Goal: Task Accomplishment & Management: Manage account settings

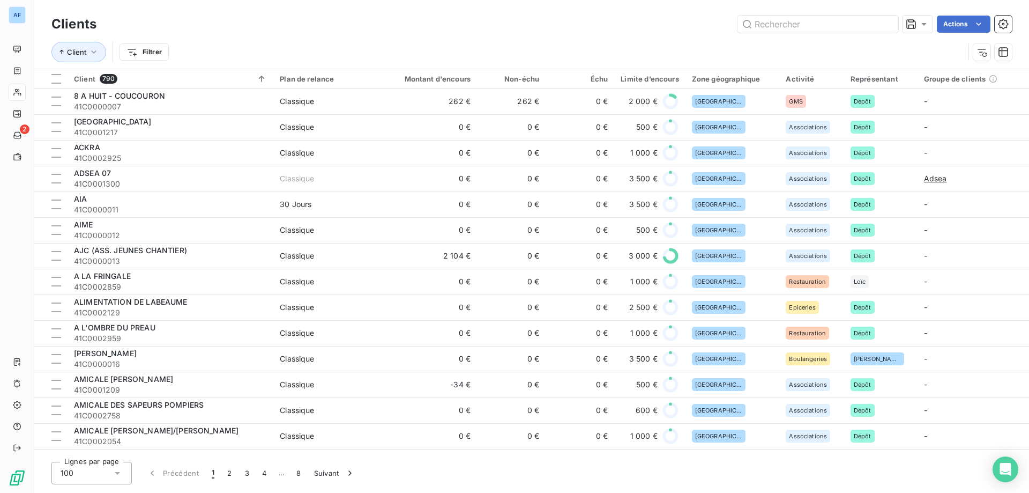
click at [103, 471] on div "100" at bounding box center [91, 473] width 80 height 23
click at [88, 431] on li "50" at bounding box center [91, 430] width 80 height 19
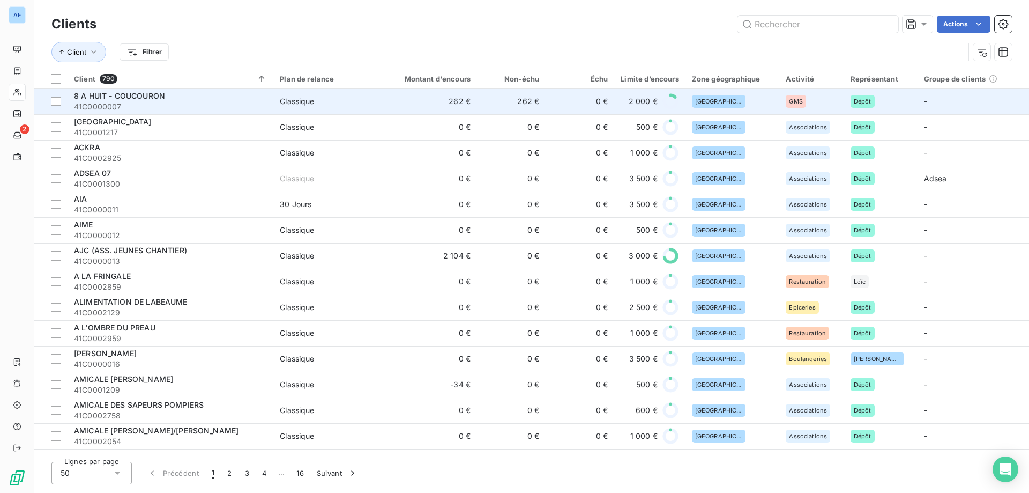
click at [214, 110] on span "41C0000007" at bounding box center [170, 106] width 193 height 11
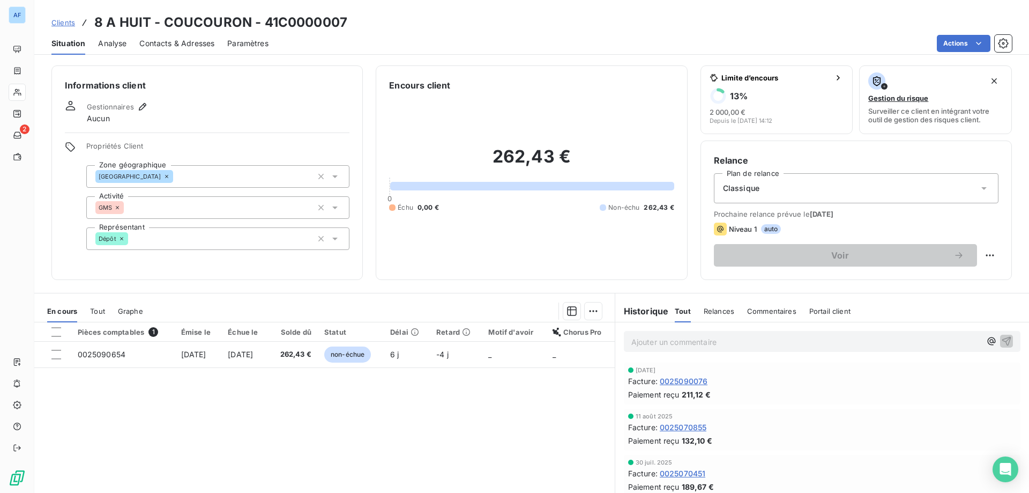
click at [93, 309] on span "Tout" at bounding box center [97, 311] width 15 height 9
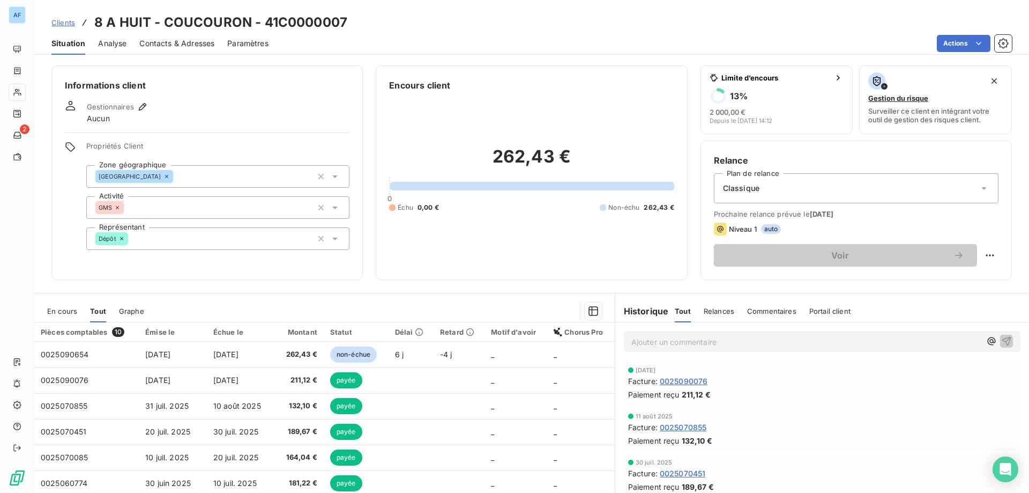
click at [76, 309] on span "En cours" at bounding box center [62, 311] width 30 height 9
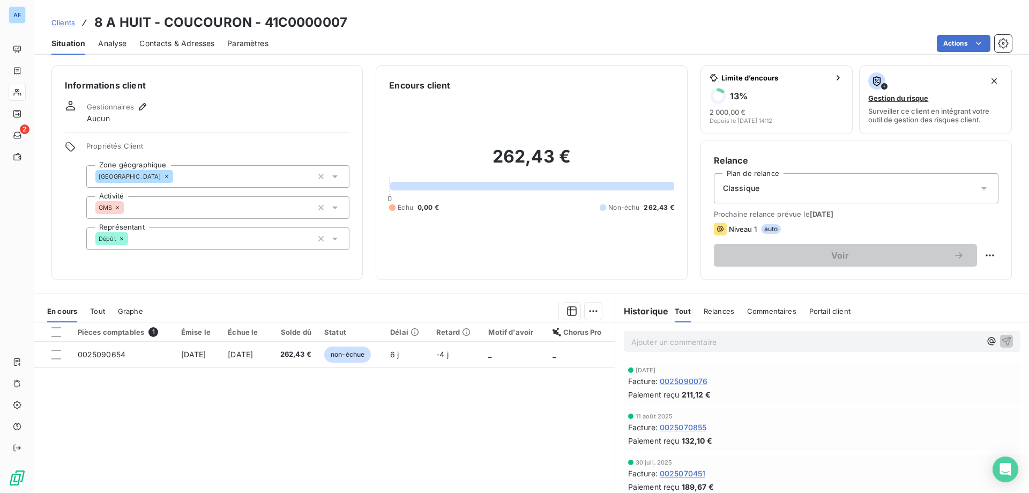
click at [64, 22] on span "Clients" at bounding box center [63, 22] width 24 height 9
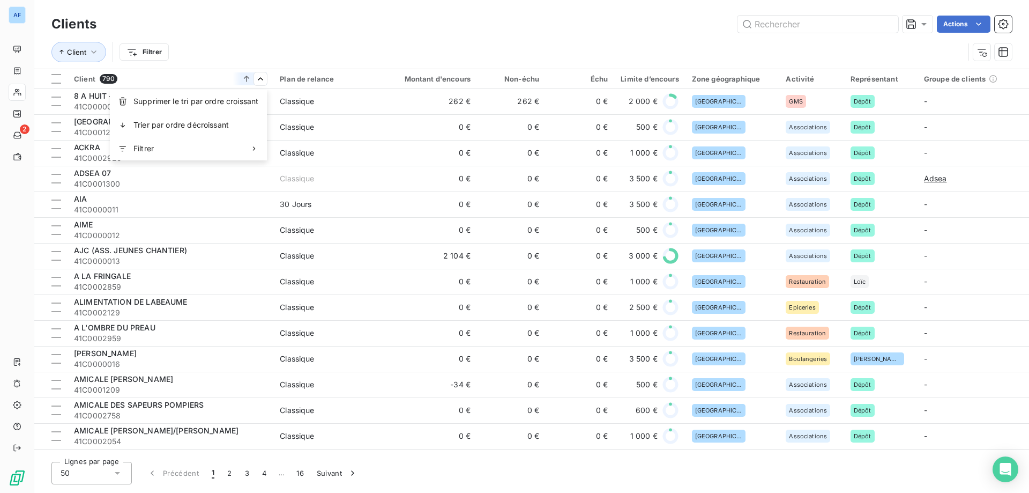
click at [263, 79] on html "AF 2 Clients Actions Client Filtrer Client 790 Plan de relance Montant d'encour…" at bounding box center [514, 246] width 1029 height 493
click at [144, 57] on html "AF 2 Clients Actions Client Filtrer Client 790 Plan de relance Montant d'encour…" at bounding box center [514, 246] width 1029 height 493
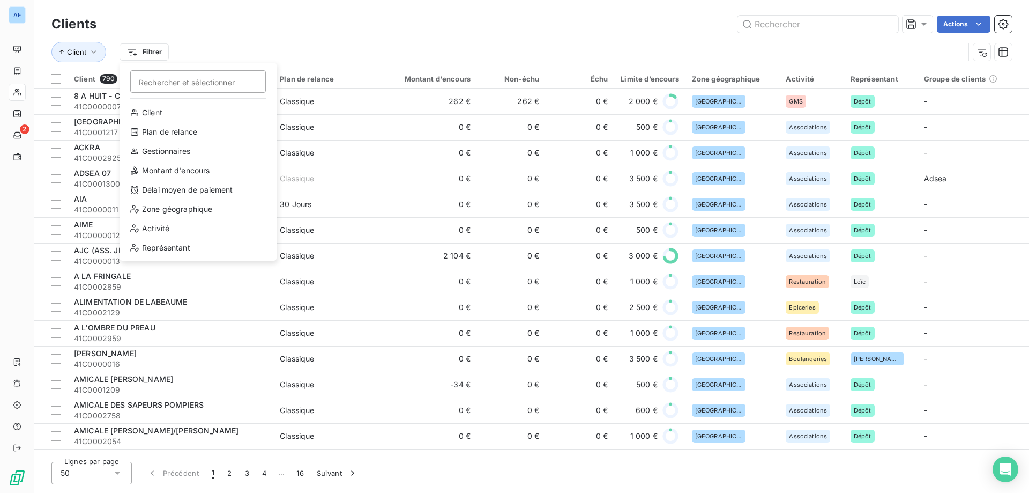
click at [205, 34] on html "AF 2 Clients Actions Client Filtrer Rechercher et sélectionner Client Plan de r…" at bounding box center [514, 246] width 1029 height 493
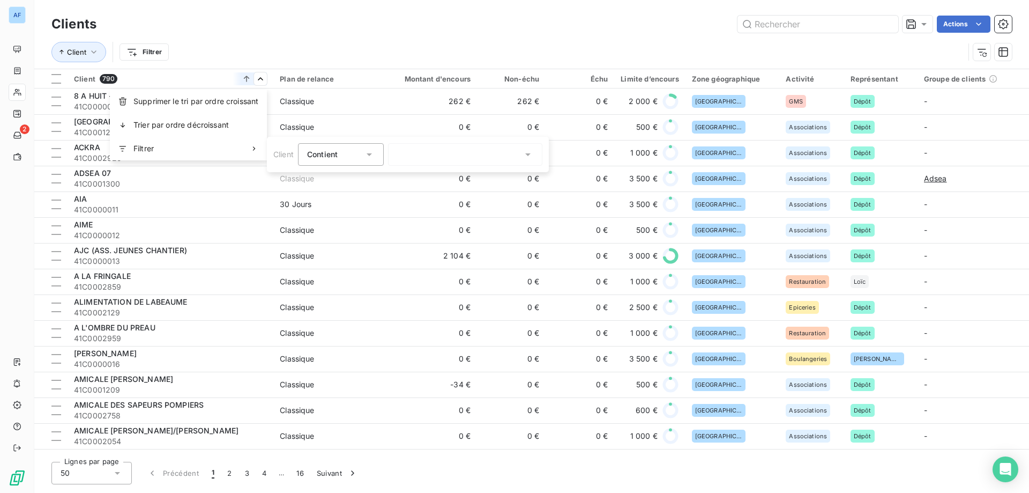
click at [511, 161] on div at bounding box center [465, 154] width 154 height 23
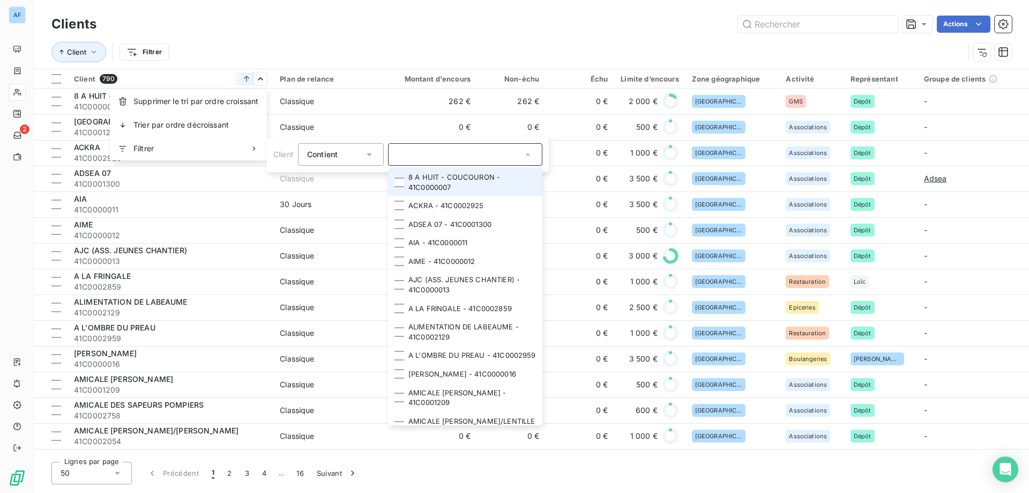
click at [511, 161] on div at bounding box center [465, 154] width 154 height 23
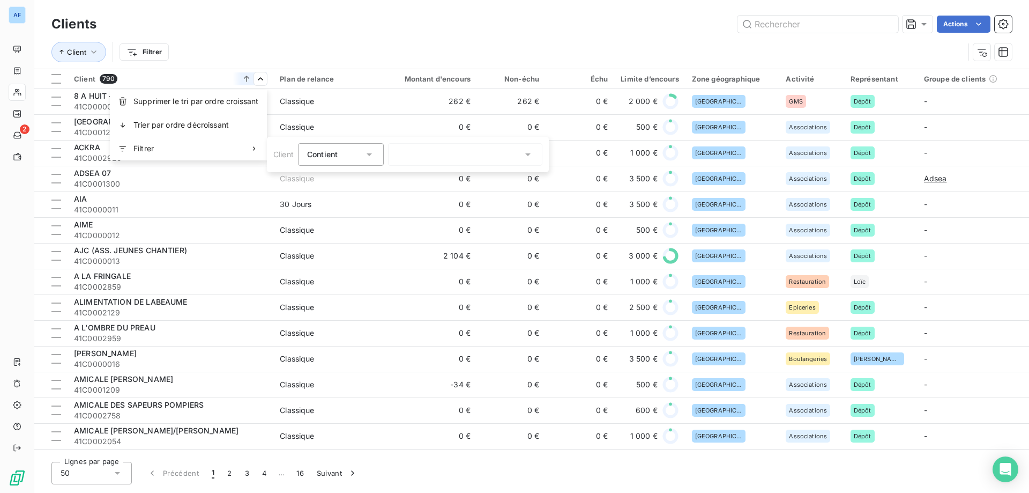
click at [348, 34] on html "AF 2 Clients Actions Client Filtrer Client 790 Plan de relance Montant d'encour…" at bounding box center [514, 246] width 1029 height 493
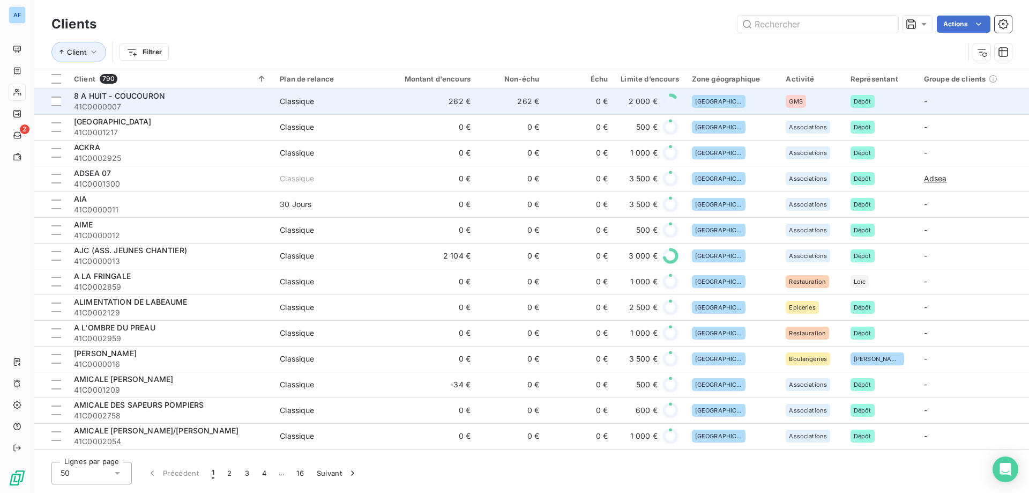
click at [197, 100] on div "8 A HUIT - COUCOURON" at bounding box center [170, 96] width 193 height 11
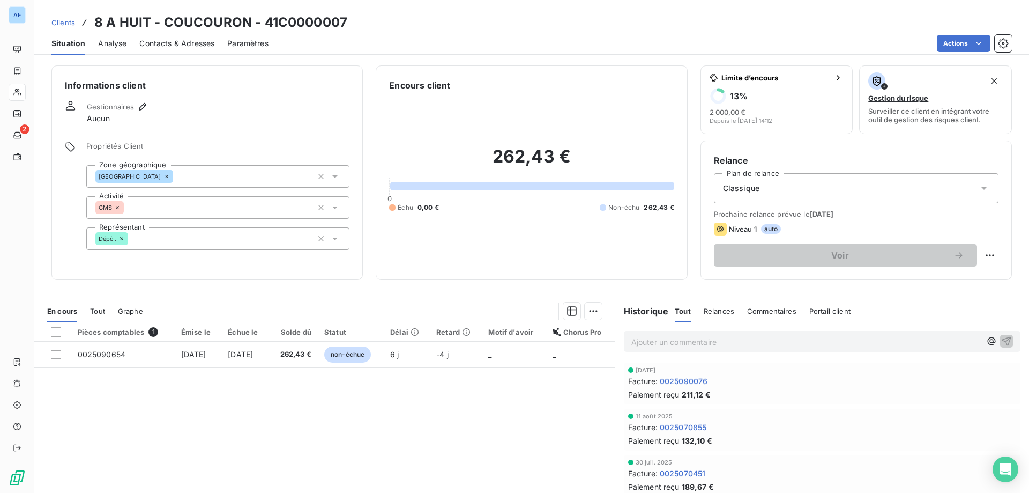
click at [121, 47] on span "Analyse" at bounding box center [112, 43] width 28 height 11
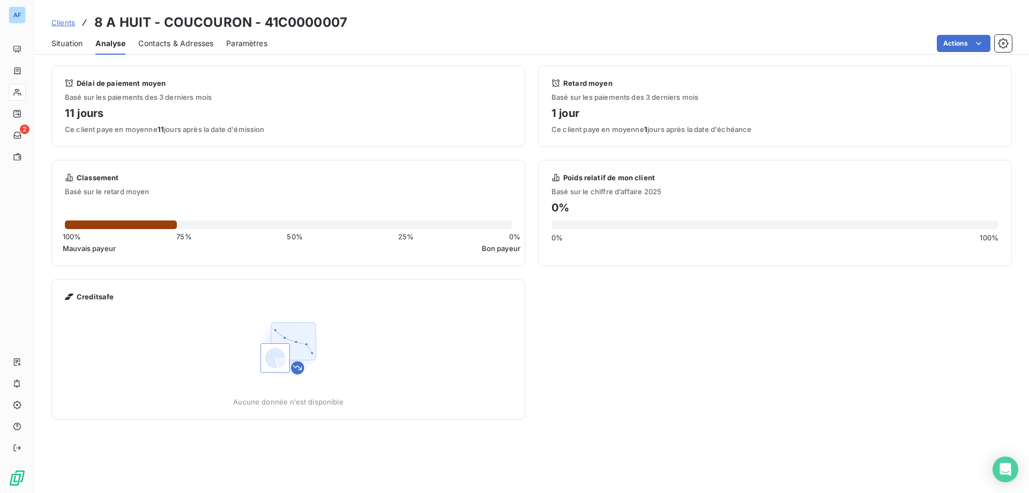
click at [101, 45] on span "Analyse" at bounding box center [110, 43] width 30 height 11
click at [60, 45] on span "Situation" at bounding box center [66, 43] width 31 height 11
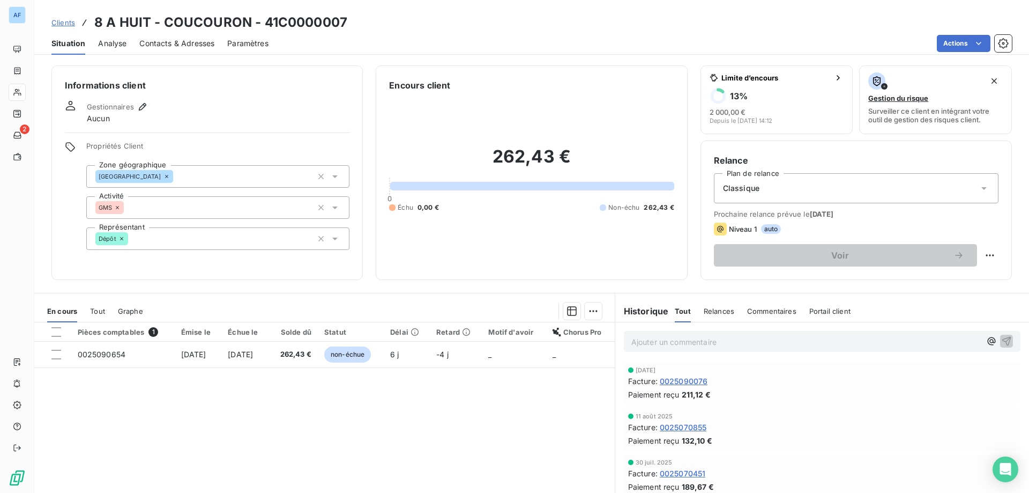
click at [115, 40] on span "Analyse" at bounding box center [112, 43] width 28 height 11
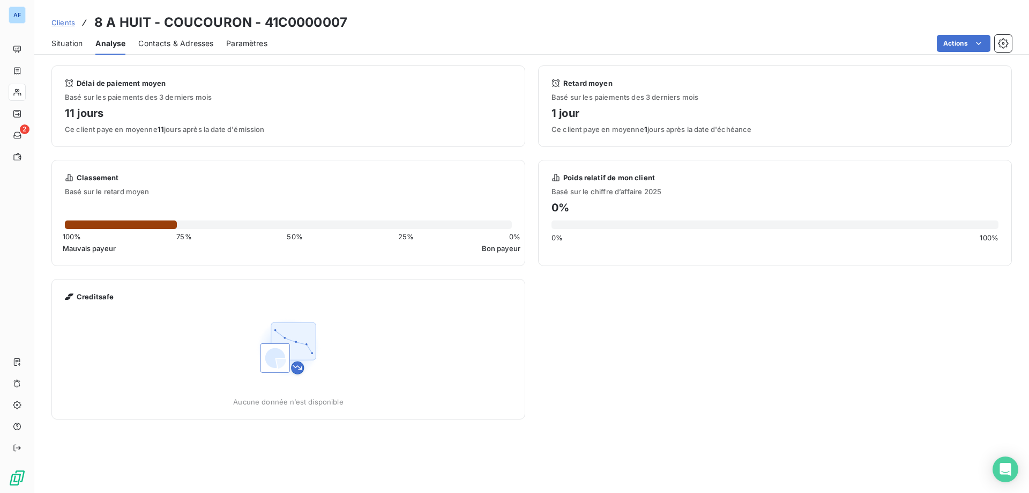
click at [73, 46] on span "Situation" at bounding box center [66, 43] width 31 height 11
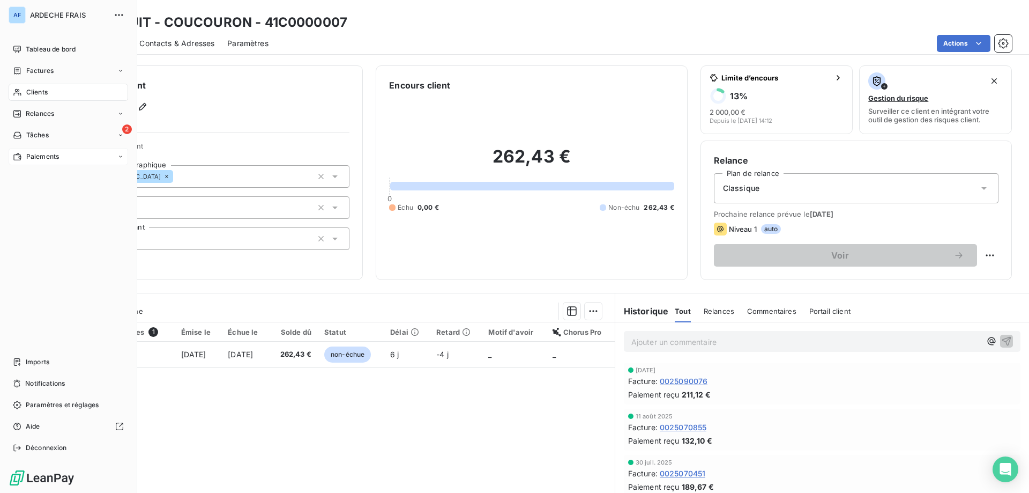
click at [55, 158] on span "Paiements" at bounding box center [42, 157] width 33 height 10
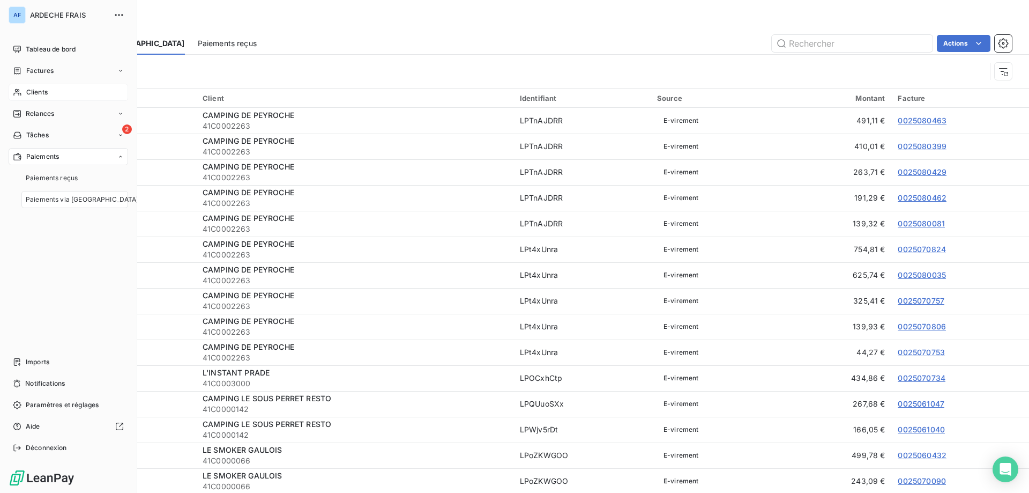
click at [56, 99] on div "Clients" at bounding box center [69, 92] width 120 height 17
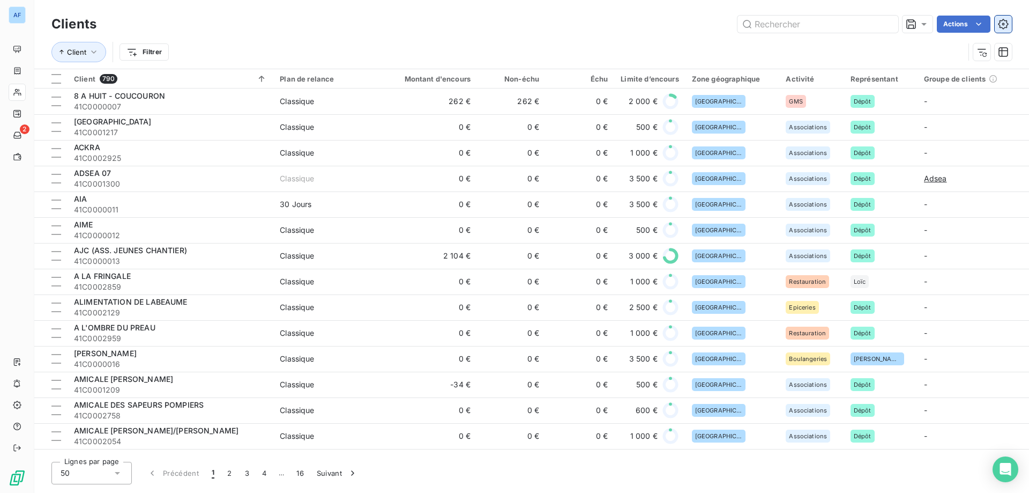
click at [1008, 23] on icon "button" at bounding box center [1003, 24] width 11 height 11
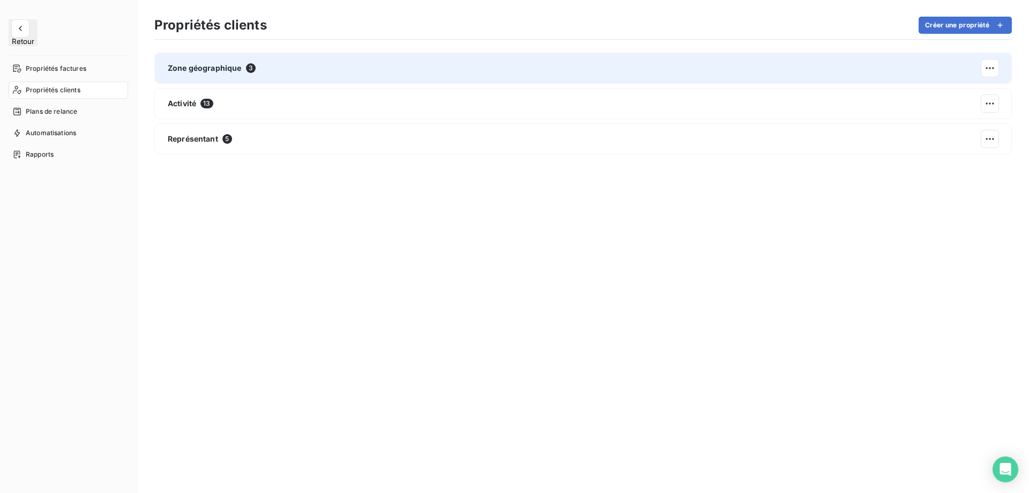
click at [259, 75] on div "Zone géographique 3" at bounding box center [583, 68] width 858 height 31
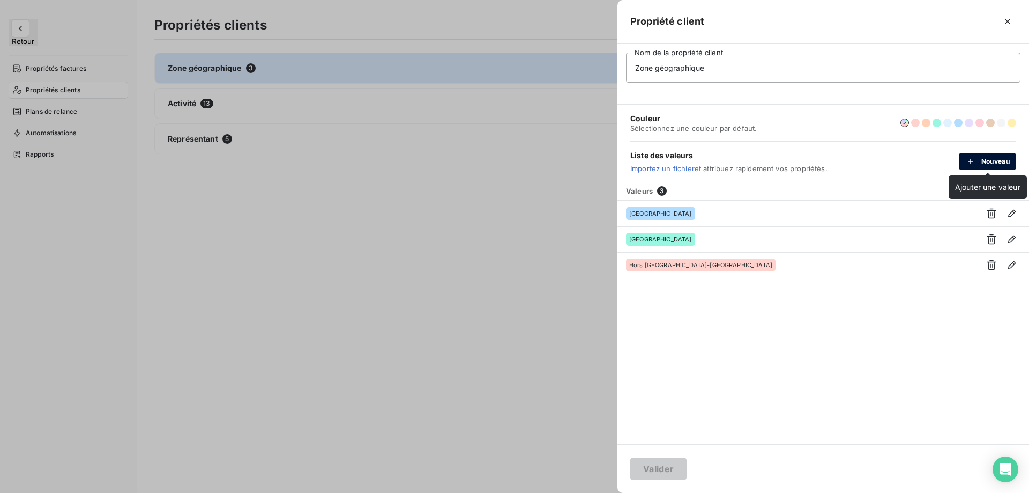
click at [978, 165] on div "button" at bounding box center [974, 161] width 16 height 11
click at [662, 342] on div "Valeurs 3 Actions Ardèche Drôme Hors Drôme-Ardèche" at bounding box center [824, 312] width 412 height 263
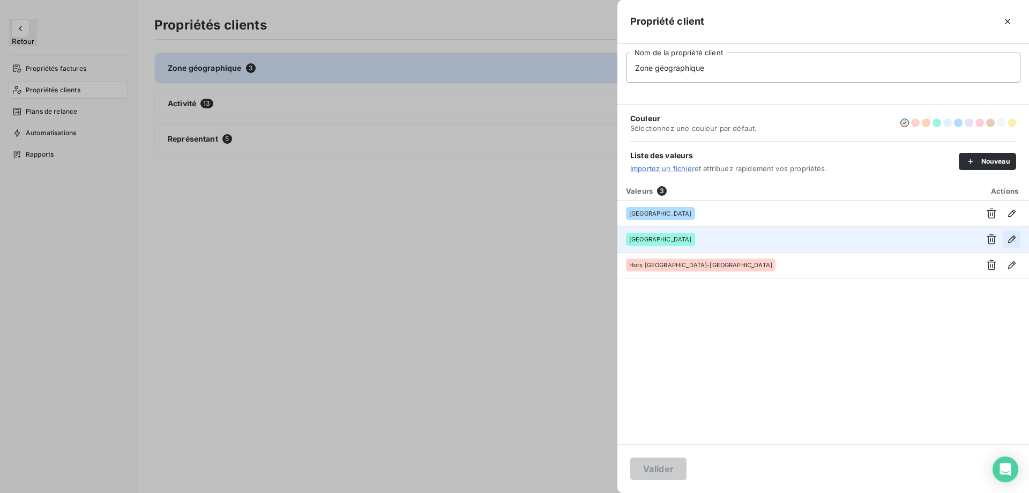
click at [1008, 243] on icon "button" at bounding box center [1012, 239] width 11 height 11
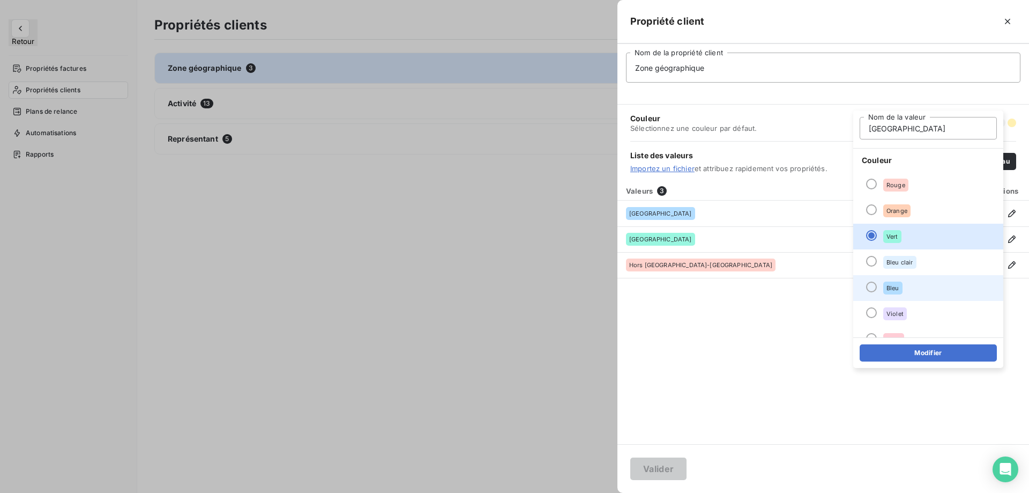
click at [899, 291] on span "Bleu" at bounding box center [893, 288] width 13 height 6
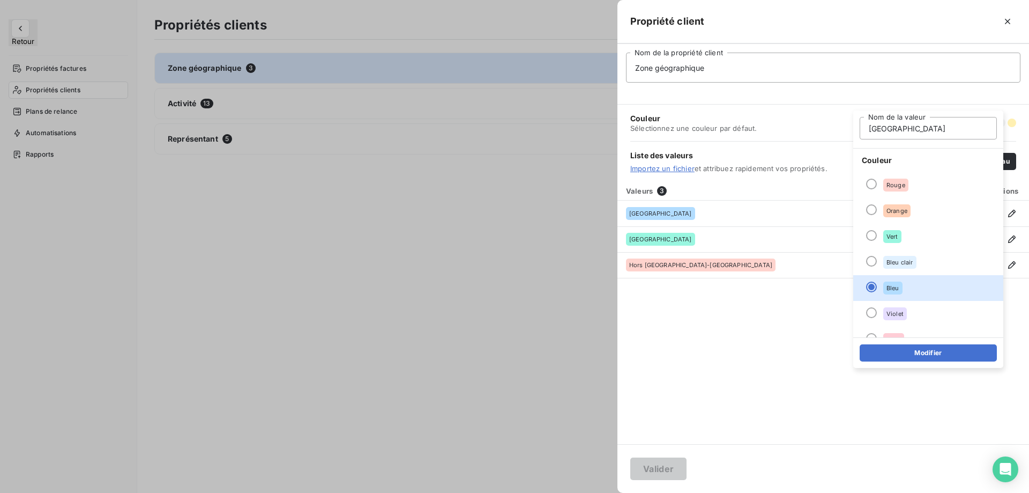
click at [761, 311] on div "Valeurs 3 Actions Ardèche Drôme Hors Drôme-Ardèche" at bounding box center [824, 312] width 412 height 263
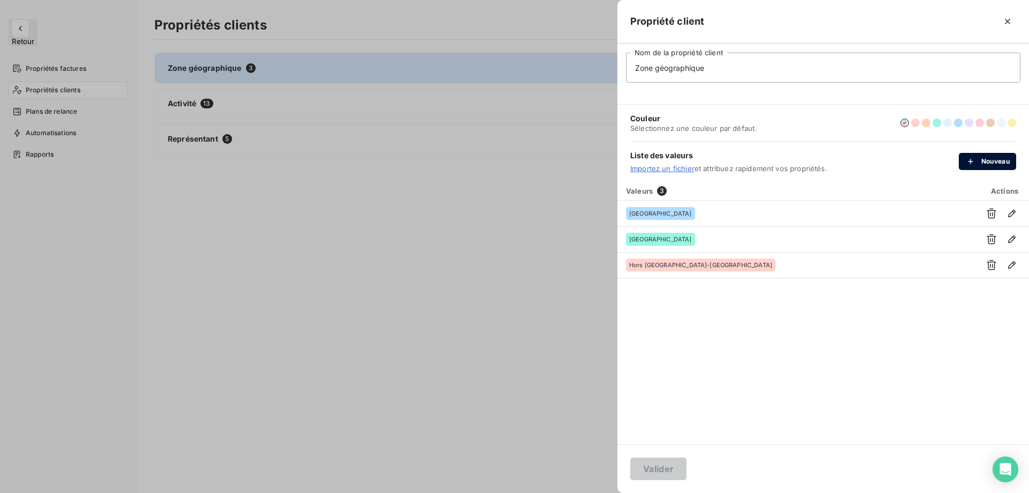
click at [982, 159] on button "Nouveau" at bounding box center [987, 161] width 57 height 17
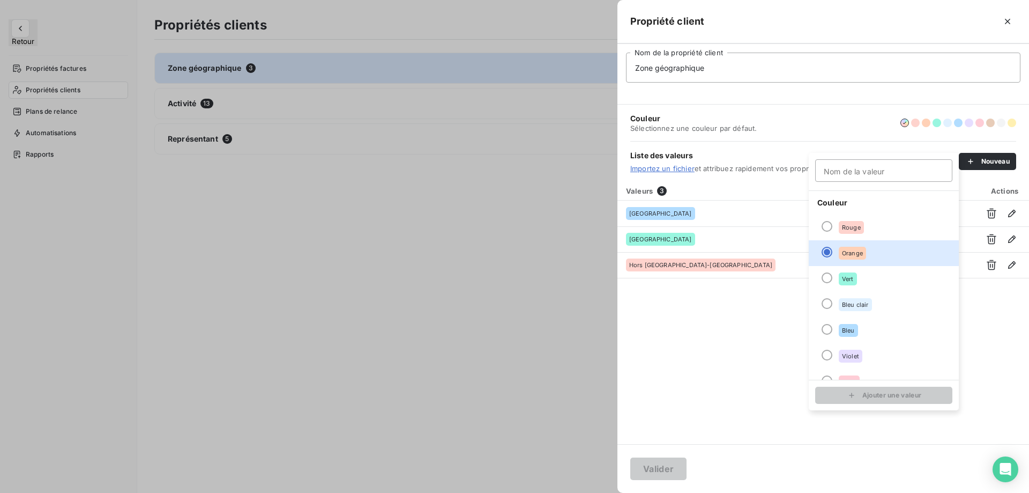
click at [699, 317] on div "Valeurs 3 Actions Ardèche Drôme Hors Drôme-Ardèche" at bounding box center [824, 312] width 412 height 263
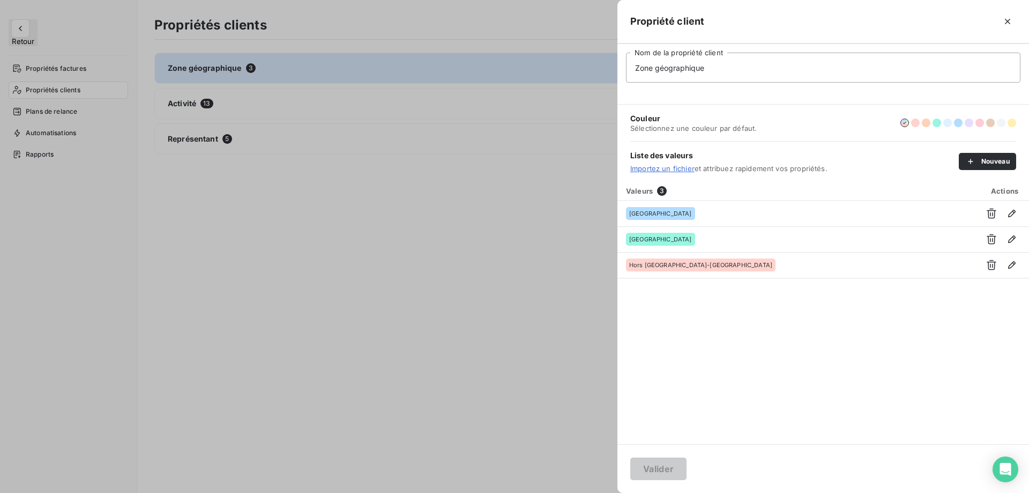
click at [483, 279] on div at bounding box center [514, 246] width 1029 height 493
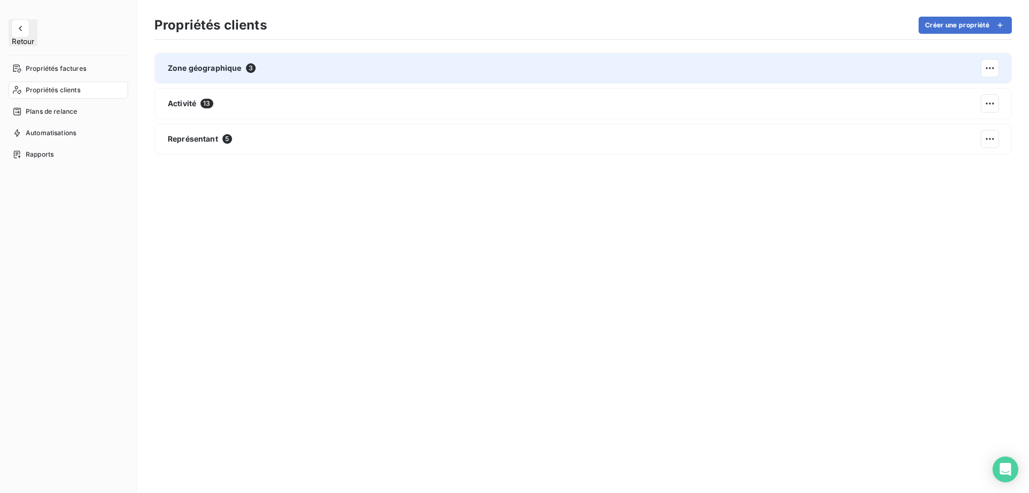
click at [899, 62] on div "Zone géographique 3" at bounding box center [583, 68] width 858 height 31
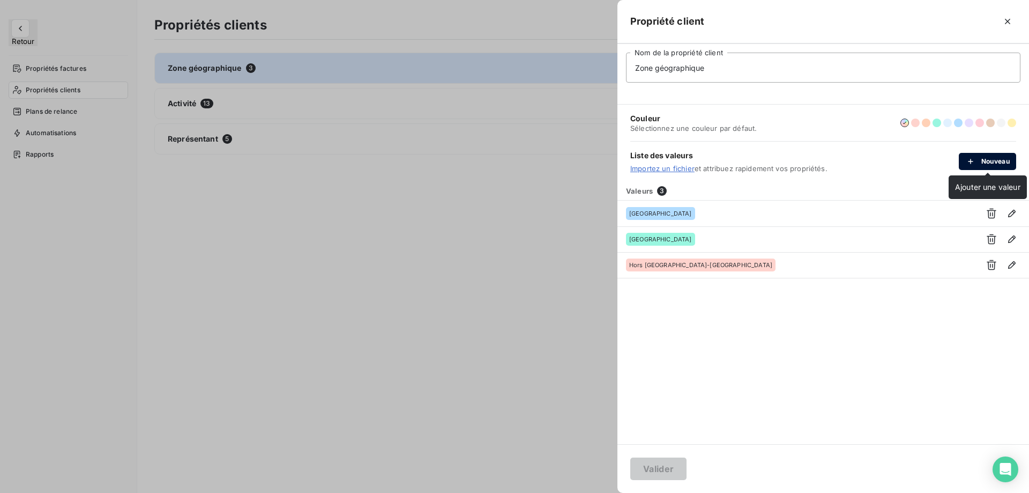
click at [985, 165] on button "Nouveau" at bounding box center [987, 161] width 57 height 17
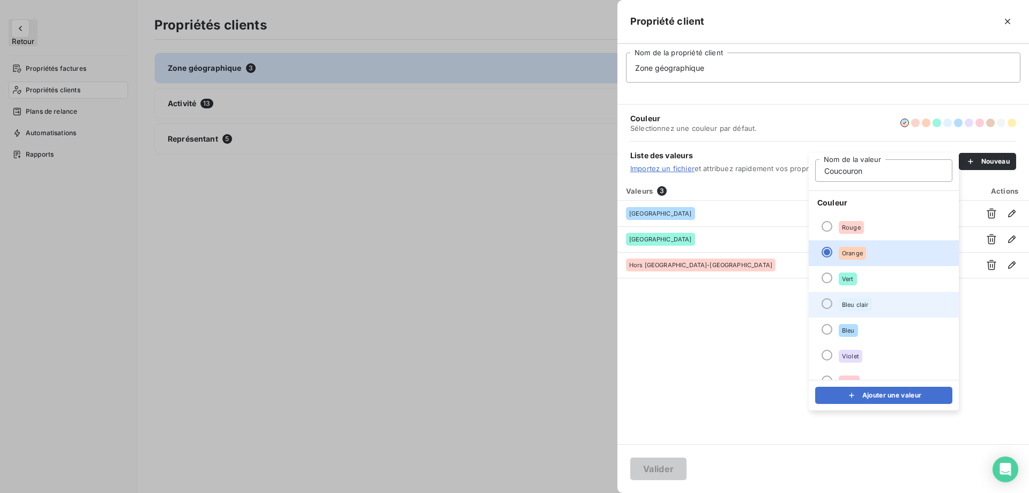
type input "Coucouron"
click at [887, 304] on li "Bleu clair" at bounding box center [884, 305] width 150 height 26
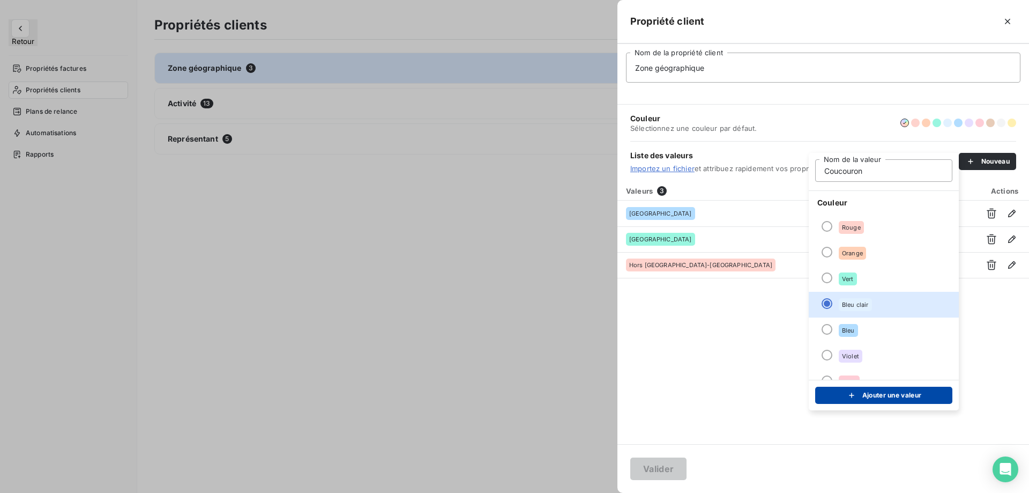
click at [885, 395] on button "Ajouter une valeur" at bounding box center [883, 395] width 137 height 17
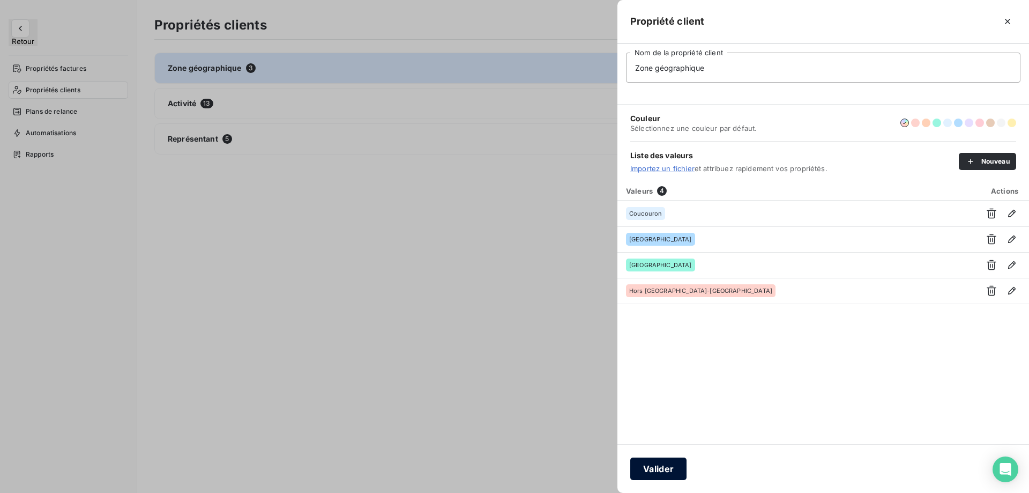
click at [658, 464] on button "Valider" at bounding box center [658, 468] width 56 height 23
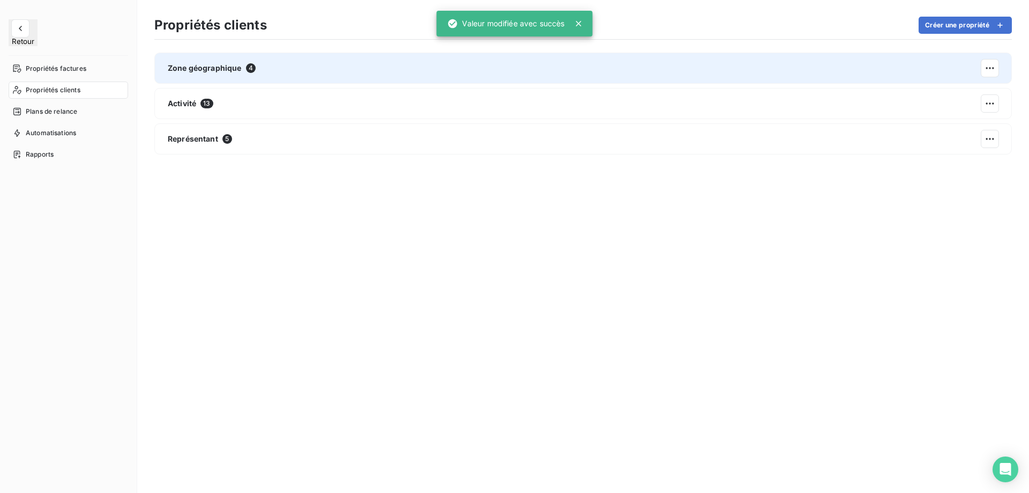
click at [244, 61] on div "Zone géographique 4" at bounding box center [583, 68] width 858 height 31
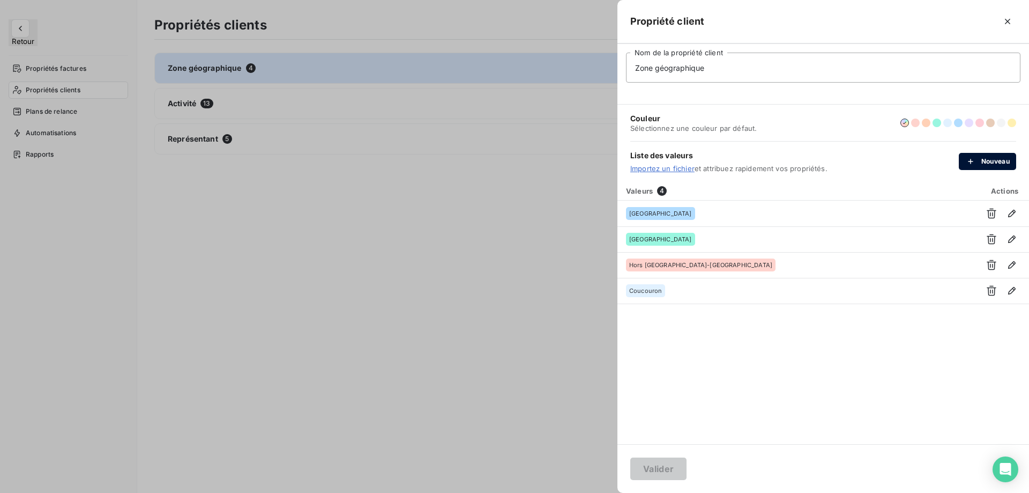
click at [977, 166] on div "button" at bounding box center [974, 161] width 16 height 11
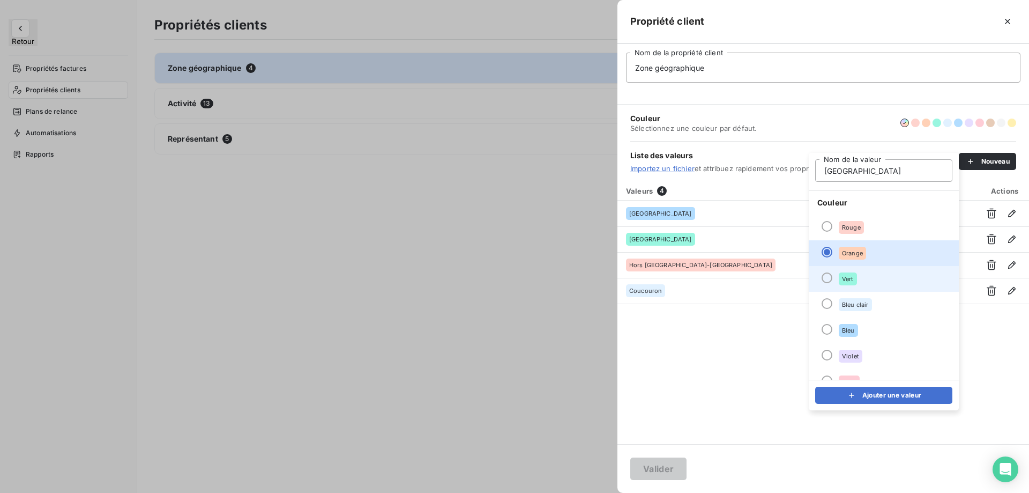
type input "[GEOGRAPHIC_DATA]"
click at [851, 276] on span "Vert" at bounding box center [848, 279] width 12 height 6
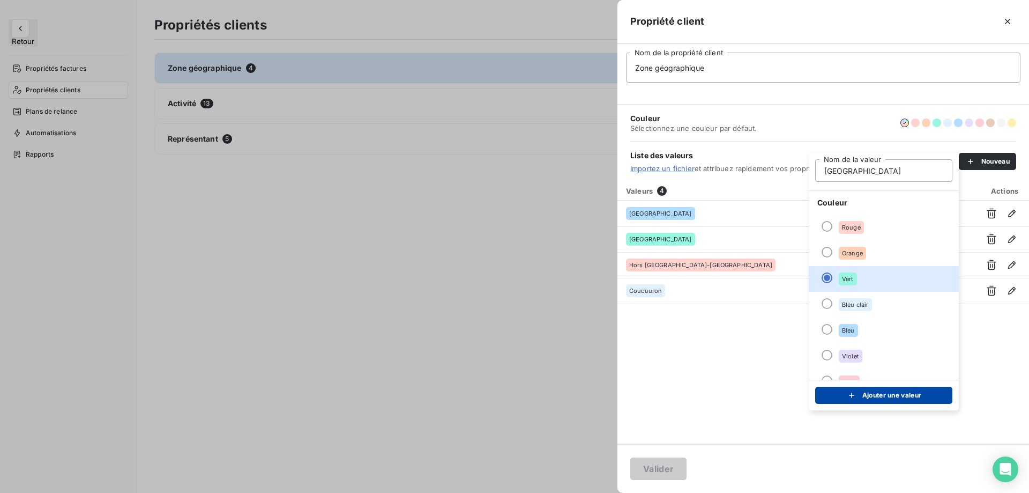
click at [874, 394] on button "Ajouter une valeur" at bounding box center [883, 395] width 137 height 17
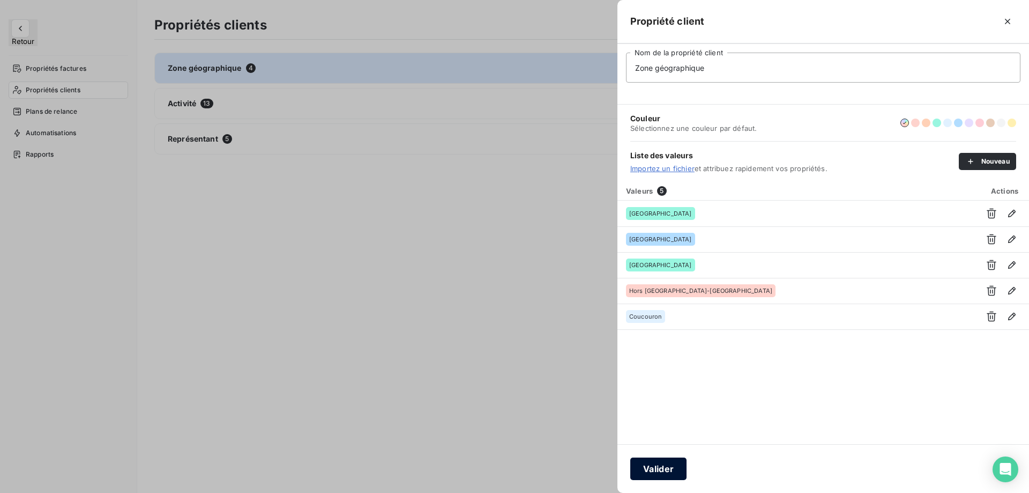
click at [654, 467] on button "Valider" at bounding box center [658, 468] width 56 height 23
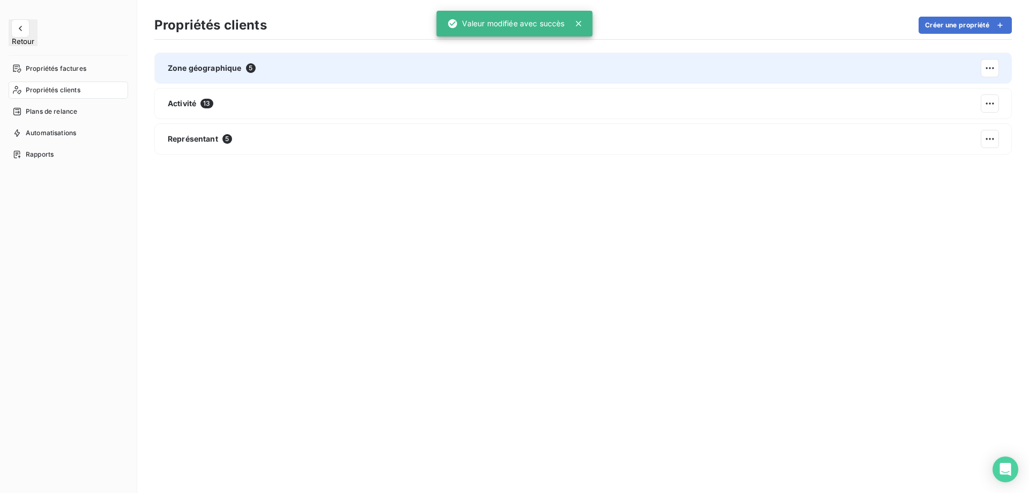
click at [369, 65] on div "Zone géographique 5" at bounding box center [583, 68] width 858 height 31
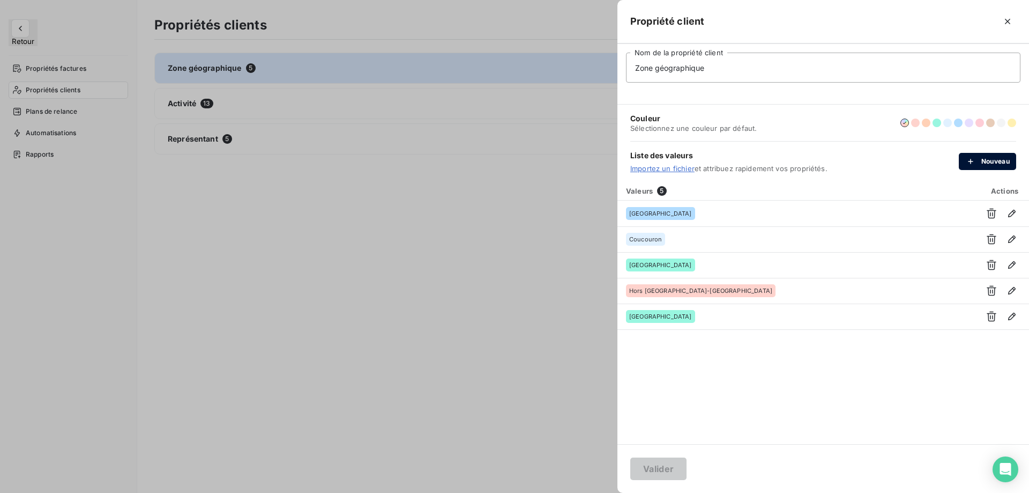
click at [977, 159] on div "button" at bounding box center [974, 161] width 16 height 11
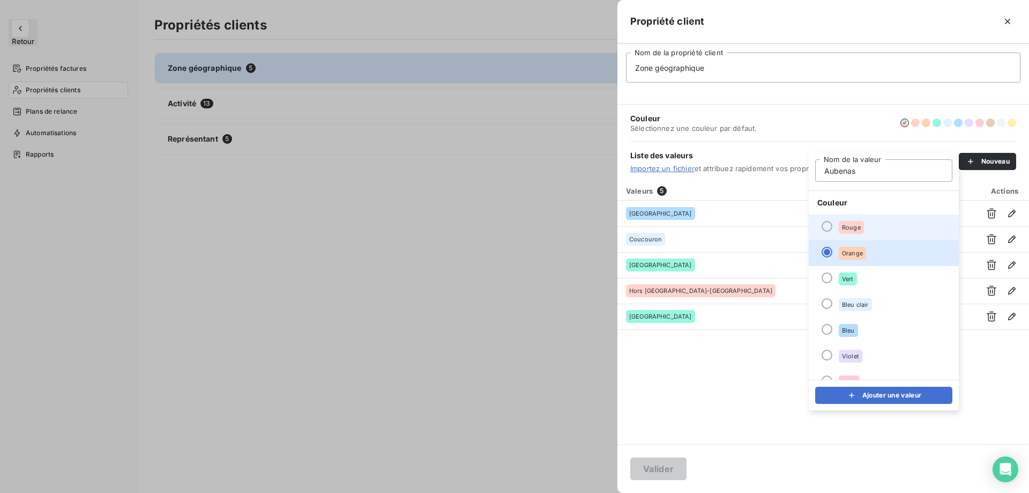
type input "Aubenas"
click at [864, 231] on div "Rouge" at bounding box center [851, 227] width 25 height 13
click at [873, 265] on li "Orange" at bounding box center [884, 253] width 150 height 26
click at [866, 401] on button "Ajouter une valeur" at bounding box center [883, 395] width 137 height 17
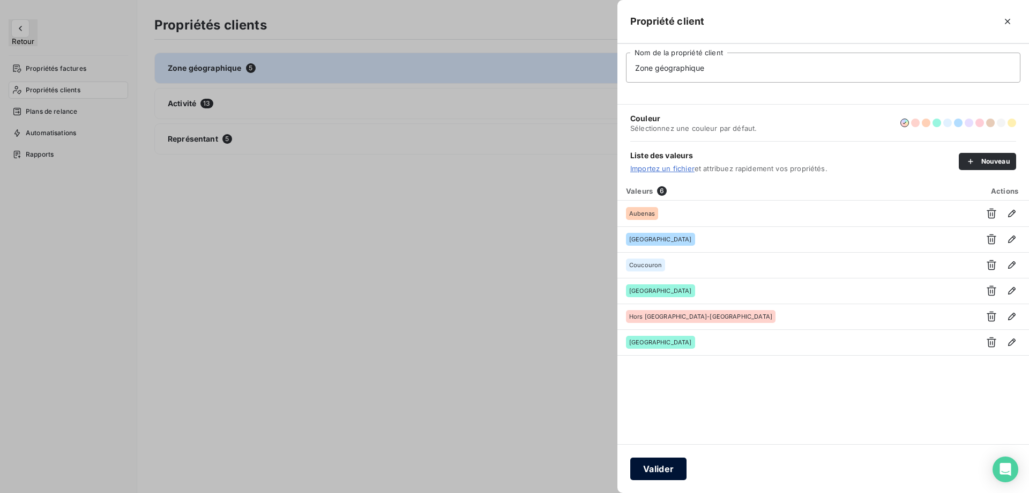
click at [676, 468] on button "Valider" at bounding box center [658, 468] width 56 height 23
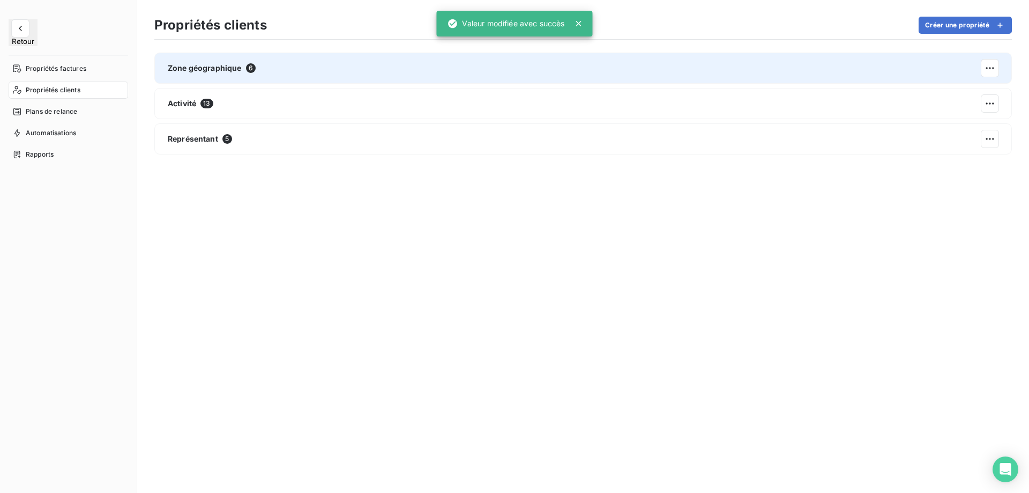
click at [516, 63] on div "Zone géographique 6" at bounding box center [583, 68] width 858 height 31
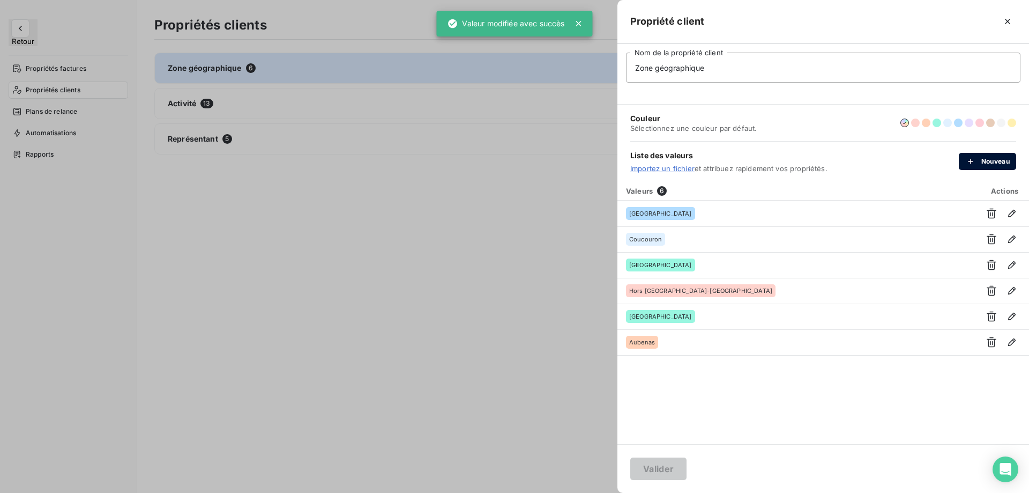
click at [980, 158] on div "button" at bounding box center [974, 161] width 16 height 11
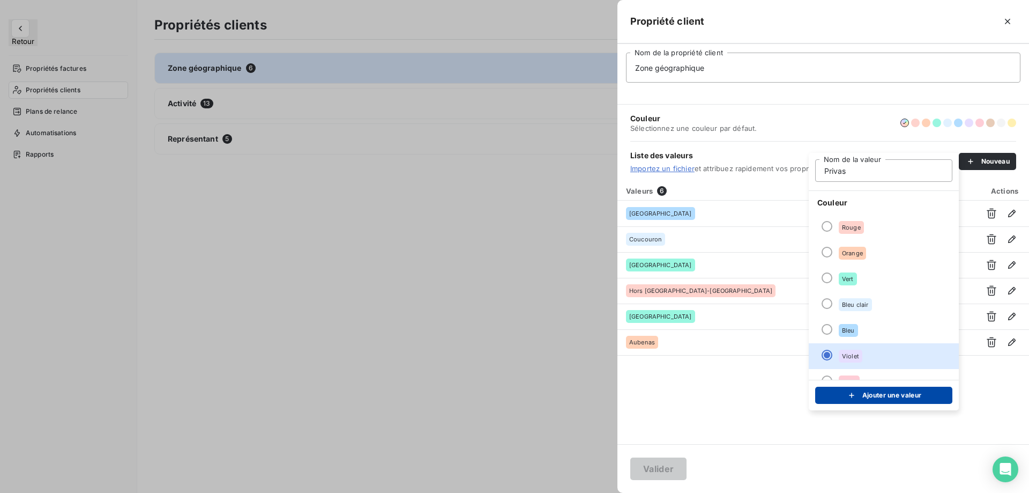
type input "Privas"
click at [861, 394] on div "submit" at bounding box center [855, 395] width 16 height 11
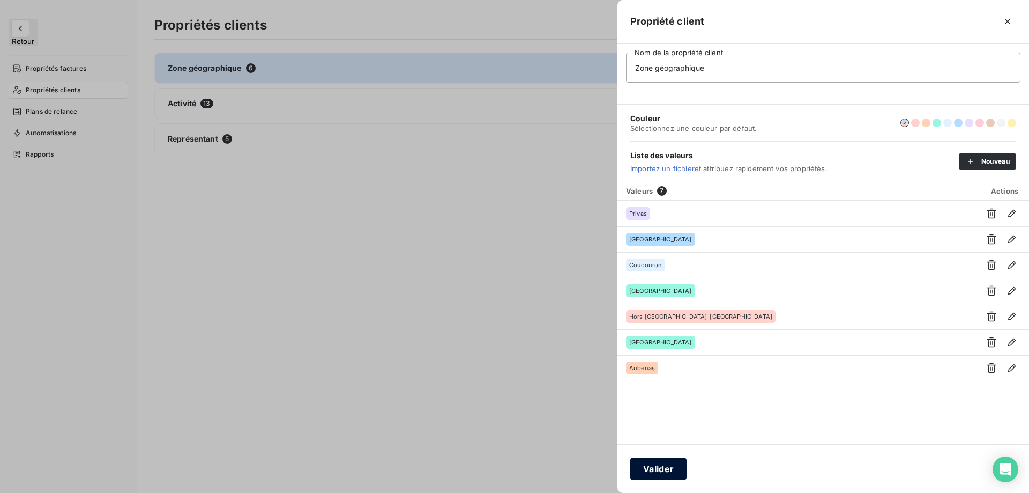
click at [663, 471] on button "Valider" at bounding box center [658, 468] width 56 height 23
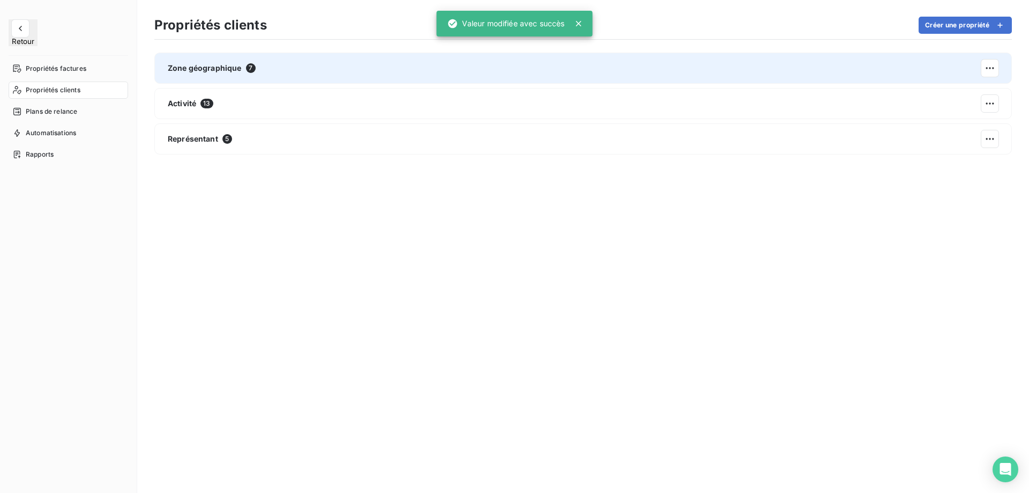
click at [319, 68] on div "Zone géographique 7" at bounding box center [583, 68] width 858 height 31
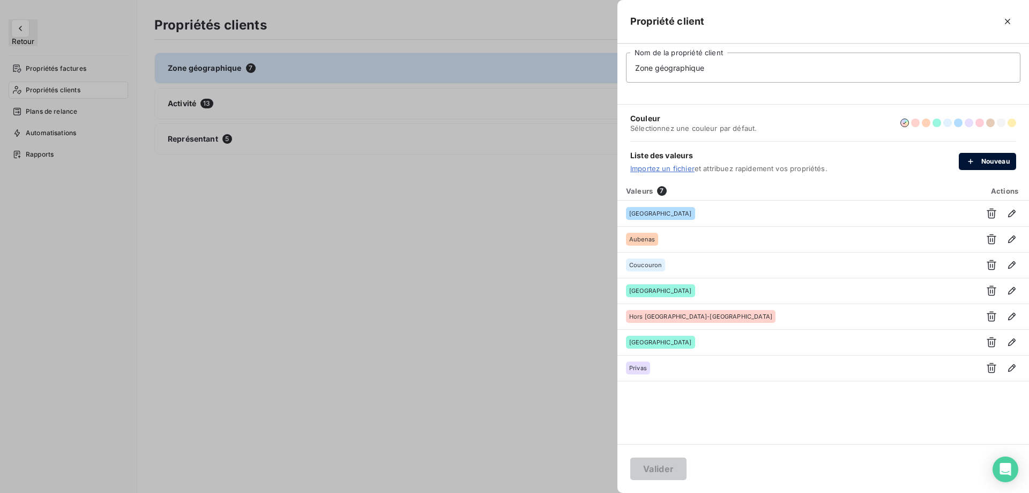
click at [972, 165] on icon "button" at bounding box center [971, 161] width 11 height 11
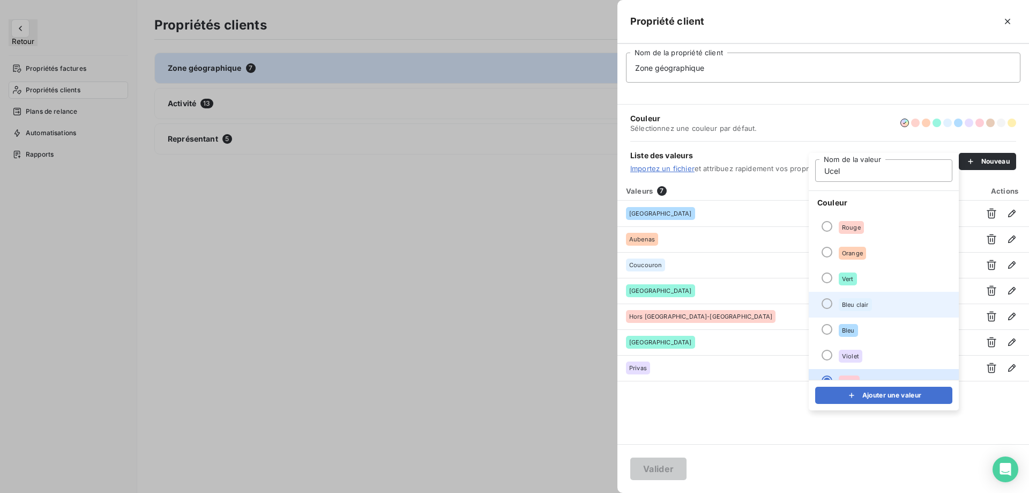
scroll to position [92, 0]
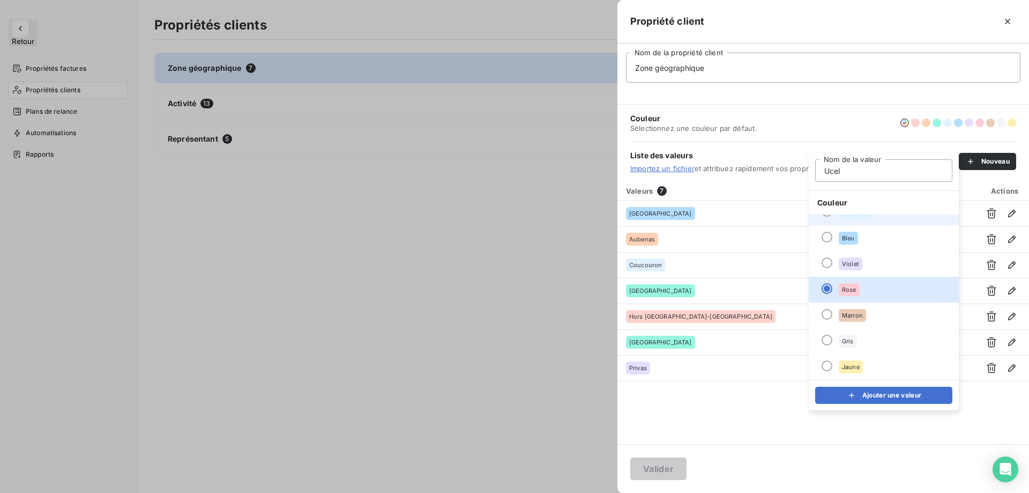
type input "Ucel"
click at [901, 310] on li "Marron" at bounding box center [884, 315] width 150 height 26
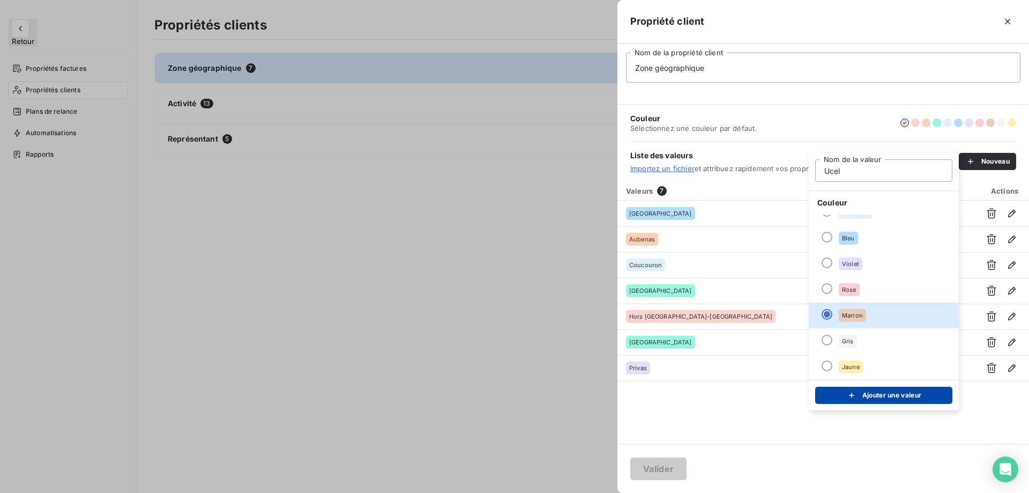
click at [888, 397] on button "Ajouter une valeur" at bounding box center [883, 395] width 137 height 17
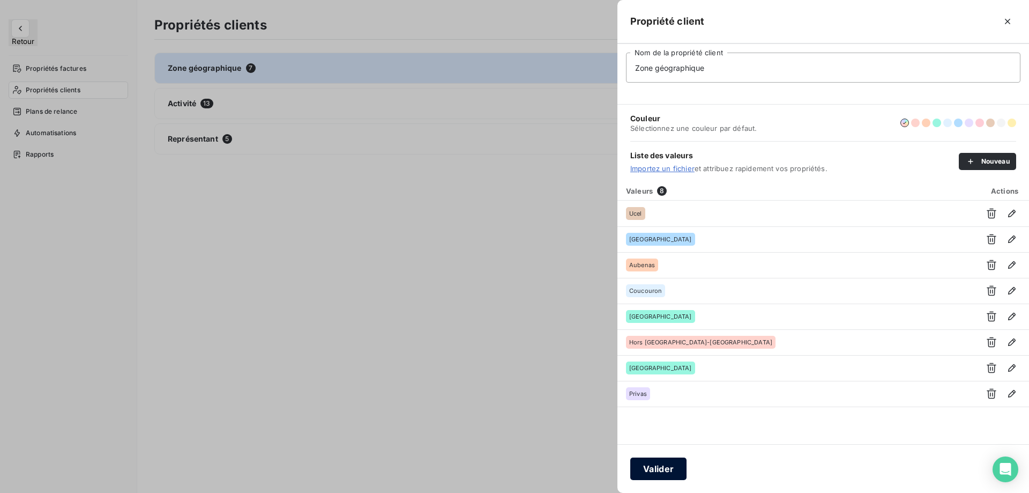
click at [649, 472] on button "Valider" at bounding box center [658, 468] width 56 height 23
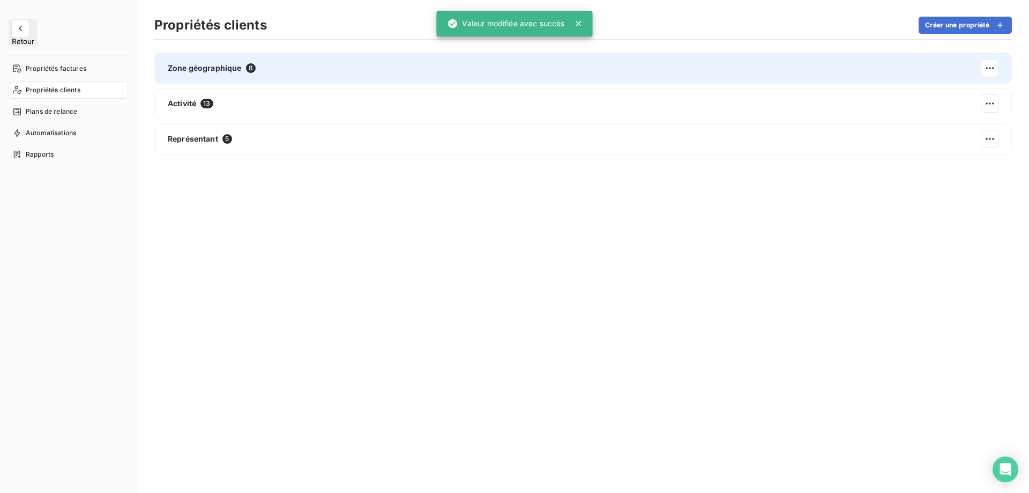
click at [249, 65] on span "8" at bounding box center [251, 68] width 10 height 10
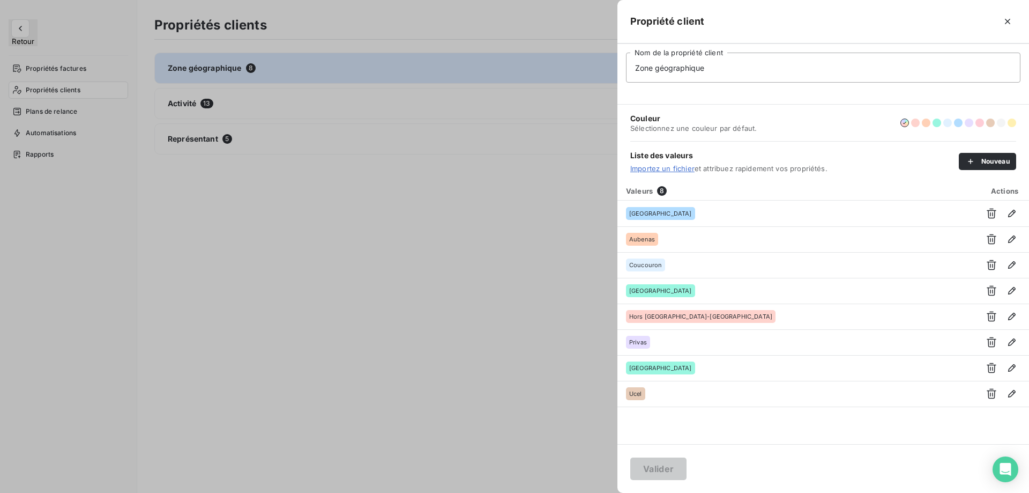
click at [447, 372] on div at bounding box center [514, 246] width 1029 height 493
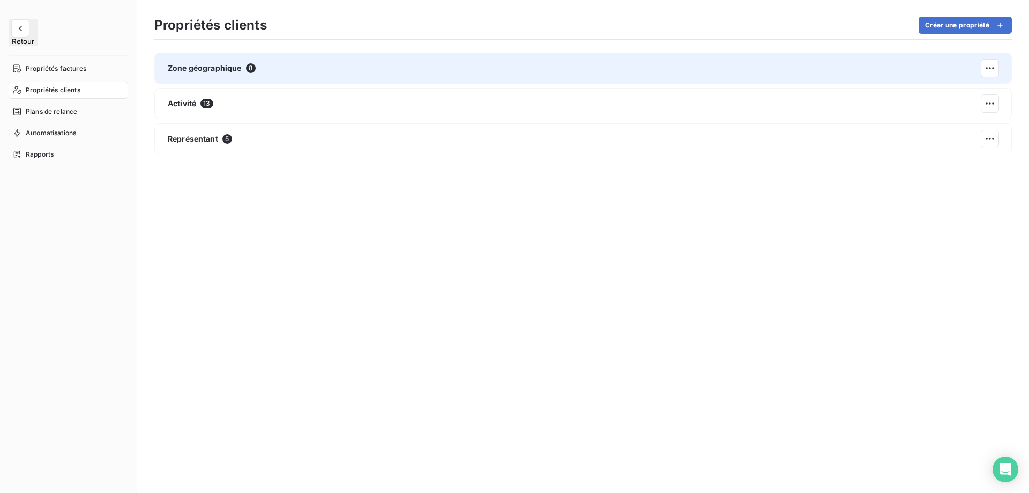
click at [193, 58] on div "Zone géographique 8" at bounding box center [583, 68] width 858 height 31
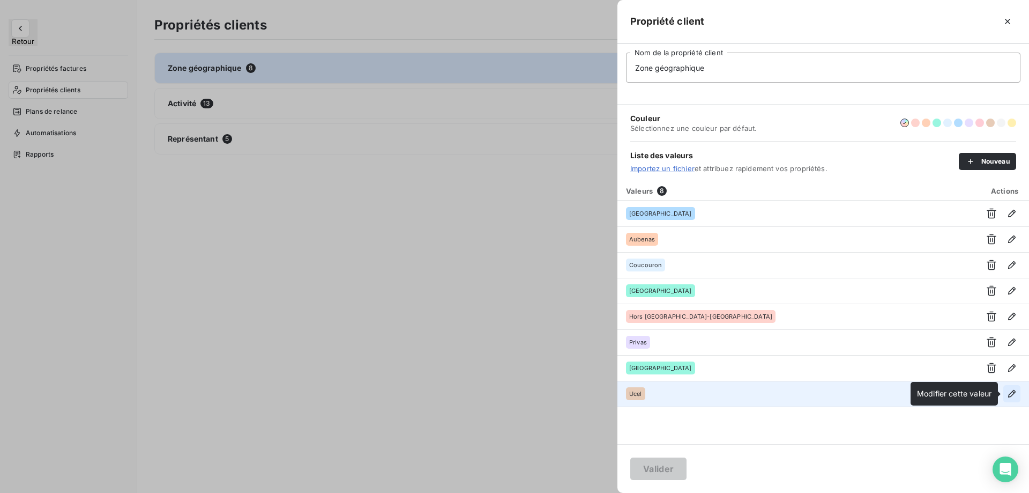
click at [1011, 395] on icon "button" at bounding box center [1012, 393] width 11 height 11
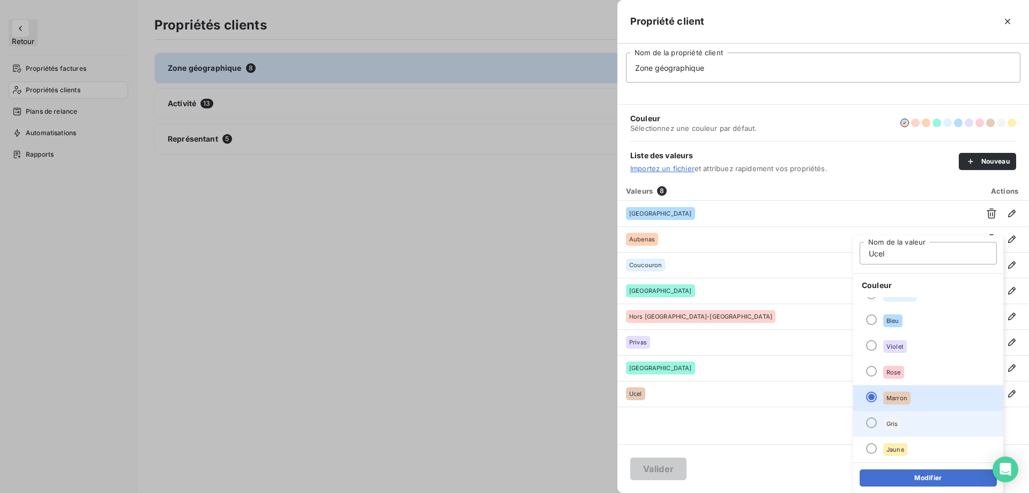
click at [908, 427] on li "Gris" at bounding box center [929, 424] width 150 height 26
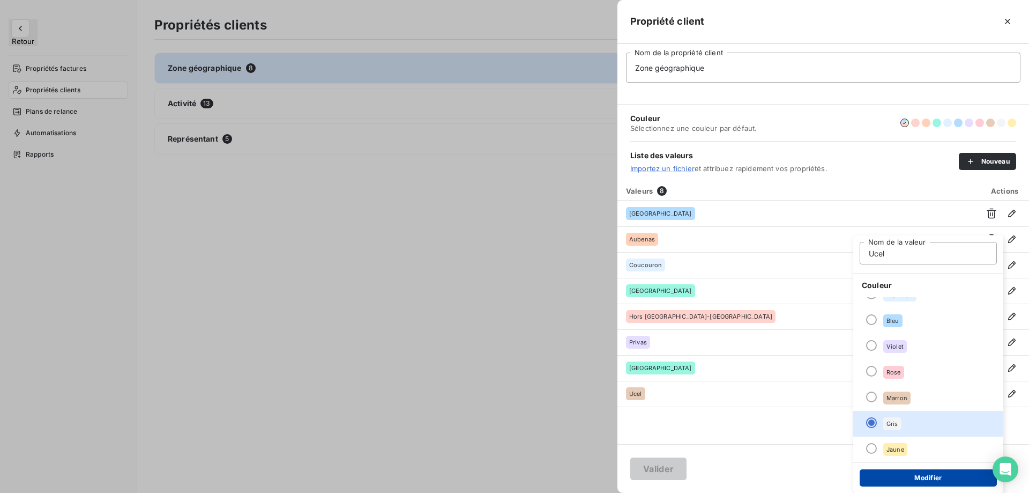
click at [909, 482] on button "Modifier" at bounding box center [928, 477] width 137 height 17
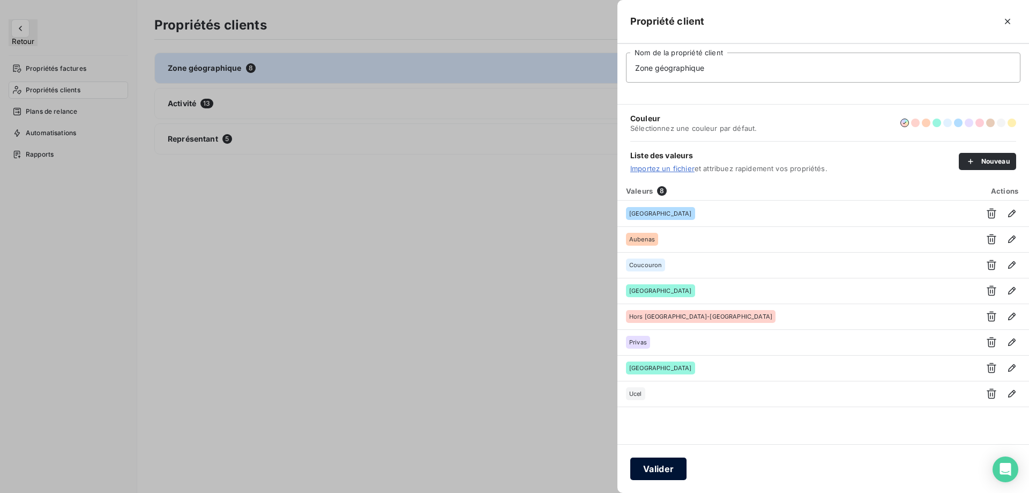
drag, startPoint x: 675, startPoint y: 467, endPoint x: 685, endPoint y: 470, distance: 10.0
click at [685, 470] on button "Valider" at bounding box center [658, 468] width 56 height 23
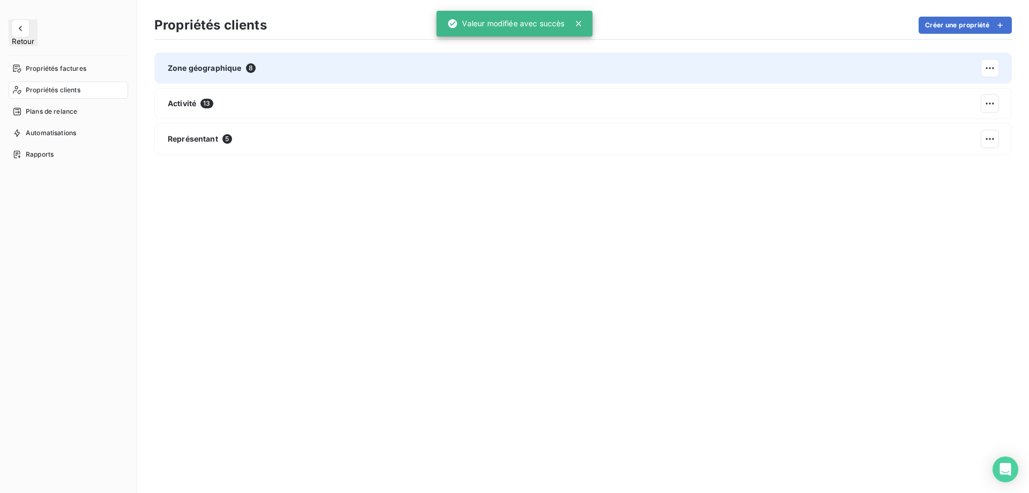
click at [350, 70] on div "Zone géographique 8" at bounding box center [583, 68] width 858 height 31
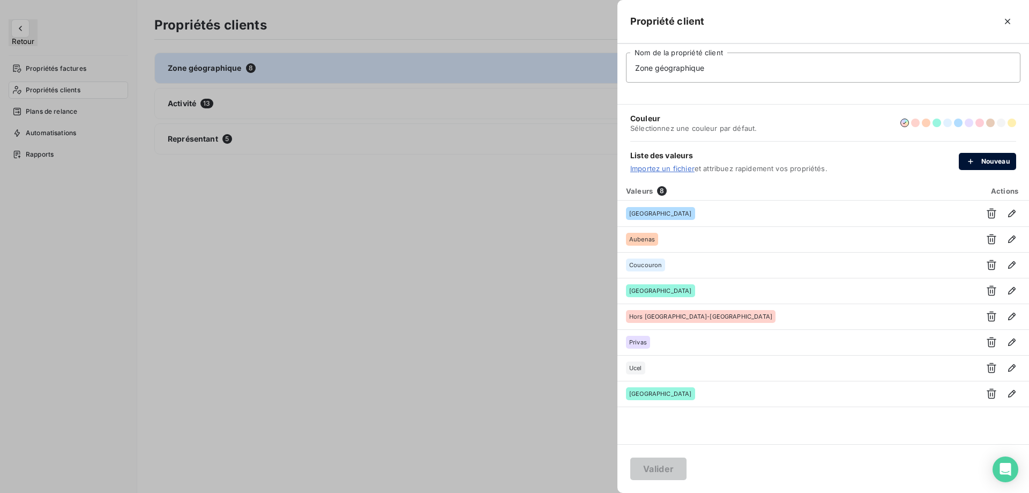
click at [987, 160] on button "Nouveau" at bounding box center [987, 161] width 57 height 17
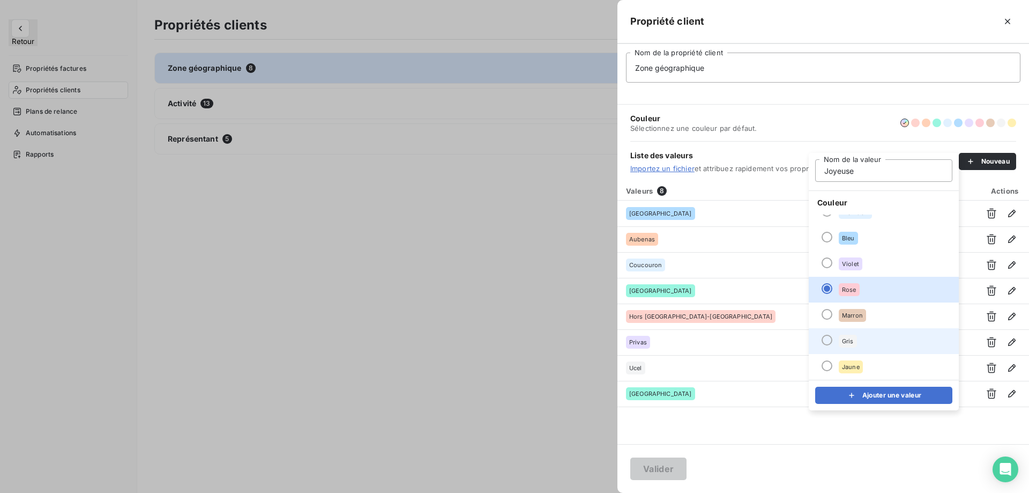
type input "Joyeuse"
click at [897, 331] on li "Gris" at bounding box center [884, 341] width 150 height 26
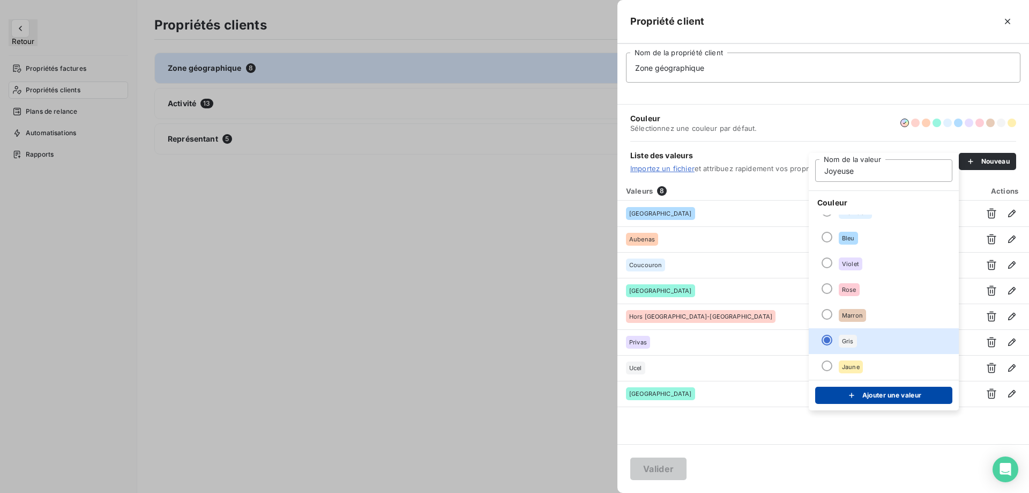
click at [893, 402] on button "Ajouter une valeur" at bounding box center [883, 395] width 137 height 17
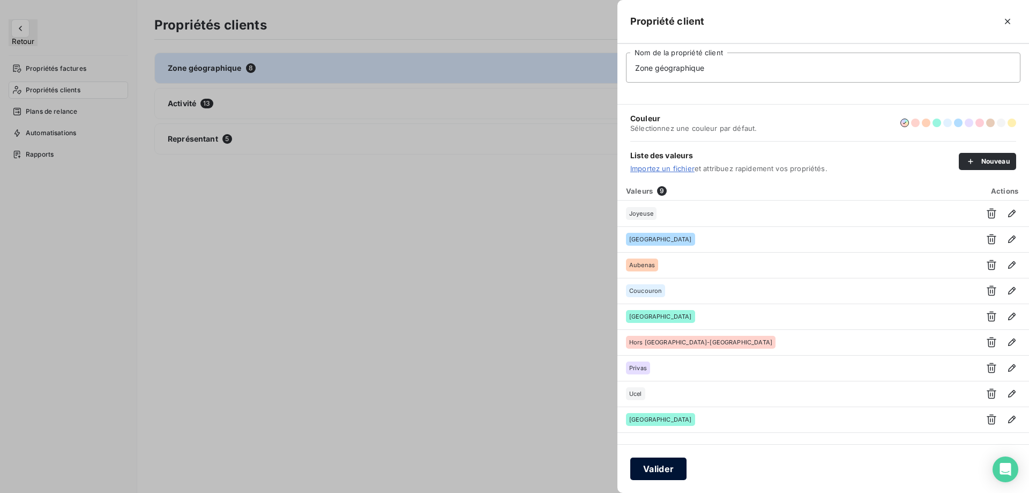
click at [657, 465] on button "Valider" at bounding box center [658, 468] width 56 height 23
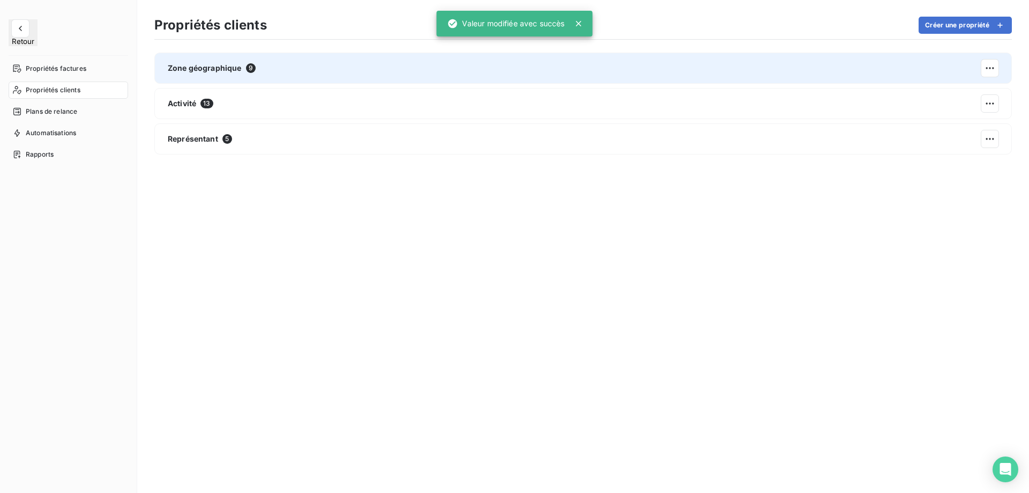
click at [204, 61] on div "Zone géographique 9" at bounding box center [583, 68] width 858 height 31
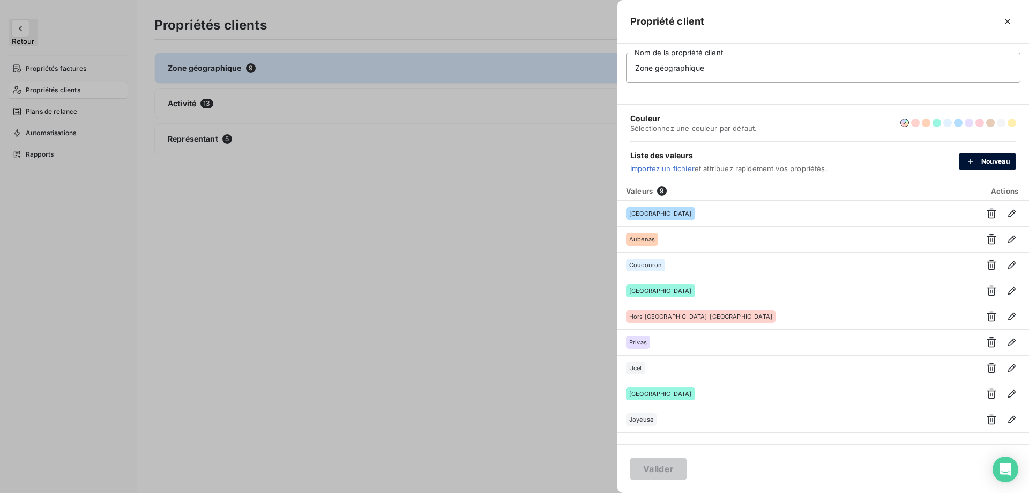
click at [979, 160] on div "button" at bounding box center [974, 161] width 16 height 11
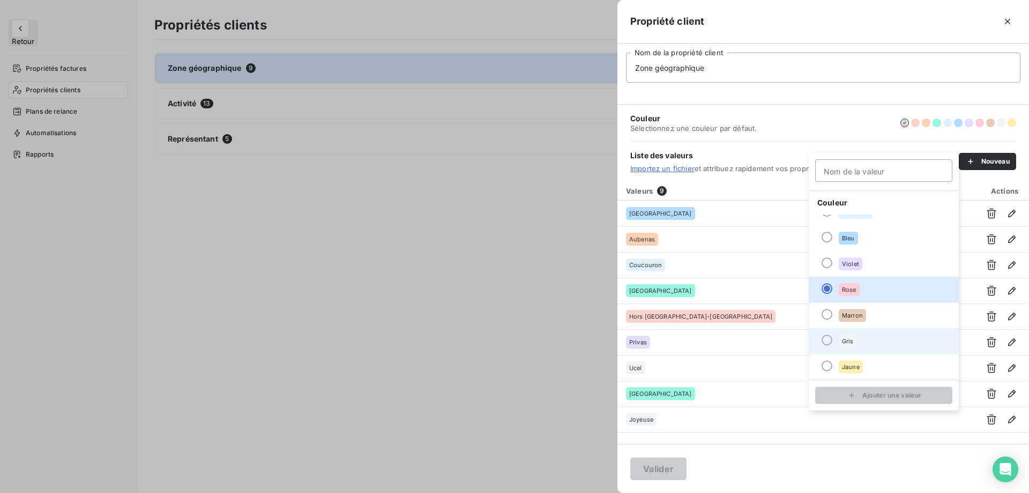
click at [854, 342] on span "Gris" at bounding box center [848, 341] width 12 height 6
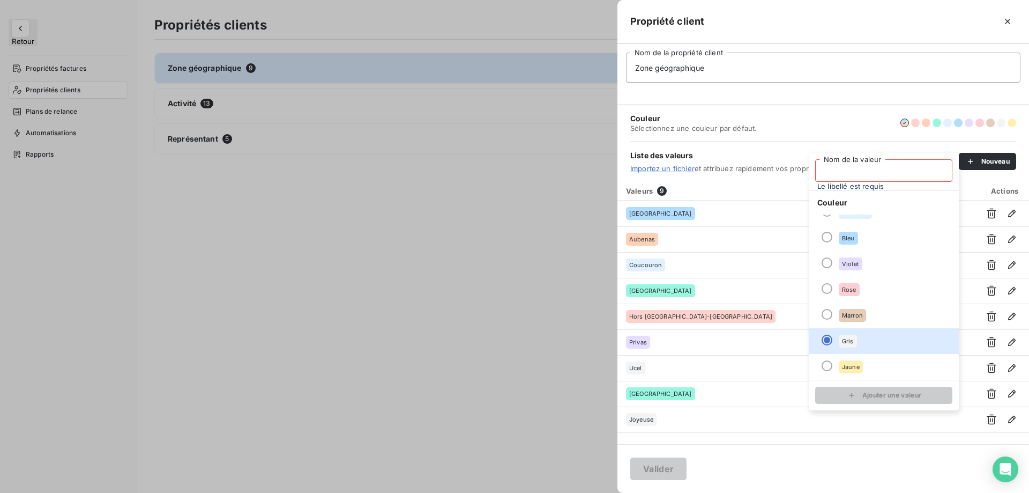
click at [867, 173] on input "Nom de la valeur" at bounding box center [883, 170] width 137 height 23
type input "Balazuc"
click at [917, 404] on div "Ajouter une valeur" at bounding box center [884, 395] width 150 height 31
click at [912, 397] on button "Ajouter une valeur" at bounding box center [883, 395] width 137 height 17
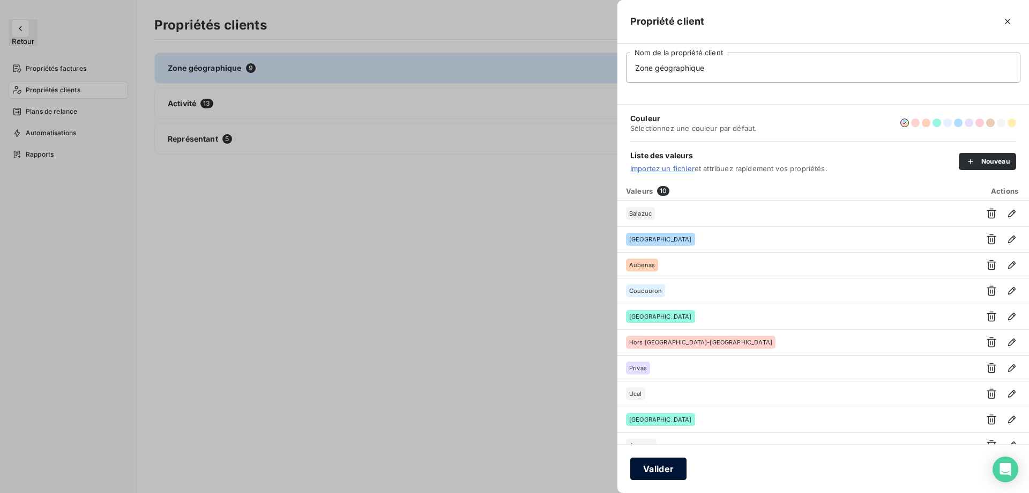
click at [659, 469] on button "Valider" at bounding box center [658, 468] width 56 height 23
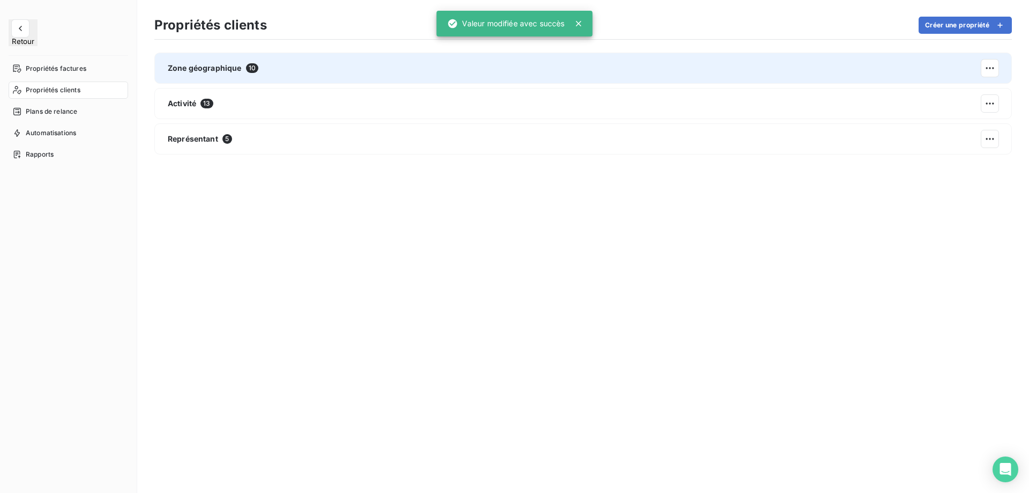
click at [612, 73] on div "Zone géographique 10" at bounding box center [583, 68] width 858 height 31
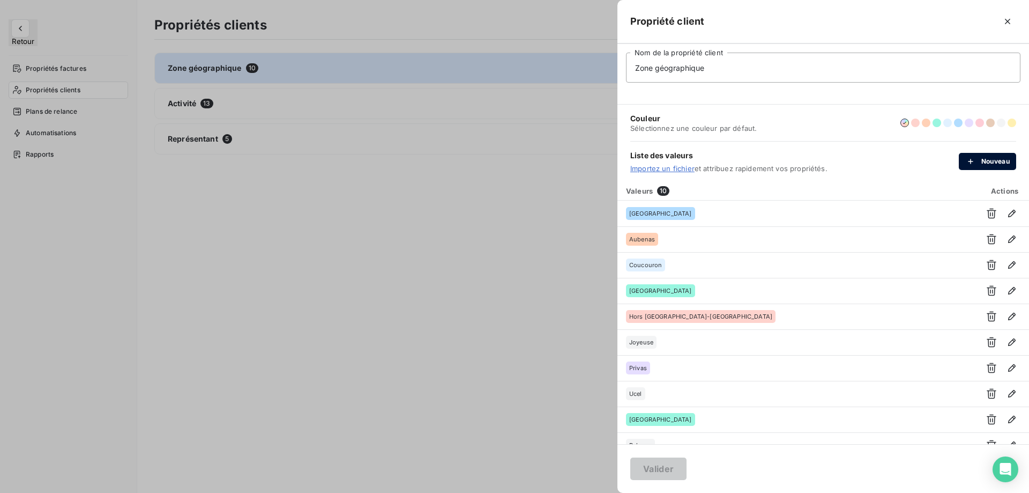
click at [978, 159] on div "button" at bounding box center [974, 161] width 16 height 11
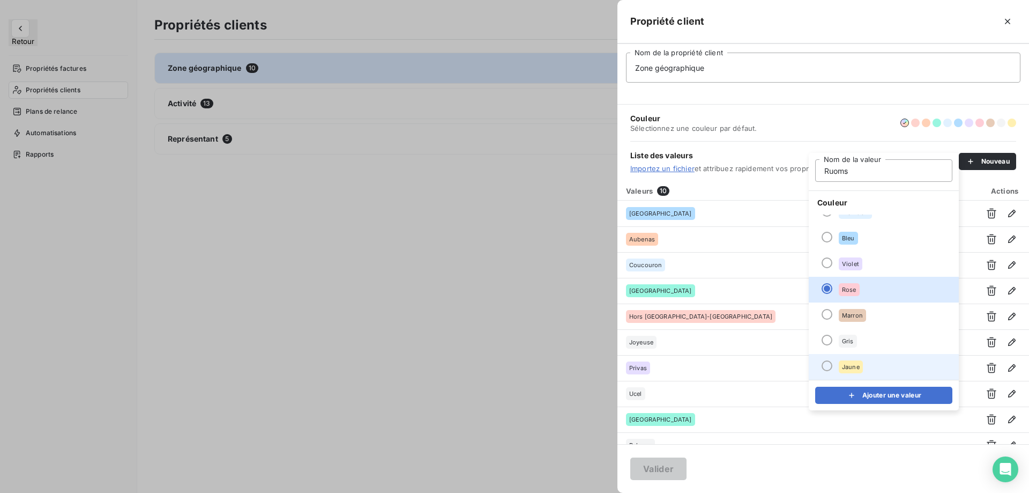
type input "Ruoms"
click at [852, 367] on span "Jaune" at bounding box center [851, 366] width 18 height 6
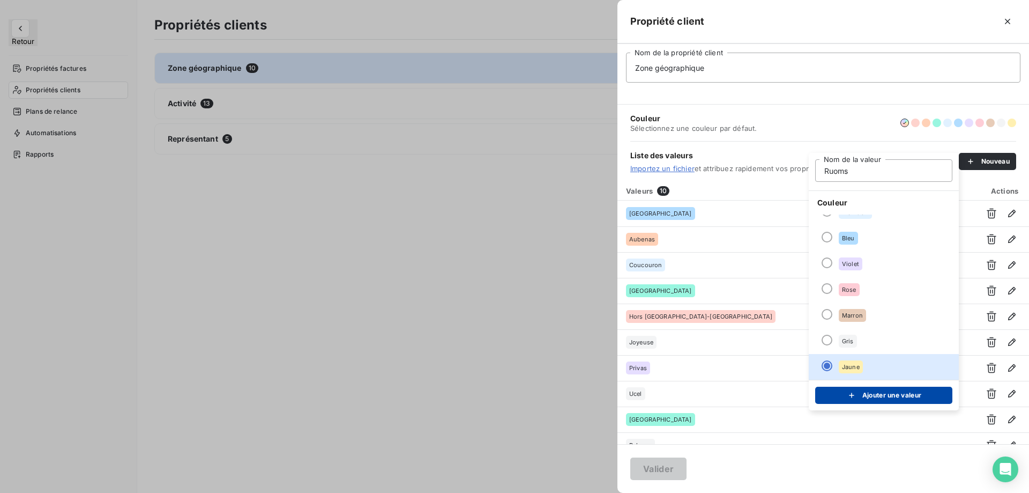
click at [856, 396] on icon "submit" at bounding box center [852, 395] width 11 height 11
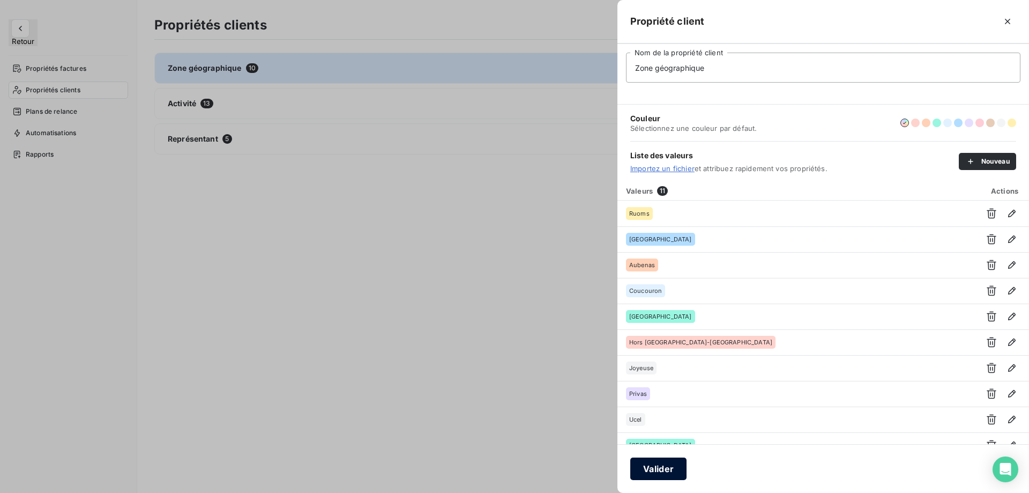
click at [674, 473] on button "Valider" at bounding box center [658, 468] width 56 height 23
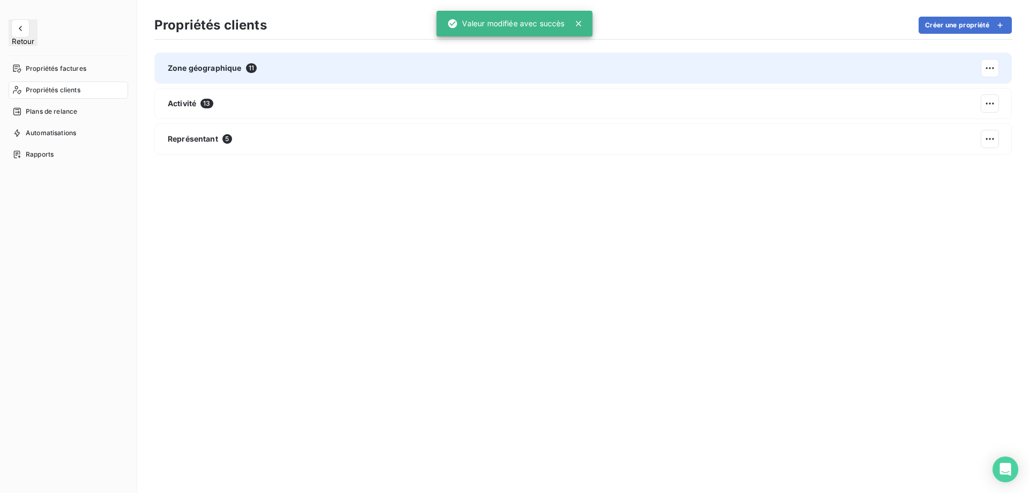
click at [751, 73] on div "Zone géographique 11" at bounding box center [583, 68] width 858 height 31
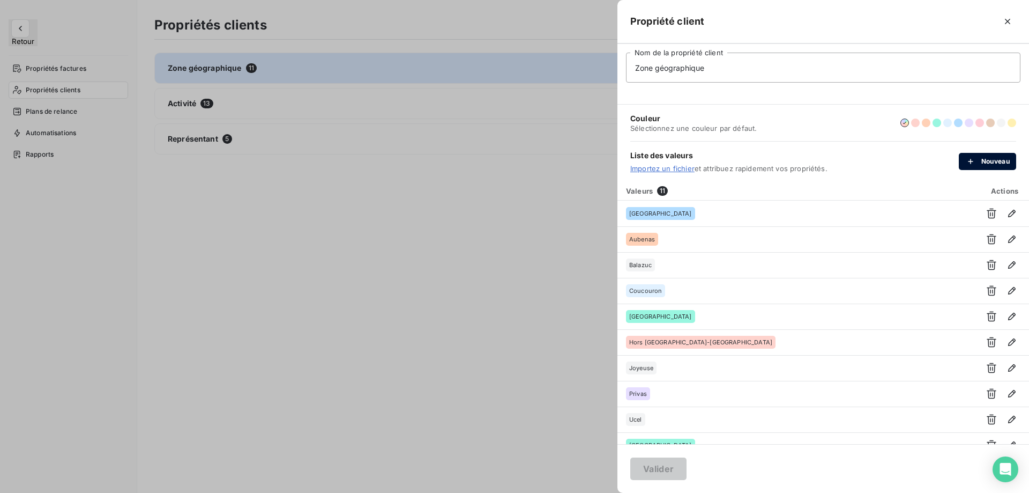
click at [991, 161] on button "Nouveau" at bounding box center [987, 161] width 57 height 17
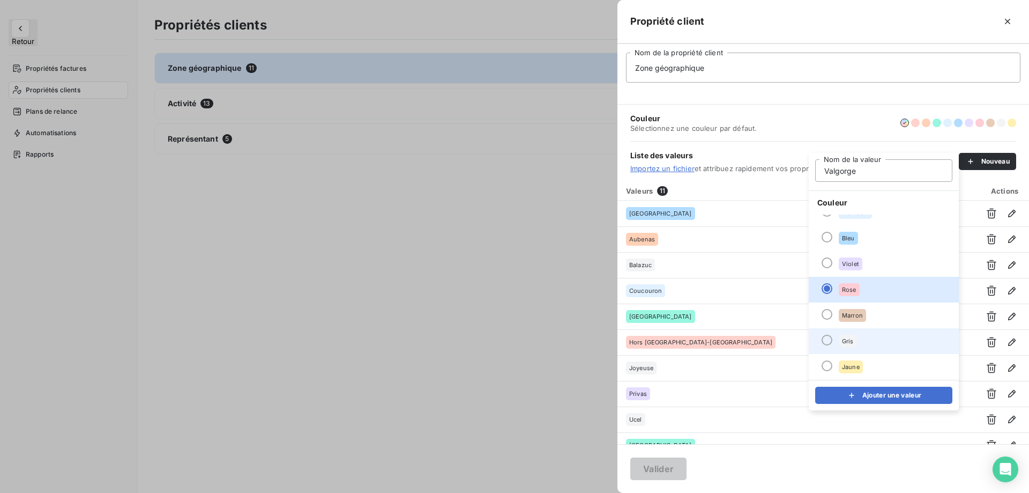
type input "Valgorge"
click at [863, 344] on li "Gris" at bounding box center [884, 341] width 150 height 26
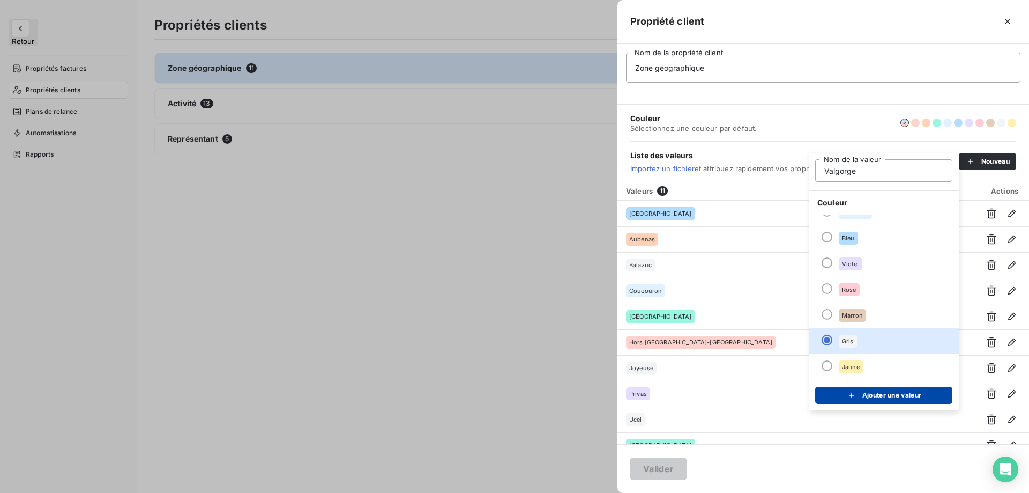
click at [863, 394] on button "Ajouter une valeur" at bounding box center [883, 395] width 137 height 17
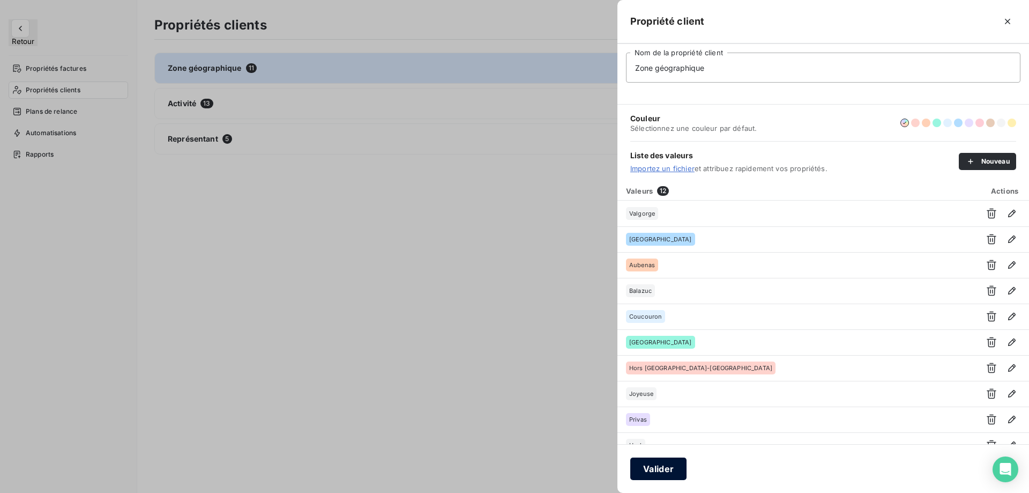
click at [660, 467] on button "Valider" at bounding box center [658, 468] width 56 height 23
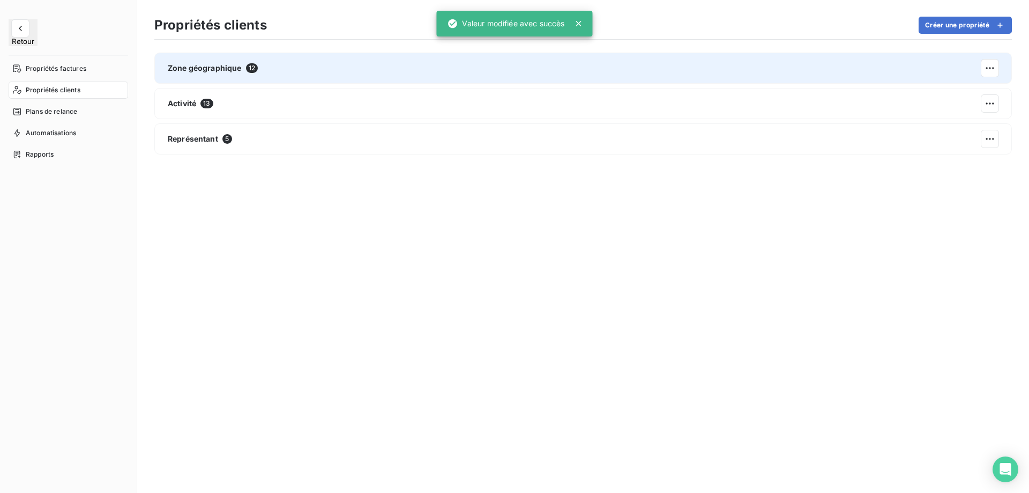
click at [721, 74] on div "Zone géographique 12" at bounding box center [583, 68] width 858 height 31
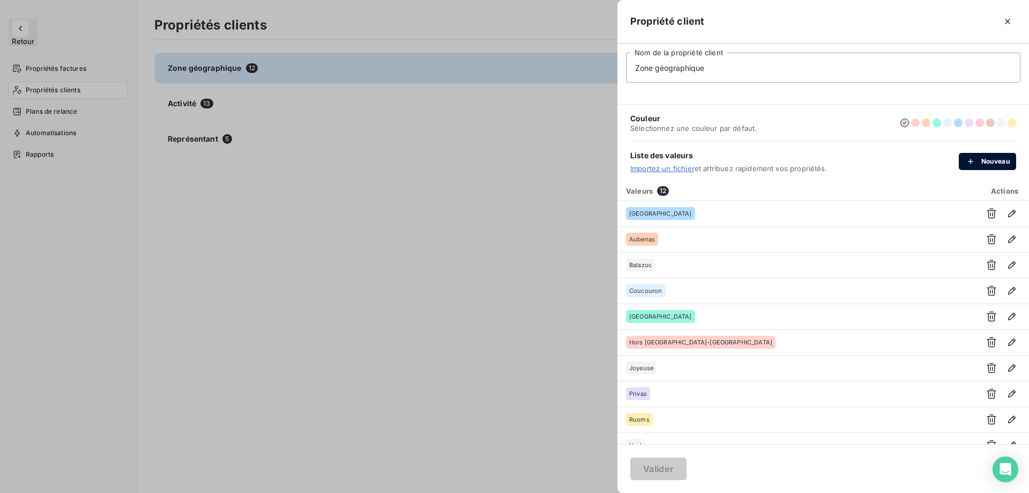
click at [971, 164] on icon "button" at bounding box center [970, 161] width 5 height 5
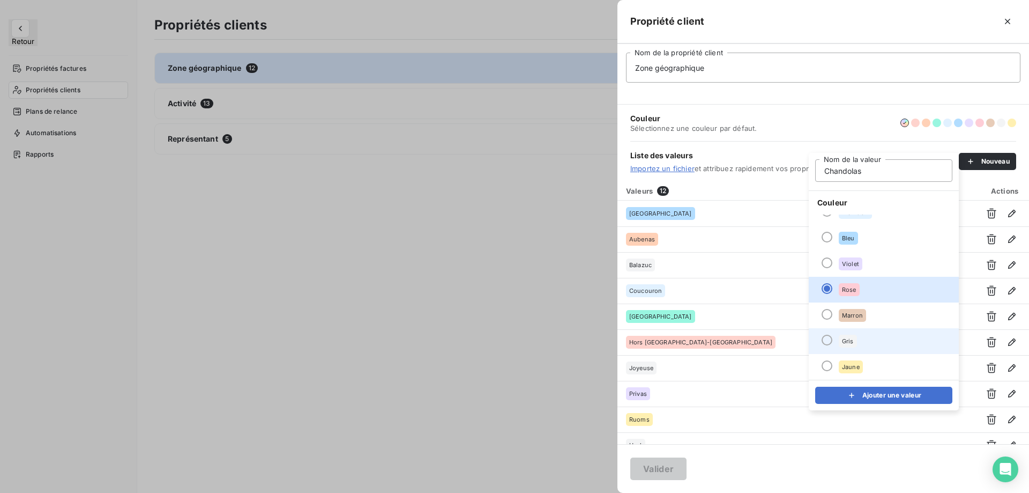
type input "Chandolas"
click at [859, 342] on li "Gris" at bounding box center [884, 341] width 150 height 26
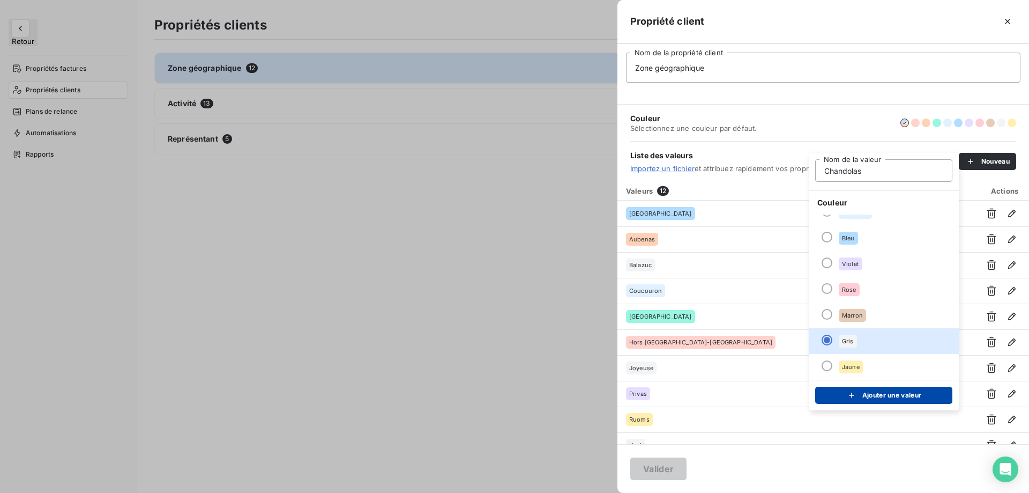
click at [868, 394] on button "Ajouter une valeur" at bounding box center [883, 395] width 137 height 17
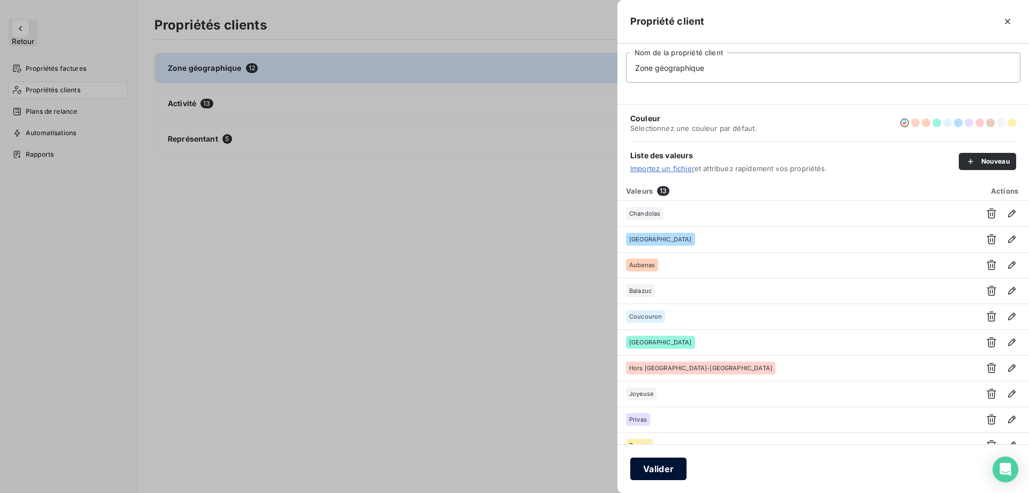
click at [676, 474] on button "Valider" at bounding box center [658, 468] width 56 height 23
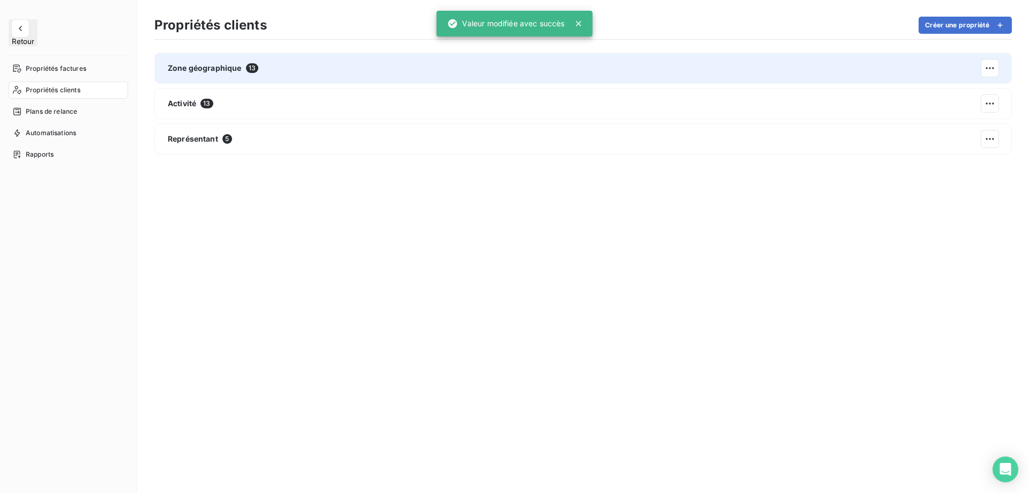
click at [627, 75] on div "Zone géographique 13" at bounding box center [583, 68] width 858 height 31
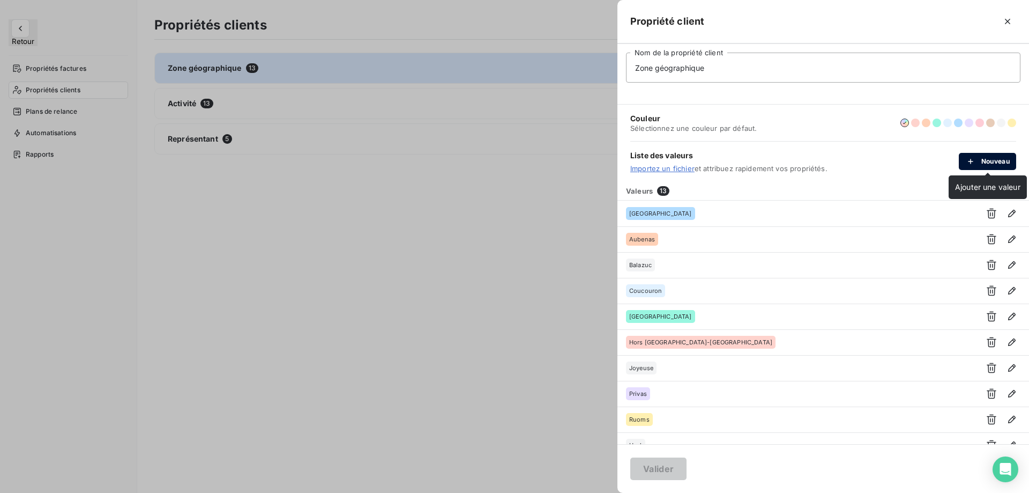
click at [977, 165] on div "button" at bounding box center [974, 161] width 16 height 11
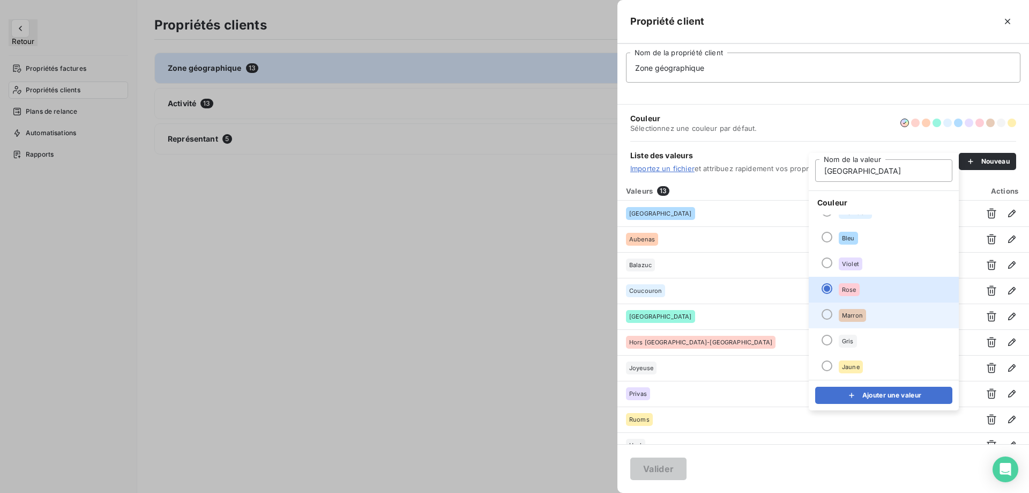
type input "[GEOGRAPHIC_DATA]"
click at [858, 313] on span "Marron" at bounding box center [852, 315] width 21 height 6
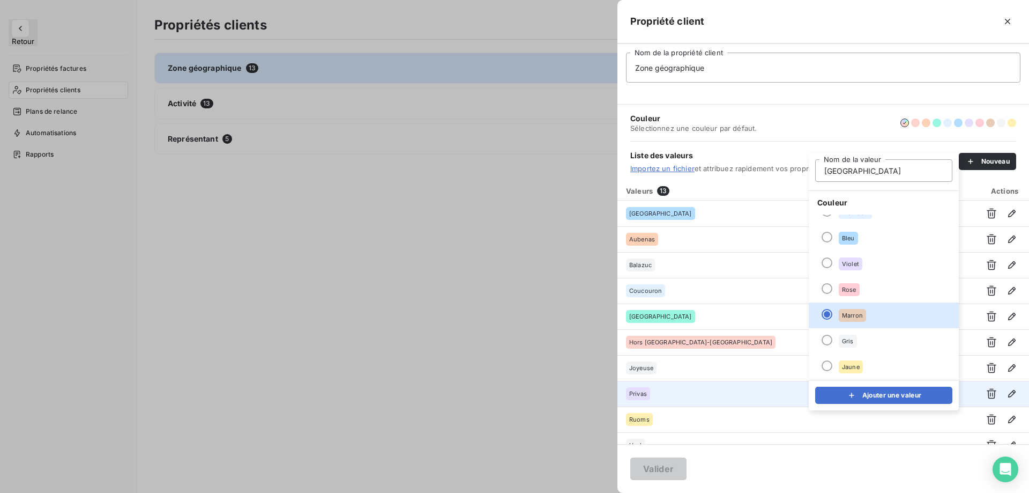
click at [860, 392] on div "submit" at bounding box center [855, 395] width 16 height 11
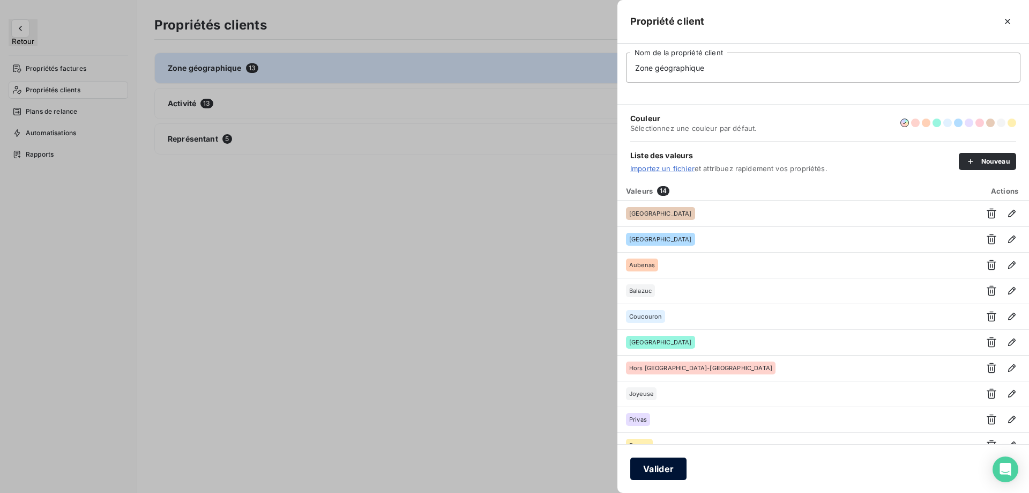
click at [669, 469] on button "Valider" at bounding box center [658, 468] width 56 height 23
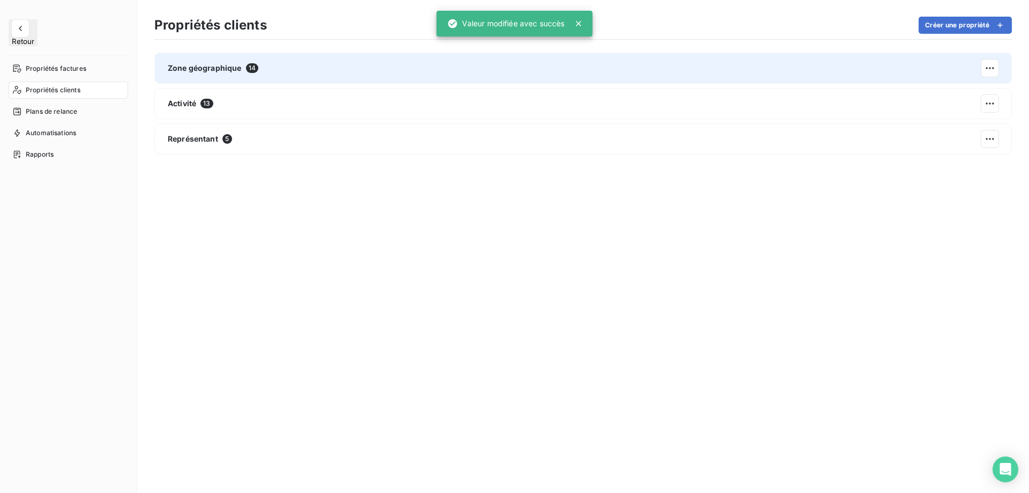
click at [419, 71] on div "Zone géographique 14" at bounding box center [583, 68] width 858 height 31
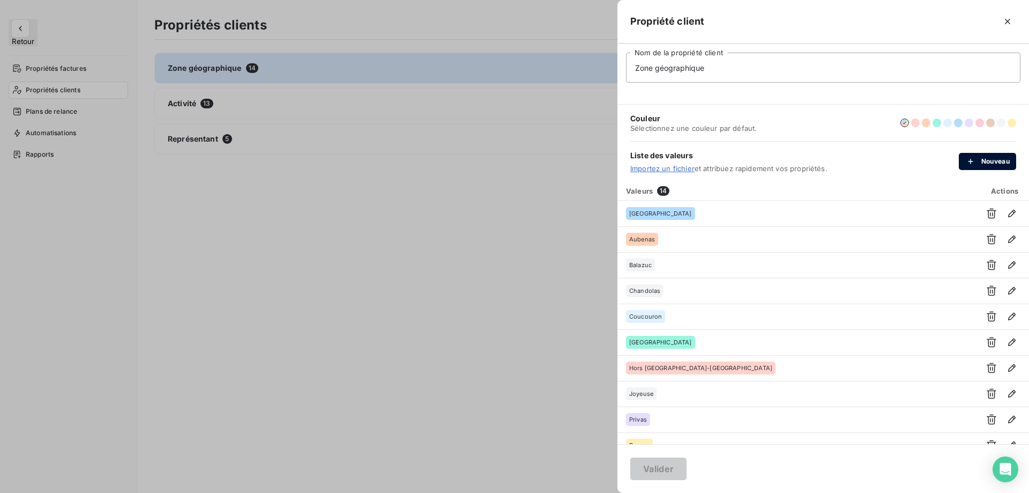
click at [977, 155] on button "Nouveau" at bounding box center [987, 161] width 57 height 17
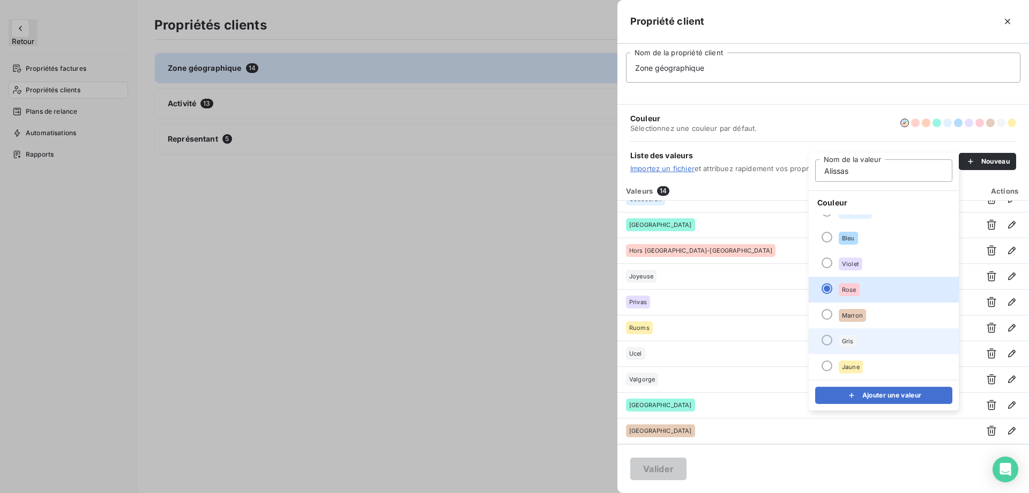
type input "Alissas"
click at [860, 340] on li "Gris" at bounding box center [884, 341] width 150 height 26
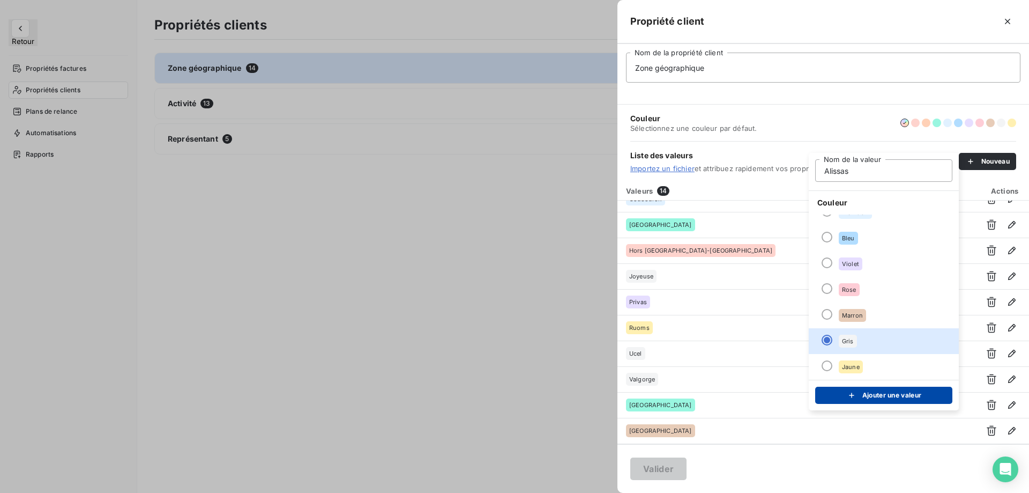
click at [864, 397] on button "Ajouter une valeur" at bounding box center [883, 395] width 137 height 17
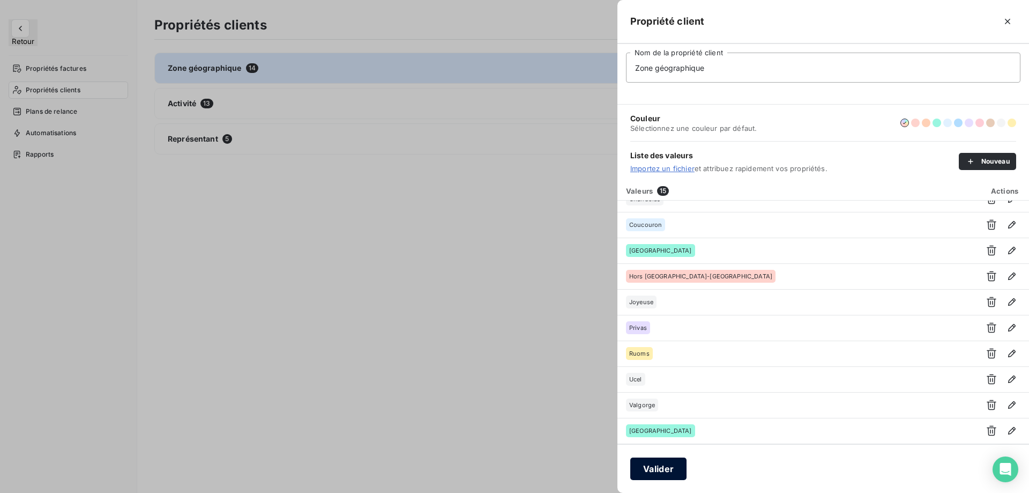
click at [657, 472] on button "Valider" at bounding box center [658, 468] width 56 height 23
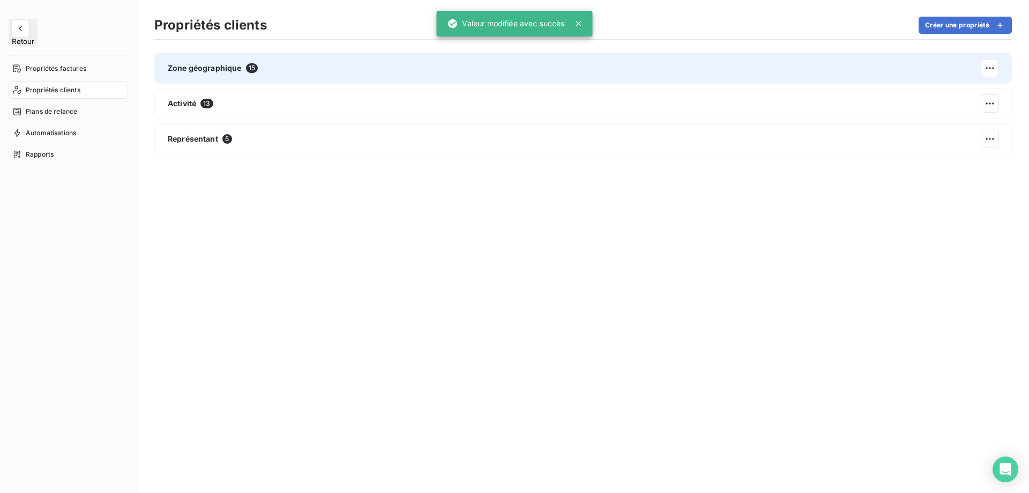
click at [643, 76] on div "Zone géographique 15" at bounding box center [583, 68] width 858 height 31
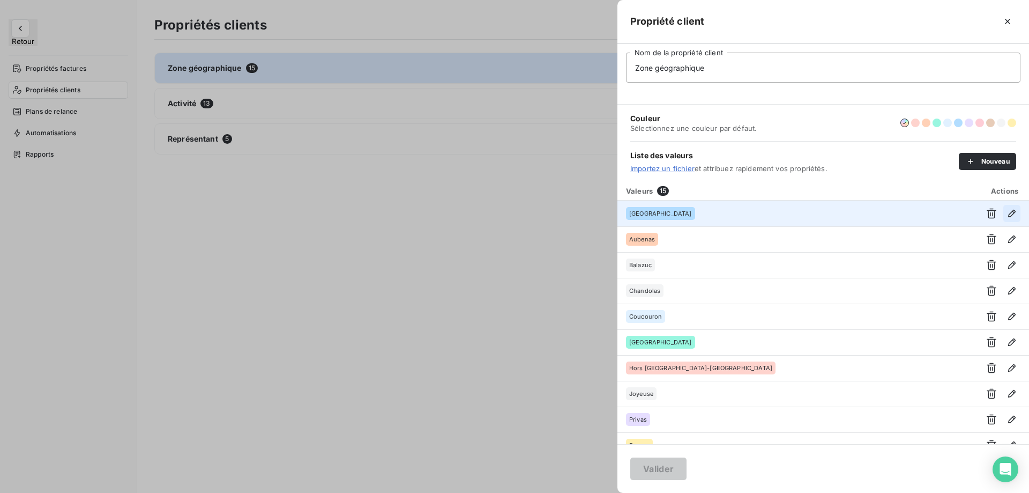
click at [1007, 213] on icon "button" at bounding box center [1012, 213] width 11 height 11
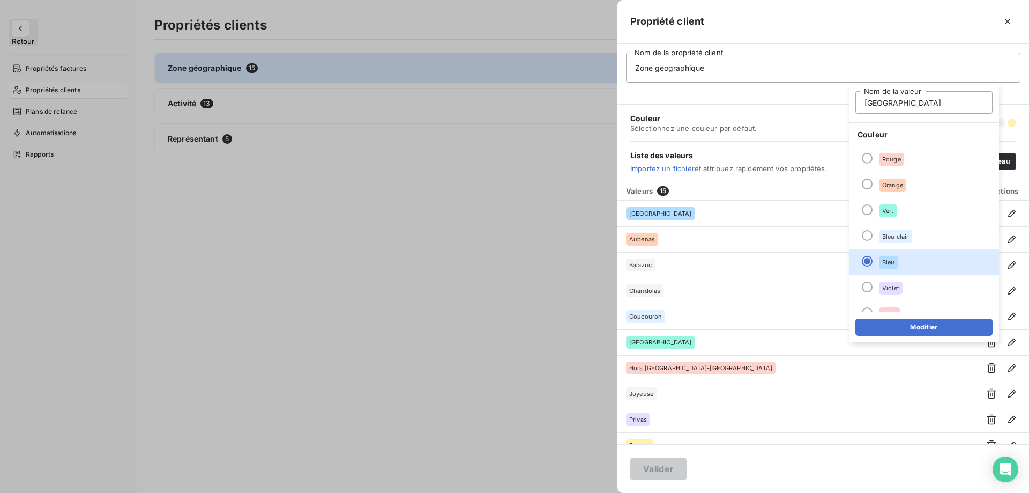
click at [865, 105] on input "[GEOGRAPHIC_DATA]" at bounding box center [924, 102] width 137 height 23
type input "1.Ardèche"
click at [946, 328] on button "Modifier" at bounding box center [924, 326] width 137 height 17
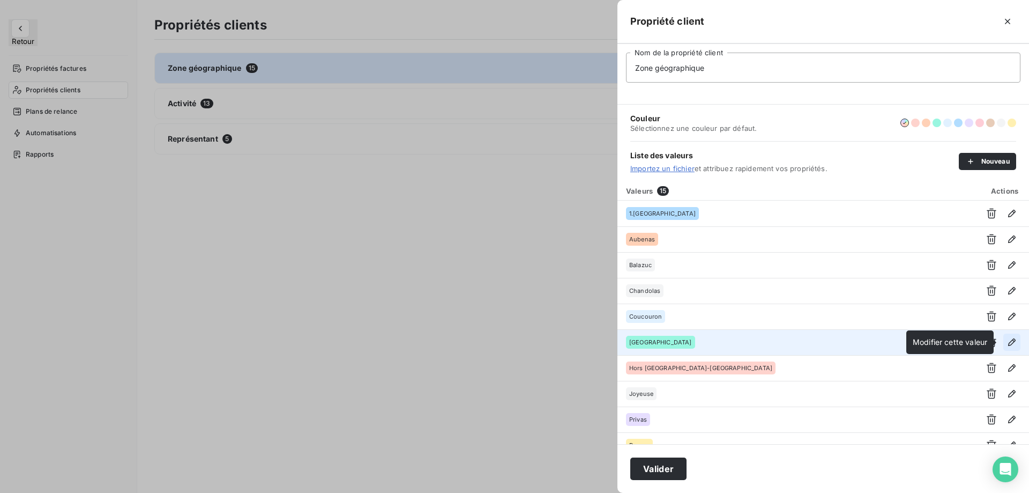
click at [1009, 344] on icon "button" at bounding box center [1012, 342] width 11 height 11
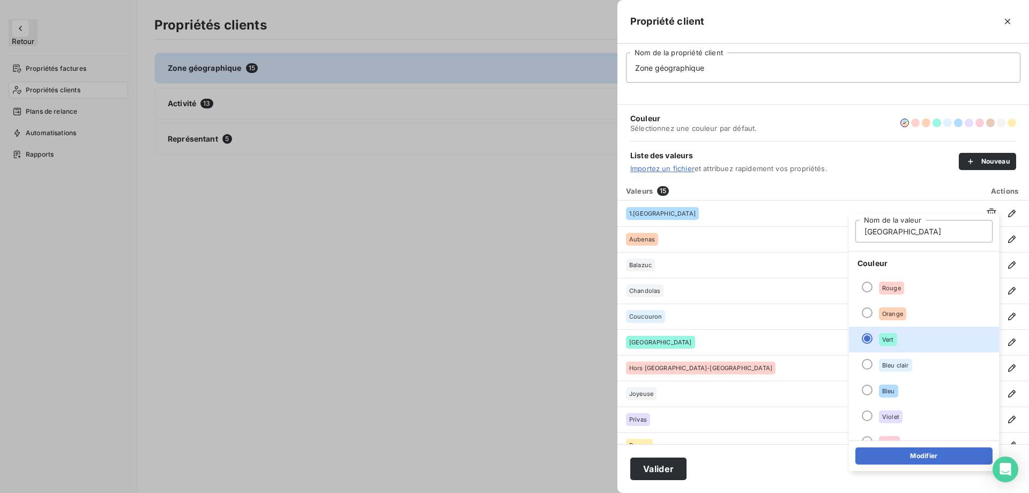
click at [863, 232] on input "[GEOGRAPHIC_DATA]" at bounding box center [924, 231] width 137 height 23
type input "2.Drôme"
click at [919, 455] on button "Modifier" at bounding box center [924, 455] width 137 height 17
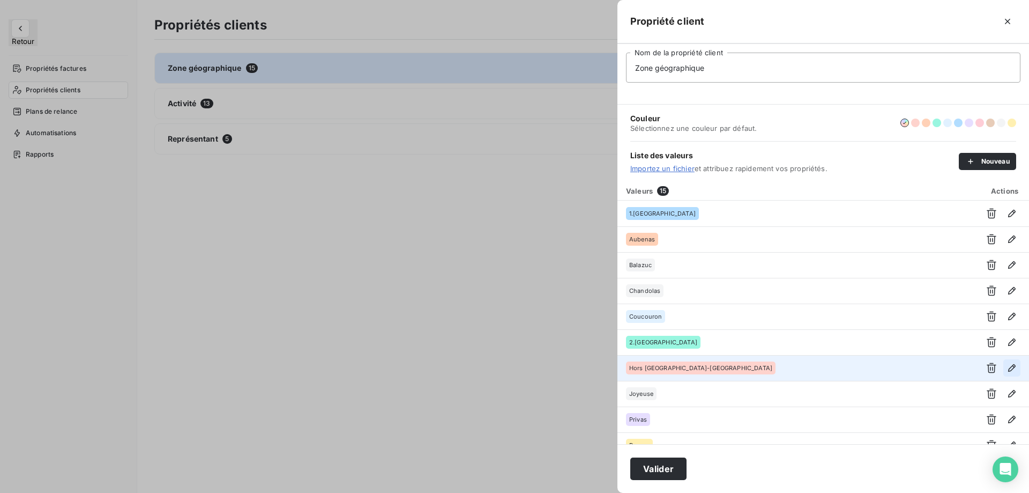
click at [1007, 369] on icon "button" at bounding box center [1012, 367] width 11 height 11
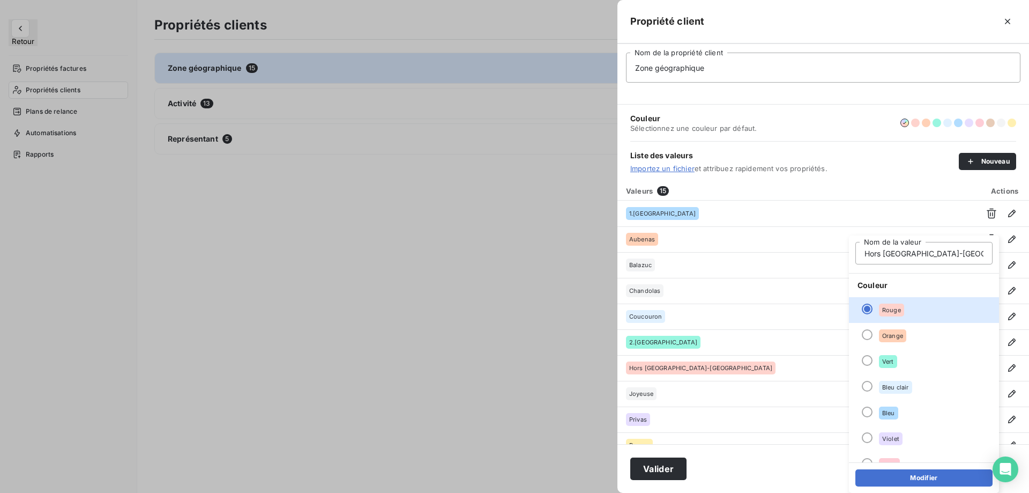
click at [862, 253] on input "Hors [GEOGRAPHIC_DATA]-[GEOGRAPHIC_DATA]" at bounding box center [924, 253] width 137 height 23
type input "3.Hors Drôme-Ardèche"
click at [918, 478] on button "Modifier" at bounding box center [924, 477] width 137 height 17
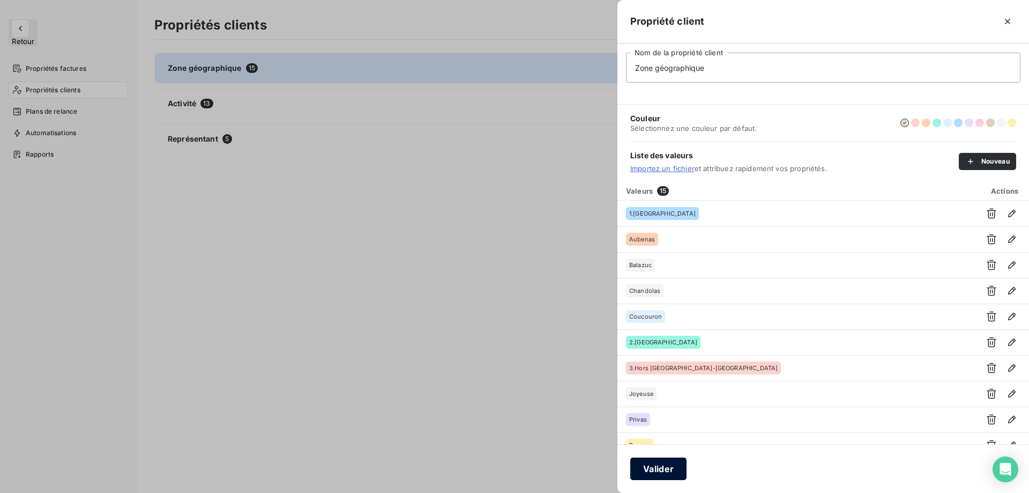
click at [651, 472] on button "Valider" at bounding box center [658, 468] width 56 height 23
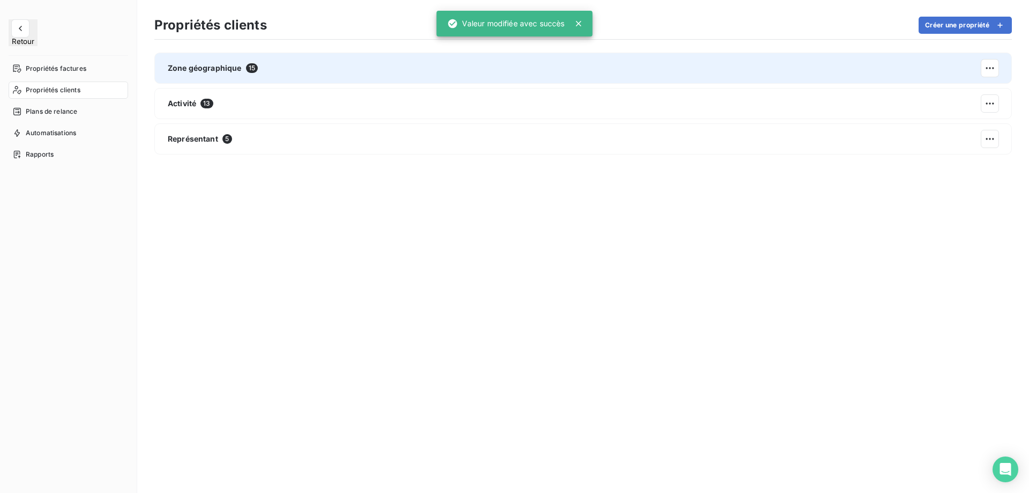
click at [460, 73] on div "Zone géographique 15" at bounding box center [583, 68] width 858 height 31
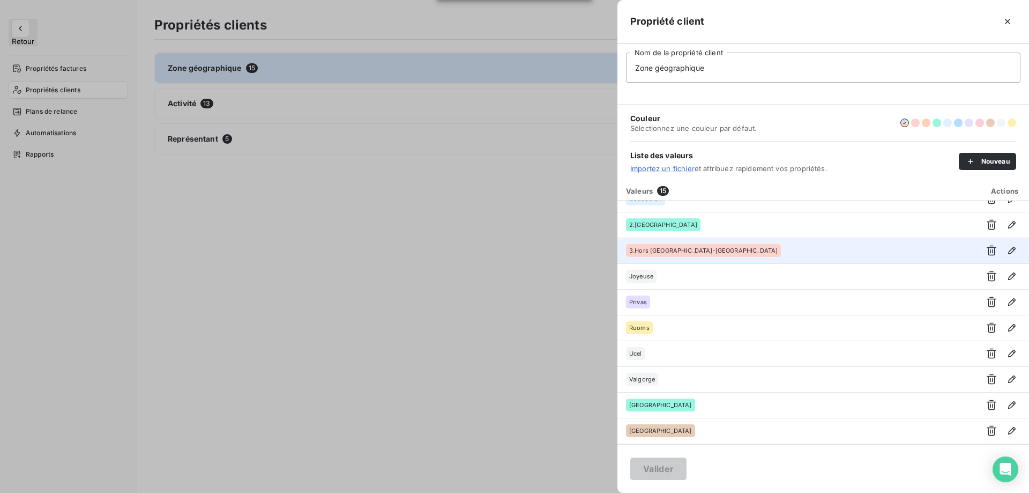
scroll to position [0, 0]
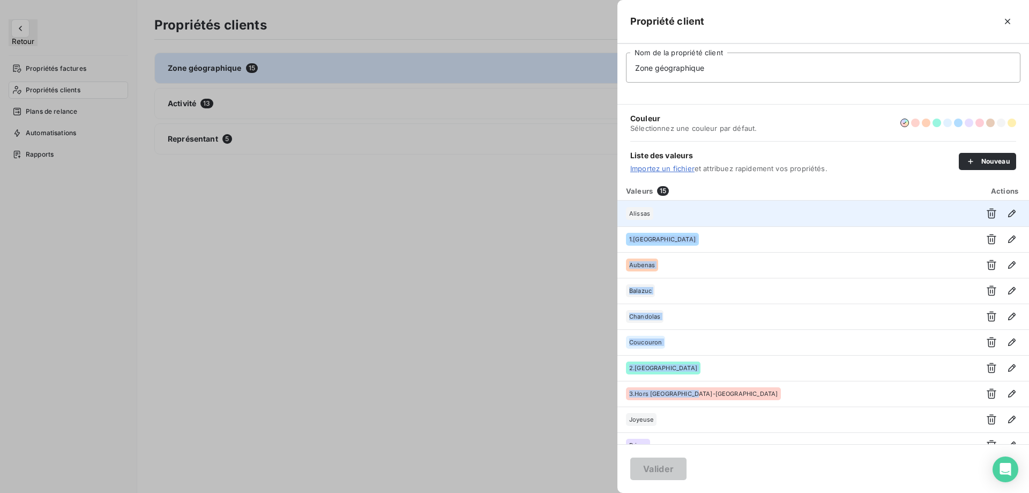
drag, startPoint x: 708, startPoint y: 396, endPoint x: 719, endPoint y: 211, distance: 185.3
click at [721, 211] on tbody "Alissas 1.Ardèche Aubenas Balazuc Chandolas Coucouron 2.Drôme 3.Hors Drôme-Ardè…" at bounding box center [824, 394] width 412 height 386
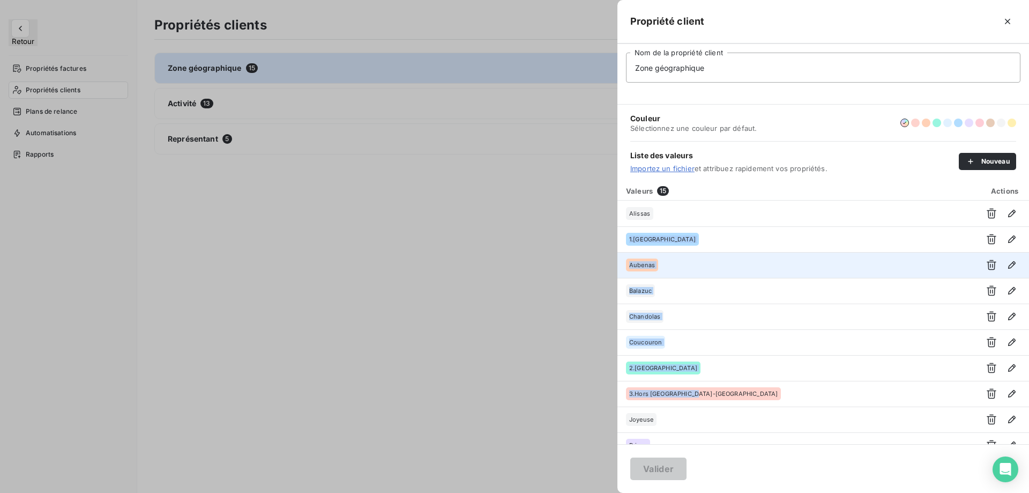
click at [726, 270] on div "Aubenas" at bounding box center [796, 264] width 340 height 13
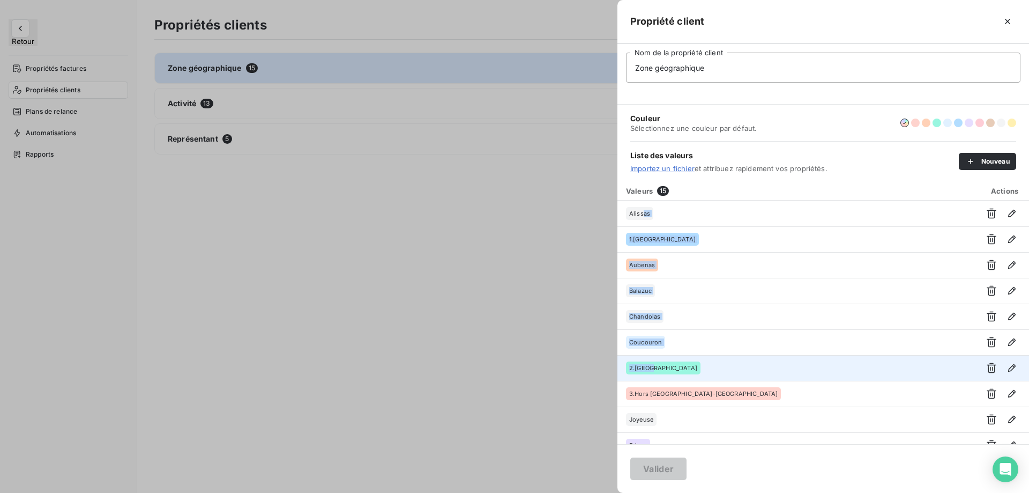
drag, startPoint x: 642, startPoint y: 209, endPoint x: 737, endPoint y: 369, distance: 186.7
click at [763, 374] on tbody "Alissas 1.Ardèche Aubenas Balazuc Chandolas Coucouron 2.Drôme 3.Hors Drôme-Ardè…" at bounding box center [824, 394] width 412 height 386
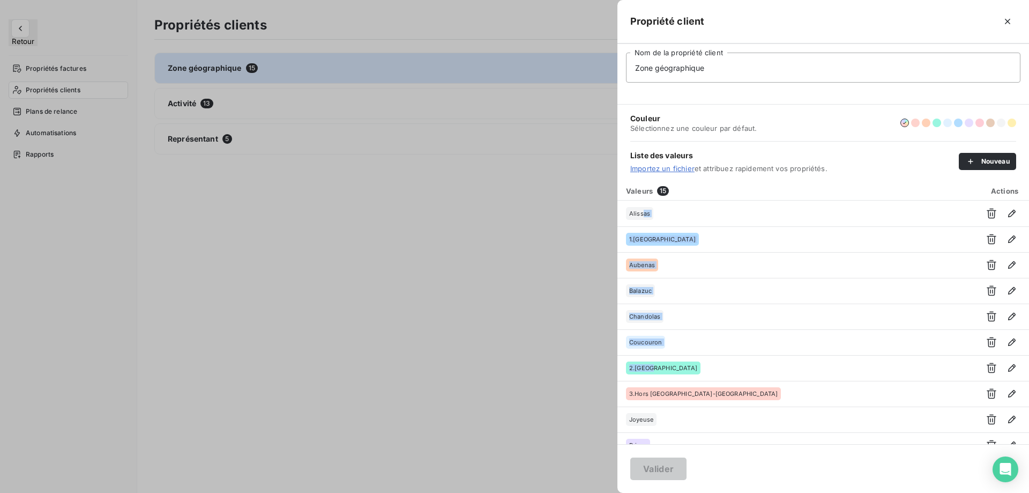
scroll to position [143, 0]
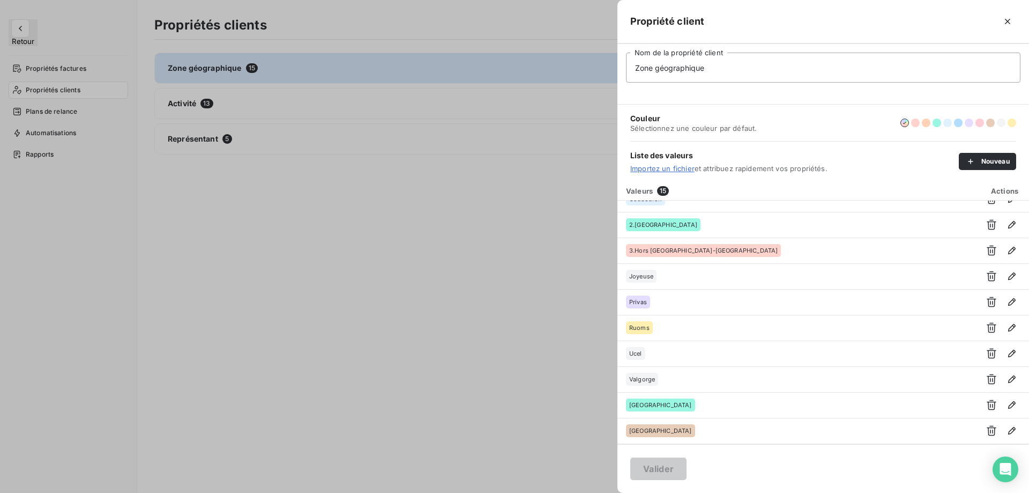
click at [437, 218] on div at bounding box center [514, 246] width 1029 height 493
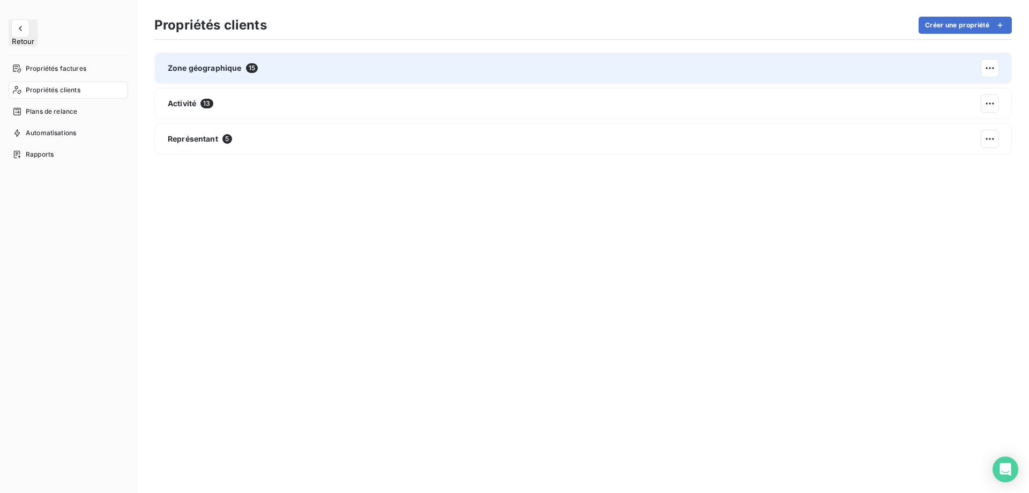
click at [384, 74] on div "Zone géographique 15" at bounding box center [583, 68] width 858 height 31
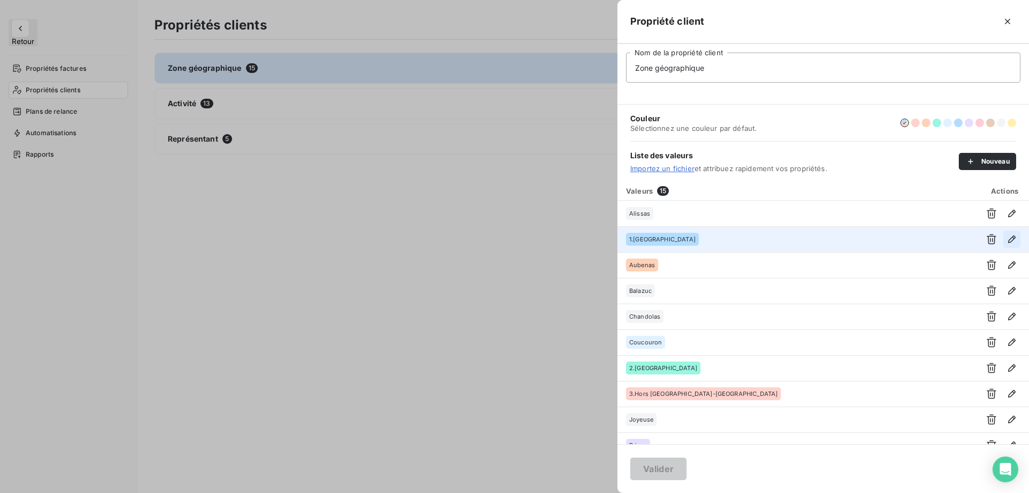
click at [1007, 243] on icon "button" at bounding box center [1012, 239] width 11 height 11
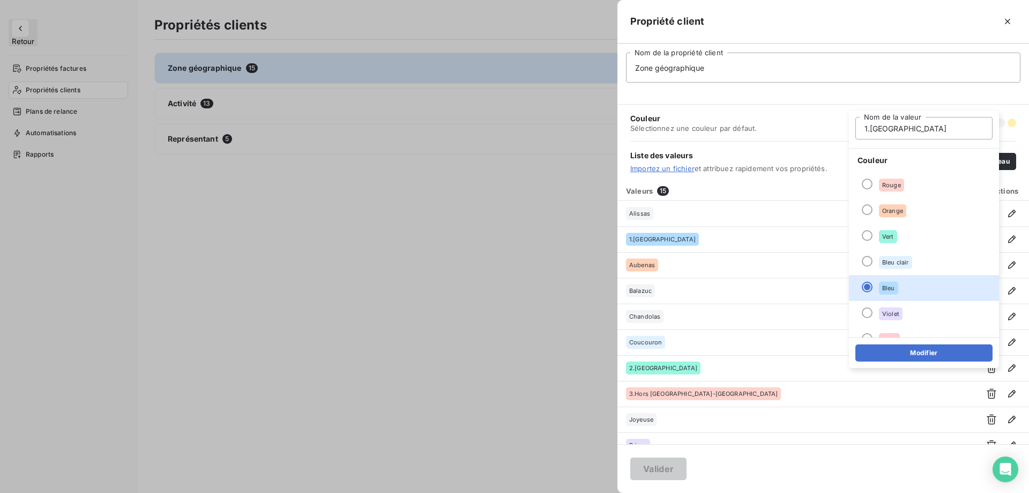
click at [871, 127] on input "1.Ardèche" at bounding box center [924, 128] width 137 height 23
type input "[GEOGRAPHIC_DATA]"
click at [906, 354] on button "Modifier" at bounding box center [924, 352] width 137 height 17
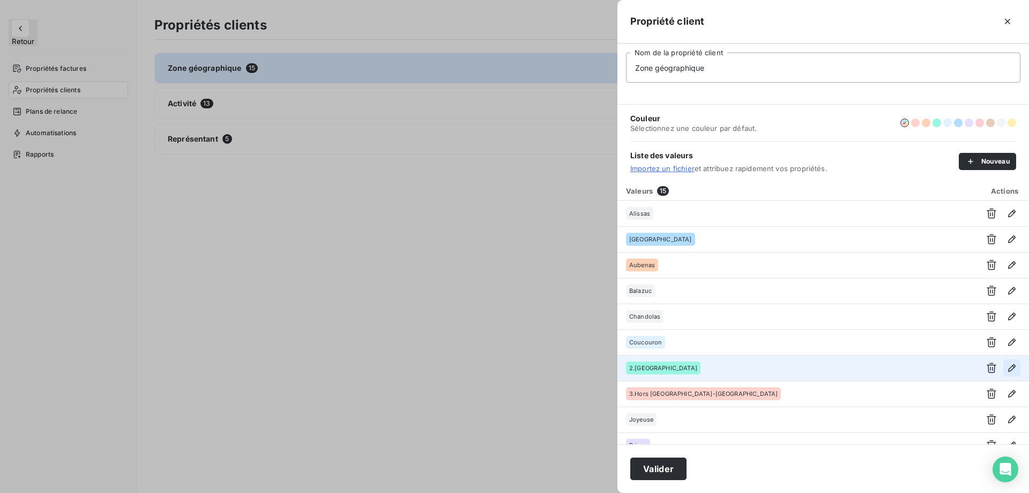
click at [1007, 366] on icon "button" at bounding box center [1012, 367] width 11 height 11
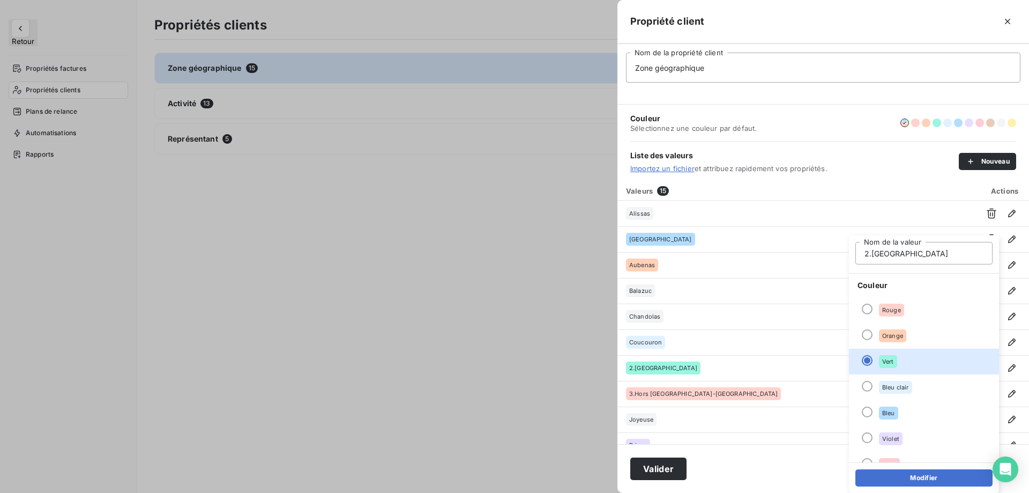
click at [871, 254] on input "2.Drôme" at bounding box center [924, 253] width 137 height 23
click at [868, 253] on input ".Drôme" at bounding box center [924, 253] width 137 height 23
type input "[GEOGRAPHIC_DATA]"
click at [924, 482] on button "Modifier" at bounding box center [924, 477] width 137 height 17
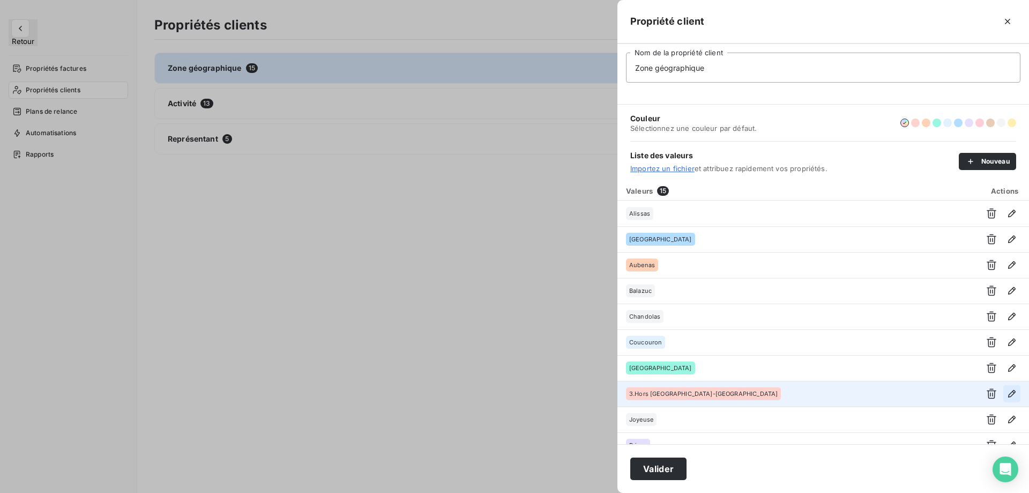
click at [1007, 396] on icon "button" at bounding box center [1012, 393] width 11 height 11
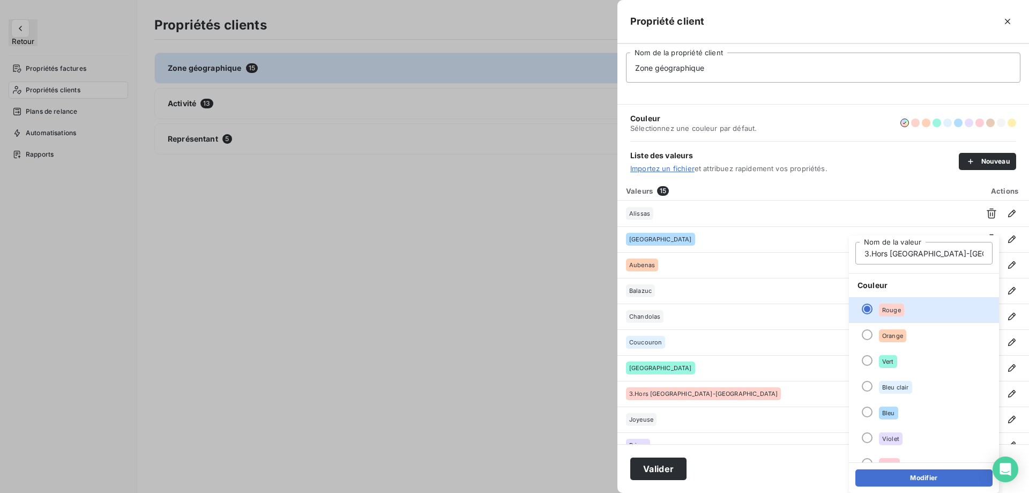
click at [873, 255] on input "3.Hors Drôme-Ardèche" at bounding box center [924, 253] width 137 height 23
type input "Hors [GEOGRAPHIC_DATA]-[GEOGRAPHIC_DATA]"
click at [918, 475] on button "Modifier" at bounding box center [924, 477] width 137 height 17
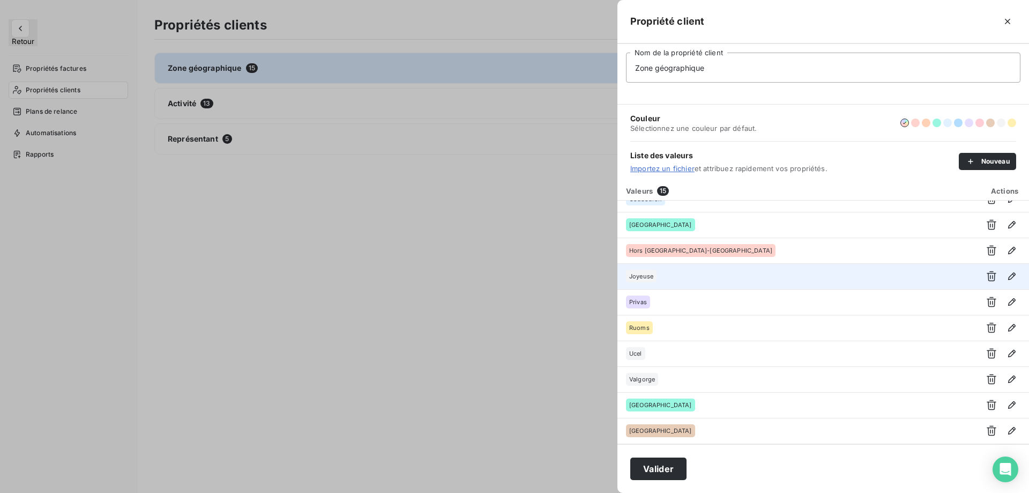
scroll to position [0, 0]
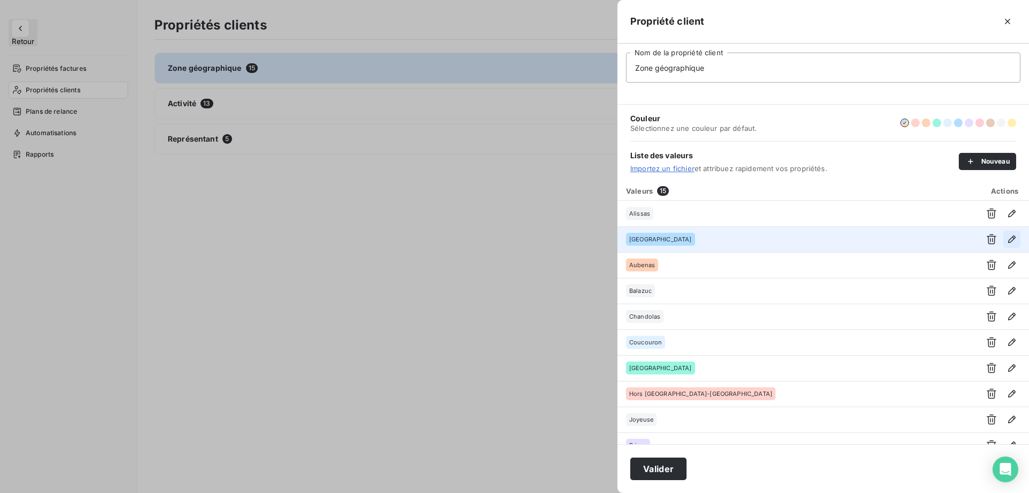
click at [1007, 238] on icon "button" at bounding box center [1012, 239] width 11 height 11
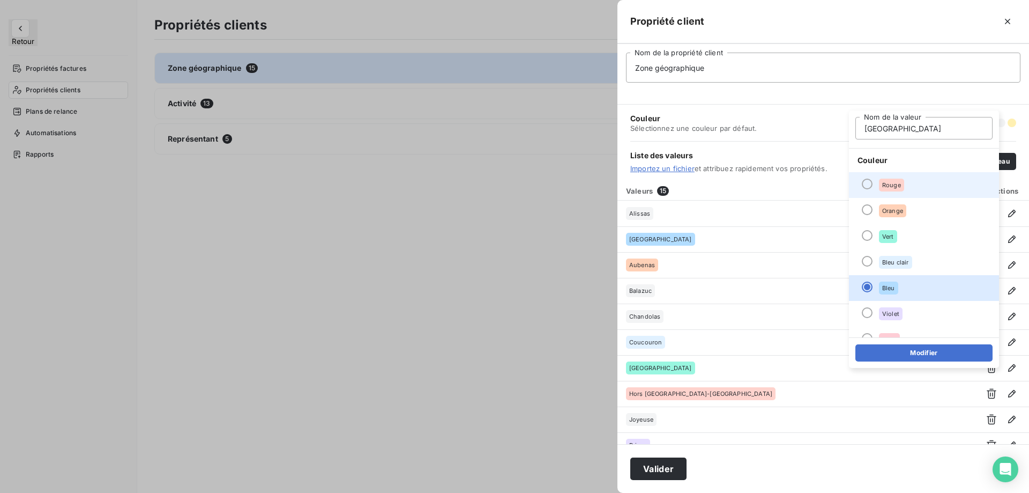
click at [896, 188] on span "Rouge" at bounding box center [891, 185] width 19 height 6
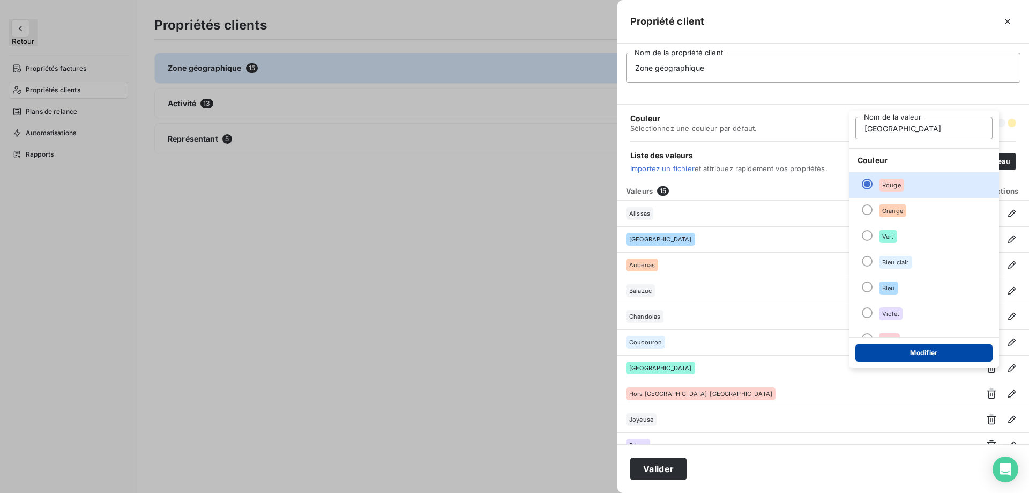
click at [899, 353] on button "Modifier" at bounding box center [924, 352] width 137 height 17
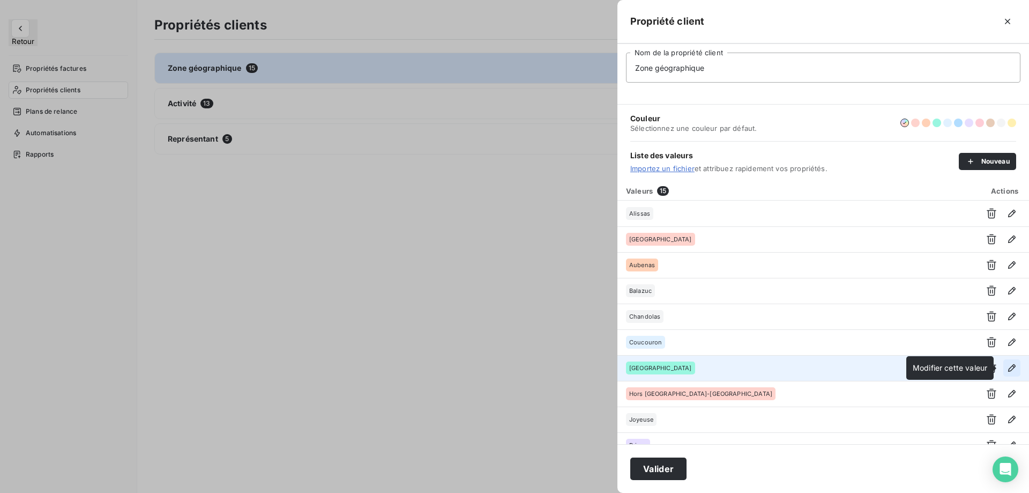
click at [1010, 368] on icon "button" at bounding box center [1012, 368] width 8 height 8
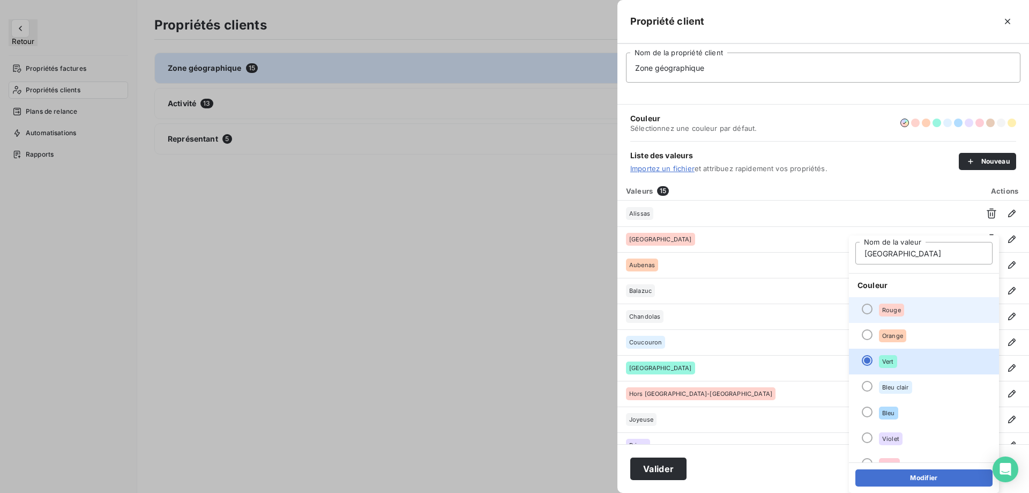
click at [904, 308] on div "Rouge" at bounding box center [891, 309] width 25 height 13
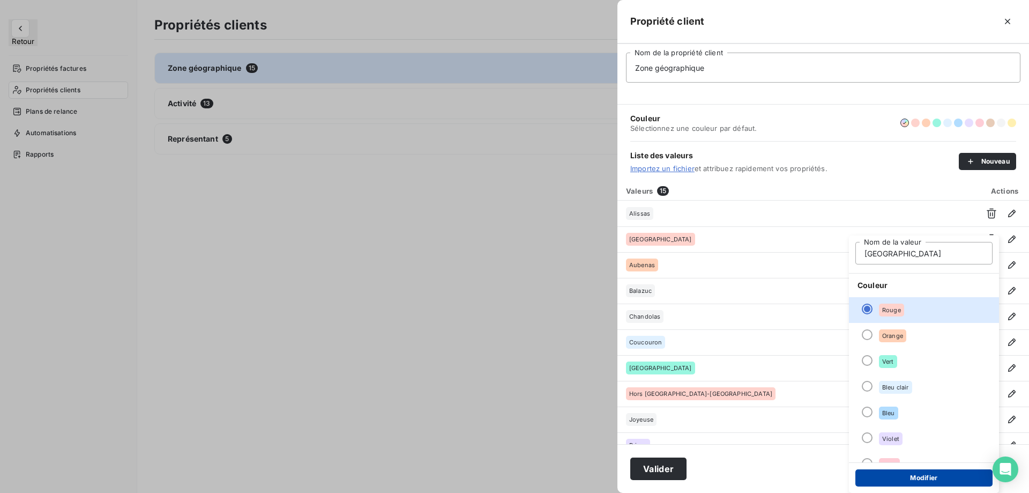
click at [912, 472] on button "Modifier" at bounding box center [924, 477] width 137 height 17
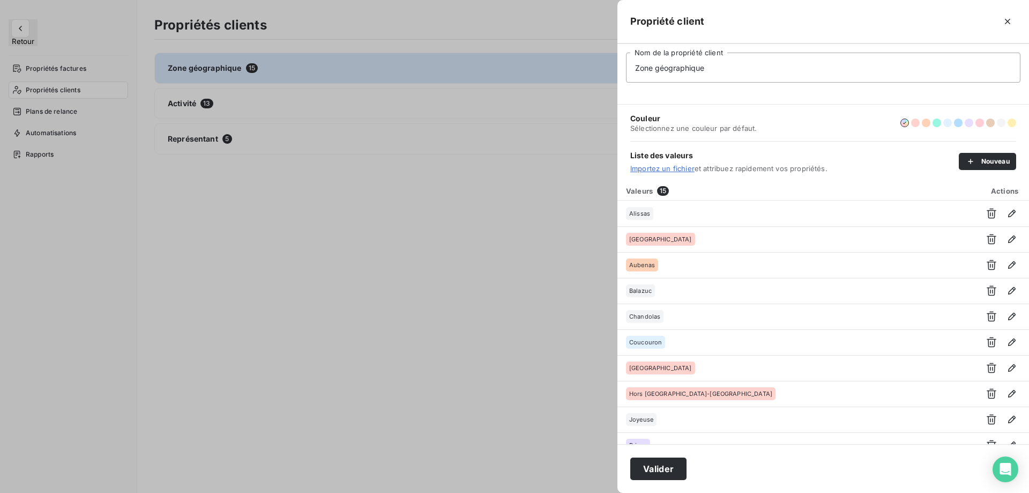
scroll to position [143, 0]
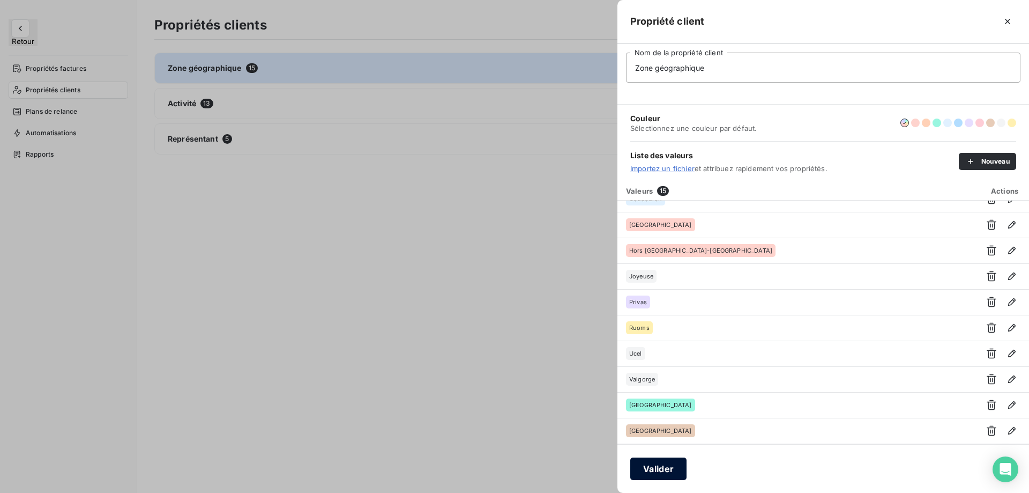
click at [659, 469] on button "Valider" at bounding box center [658, 468] width 56 height 23
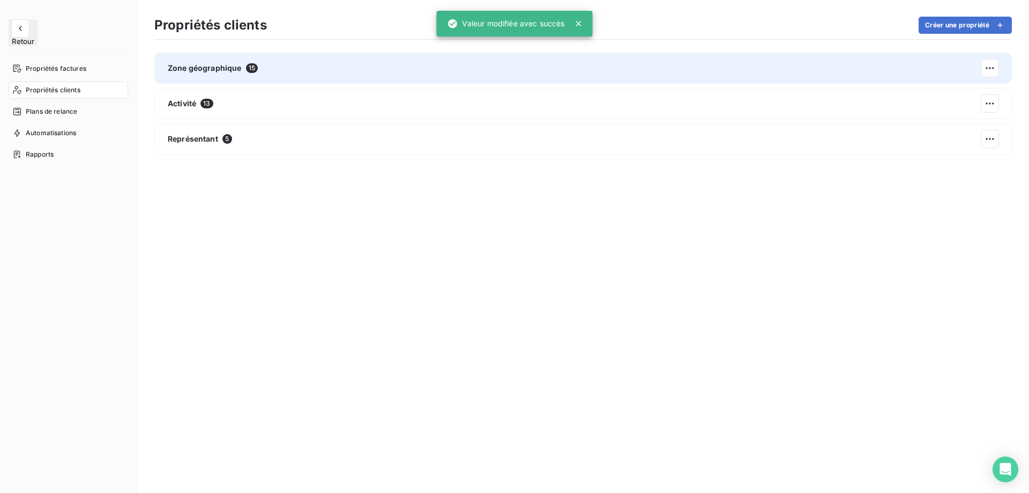
click at [516, 70] on div "Zone géographique 15" at bounding box center [583, 68] width 858 height 31
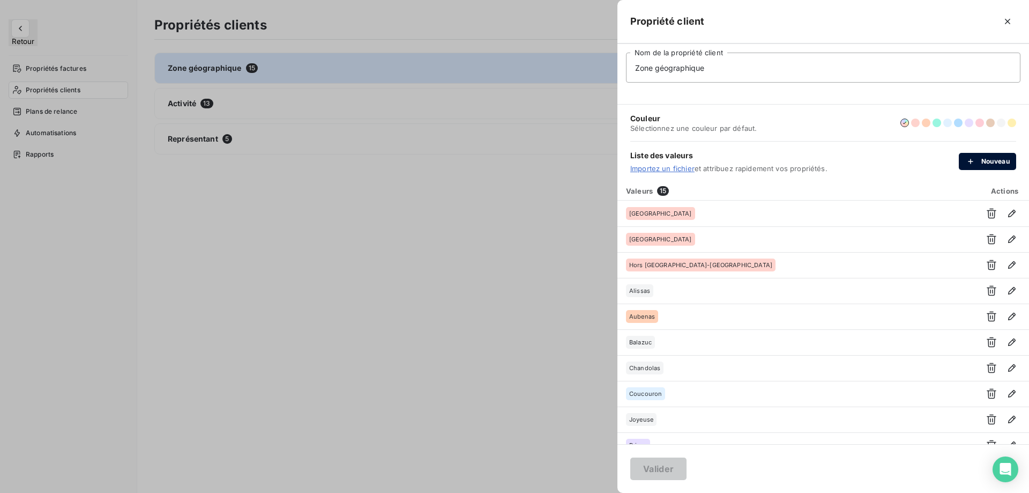
click at [981, 160] on button "Nouveau" at bounding box center [987, 161] width 57 height 17
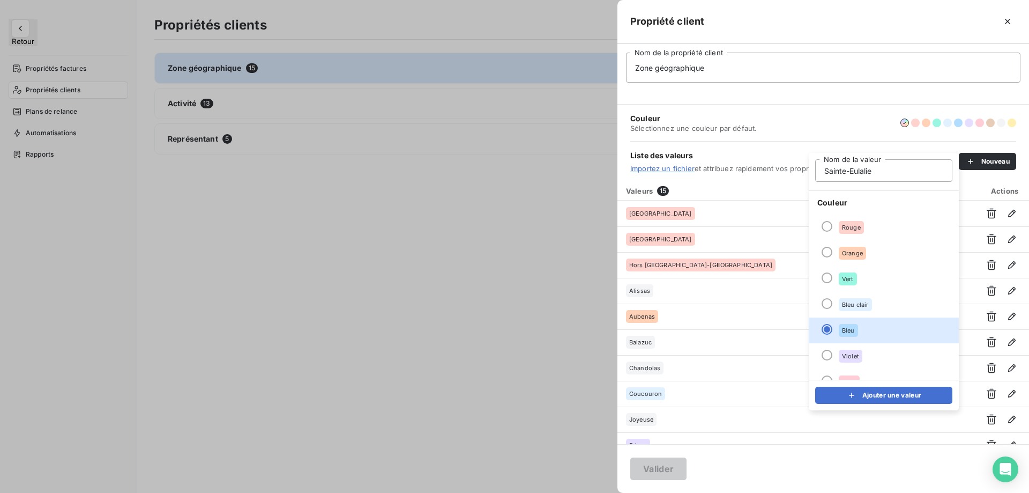
scroll to position [92, 0]
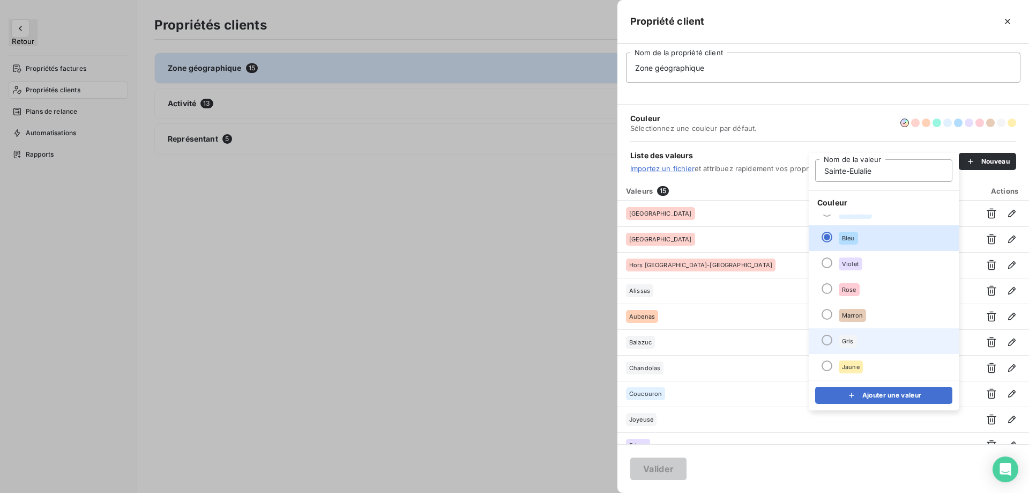
type input "Sainte-Eulalie"
click at [859, 341] on li "Gris" at bounding box center [884, 341] width 150 height 26
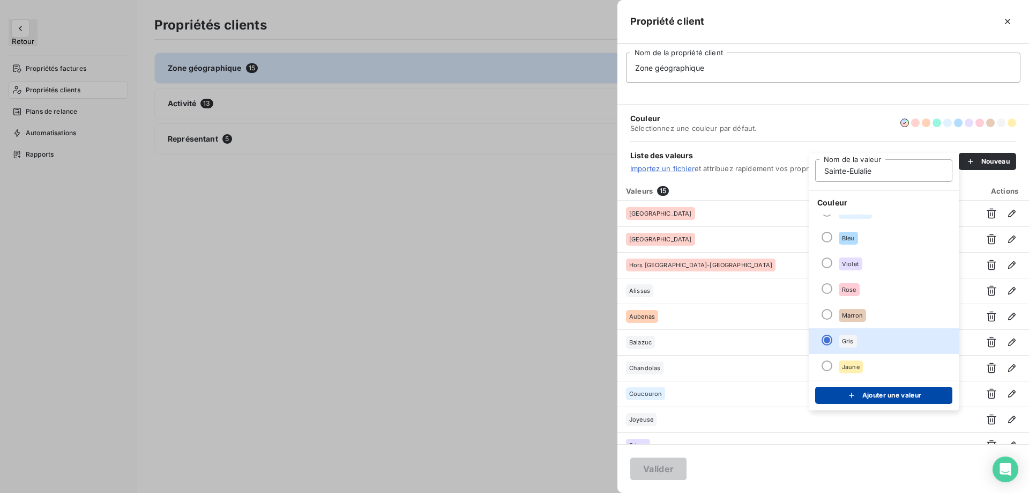
click at [857, 394] on icon "submit" at bounding box center [852, 395] width 11 height 11
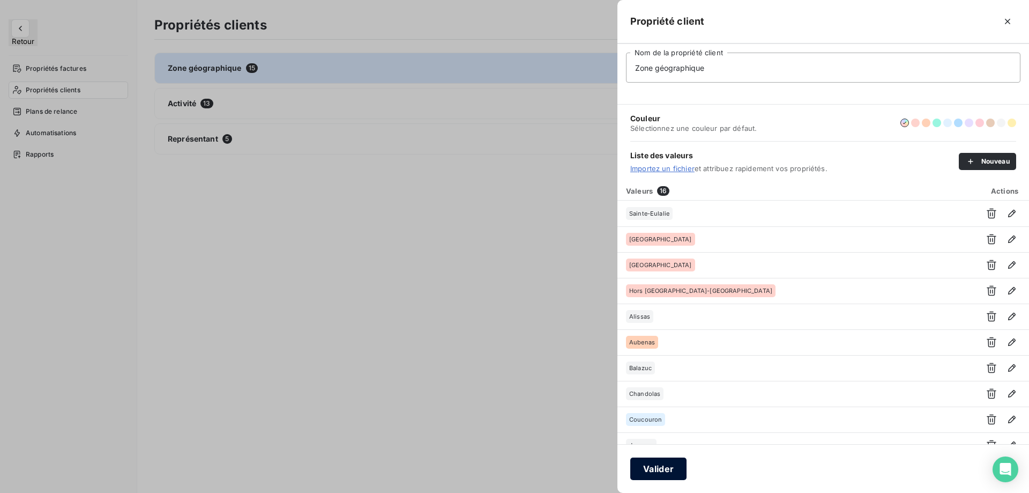
click at [661, 461] on button "Valider" at bounding box center [658, 468] width 56 height 23
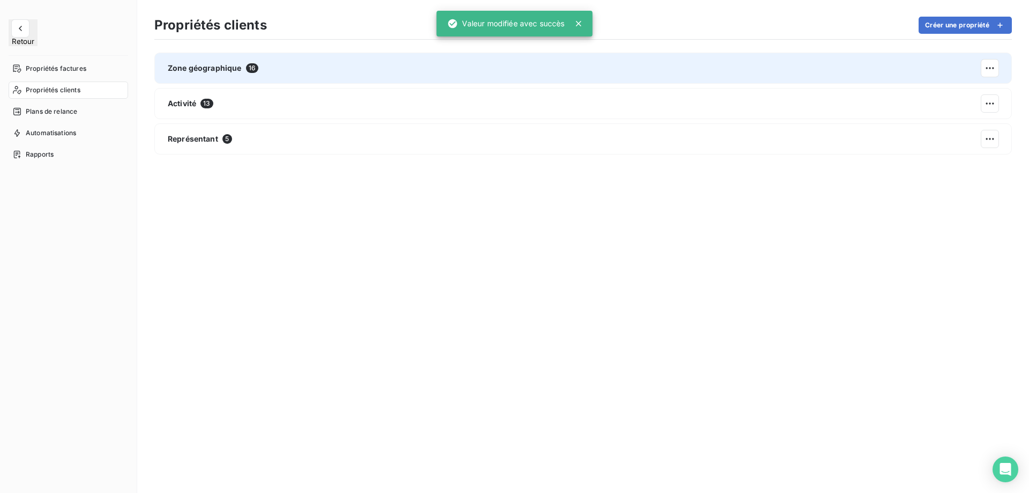
click at [649, 74] on div "Zone géographique 16" at bounding box center [583, 68] width 858 height 31
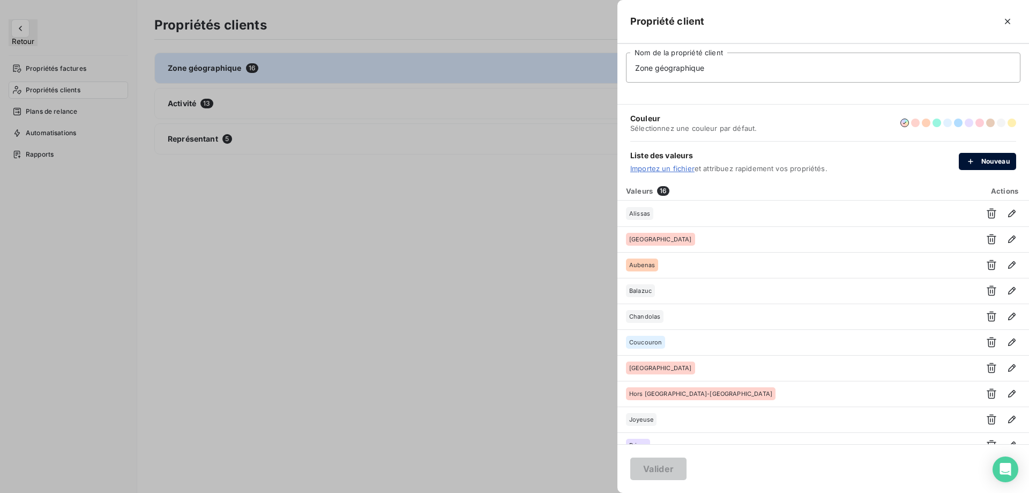
click at [990, 162] on button "Nouveau" at bounding box center [987, 161] width 57 height 17
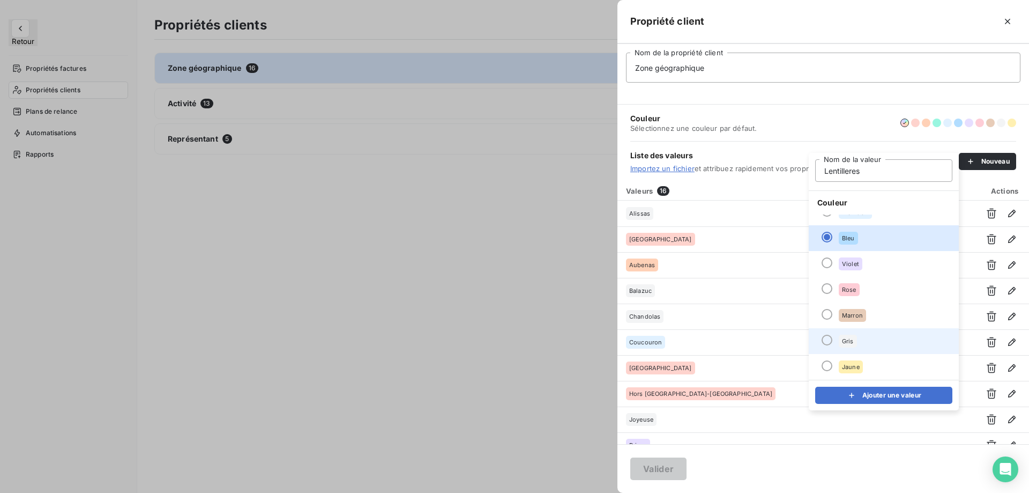
type input "Lentilleres"
click at [854, 344] on span "Gris" at bounding box center [848, 341] width 12 height 6
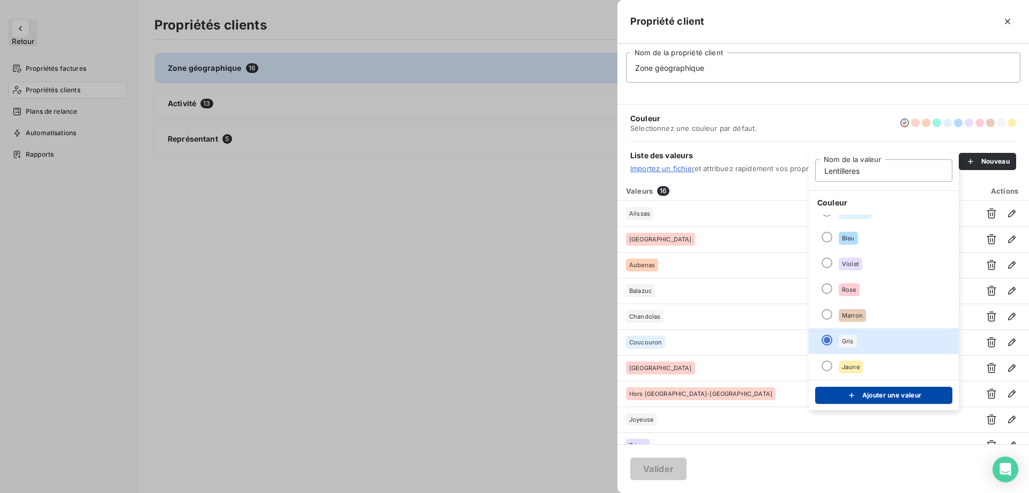
click at [868, 398] on button "Ajouter une valeur" at bounding box center [883, 395] width 137 height 17
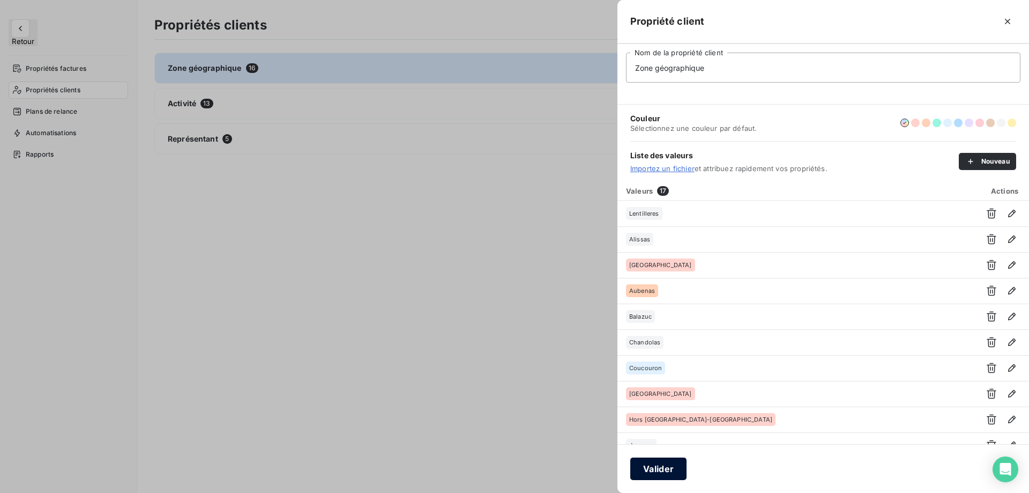
click at [656, 466] on button "Valider" at bounding box center [658, 468] width 56 height 23
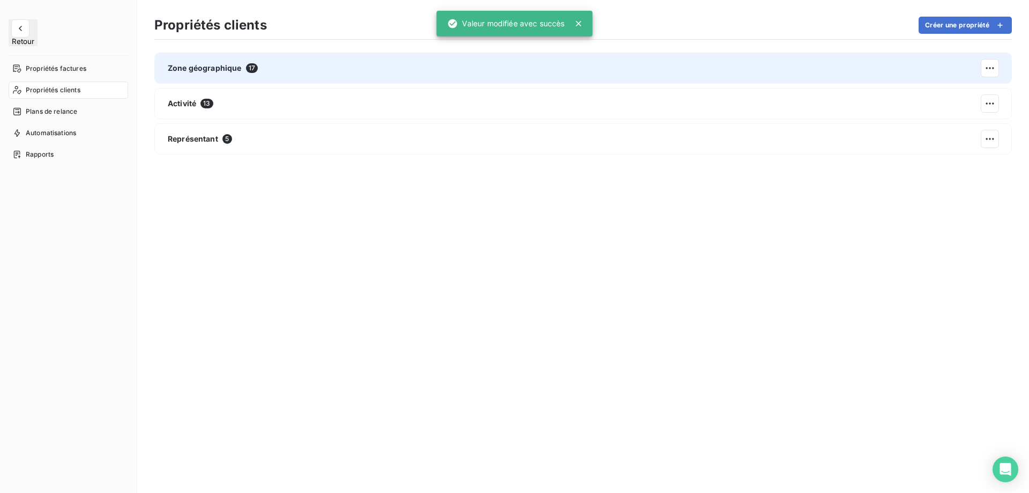
click at [254, 71] on span "17" at bounding box center [252, 68] width 12 height 10
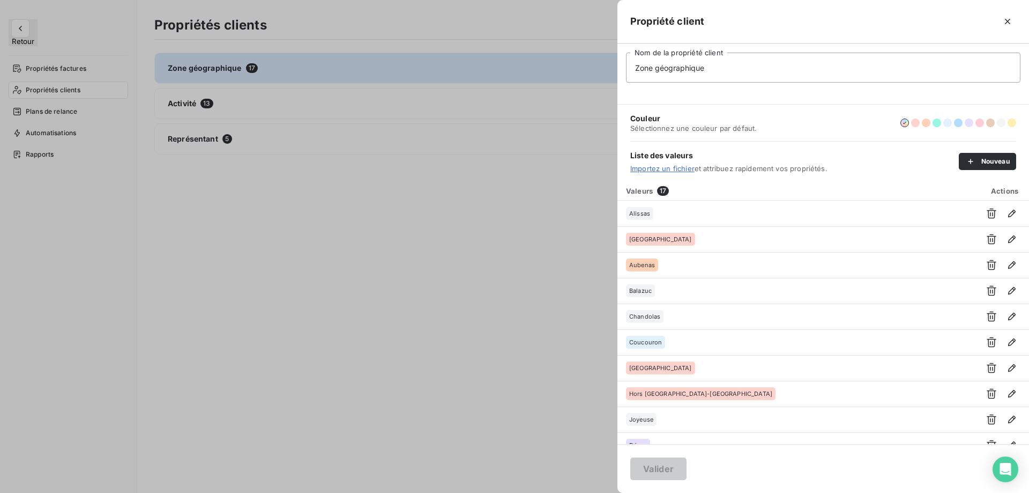
scroll to position [195, 0]
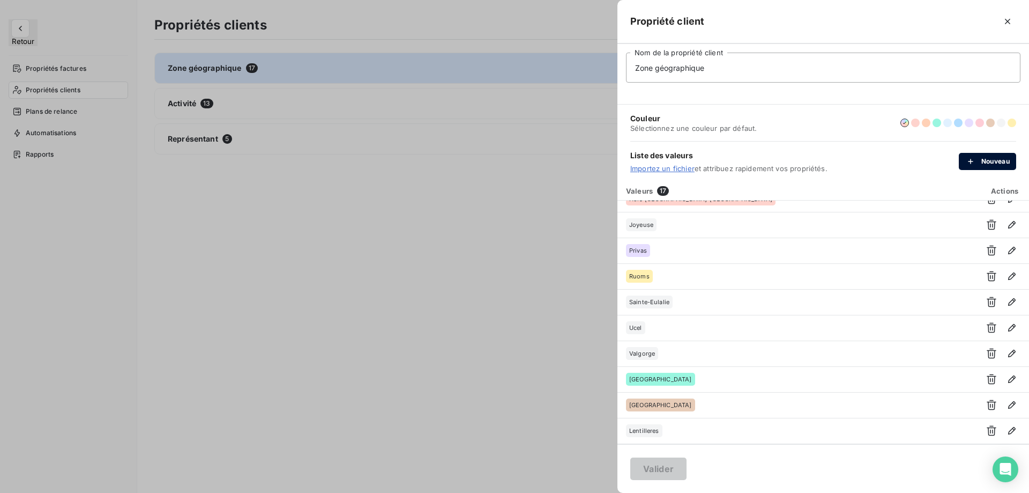
click at [975, 161] on icon "button" at bounding box center [971, 161] width 11 height 11
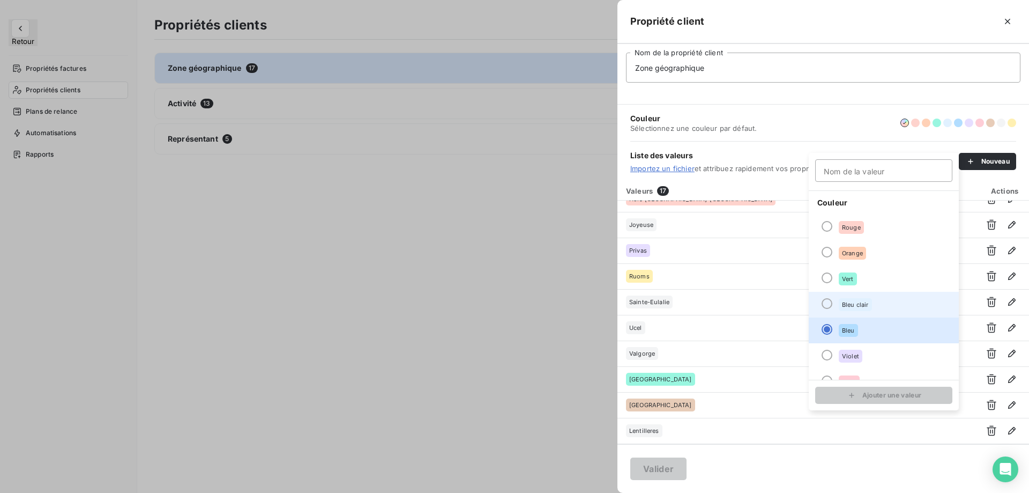
scroll to position [92, 0]
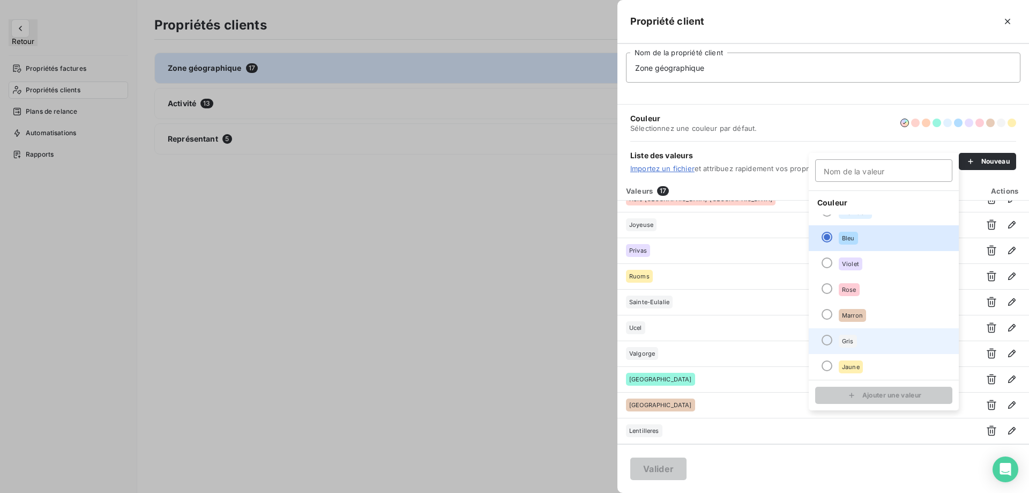
click at [850, 347] on li "Gris" at bounding box center [884, 341] width 150 height 26
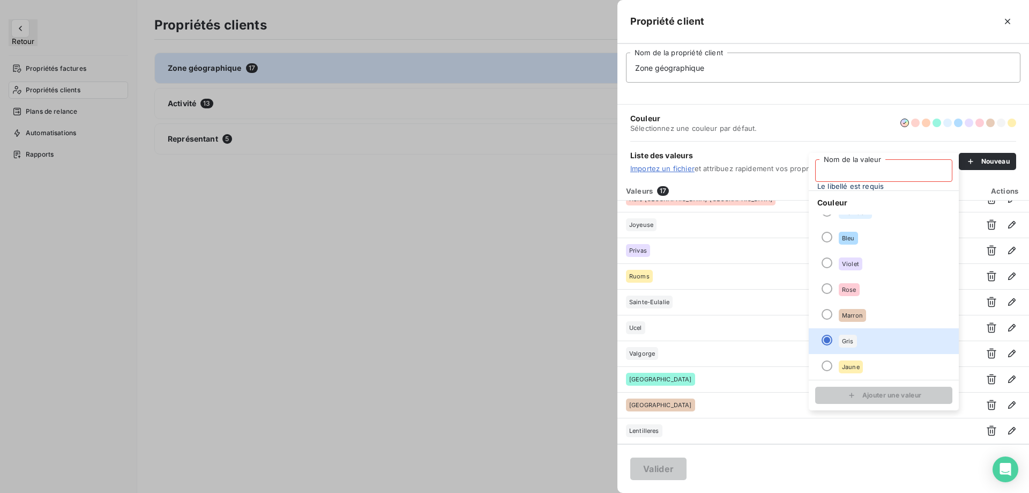
click at [855, 174] on input "Nom de la valeur" at bounding box center [883, 170] width 137 height 23
type input "Vinezac"
click at [861, 400] on div "submit" at bounding box center [855, 395] width 16 height 11
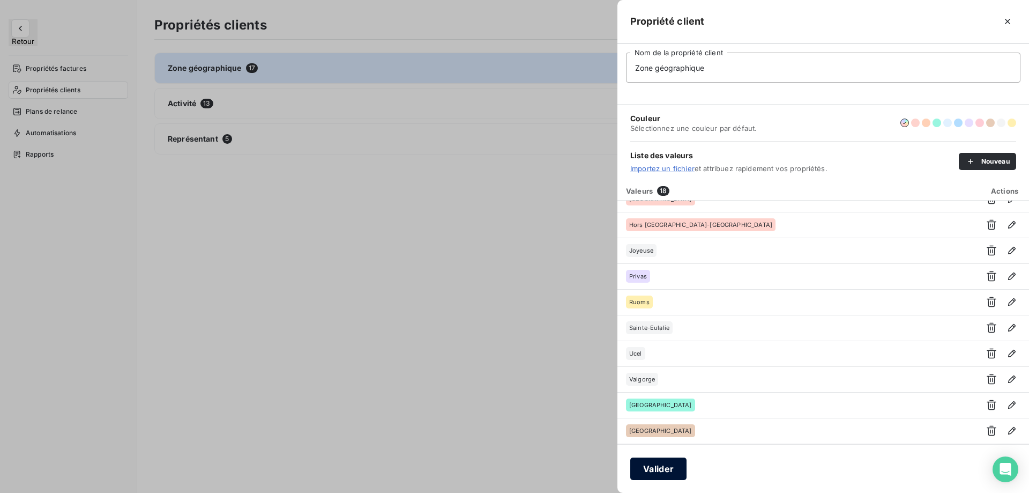
click at [669, 473] on button "Valider" at bounding box center [658, 468] width 56 height 23
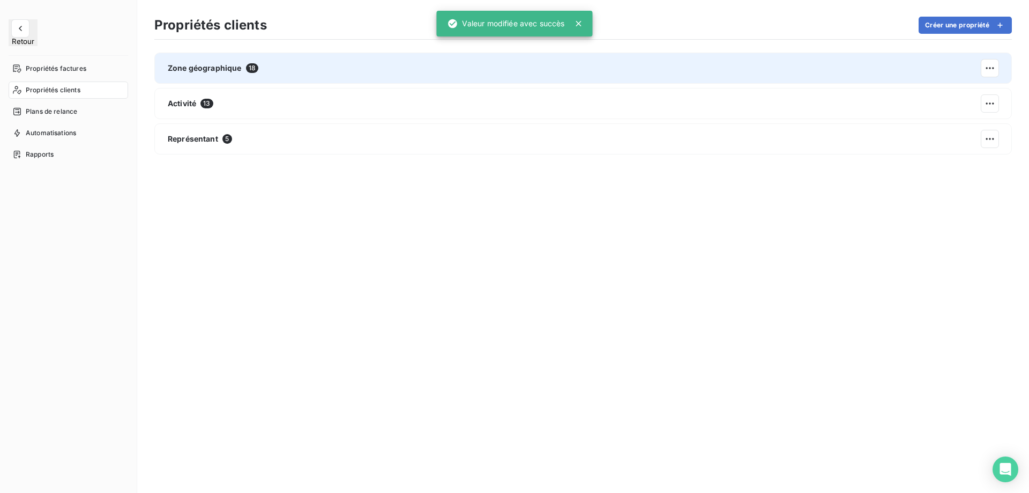
click at [420, 64] on div "Zone géographique 18" at bounding box center [583, 68] width 858 height 31
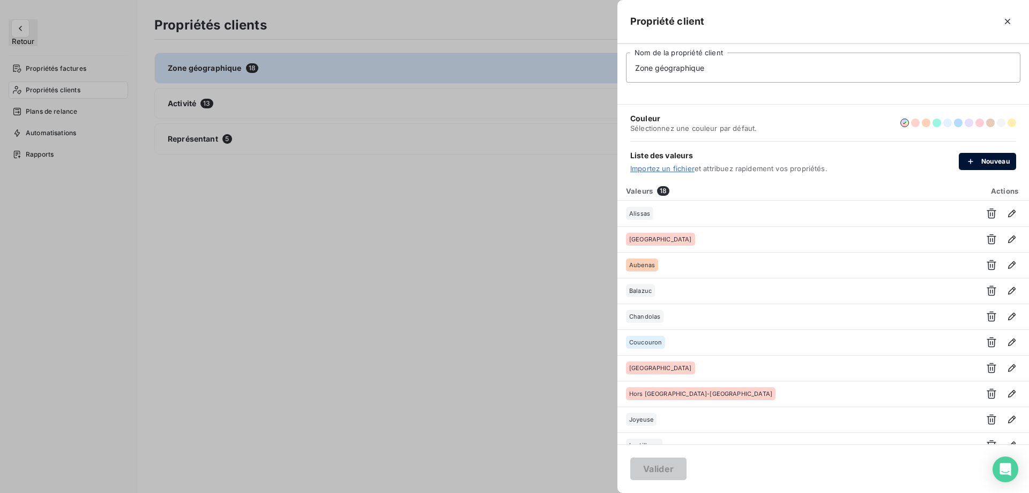
click at [994, 160] on button "Nouveau" at bounding box center [987, 161] width 57 height 17
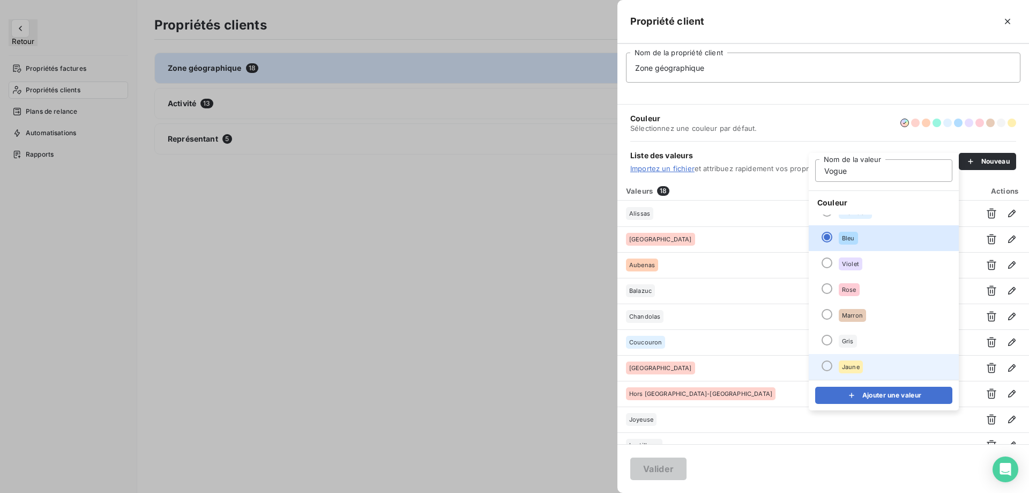
type input "Vogue"
click at [855, 359] on li "Jaune" at bounding box center [884, 367] width 150 height 26
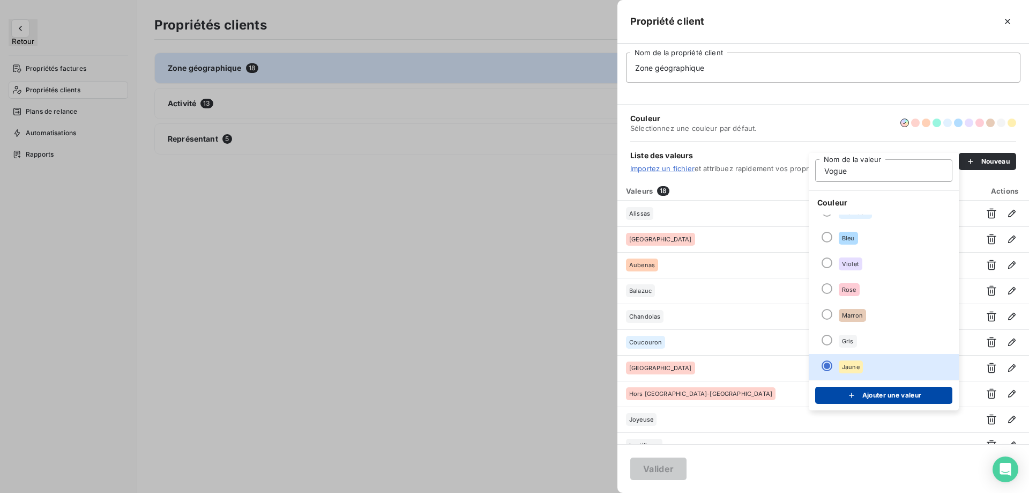
click at [865, 394] on button "Ajouter une valeur" at bounding box center [883, 395] width 137 height 17
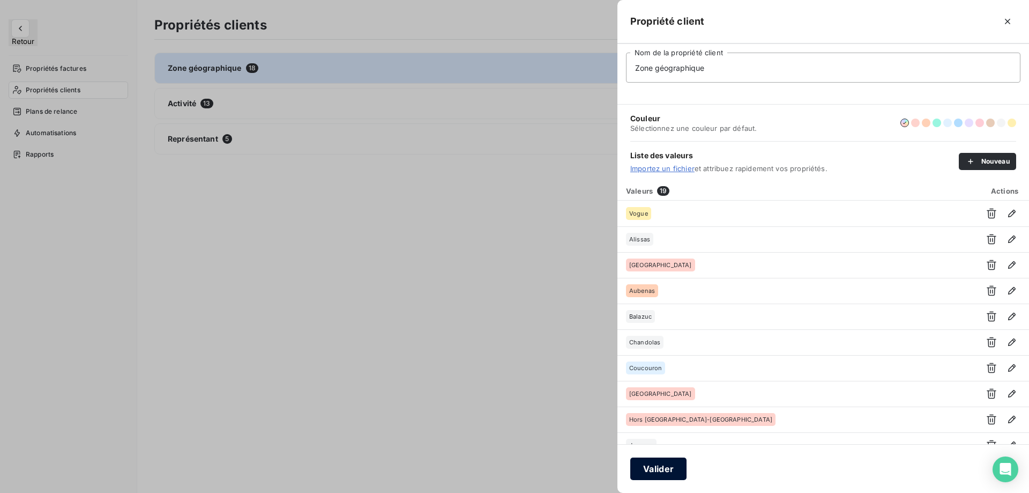
click at [660, 469] on button "Valider" at bounding box center [658, 468] width 56 height 23
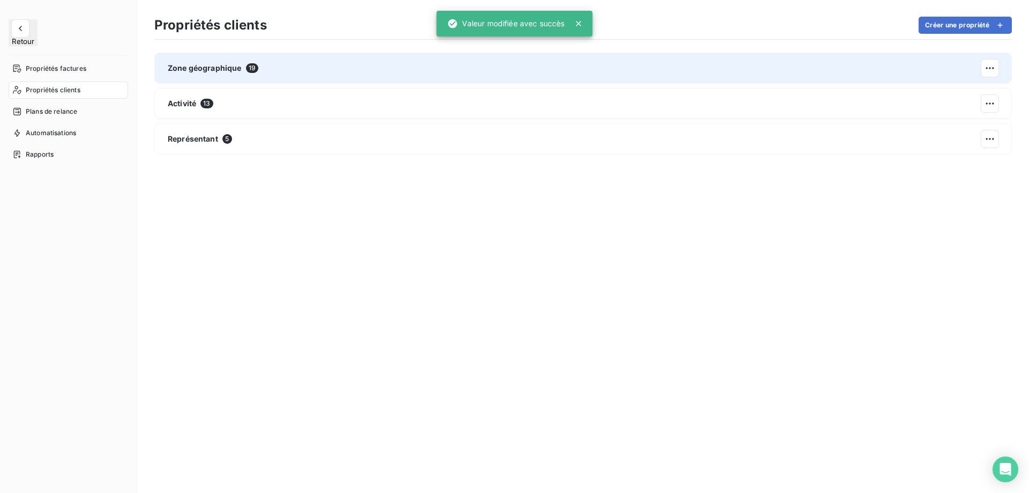
click at [302, 65] on div "Zone géographique 19" at bounding box center [583, 68] width 858 height 31
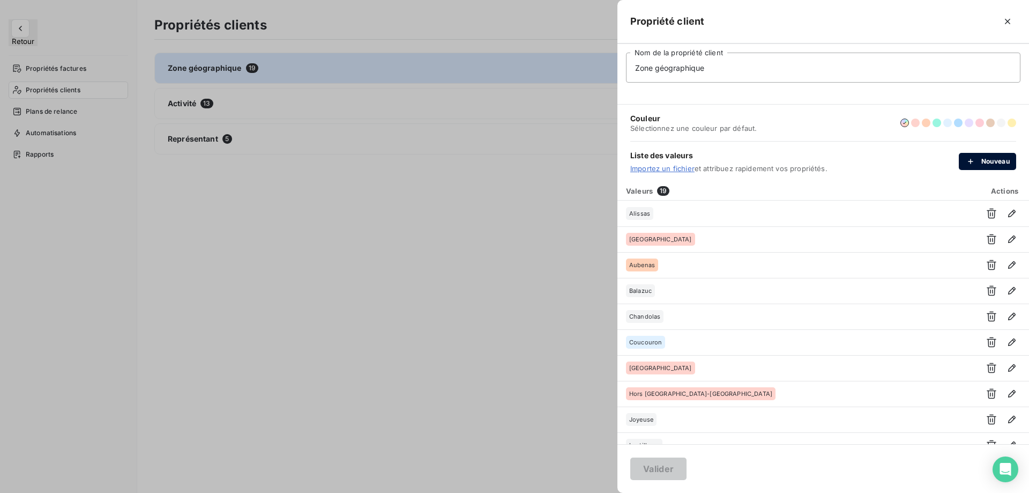
click at [973, 159] on icon "button" at bounding box center [971, 161] width 11 height 11
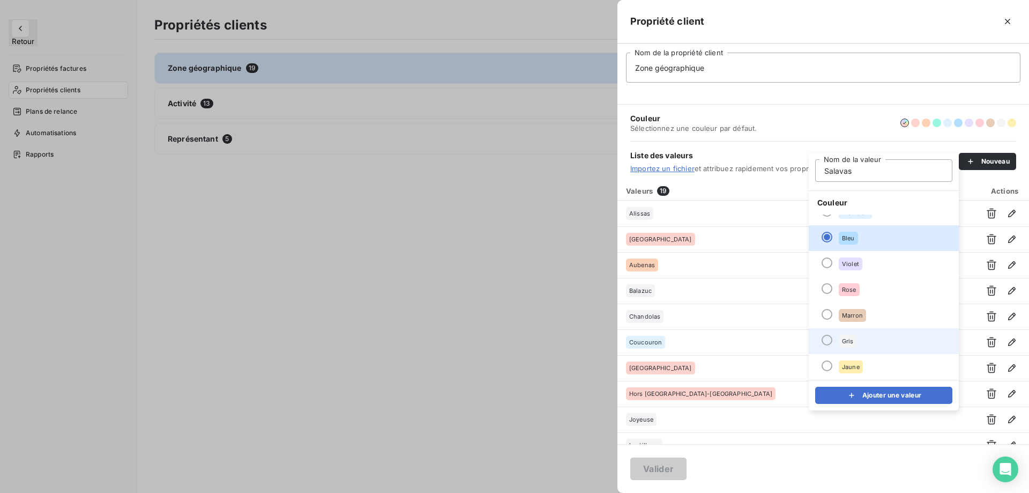
type input "Salavas"
click at [851, 348] on li "Gris" at bounding box center [884, 341] width 150 height 26
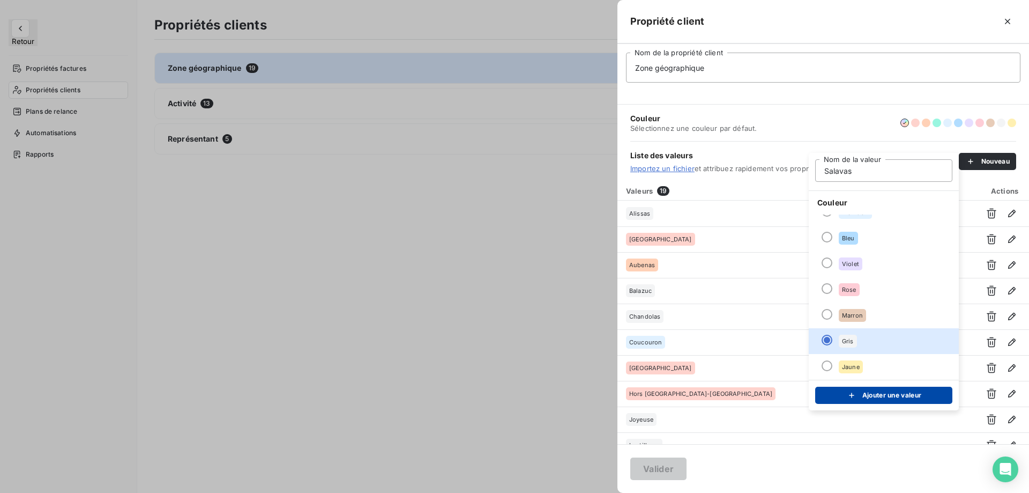
click at [860, 401] on button "Ajouter une valeur" at bounding box center [883, 395] width 137 height 17
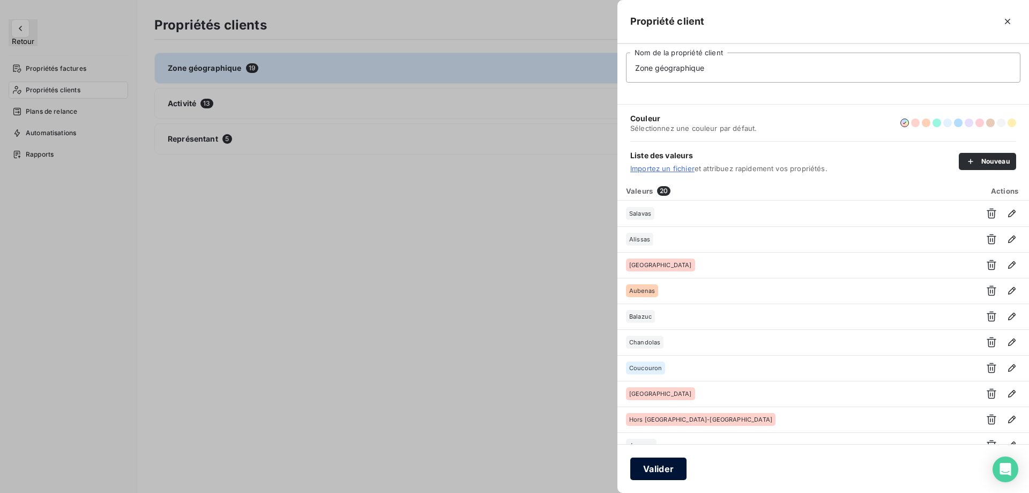
click at [650, 472] on button "Valider" at bounding box center [658, 468] width 56 height 23
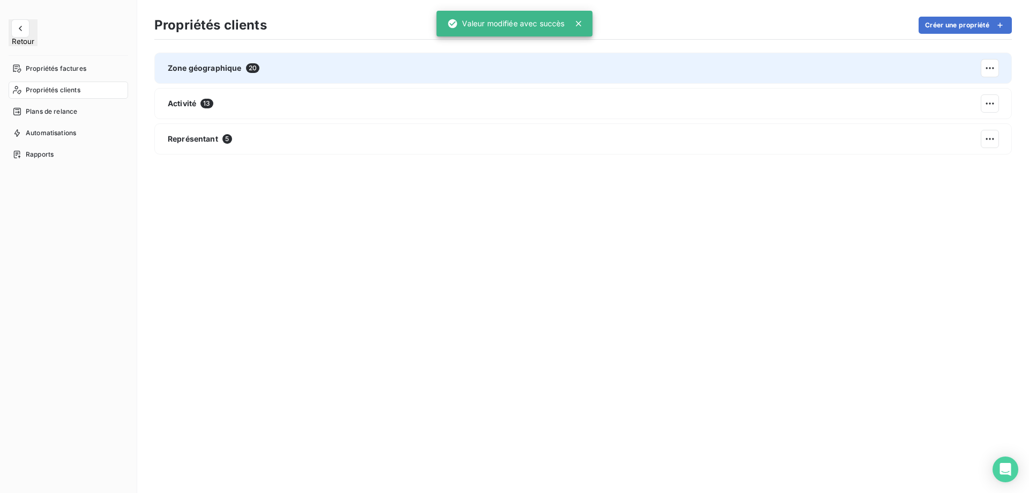
click at [301, 66] on div "Zone géographique 20" at bounding box center [583, 68] width 858 height 31
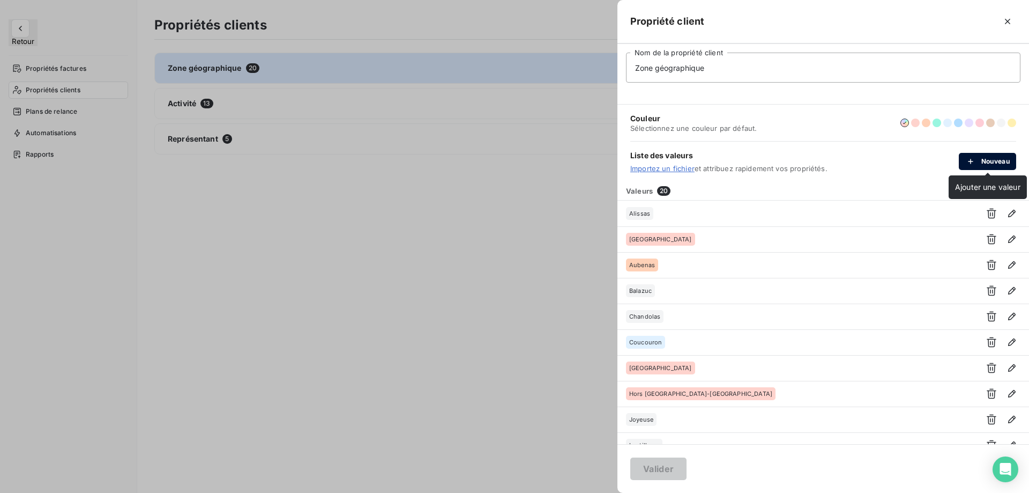
click at [1004, 164] on button "Nouveau" at bounding box center [987, 161] width 57 height 17
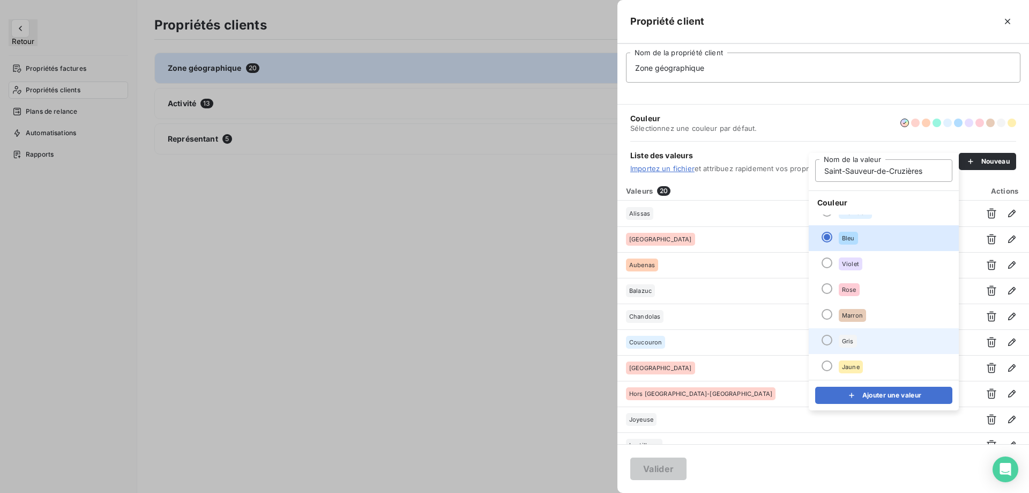
type input "Saint-Sauveur-de-Cruzières"
click at [864, 345] on li "Gris" at bounding box center [884, 341] width 150 height 26
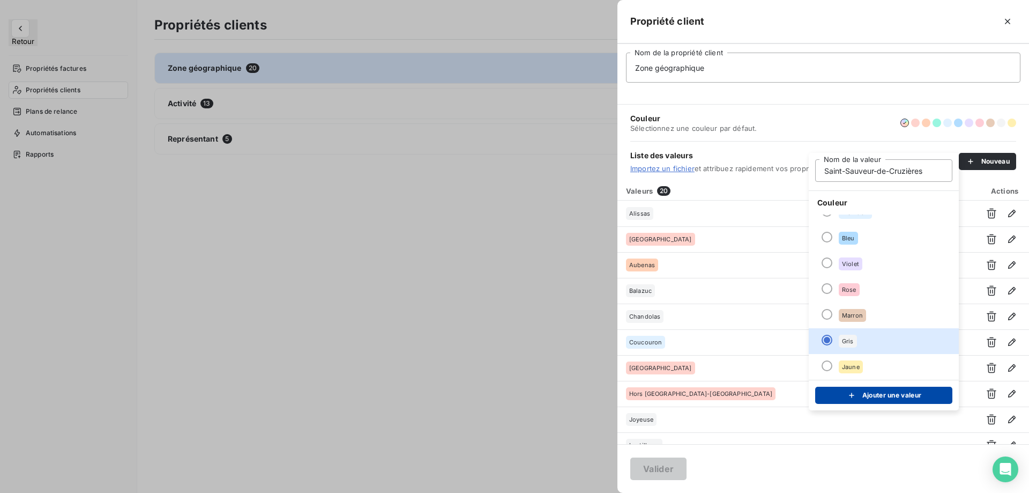
click at [868, 390] on button "Ajouter une valeur" at bounding box center [883, 395] width 137 height 17
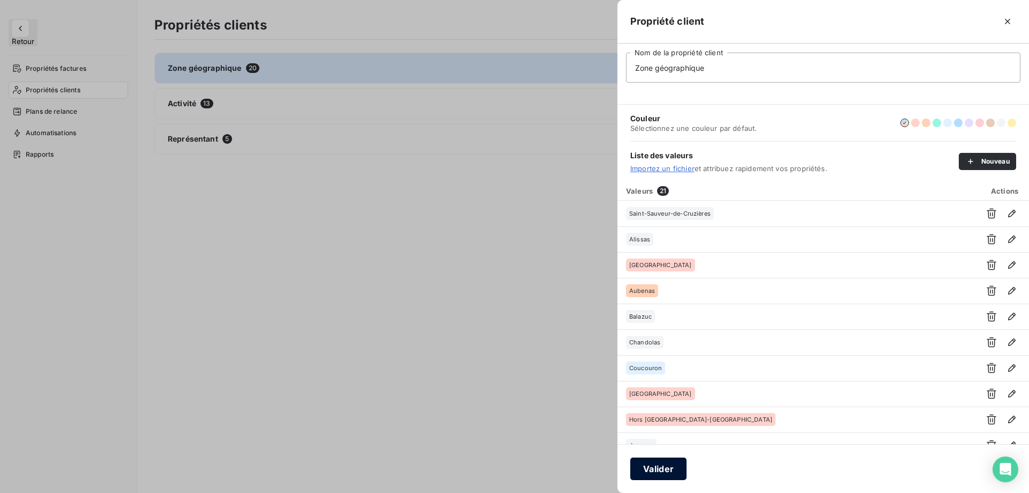
click at [664, 463] on button "Valider" at bounding box center [658, 468] width 56 height 23
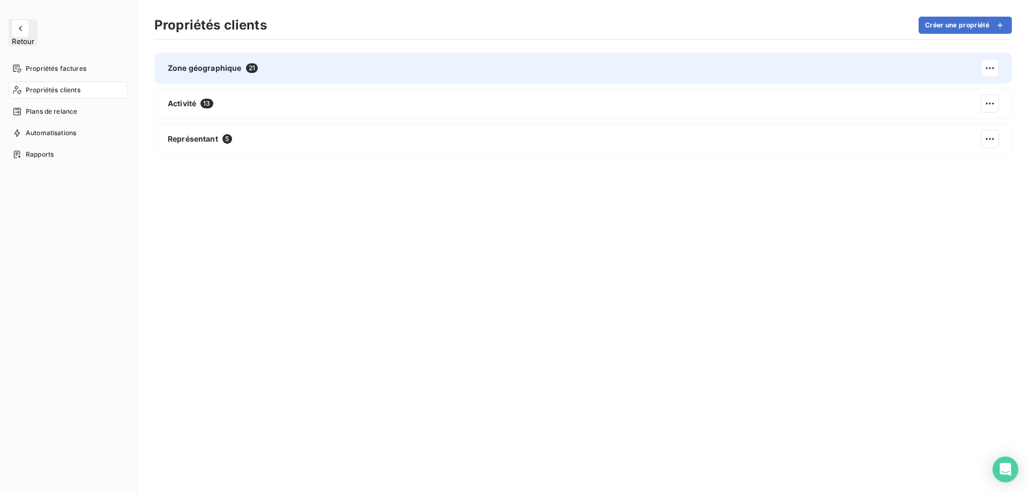
click at [249, 69] on span "21" at bounding box center [252, 68] width 12 height 10
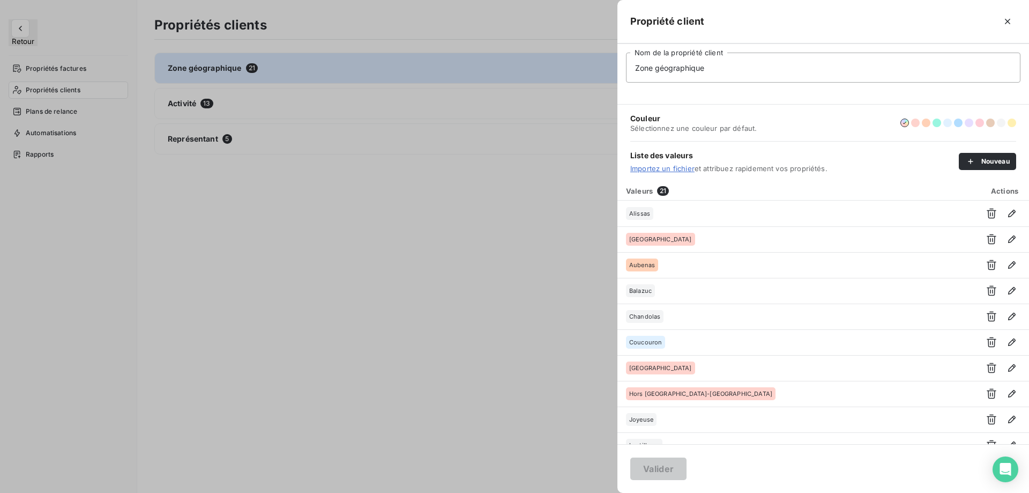
click at [418, 324] on div at bounding box center [514, 246] width 1029 height 493
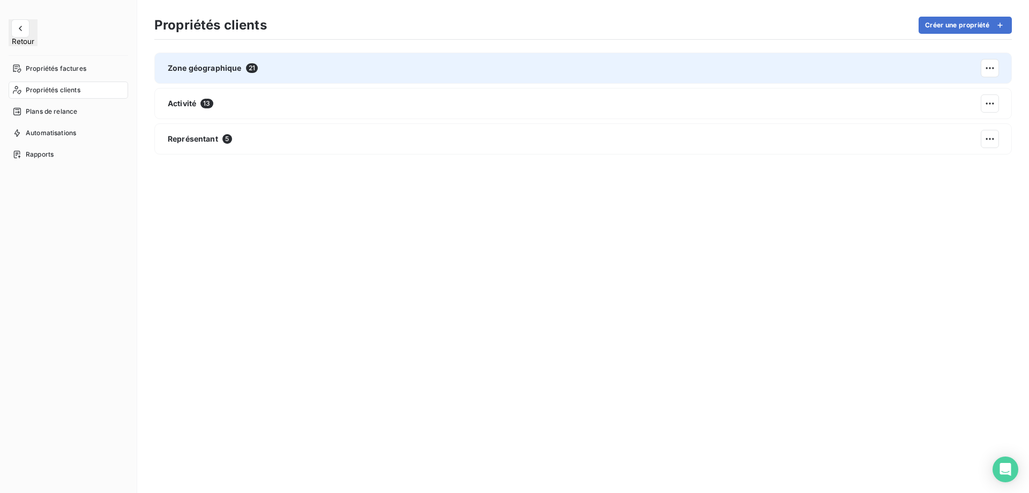
click at [546, 76] on div "Zone géographique 21" at bounding box center [583, 68] width 858 height 31
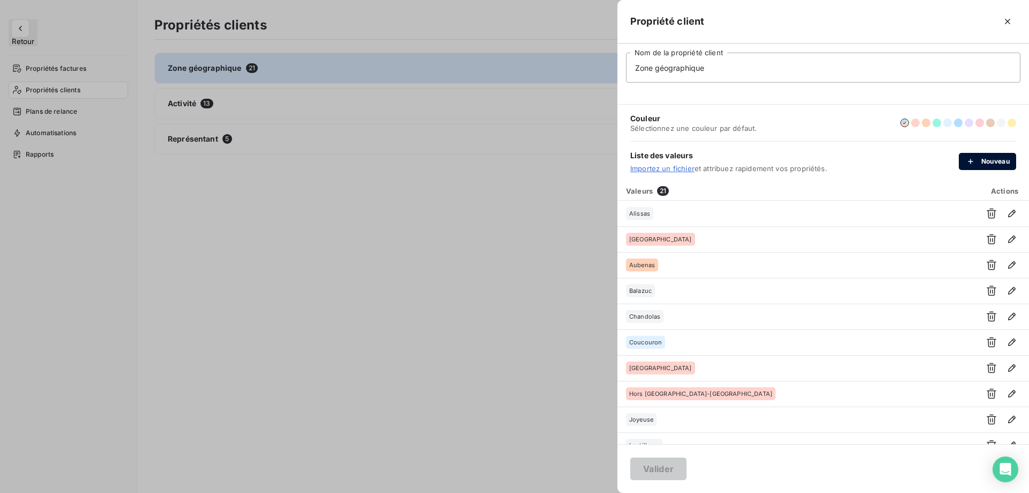
click at [980, 162] on div "button" at bounding box center [974, 161] width 16 height 11
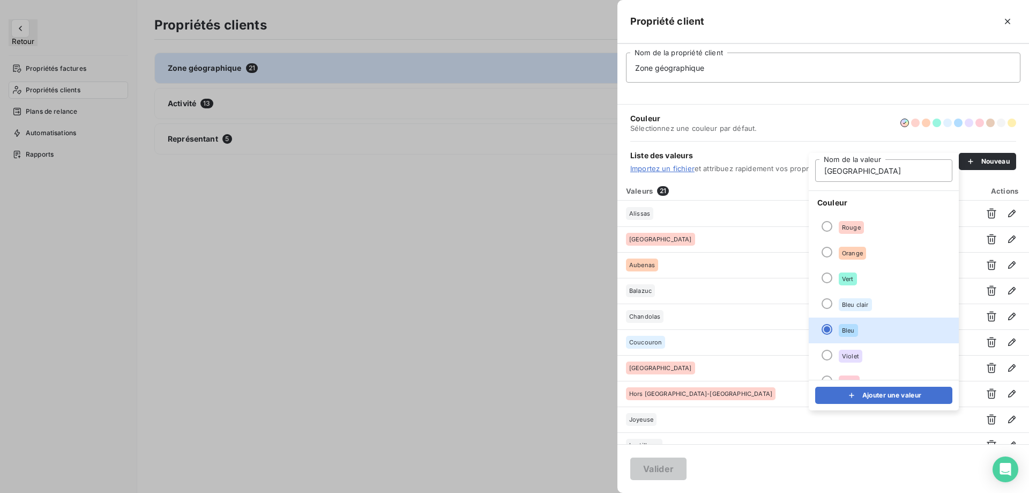
type input "[GEOGRAPHIC_DATA]"
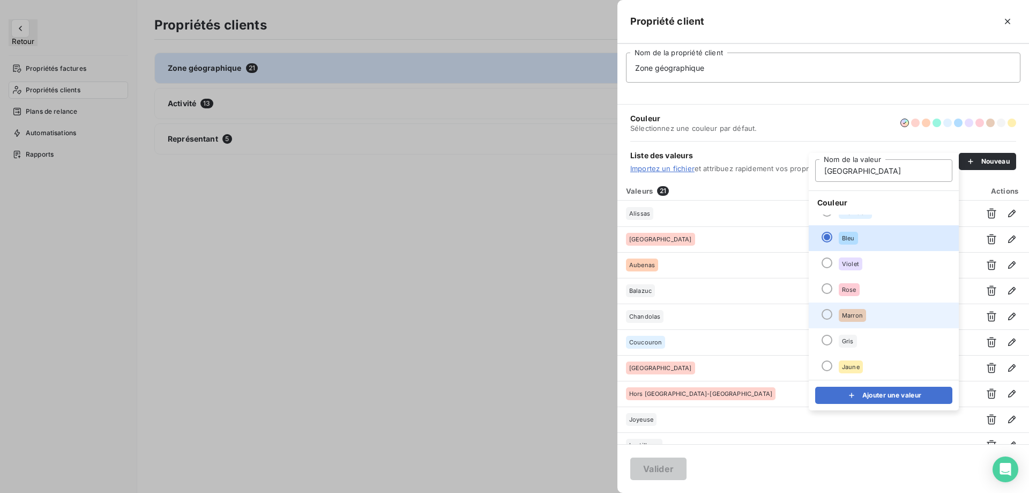
scroll to position [0, 0]
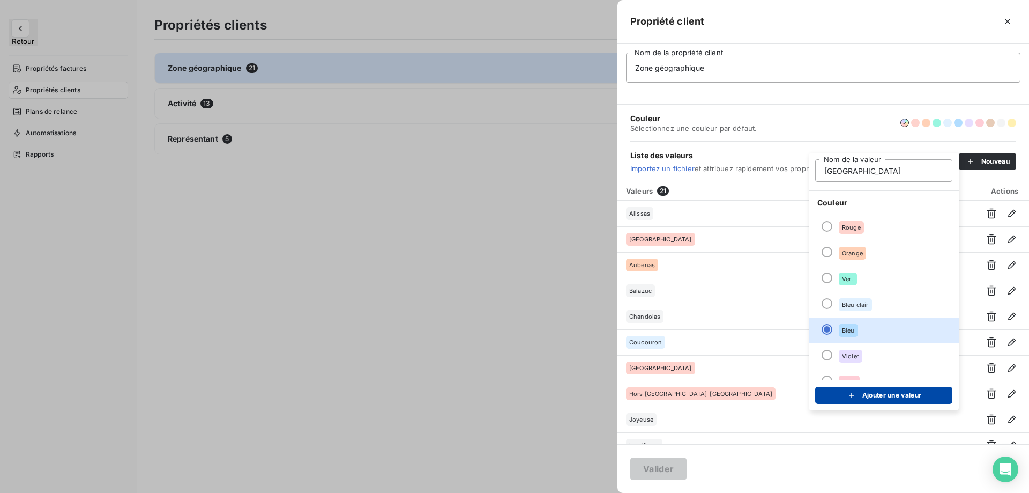
click at [871, 399] on button "Ajouter une valeur" at bounding box center [883, 395] width 137 height 17
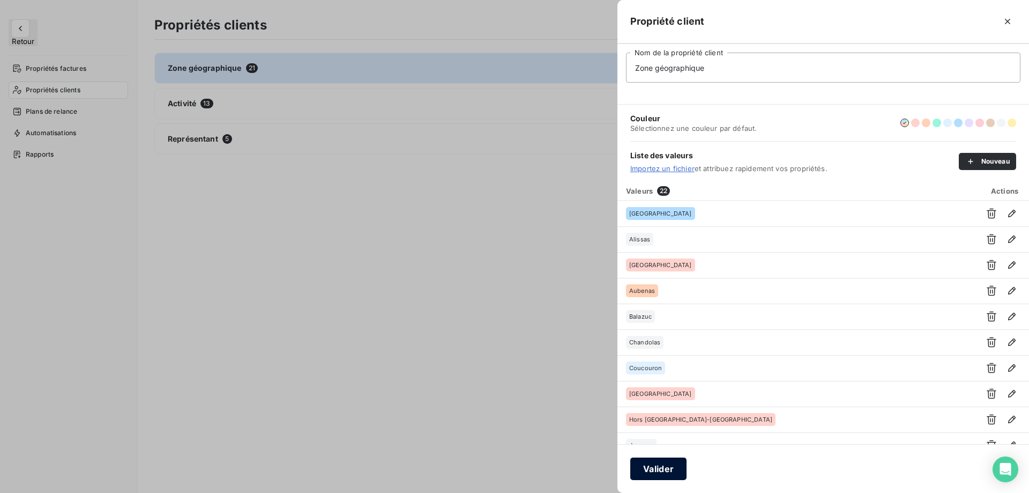
click at [654, 471] on button "Valider" at bounding box center [658, 468] width 56 height 23
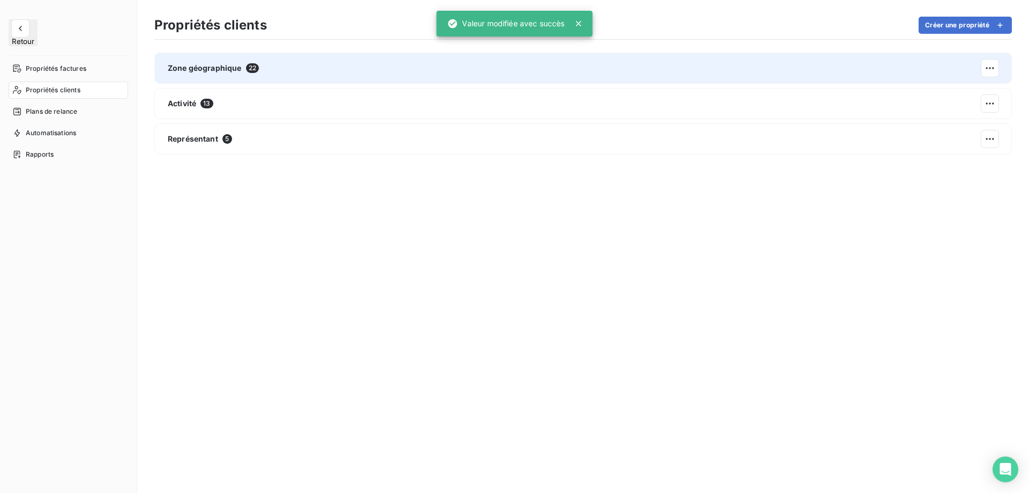
click at [389, 77] on div "Zone géographique 22" at bounding box center [583, 68] width 858 height 31
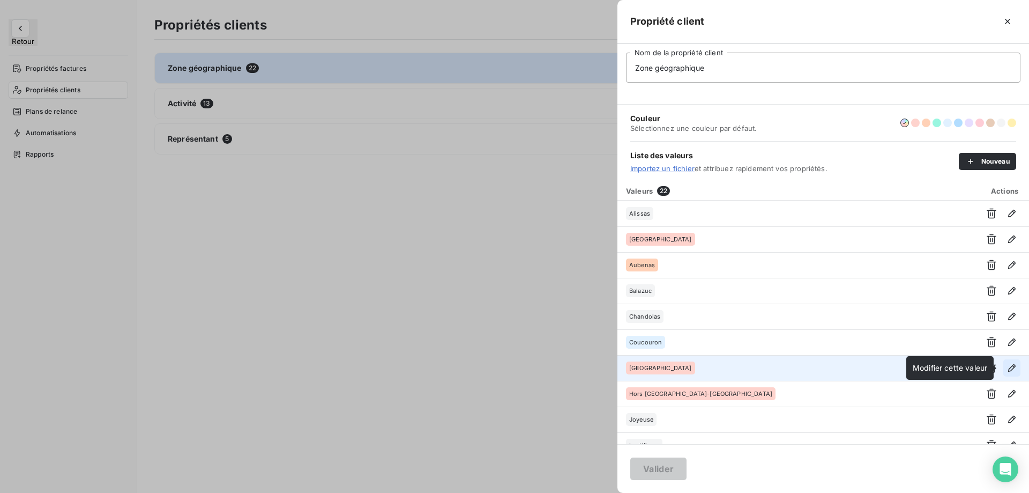
click at [1007, 369] on icon "button" at bounding box center [1012, 367] width 11 height 11
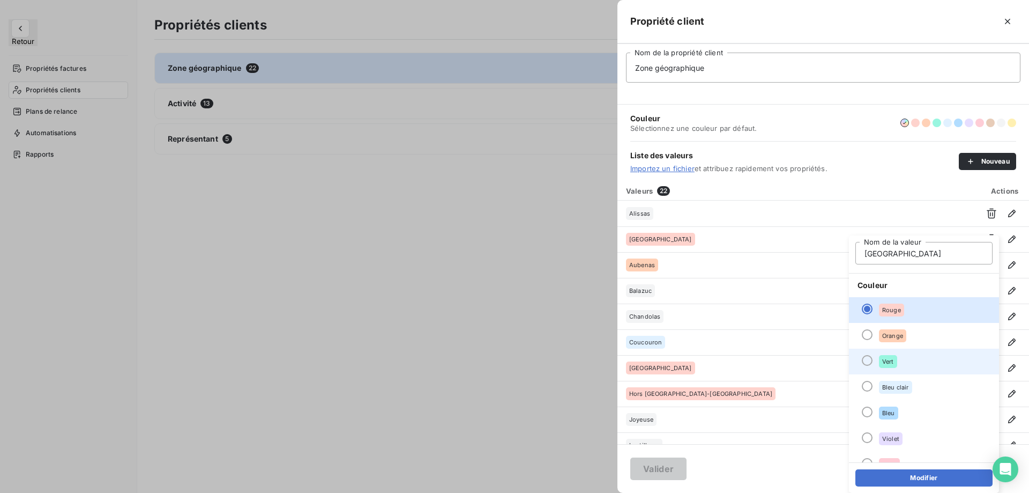
click at [897, 365] on div "Vert" at bounding box center [888, 361] width 18 height 13
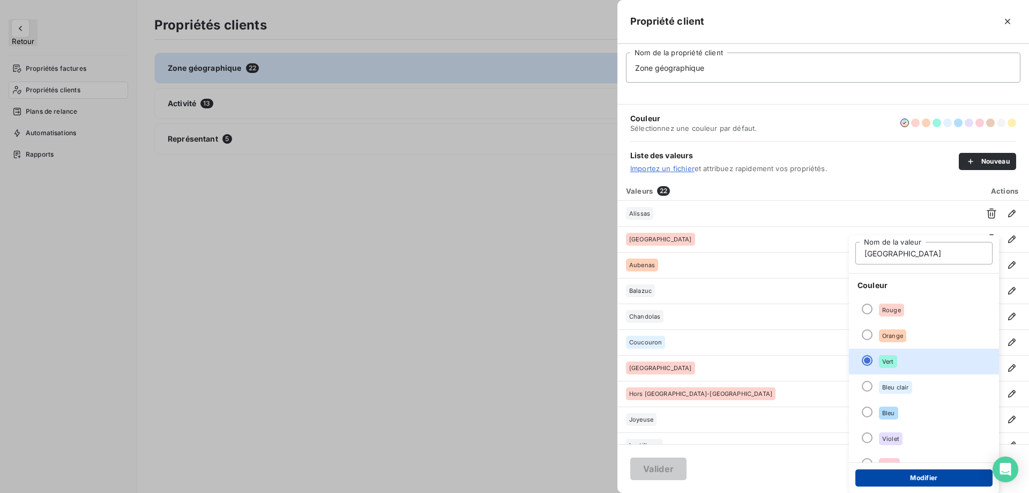
click at [895, 473] on button "Modifier" at bounding box center [924, 477] width 137 height 17
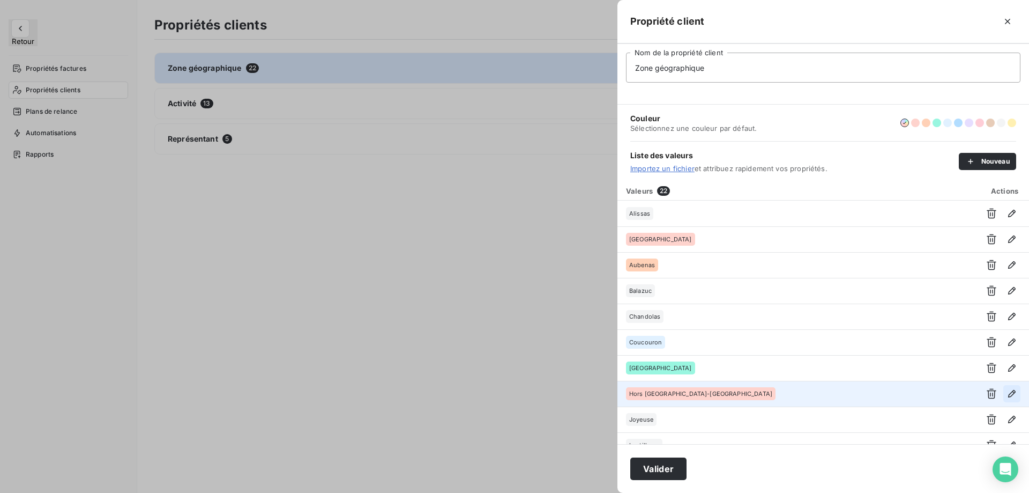
click at [1007, 394] on icon "button" at bounding box center [1012, 393] width 11 height 11
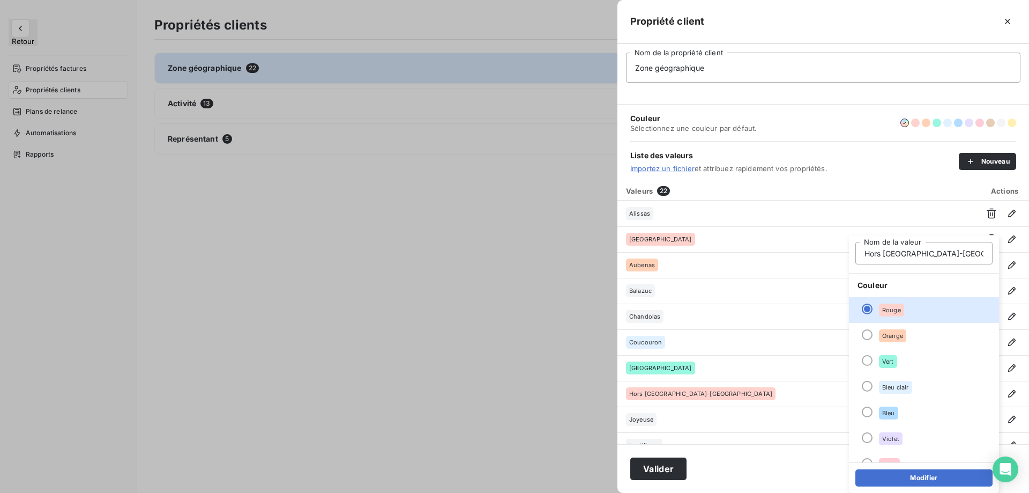
scroll to position [92, 0]
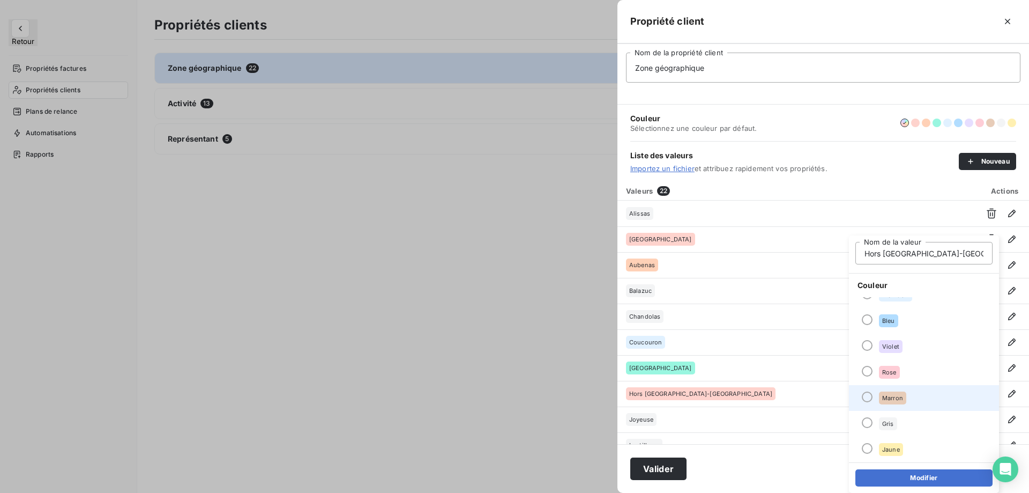
click at [922, 395] on li "Marron" at bounding box center [924, 398] width 150 height 26
click at [886, 476] on button "Modifier" at bounding box center [924, 477] width 137 height 17
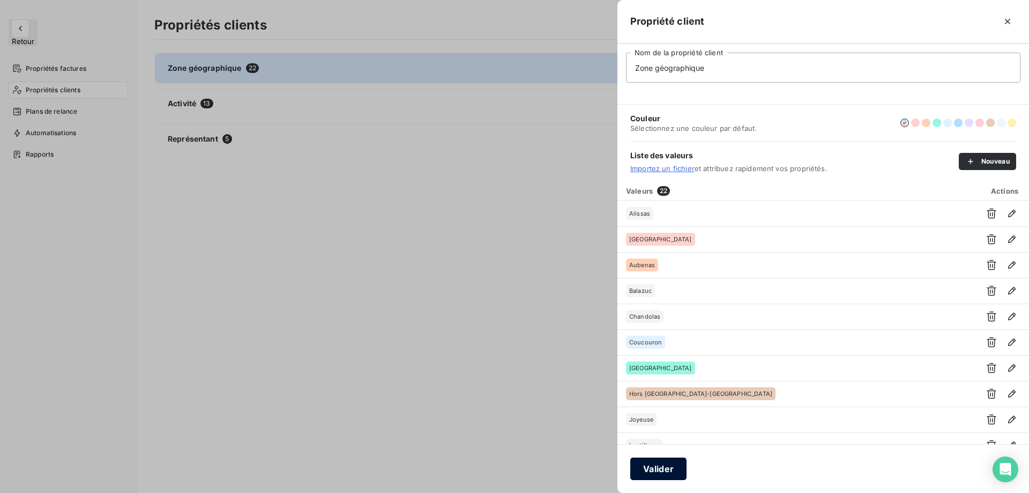
click at [661, 473] on button "Valider" at bounding box center [658, 468] width 56 height 23
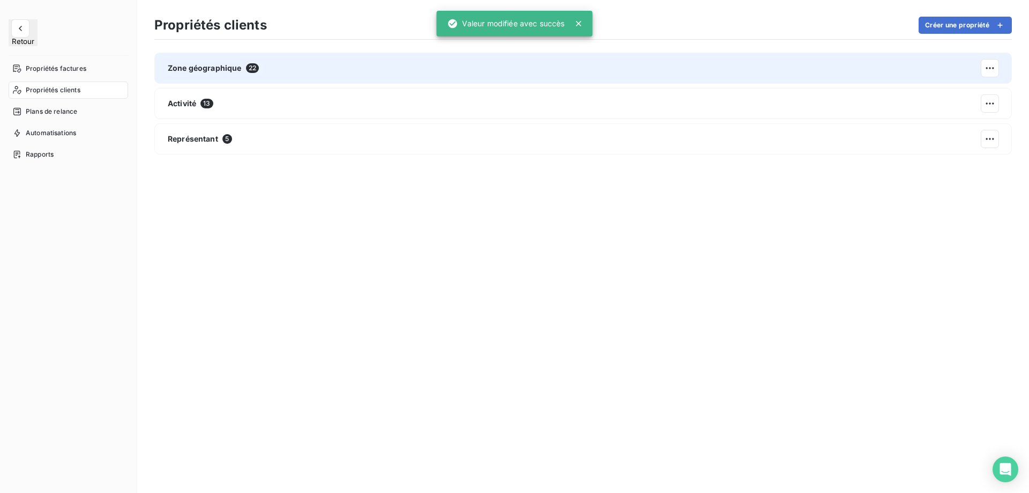
click at [695, 65] on div "Zone géographique 22" at bounding box center [583, 68] width 858 height 31
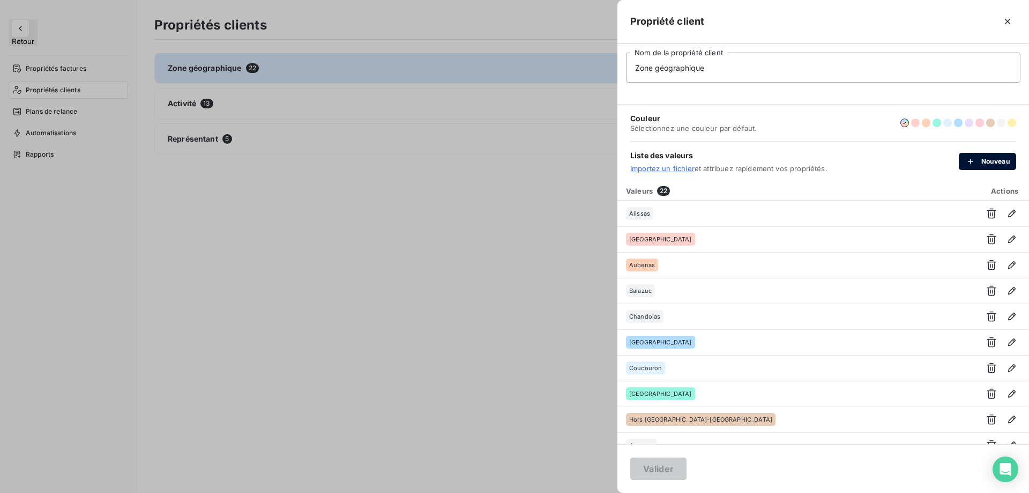
click at [994, 166] on button "Nouveau" at bounding box center [987, 161] width 57 height 17
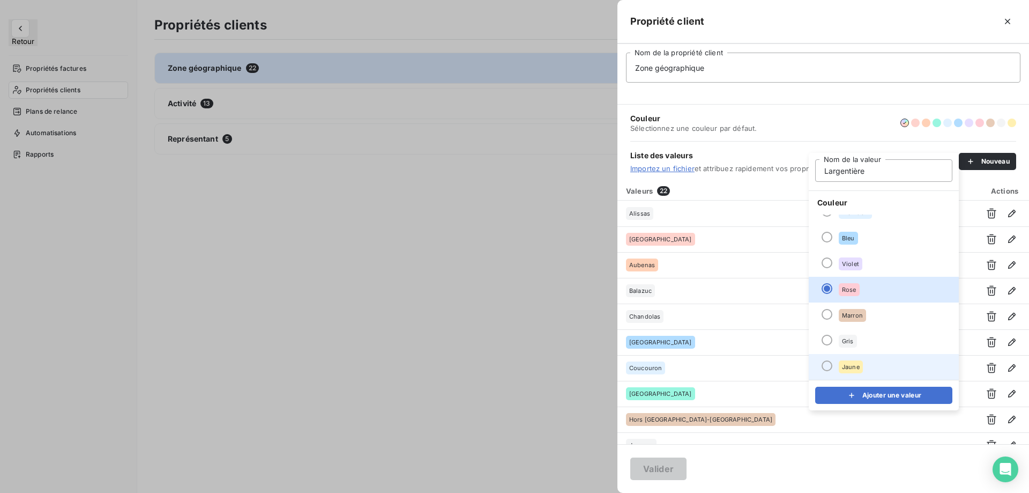
type input "Largentière"
click at [855, 361] on div "Jaune" at bounding box center [851, 366] width 24 height 13
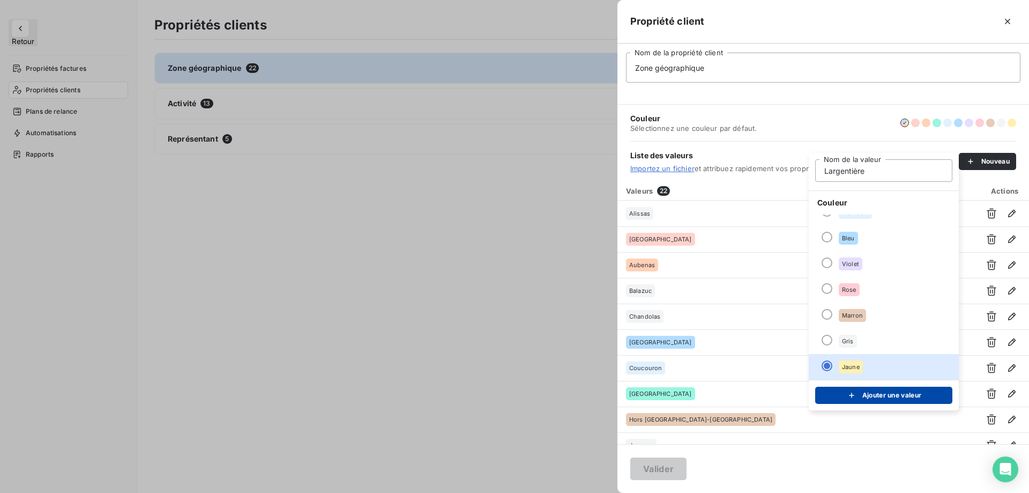
click at [869, 399] on button "Ajouter une valeur" at bounding box center [883, 395] width 137 height 17
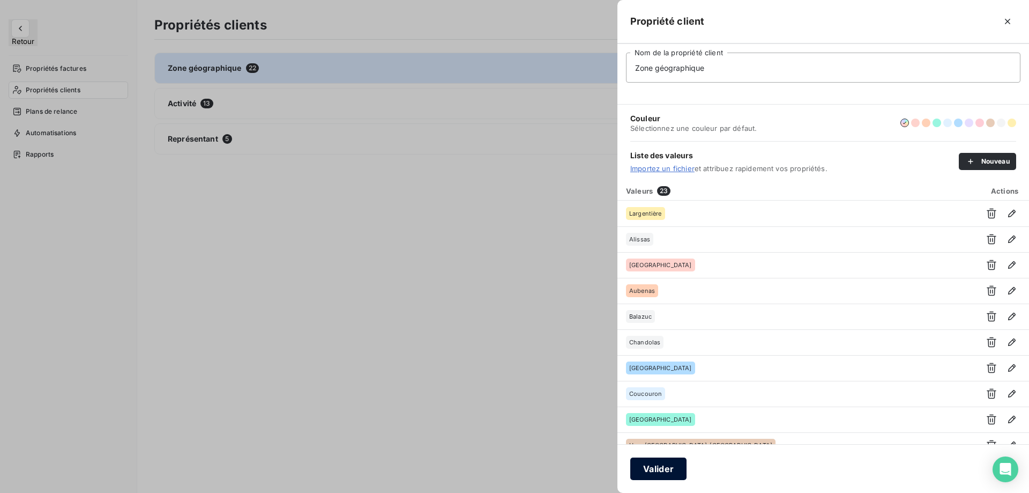
click at [650, 469] on button "Valider" at bounding box center [658, 468] width 56 height 23
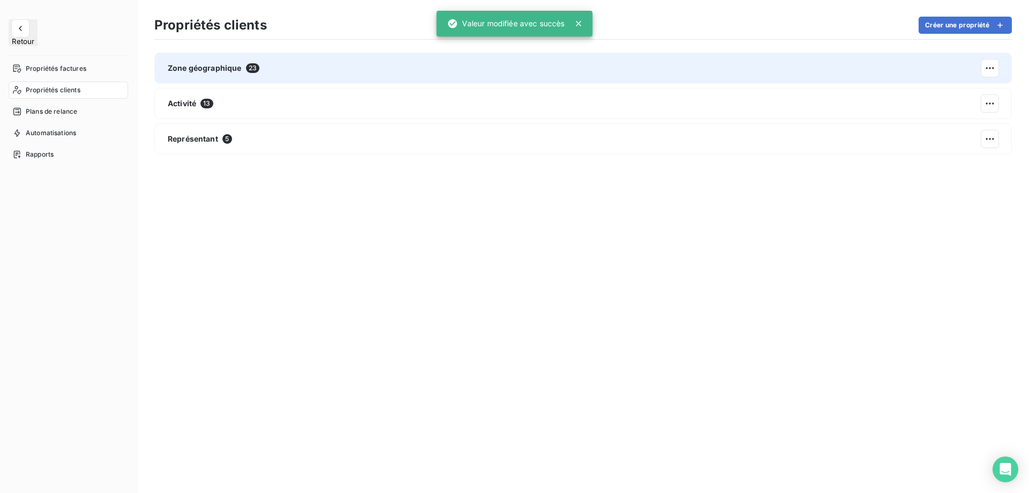
click at [604, 54] on div "Zone géographique 23" at bounding box center [583, 68] width 858 height 31
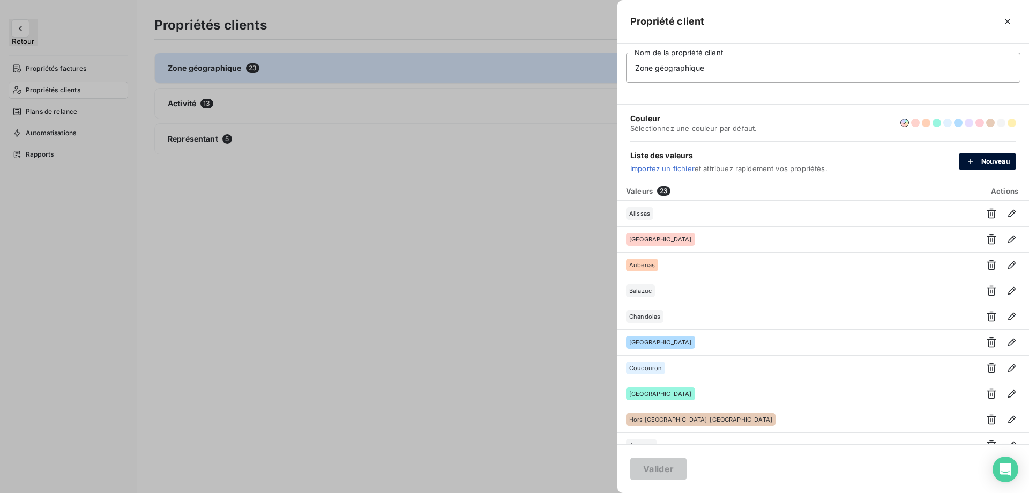
click at [970, 164] on icon "button" at bounding box center [971, 161] width 11 height 11
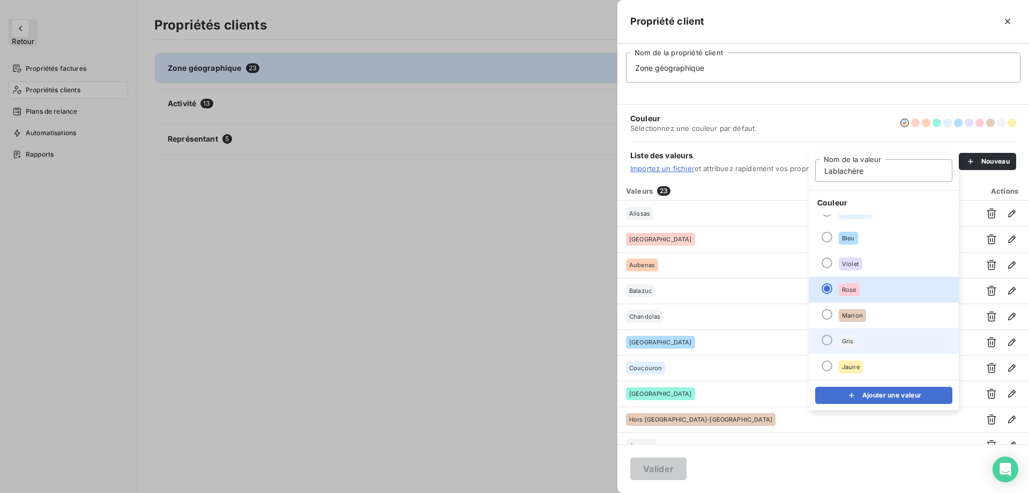
type input "Lablachère"
click at [869, 343] on li "Gris" at bounding box center [884, 341] width 150 height 26
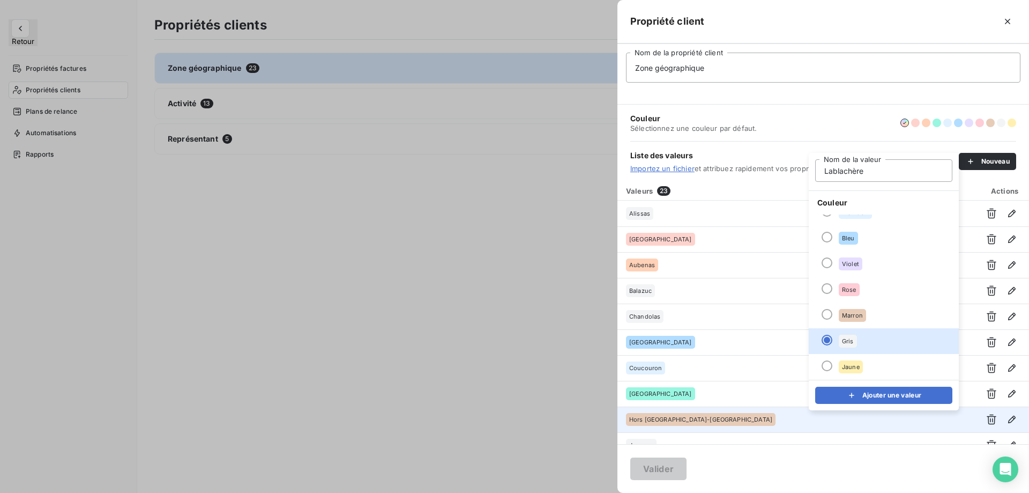
click at [873, 394] on button "Ajouter une valeur" at bounding box center [883, 395] width 137 height 17
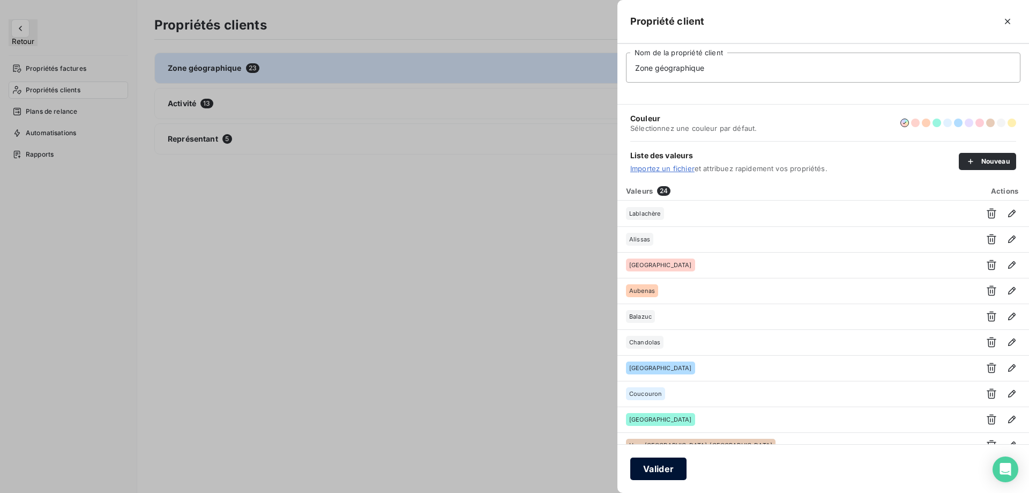
click at [673, 467] on button "Valider" at bounding box center [658, 468] width 56 height 23
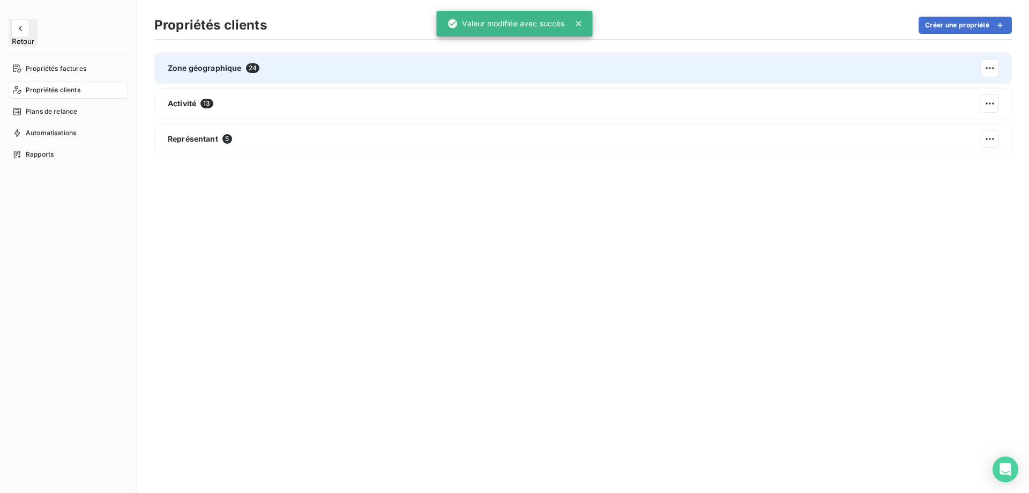
click at [480, 70] on div "Zone géographique 24" at bounding box center [583, 68] width 858 height 31
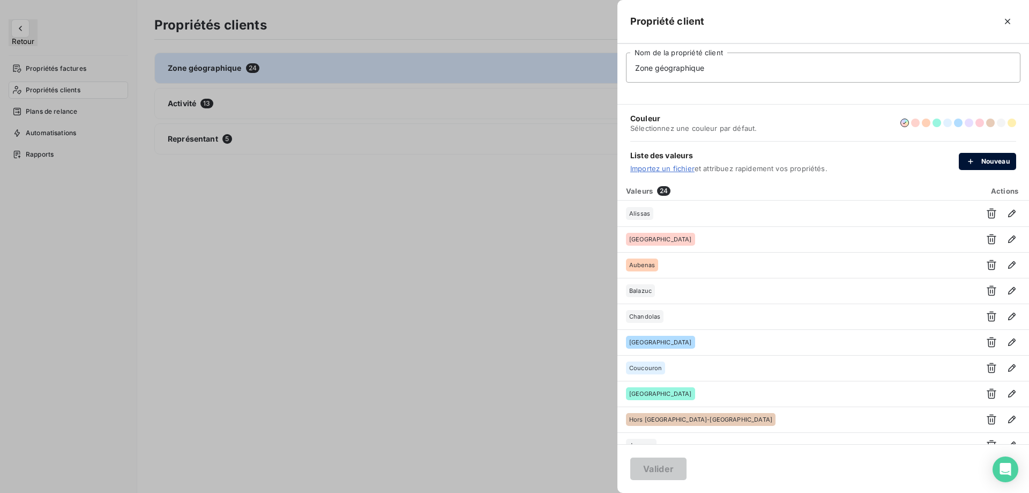
click at [993, 166] on button "Nouveau" at bounding box center [987, 161] width 57 height 17
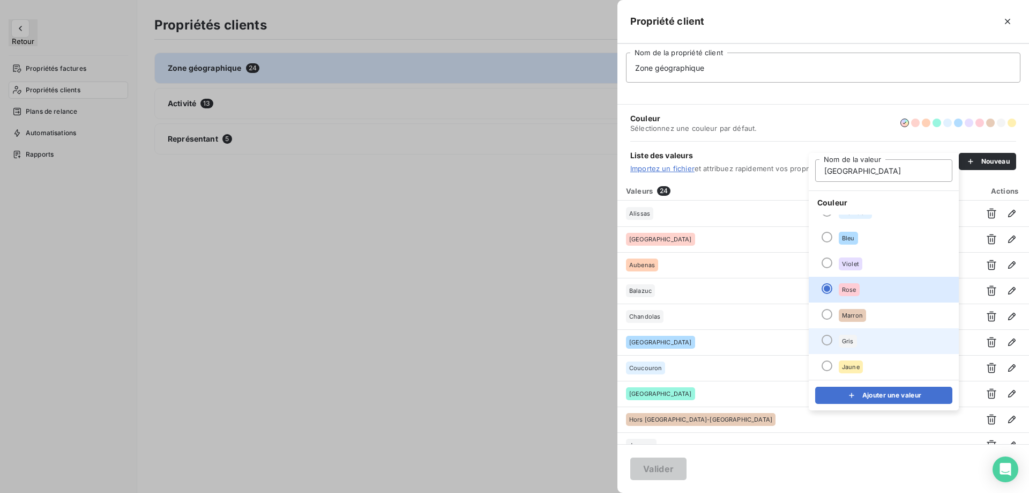
type input "[GEOGRAPHIC_DATA]"
click at [870, 341] on li "Gris" at bounding box center [884, 341] width 150 height 26
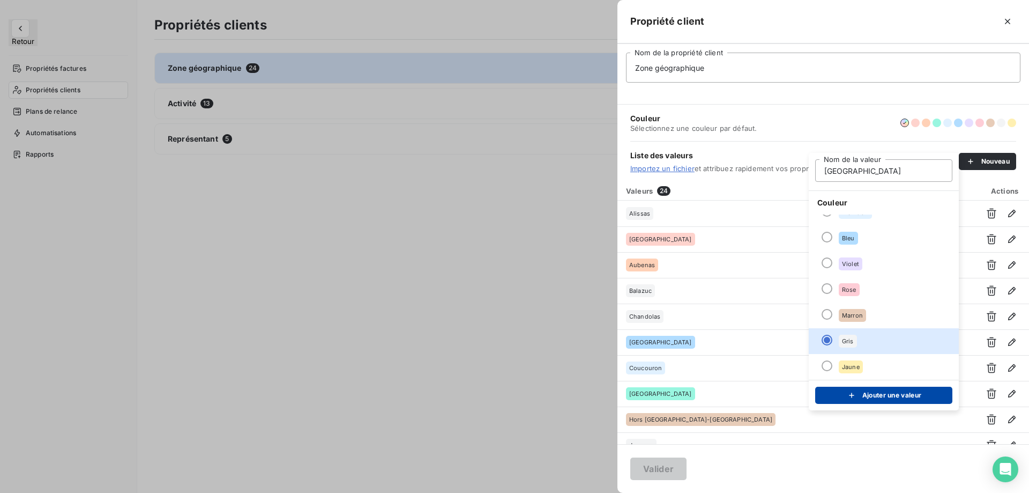
click at [867, 396] on button "Ajouter une valeur" at bounding box center [883, 395] width 137 height 17
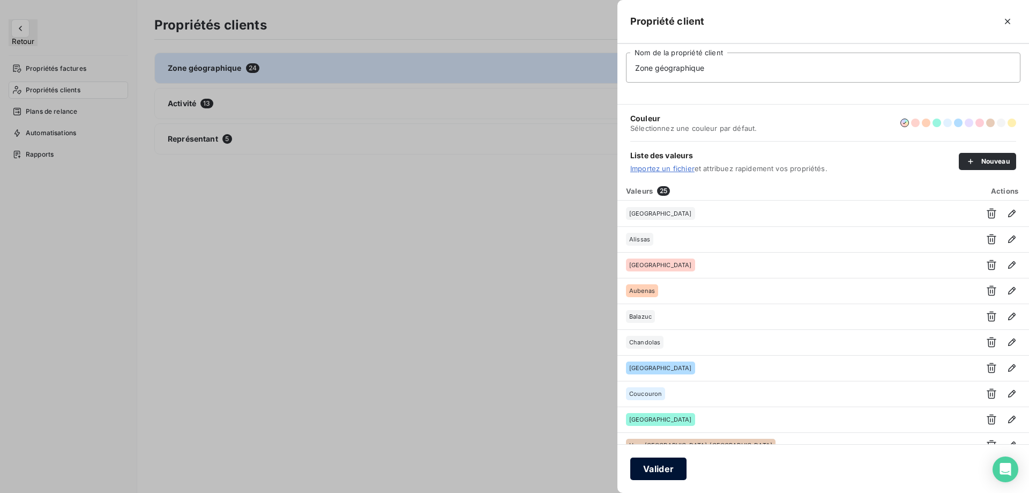
click at [652, 466] on button "Valider" at bounding box center [658, 468] width 56 height 23
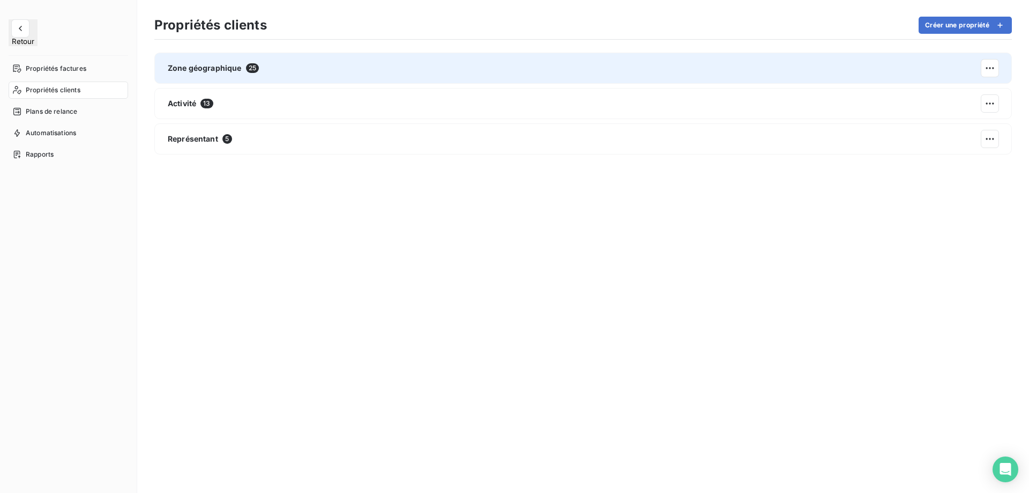
click at [599, 60] on div "Zone géographique 25" at bounding box center [583, 68] width 858 height 31
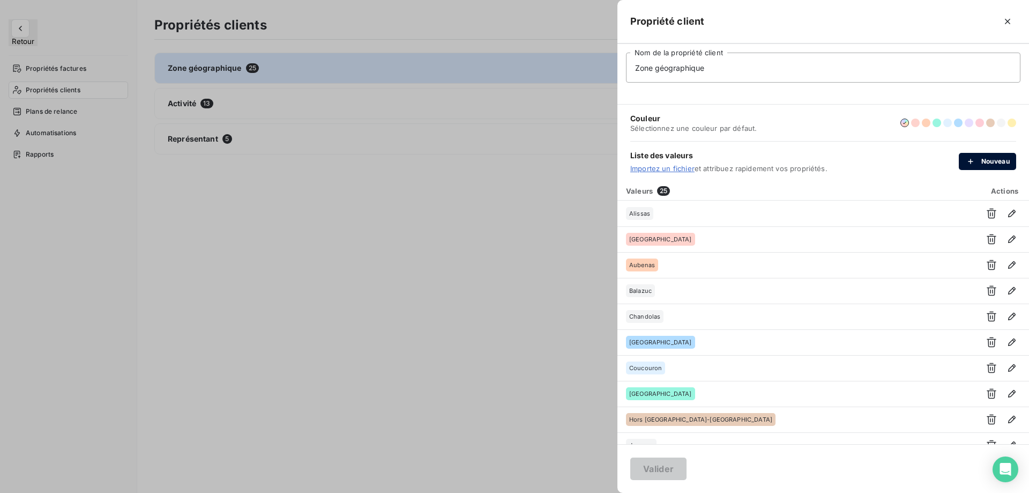
click at [1000, 159] on button "Nouveau" at bounding box center [987, 161] width 57 height 17
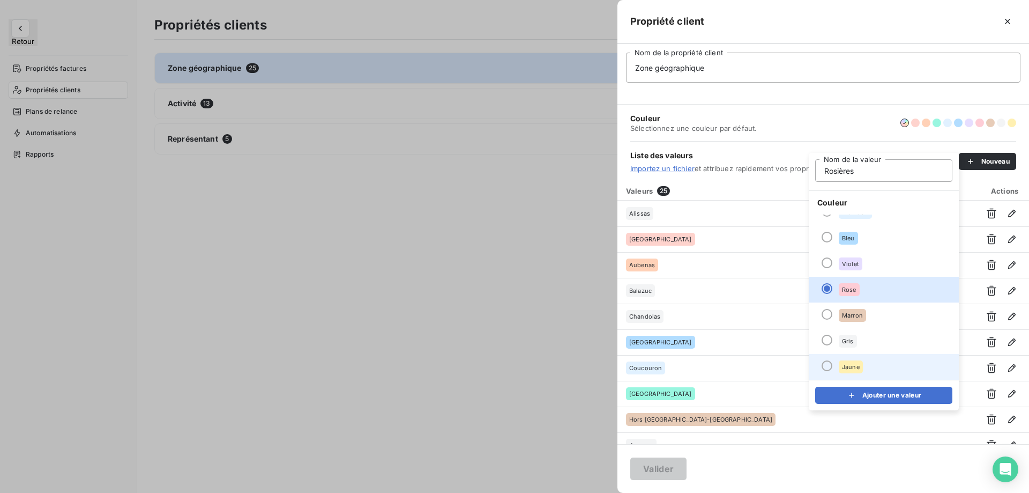
type input "Rosières"
click at [888, 370] on li "Jaune" at bounding box center [884, 367] width 150 height 26
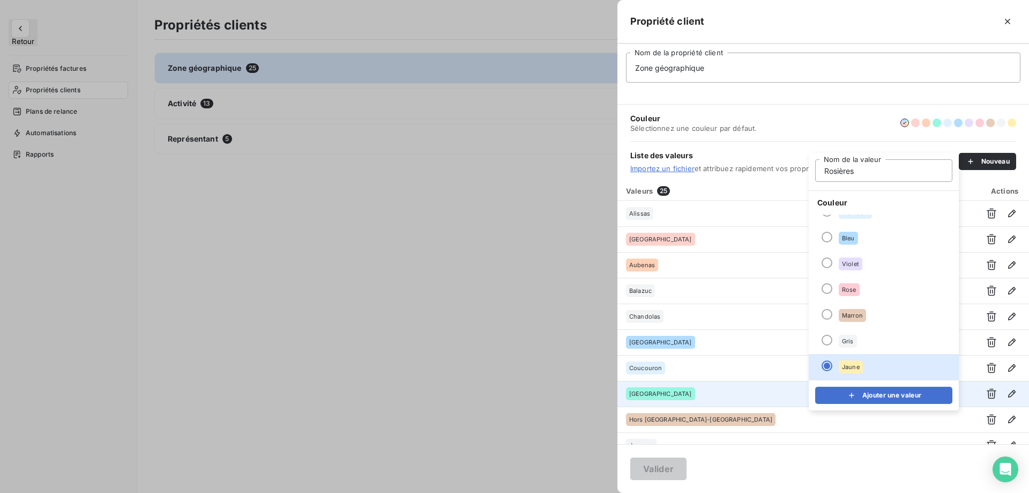
click at [877, 399] on button "Ajouter une valeur" at bounding box center [883, 395] width 137 height 17
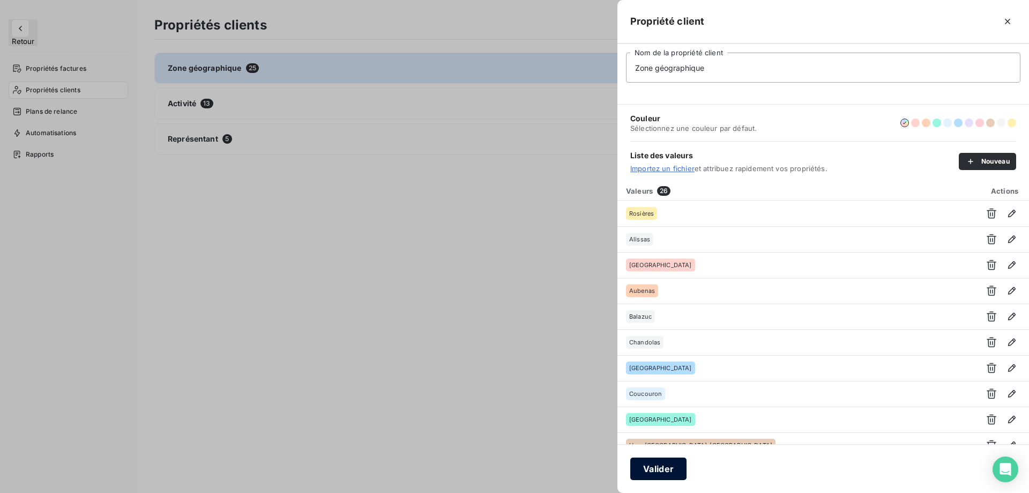
click at [641, 469] on button "Valider" at bounding box center [658, 468] width 56 height 23
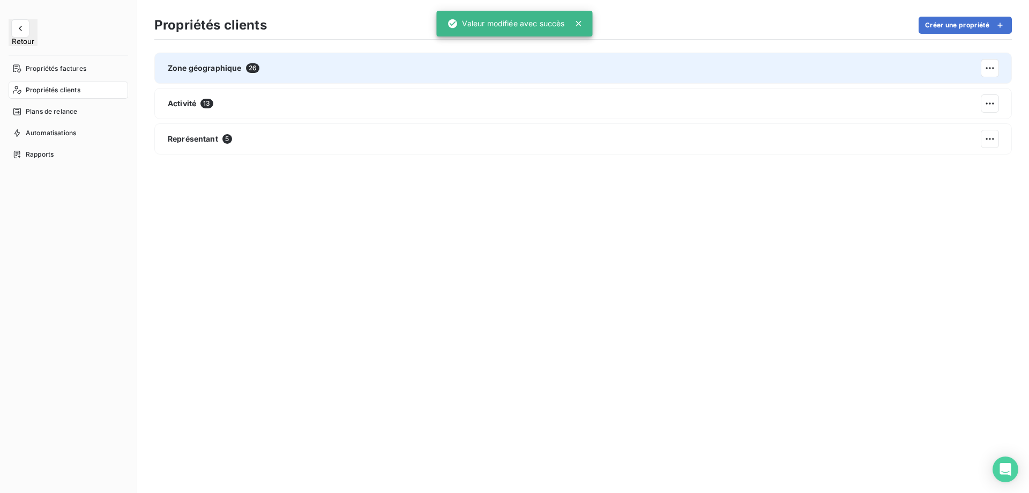
click at [855, 73] on div "Zone géographique 26" at bounding box center [583, 68] width 858 height 31
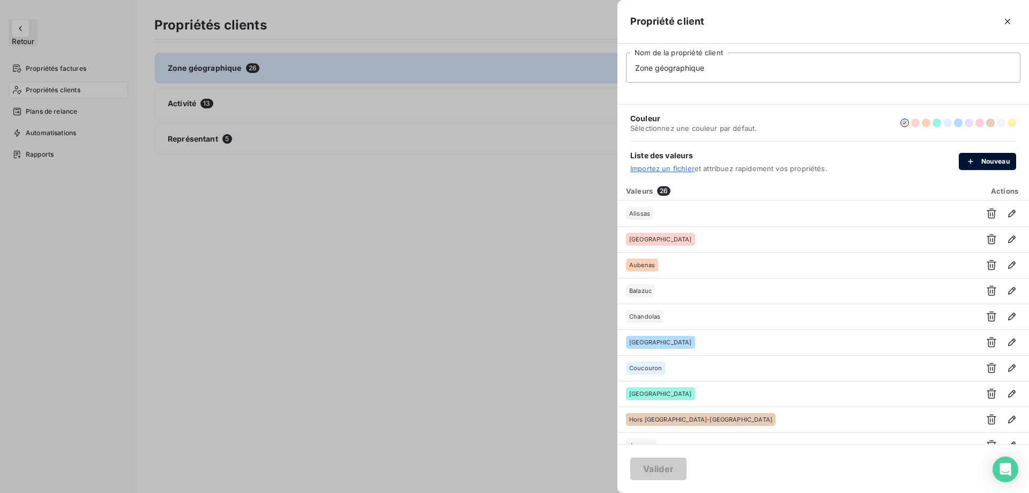
click at [981, 165] on div "button" at bounding box center [974, 161] width 16 height 11
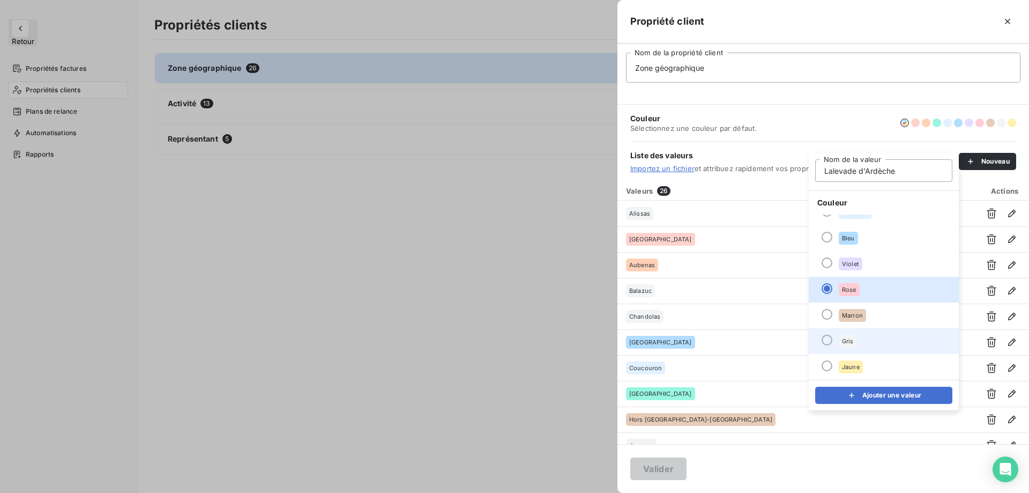
type input "Lalevade d'Ardèche"
click at [852, 344] on span "Gris" at bounding box center [848, 341] width 12 height 6
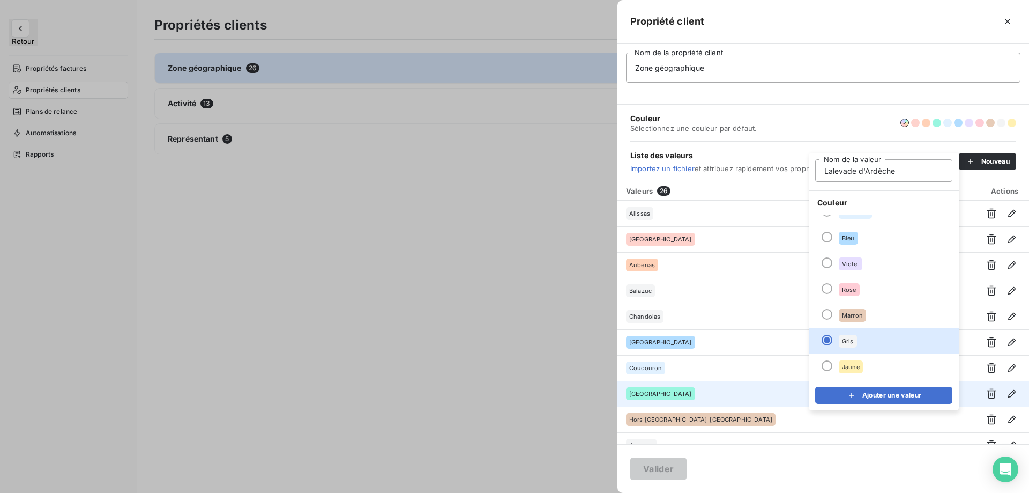
click at [873, 397] on button "Ajouter une valeur" at bounding box center [883, 395] width 137 height 17
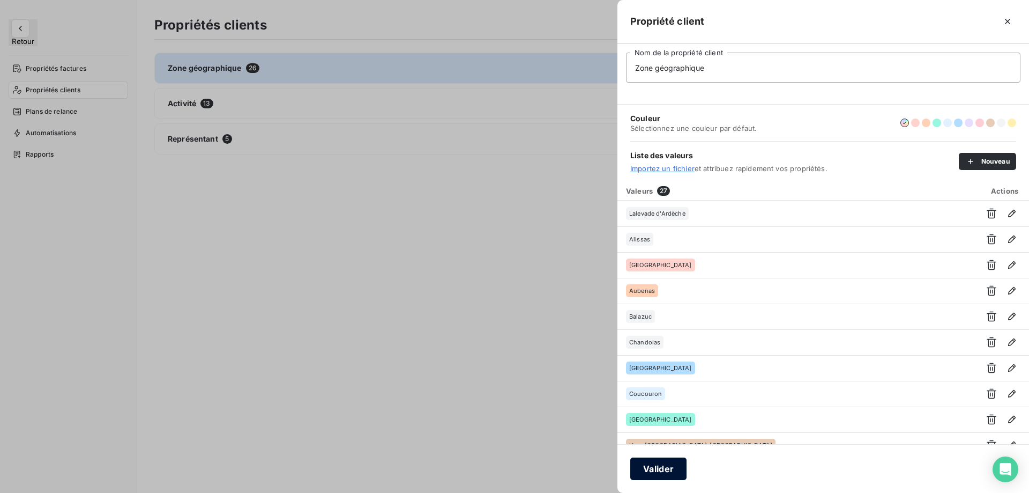
click at [658, 470] on button "Valider" at bounding box center [658, 468] width 56 height 23
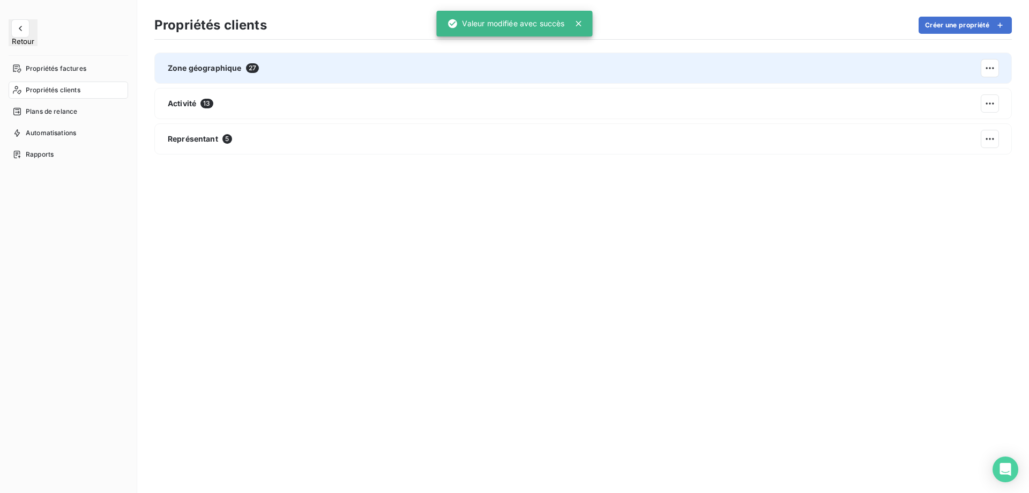
click at [669, 69] on div "Zone géographique 27" at bounding box center [583, 68] width 858 height 31
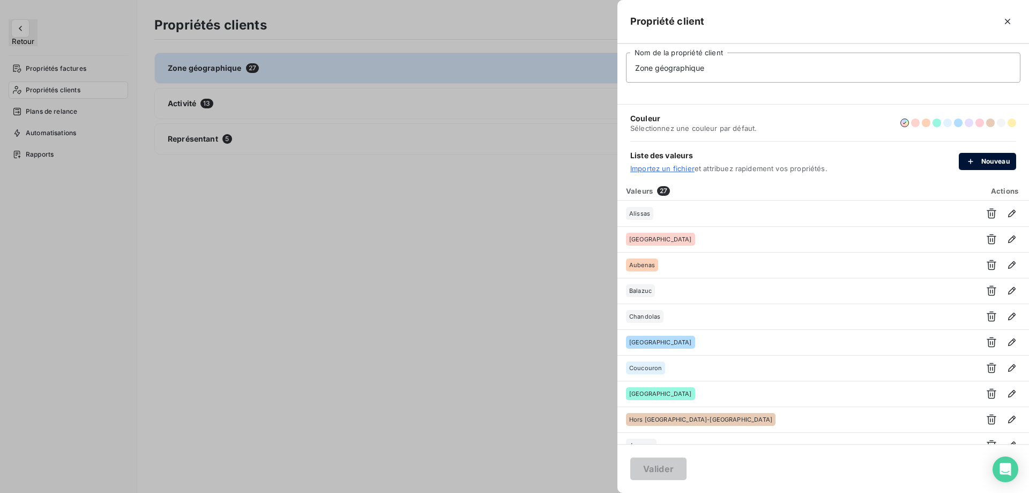
click at [975, 164] on icon "button" at bounding box center [971, 161] width 11 height 11
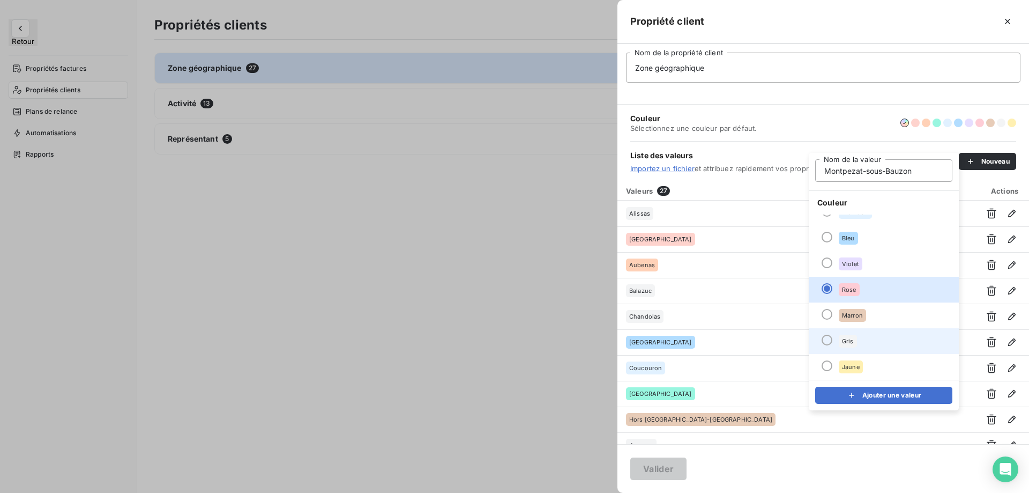
type input "Montpezat-sous-Bauzon"
click at [863, 338] on li "Gris" at bounding box center [884, 341] width 150 height 26
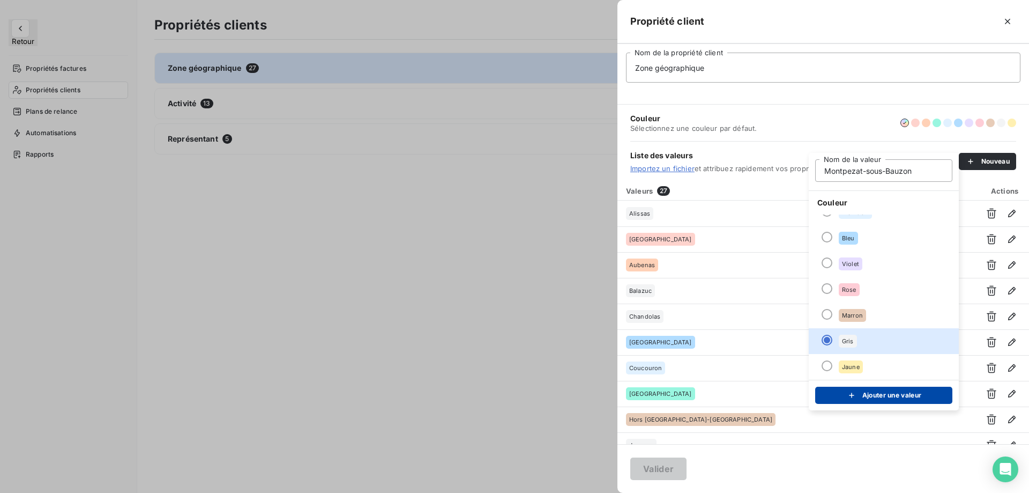
click at [854, 394] on icon "submit" at bounding box center [852, 395] width 11 height 11
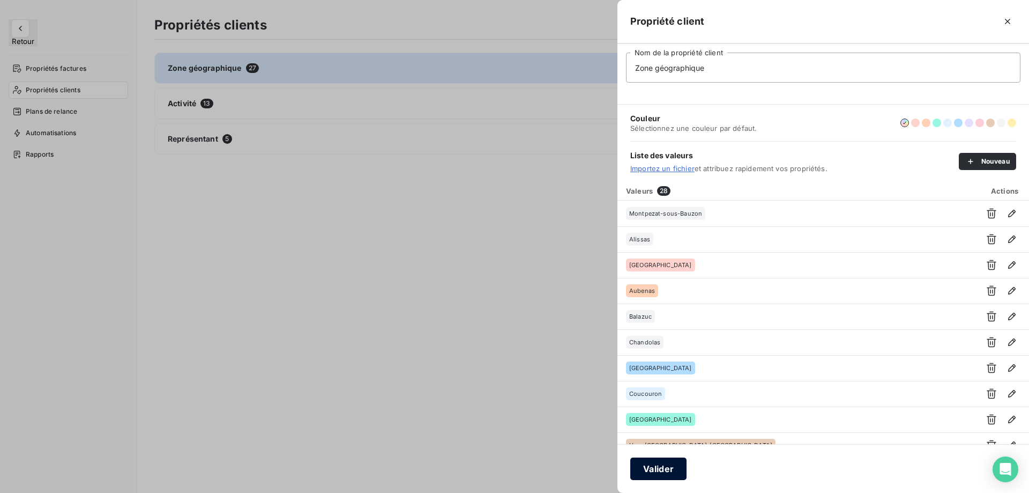
click at [650, 469] on button "Valider" at bounding box center [658, 468] width 56 height 23
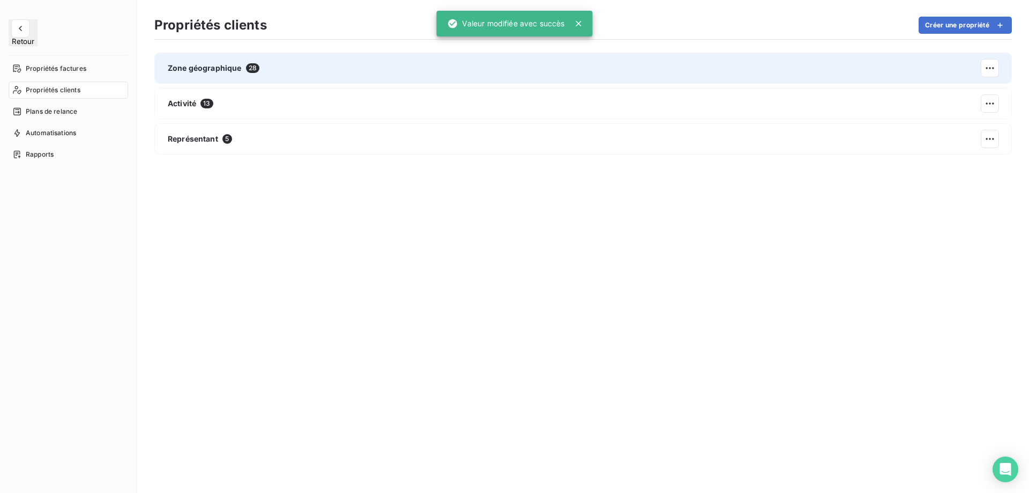
click at [656, 76] on div "Zone géographique 28" at bounding box center [583, 68] width 858 height 31
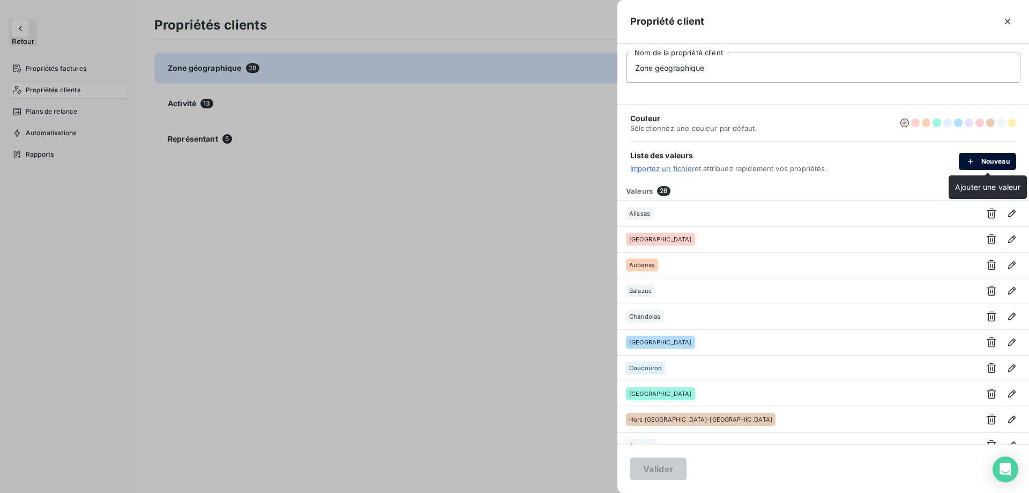
click at [978, 162] on div "button" at bounding box center [974, 161] width 16 height 11
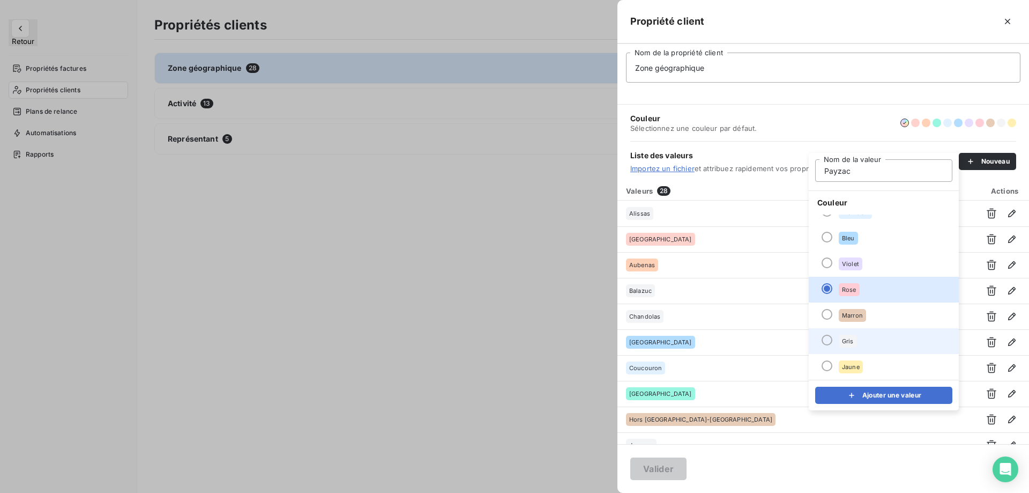
type input "Payzac"
click at [873, 340] on li "Gris" at bounding box center [884, 341] width 150 height 26
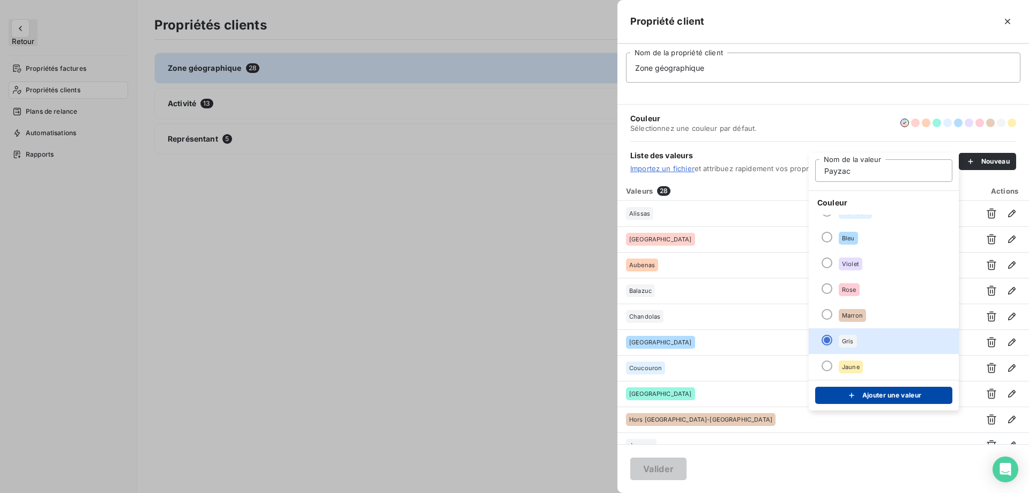
click at [867, 394] on button "Ajouter une valeur" at bounding box center [883, 395] width 137 height 17
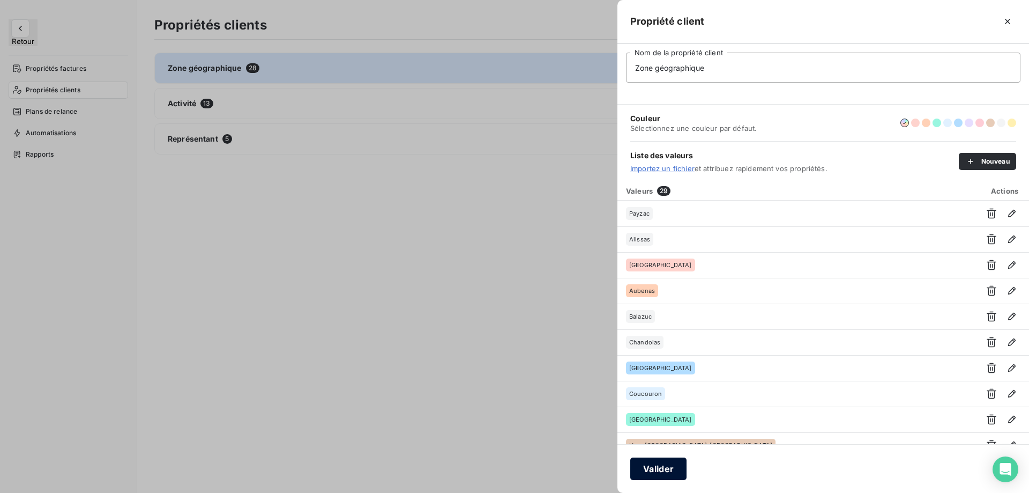
click at [667, 471] on button "Valider" at bounding box center [658, 468] width 56 height 23
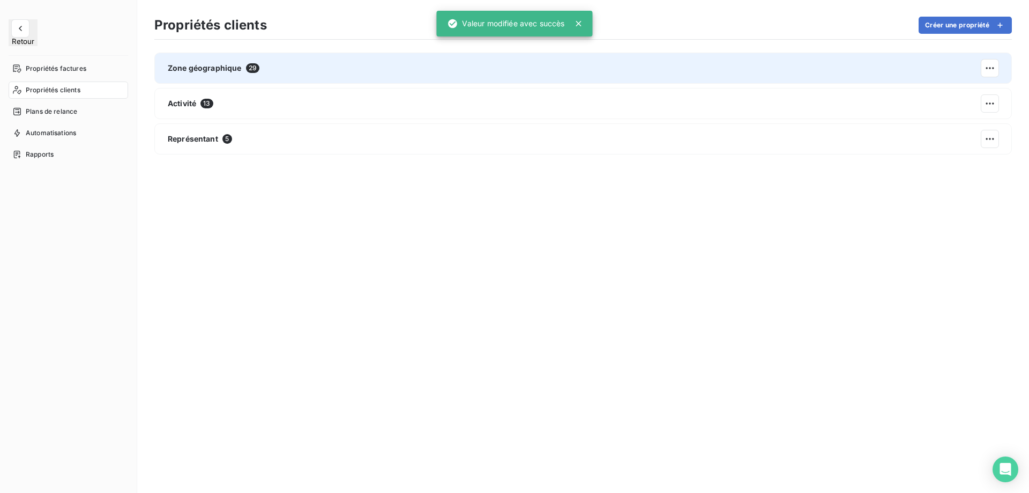
click at [341, 69] on div "Zone géographique 29" at bounding box center [583, 68] width 858 height 31
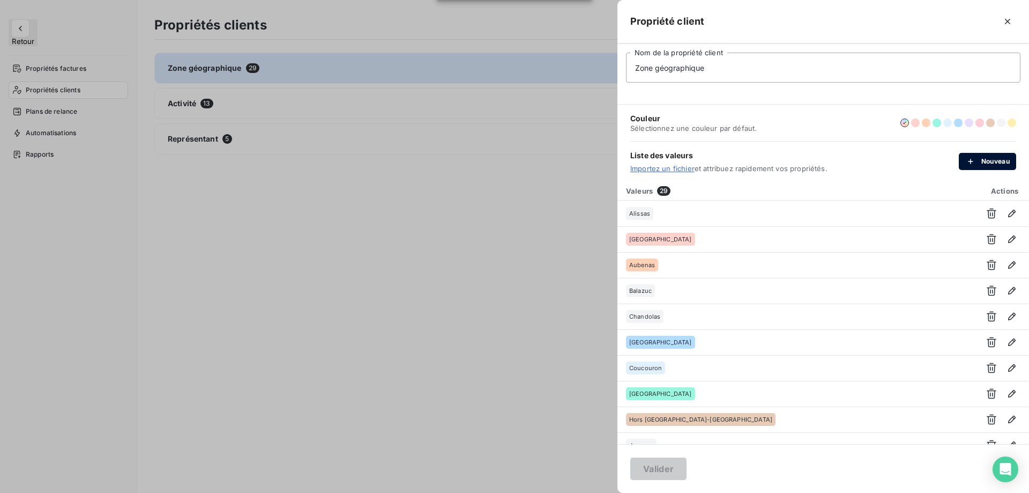
click at [980, 168] on button "Nouveau" at bounding box center [987, 161] width 57 height 17
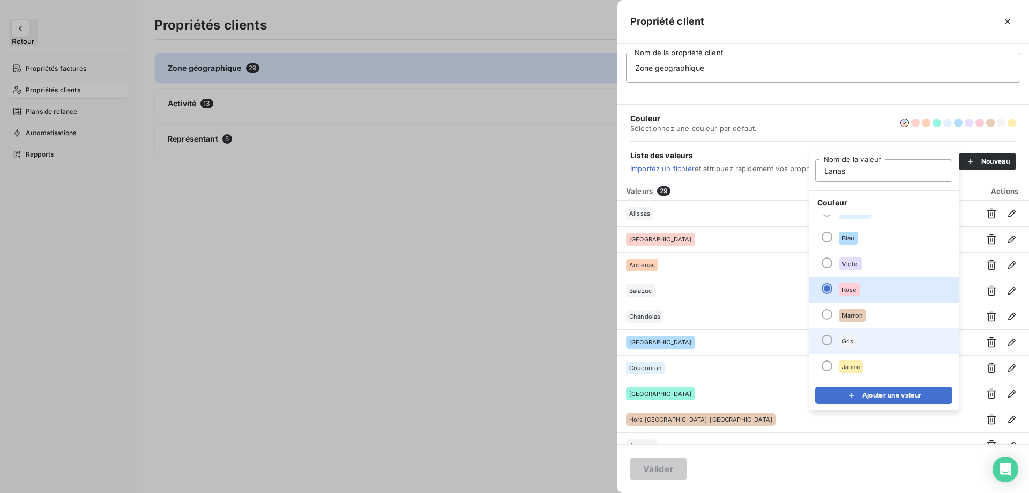
type input "Lanas"
click at [850, 347] on li "Gris" at bounding box center [884, 341] width 150 height 26
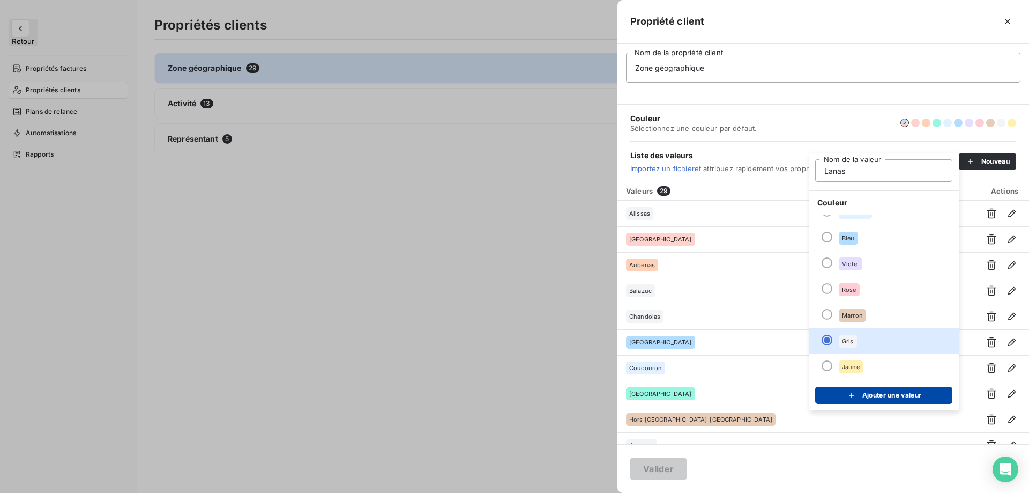
click at [865, 394] on button "Ajouter une valeur" at bounding box center [883, 395] width 137 height 17
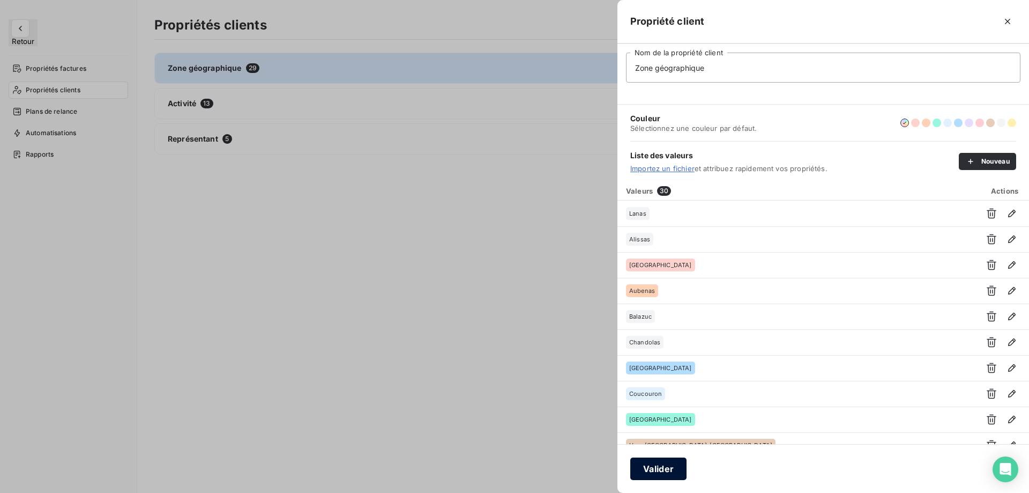
click at [685, 464] on button "Valider" at bounding box center [658, 468] width 56 height 23
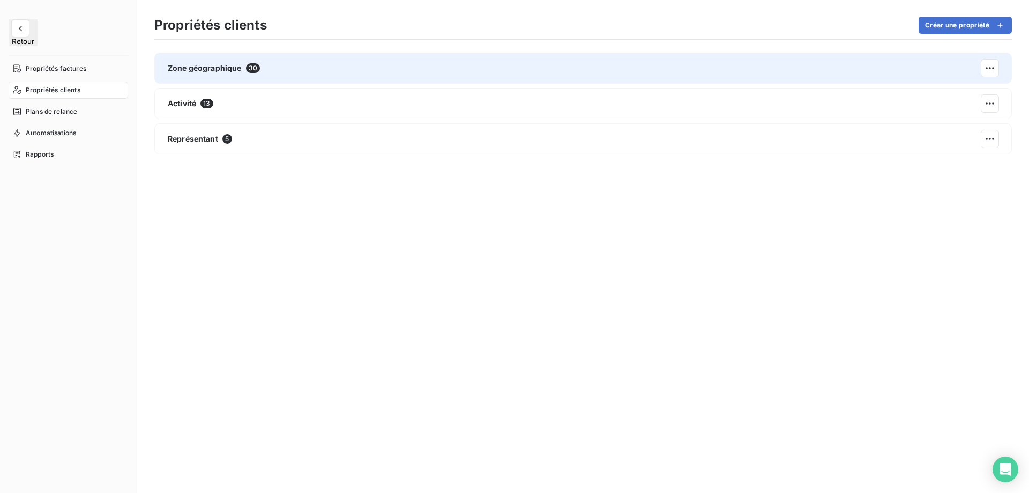
click at [222, 70] on span "Zone géographique" at bounding box center [205, 68] width 74 height 11
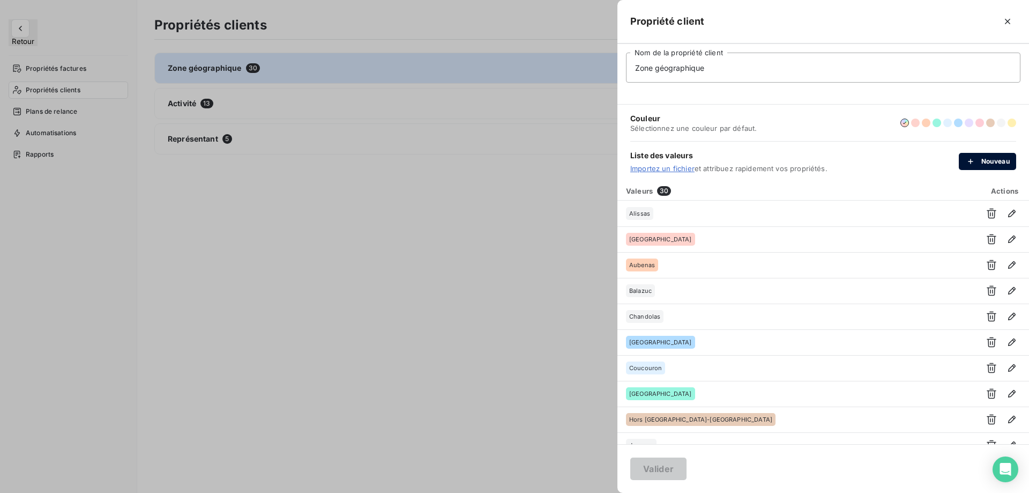
click at [993, 168] on button "Nouveau" at bounding box center [987, 161] width 57 height 17
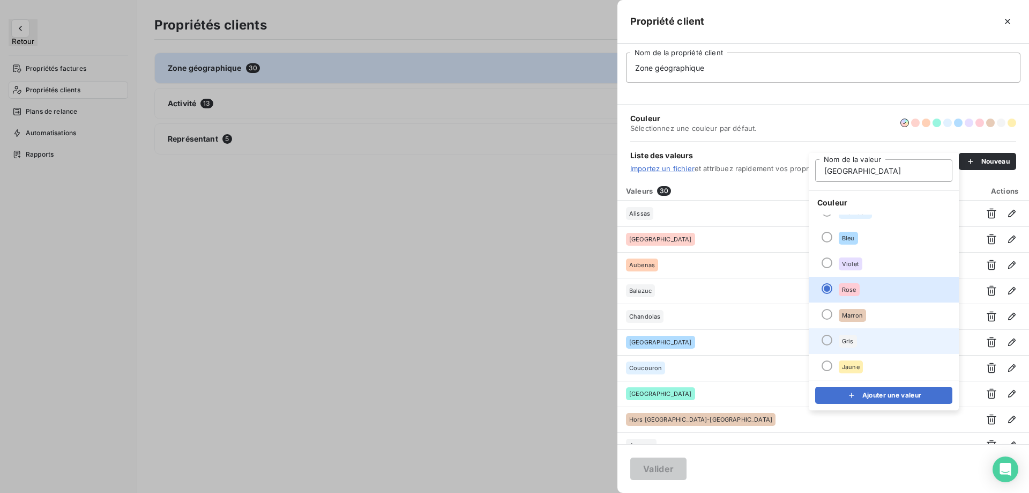
type input "[GEOGRAPHIC_DATA]"
click at [858, 348] on li "Gris" at bounding box center [884, 341] width 150 height 26
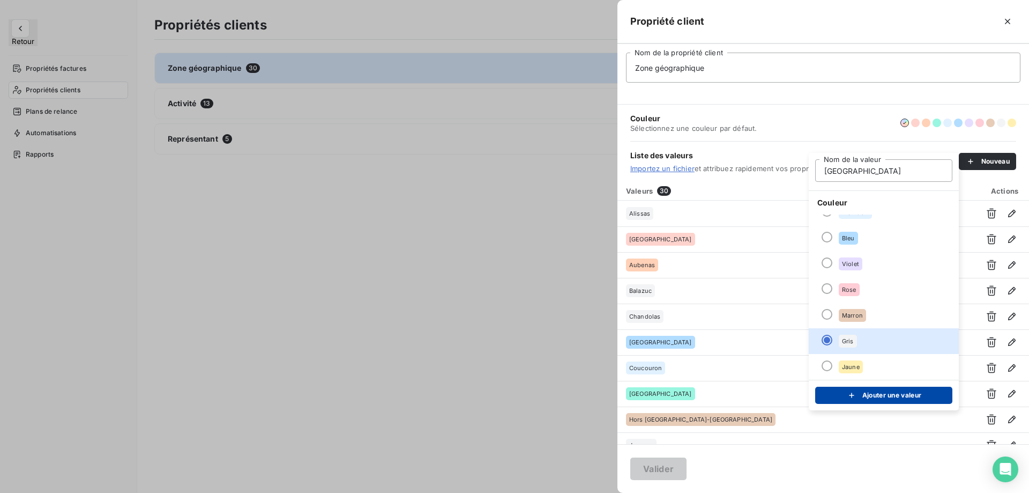
click at [859, 388] on button "Ajouter une valeur" at bounding box center [883, 395] width 137 height 17
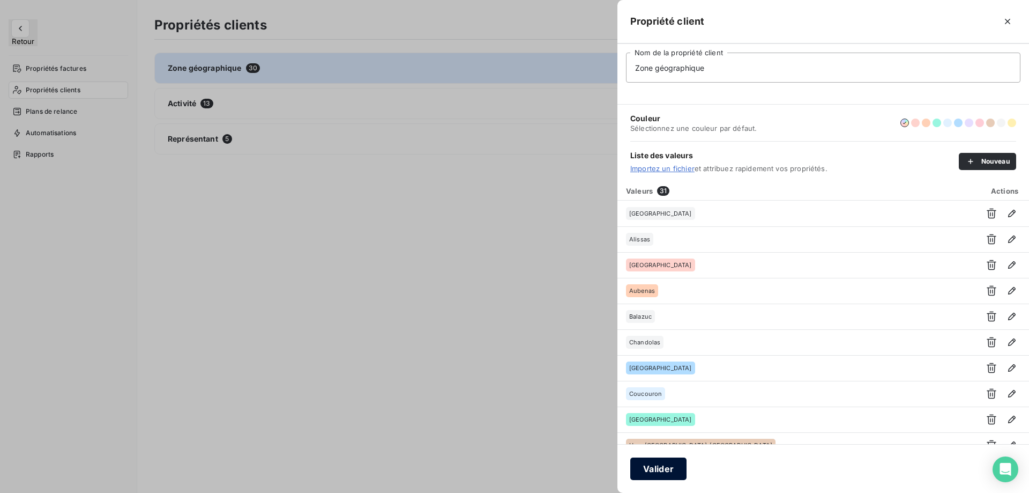
click at [668, 465] on button "Valider" at bounding box center [658, 468] width 56 height 23
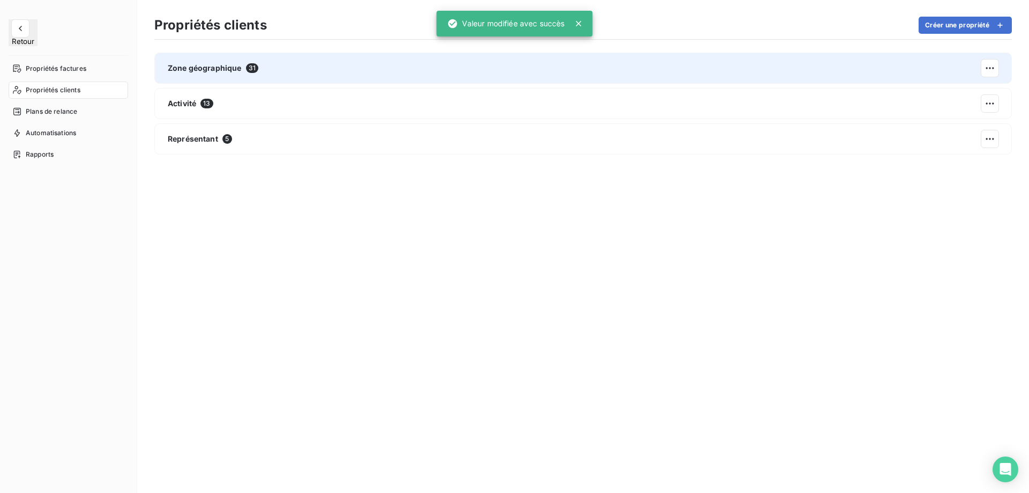
click at [286, 68] on div "Zone géographique 31" at bounding box center [583, 68] width 858 height 31
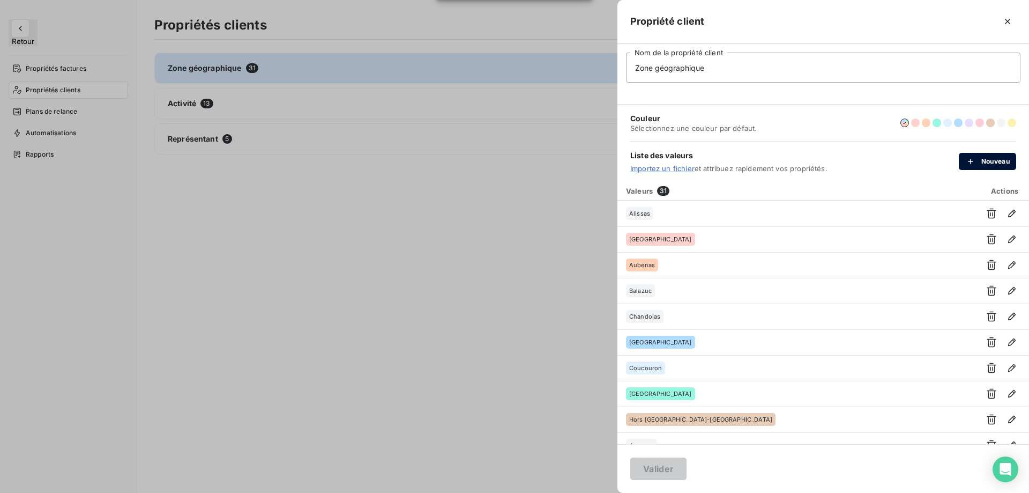
click at [988, 158] on button "Nouveau" at bounding box center [987, 161] width 57 height 17
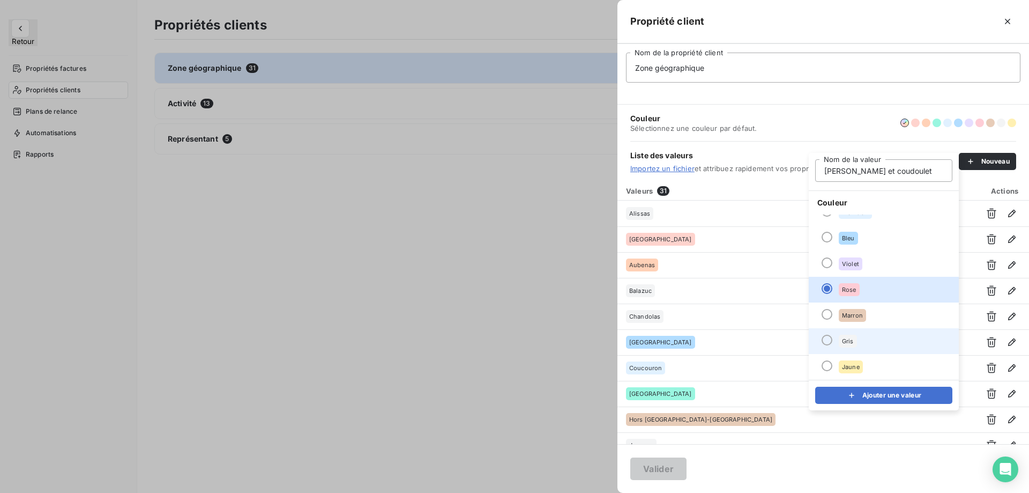
type input "Sagnes et coudoulet"
click at [863, 341] on li "Gris" at bounding box center [884, 341] width 150 height 26
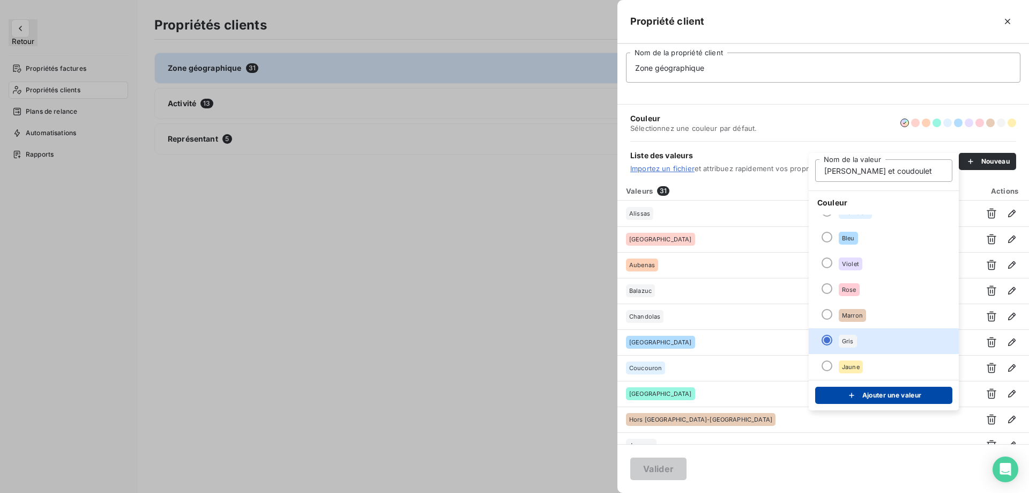
click at [865, 396] on button "Ajouter une valeur" at bounding box center [883, 395] width 137 height 17
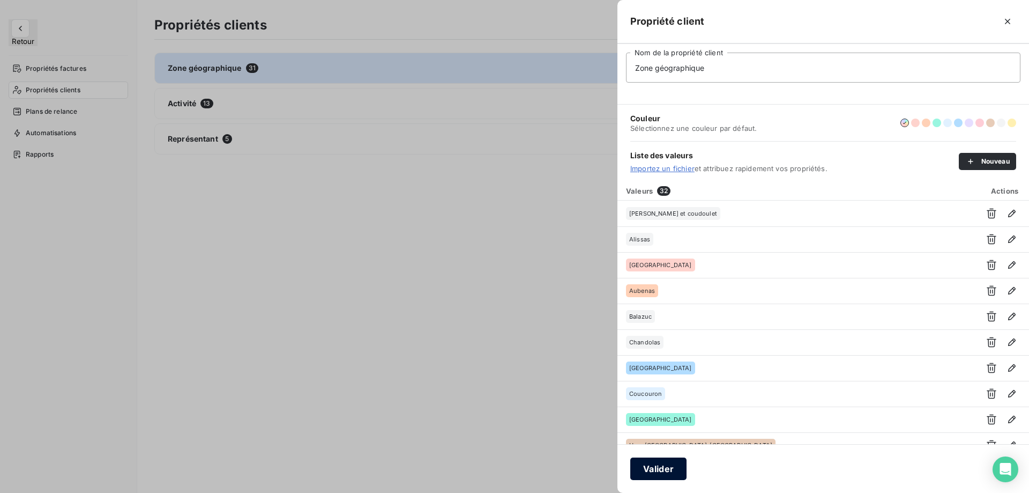
click at [671, 468] on button "Valider" at bounding box center [658, 468] width 56 height 23
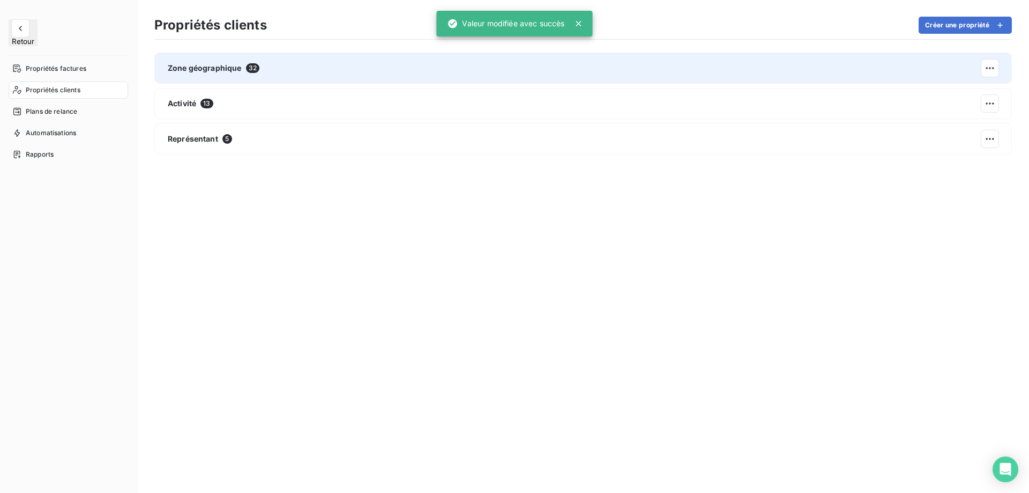
click at [589, 73] on div "Zone géographique 32" at bounding box center [583, 68] width 858 height 31
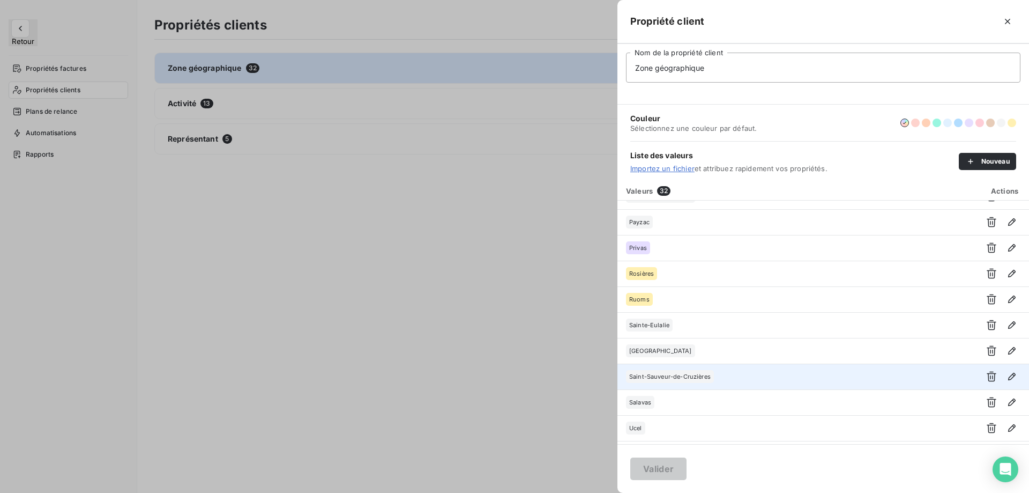
scroll to position [581, 0]
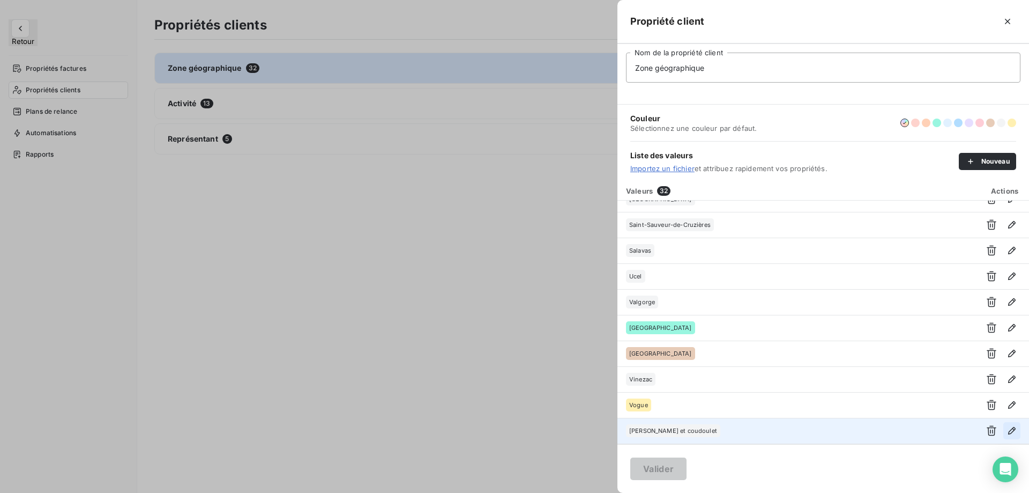
click at [1007, 430] on icon "button" at bounding box center [1012, 430] width 11 height 11
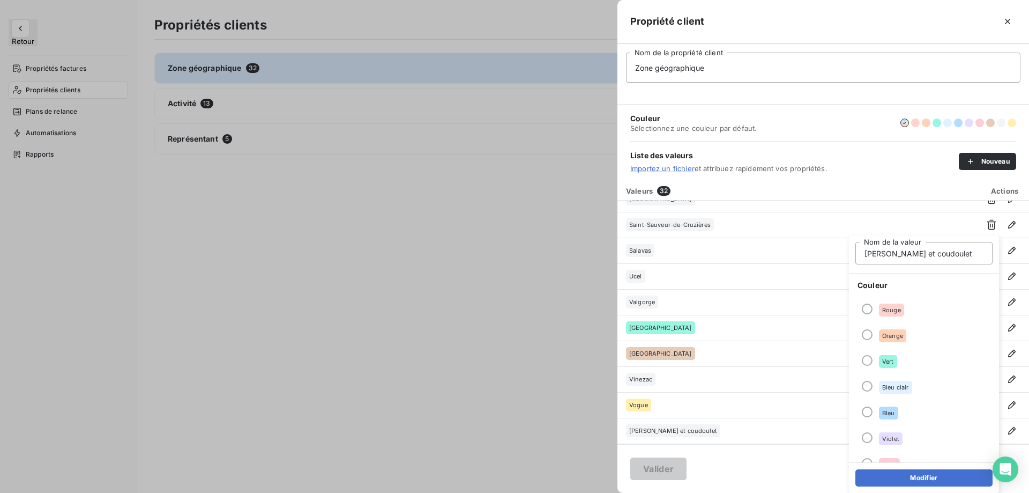
click at [907, 253] on input "Sagnes et coudoulet" at bounding box center [924, 253] width 137 height 23
type input "Sagnes et goudoulet"
click at [919, 477] on button "Modifier" at bounding box center [924, 477] width 137 height 17
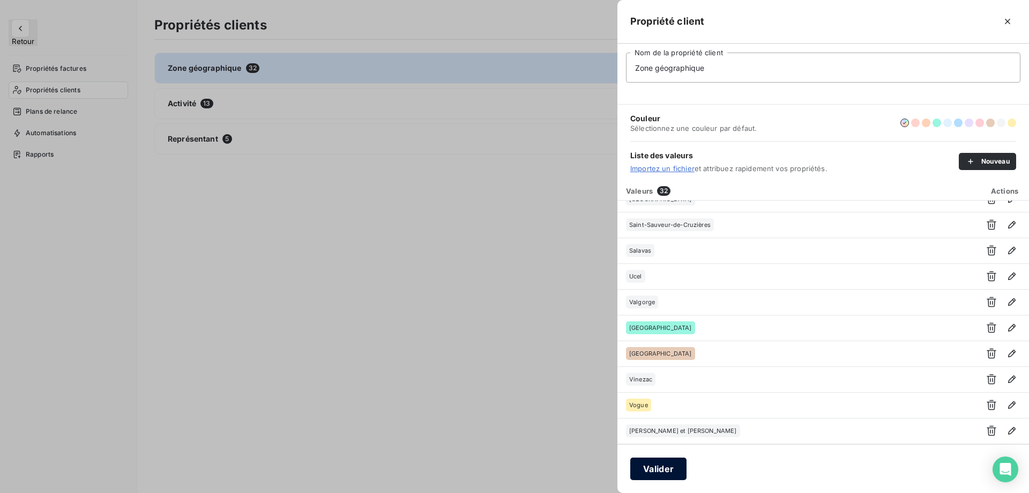
click at [655, 470] on button "Valider" at bounding box center [658, 468] width 56 height 23
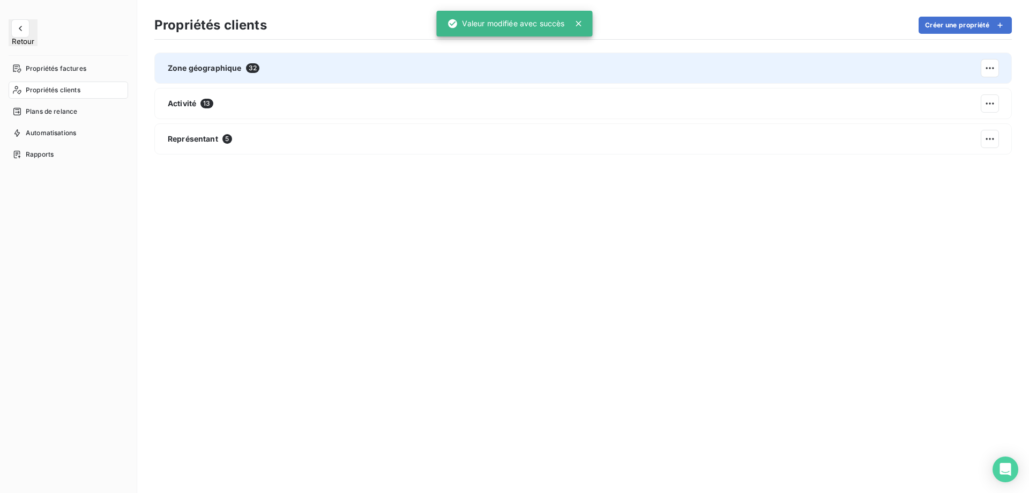
click at [783, 77] on div "Zone géographique 32" at bounding box center [583, 68] width 858 height 31
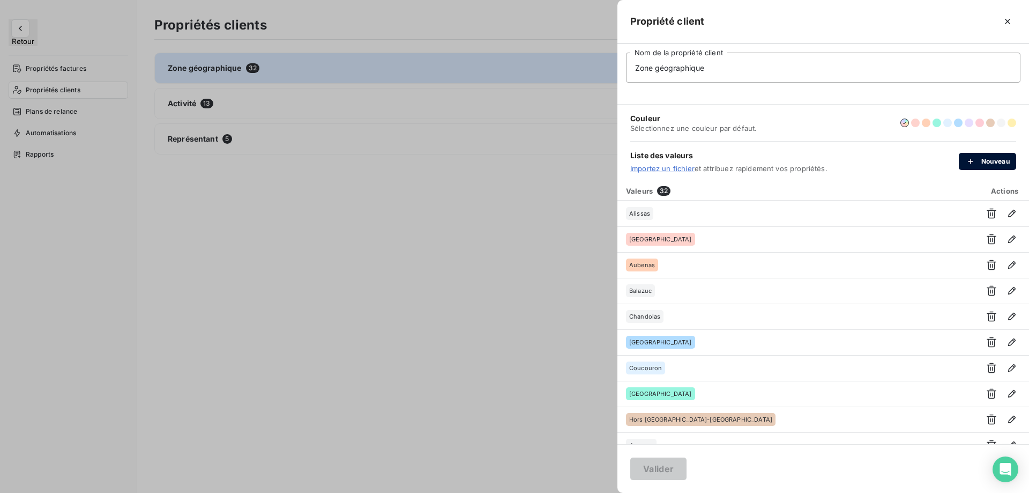
click at [970, 155] on button "Nouveau" at bounding box center [987, 161] width 57 height 17
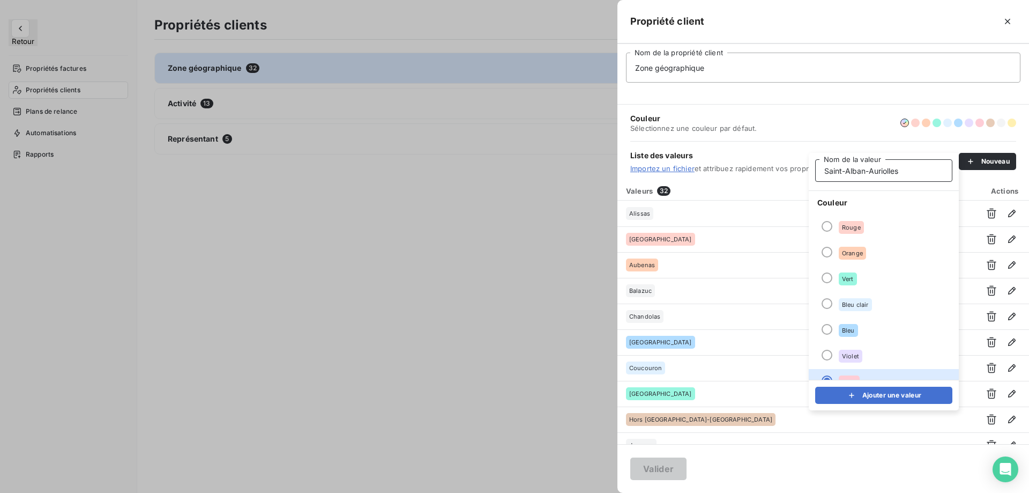
scroll to position [92, 0]
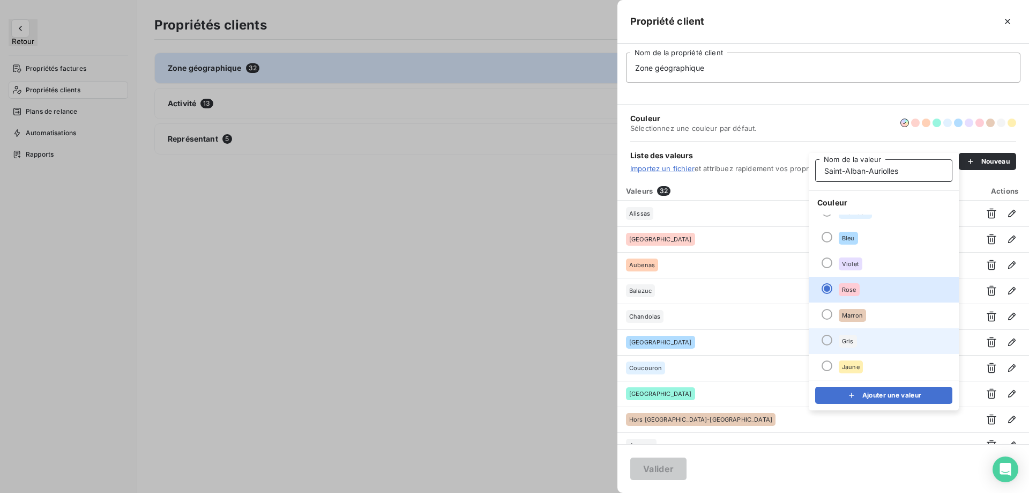
type input "Saint-Alban-Auriolles"
click at [843, 344] on span "Gris" at bounding box center [848, 341] width 12 height 6
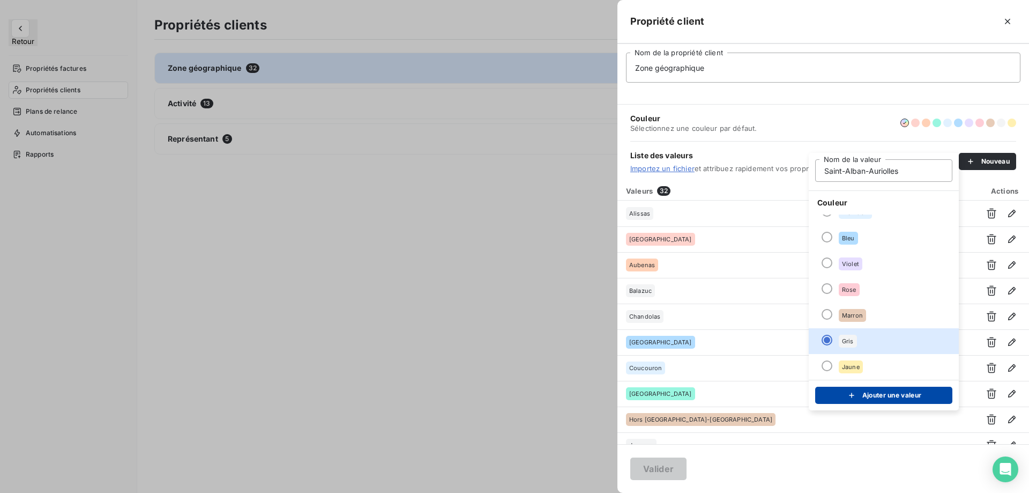
click at [845, 397] on button "Ajouter une valeur" at bounding box center [883, 395] width 137 height 17
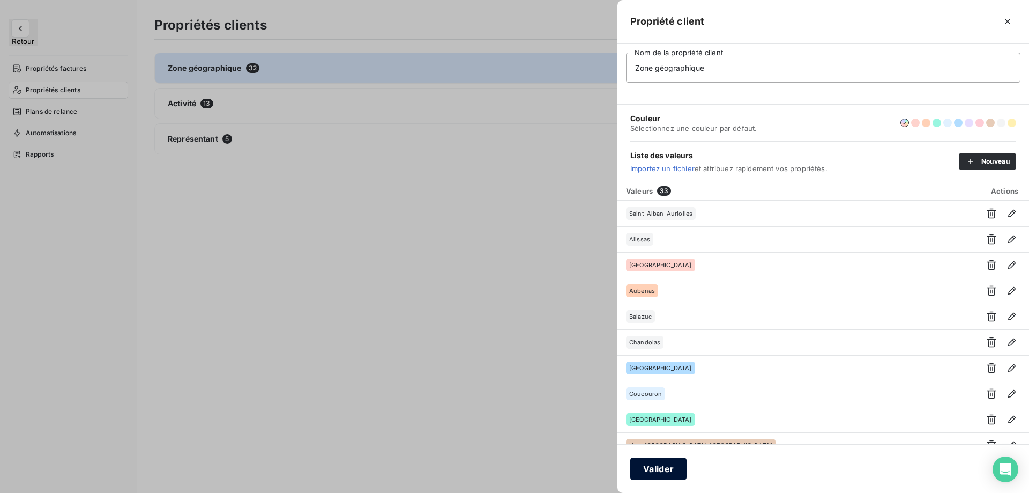
click at [665, 469] on button "Valider" at bounding box center [658, 468] width 56 height 23
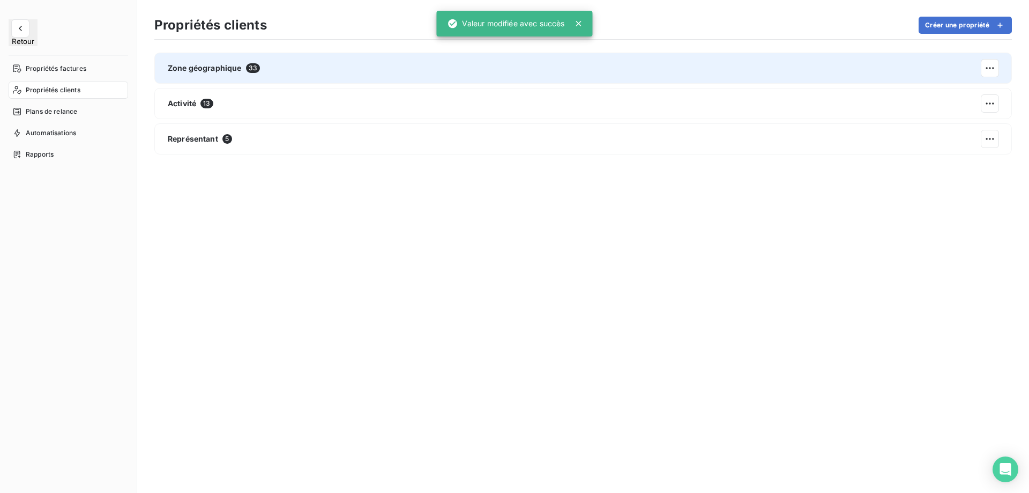
click at [240, 61] on div "Zone géographique 33" at bounding box center [583, 68] width 858 height 31
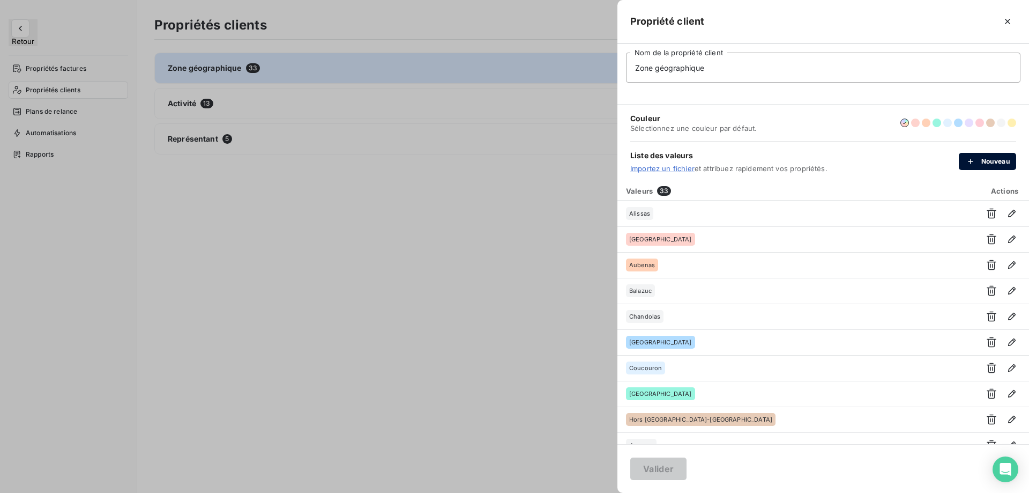
click at [984, 164] on button "Nouveau" at bounding box center [987, 161] width 57 height 17
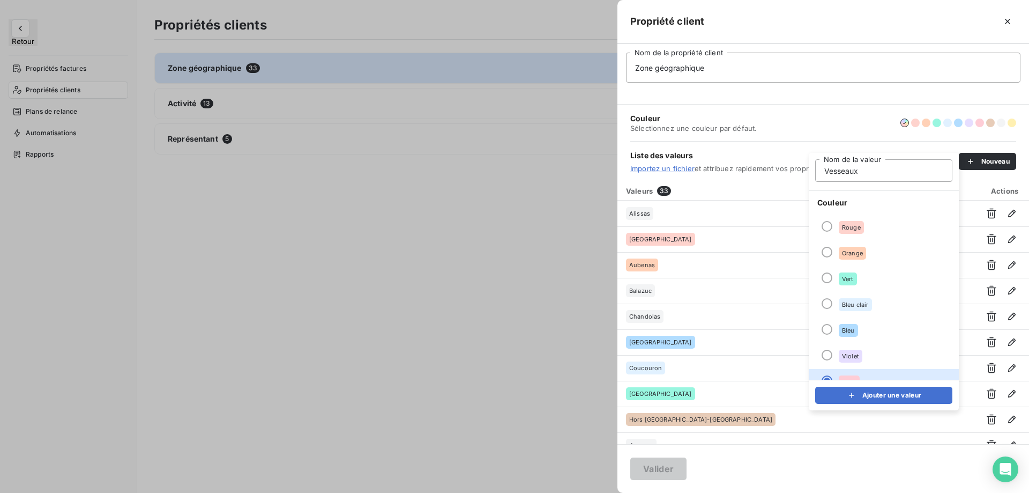
drag, startPoint x: 841, startPoint y: 166, endPoint x: 834, endPoint y: 169, distance: 7.7
click at [834, 169] on input "Vesseaux" at bounding box center [883, 170] width 137 height 23
type input "Vesseaux"
click at [880, 281] on li "Vert" at bounding box center [884, 279] width 150 height 26
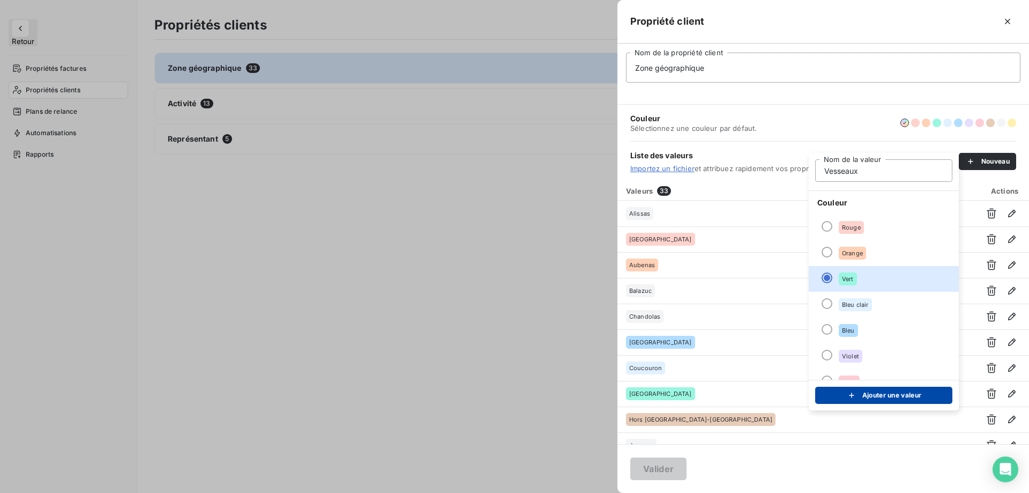
click at [853, 402] on button "Ajouter une valeur" at bounding box center [883, 395] width 137 height 17
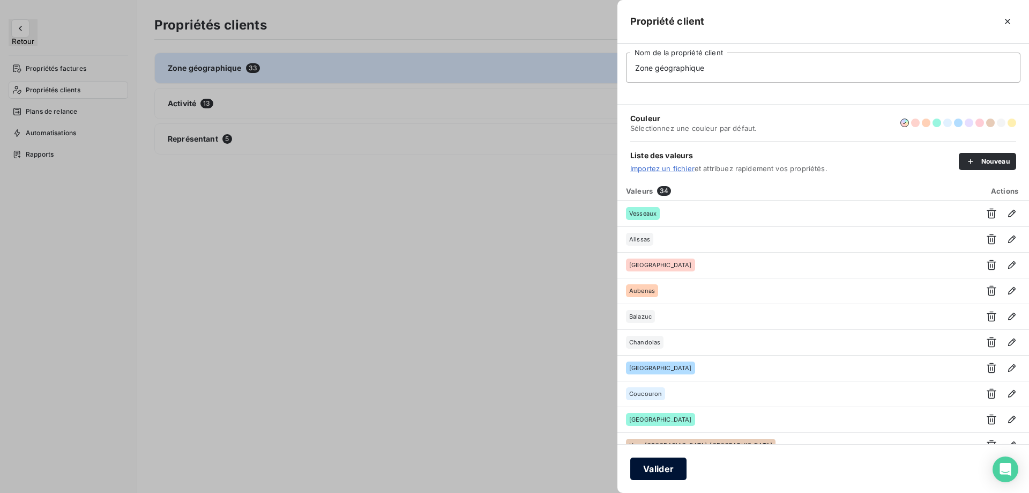
click at [650, 468] on button "Valider" at bounding box center [658, 468] width 56 height 23
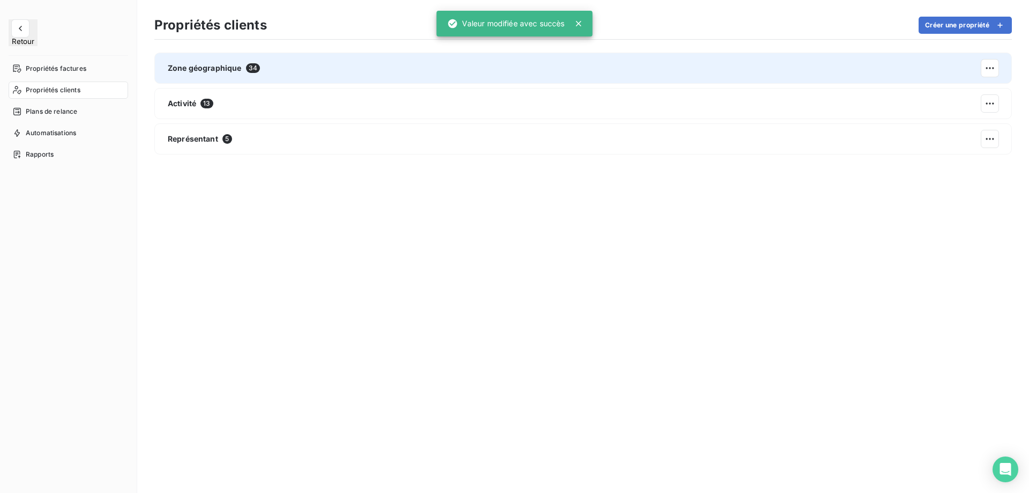
click at [822, 68] on div "Zone géographique 34" at bounding box center [583, 68] width 858 height 31
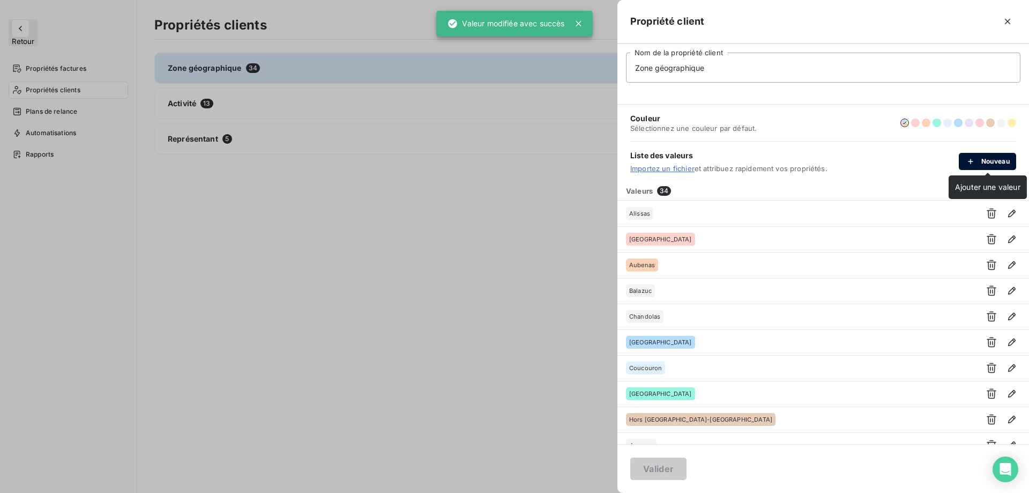
click at [970, 156] on icon "button" at bounding box center [971, 161] width 11 height 11
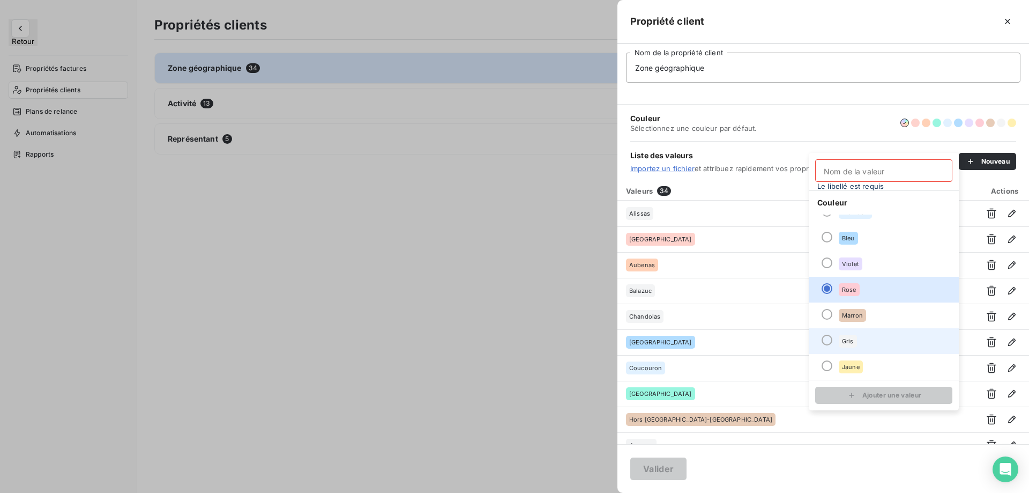
click at [860, 339] on li "Gris" at bounding box center [884, 341] width 150 height 26
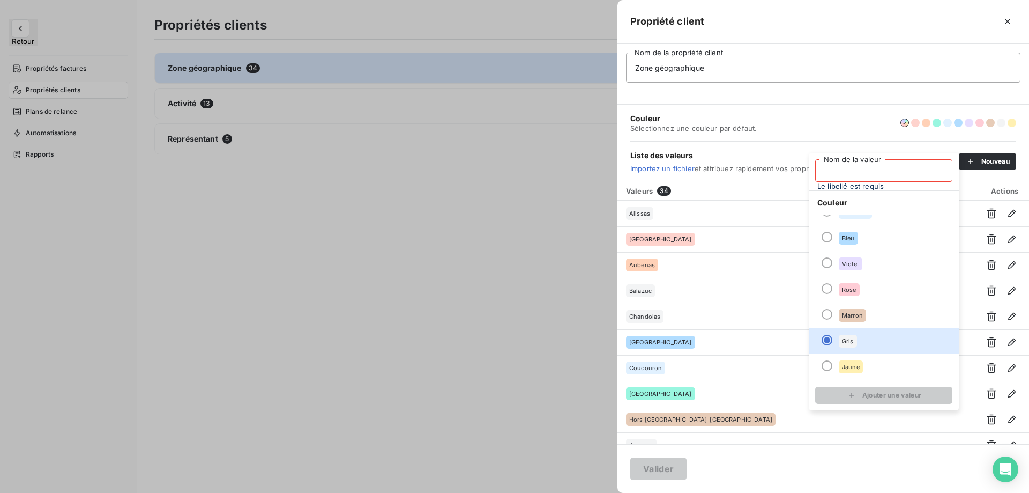
click at [871, 175] on input "Nom de la valeur" at bounding box center [883, 170] width 137 height 23
type input "Laviolle"
click at [845, 395] on button "Ajouter une valeur" at bounding box center [883, 395] width 137 height 17
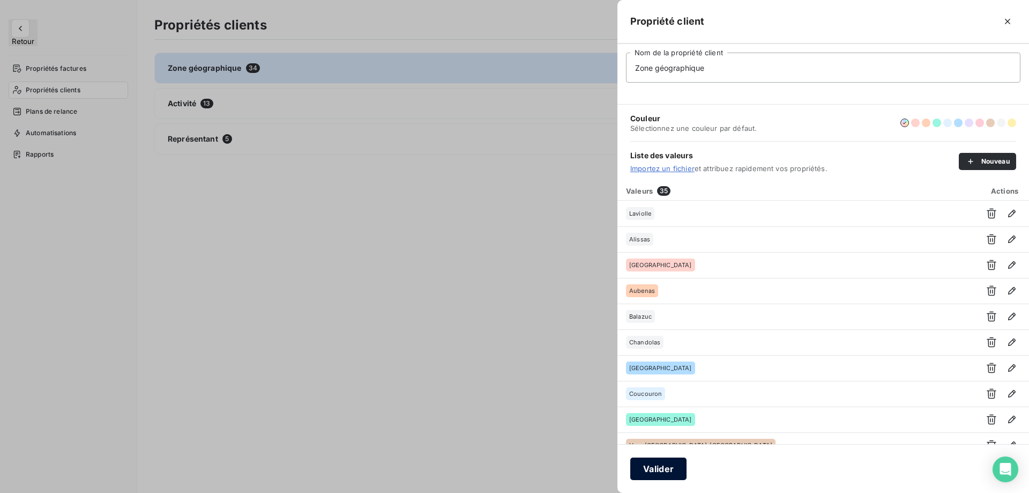
click at [665, 472] on button "Valider" at bounding box center [658, 468] width 56 height 23
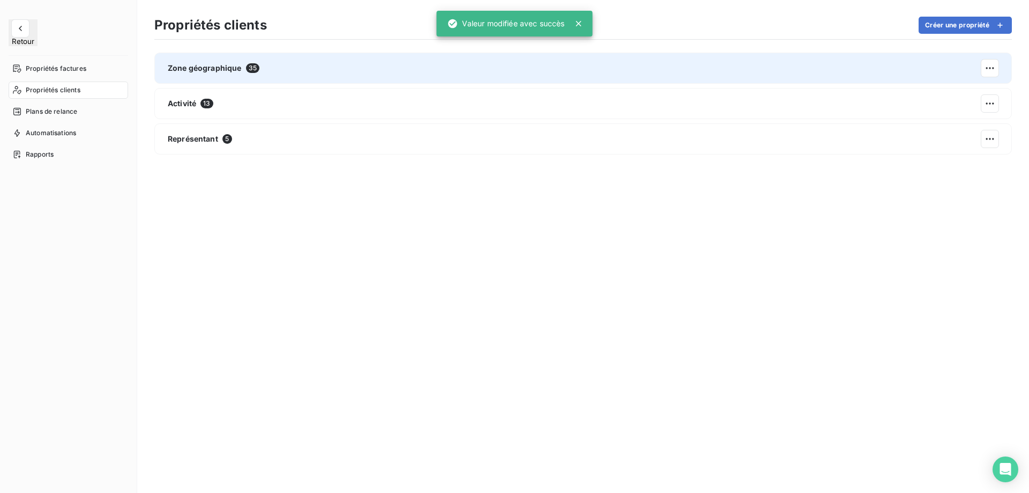
click at [273, 77] on div "Zone géographique 35" at bounding box center [583, 68] width 858 height 31
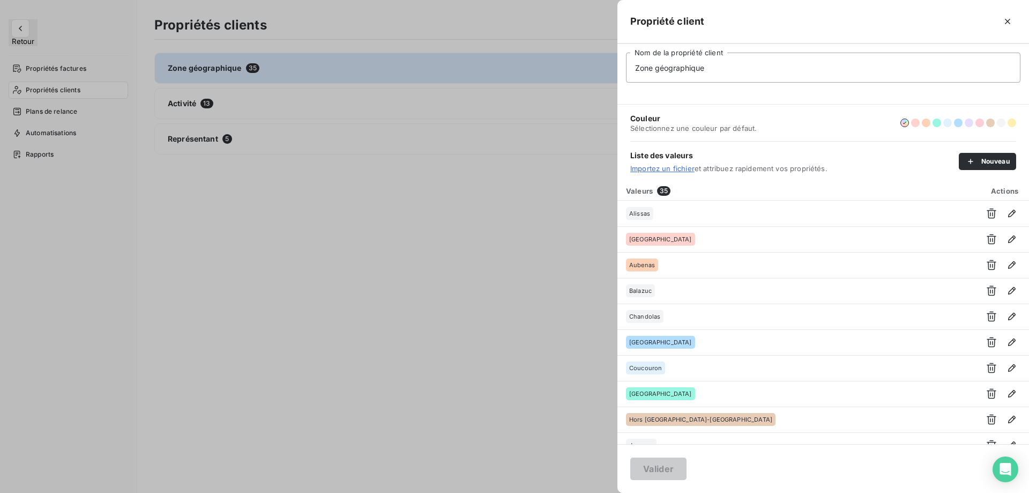
click at [981, 174] on div "Liste des valeurs Importez un fichier et attribuez rapidement vos propriétés. N…" at bounding box center [823, 161] width 386 height 40
click at [978, 167] on button "Nouveau" at bounding box center [987, 161] width 57 height 17
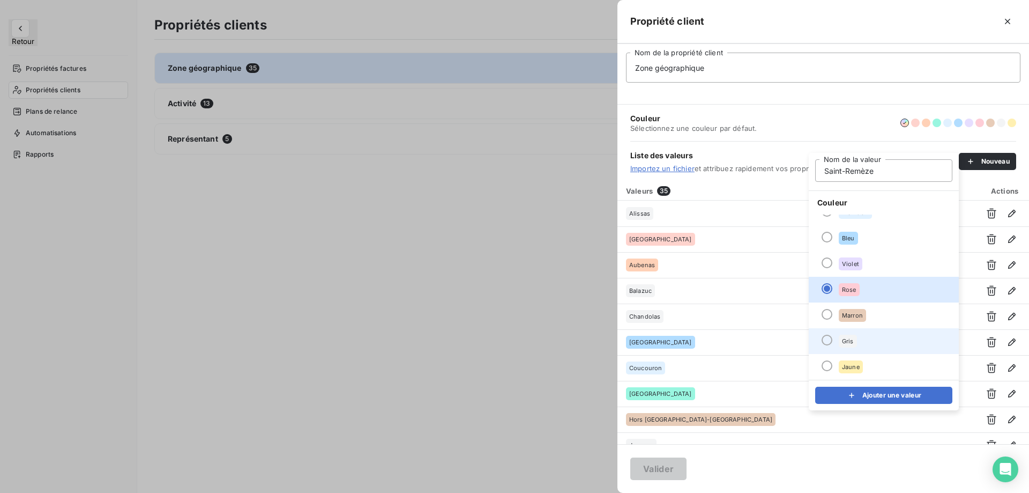
type input "Saint-Remèze"
click at [871, 338] on li "Gris" at bounding box center [884, 341] width 150 height 26
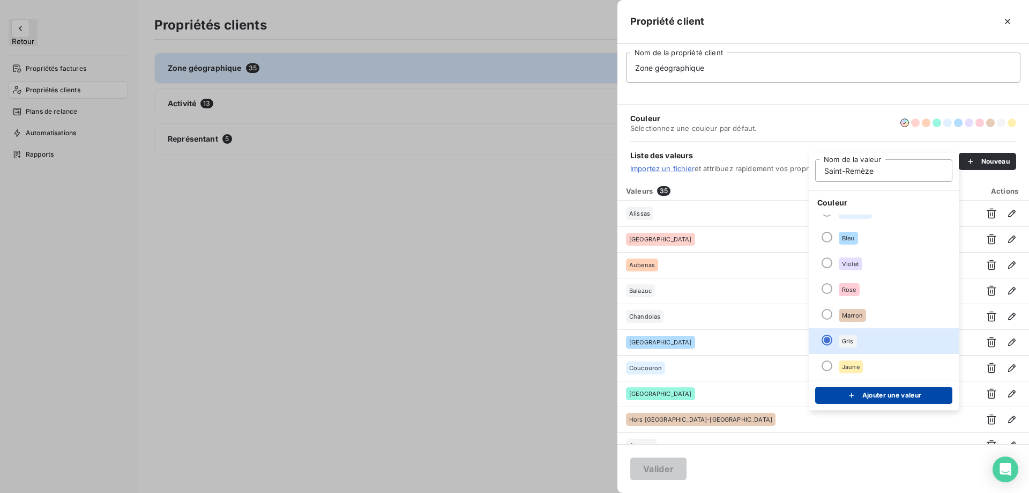
click at [869, 398] on button "Ajouter une valeur" at bounding box center [883, 395] width 137 height 17
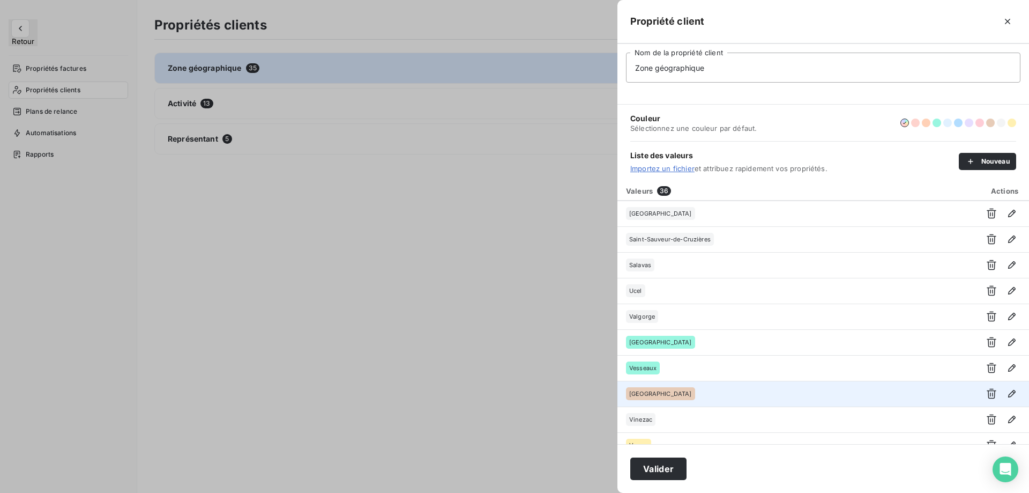
scroll to position [684, 0]
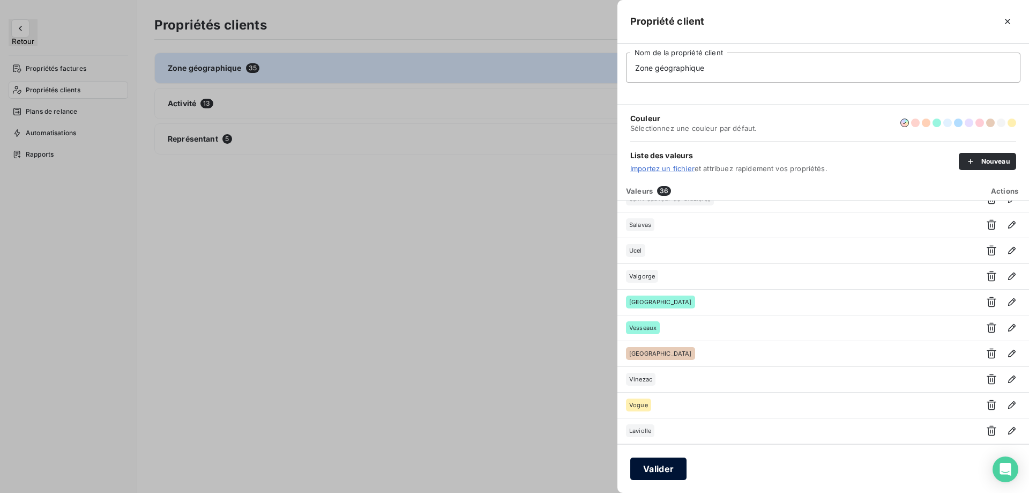
click at [663, 465] on button "Valider" at bounding box center [658, 468] width 56 height 23
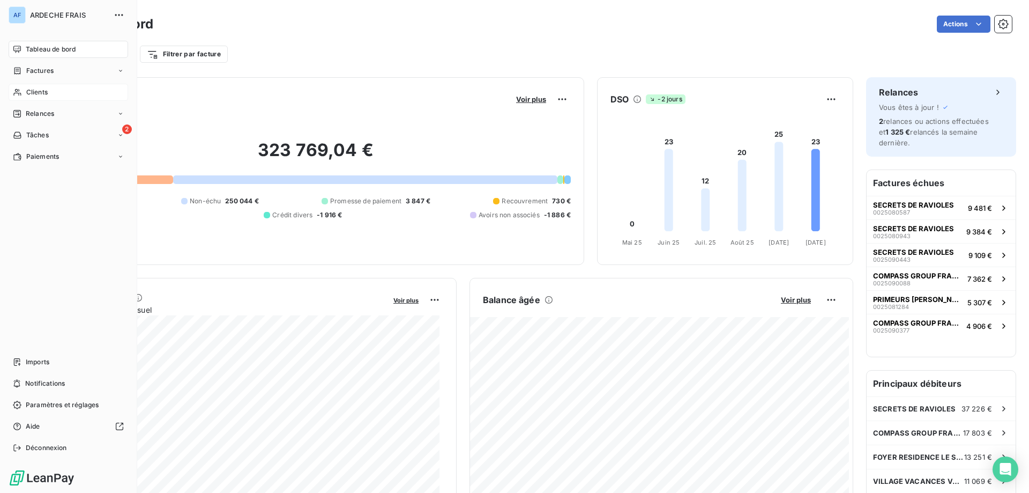
click at [32, 90] on span "Clients" at bounding box center [36, 92] width 21 height 10
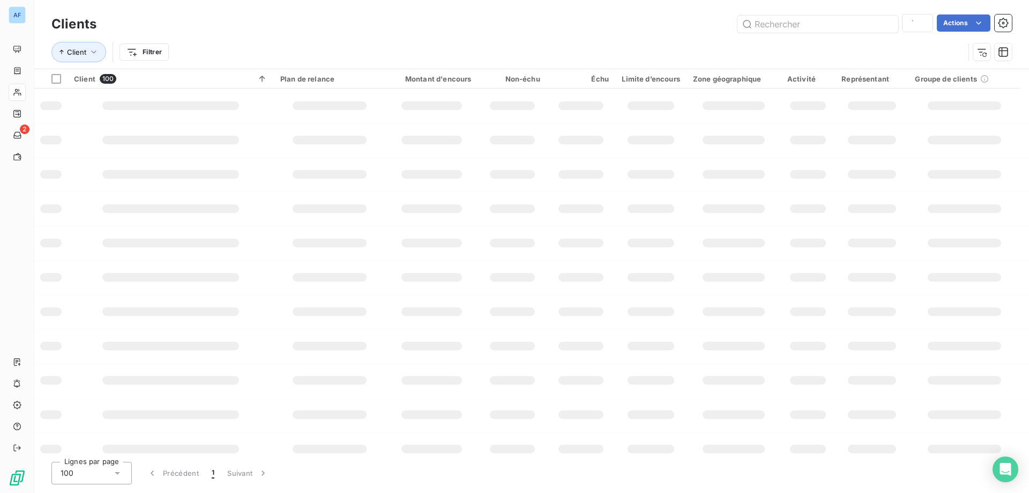
click at [84, 466] on div "100" at bounding box center [91, 473] width 80 height 23
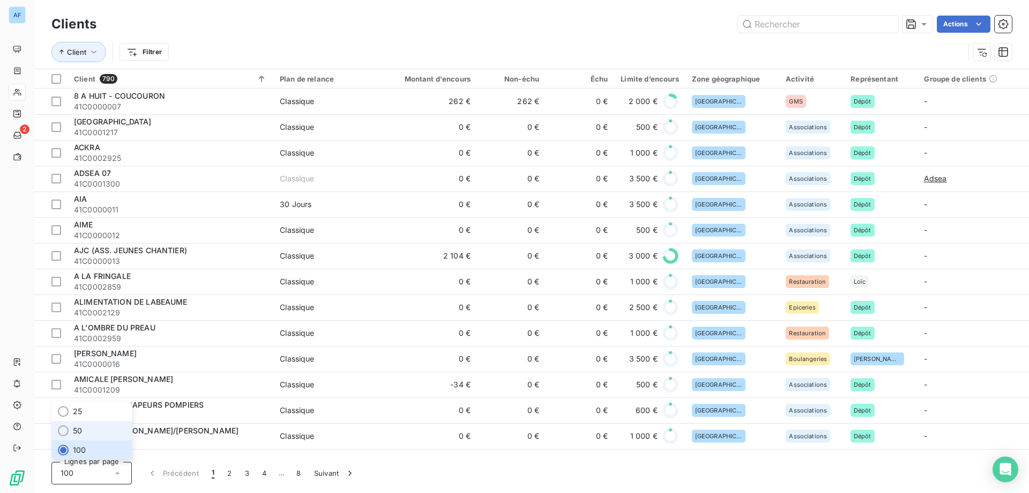
click at [80, 431] on span "50" at bounding box center [77, 430] width 9 height 11
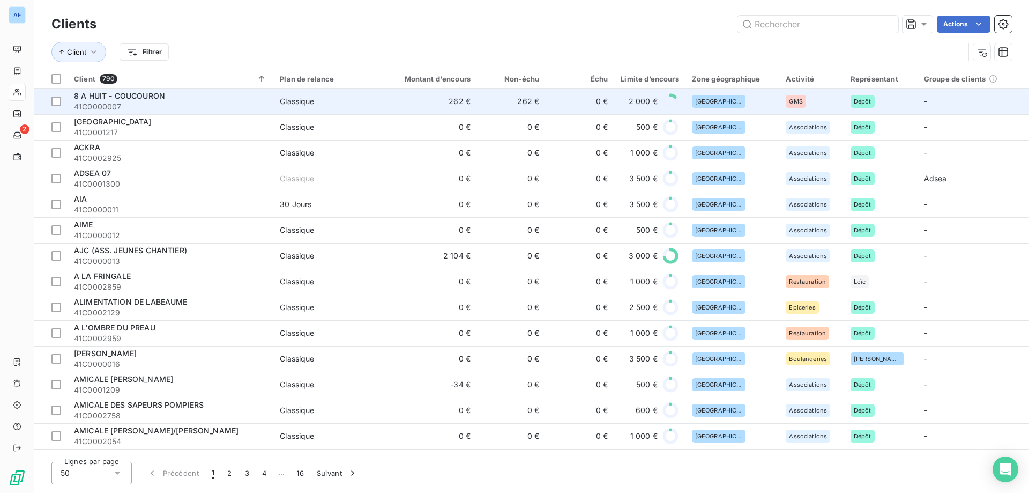
click at [194, 102] on span "41C0000007" at bounding box center [170, 106] width 193 height 11
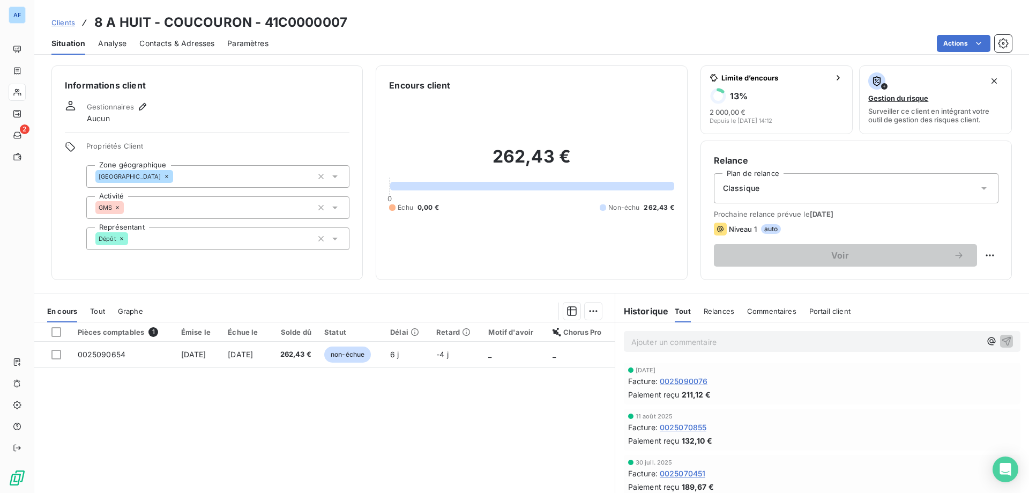
click at [768, 191] on div "Classique" at bounding box center [856, 188] width 285 height 30
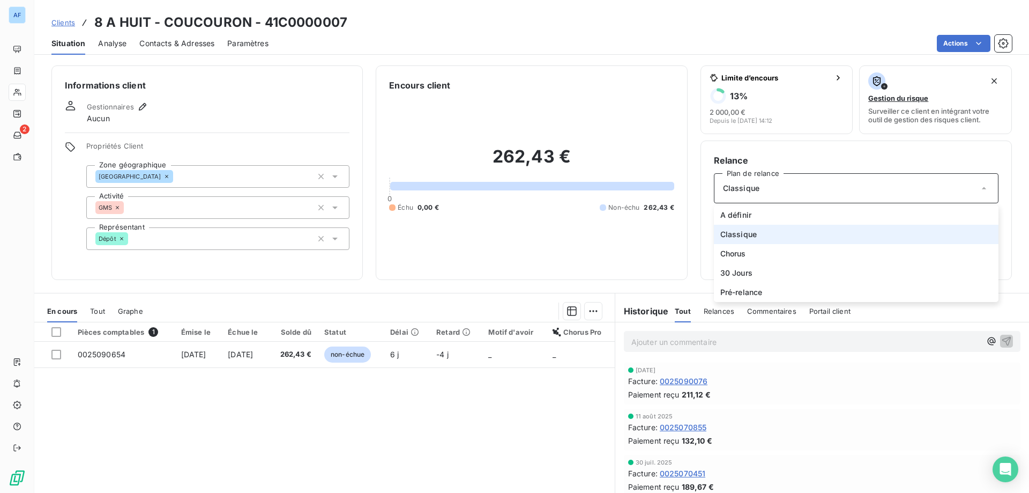
click at [768, 191] on div "Classique" at bounding box center [856, 188] width 285 height 30
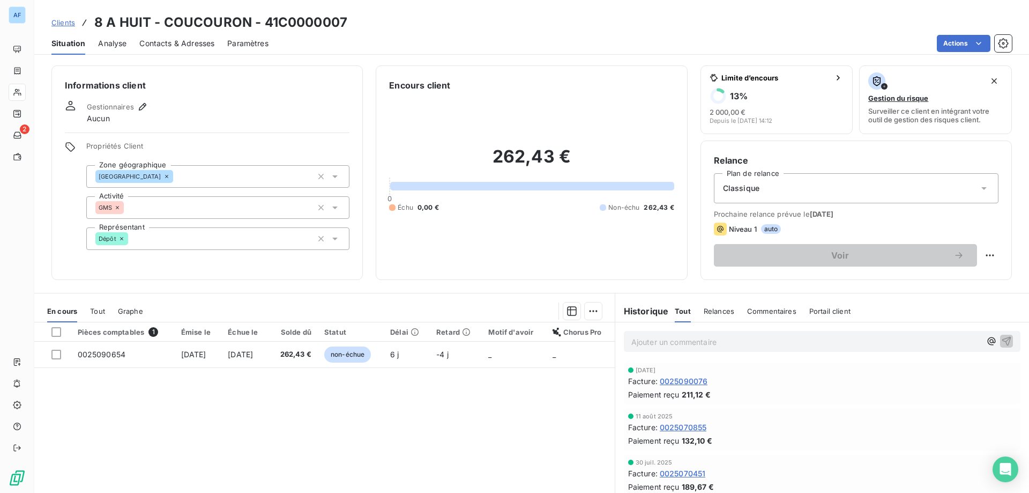
click at [184, 177] on div "[GEOGRAPHIC_DATA]" at bounding box center [217, 176] width 263 height 23
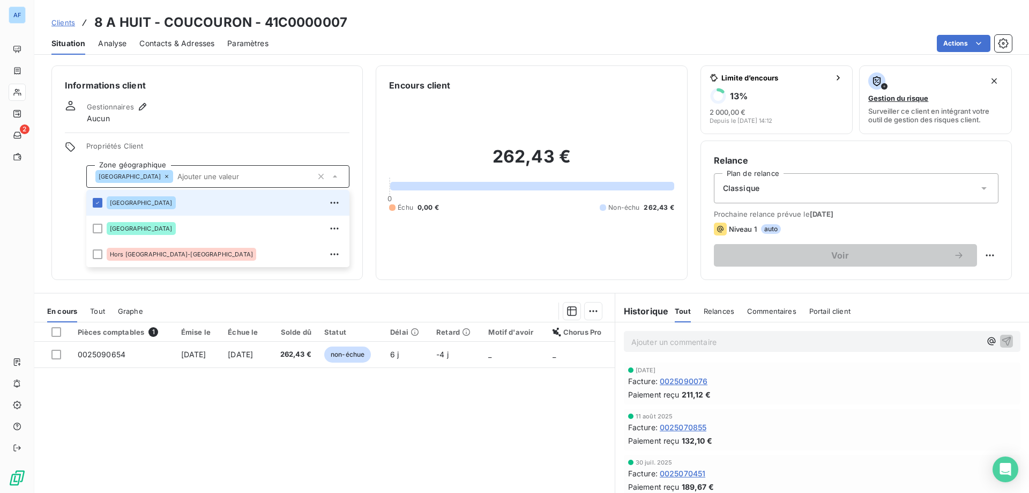
click at [184, 177] on input "text" at bounding box center [243, 177] width 140 height 10
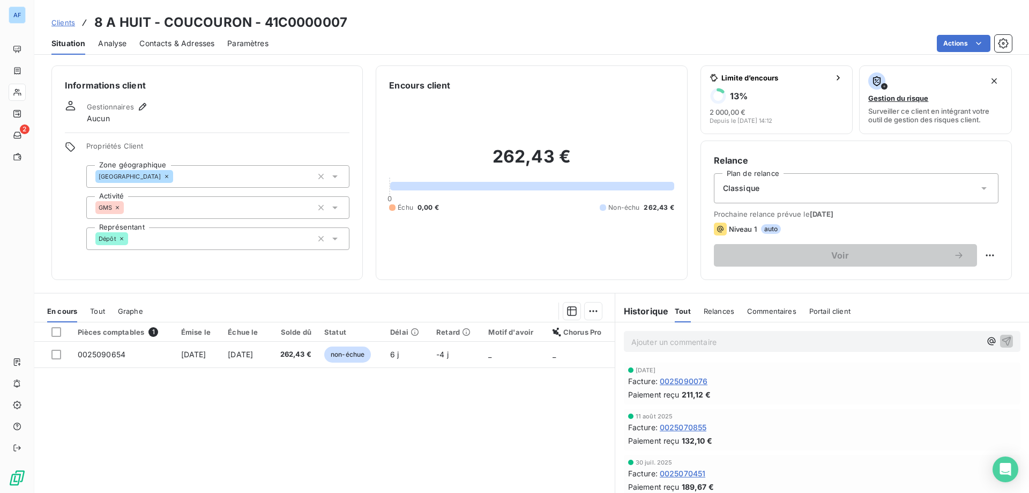
click at [190, 185] on div "[GEOGRAPHIC_DATA]" at bounding box center [217, 176] width 263 height 23
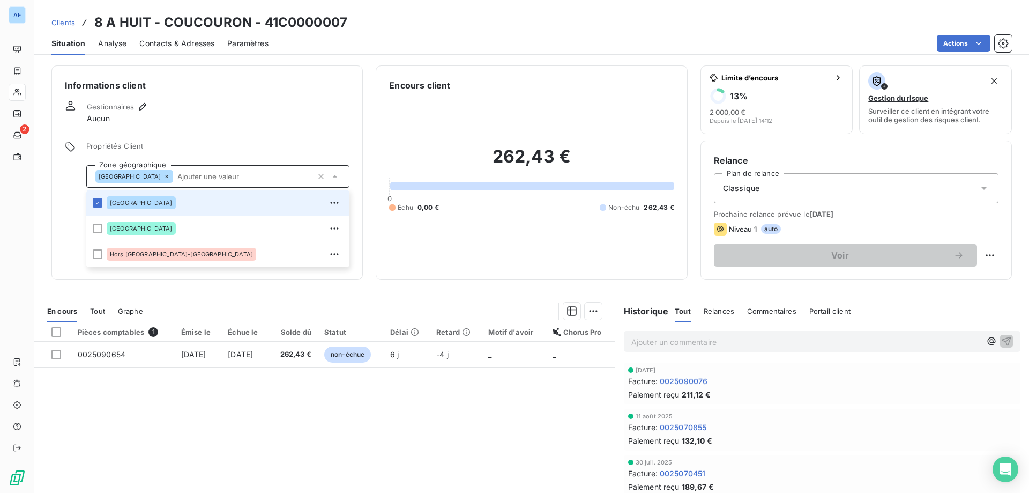
click at [197, 156] on div "Propriétés Client Zone géographique Ardèche Ardèche Drôme Hors Drôme-Ardèche Ac…" at bounding box center [217, 196] width 263 height 108
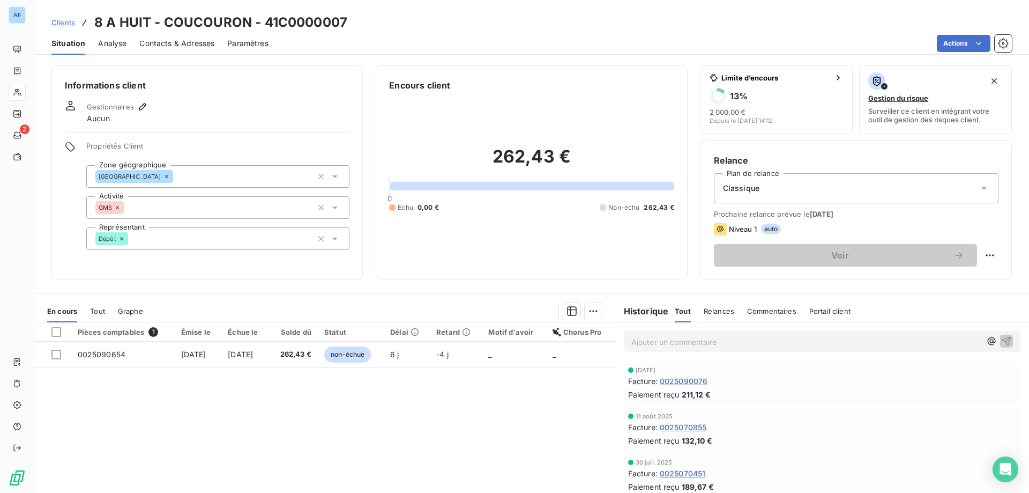
click at [206, 177] on div "[GEOGRAPHIC_DATA]" at bounding box center [217, 176] width 263 height 23
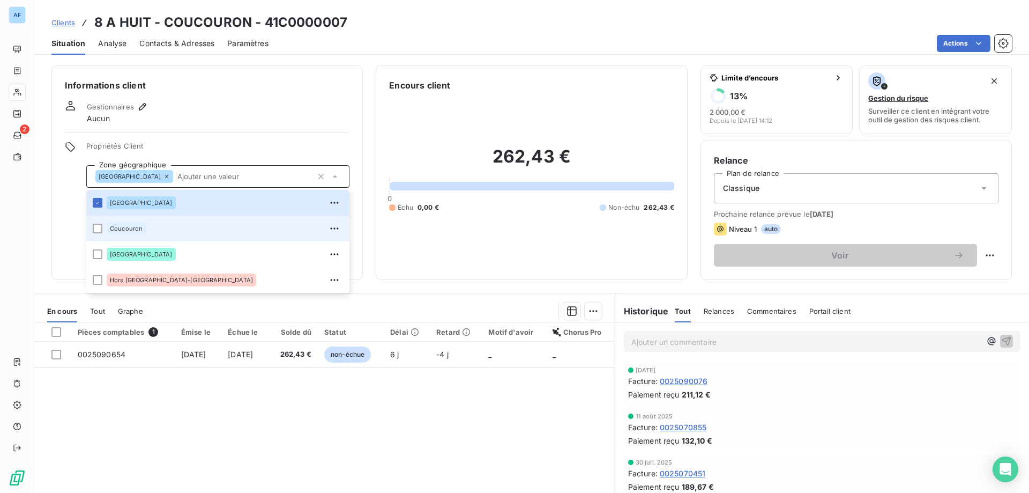
click at [183, 235] on div "Coucouron" at bounding box center [225, 228] width 236 height 17
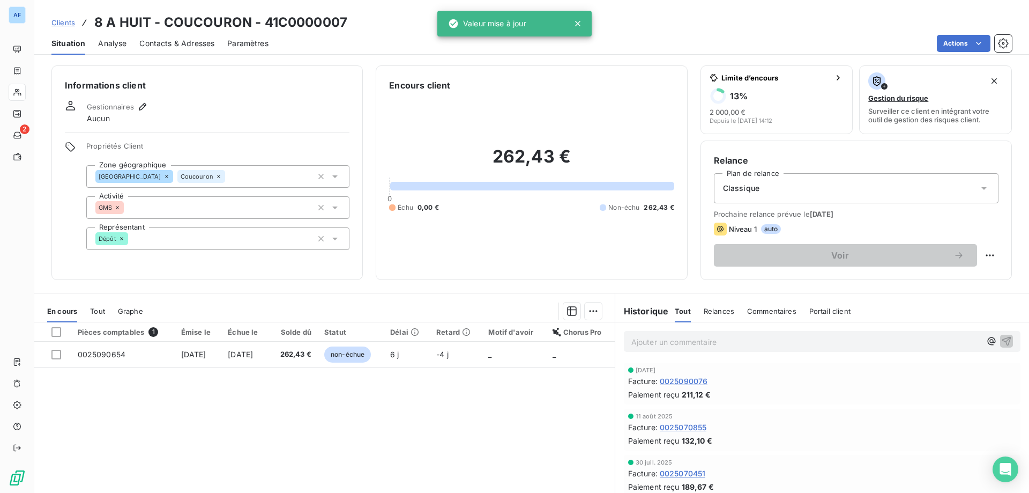
click at [241, 118] on div "Gestionnaires Aucun" at bounding box center [207, 112] width 285 height 24
click at [56, 21] on span "Clients" at bounding box center [63, 22] width 24 height 9
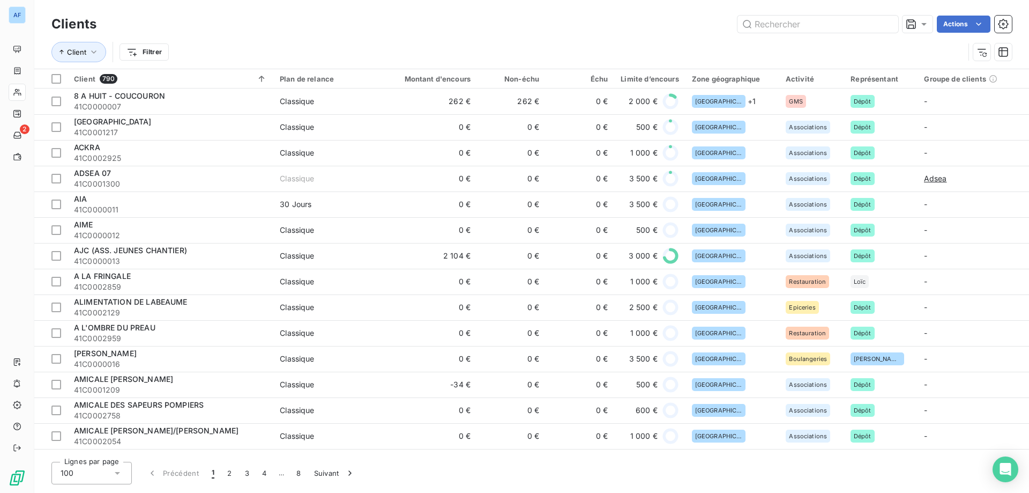
click at [93, 478] on div "100" at bounding box center [91, 473] width 80 height 23
click at [81, 427] on span "50" at bounding box center [77, 430] width 9 height 11
click at [88, 475] on div "50" at bounding box center [91, 473] width 80 height 23
click at [87, 414] on li "25" at bounding box center [91, 411] width 80 height 19
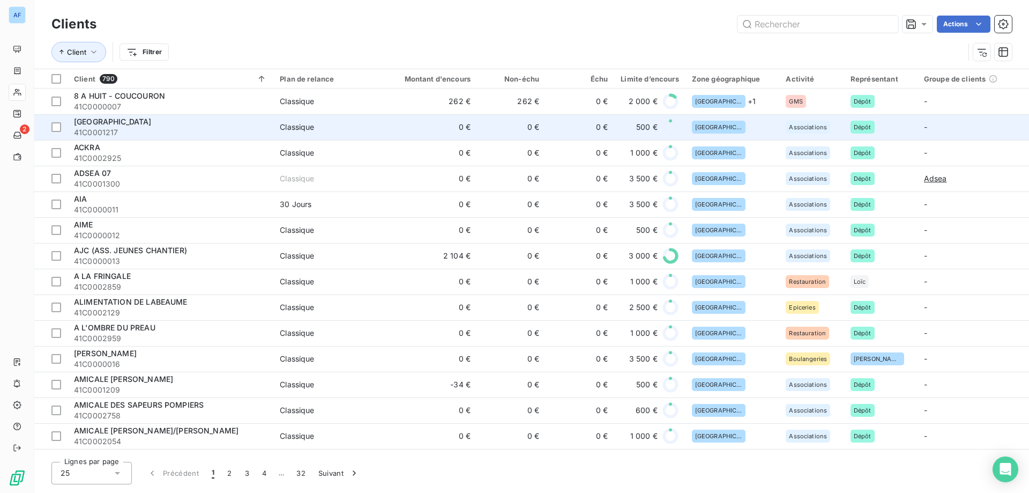
click at [187, 129] on span "41C0001217" at bounding box center [170, 132] width 193 height 11
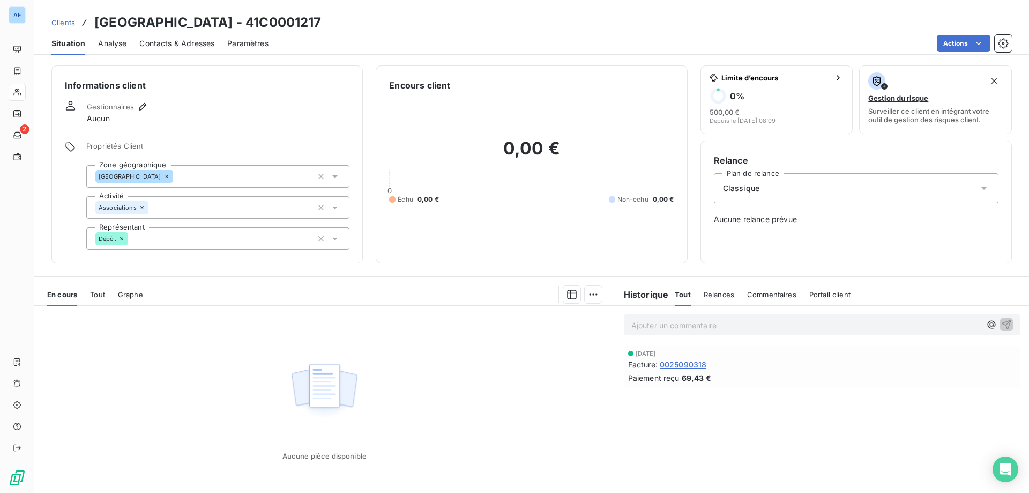
click at [172, 177] on div "[GEOGRAPHIC_DATA]" at bounding box center [217, 176] width 263 height 23
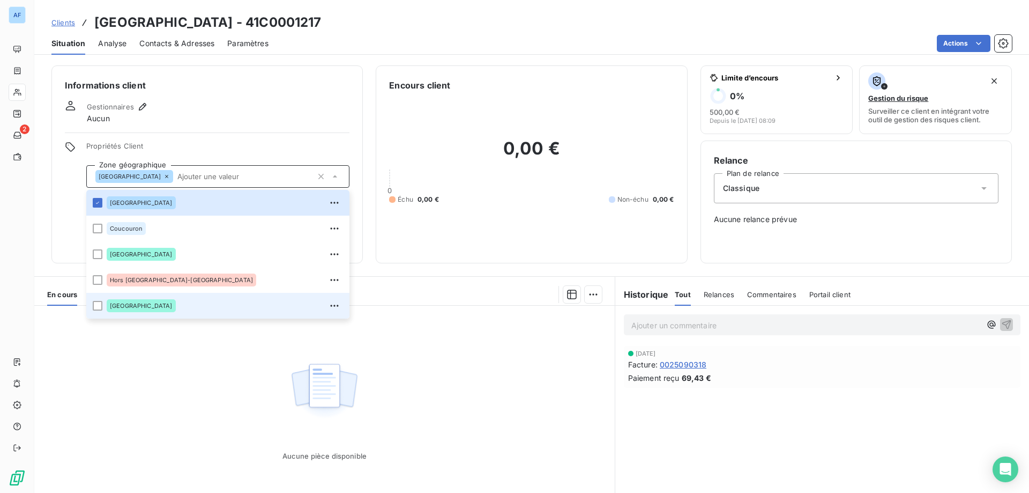
click at [138, 309] on div "[GEOGRAPHIC_DATA]" at bounding box center [141, 305] width 69 height 13
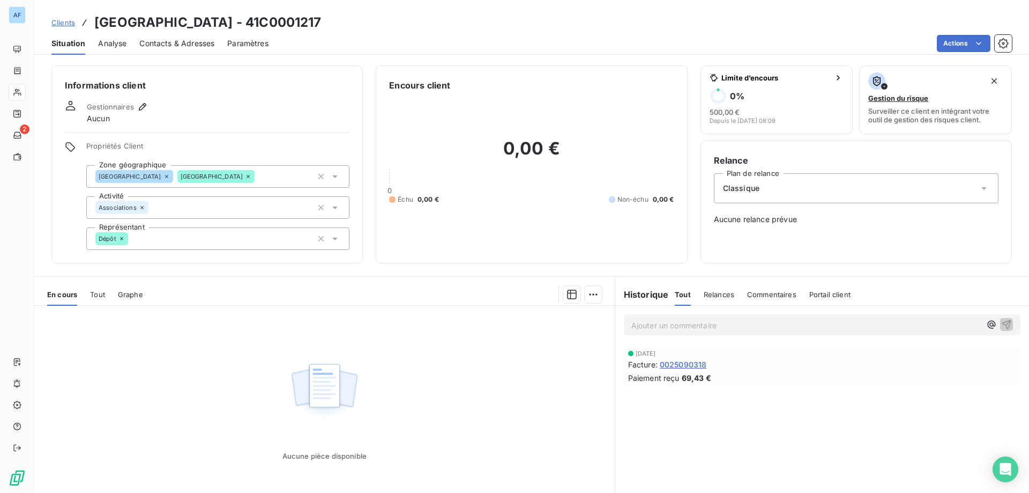
click at [140, 362] on div "Aucune pièce disponible" at bounding box center [324, 409] width 581 height 206
click at [61, 19] on span "Clients" at bounding box center [63, 22] width 24 height 9
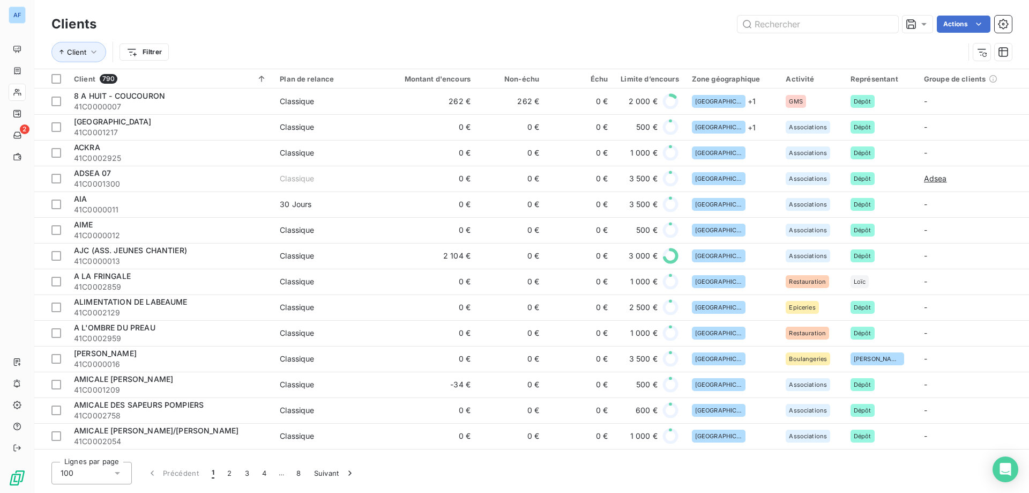
click at [115, 476] on icon at bounding box center [117, 473] width 11 height 11
click at [92, 414] on li "25" at bounding box center [91, 411] width 80 height 19
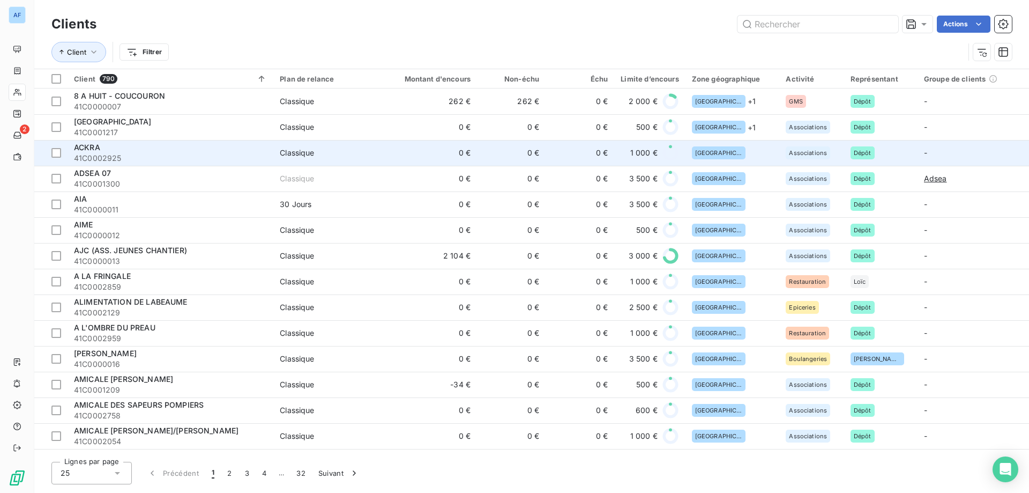
click at [243, 158] on span "41C0002925" at bounding box center [170, 158] width 193 height 11
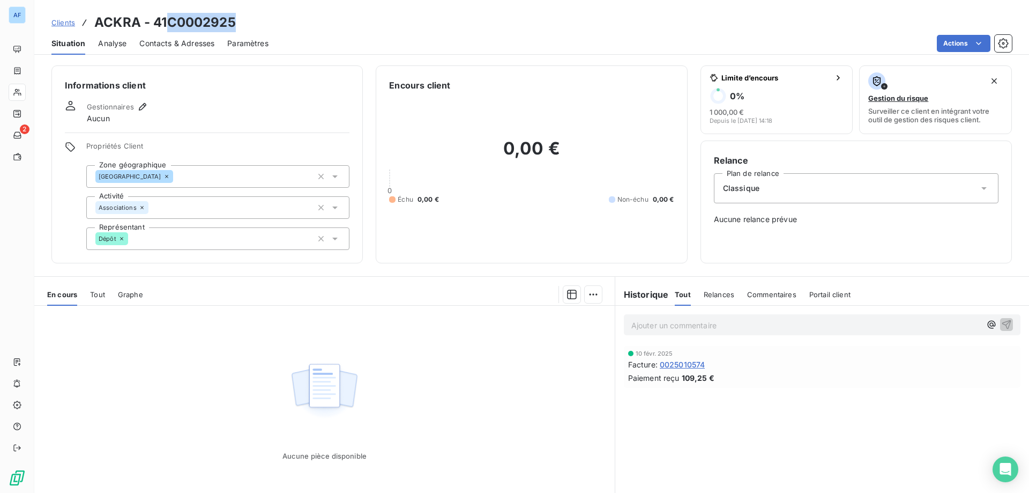
drag, startPoint x: 167, startPoint y: 18, endPoint x: 248, endPoint y: 21, distance: 81.5
click at [248, 21] on div "Clients ACKRA - 41C0002925" at bounding box center [531, 22] width 995 height 19
copy h3 "C0002925"
click at [161, 184] on div "[GEOGRAPHIC_DATA]" at bounding box center [217, 176] width 263 height 23
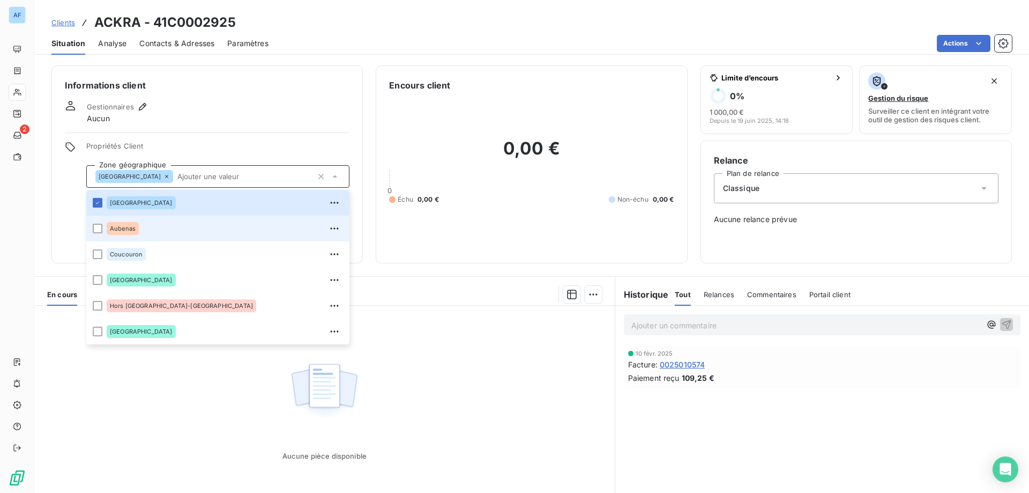
click at [147, 224] on div "Aubenas" at bounding box center [225, 228] width 236 height 17
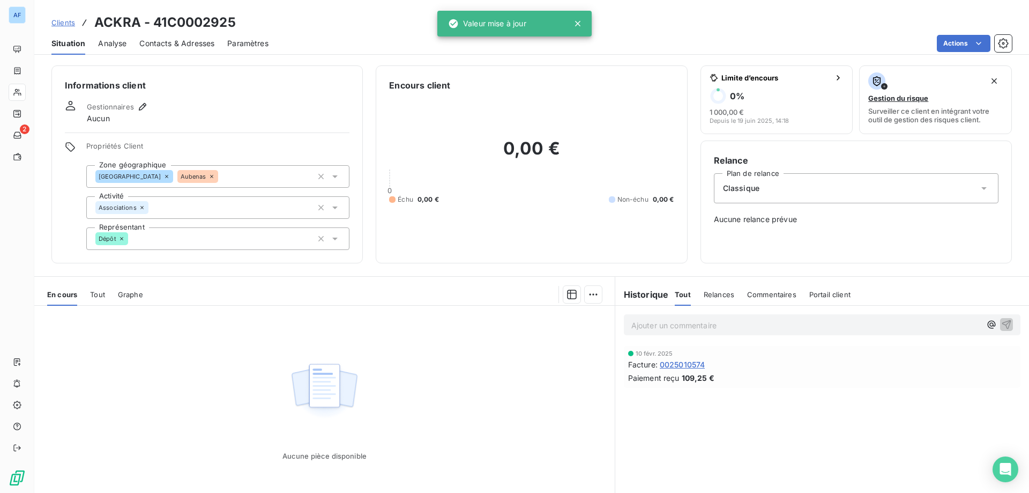
click at [176, 424] on div "Aucune pièce disponible" at bounding box center [324, 409] width 581 height 206
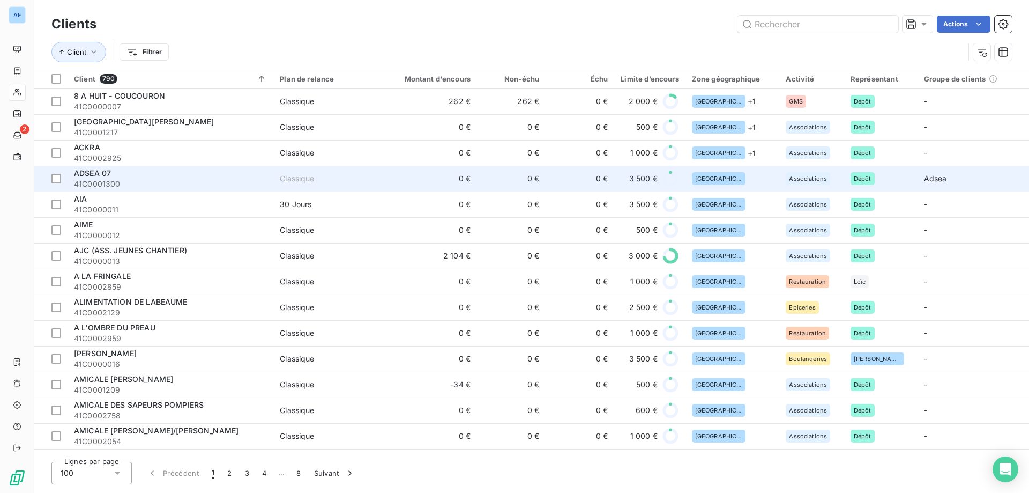
click at [423, 174] on td "0 €" at bounding box center [431, 179] width 92 height 26
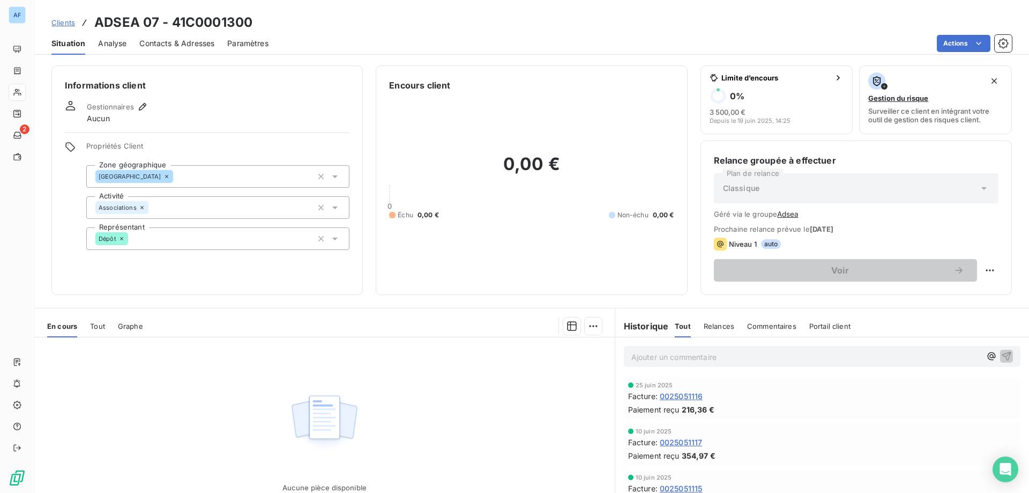
click at [180, 179] on div "[GEOGRAPHIC_DATA]" at bounding box center [217, 176] width 263 height 23
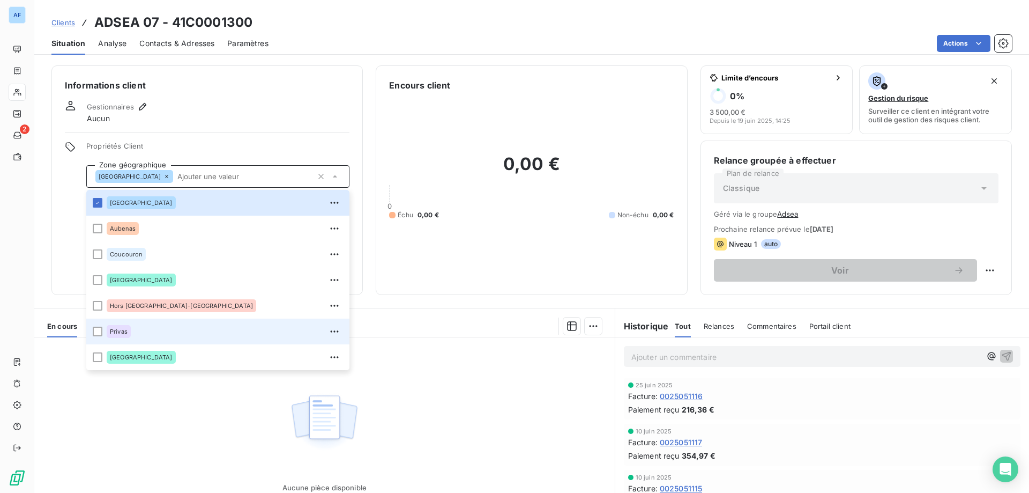
click at [147, 334] on div "Privas" at bounding box center [225, 331] width 236 height 17
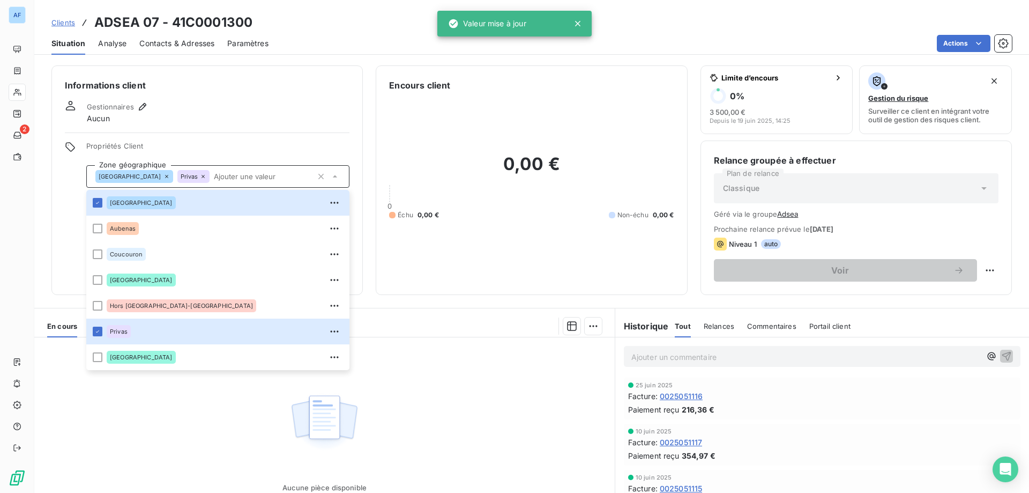
click at [149, 399] on div "Aucune pièce disponible" at bounding box center [324, 440] width 581 height 206
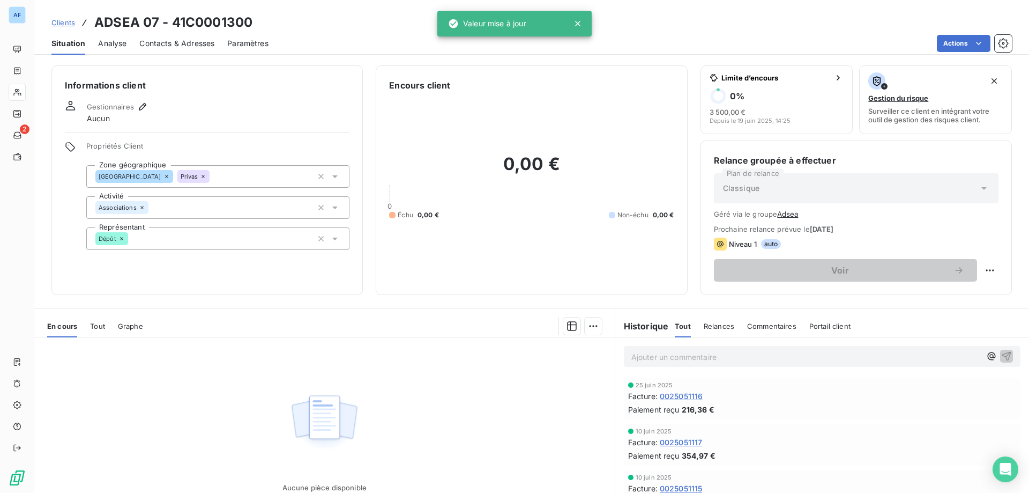
click at [66, 23] on span "Clients" at bounding box center [63, 22] width 24 height 9
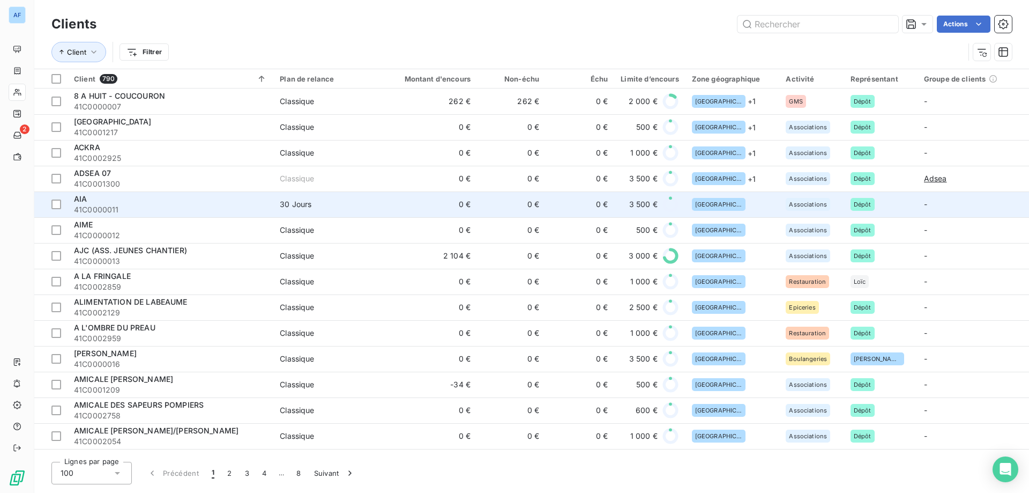
click at [436, 213] on td "0 €" at bounding box center [431, 204] width 92 height 26
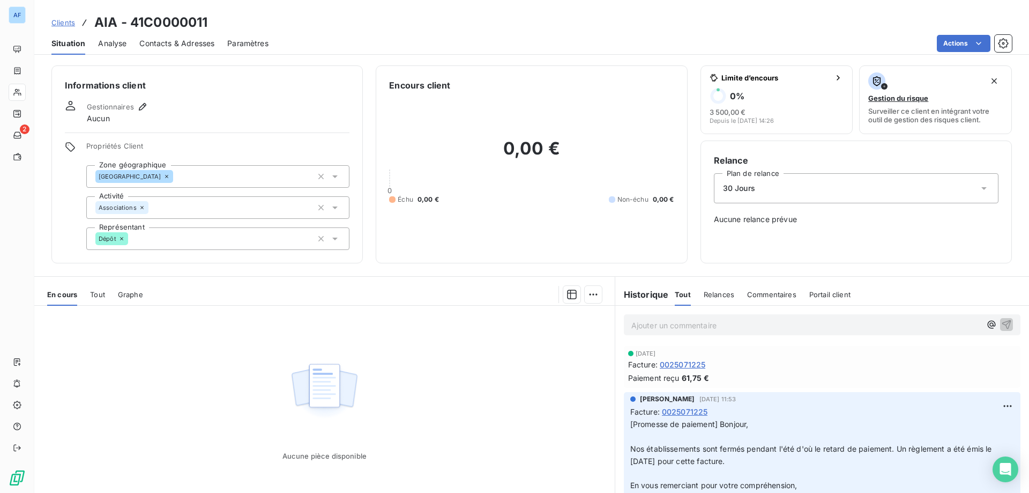
click at [208, 177] on div "[GEOGRAPHIC_DATA]" at bounding box center [217, 176] width 263 height 23
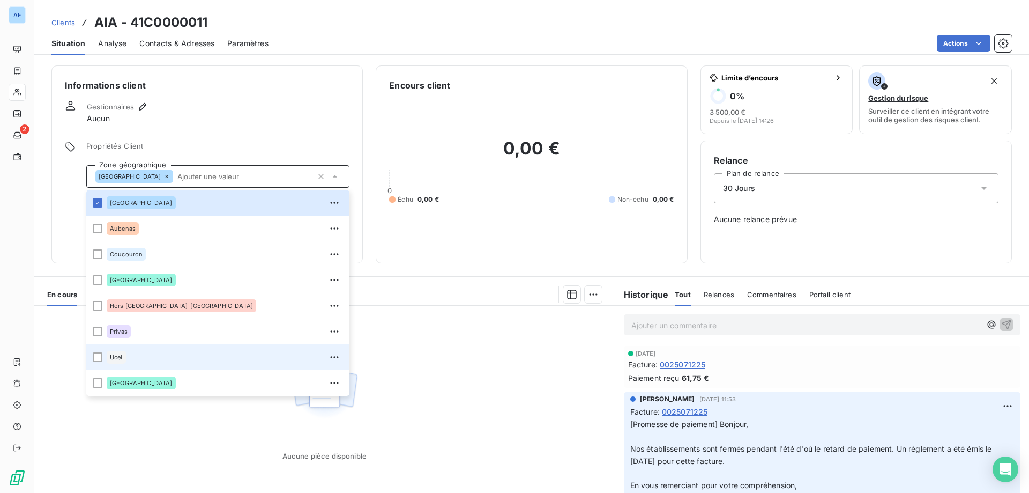
click at [165, 360] on div "Ucel" at bounding box center [225, 356] width 236 height 17
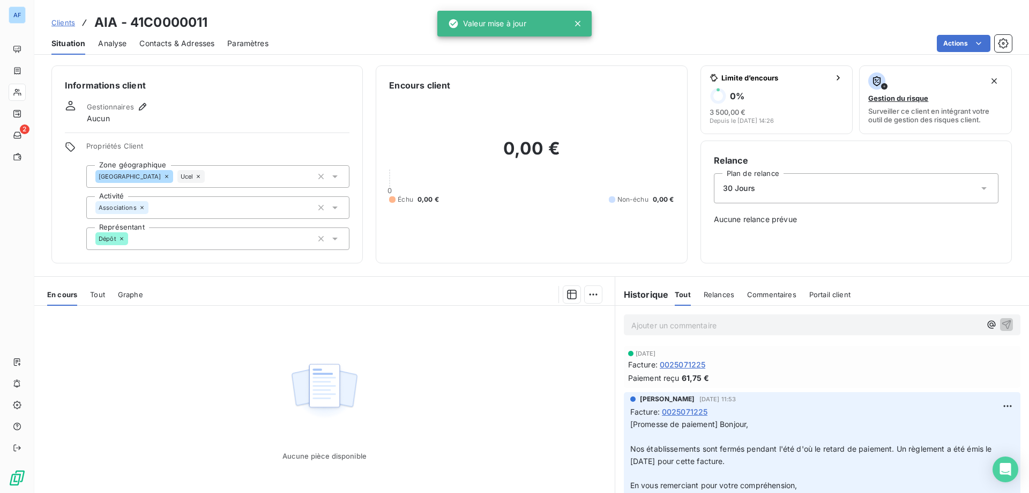
click at [493, 352] on div "Aucune pièce disponible" at bounding box center [324, 409] width 581 height 206
click at [65, 22] on span "Clients" at bounding box center [63, 22] width 24 height 9
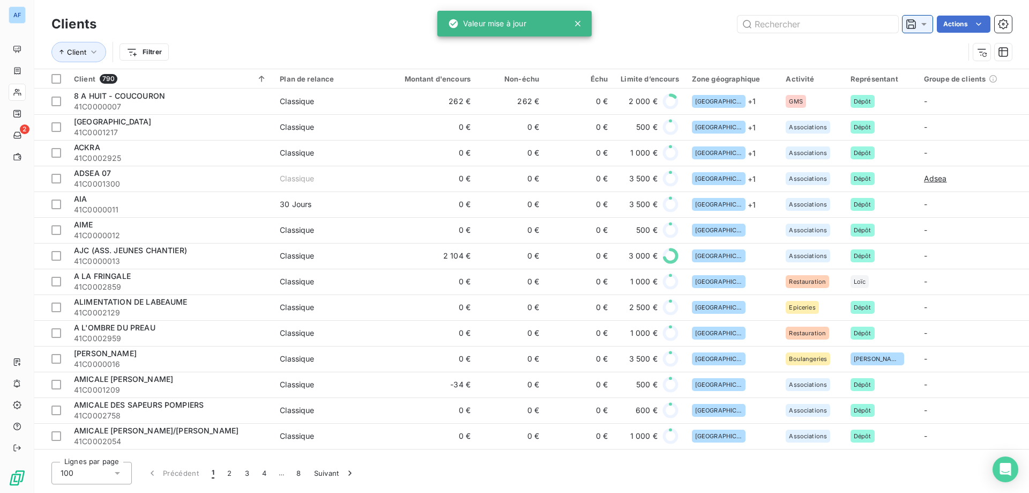
click at [918, 24] on div at bounding box center [918, 24] width 24 height 11
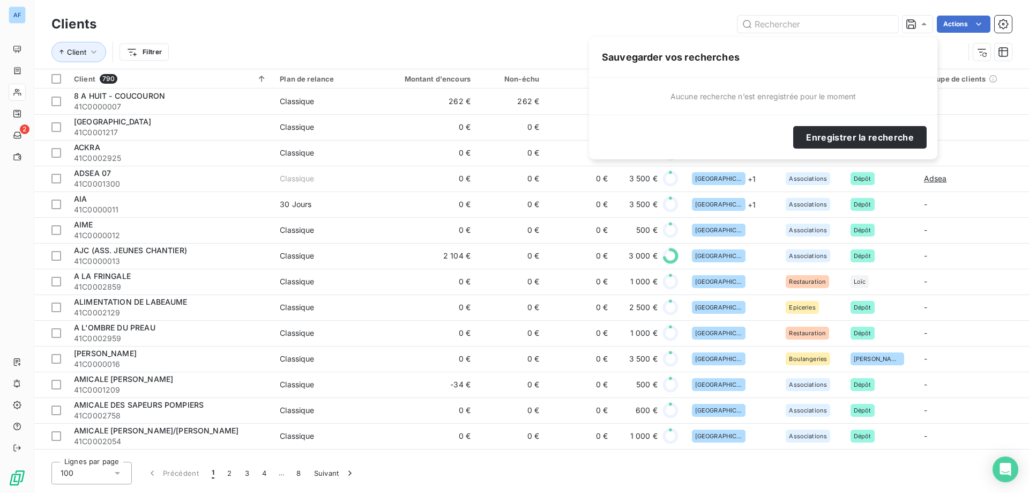
click at [582, 21] on div "Actions" at bounding box center [560, 24] width 903 height 17
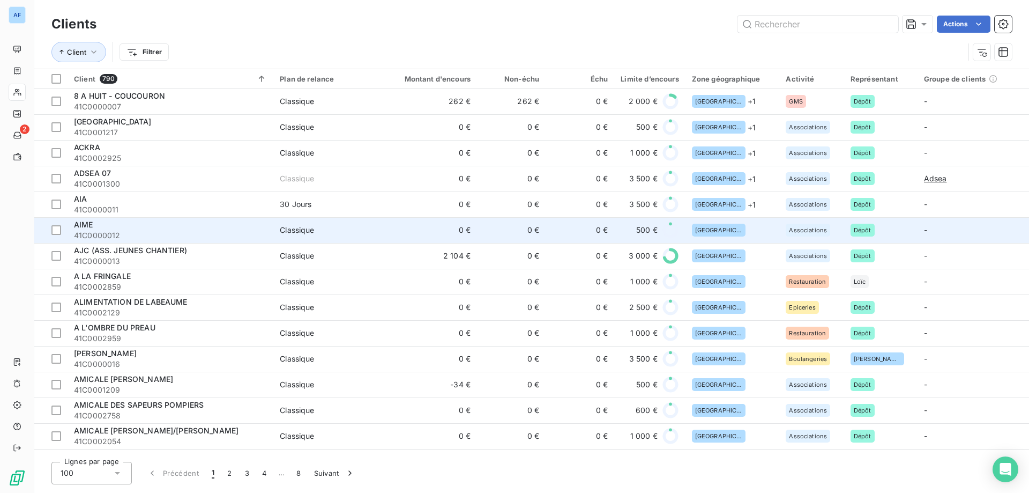
click at [486, 224] on td "0 €" at bounding box center [511, 230] width 69 height 26
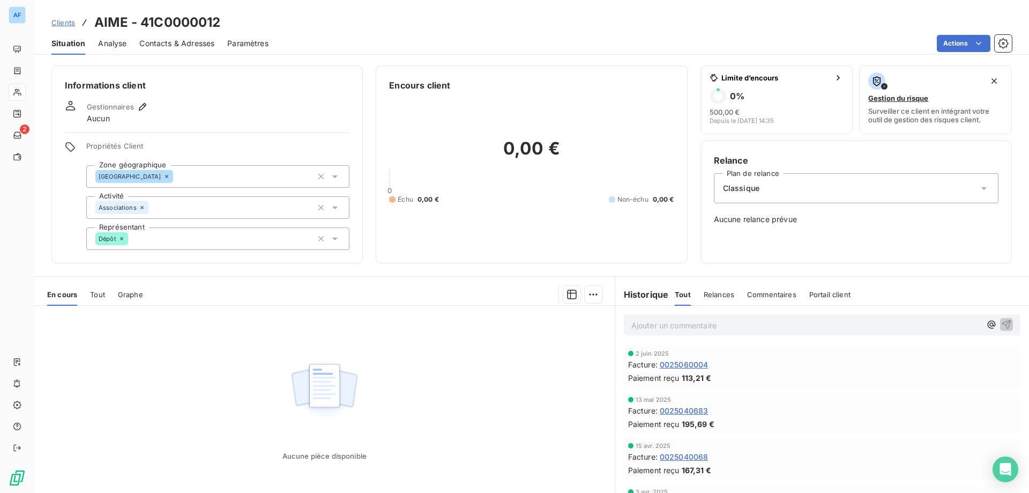
click at [237, 179] on div "[GEOGRAPHIC_DATA]" at bounding box center [217, 176] width 263 height 23
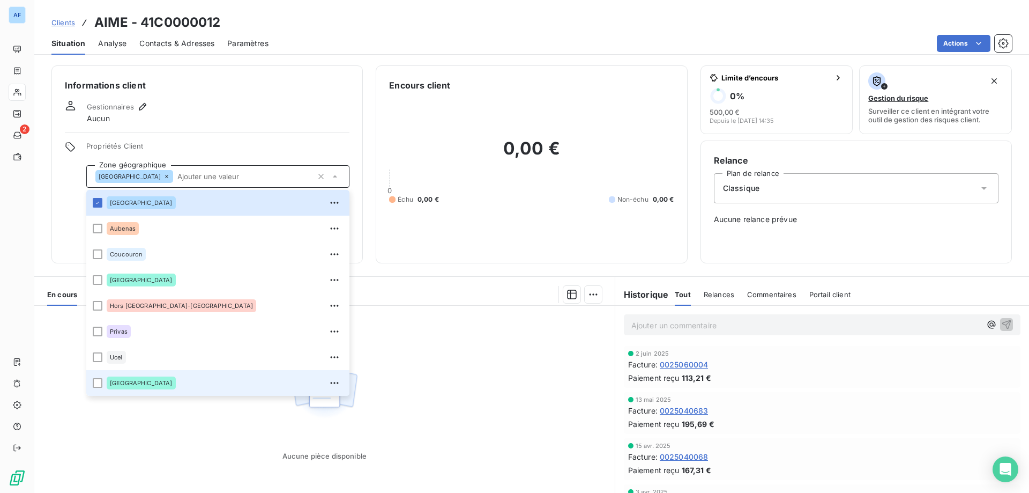
scroll to position [51, 0]
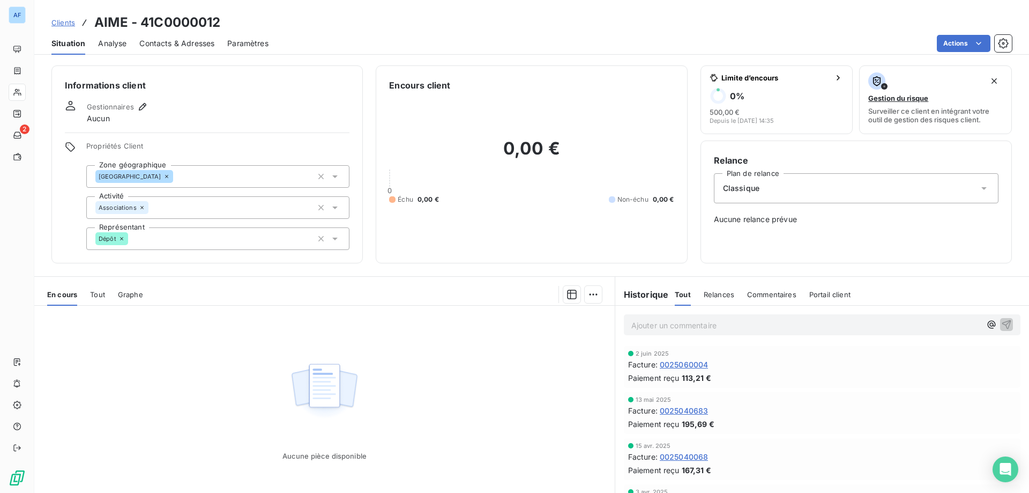
click at [180, 176] on div "[GEOGRAPHIC_DATA]" at bounding box center [217, 176] width 263 height 23
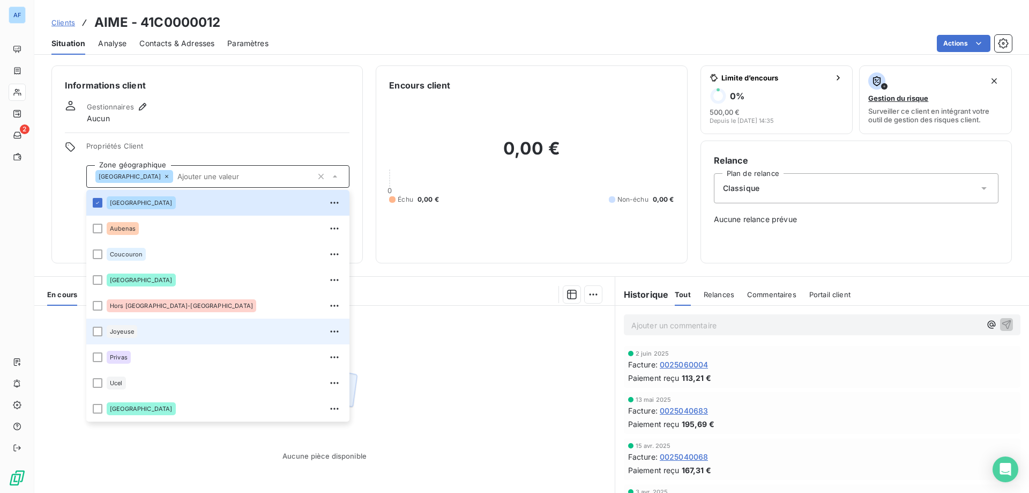
click at [157, 330] on div "Joyeuse" at bounding box center [225, 331] width 236 height 17
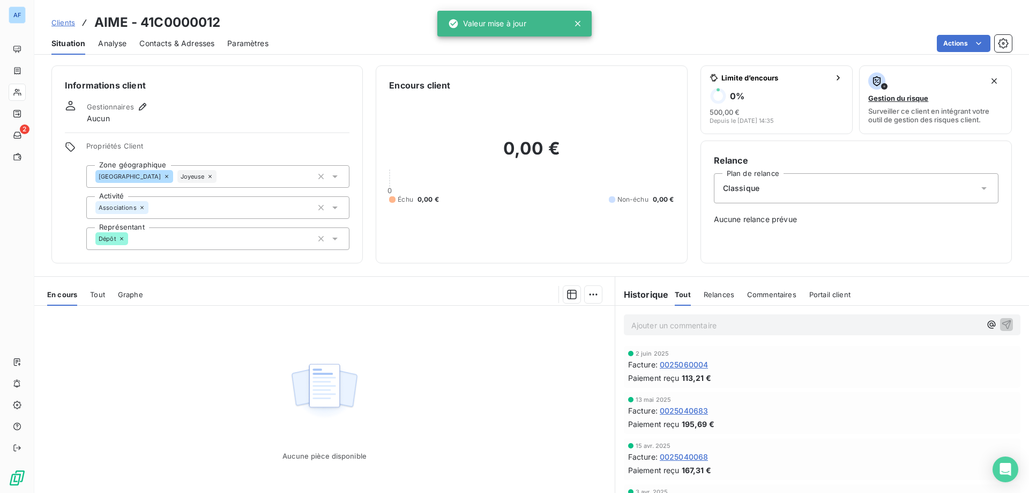
click at [429, 369] on div "Aucune pièce disponible" at bounding box center [324, 409] width 581 height 206
click at [63, 24] on span "Clients" at bounding box center [63, 22] width 24 height 9
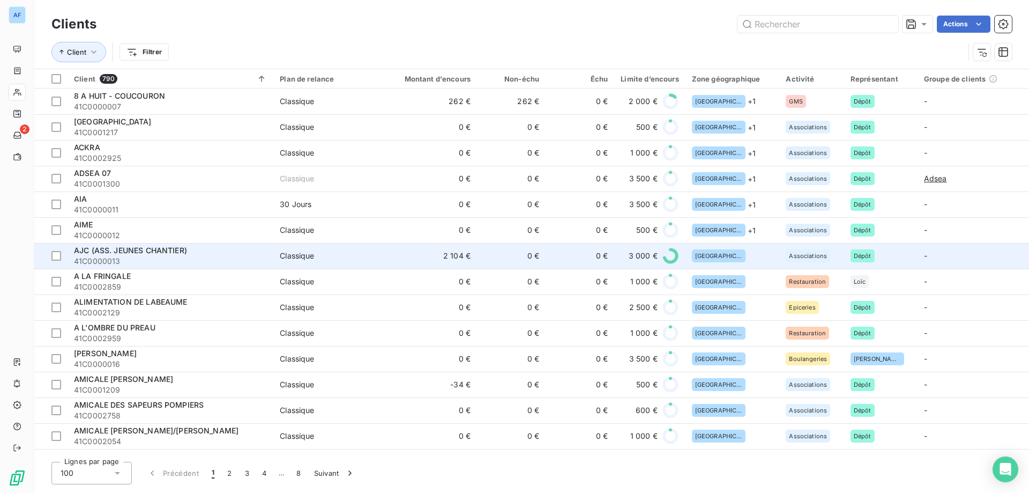
click at [541, 259] on td "0 €" at bounding box center [511, 256] width 69 height 26
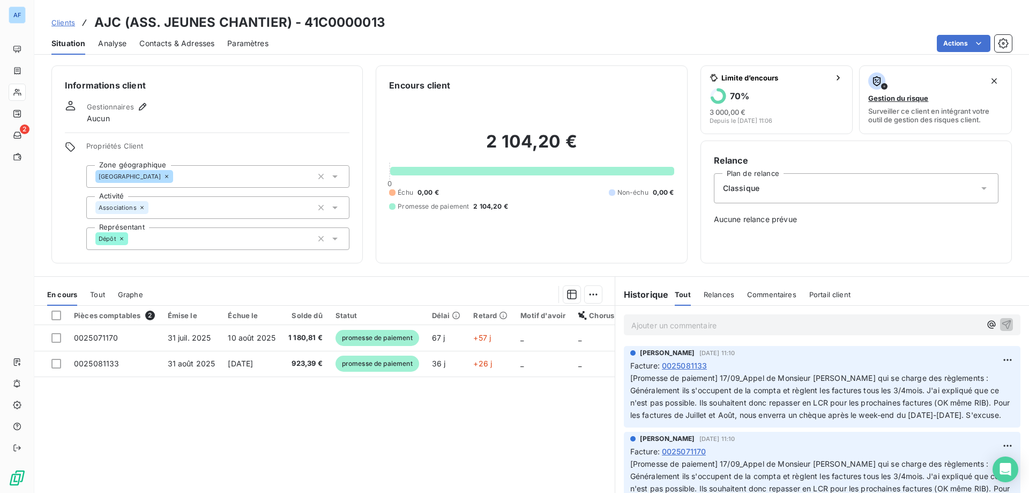
click at [210, 180] on div "[GEOGRAPHIC_DATA]" at bounding box center [217, 176] width 263 height 23
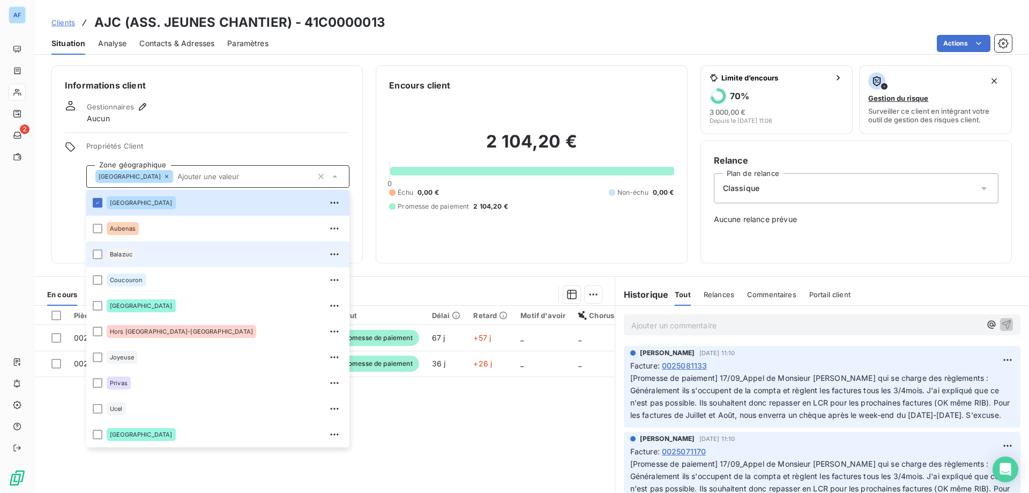
click at [172, 246] on div "Balazuc" at bounding box center [225, 254] width 236 height 17
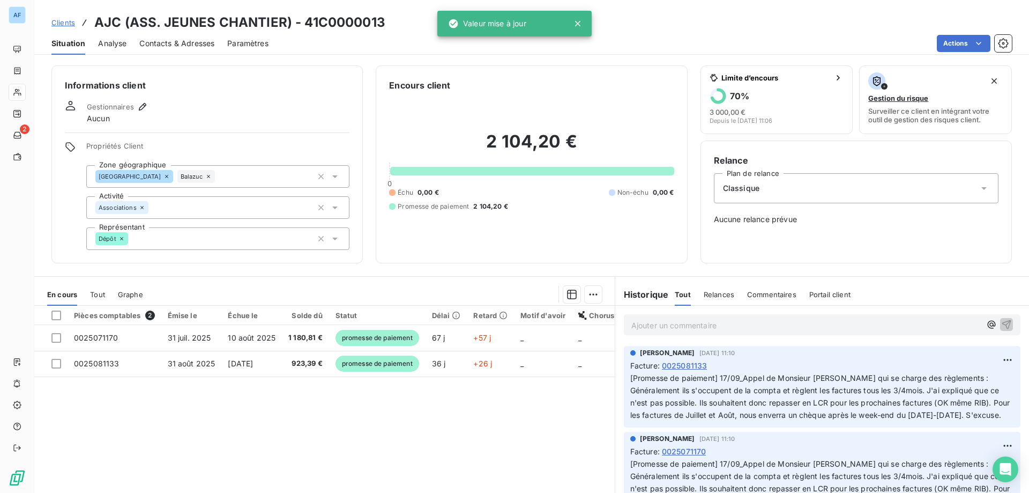
click at [202, 130] on div "Informations client Gestionnaires Aucun Propriétés Client Zone géographique Ard…" at bounding box center [206, 164] width 311 height 198
click at [73, 25] on span "Clients" at bounding box center [63, 22] width 24 height 9
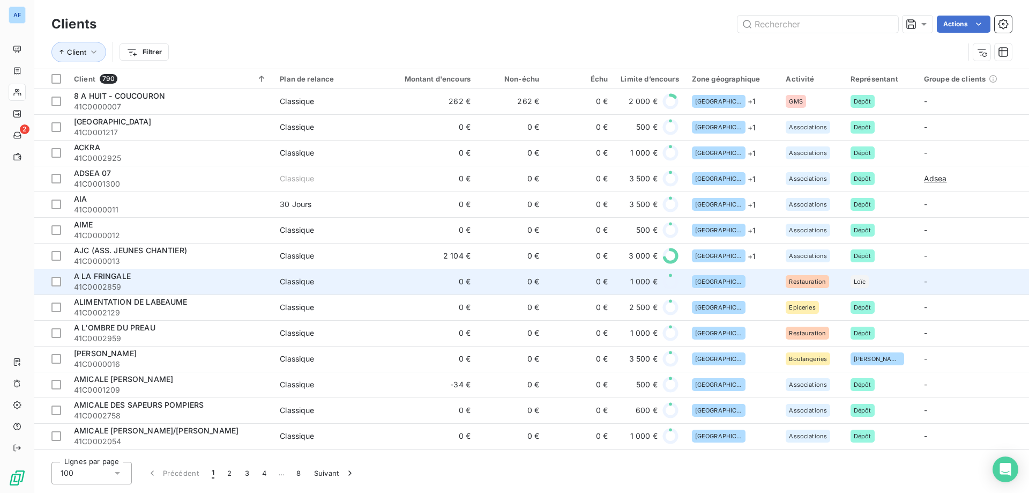
click at [588, 288] on td "0 €" at bounding box center [580, 282] width 69 height 26
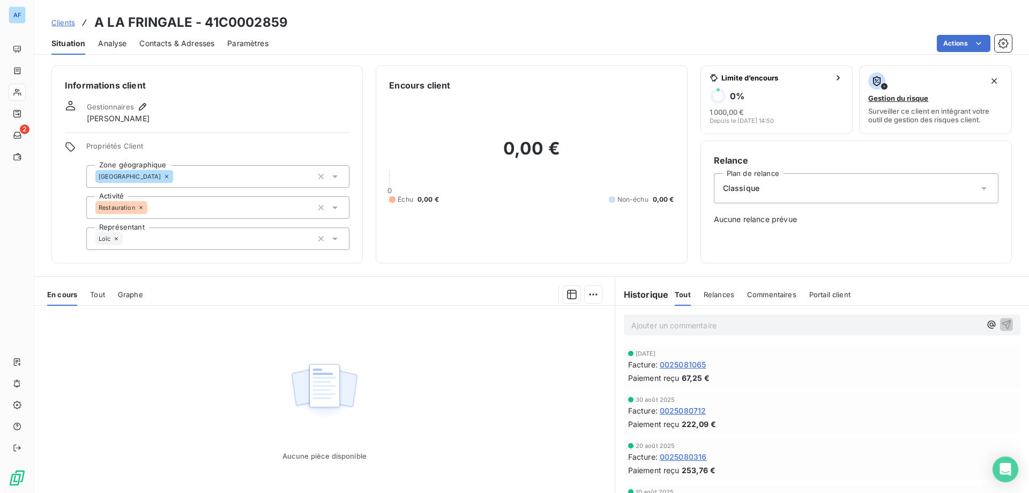
click at [168, 173] on div "[GEOGRAPHIC_DATA]" at bounding box center [217, 176] width 263 height 23
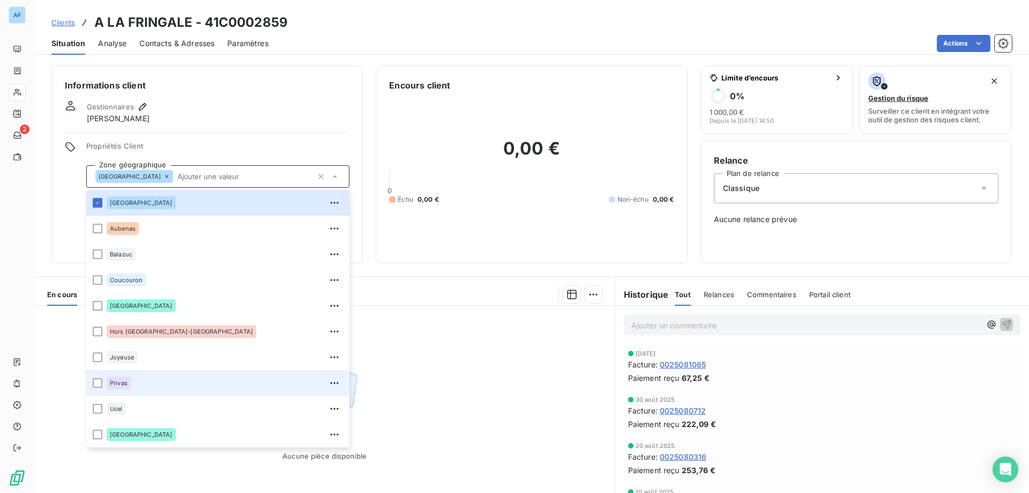
scroll to position [51, 0]
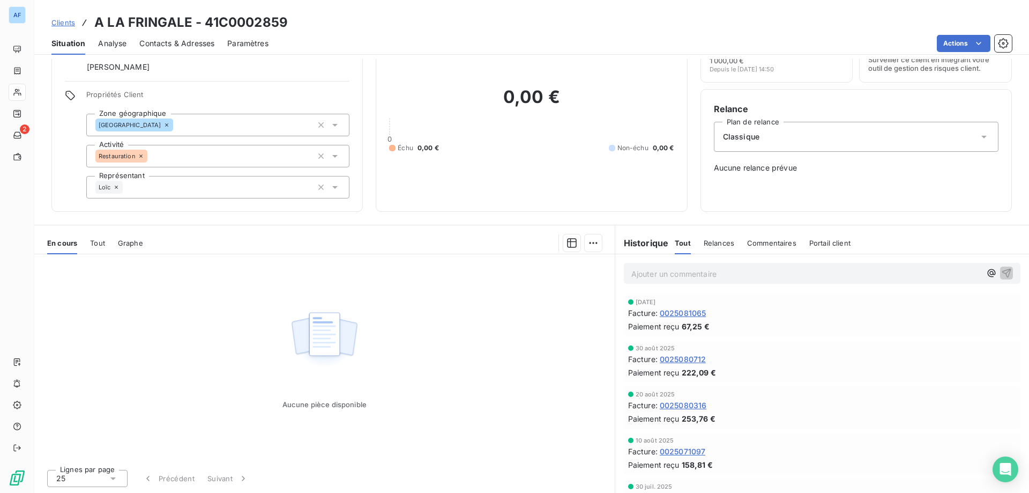
click at [425, 348] on div "Aucune pièce disponible" at bounding box center [324, 357] width 581 height 206
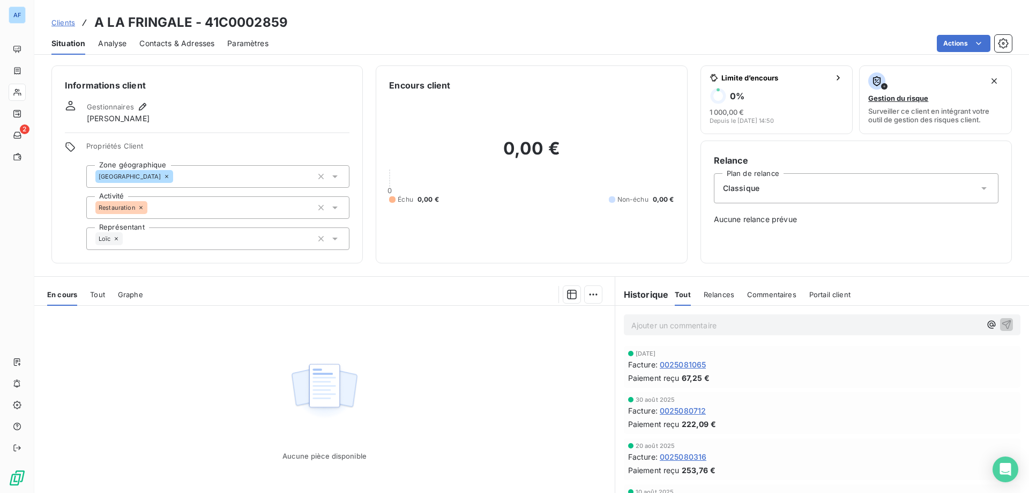
click at [180, 178] on div "[GEOGRAPHIC_DATA]" at bounding box center [217, 176] width 263 height 23
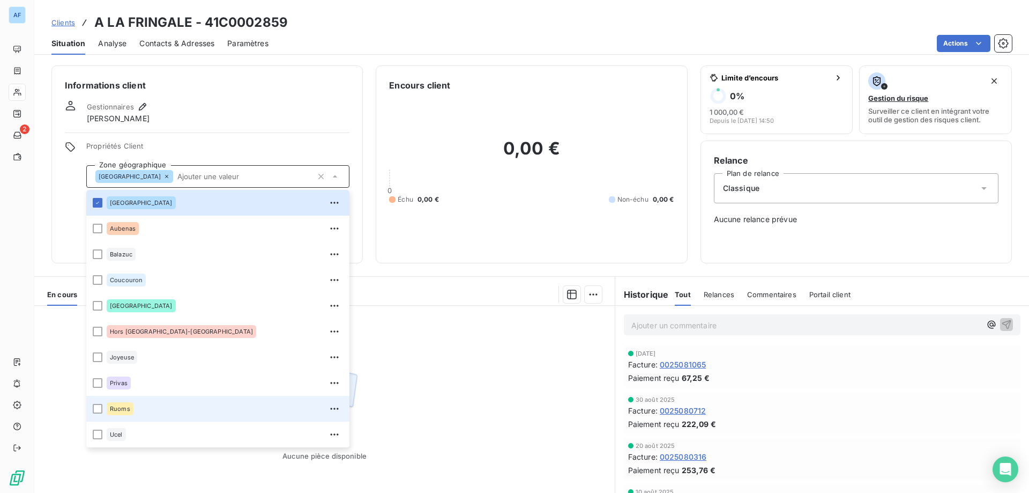
click at [161, 404] on div "Ruoms" at bounding box center [225, 408] width 236 height 17
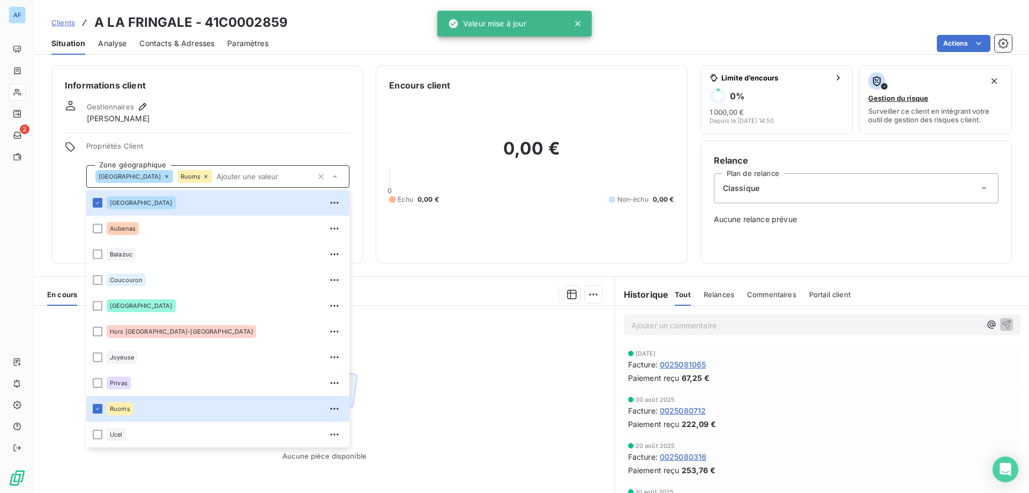
click at [428, 387] on div "Aucune pièce disponible" at bounding box center [324, 409] width 581 height 206
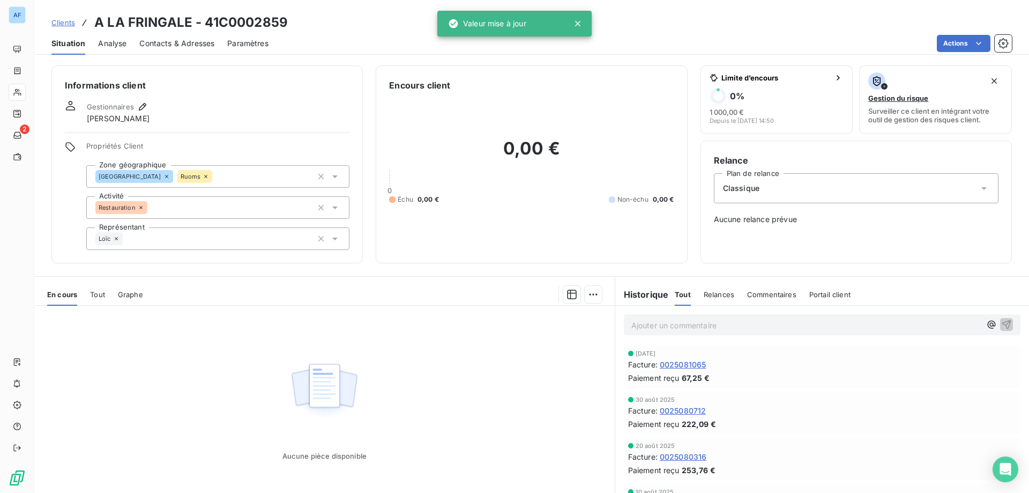
click at [70, 20] on span "Clients" at bounding box center [63, 22] width 24 height 9
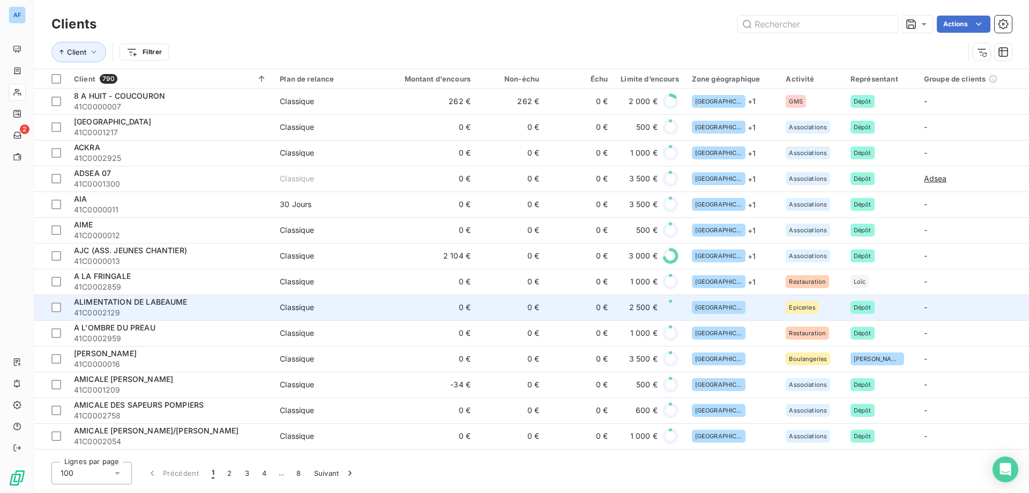
click at [713, 305] on span "[GEOGRAPHIC_DATA]" at bounding box center [718, 307] width 47 height 6
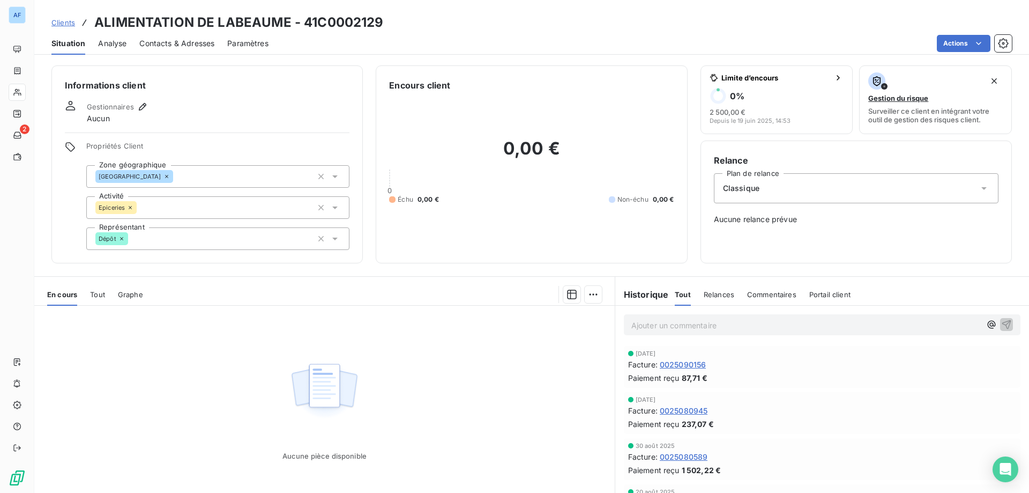
click at [238, 179] on div "[GEOGRAPHIC_DATA]" at bounding box center [217, 176] width 263 height 23
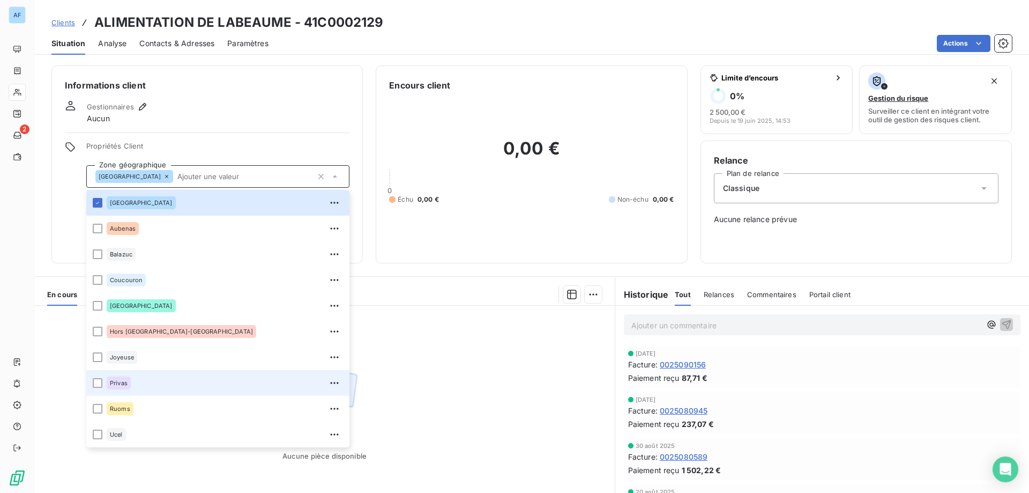
scroll to position [51, 0]
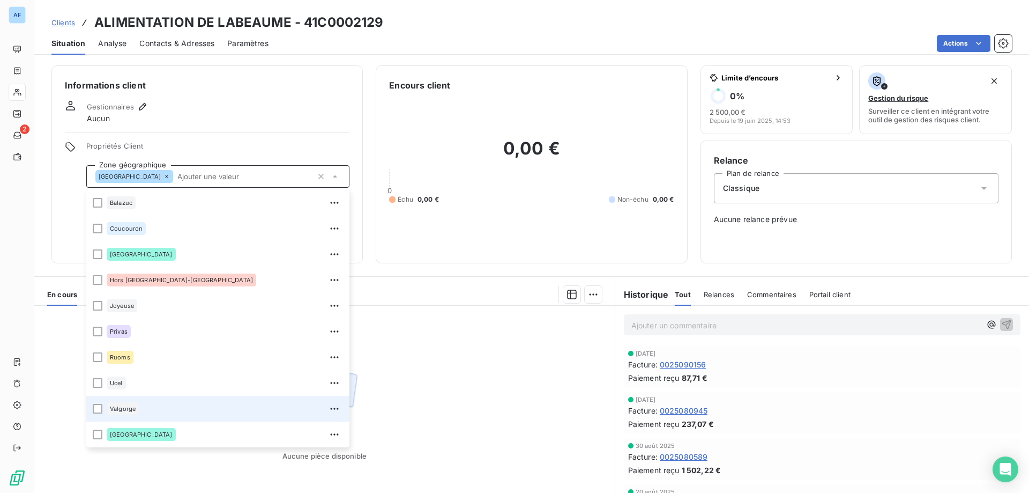
click at [162, 402] on div "Valgorge" at bounding box center [225, 408] width 236 height 17
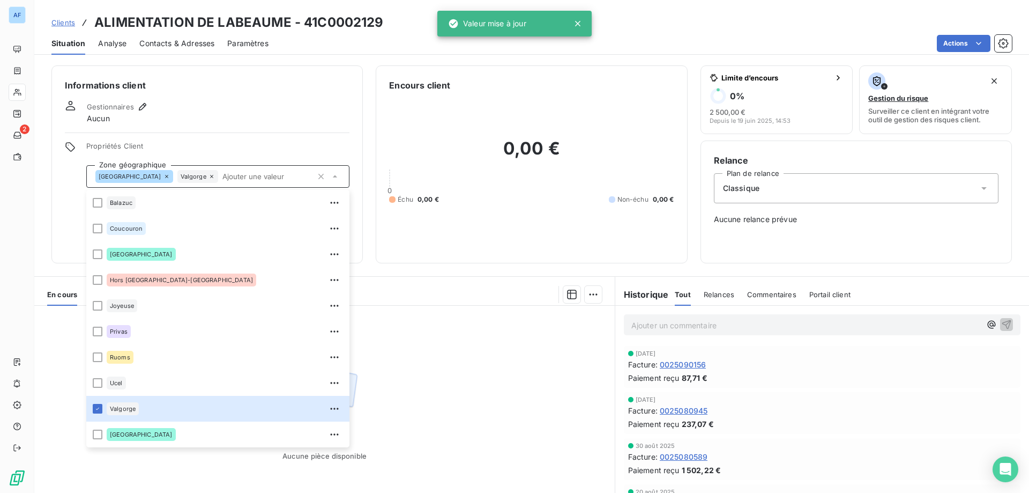
click at [428, 382] on div "Aucune pièce disponible" at bounding box center [324, 409] width 581 height 206
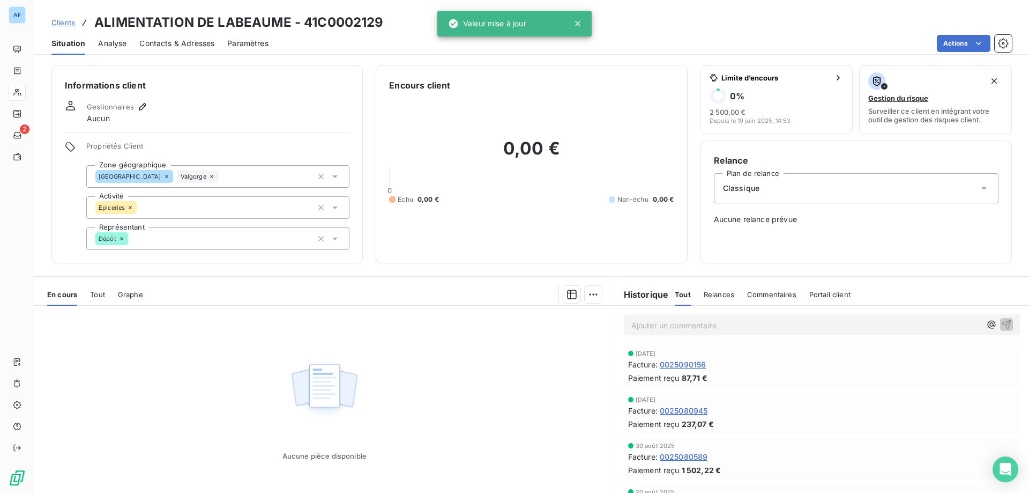
click at [62, 20] on span "Clients" at bounding box center [63, 22] width 24 height 9
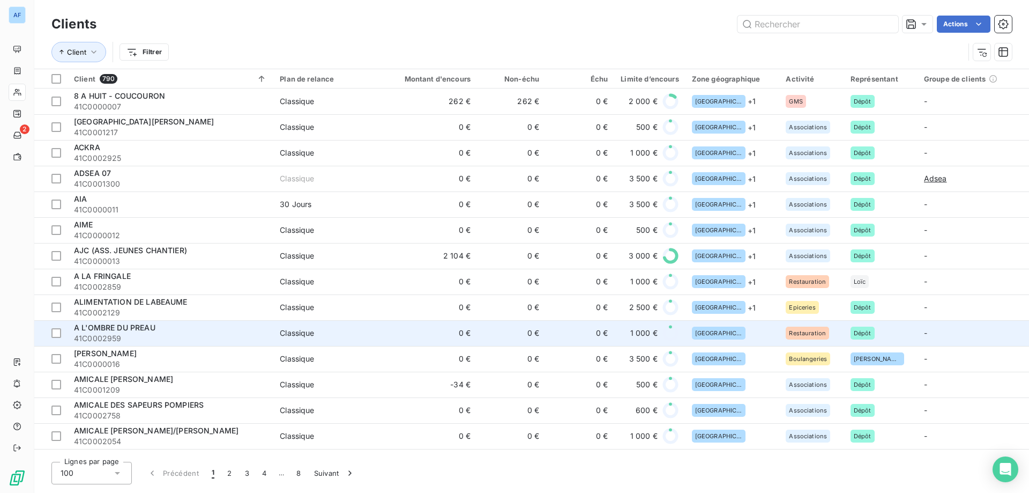
click at [718, 331] on span "[GEOGRAPHIC_DATA]" at bounding box center [718, 333] width 47 height 6
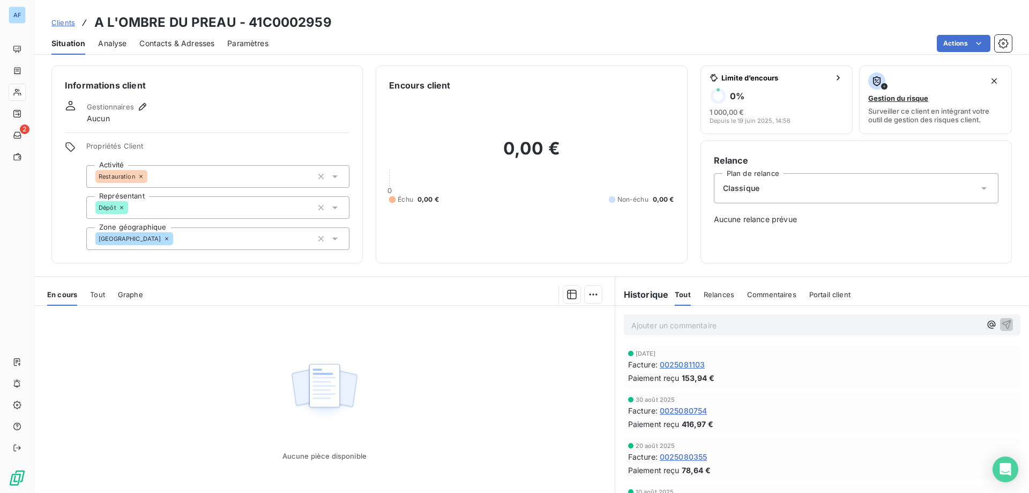
click at [195, 173] on div "Restauration" at bounding box center [217, 176] width 263 height 23
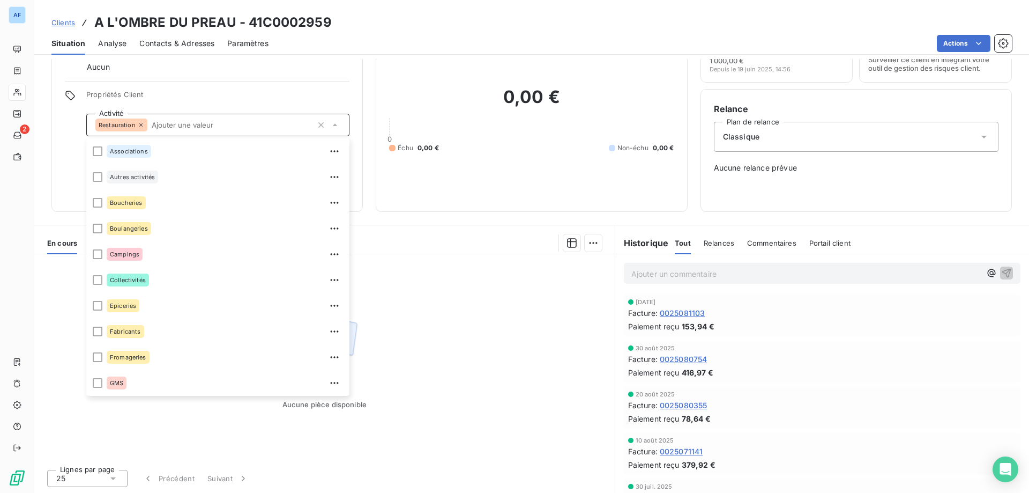
click at [489, 380] on div "Aucune pièce disponible" at bounding box center [324, 357] width 581 height 206
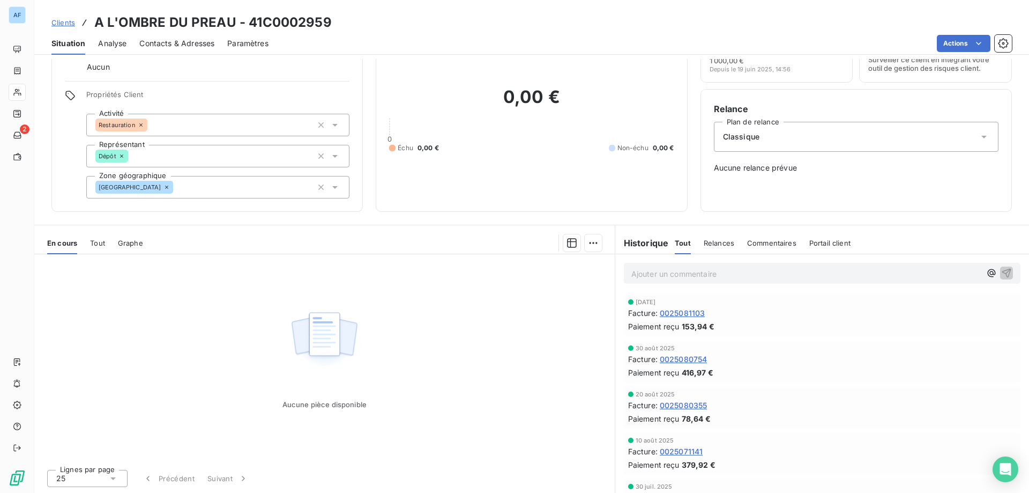
click at [174, 155] on div "Dépôt" at bounding box center [217, 156] width 263 height 23
click at [198, 123] on div "Restauration" at bounding box center [217, 125] width 263 height 23
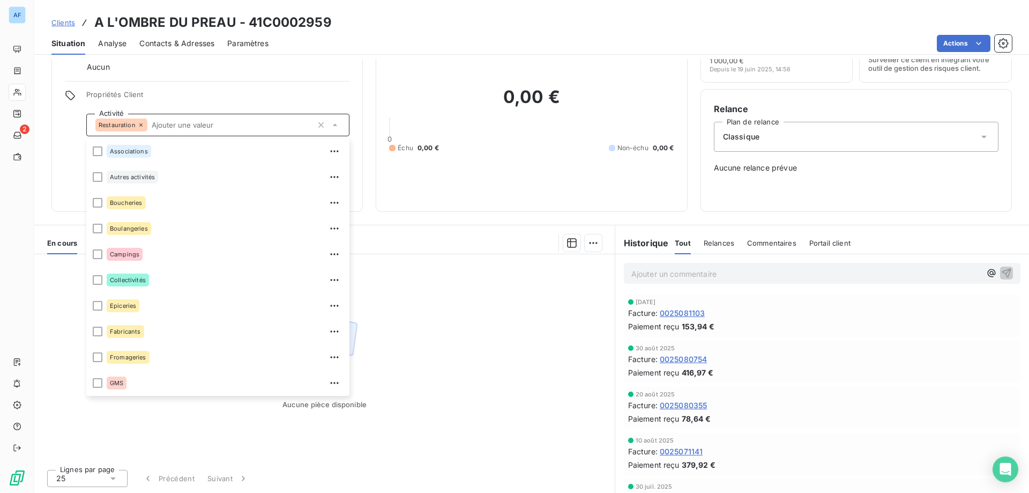
scroll to position [77, 0]
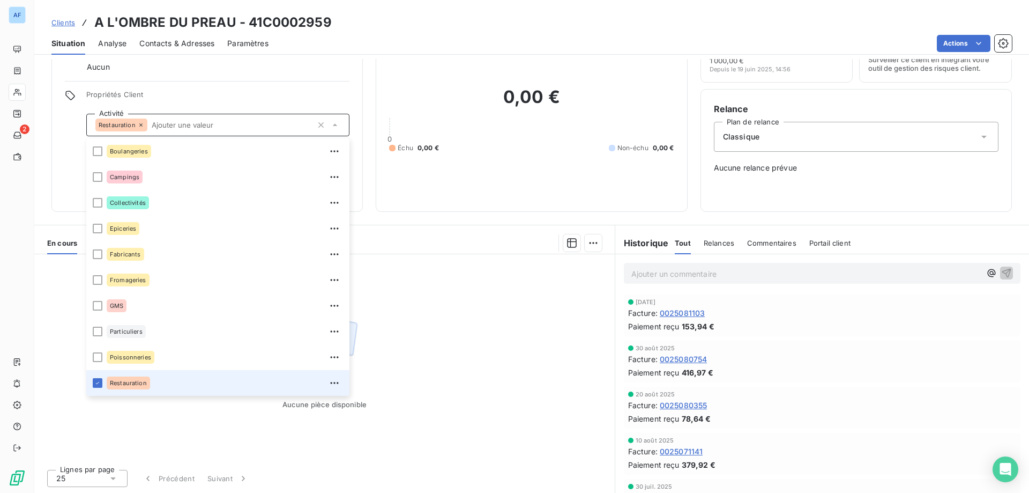
click at [198, 123] on input "text" at bounding box center [230, 125] width 166 height 10
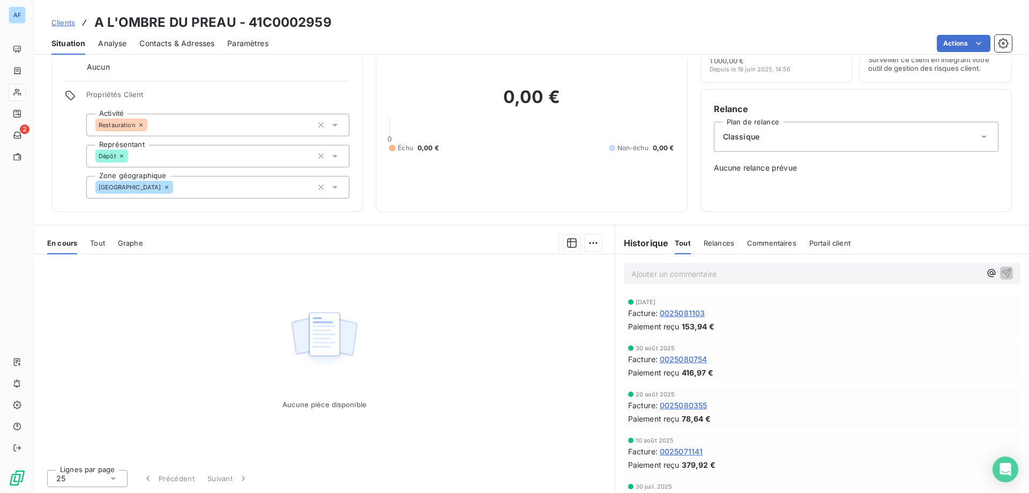
scroll to position [0, 0]
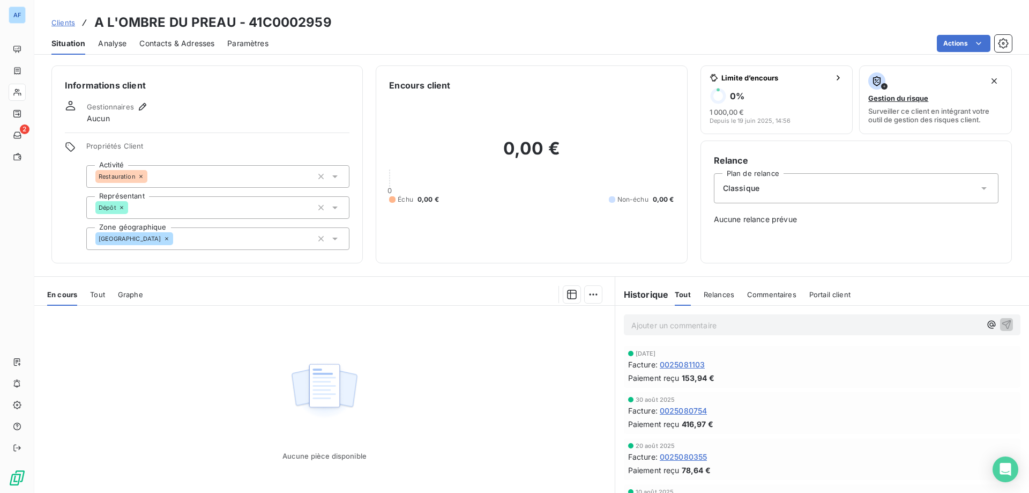
click at [192, 238] on div "[GEOGRAPHIC_DATA]" at bounding box center [217, 238] width 263 height 23
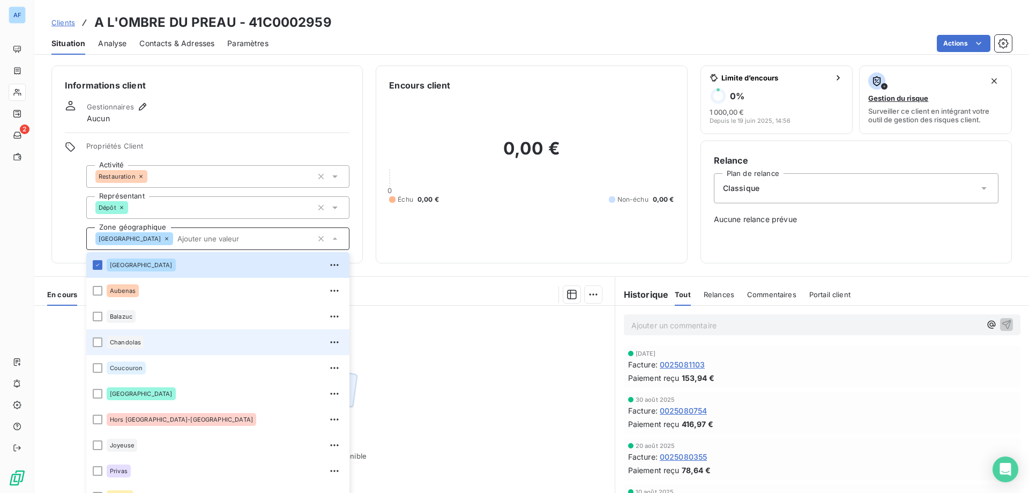
click at [186, 347] on div "Chandolas" at bounding box center [225, 341] width 236 height 17
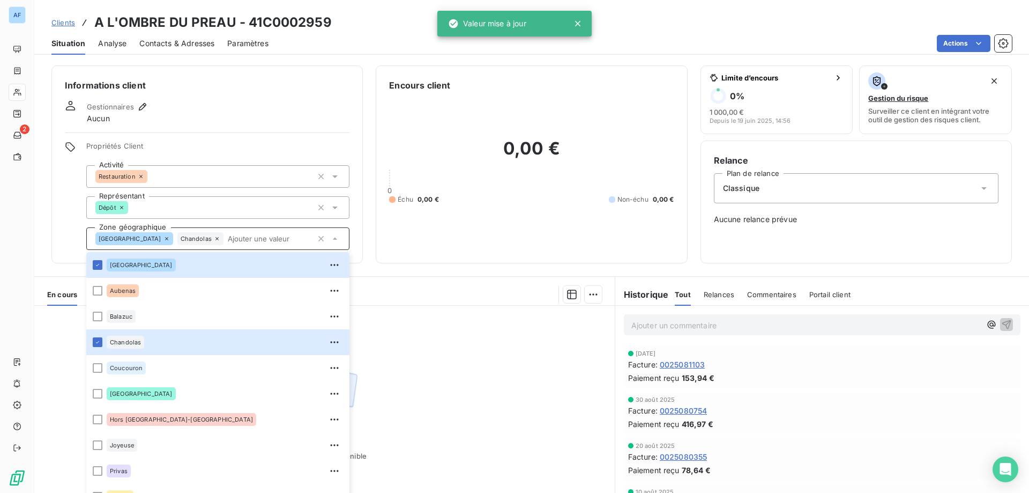
click at [409, 346] on div "Aucune pièce disponible" at bounding box center [324, 409] width 581 height 206
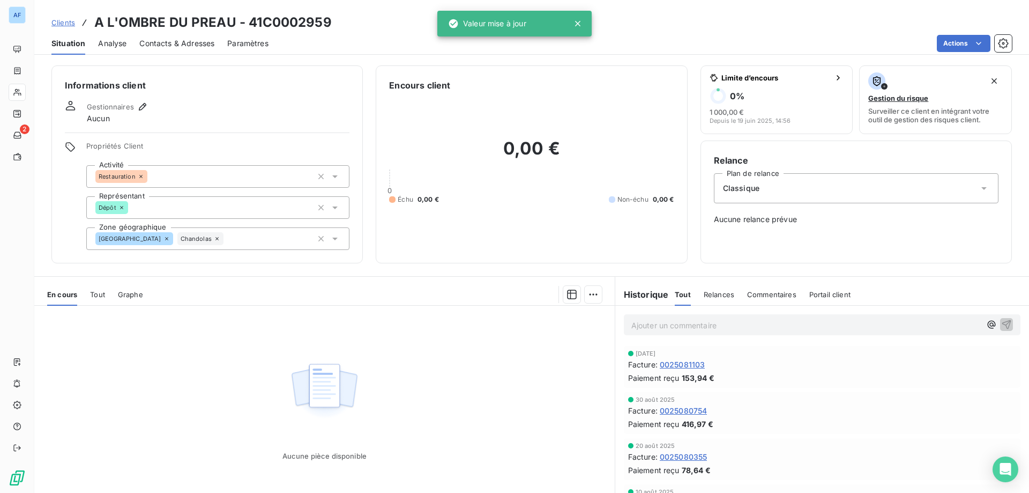
click at [72, 21] on span "Clients" at bounding box center [63, 22] width 24 height 9
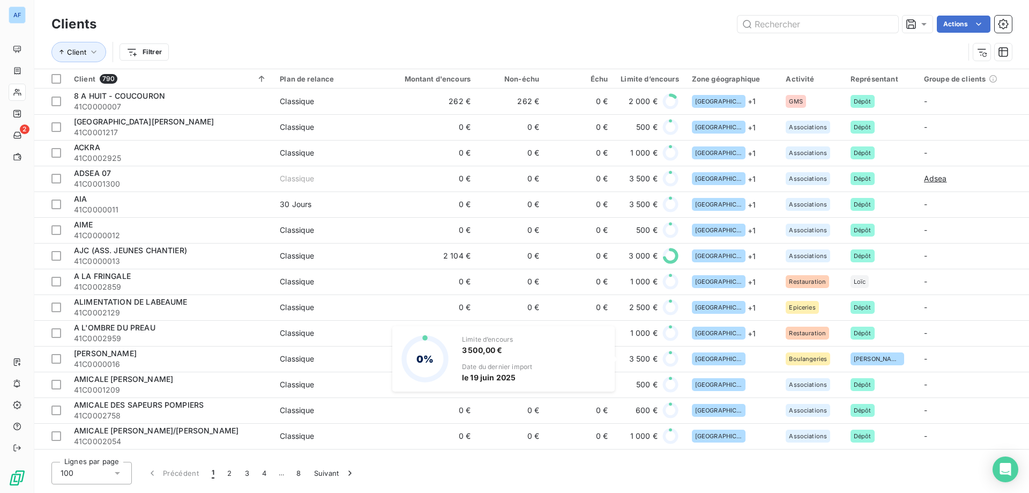
click at [595, 360] on div "0% Limite d’encours 3 500,00 € Date du dernier import le 19 juin 2025" at bounding box center [503, 358] width 222 height 65
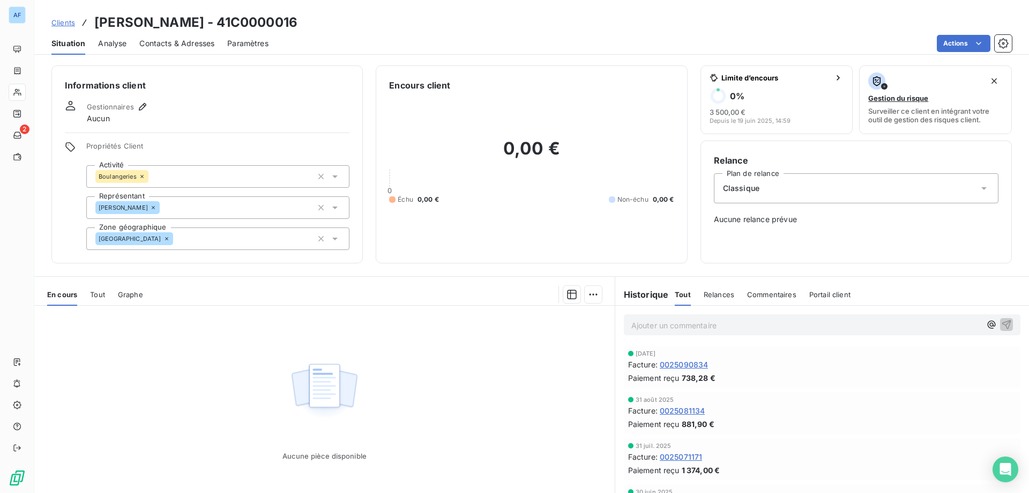
click at [234, 180] on div "Boulangeries" at bounding box center [217, 176] width 263 height 23
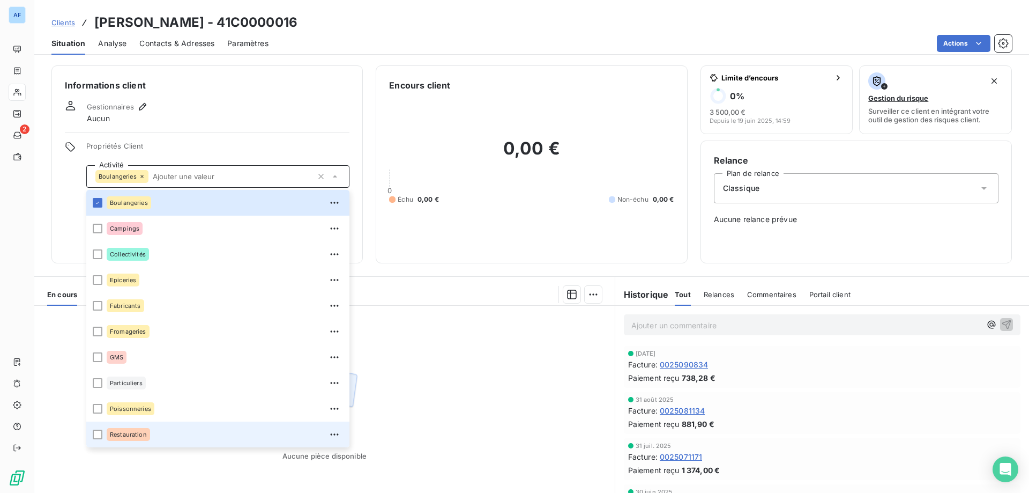
scroll to position [51, 0]
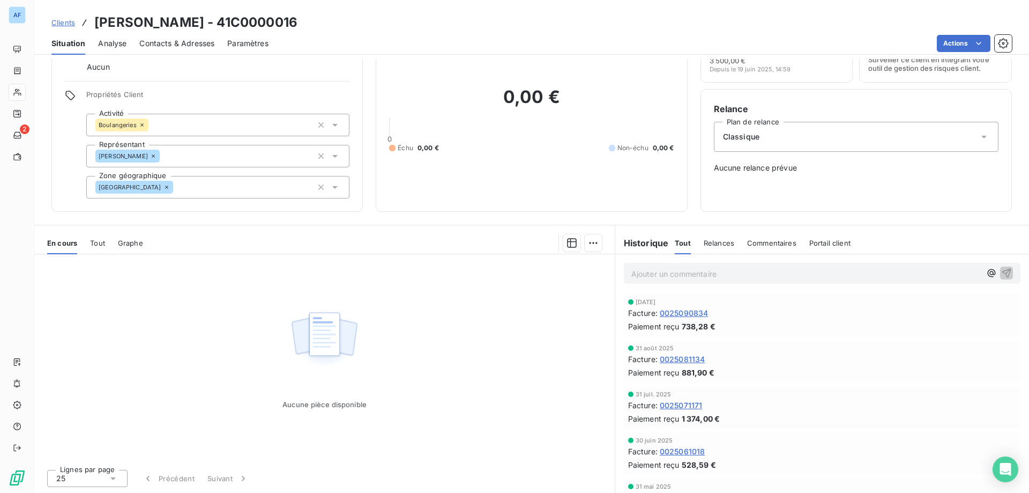
click at [450, 341] on div "Aucune pièce disponible" at bounding box center [324, 357] width 581 height 206
click at [204, 195] on div "[GEOGRAPHIC_DATA]" at bounding box center [217, 187] width 263 height 23
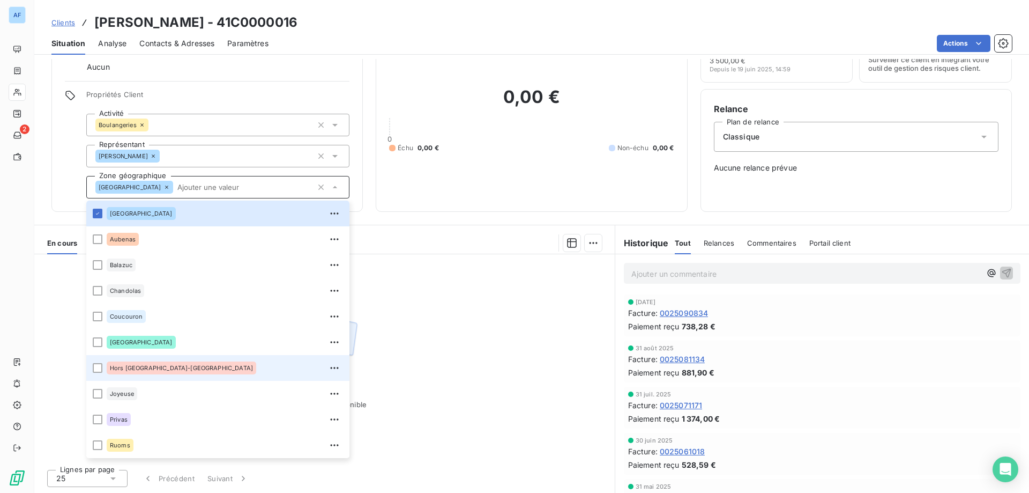
scroll to position [103, 0]
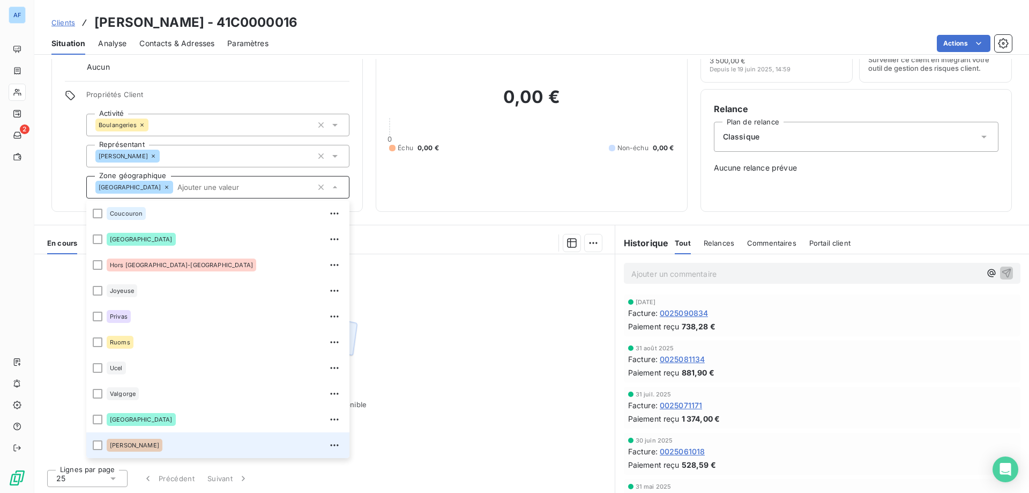
click at [192, 439] on div "[GEOGRAPHIC_DATA]" at bounding box center [225, 444] width 236 height 17
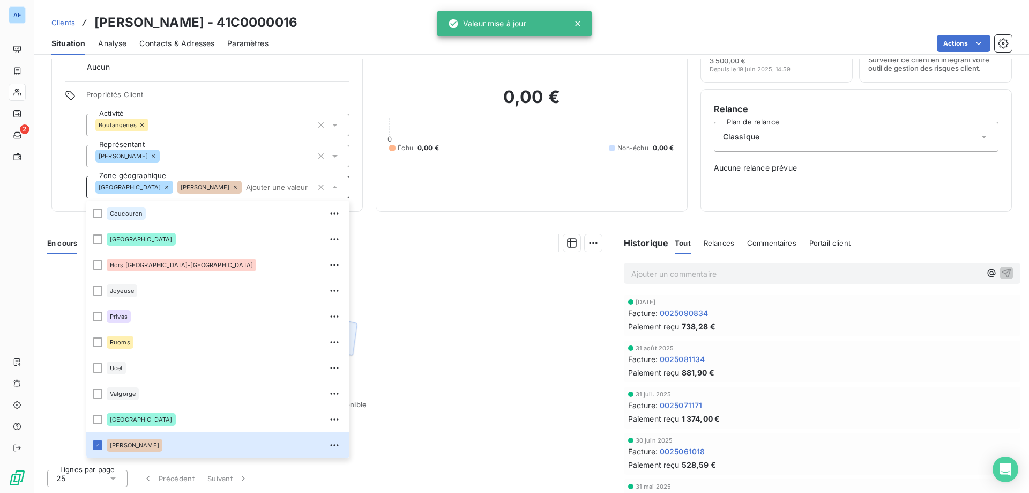
click at [491, 380] on div "Aucune pièce disponible" at bounding box center [324, 357] width 581 height 206
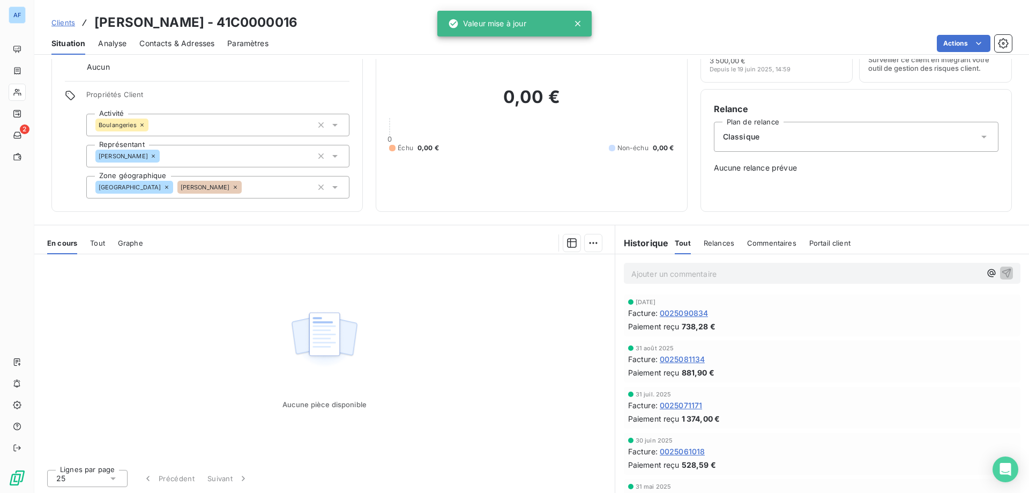
scroll to position [0, 0]
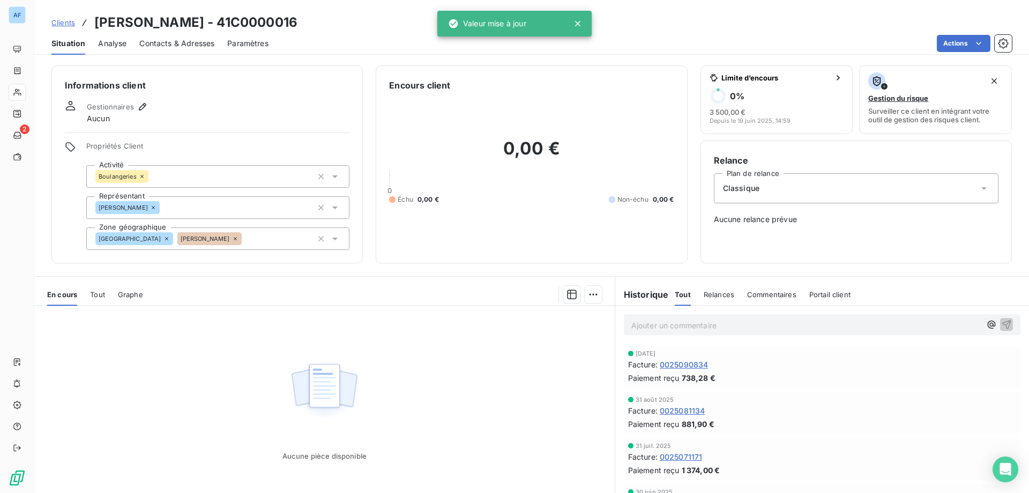
click at [64, 24] on span "Clients" at bounding box center [63, 22] width 24 height 9
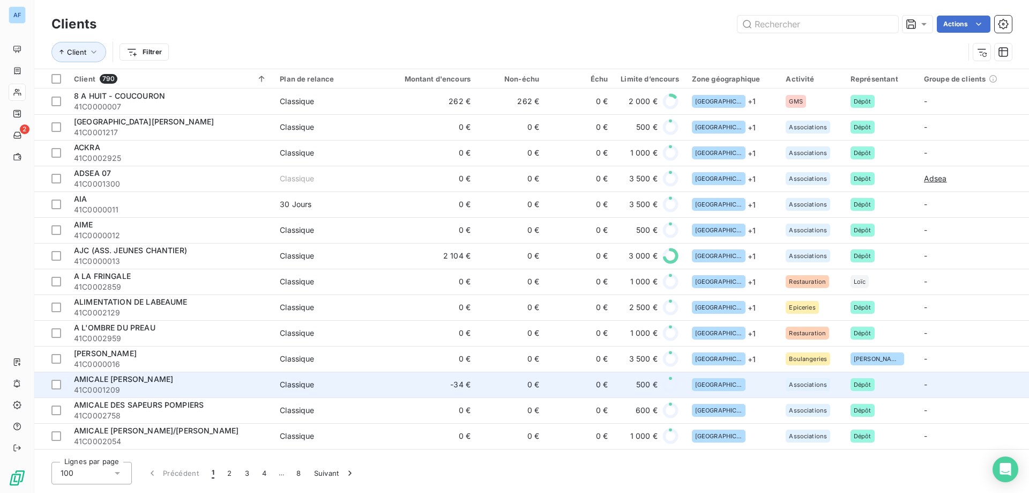
click at [738, 390] on div "[GEOGRAPHIC_DATA]" at bounding box center [732, 384] width 81 height 13
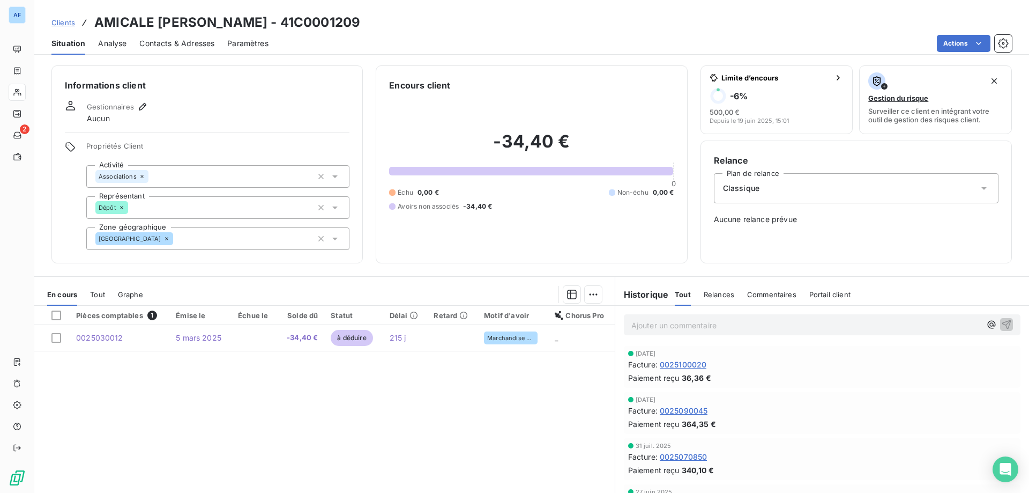
click at [160, 244] on div "[GEOGRAPHIC_DATA]" at bounding box center [217, 238] width 263 height 23
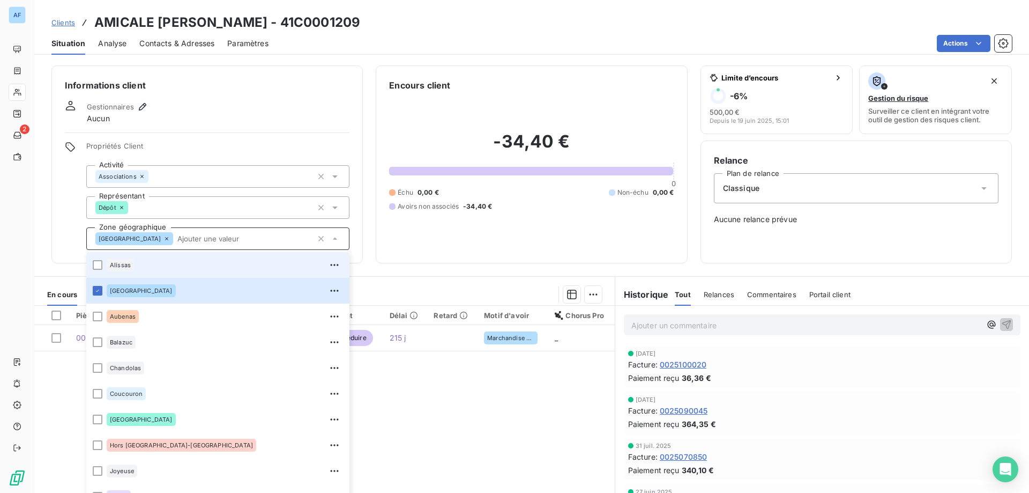
click at [157, 269] on div "Alissas" at bounding box center [225, 264] width 236 height 17
click at [222, 109] on div "Gestionnaires Aucun" at bounding box center [207, 112] width 285 height 24
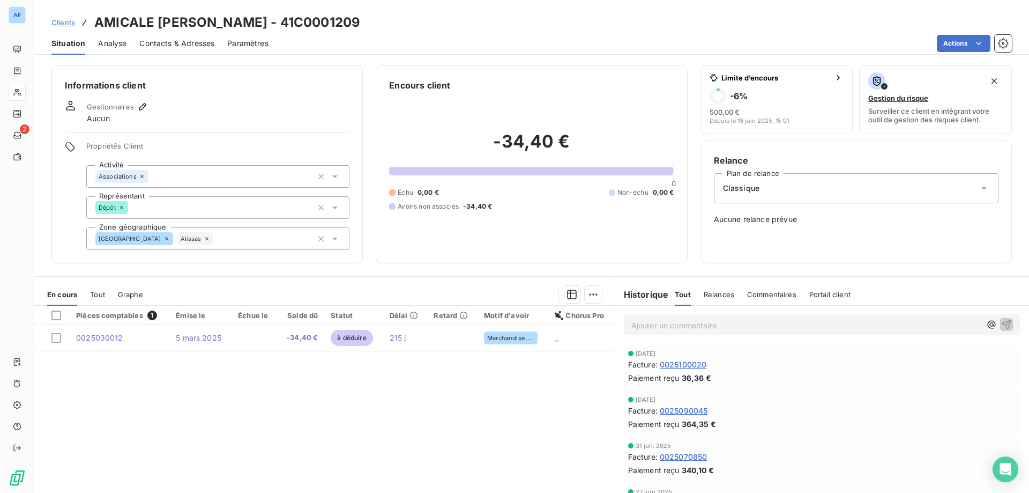
click at [66, 27] on link "Clients" at bounding box center [63, 22] width 24 height 11
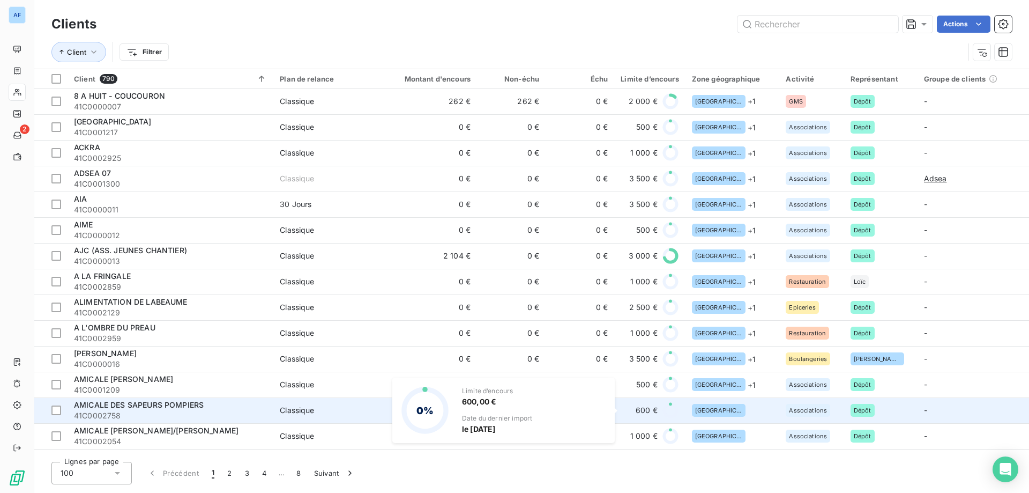
click at [619, 412] on td "600 €" at bounding box center [649, 410] width 71 height 26
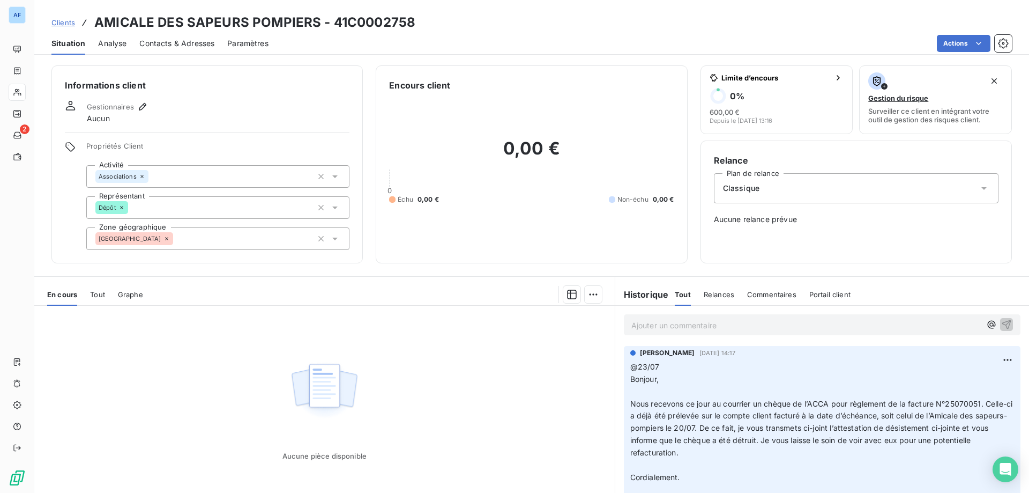
click at [172, 233] on div "[GEOGRAPHIC_DATA]" at bounding box center [217, 238] width 263 height 23
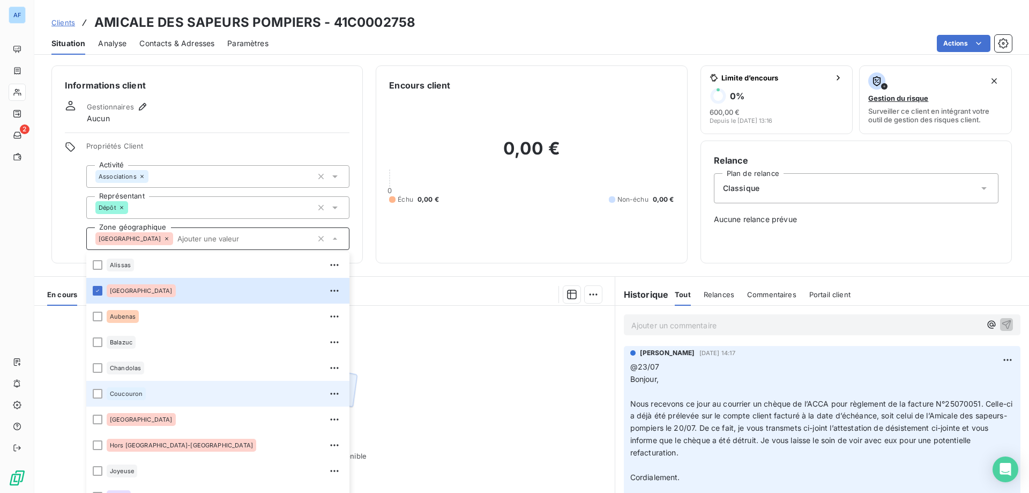
scroll to position [154, 0]
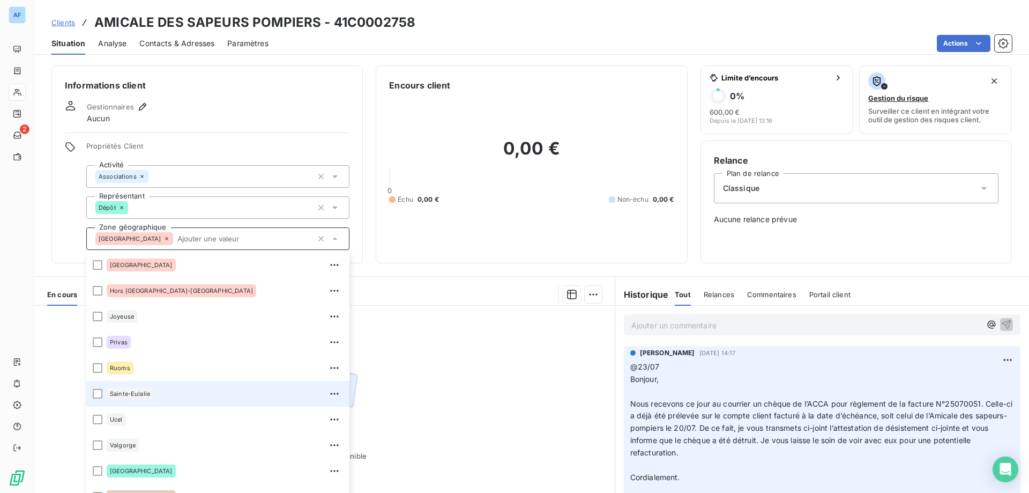
click at [153, 396] on div "Sainte-Eulalie" at bounding box center [130, 393] width 47 height 13
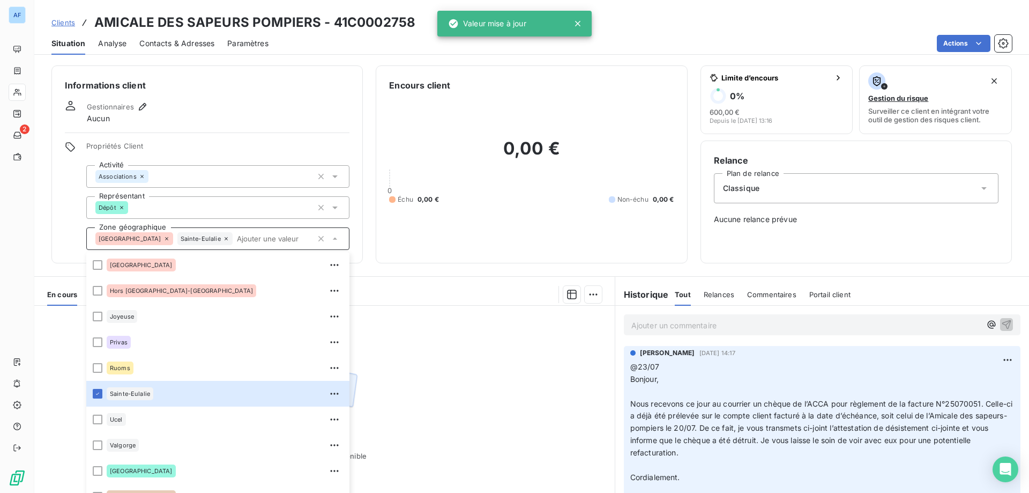
click at [56, 24] on span "Clients" at bounding box center [63, 22] width 24 height 9
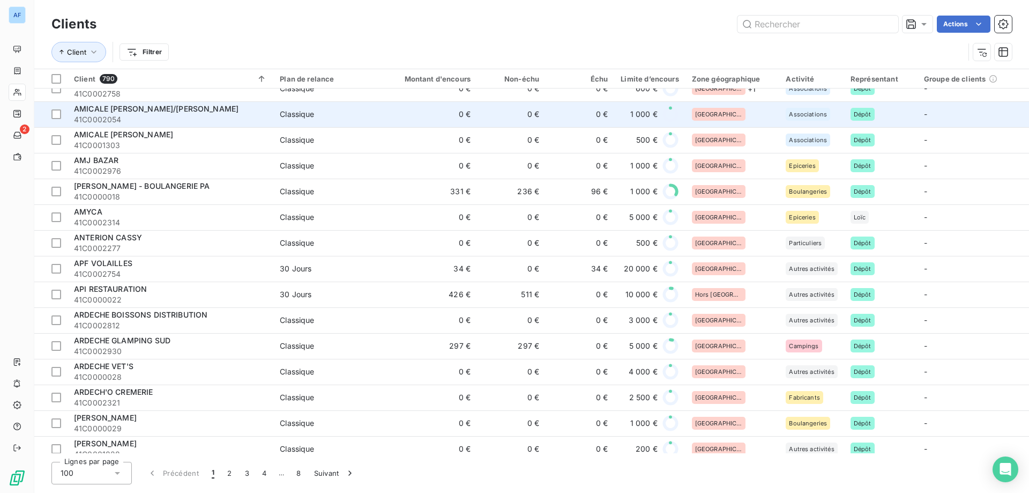
scroll to position [214, 0]
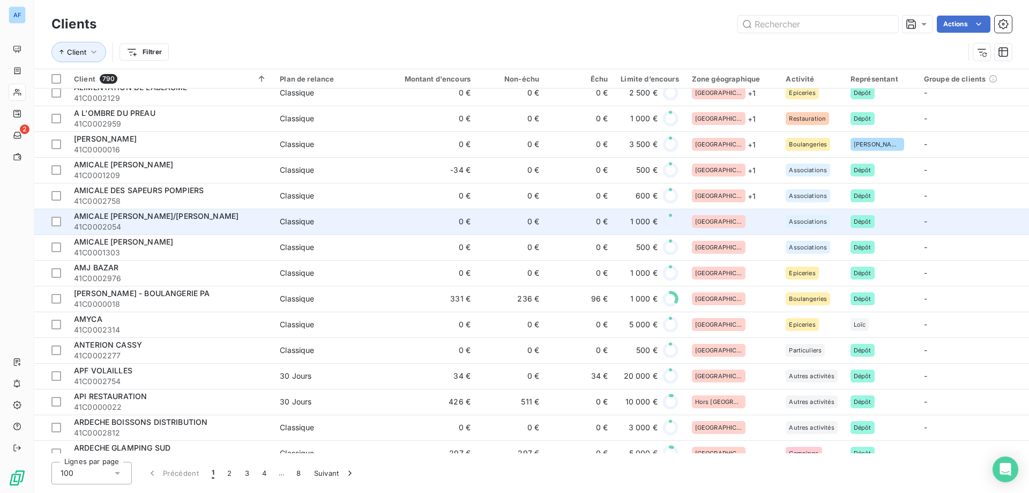
click at [729, 220] on div "[GEOGRAPHIC_DATA]" at bounding box center [732, 221] width 81 height 13
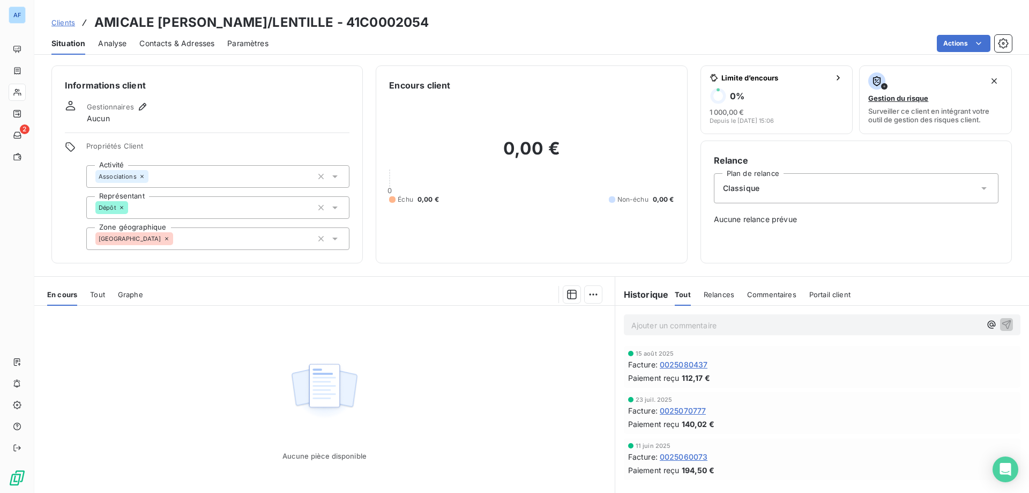
click at [199, 234] on div "[GEOGRAPHIC_DATA]" at bounding box center [217, 238] width 263 height 23
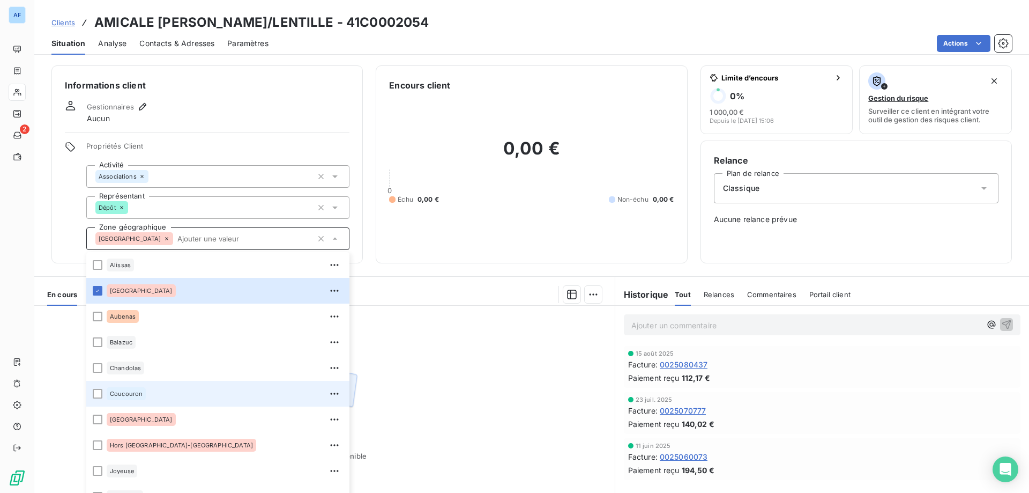
scroll to position [180, 0]
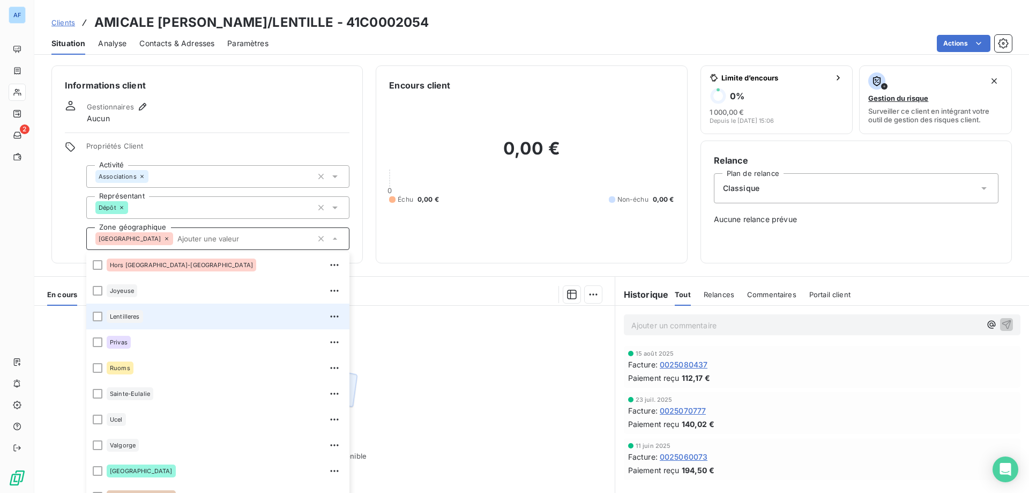
click at [146, 319] on div "Lentilleres" at bounding box center [225, 316] width 236 height 17
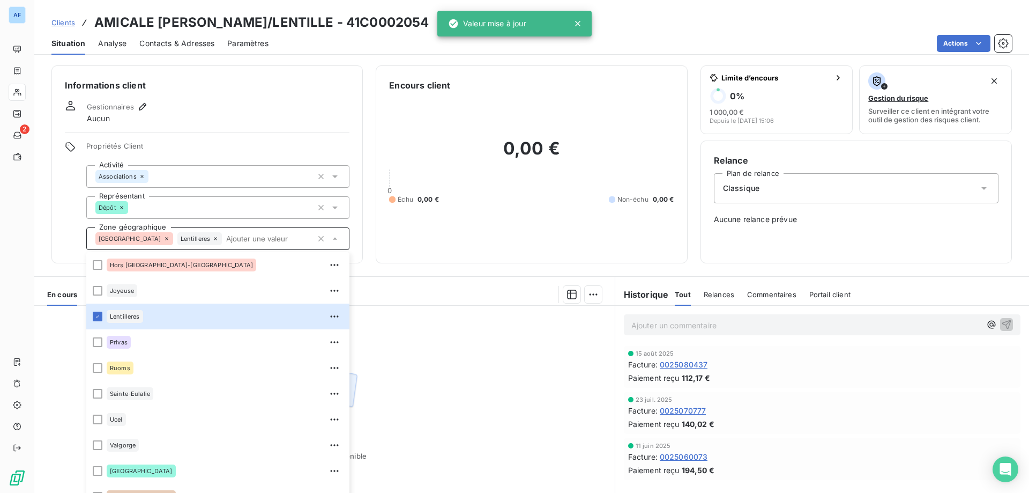
click at [447, 357] on div "Aucune pièce disponible" at bounding box center [324, 409] width 581 height 206
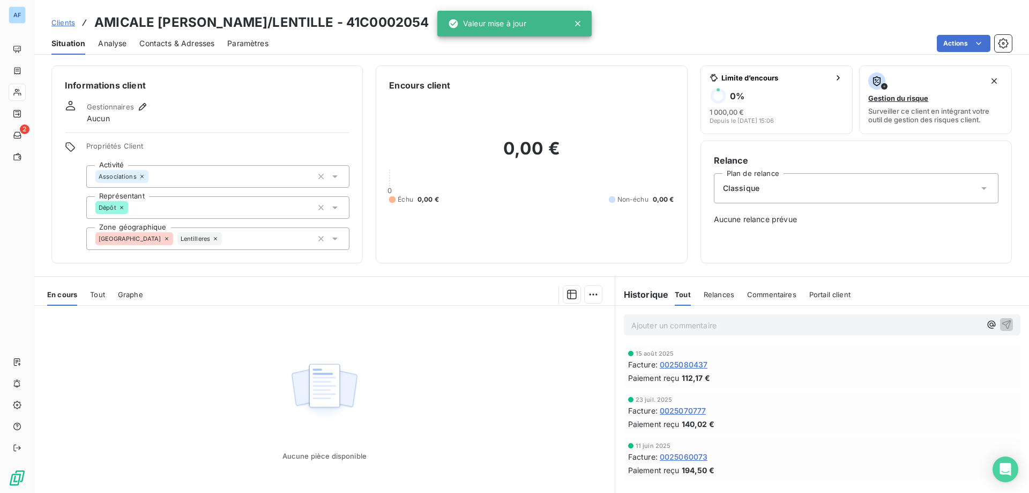
click at [64, 27] on link "Clients" at bounding box center [63, 22] width 24 height 11
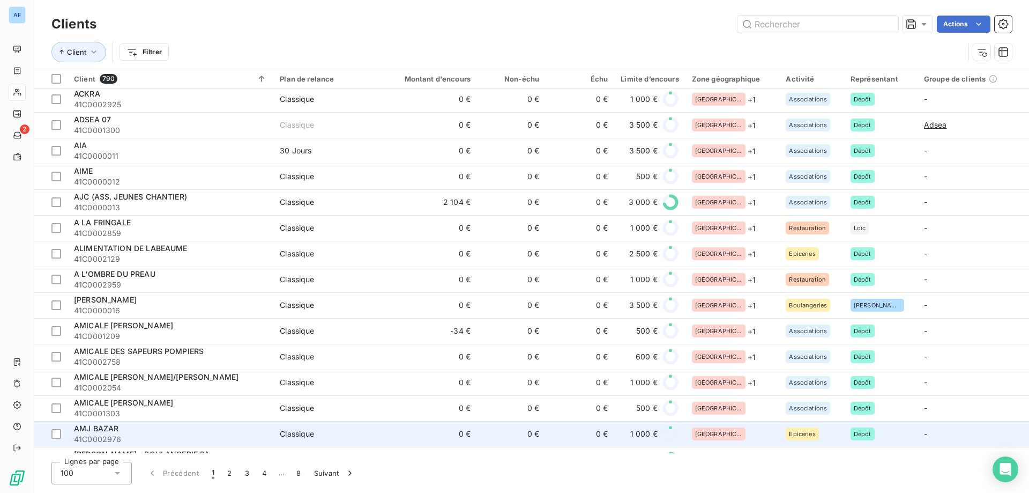
scroll to position [214, 0]
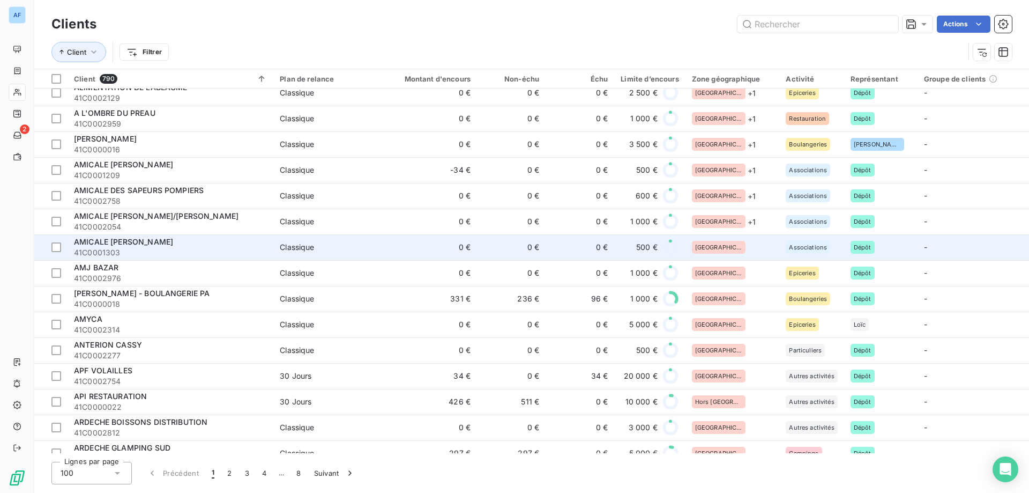
click at [743, 253] on div "[GEOGRAPHIC_DATA]" at bounding box center [732, 247] width 81 height 13
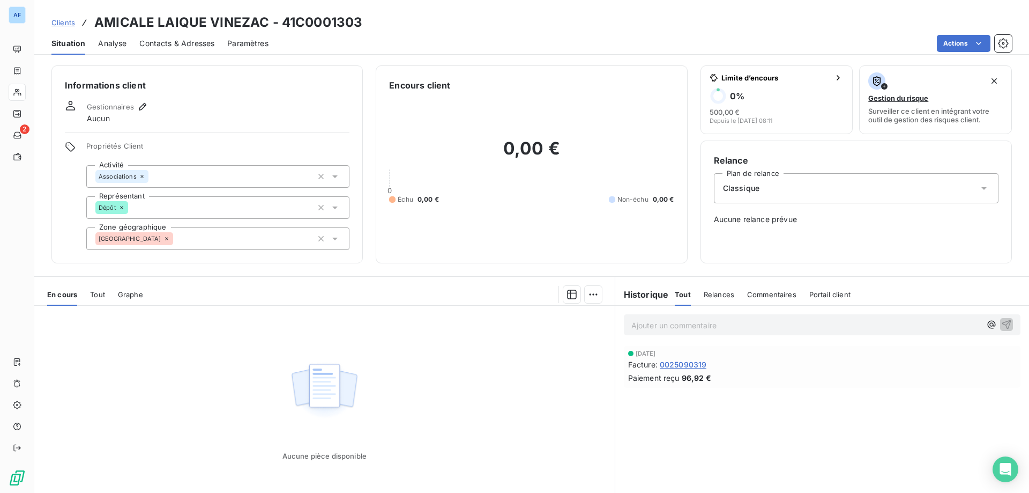
click at [177, 244] on div "[GEOGRAPHIC_DATA]" at bounding box center [217, 238] width 263 height 23
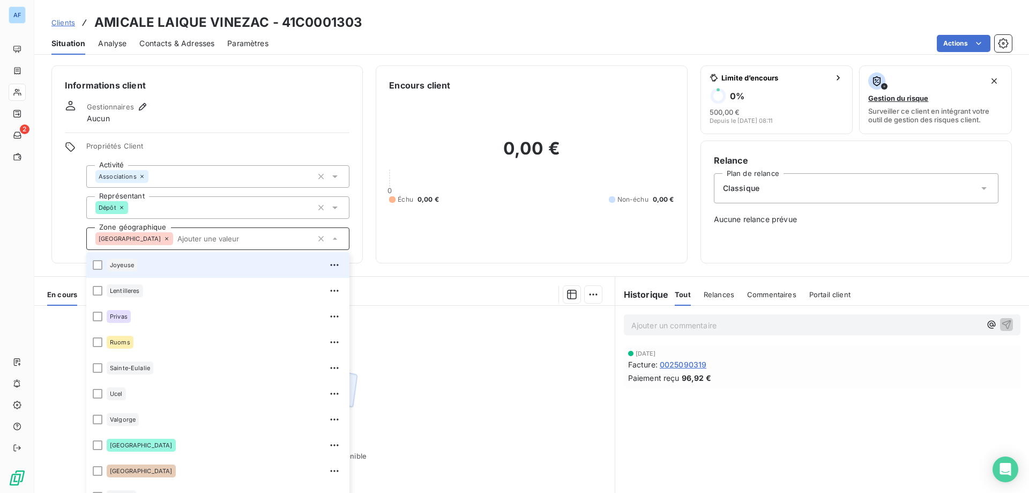
scroll to position [51, 0]
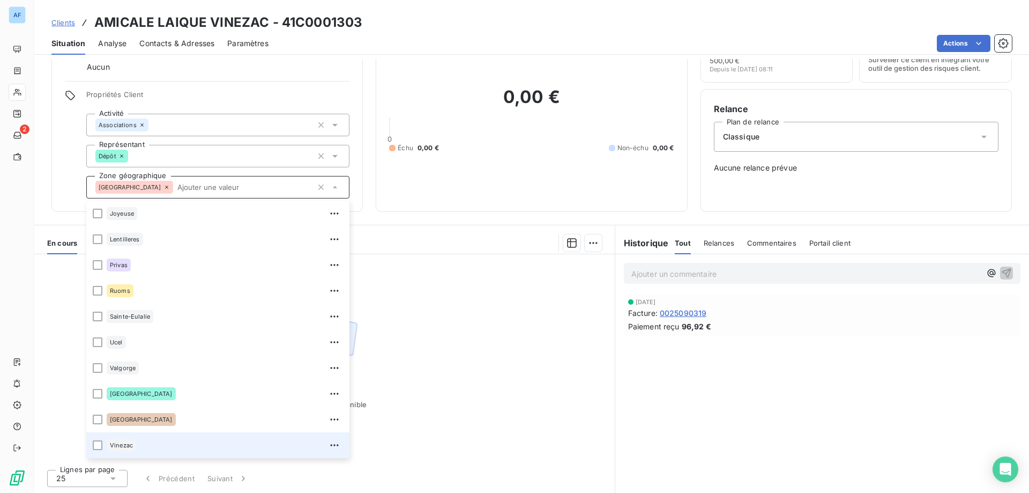
click at [180, 436] on div "Vinezac" at bounding box center [225, 444] width 236 height 17
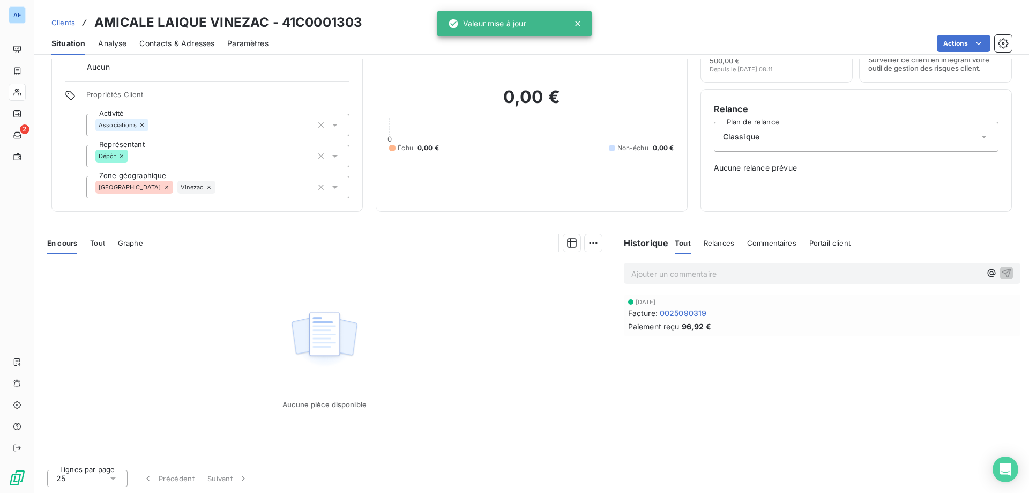
click at [421, 407] on div "Aucune pièce disponible" at bounding box center [324, 357] width 581 height 206
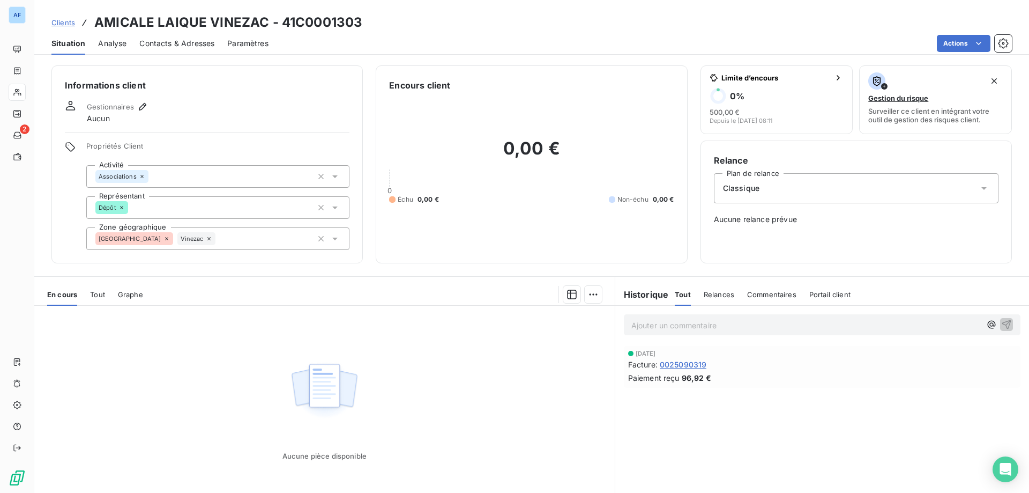
click at [69, 22] on span "Clients" at bounding box center [63, 22] width 24 height 9
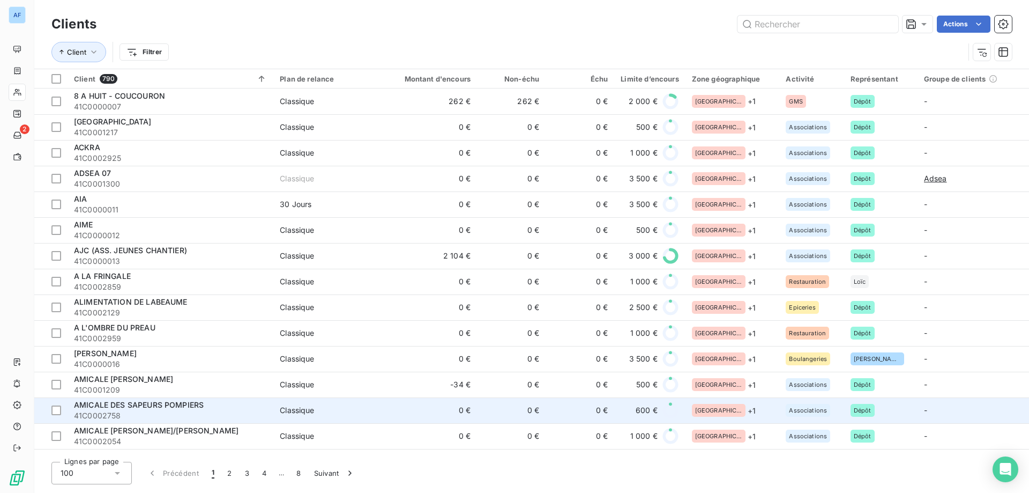
scroll to position [322, 0]
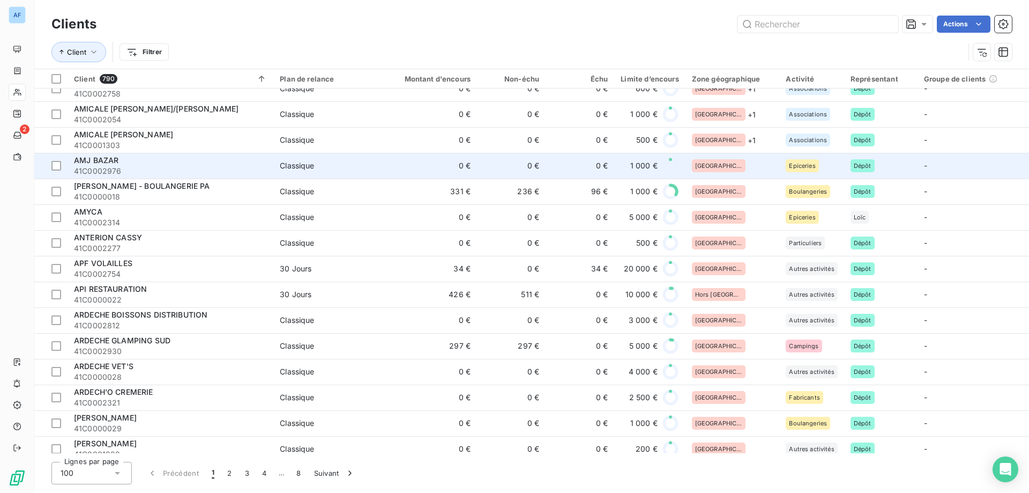
click at [618, 172] on td "1 000 €" at bounding box center [649, 166] width 71 height 26
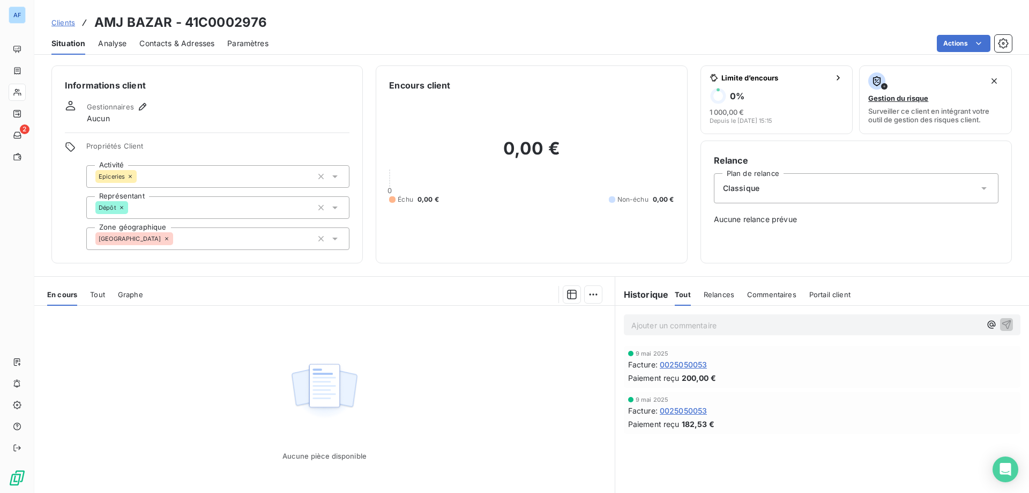
click at [176, 241] on div "[GEOGRAPHIC_DATA]" at bounding box center [217, 238] width 263 height 23
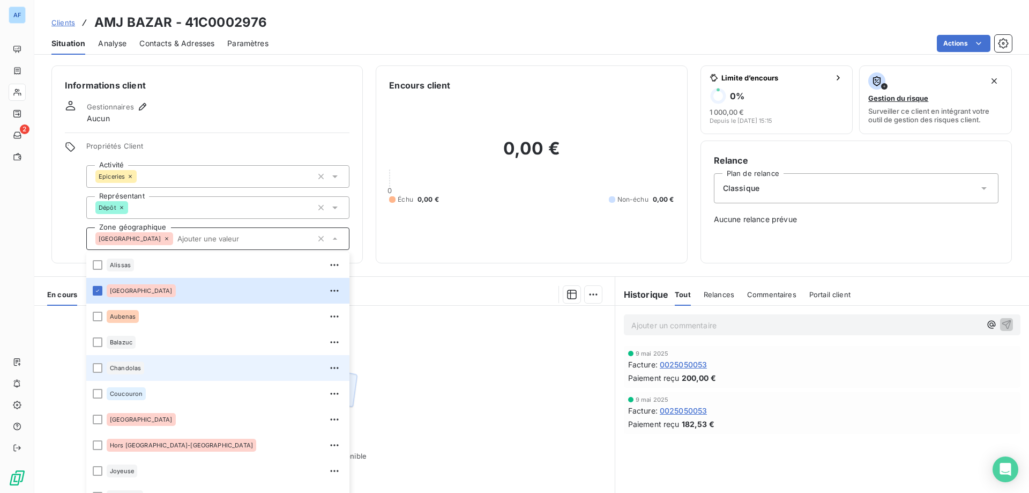
scroll to position [206, 0]
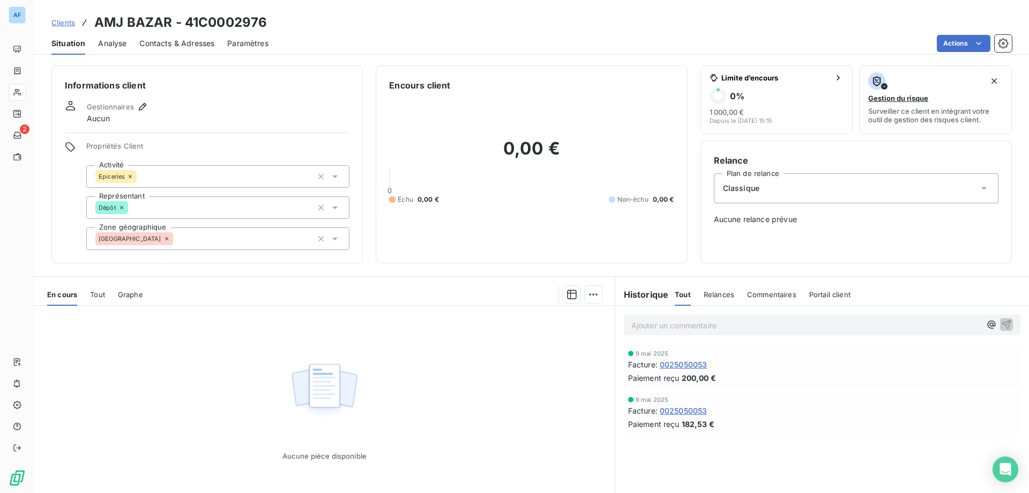
click at [489, 357] on div "Aucune pièce disponible" at bounding box center [324, 409] width 581 height 206
click at [164, 236] on div "[GEOGRAPHIC_DATA]" at bounding box center [217, 238] width 263 height 23
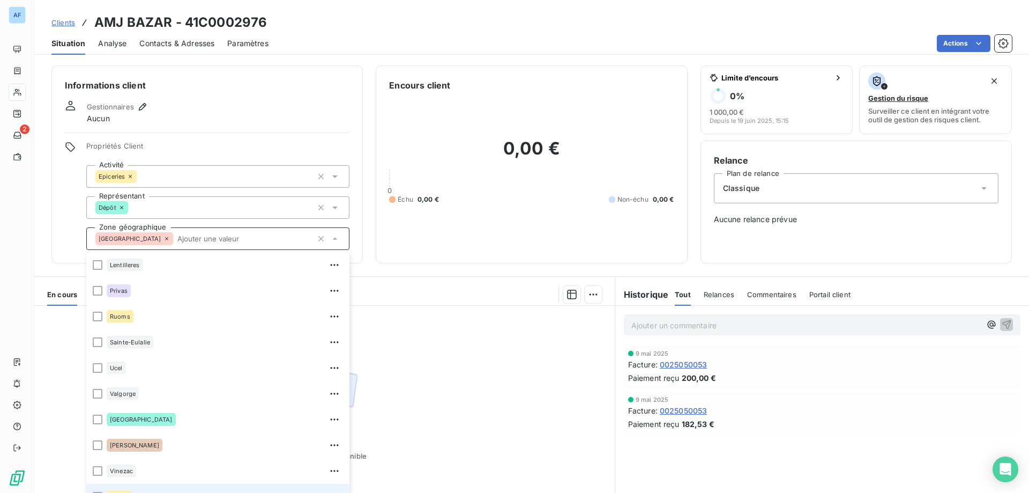
scroll to position [51, 0]
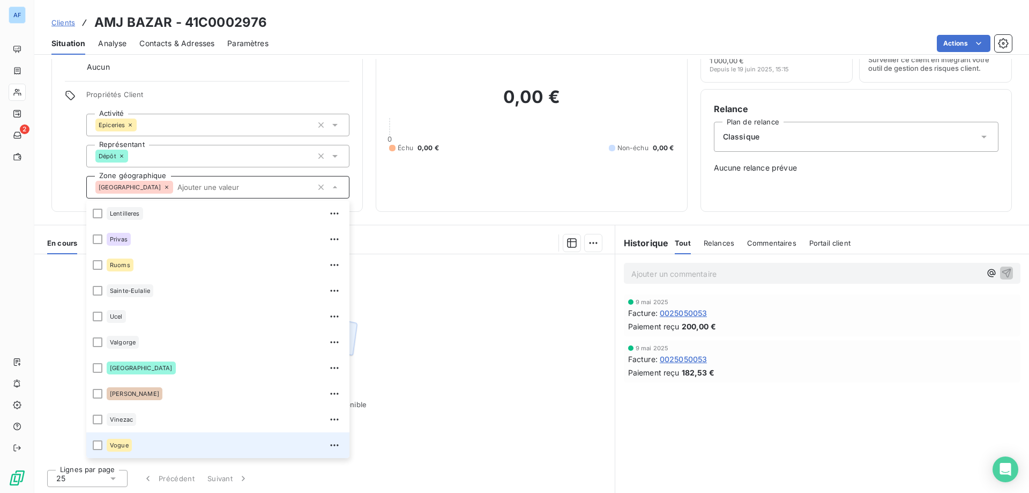
drag, startPoint x: 184, startPoint y: 440, endPoint x: 204, endPoint y: 432, distance: 21.4
click at [185, 440] on div "Vogue" at bounding box center [225, 444] width 236 height 17
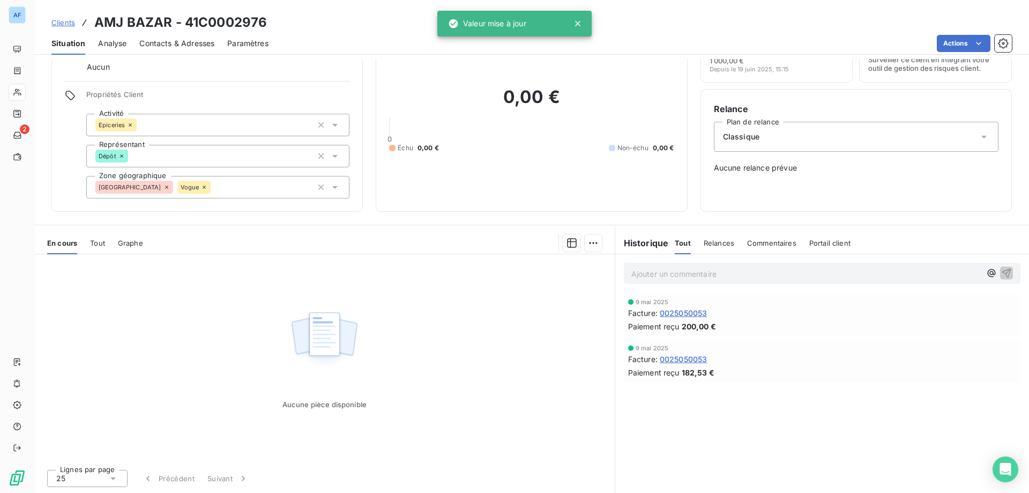
click at [463, 410] on div "Aucune pièce disponible" at bounding box center [324, 357] width 581 height 206
click at [61, 23] on span "Clients" at bounding box center [63, 22] width 24 height 9
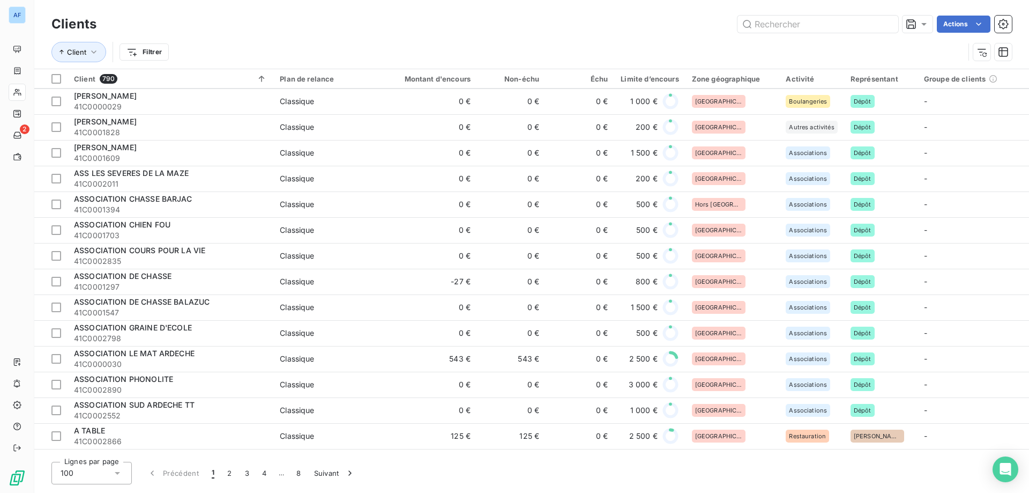
scroll to position [268, 0]
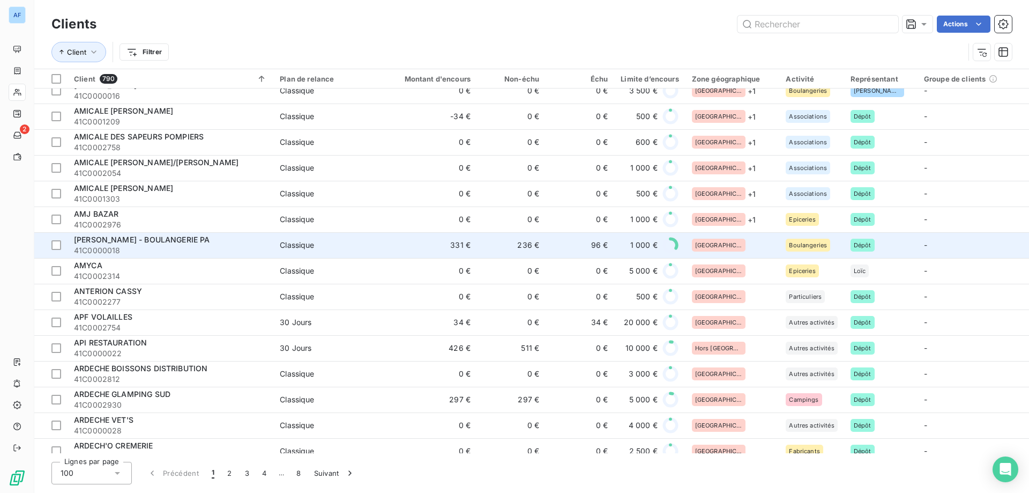
click at [734, 244] on div "[GEOGRAPHIC_DATA]" at bounding box center [732, 245] width 81 height 13
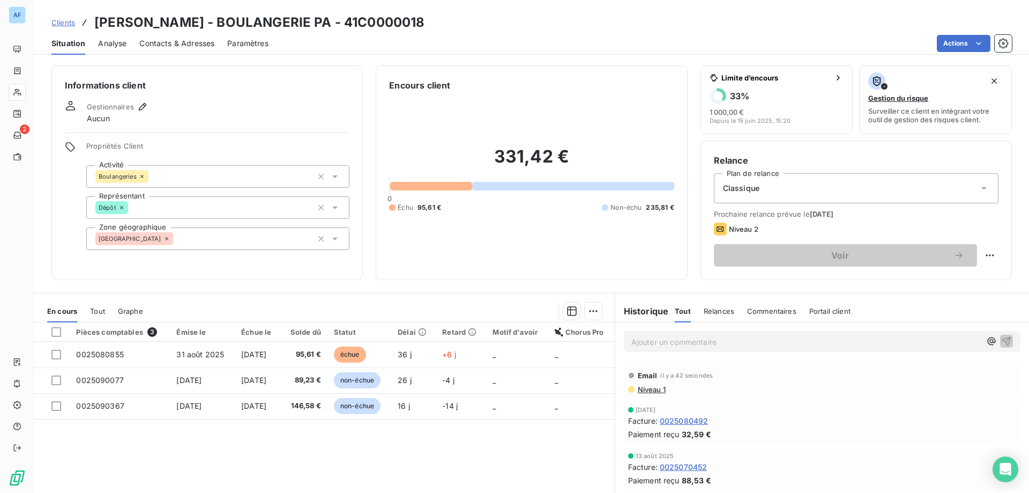
click at [201, 235] on div "[GEOGRAPHIC_DATA]" at bounding box center [217, 238] width 263 height 23
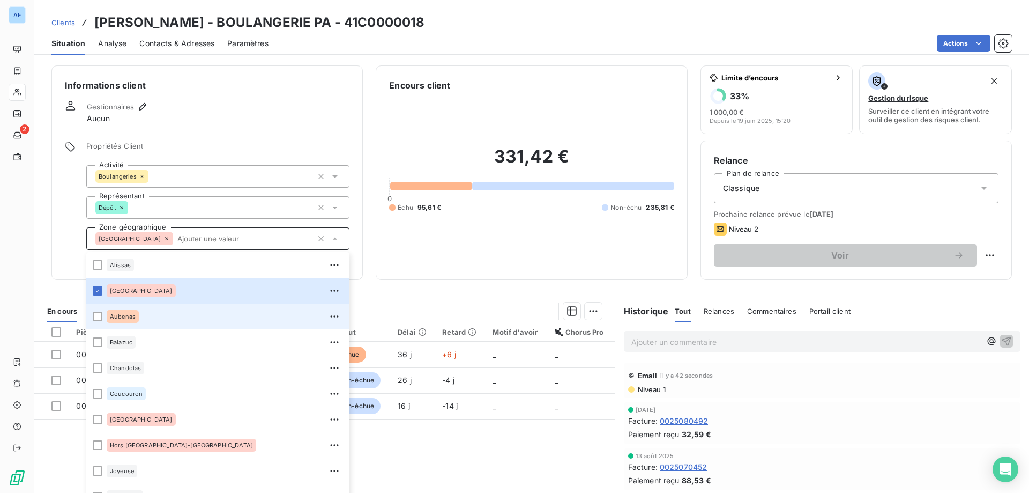
click at [144, 321] on div "Aubenas" at bounding box center [225, 316] width 236 height 17
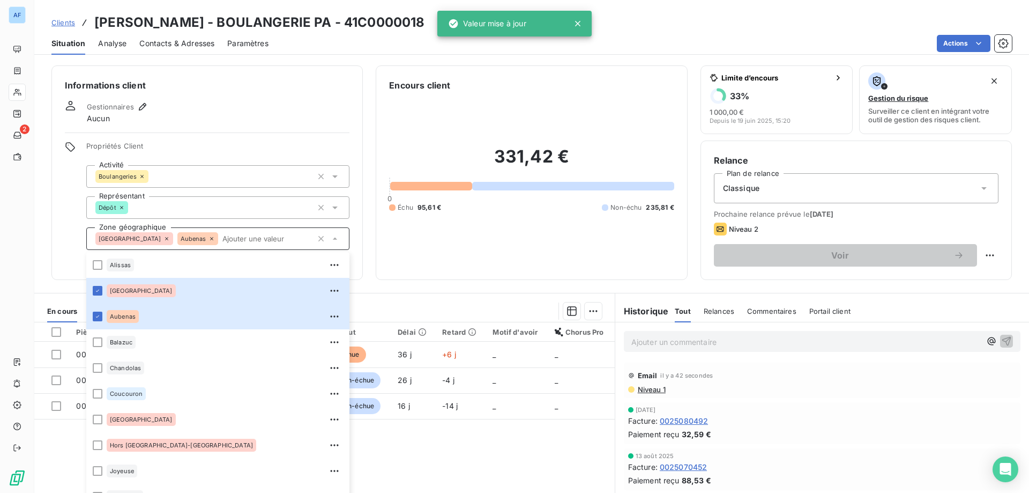
click at [247, 85] on h6 "Informations client" at bounding box center [207, 85] width 285 height 13
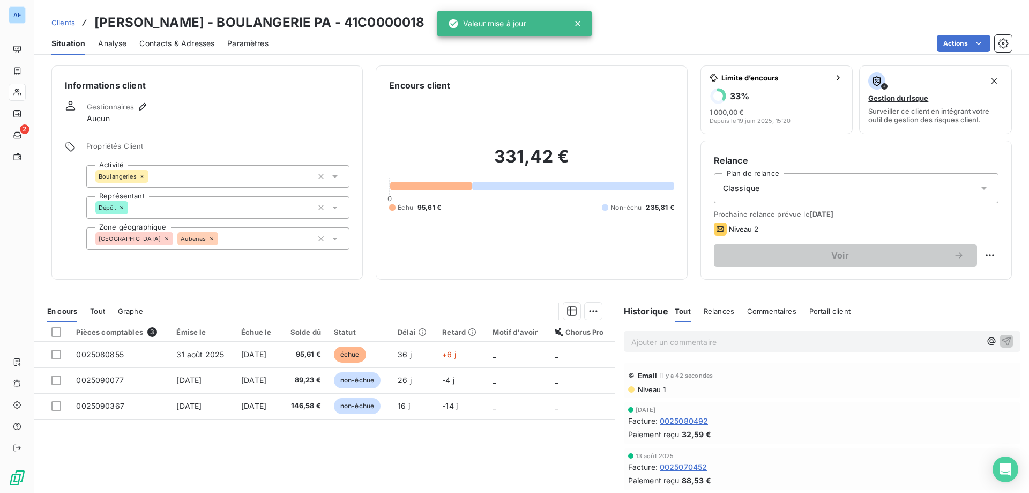
click at [69, 20] on span "Clients" at bounding box center [63, 22] width 24 height 9
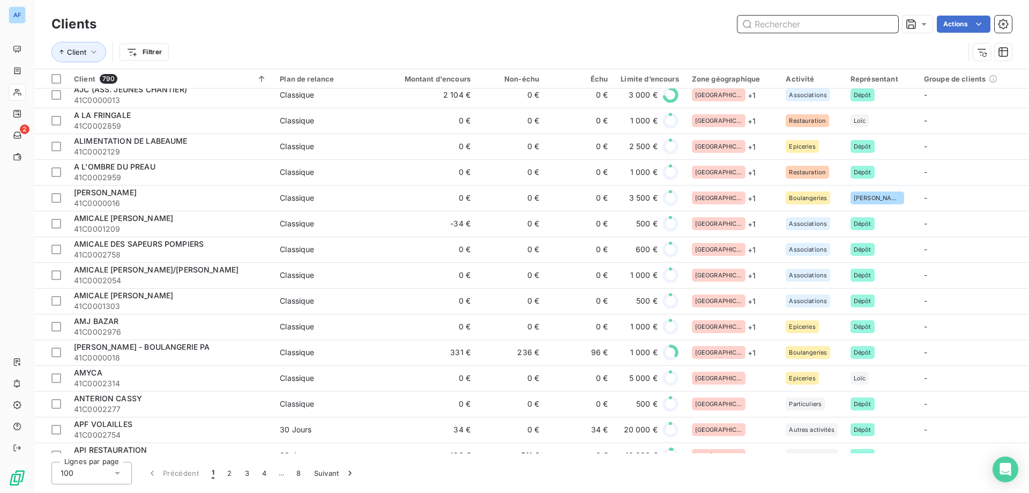
scroll to position [322, 0]
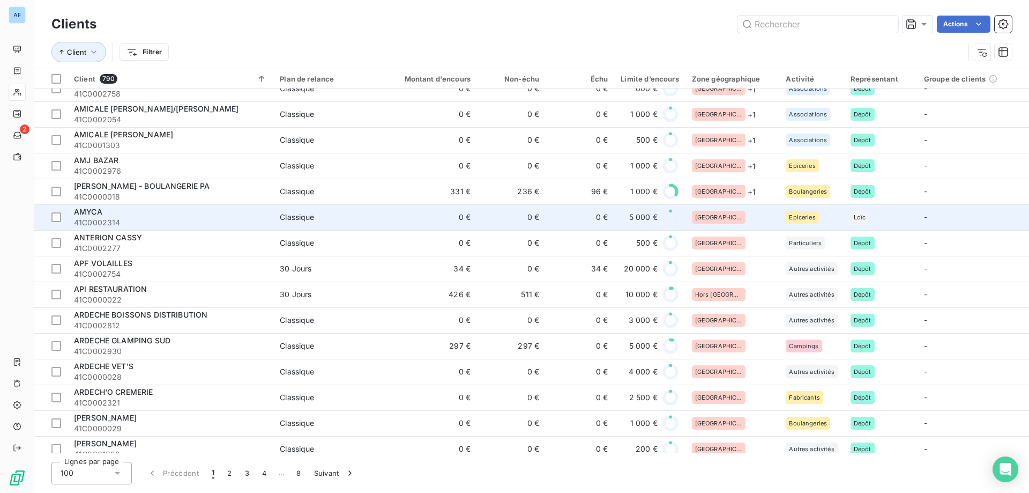
click at [747, 217] on div "[GEOGRAPHIC_DATA]" at bounding box center [732, 217] width 81 height 13
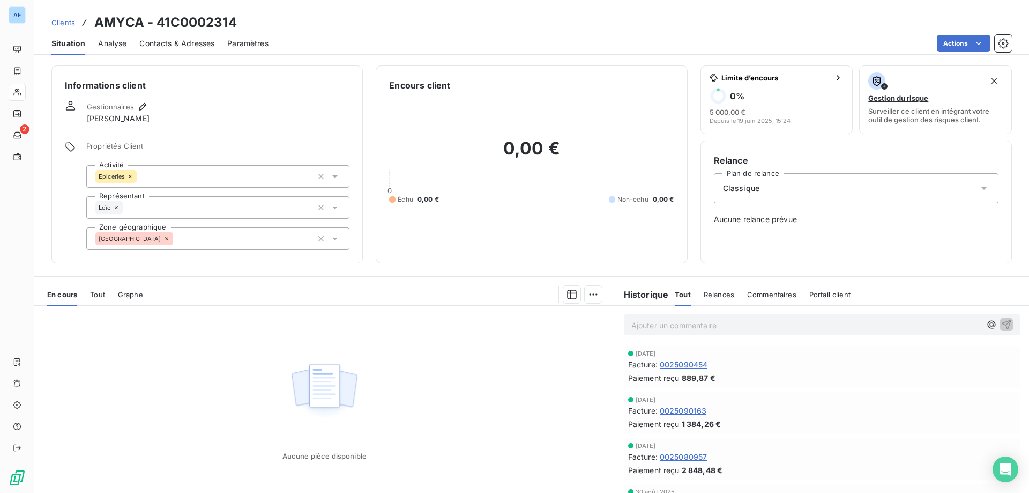
click at [201, 237] on div "[GEOGRAPHIC_DATA]" at bounding box center [217, 238] width 263 height 23
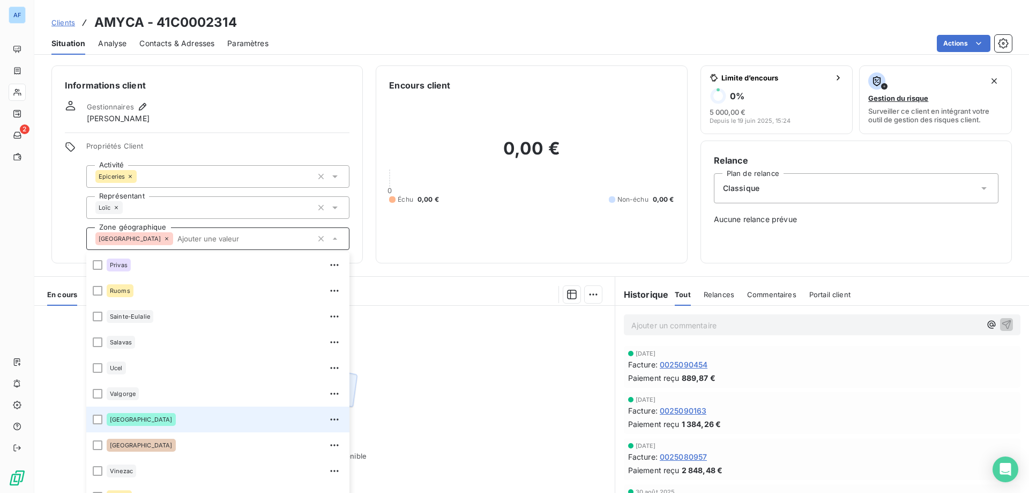
scroll to position [51, 0]
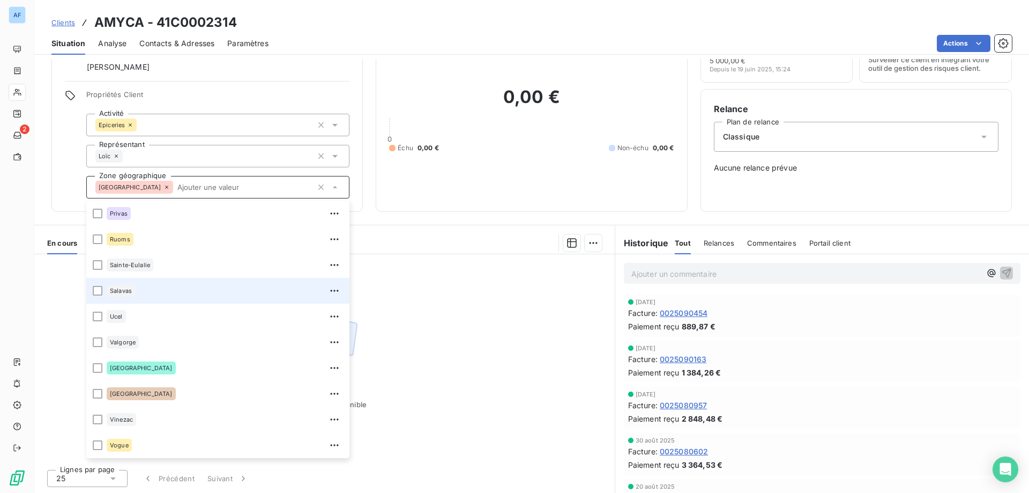
click at [148, 293] on div "Salavas" at bounding box center [225, 290] width 236 height 17
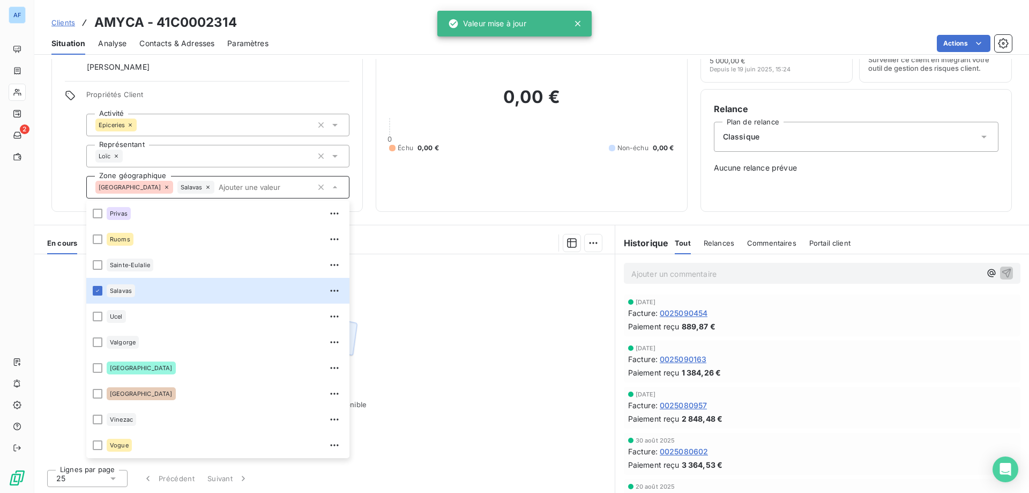
click at [441, 332] on div "Aucune pièce disponible" at bounding box center [324, 357] width 581 height 206
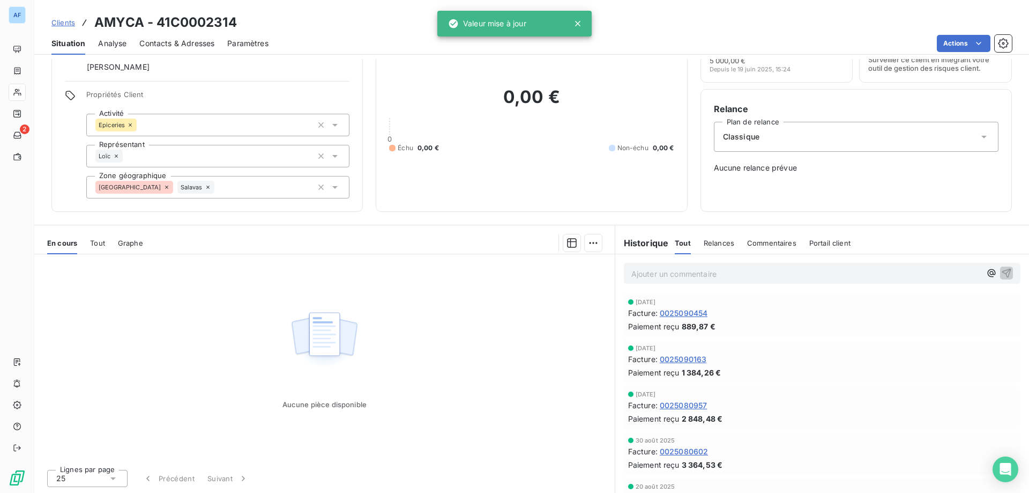
scroll to position [0, 0]
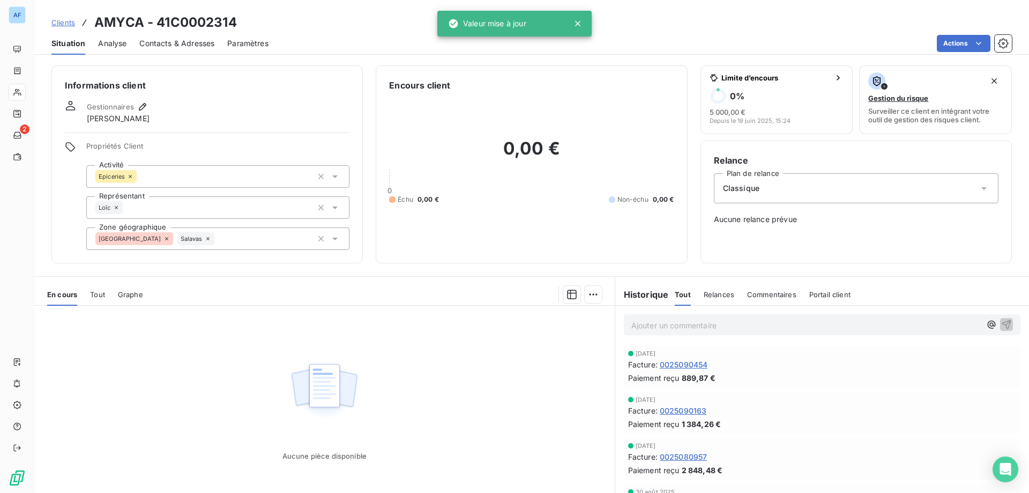
click at [60, 21] on span "Clients" at bounding box center [63, 22] width 24 height 9
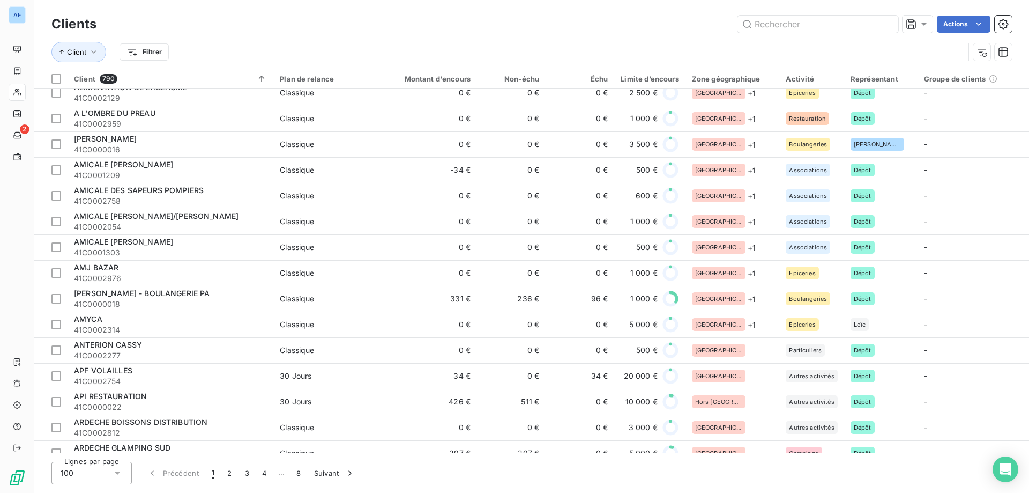
scroll to position [268, 0]
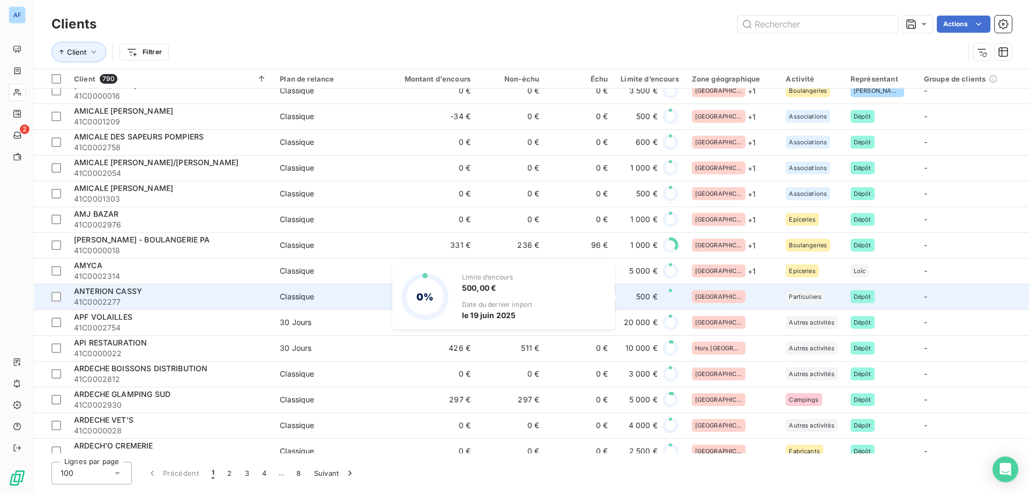
click at [624, 301] on div "500 €" at bounding box center [650, 296] width 58 height 17
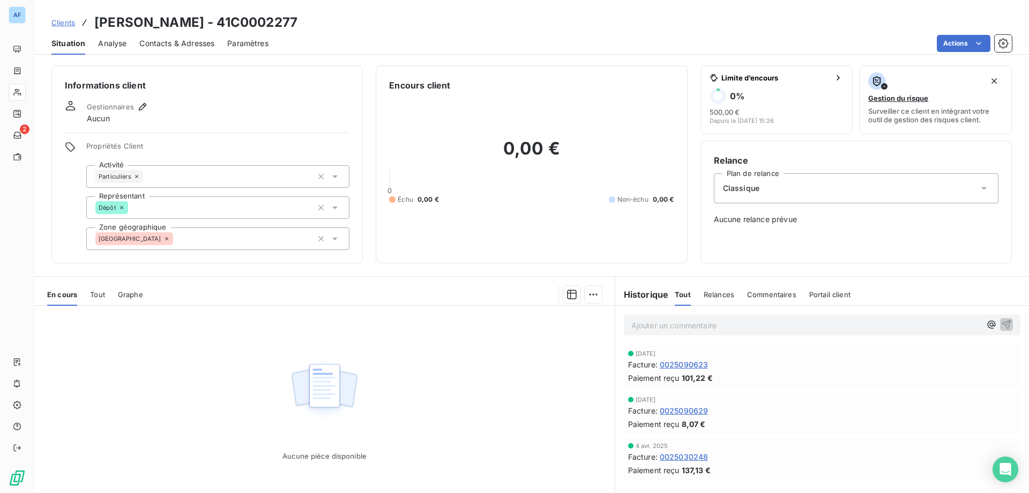
click at [207, 236] on div "[GEOGRAPHIC_DATA]" at bounding box center [217, 238] width 263 height 23
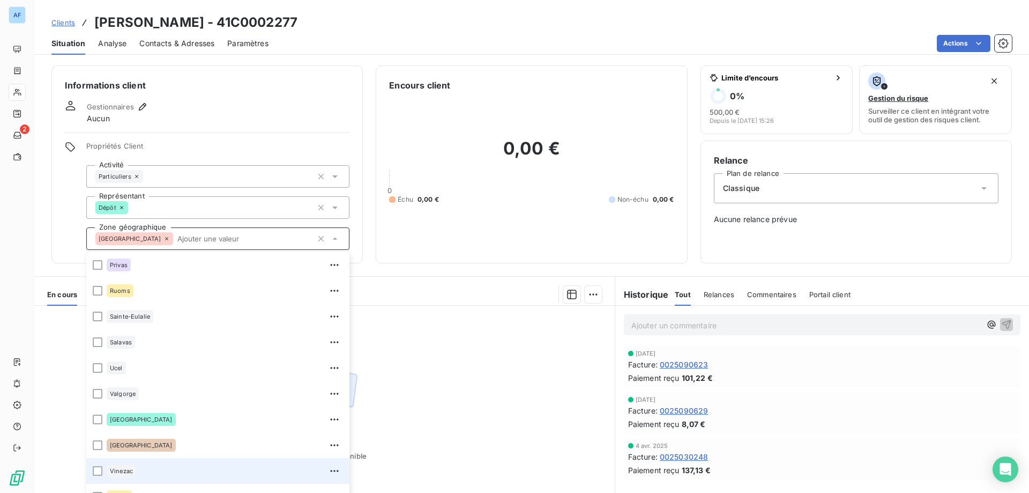
scroll to position [51, 0]
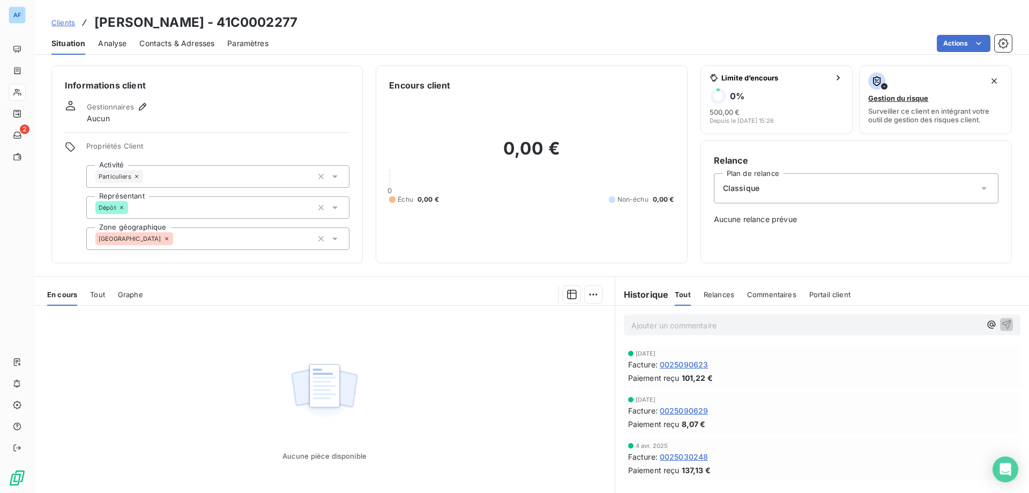
click at [183, 242] on div "[GEOGRAPHIC_DATA]" at bounding box center [217, 238] width 263 height 23
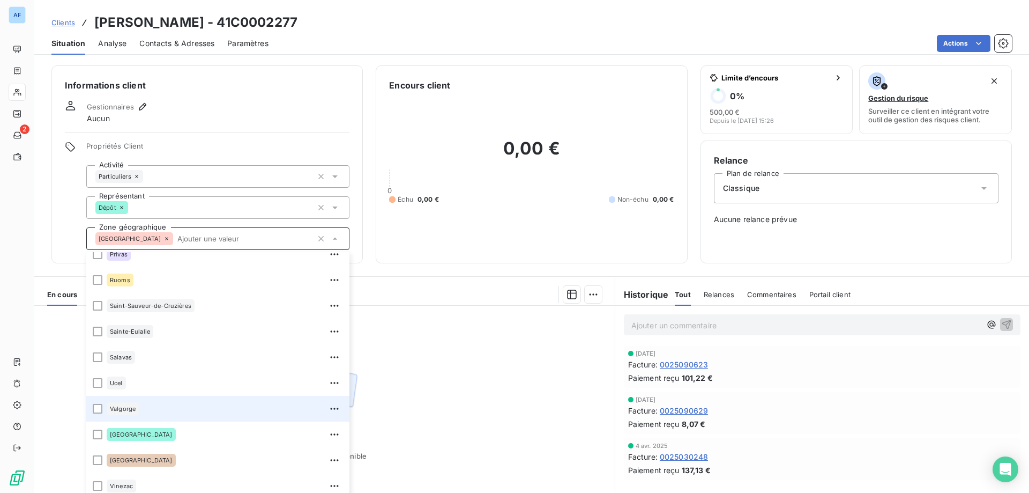
scroll to position [283, 0]
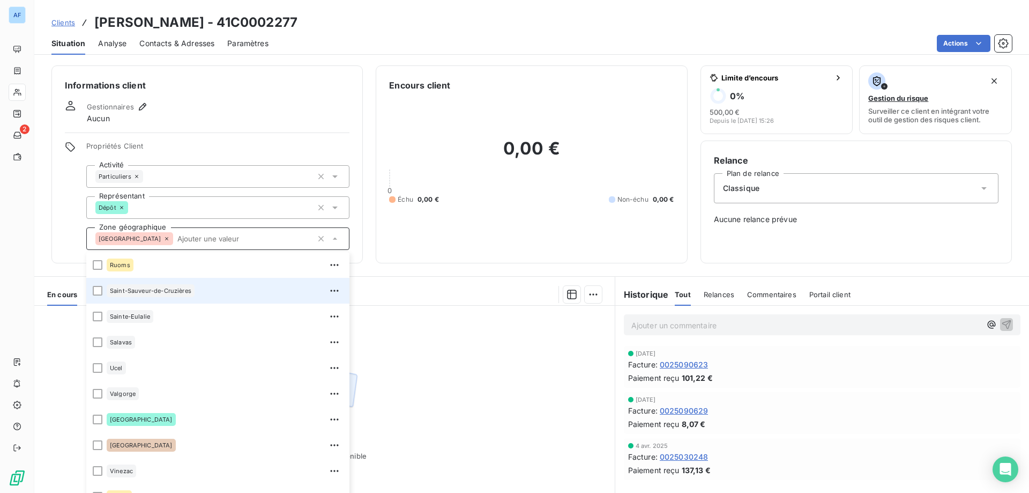
click at [173, 291] on span "Saint-Sauveur-de-Cruzières" at bounding box center [150, 290] width 81 height 6
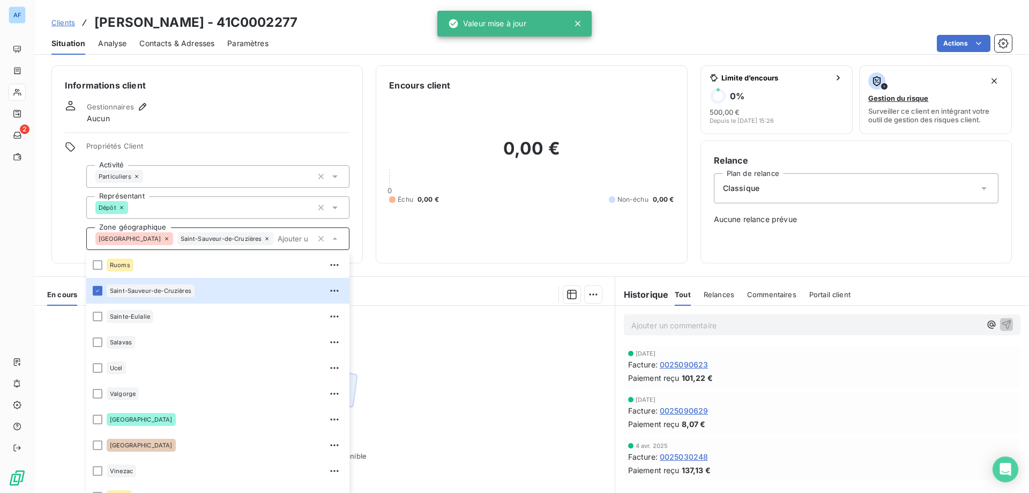
click at [457, 361] on div "Aucune pièce disponible" at bounding box center [324, 409] width 581 height 206
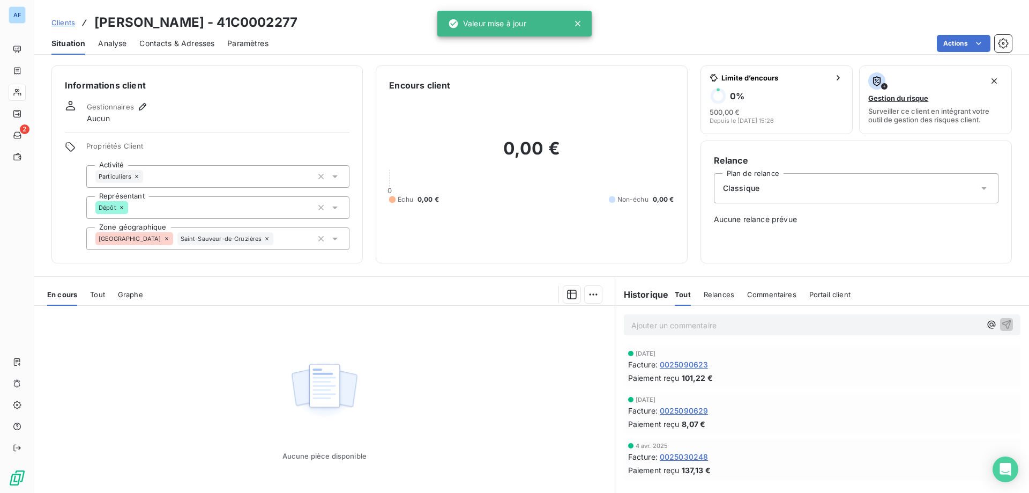
click at [63, 20] on span "Clients" at bounding box center [63, 22] width 24 height 9
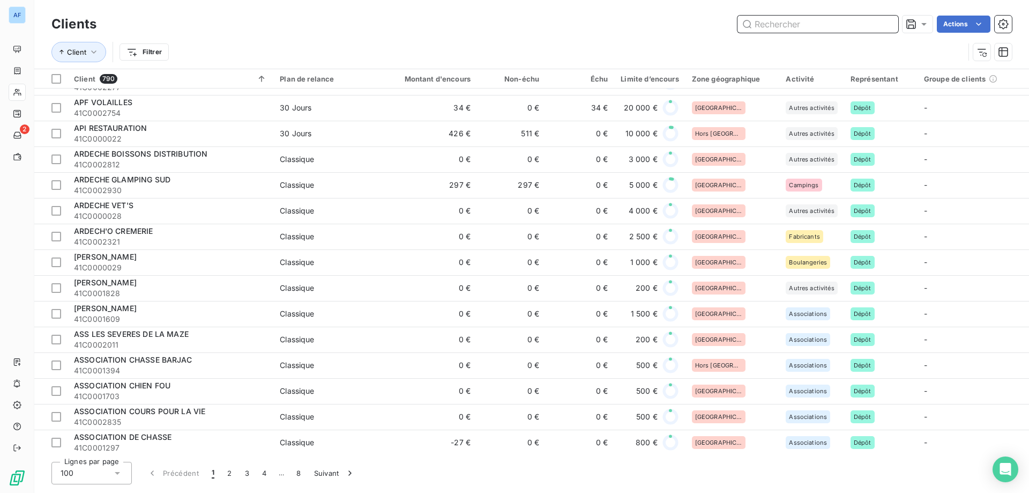
scroll to position [268, 0]
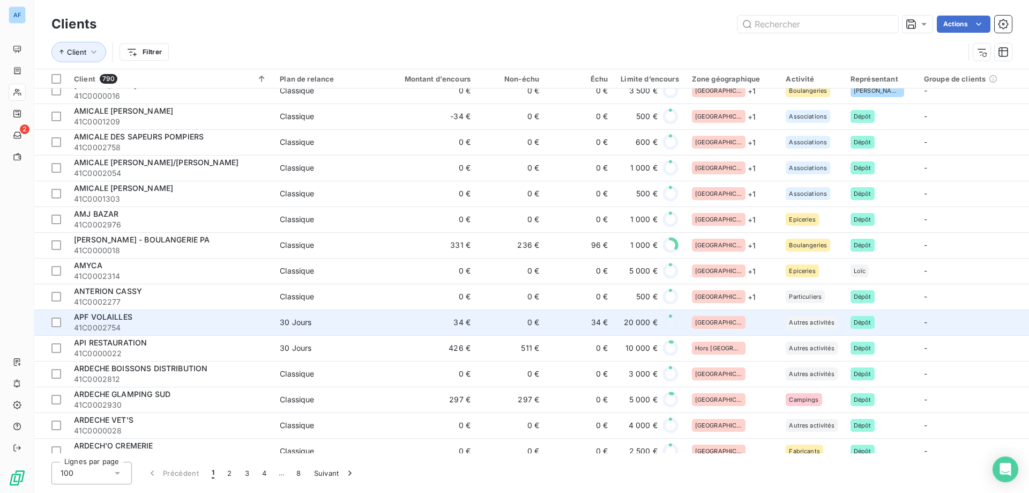
click at [576, 325] on td "34 €" at bounding box center [580, 322] width 69 height 26
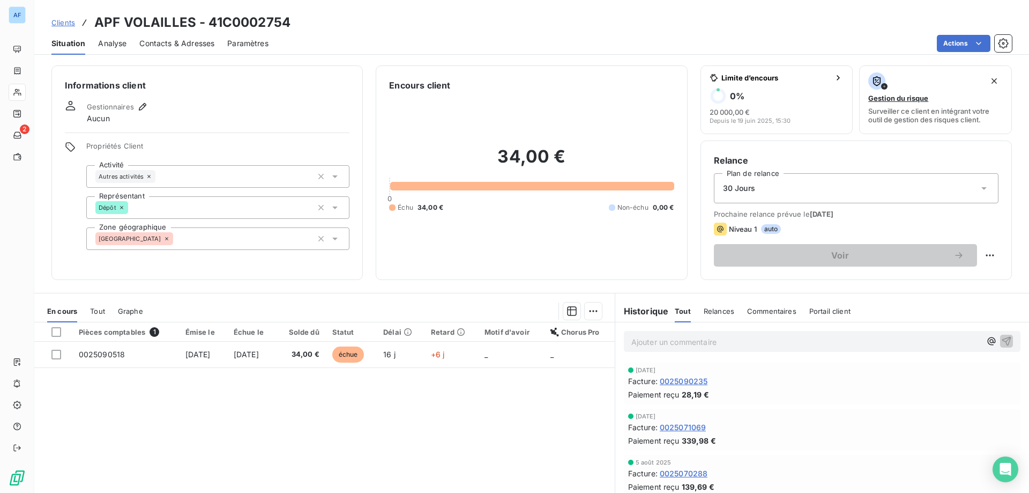
click at [175, 240] on div "[GEOGRAPHIC_DATA]" at bounding box center [217, 238] width 263 height 23
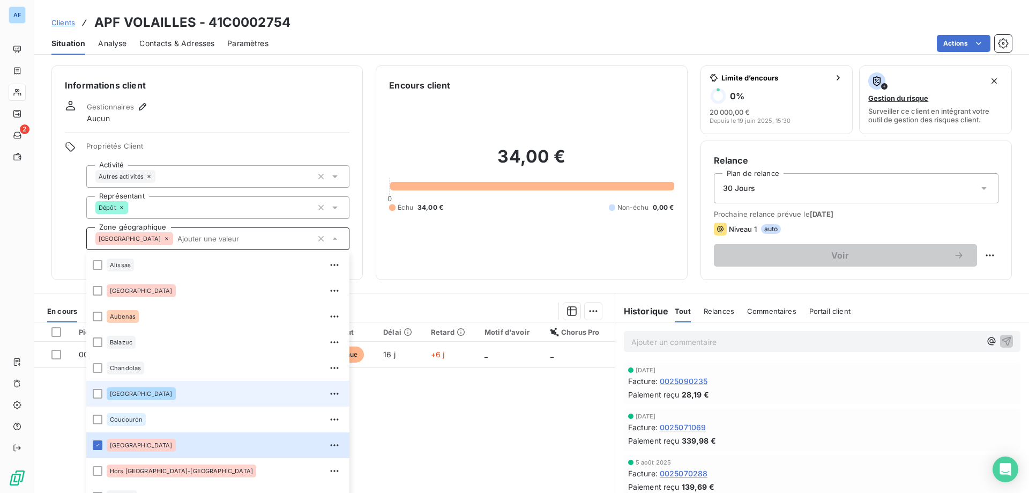
click at [201, 391] on div "[GEOGRAPHIC_DATA]" at bounding box center [225, 393] width 236 height 17
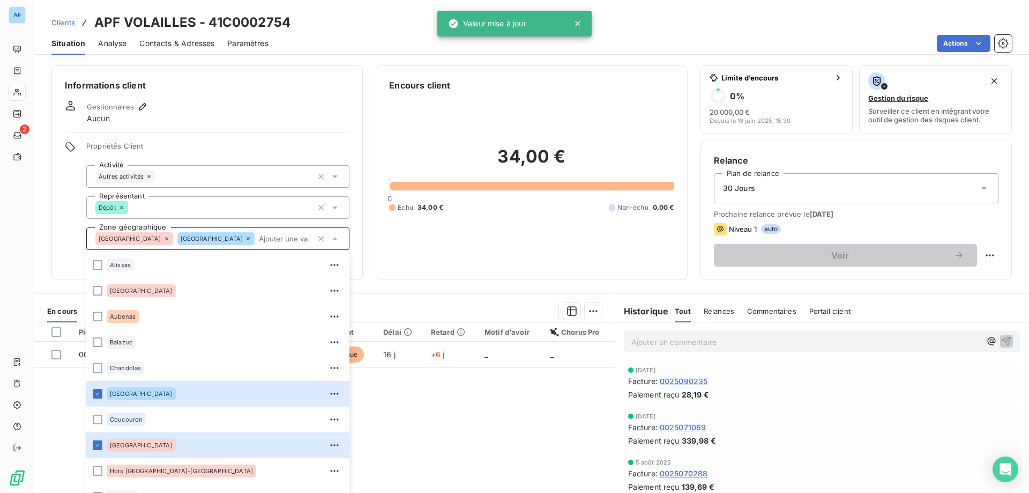
click at [68, 25] on span "Clients" at bounding box center [63, 22] width 24 height 9
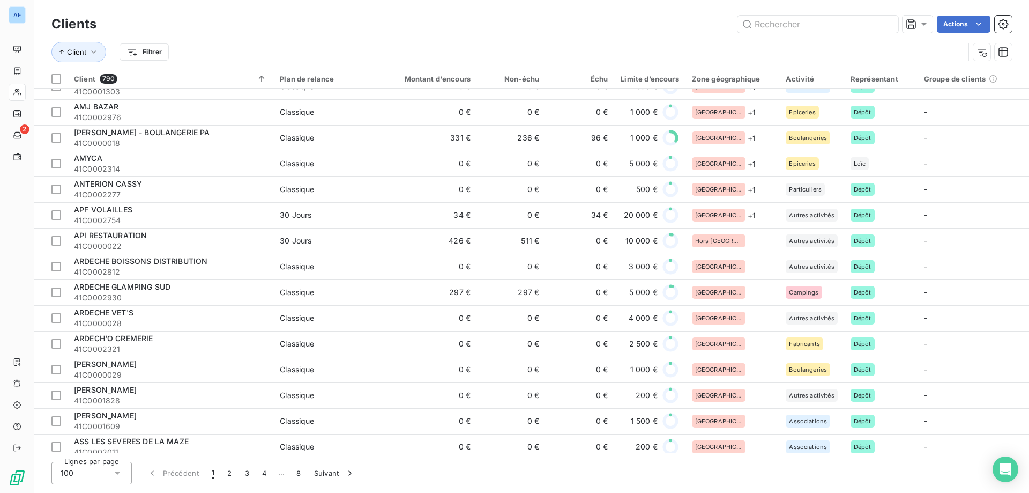
scroll to position [429, 0]
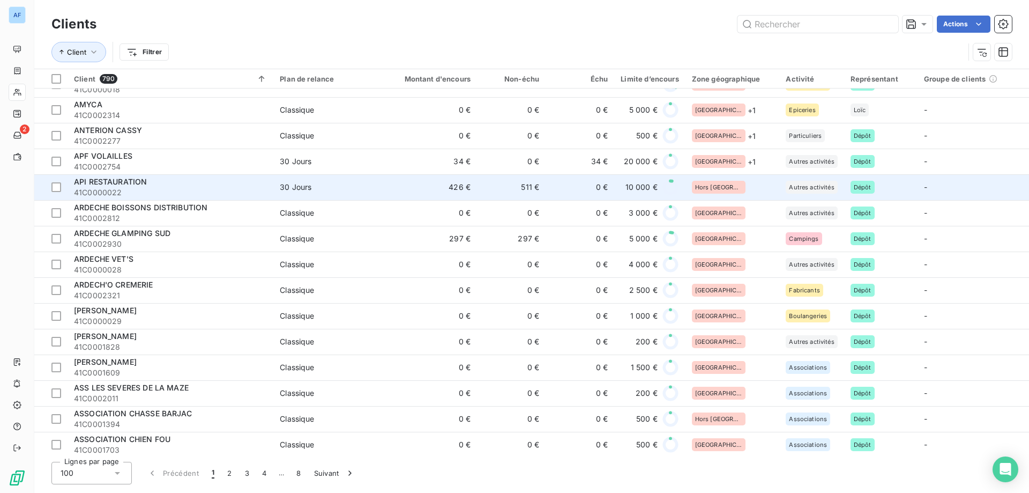
click at [747, 189] on div "Hors [GEOGRAPHIC_DATA]-[GEOGRAPHIC_DATA]" at bounding box center [732, 187] width 81 height 13
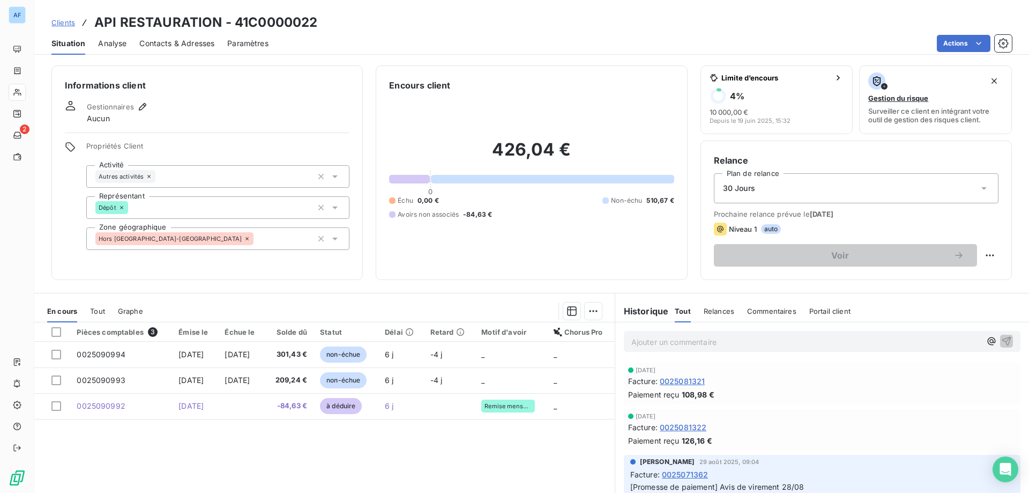
click at [71, 25] on span "Clients" at bounding box center [63, 22] width 24 height 9
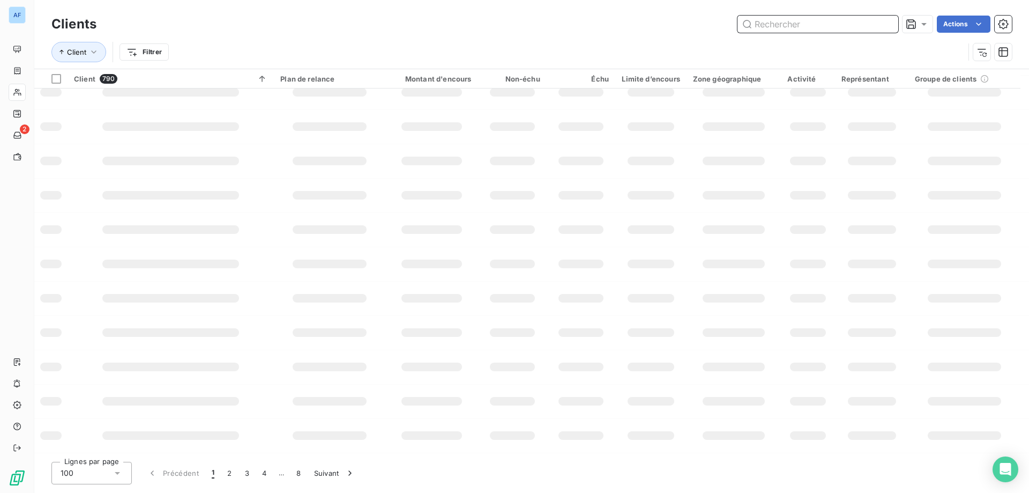
scroll to position [155, 0]
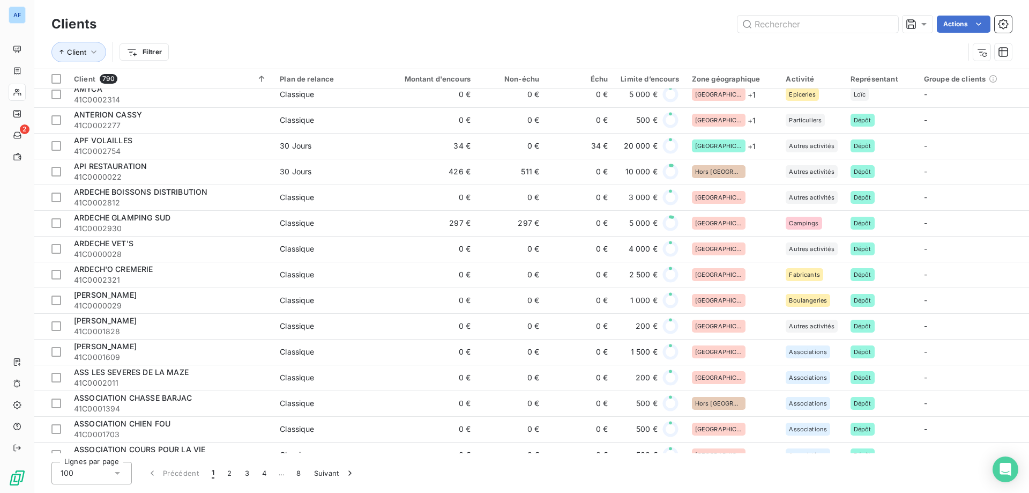
scroll to position [391, 0]
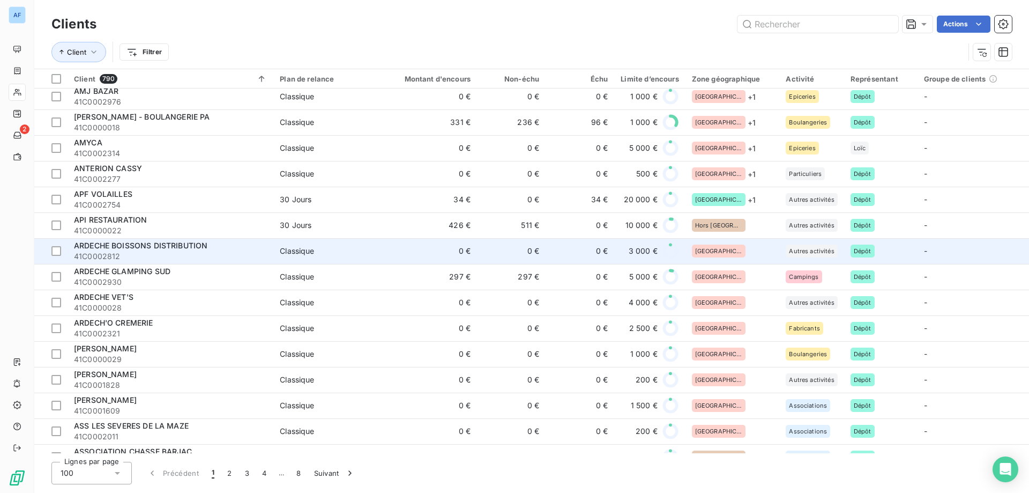
click at [721, 251] on div "[GEOGRAPHIC_DATA]" at bounding box center [719, 250] width 54 height 13
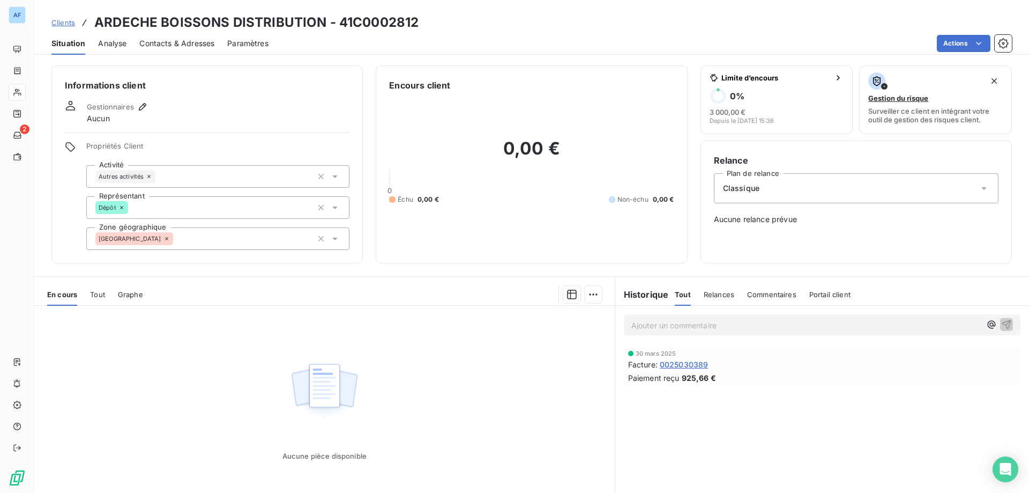
click at [192, 240] on div "[GEOGRAPHIC_DATA]" at bounding box center [217, 238] width 263 height 23
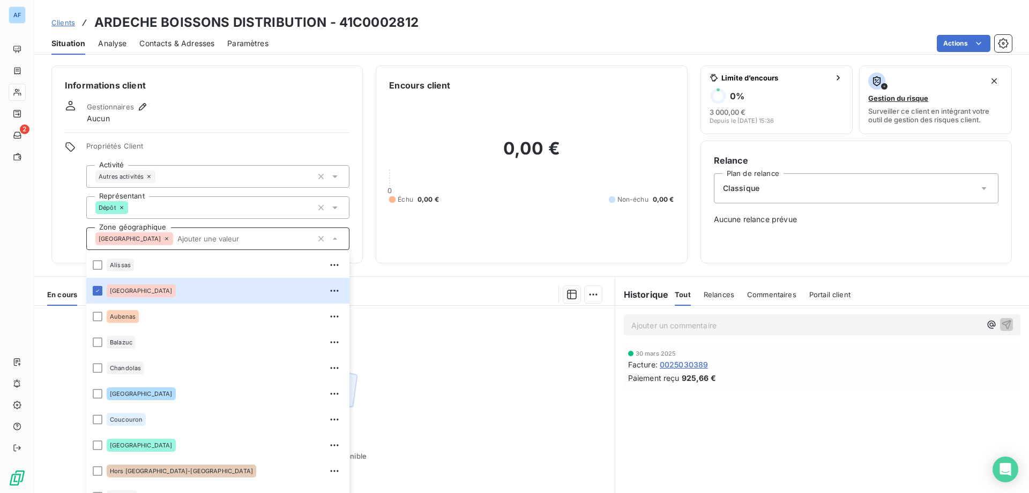
scroll to position [309, 0]
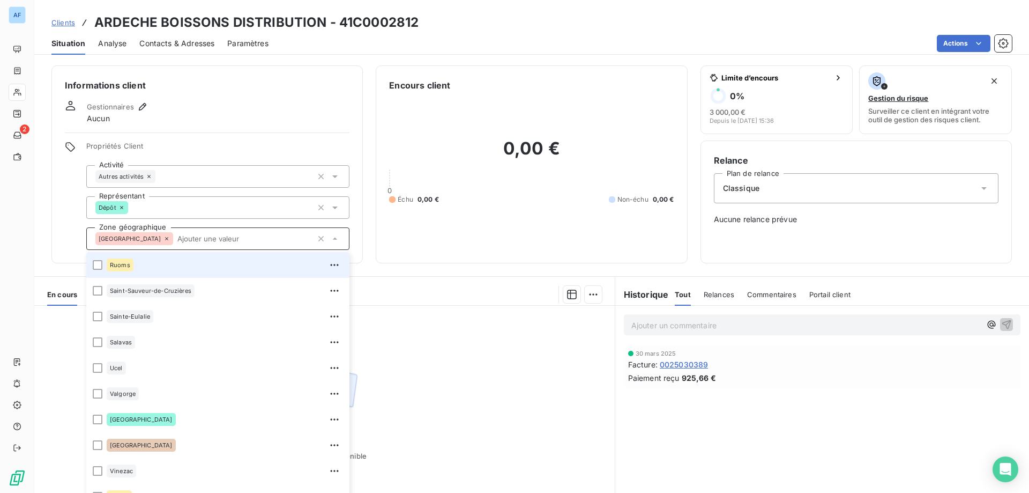
click at [153, 269] on div "Ruoms" at bounding box center [225, 264] width 236 height 17
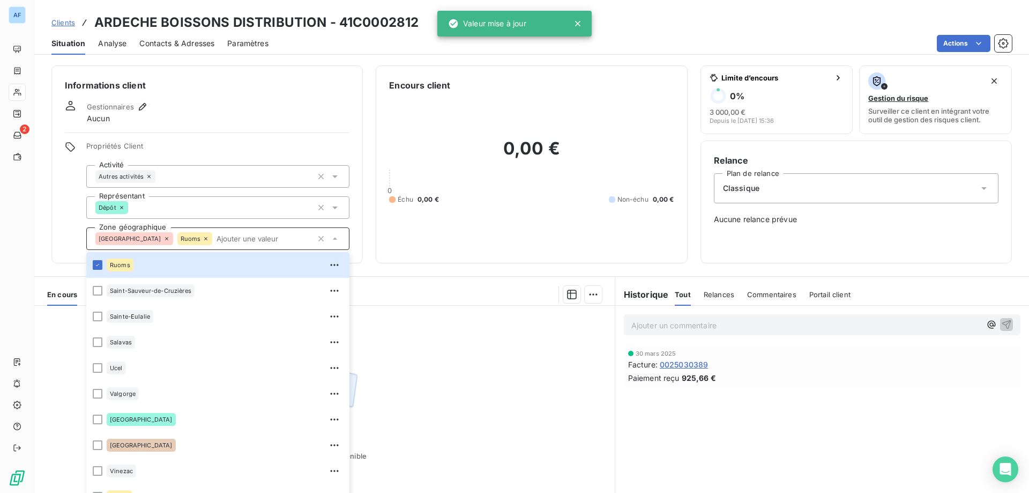
click at [57, 24] on span "Clients" at bounding box center [63, 22] width 24 height 9
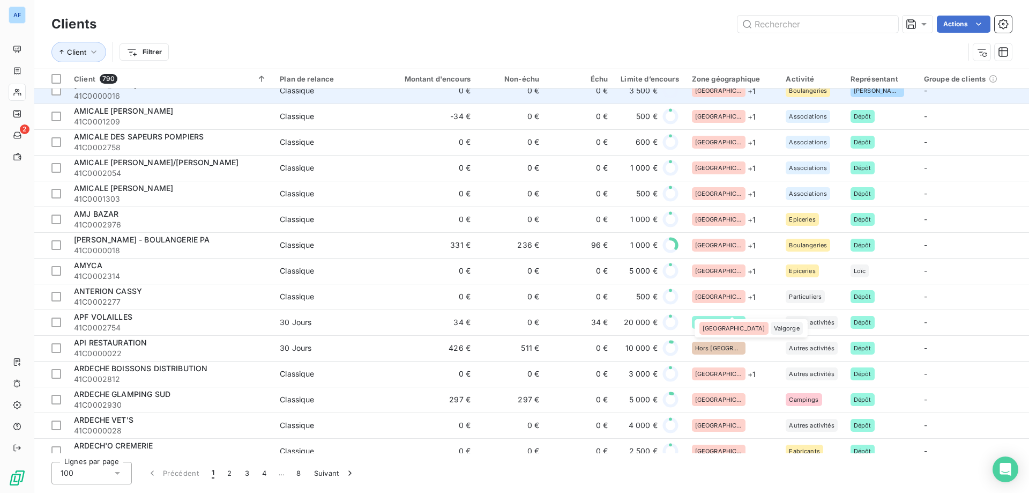
scroll to position [429, 0]
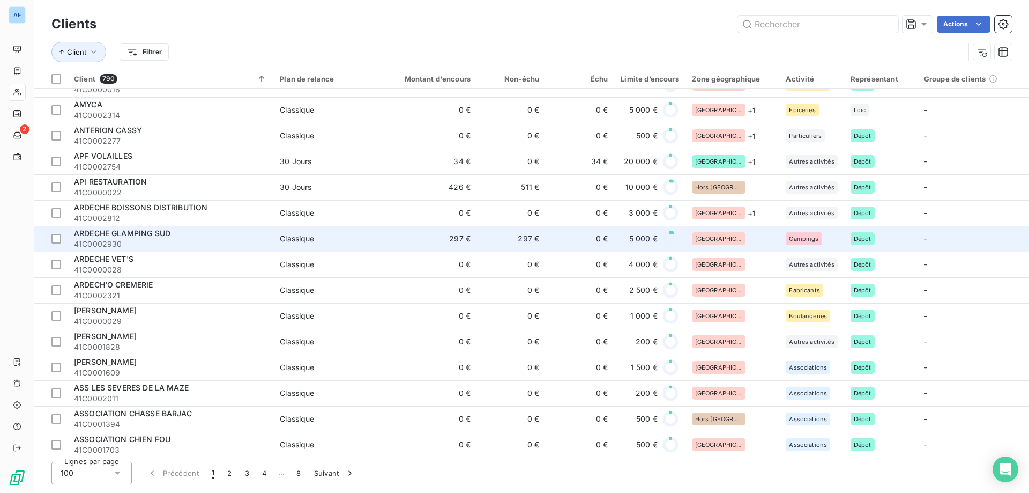
click at [735, 236] on div "[GEOGRAPHIC_DATA]" at bounding box center [732, 238] width 81 height 13
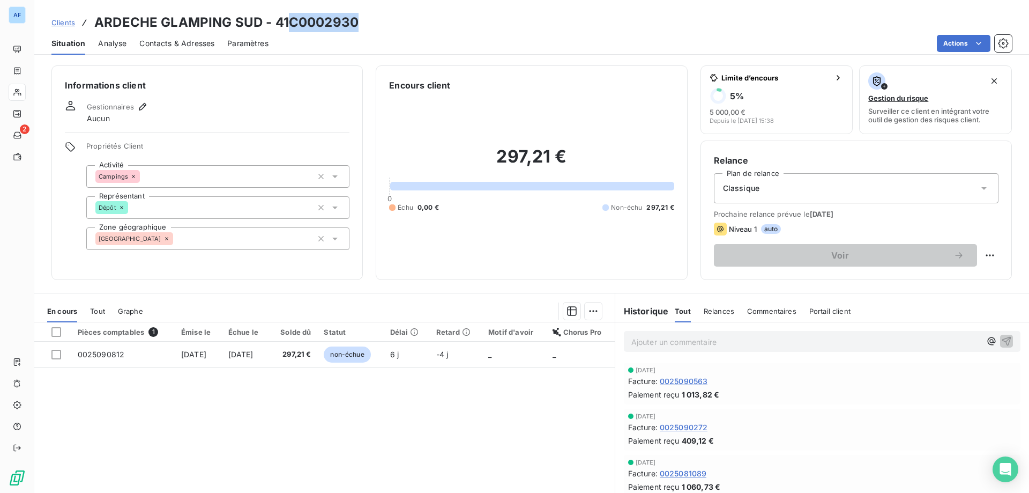
drag, startPoint x: 291, startPoint y: 20, endPoint x: 361, endPoint y: 25, distance: 69.9
click at [360, 22] on div "Clients ARDECHE GLAMPING SUD - 41C0002930" at bounding box center [531, 22] width 995 height 19
copy h3 "C0002930"
click at [186, 238] on div "[GEOGRAPHIC_DATA]" at bounding box center [217, 238] width 263 height 23
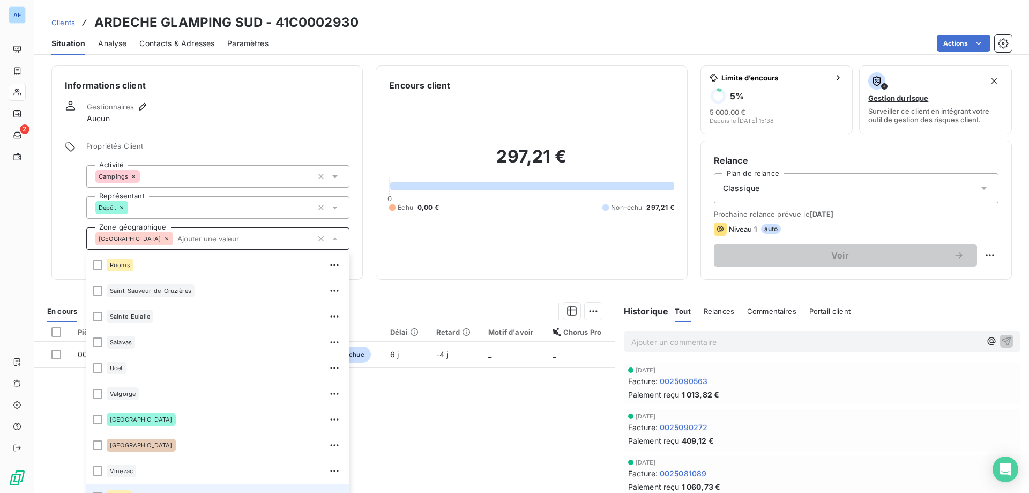
scroll to position [68, 0]
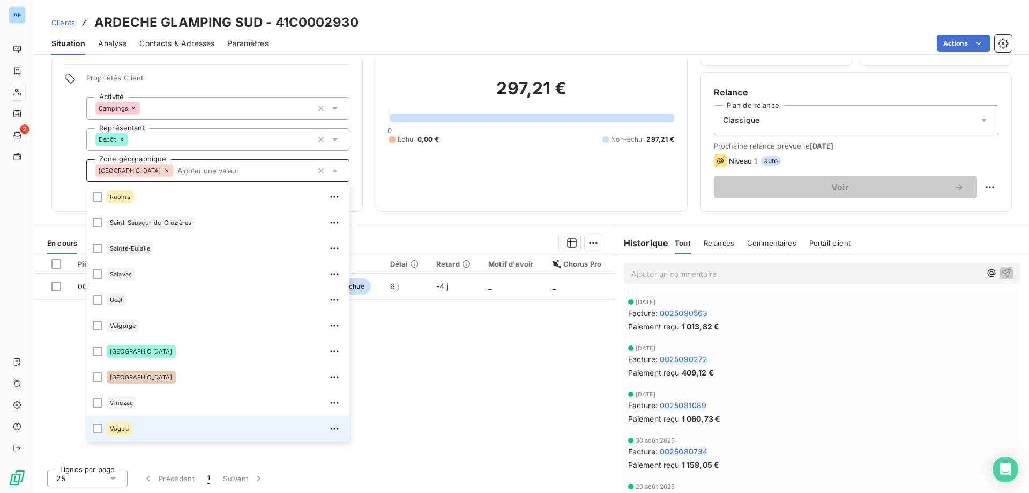
click at [168, 430] on div "Vogue" at bounding box center [225, 428] width 236 height 17
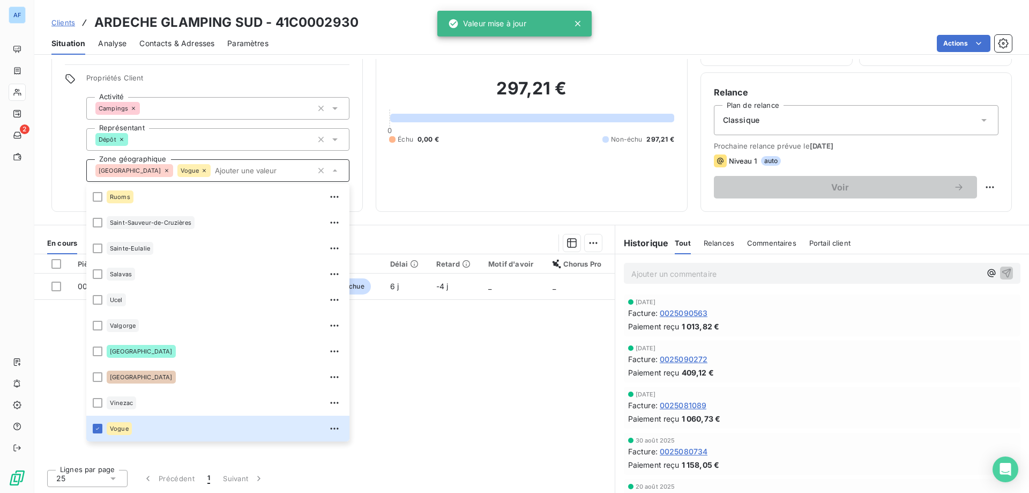
click at [72, 19] on span "Clients" at bounding box center [63, 22] width 24 height 9
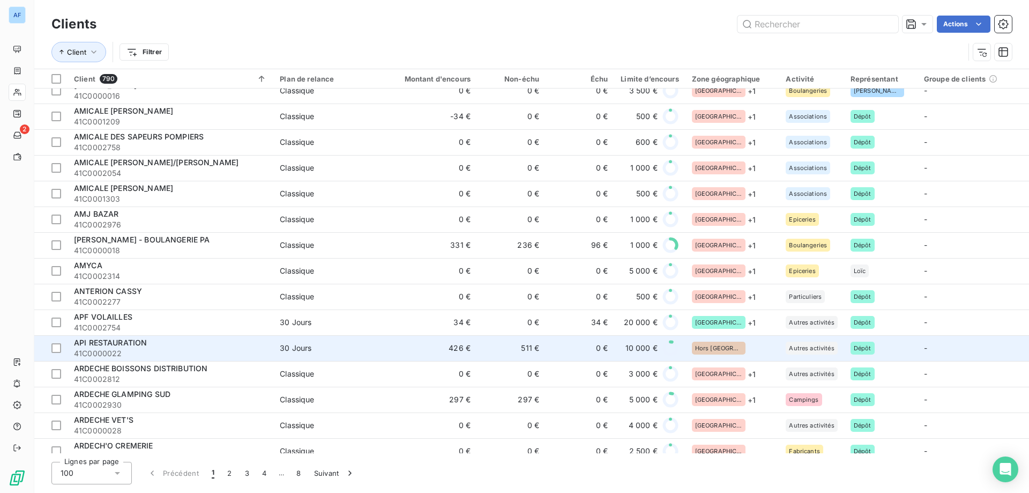
scroll to position [322, 0]
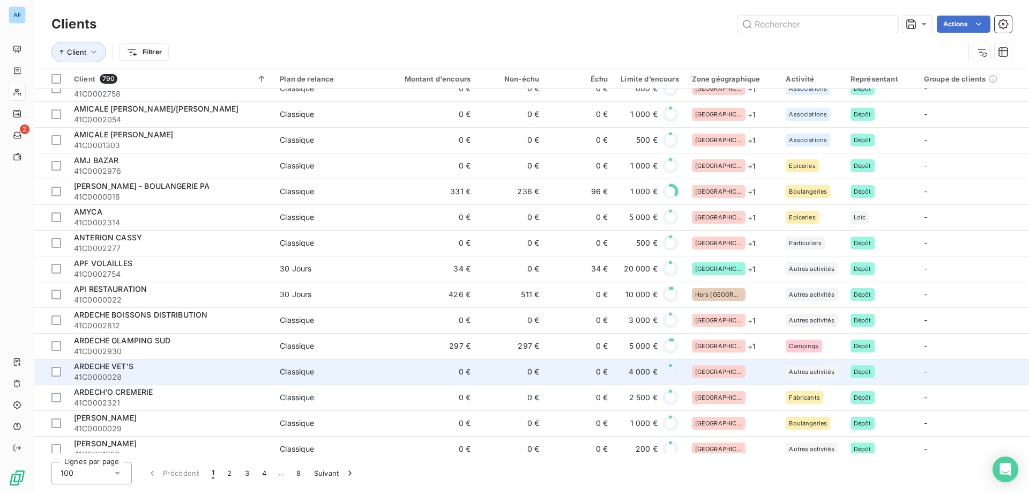
click at [738, 380] on td "[GEOGRAPHIC_DATA]" at bounding box center [733, 372] width 94 height 26
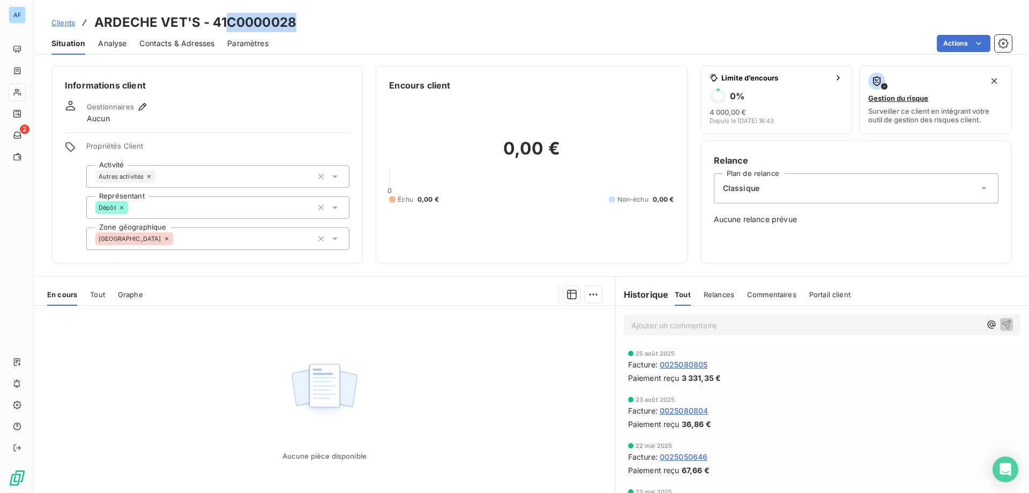
drag, startPoint x: 228, startPoint y: 21, endPoint x: 296, endPoint y: 24, distance: 67.6
click at [296, 24] on h3 "ARDECHE VET'S - 41C0000028" at bounding box center [195, 22] width 202 height 19
copy h3 "C0000028"
click at [188, 243] on div "[GEOGRAPHIC_DATA]" at bounding box center [217, 238] width 263 height 23
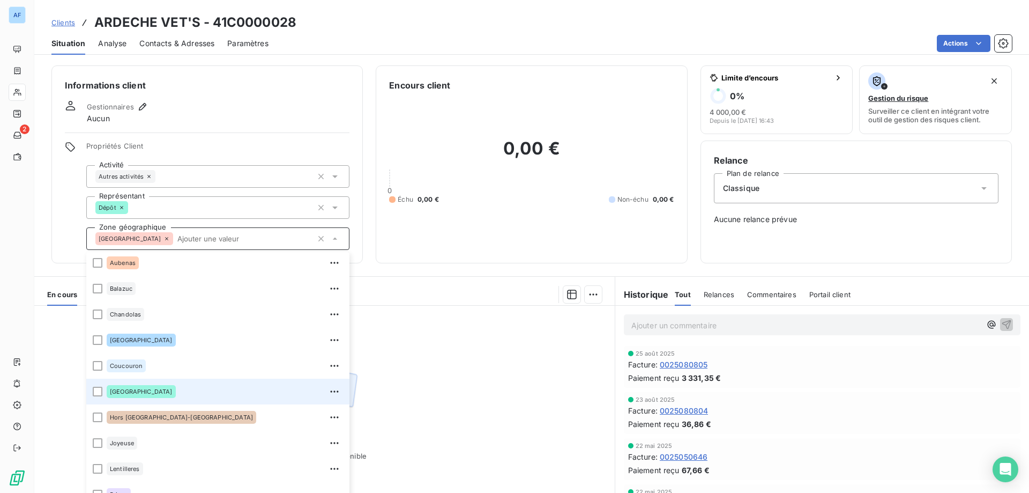
scroll to position [107, 0]
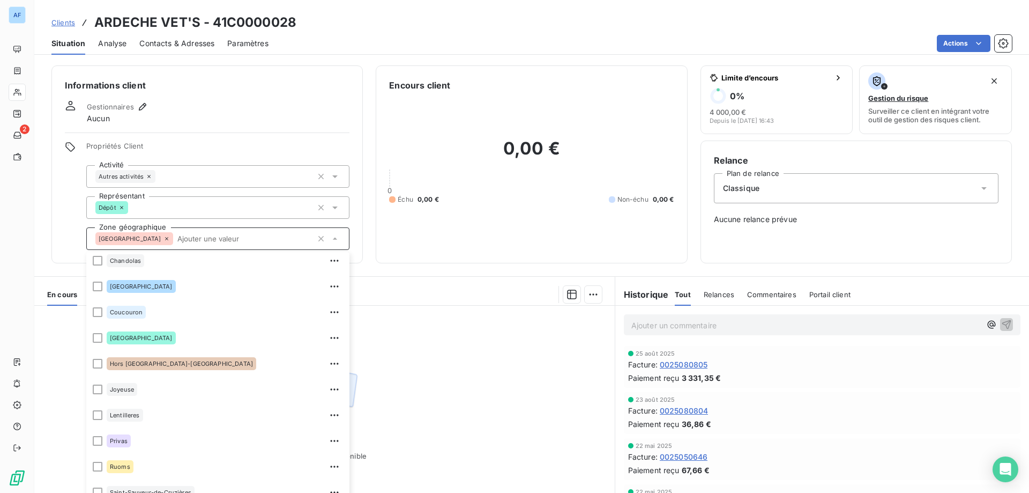
click at [198, 128] on div "Informations client Gestionnaires Aucun Propriétés Client Activité Autres activ…" at bounding box center [206, 164] width 311 height 198
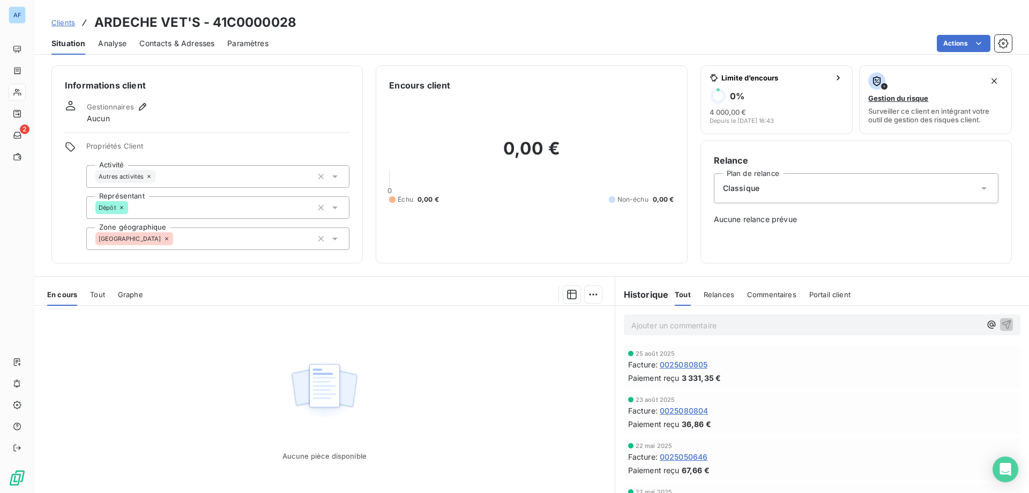
click at [181, 235] on div "[GEOGRAPHIC_DATA]" at bounding box center [217, 238] width 263 height 23
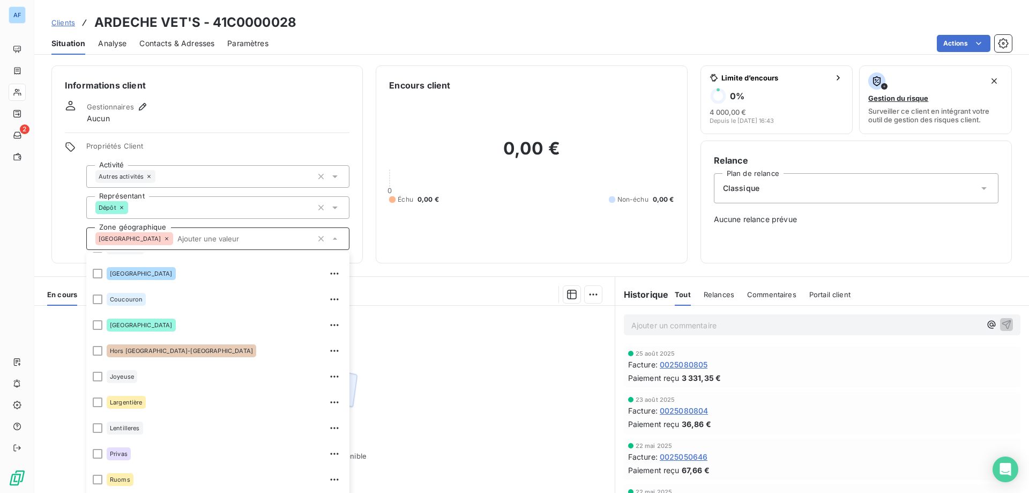
scroll to position [227, 0]
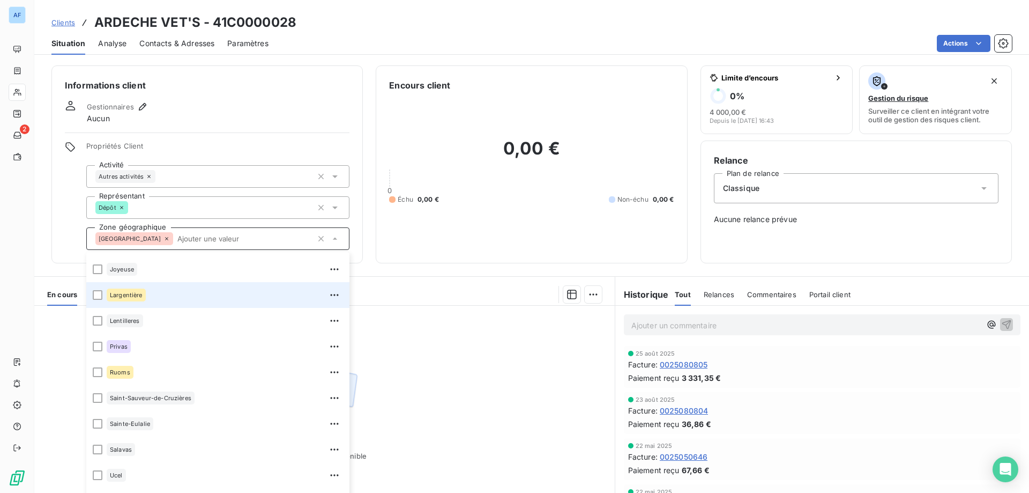
click at [146, 292] on div "Largentière" at bounding box center [225, 294] width 236 height 17
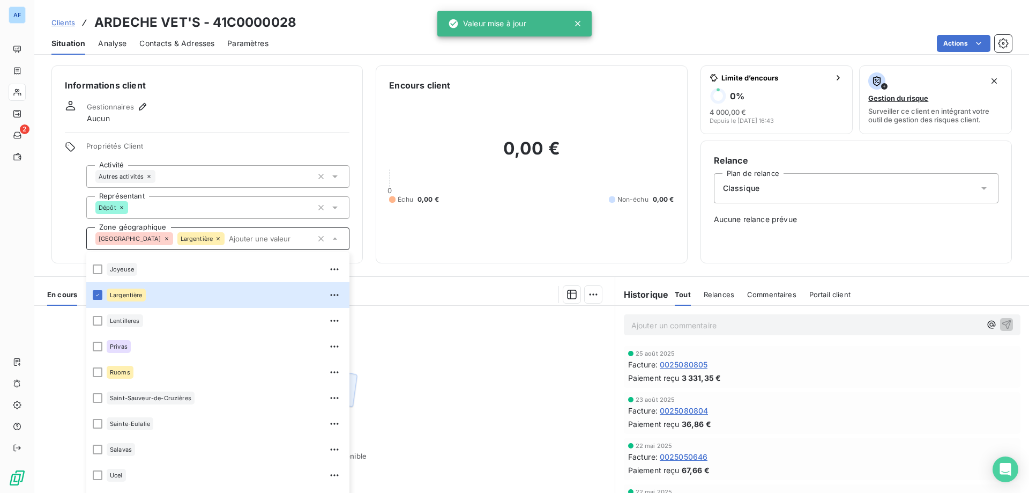
click at [69, 24] on span "Clients" at bounding box center [63, 22] width 24 height 9
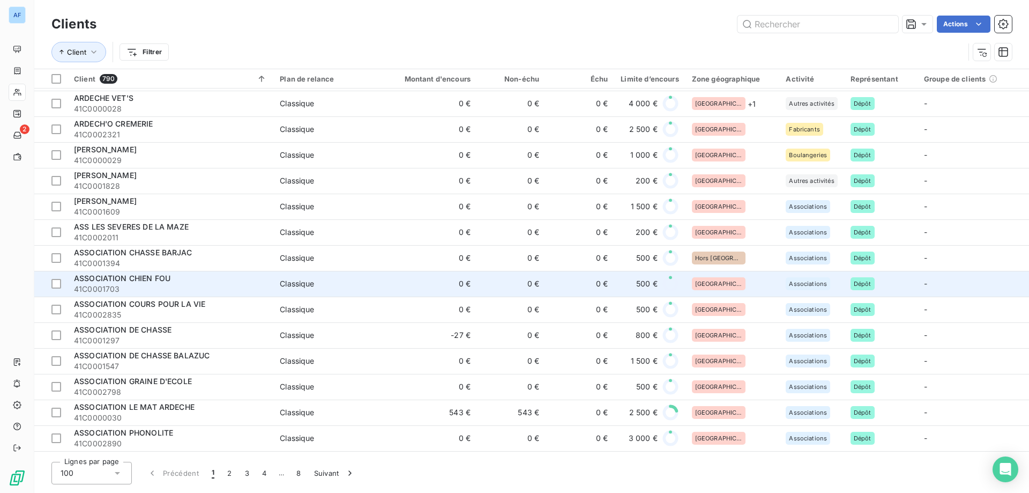
scroll to position [536, 0]
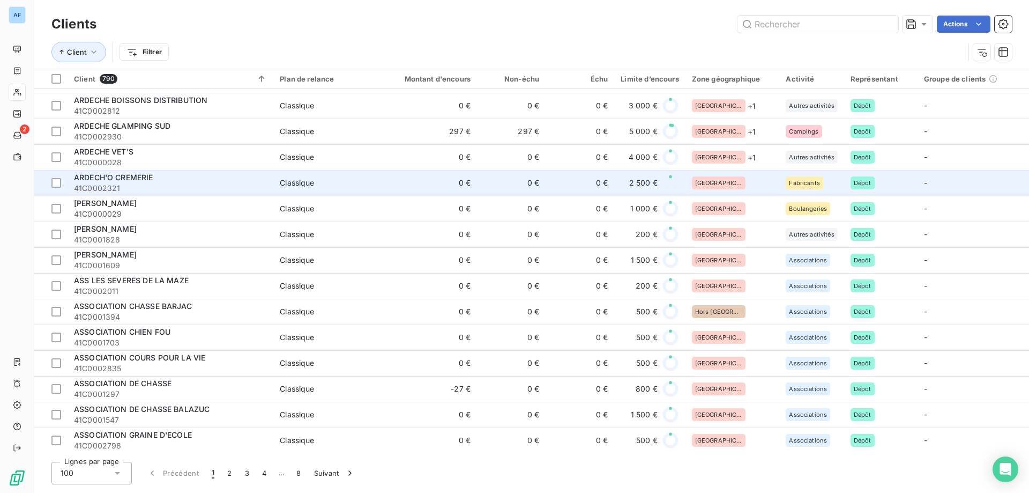
click at [486, 190] on td "0 €" at bounding box center [511, 183] width 69 height 26
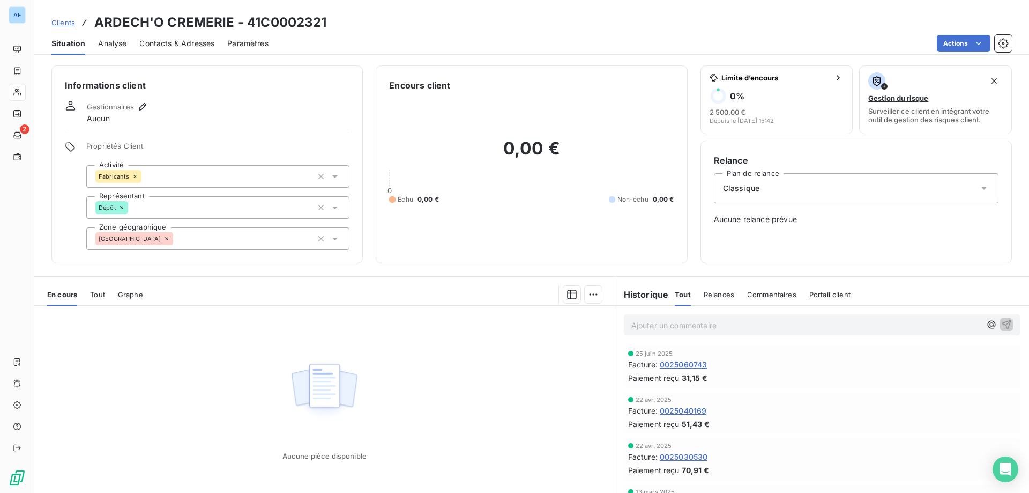
click at [255, 20] on h3 "ARDECH'O CREMERIE - 41C0002321" at bounding box center [210, 22] width 233 height 19
drag, startPoint x: 261, startPoint y: 19, endPoint x: 336, endPoint y: 20, distance: 75.6
click at [336, 20] on div "Clients ARDECH'O CREMERIE - 41C0002321" at bounding box center [531, 22] width 995 height 19
copy h3 "C0002321"
click at [170, 241] on div "[GEOGRAPHIC_DATA]" at bounding box center [217, 238] width 263 height 23
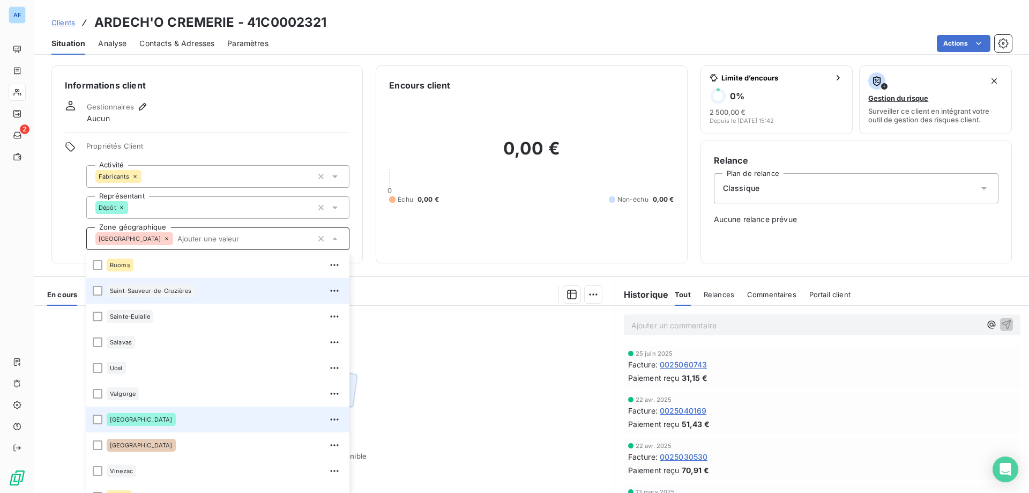
scroll to position [199, 0]
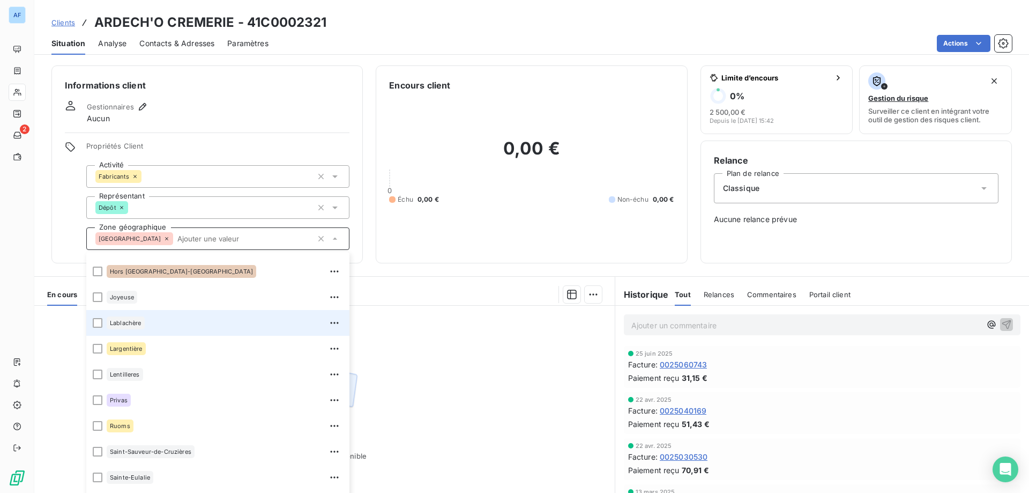
click at [154, 330] on div "Lablachère" at bounding box center [225, 322] width 236 height 17
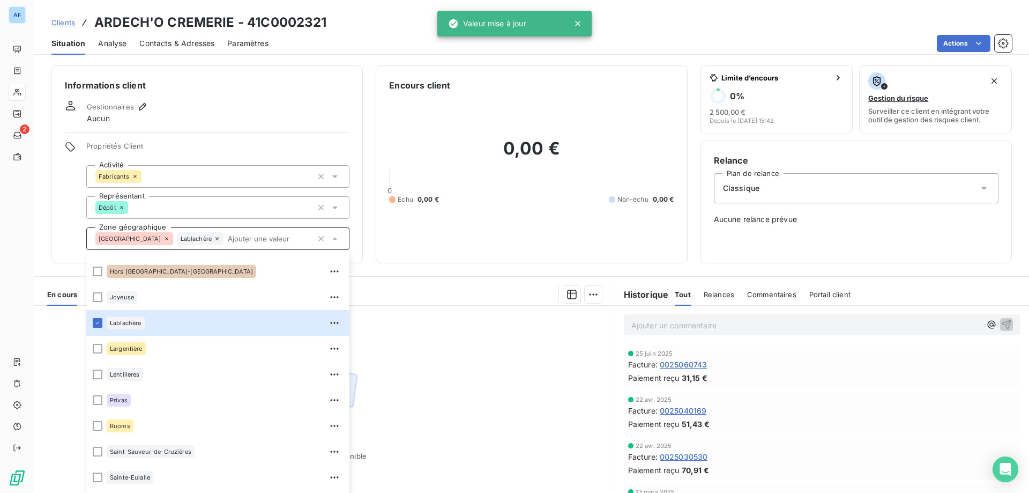
click at [62, 22] on span "Clients" at bounding box center [63, 22] width 24 height 9
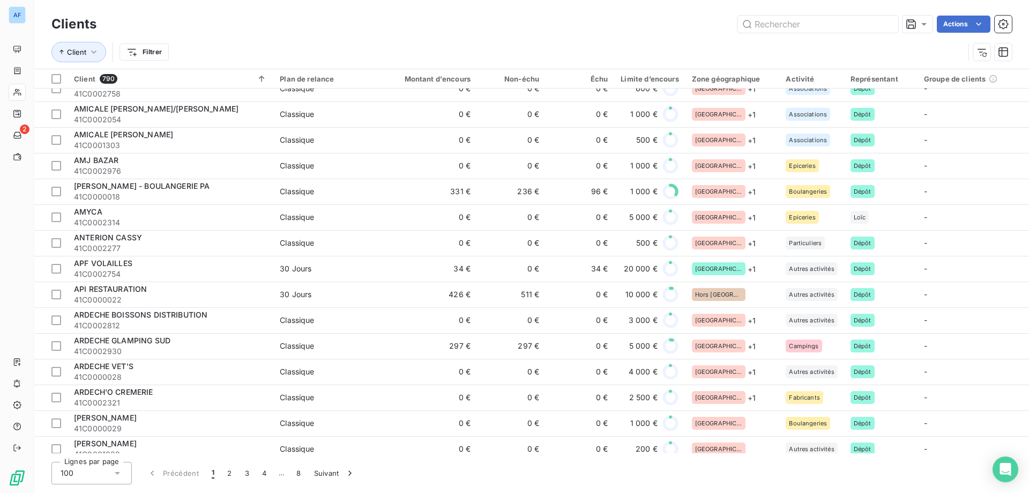
scroll to position [536, 0]
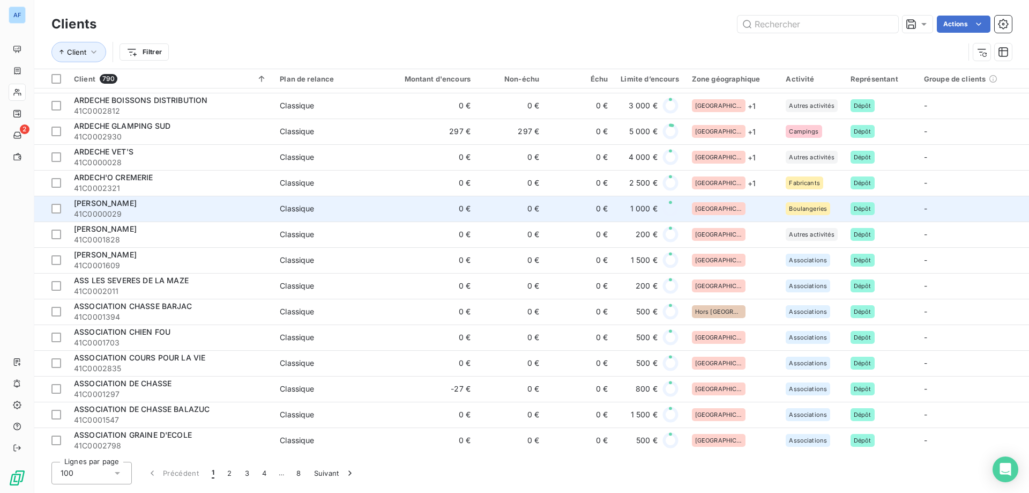
click at [573, 211] on td "0 €" at bounding box center [580, 209] width 69 height 26
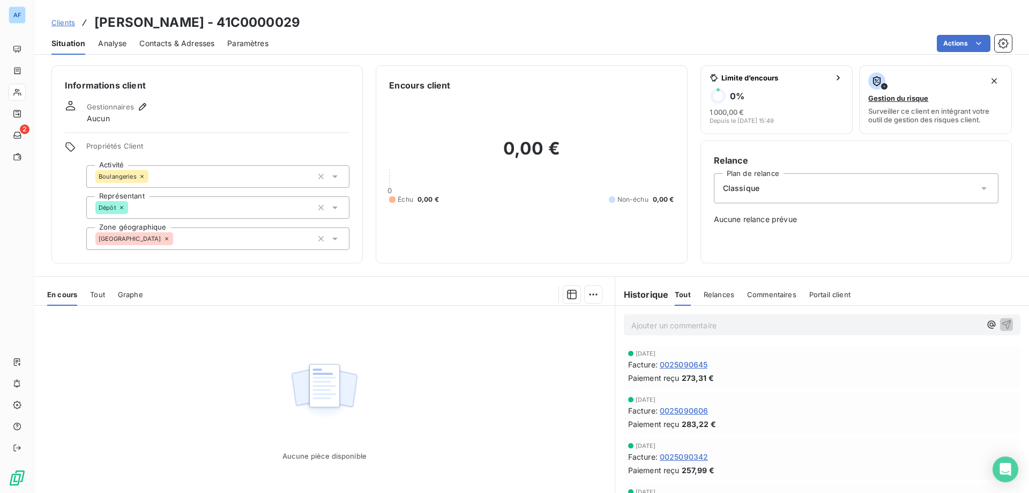
drag, startPoint x: 247, startPoint y: 21, endPoint x: 313, endPoint y: 22, distance: 65.9
click at [300, 22] on h3 "ARNAUD JEAN LUC - 41C0000029" at bounding box center [197, 22] width 206 height 19
copy h3 "C0000029"
click at [232, 238] on div "[GEOGRAPHIC_DATA]" at bounding box center [217, 238] width 263 height 23
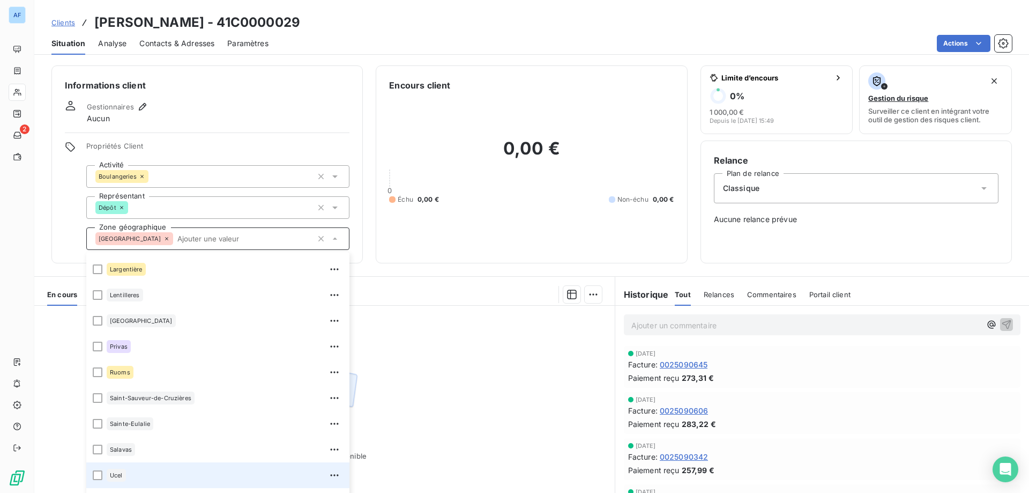
scroll to position [225, 0]
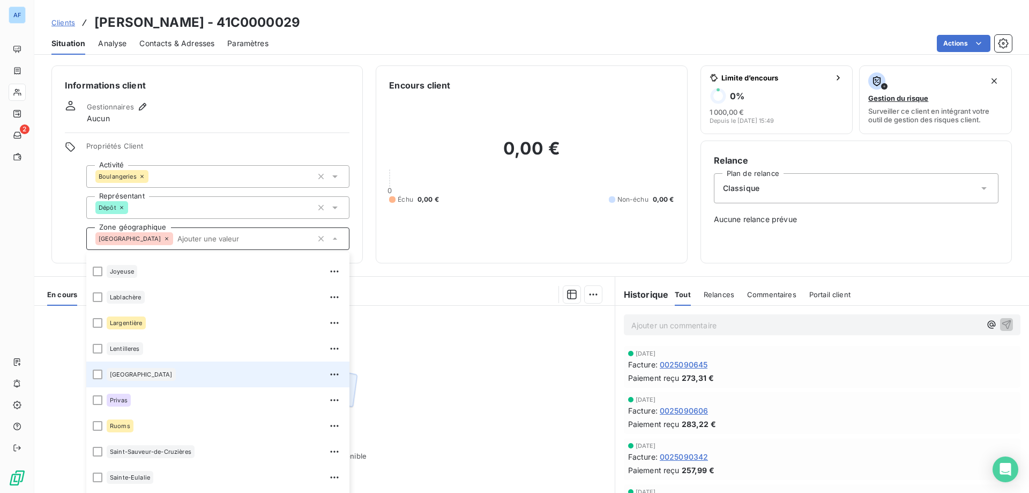
click at [172, 377] on div "[GEOGRAPHIC_DATA]" at bounding box center [225, 374] width 236 height 17
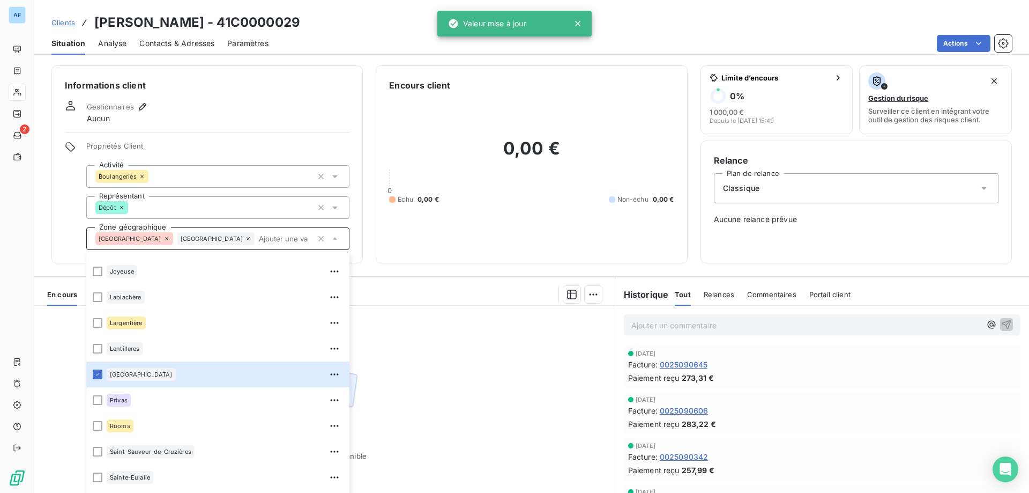
click at [462, 359] on div "Aucune pièce disponible" at bounding box center [324, 409] width 581 height 206
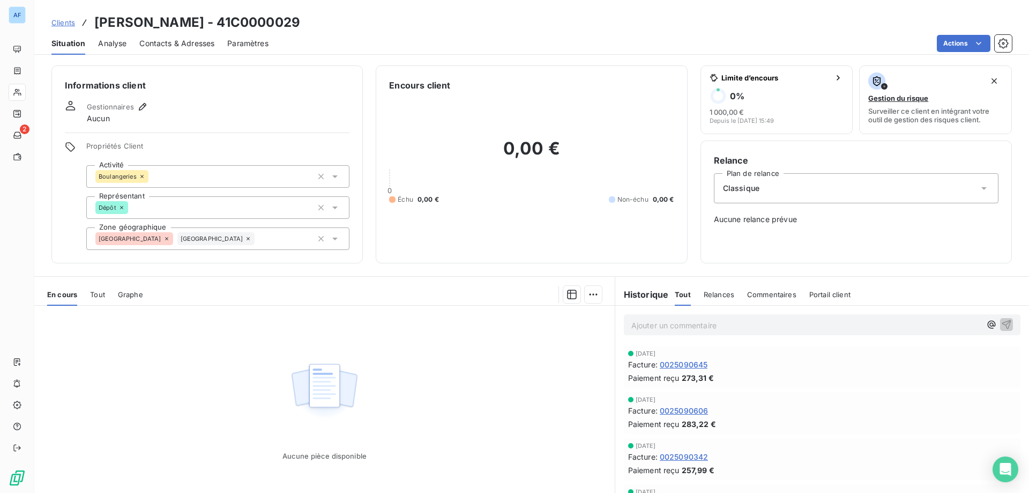
click at [69, 17] on link "Clients" at bounding box center [63, 22] width 24 height 11
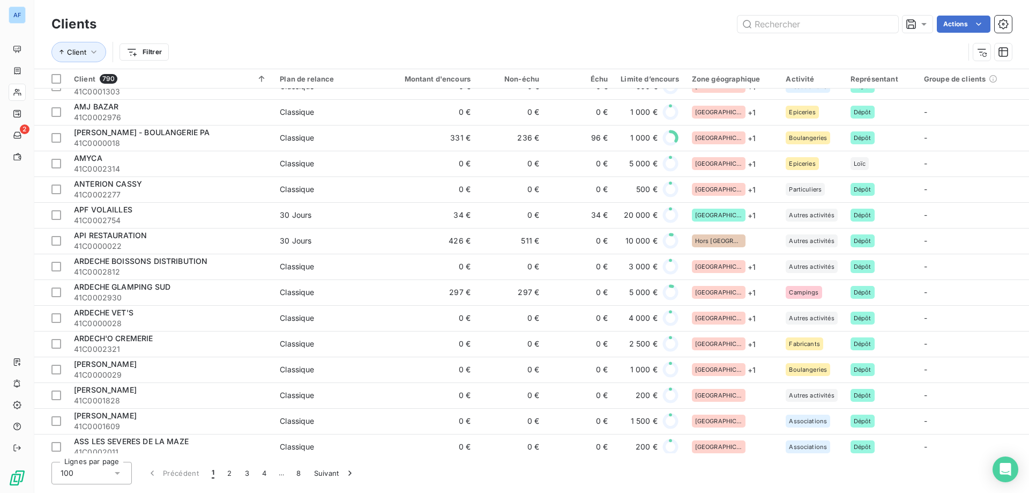
scroll to position [483, 0]
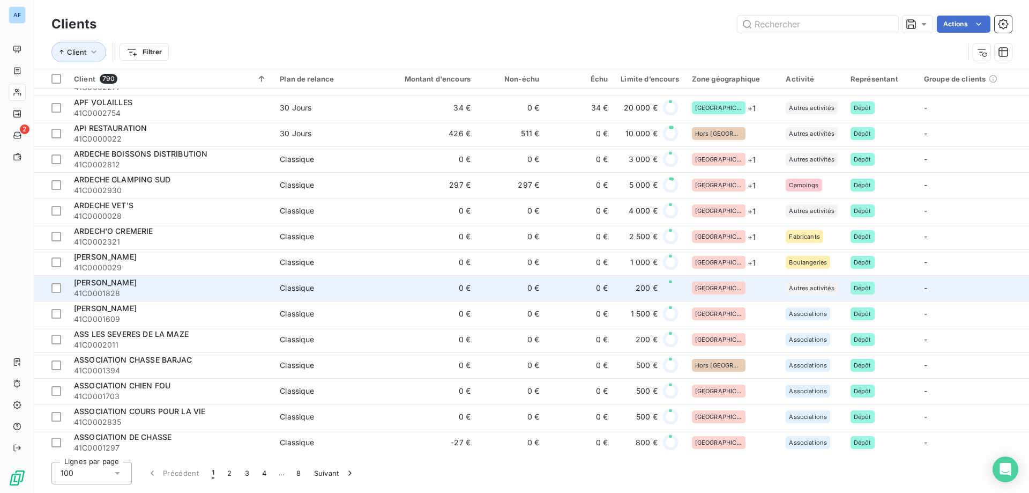
click at [737, 292] on div "[GEOGRAPHIC_DATA]" at bounding box center [732, 287] width 81 height 13
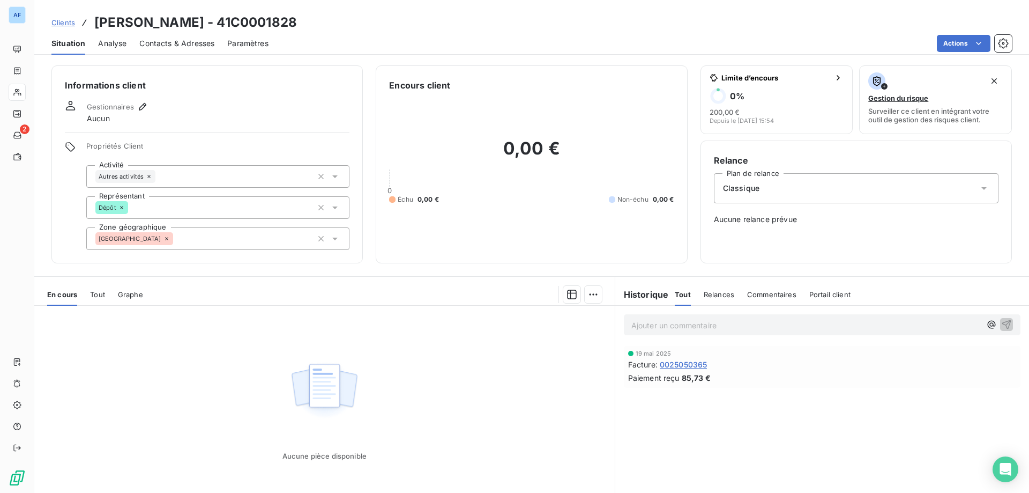
drag, startPoint x: 241, startPoint y: 23, endPoint x: 303, endPoint y: 21, distance: 62.2
click at [297, 21] on h3 "[PERSON_NAME] - 41C0001828" at bounding box center [195, 22] width 203 height 19
copy h3 "C0001828"
click at [196, 236] on div "[GEOGRAPHIC_DATA]" at bounding box center [217, 238] width 263 height 23
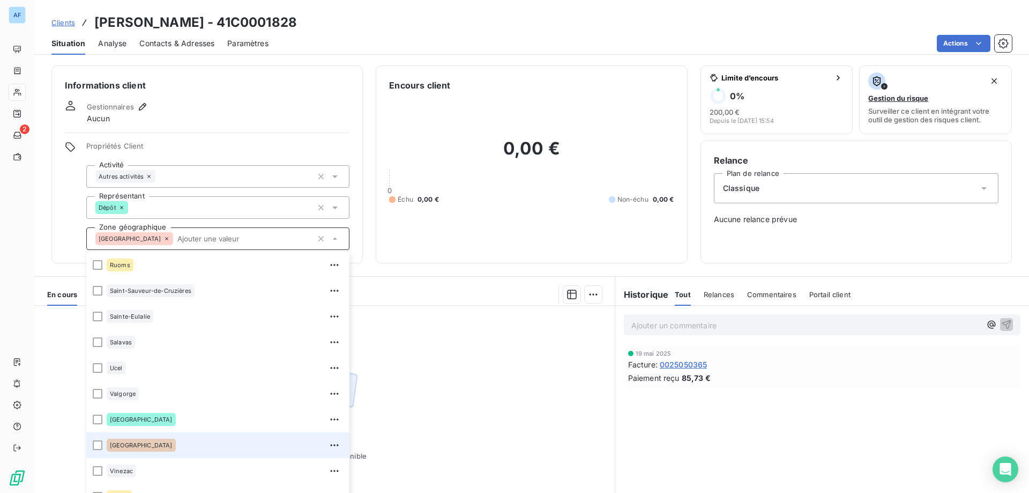
scroll to position [172, 0]
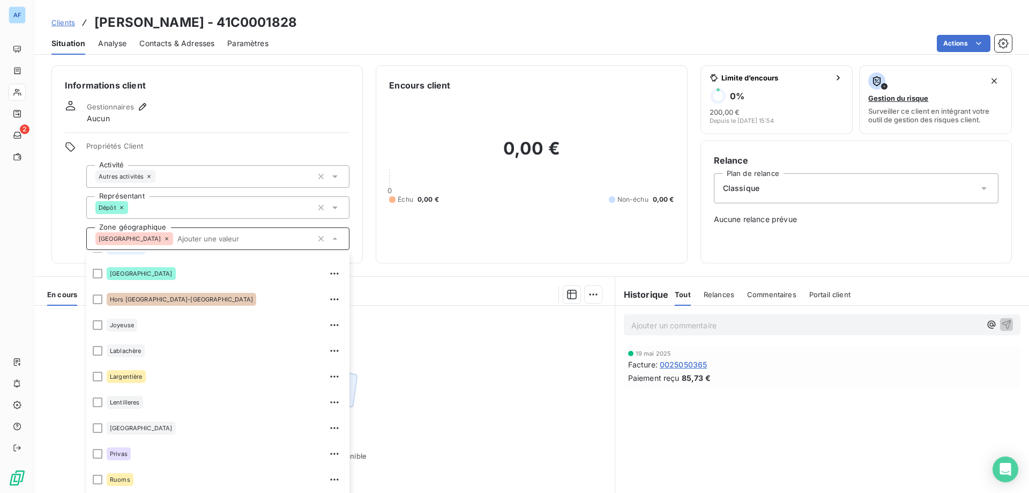
click at [459, 416] on div "Aucune pièce disponible" at bounding box center [324, 409] width 581 height 206
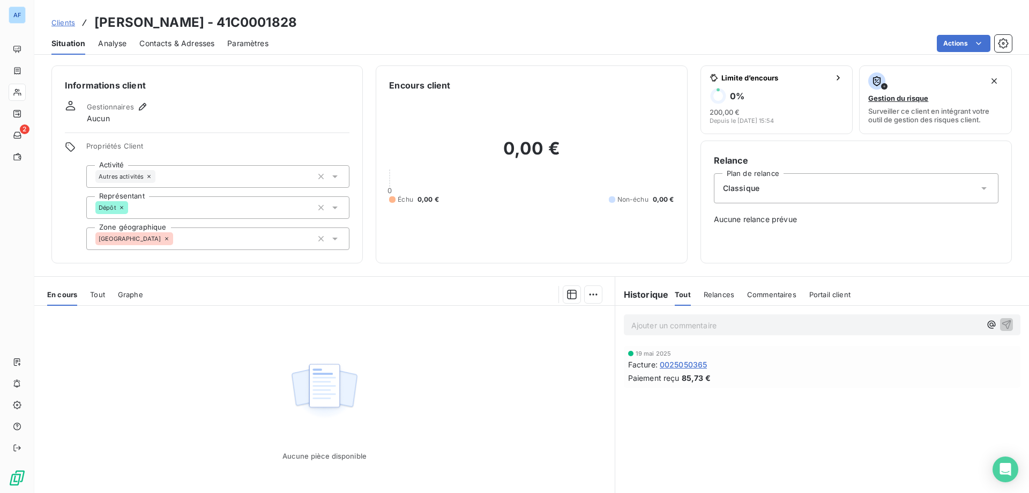
click at [195, 244] on div "[GEOGRAPHIC_DATA]" at bounding box center [217, 238] width 263 height 23
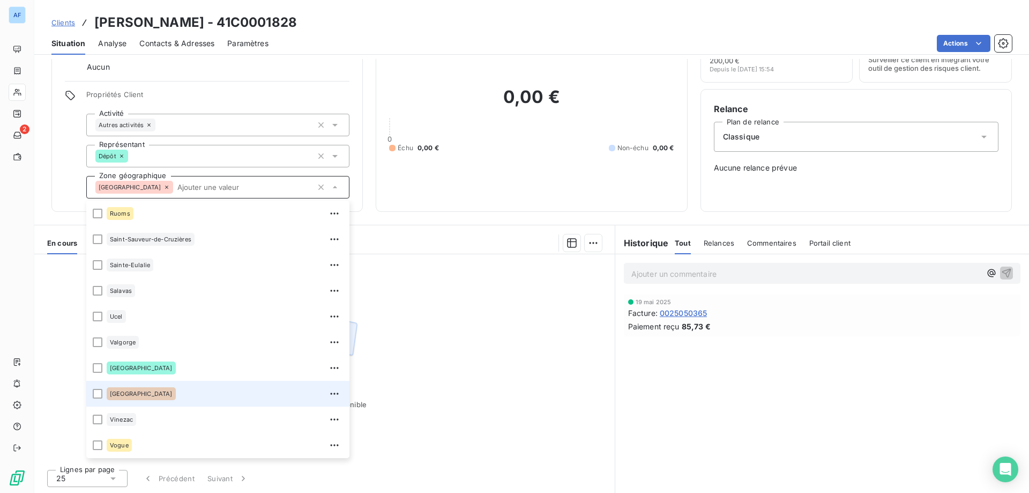
scroll to position [358, 0]
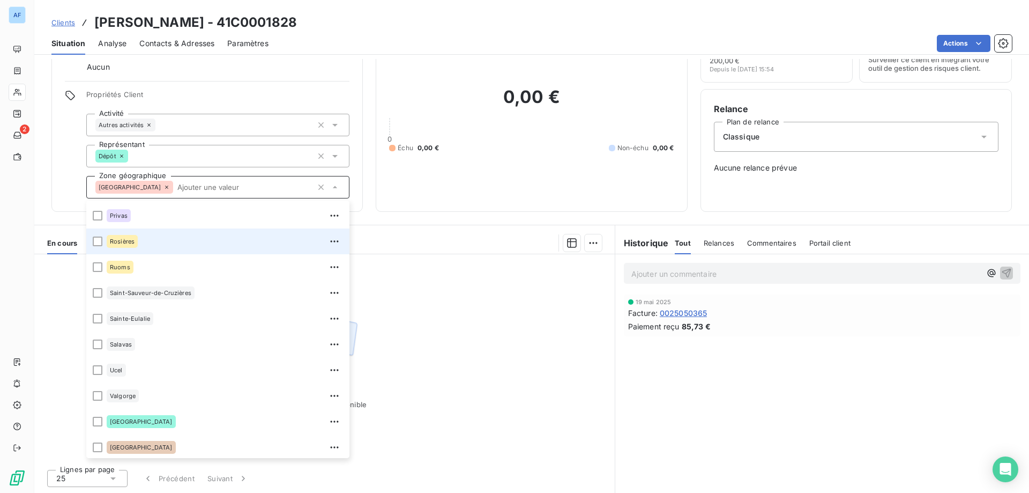
click at [146, 238] on div "Rosières" at bounding box center [225, 241] width 236 height 17
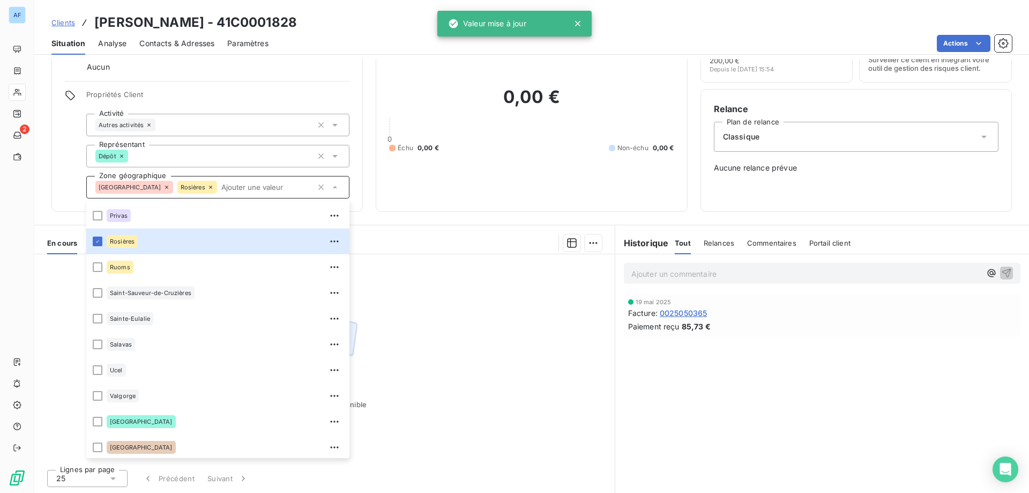
click at [68, 20] on span "Clients" at bounding box center [63, 22] width 24 height 9
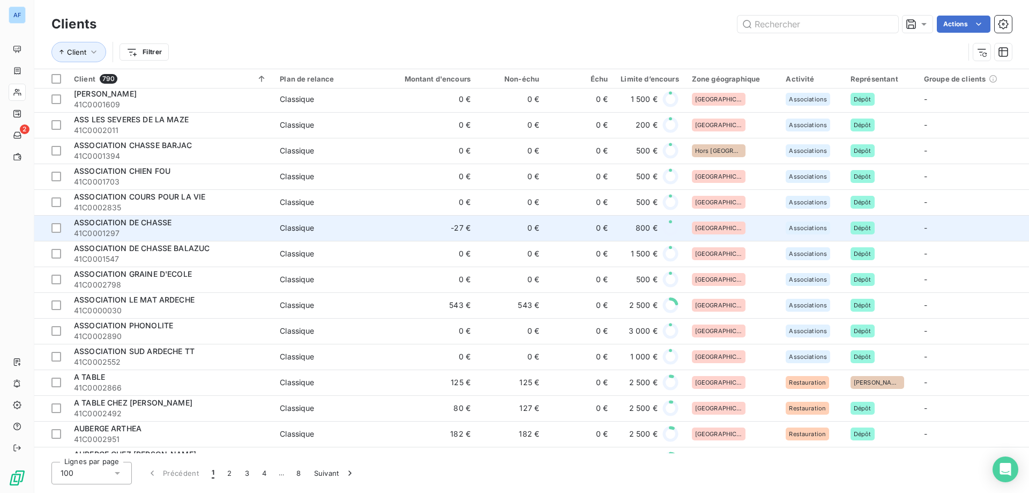
scroll to position [536, 0]
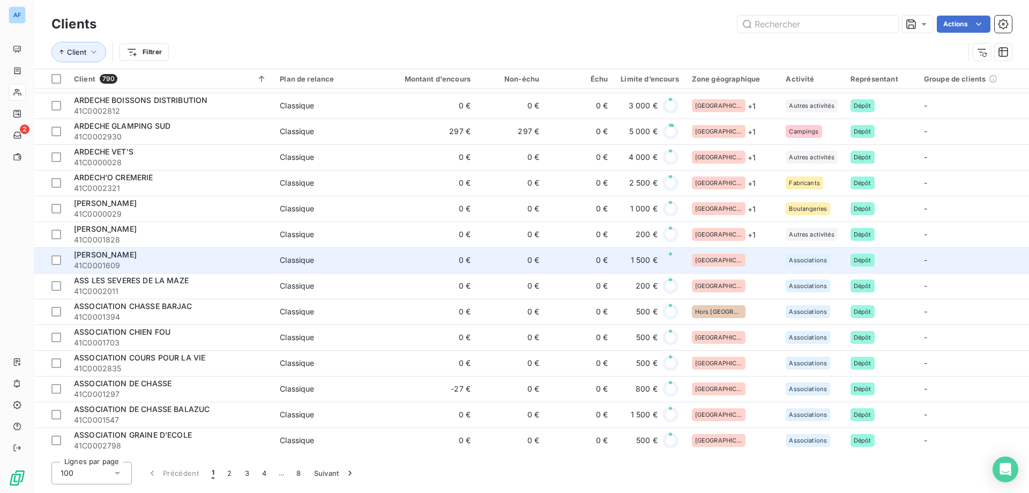
click at [734, 265] on div "[GEOGRAPHIC_DATA]" at bounding box center [732, 260] width 81 height 13
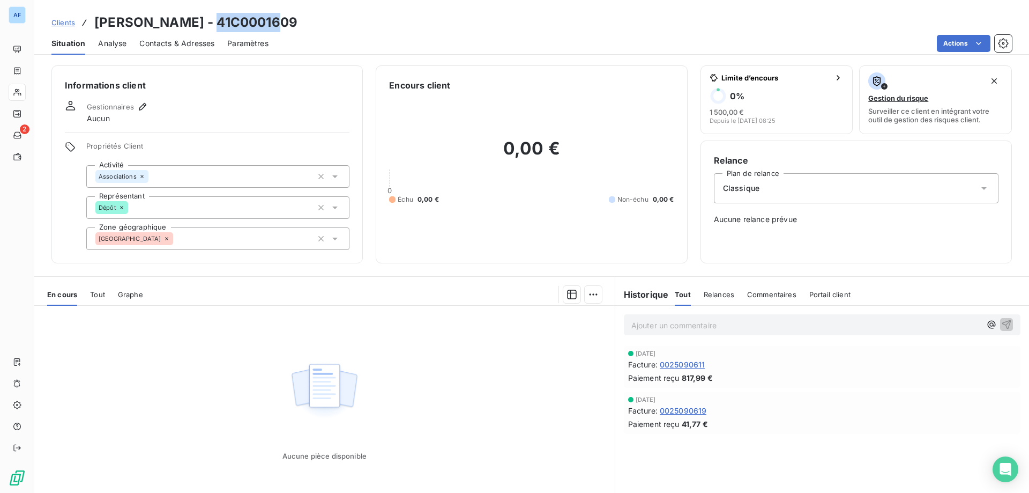
drag, startPoint x: 219, startPoint y: 17, endPoint x: 283, endPoint y: 21, distance: 64.0
click at [283, 21] on div "Clients ASA ARDECHE - 41C0001609" at bounding box center [531, 22] width 995 height 19
copy h3 "C0001609"
click at [159, 240] on div "[GEOGRAPHIC_DATA]" at bounding box center [217, 238] width 263 height 23
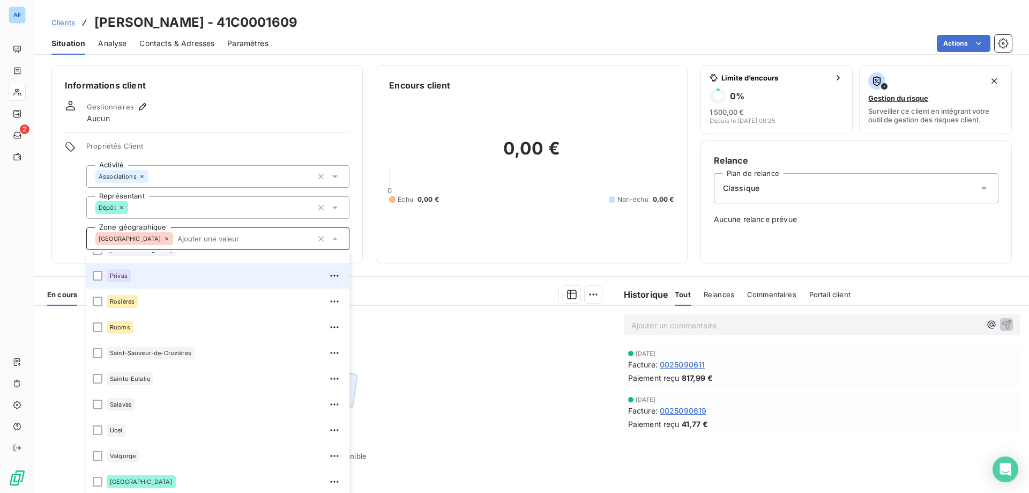
scroll to position [268, 0]
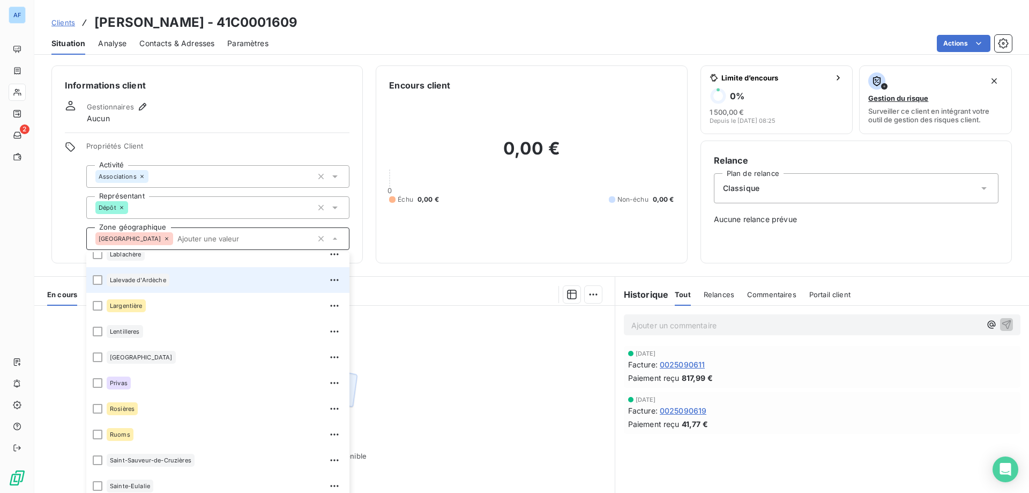
click at [155, 277] on span "Lalevade d'Ardèche" at bounding box center [138, 280] width 56 height 6
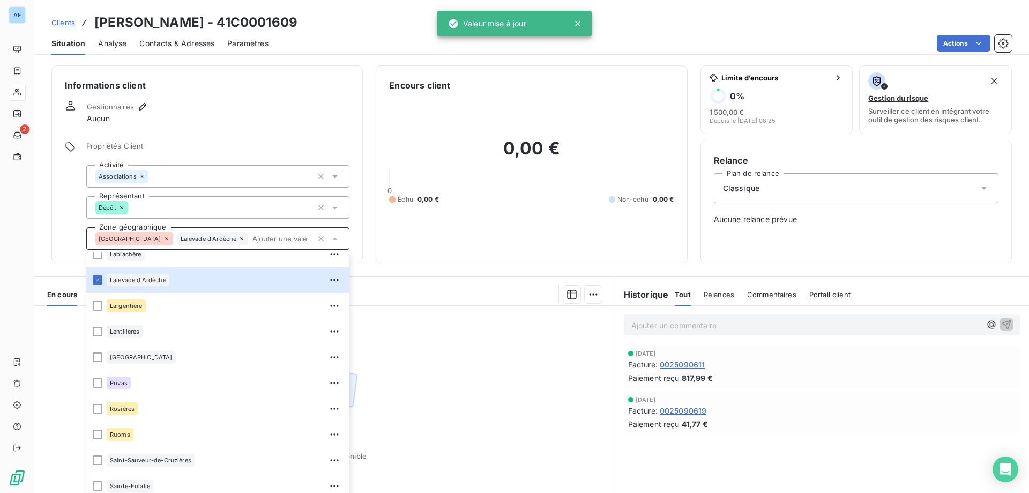
click at [69, 23] on span "Clients" at bounding box center [63, 22] width 24 height 9
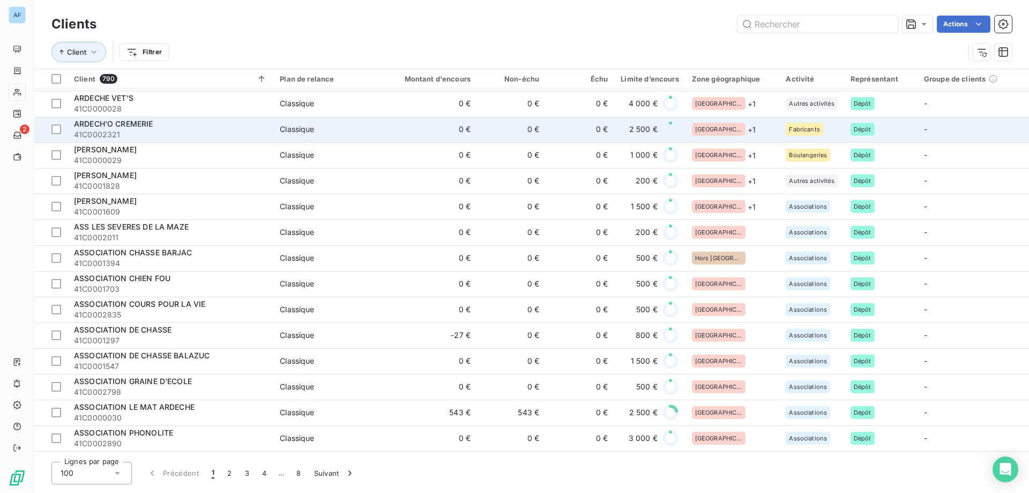
scroll to position [643, 0]
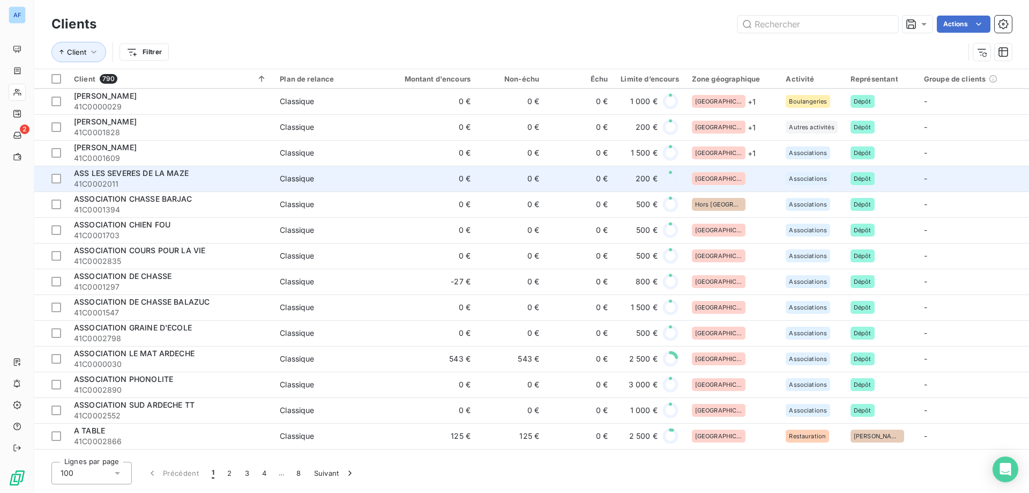
click at [728, 179] on div "[GEOGRAPHIC_DATA]" at bounding box center [732, 178] width 81 height 13
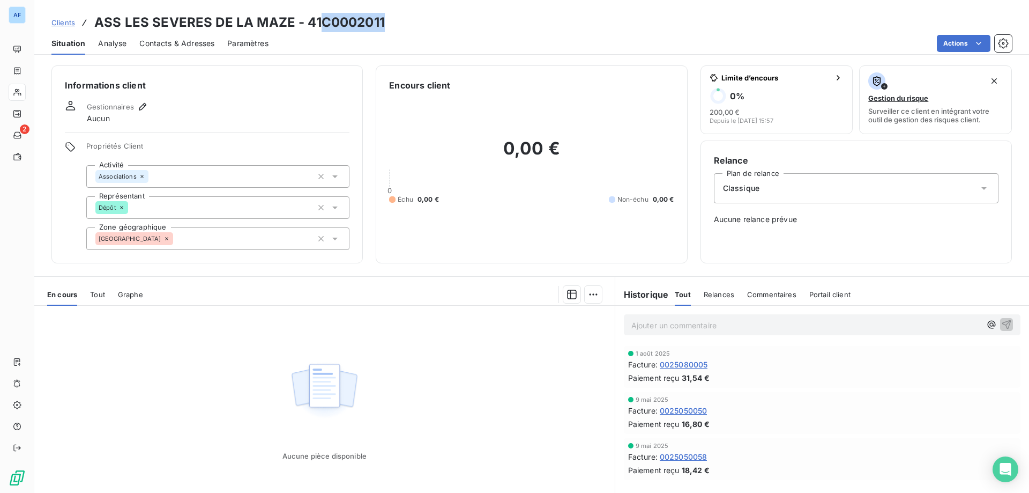
drag, startPoint x: 321, startPoint y: 20, endPoint x: 387, endPoint y: 23, distance: 66.0
click at [387, 21] on div "Clients ASS LES SEVERES DE LA MAZE - 41C0002011" at bounding box center [531, 22] width 995 height 19
copy h3 "C0002011"
click at [196, 234] on div "[GEOGRAPHIC_DATA]" at bounding box center [217, 238] width 263 height 23
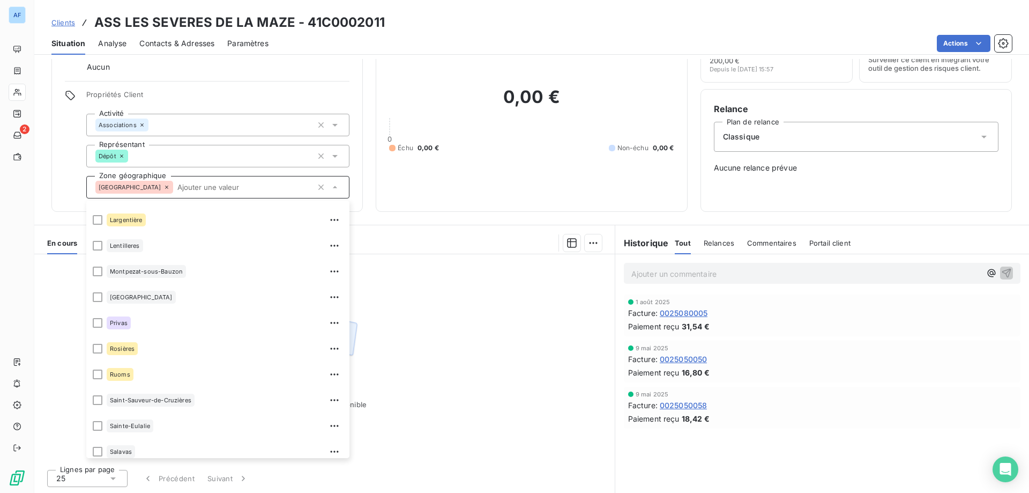
scroll to position [249, 0]
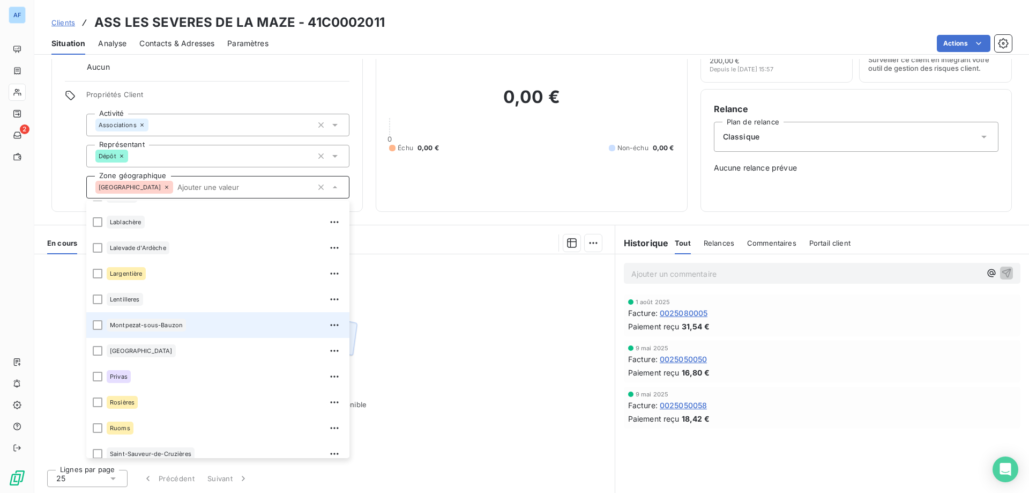
click at [189, 331] on div "Montpezat-sous-Bauzon" at bounding box center [225, 324] width 236 height 17
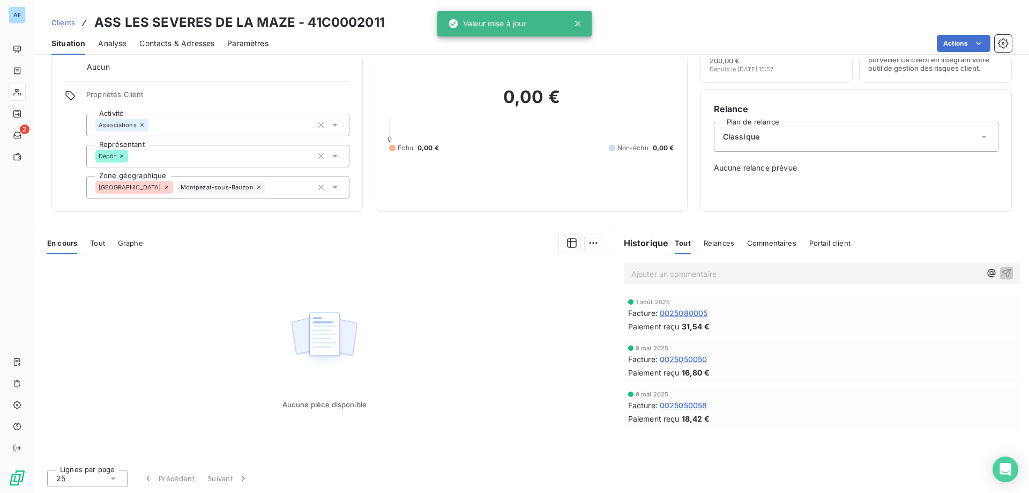
click at [404, 31] on div "Clients ASS LES SEVERES DE LA MAZE - 41C0002011" at bounding box center [531, 22] width 995 height 19
click at [68, 25] on span "Clients" at bounding box center [63, 22] width 24 height 9
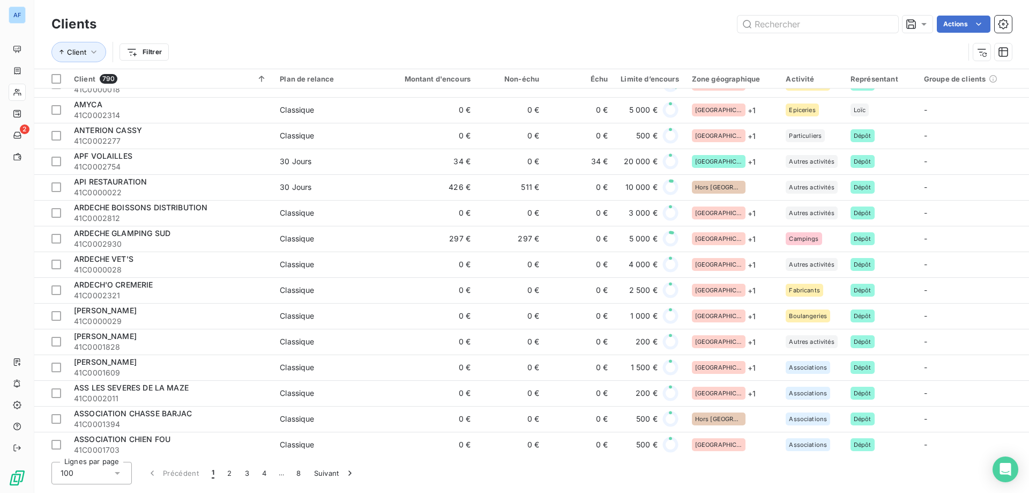
scroll to position [697, 0]
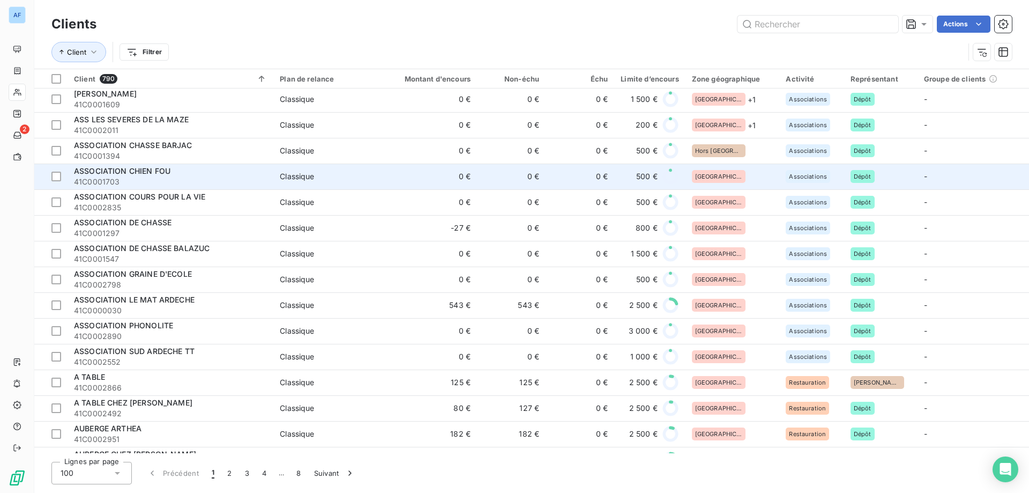
click at [729, 175] on div "[GEOGRAPHIC_DATA]" at bounding box center [732, 176] width 81 height 13
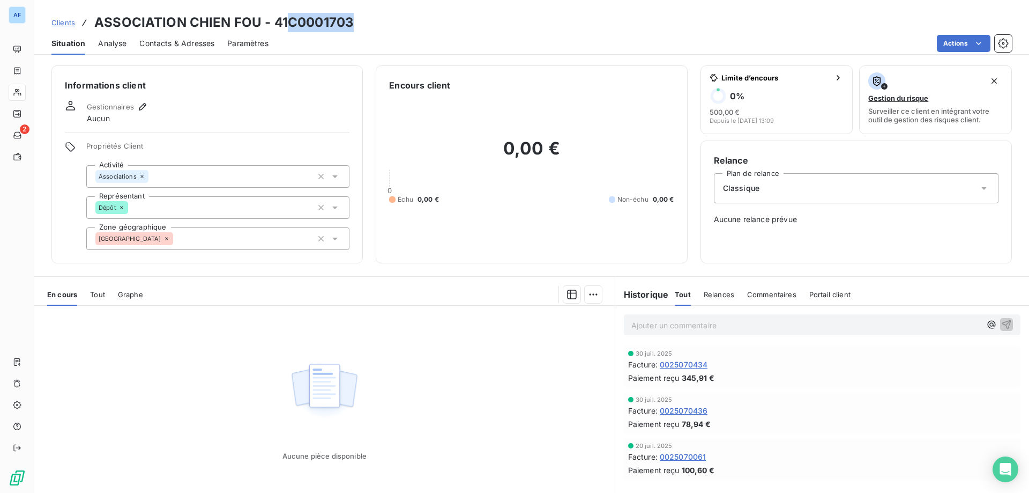
drag, startPoint x: 289, startPoint y: 19, endPoint x: 355, endPoint y: 18, distance: 66.0
click at [355, 18] on div "Clients ASSOCIATION CHIEN FOU - 41C0001703" at bounding box center [531, 22] width 995 height 19
copy h3 "C0001703"
click at [198, 179] on div "Associations" at bounding box center [217, 176] width 263 height 23
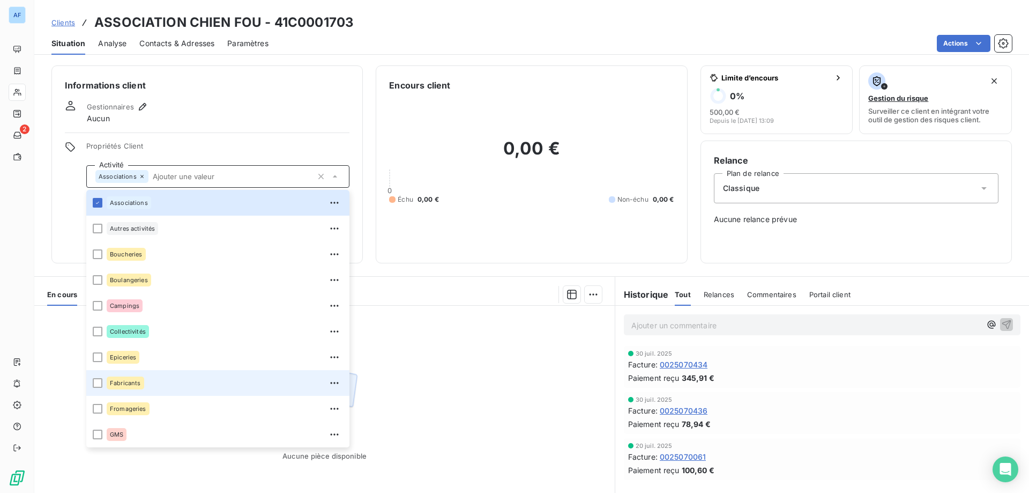
scroll to position [77, 0]
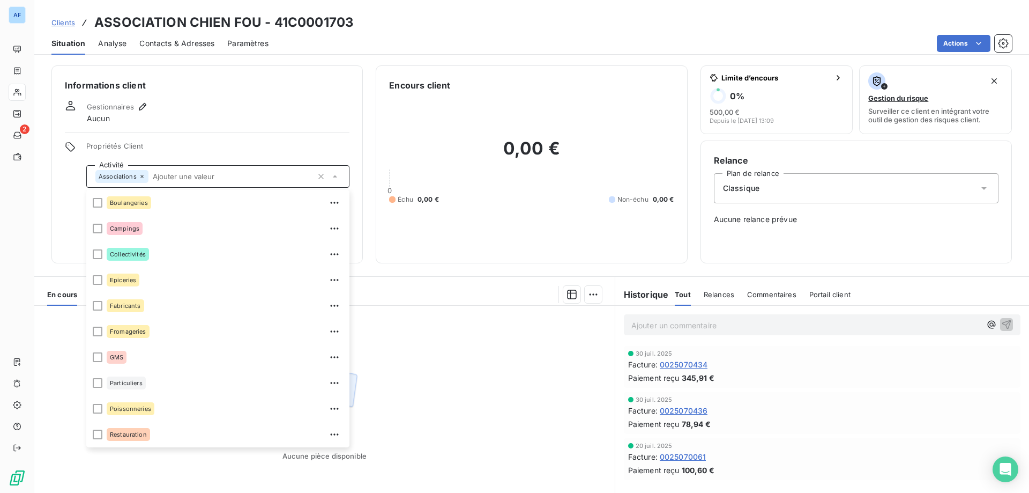
click at [225, 134] on div "Informations client Gestionnaires Aucun Propriétés Client Activité Associations…" at bounding box center [206, 164] width 311 height 198
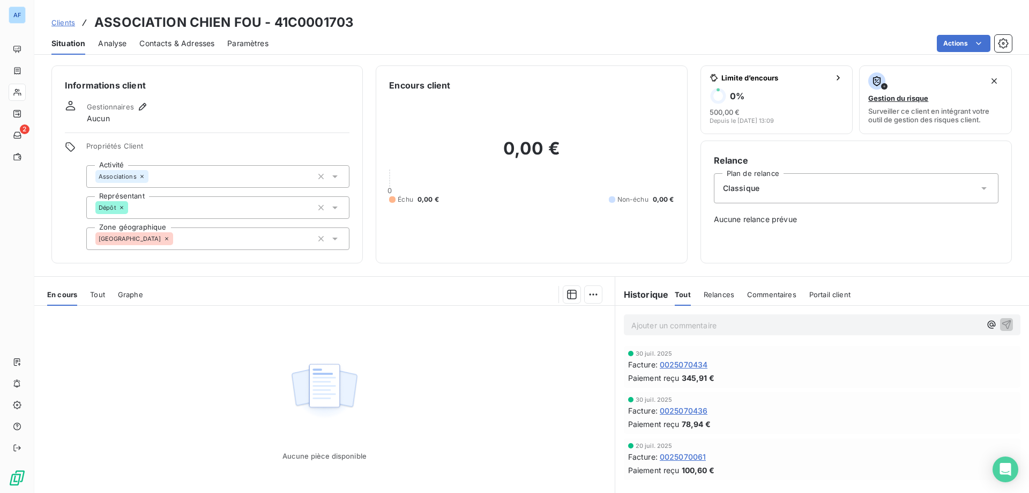
click at [192, 239] on div "[GEOGRAPHIC_DATA]" at bounding box center [217, 238] width 263 height 23
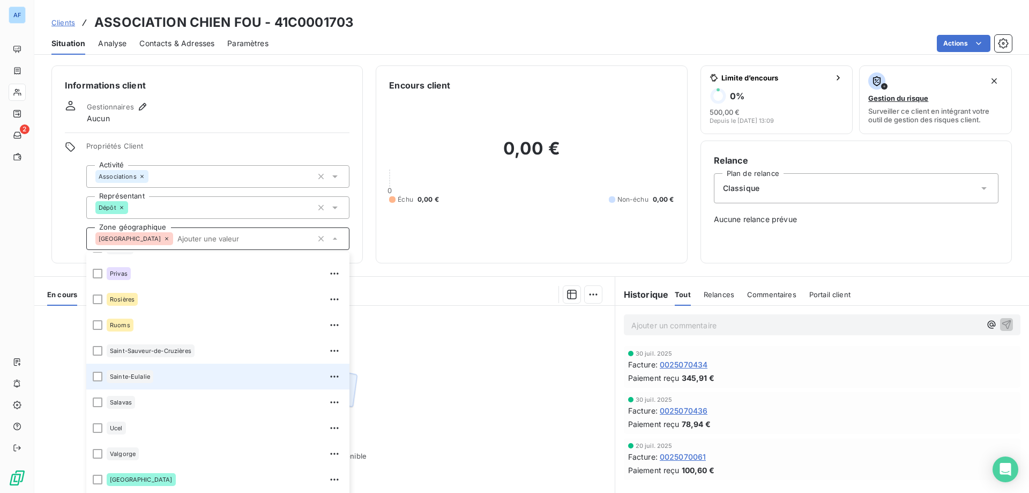
scroll to position [322, 0]
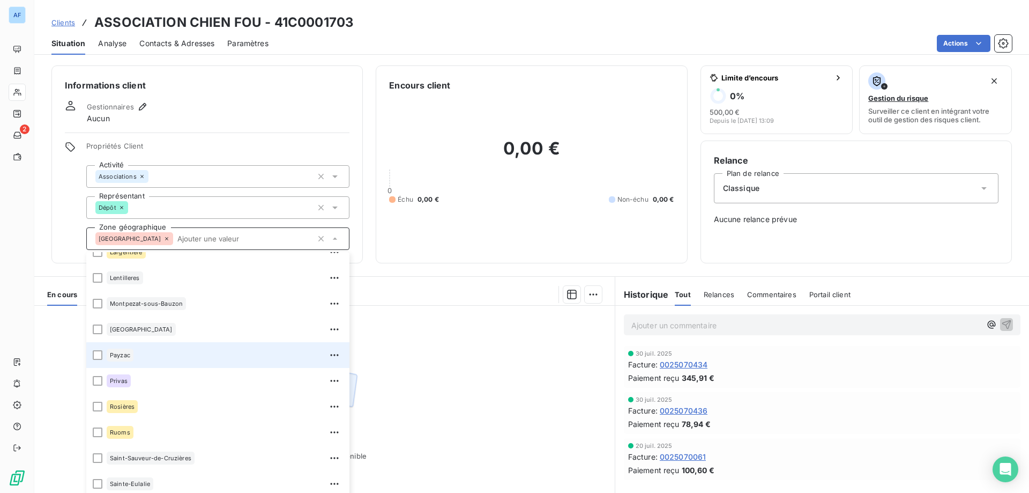
click at [161, 354] on div "Payzac" at bounding box center [225, 354] width 236 height 17
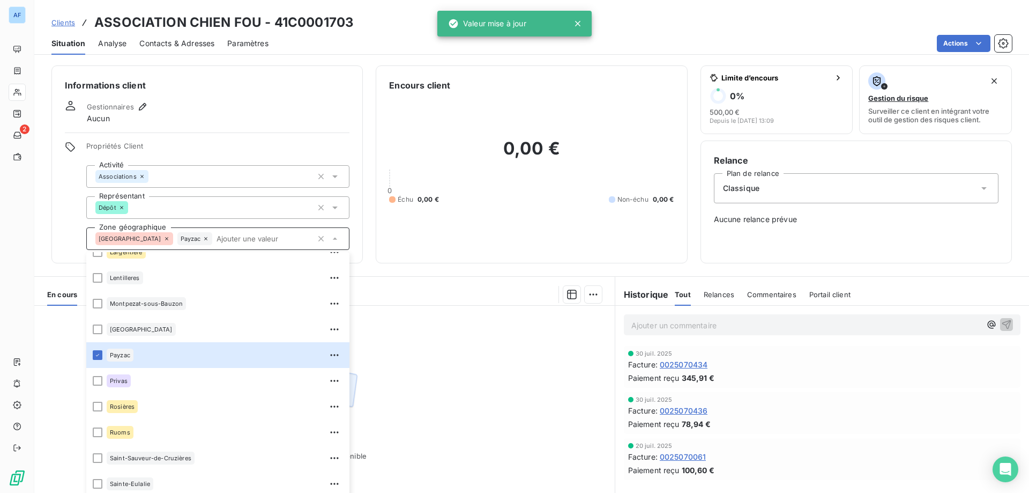
click at [220, 71] on div "Informations client Gestionnaires Aucun Propriétés Client Activité Associations…" at bounding box center [206, 164] width 311 height 198
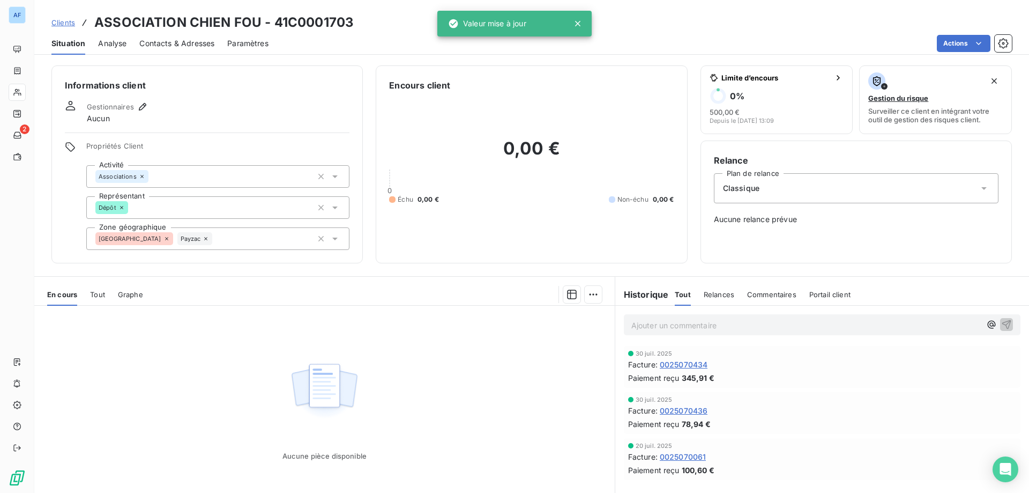
click at [64, 22] on span "Clients" at bounding box center [63, 22] width 24 height 9
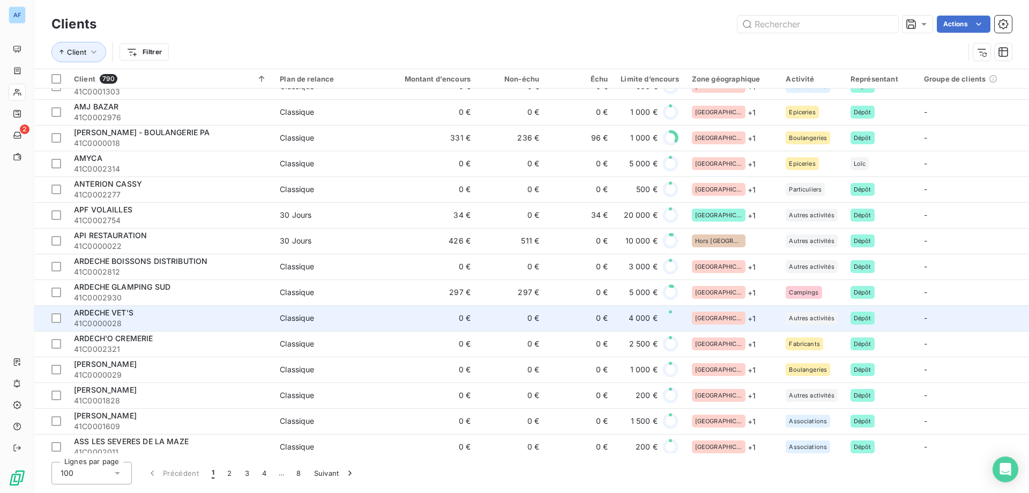
scroll to position [643, 0]
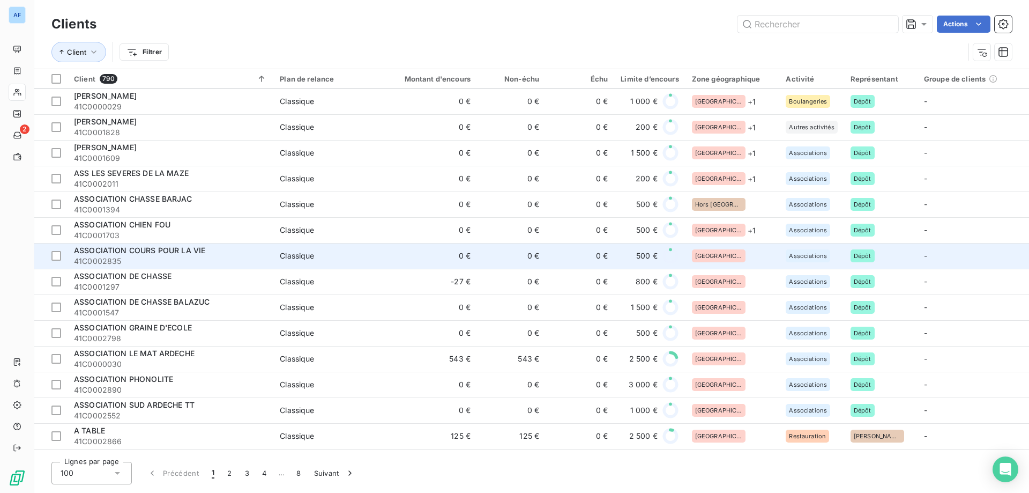
click at [733, 260] on div "[GEOGRAPHIC_DATA]" at bounding box center [732, 255] width 81 height 13
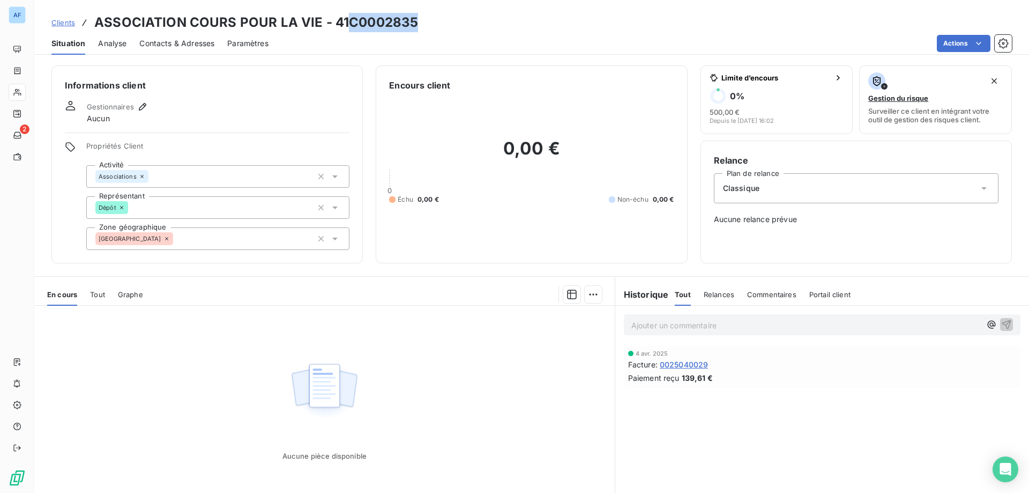
drag, startPoint x: 350, startPoint y: 23, endPoint x: 418, endPoint y: 24, distance: 67.6
click at [418, 24] on h3 "ASSOCIATION COURS POUR LA VIE - 41C0002835" at bounding box center [256, 22] width 324 height 19
copy h3 "C0002835"
click at [457, 15] on div "Clients ASSOCIATION COURS POUR LA VIE - 41C0002835" at bounding box center [531, 22] width 995 height 19
click at [226, 242] on div "[GEOGRAPHIC_DATA]" at bounding box center [217, 238] width 263 height 23
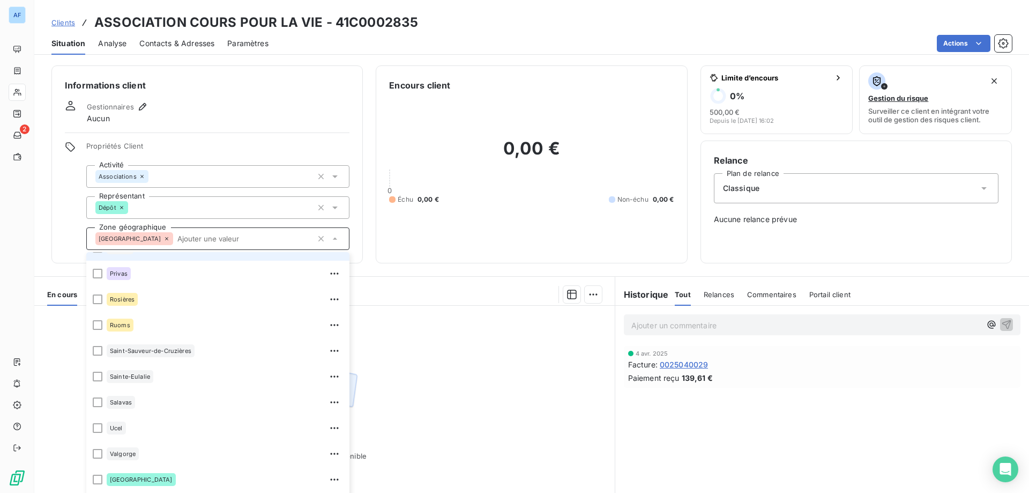
scroll to position [489, 0]
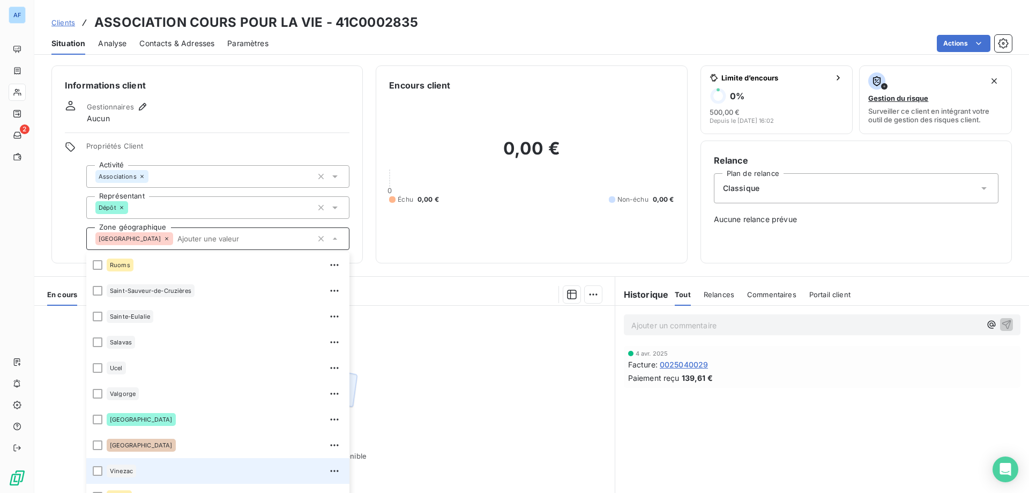
click at [157, 470] on div "Vinezac" at bounding box center [225, 470] width 236 height 17
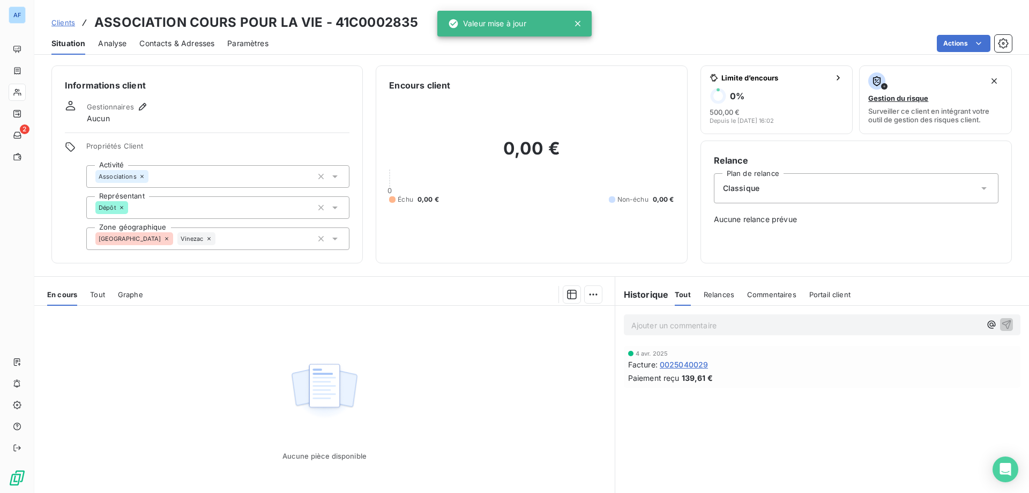
click at [369, 33] on div "Situation Analyse Contacts & Adresses Paramètres Actions" at bounding box center [531, 43] width 995 height 23
click at [55, 25] on span "Clients" at bounding box center [63, 22] width 24 height 9
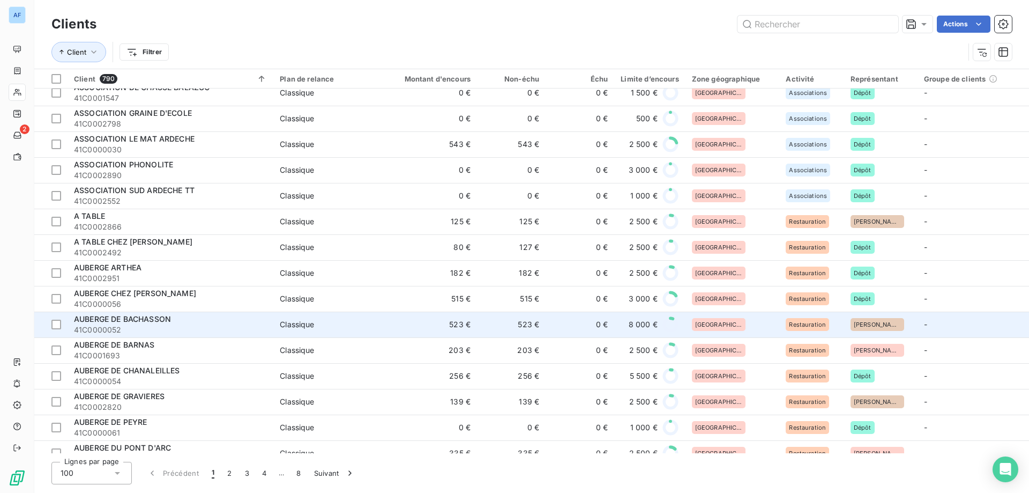
scroll to position [697, 0]
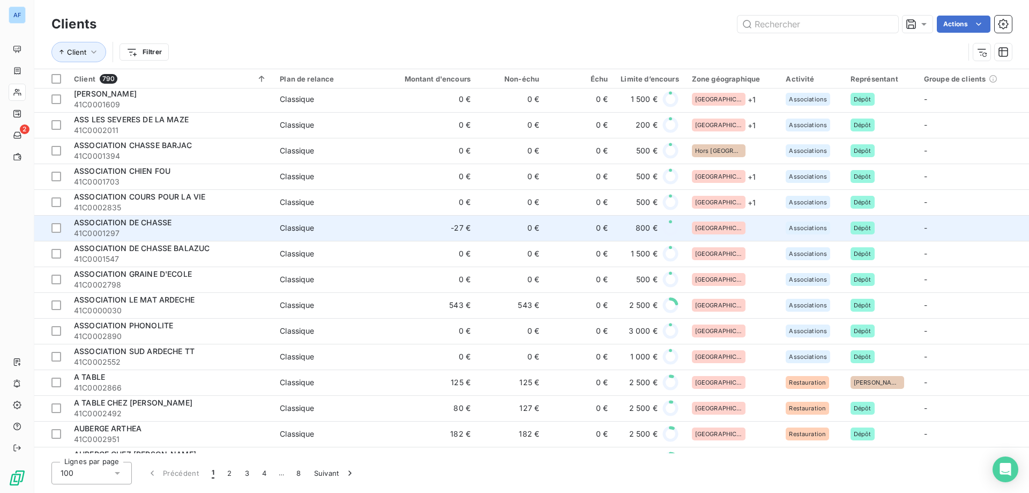
click at [731, 229] on div "[GEOGRAPHIC_DATA]" at bounding box center [732, 227] width 81 height 13
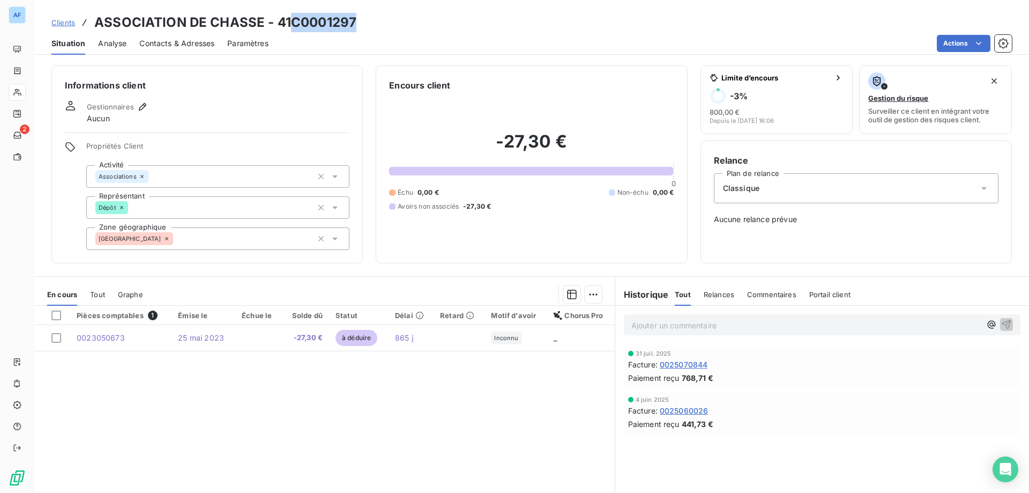
drag, startPoint x: 293, startPoint y: 21, endPoint x: 359, endPoint y: 24, distance: 66.0
click at [359, 24] on div "Clients ASSOCIATION DE CHASSE - 41C0001297" at bounding box center [531, 22] width 995 height 19
copy h3 "C0001297"
click at [179, 243] on div "[GEOGRAPHIC_DATA]" at bounding box center [217, 238] width 263 height 23
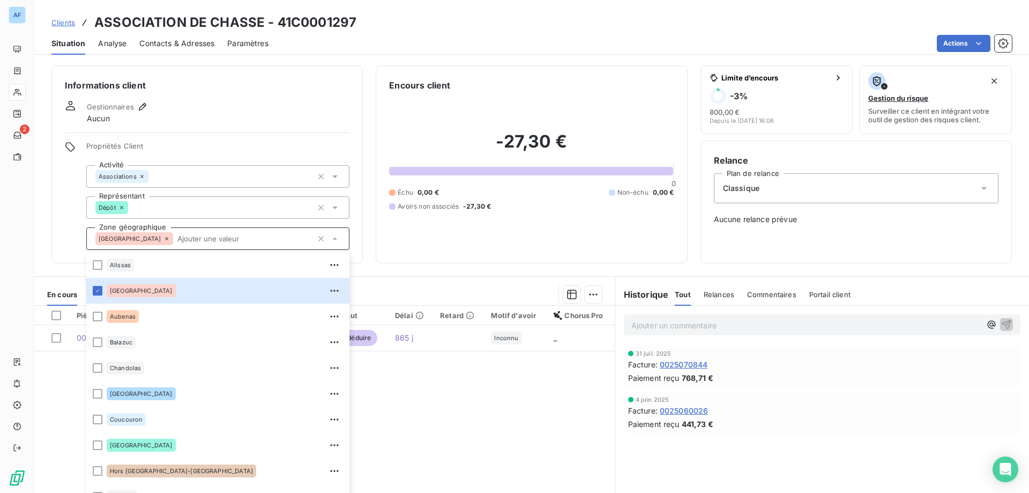
scroll to position [214, 0]
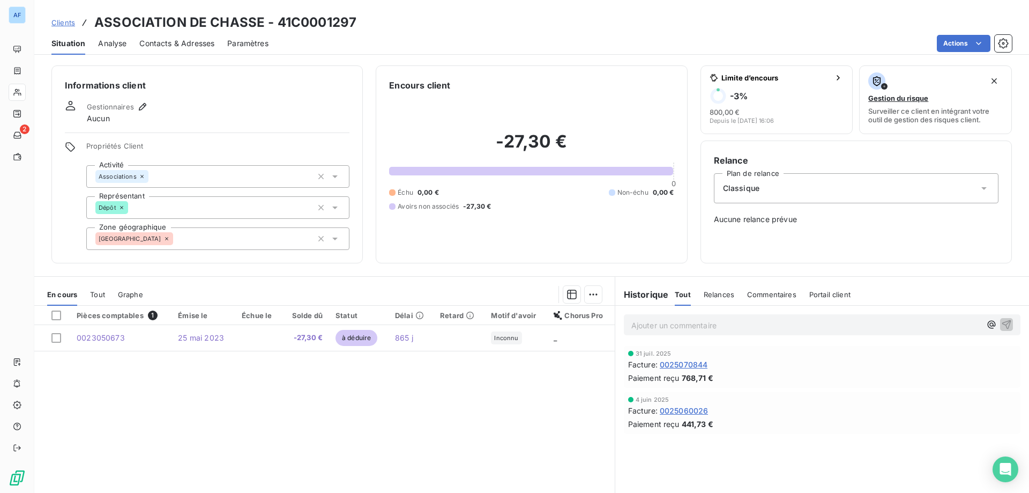
click at [239, 114] on div "Gestionnaires Aucun" at bounding box center [207, 112] width 285 height 24
click at [191, 240] on div "[GEOGRAPHIC_DATA]" at bounding box center [217, 238] width 263 height 23
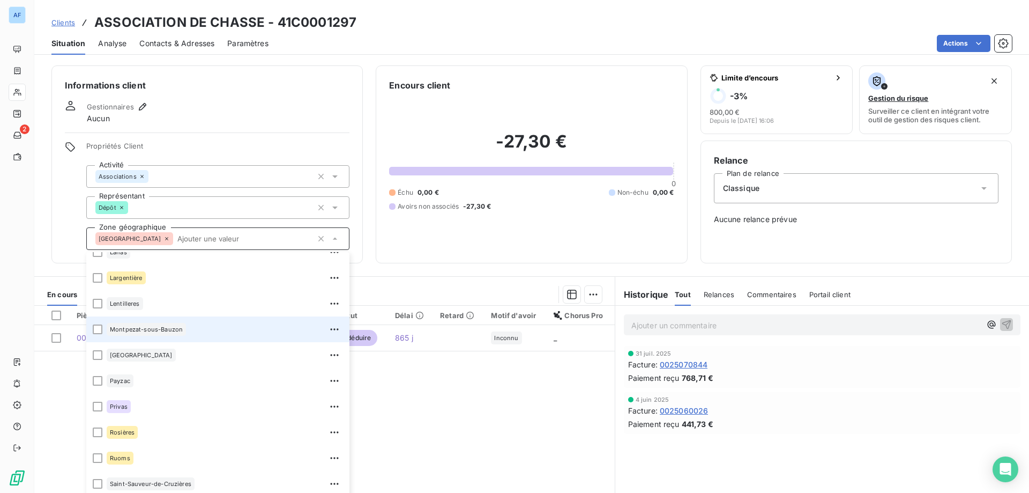
scroll to position [214, 0]
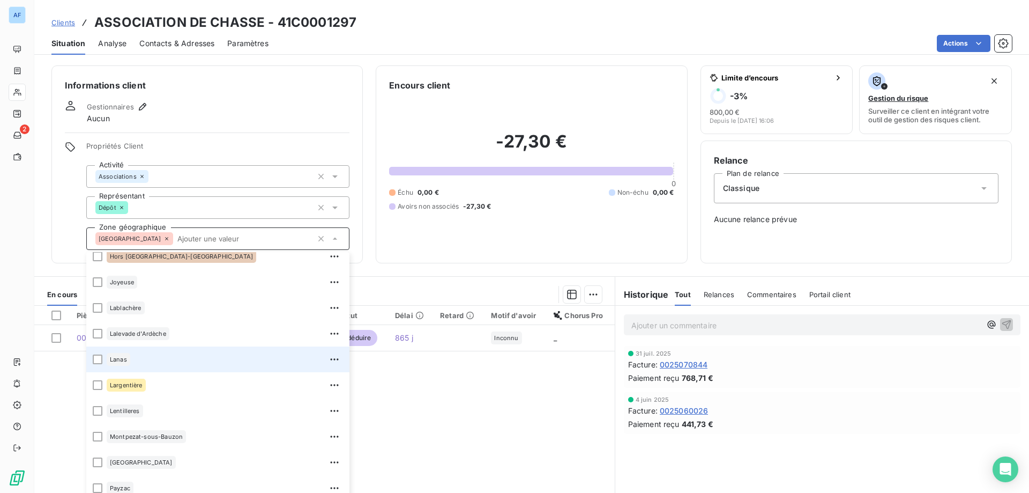
click at [128, 359] on div "Lanas" at bounding box center [119, 359] width 24 height 13
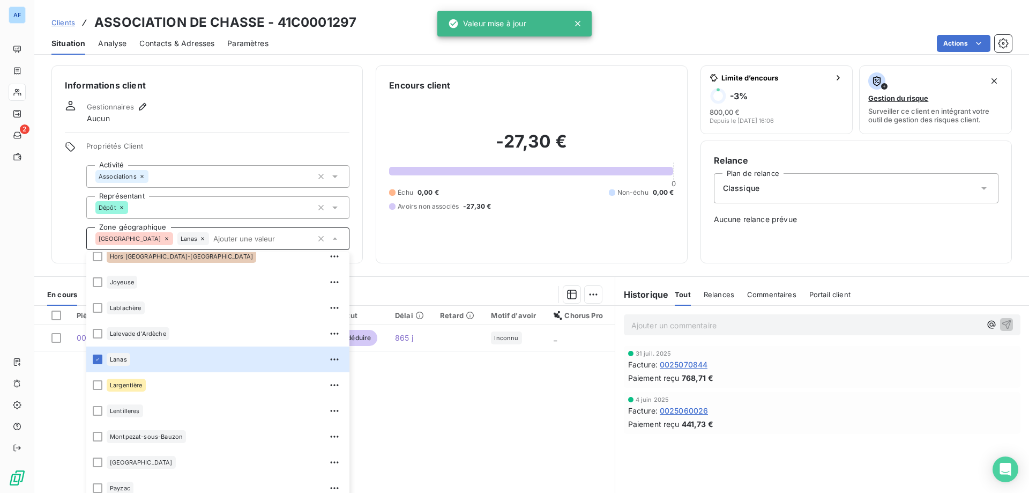
click at [253, 98] on div "Informations client Gestionnaires Aucun Propriétés Client Activité Associations…" at bounding box center [206, 164] width 311 height 198
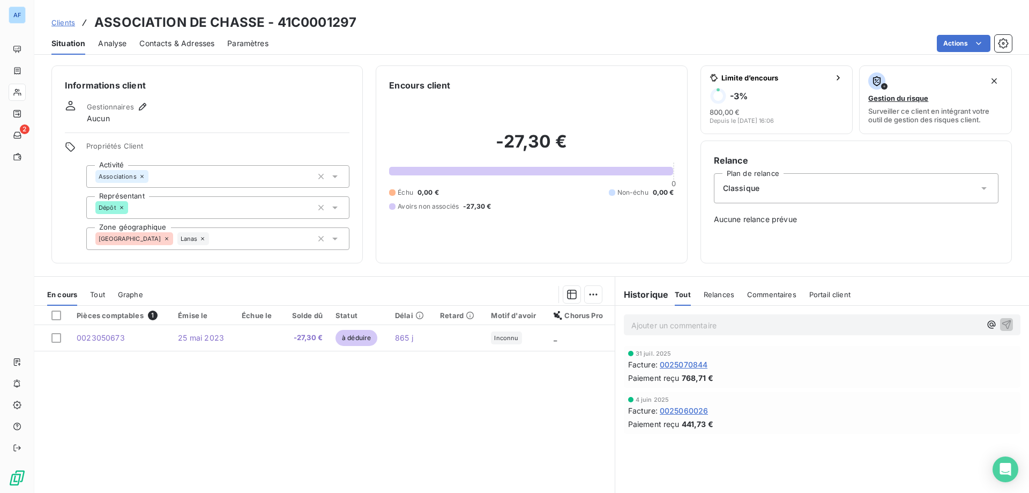
click at [62, 23] on span "Clients" at bounding box center [63, 22] width 24 height 9
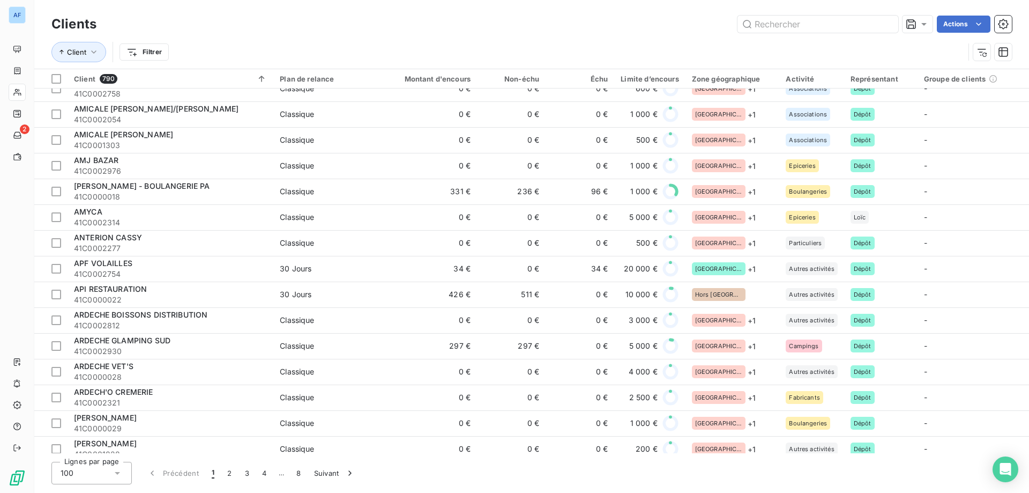
scroll to position [590, 0]
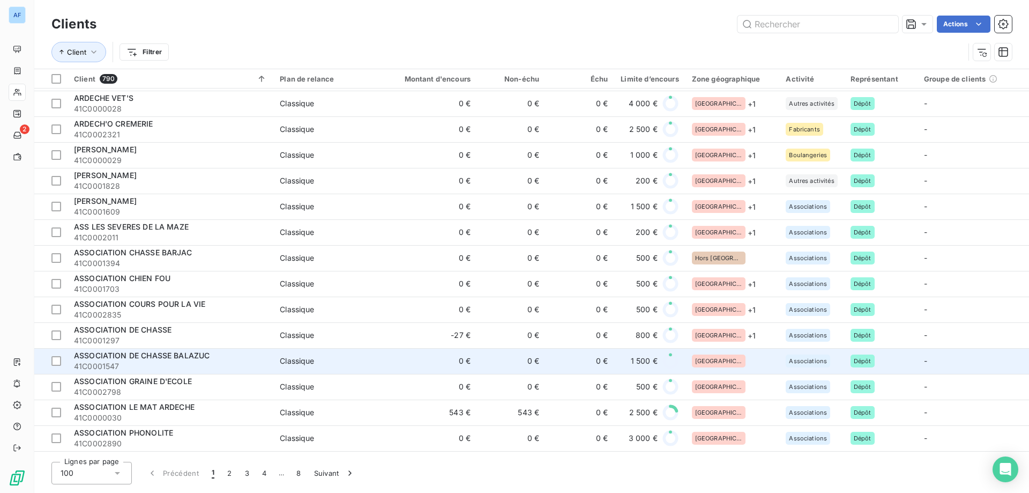
click at [711, 365] on div "[GEOGRAPHIC_DATA]" at bounding box center [719, 360] width 54 height 13
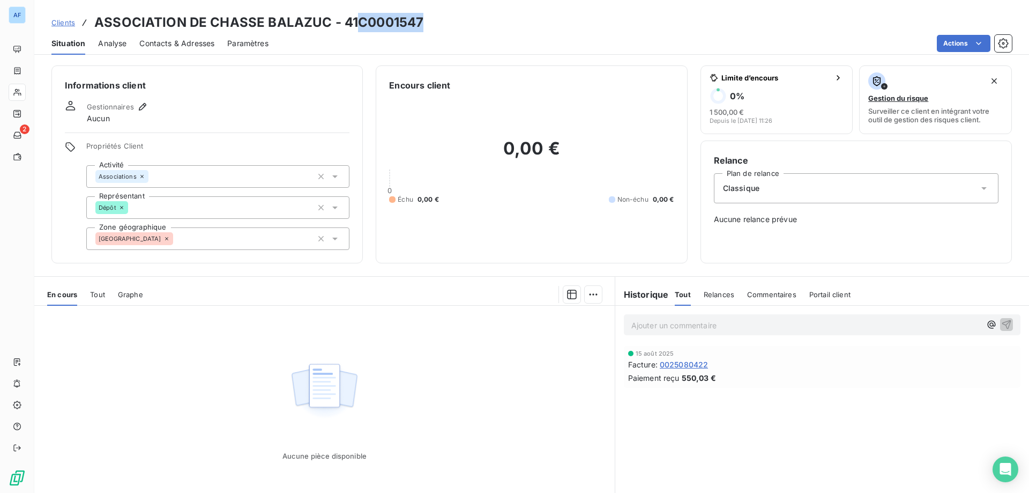
drag, startPoint x: 359, startPoint y: 20, endPoint x: 421, endPoint y: 21, distance: 62.2
click at [421, 21] on h3 "ASSOCIATION DE CHASSE BALAZUC - 41C0001547" at bounding box center [258, 22] width 329 height 19
copy h3 "C0001547"
click at [207, 239] on div "[GEOGRAPHIC_DATA]" at bounding box center [217, 238] width 263 height 23
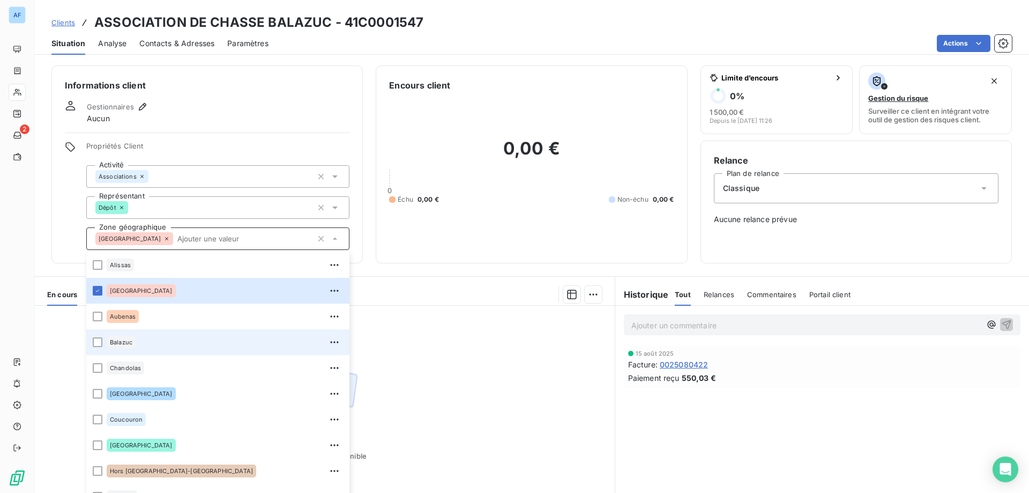
click at [165, 350] on div "Balazuc" at bounding box center [225, 341] width 236 height 17
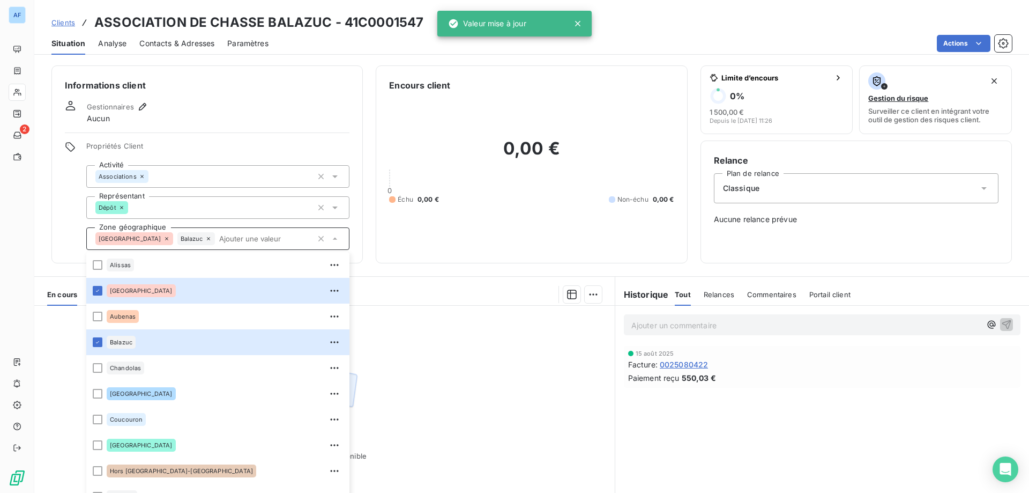
click at [219, 86] on h6 "Informations client" at bounding box center [207, 85] width 285 height 13
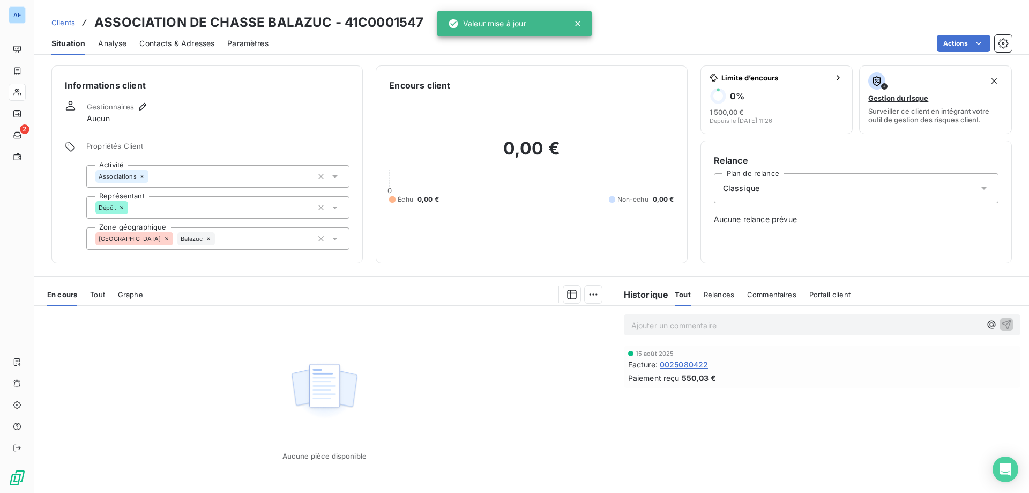
click at [69, 20] on span "Clients" at bounding box center [63, 22] width 24 height 9
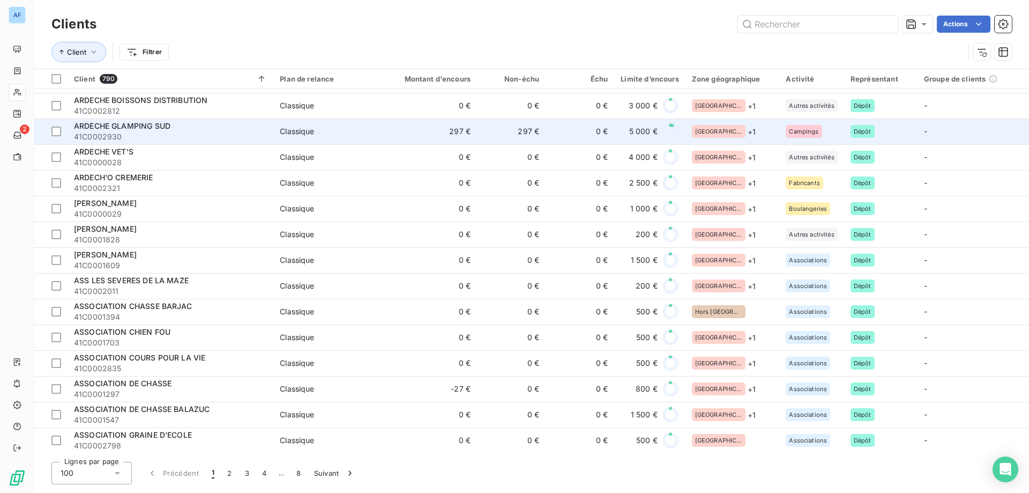
scroll to position [804, 0]
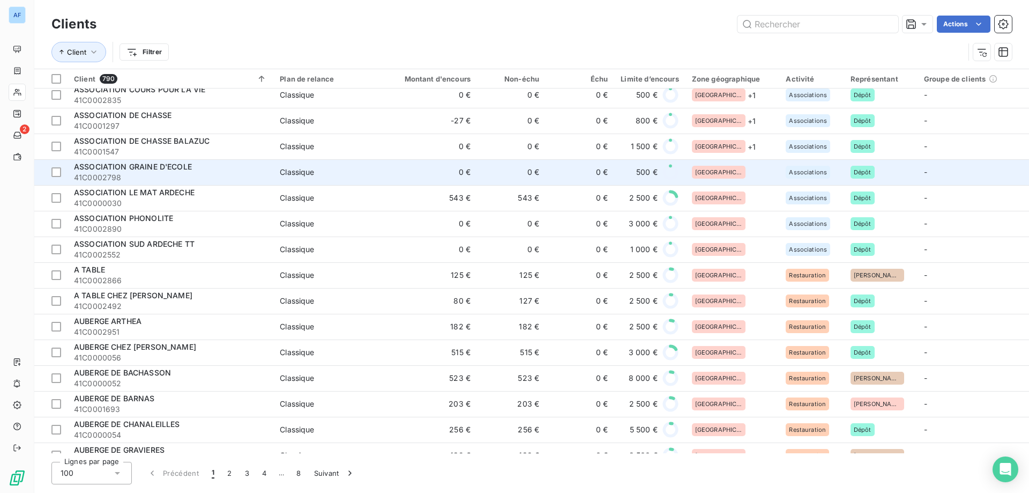
click at [743, 173] on div "[GEOGRAPHIC_DATA]" at bounding box center [732, 172] width 81 height 13
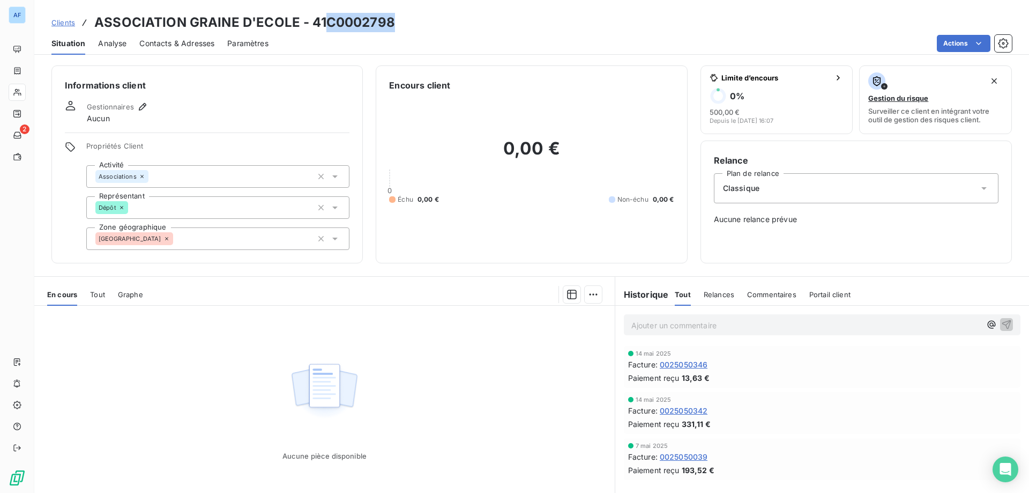
drag, startPoint x: 330, startPoint y: 23, endPoint x: 392, endPoint y: 21, distance: 62.2
click at [392, 21] on h3 "ASSOCIATION GRAINE D'ECOLE - 41C0002798" at bounding box center [244, 22] width 301 height 19
copy h3 "C0002798"
click at [203, 240] on div "[GEOGRAPHIC_DATA]" at bounding box center [217, 238] width 263 height 23
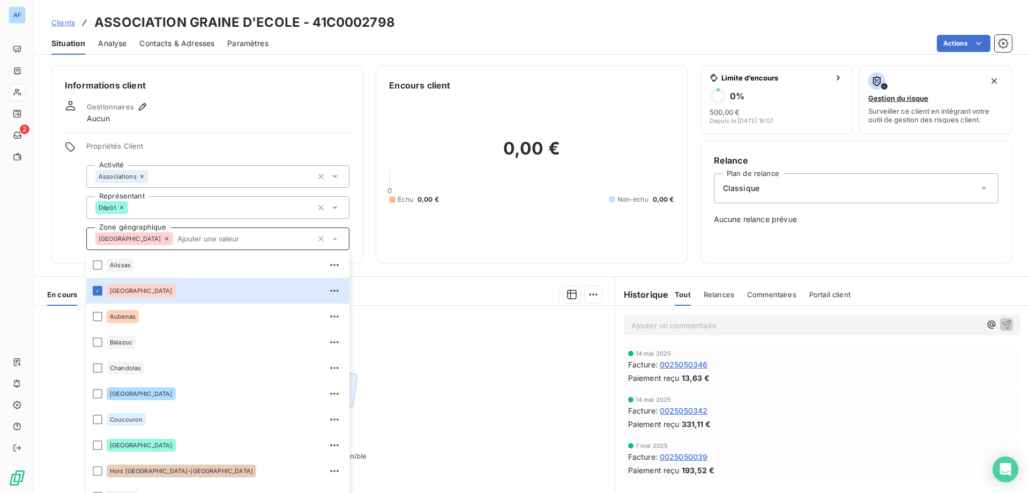
scroll to position [429, 0]
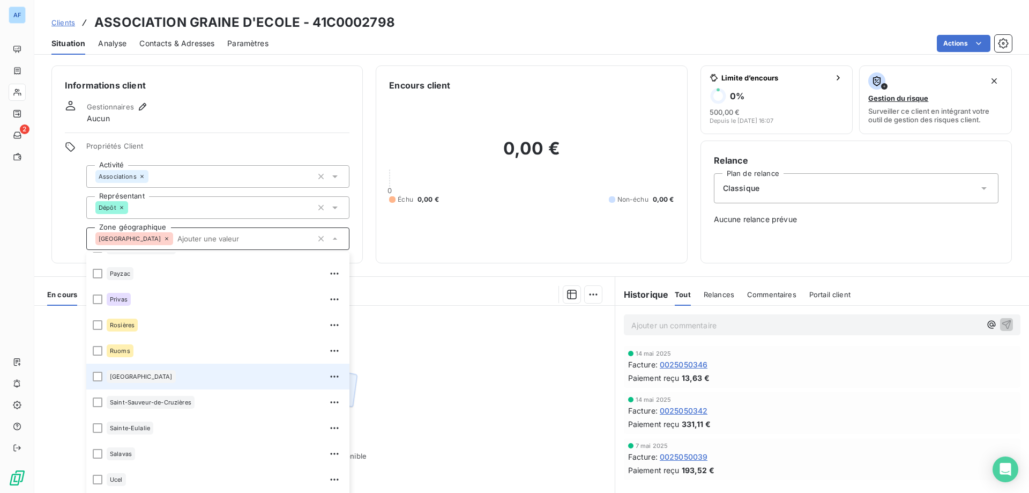
click at [202, 377] on div "[GEOGRAPHIC_DATA]" at bounding box center [225, 376] width 236 height 17
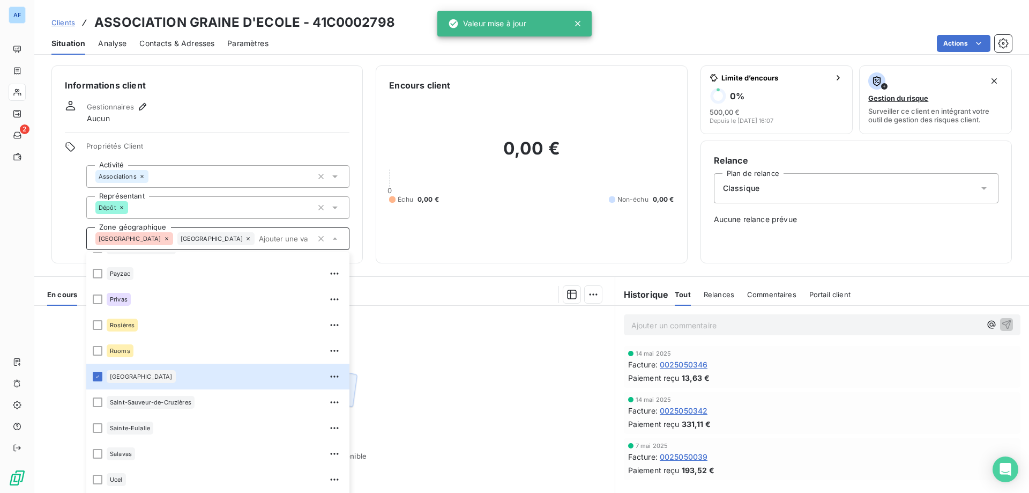
click at [69, 18] on span "Clients" at bounding box center [63, 22] width 24 height 9
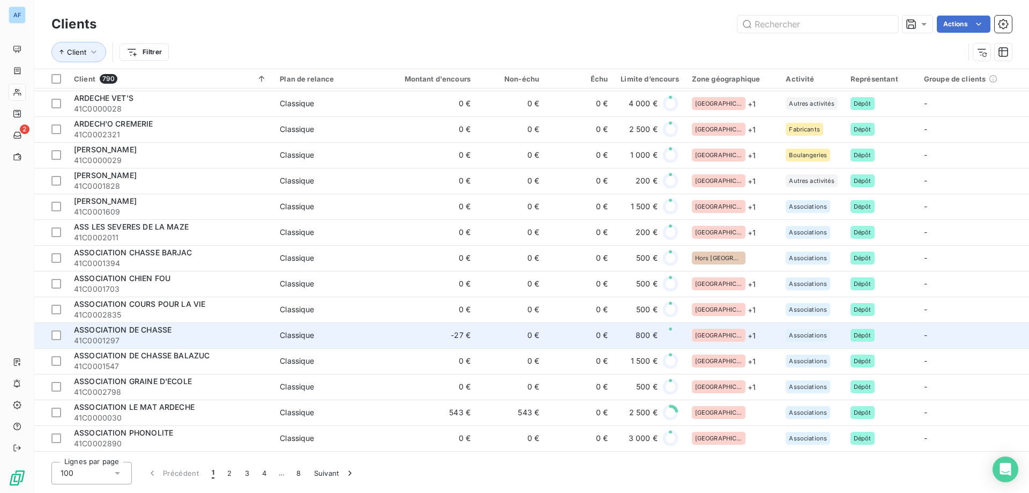
scroll to position [804, 0]
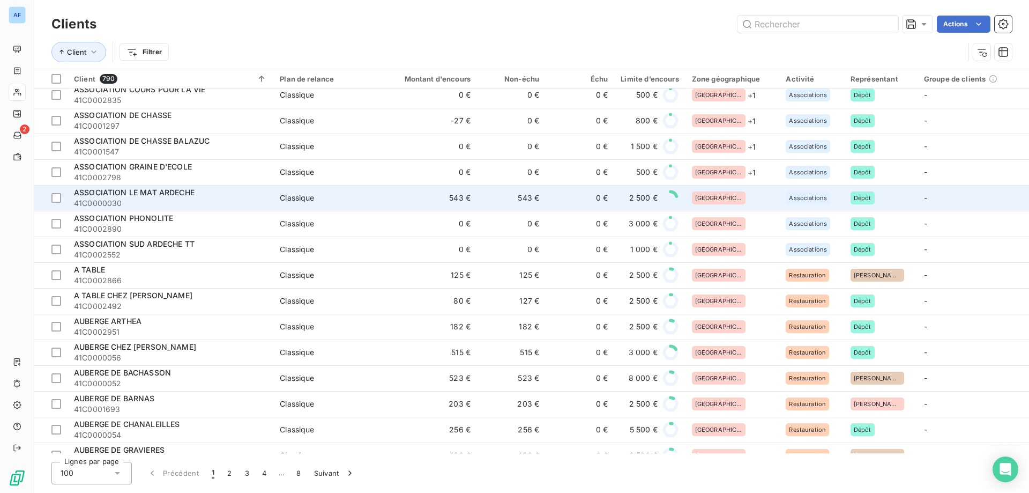
click at [738, 205] on td "[GEOGRAPHIC_DATA]" at bounding box center [733, 198] width 94 height 26
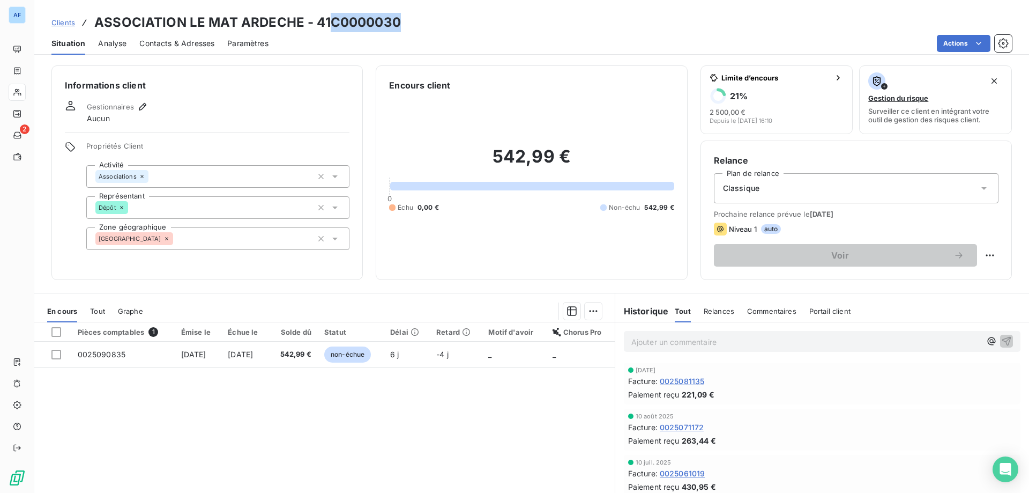
drag, startPoint x: 331, startPoint y: 20, endPoint x: 398, endPoint y: 23, distance: 67.1
click at [398, 23] on h3 "ASSOCIATION LE MAT ARDECHE - 41C0000030" at bounding box center [247, 22] width 307 height 19
copy h3 "C0000030"
click at [202, 241] on div "[GEOGRAPHIC_DATA]" at bounding box center [217, 238] width 263 height 23
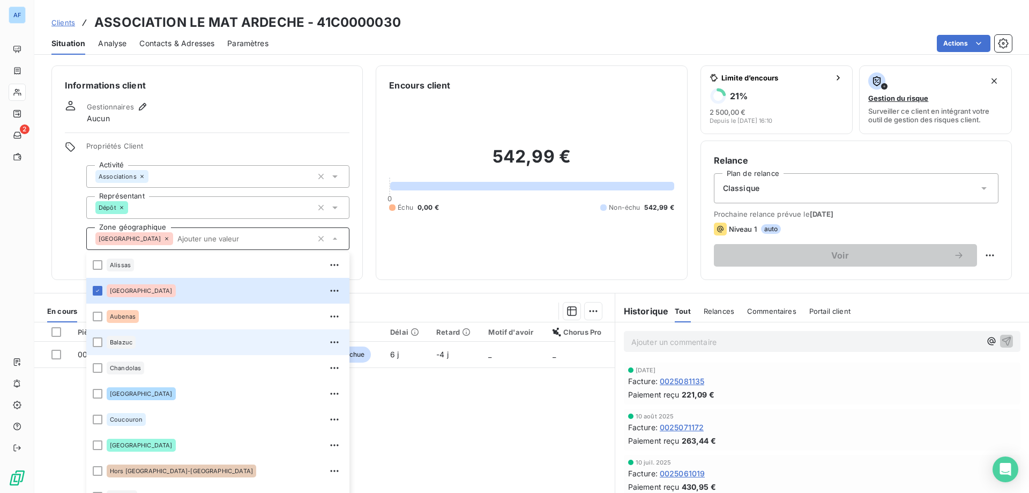
click at [141, 346] on div "Balazuc" at bounding box center [225, 341] width 236 height 17
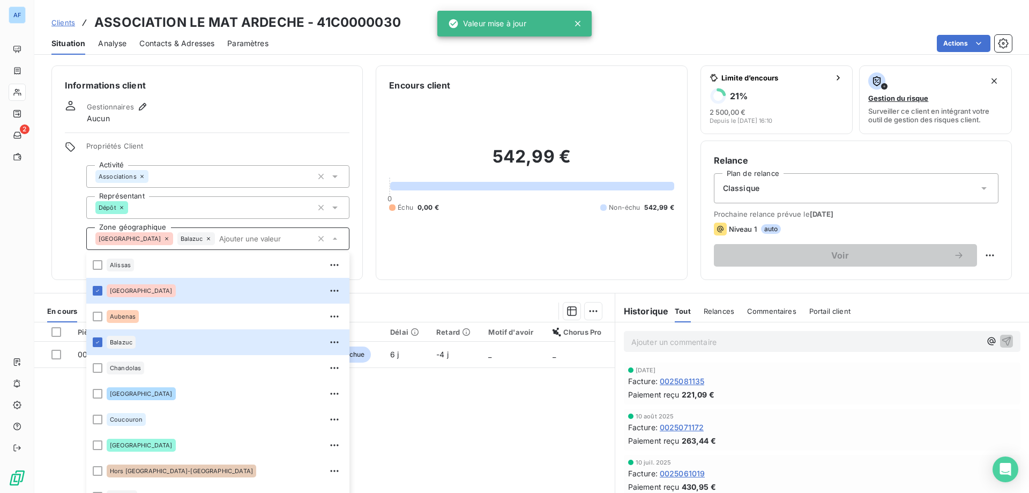
click at [227, 75] on div "Informations client Gestionnaires Aucun Propriétés Client Activité Associations…" at bounding box center [206, 172] width 311 height 214
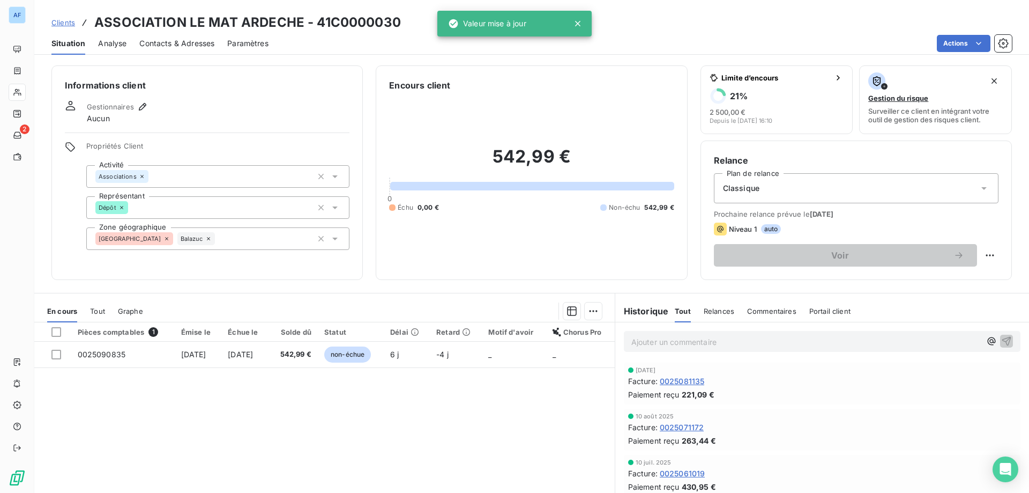
click at [70, 26] on span "Clients" at bounding box center [63, 22] width 24 height 9
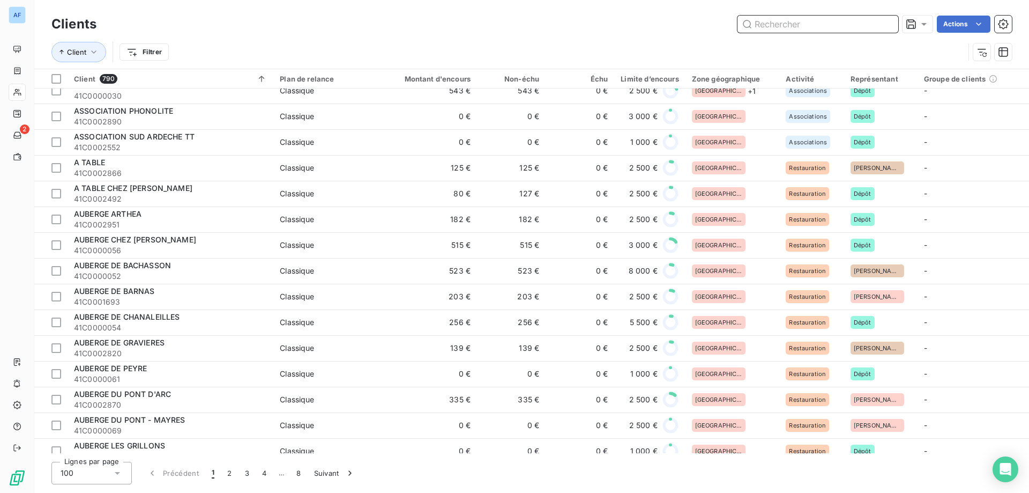
scroll to position [804, 0]
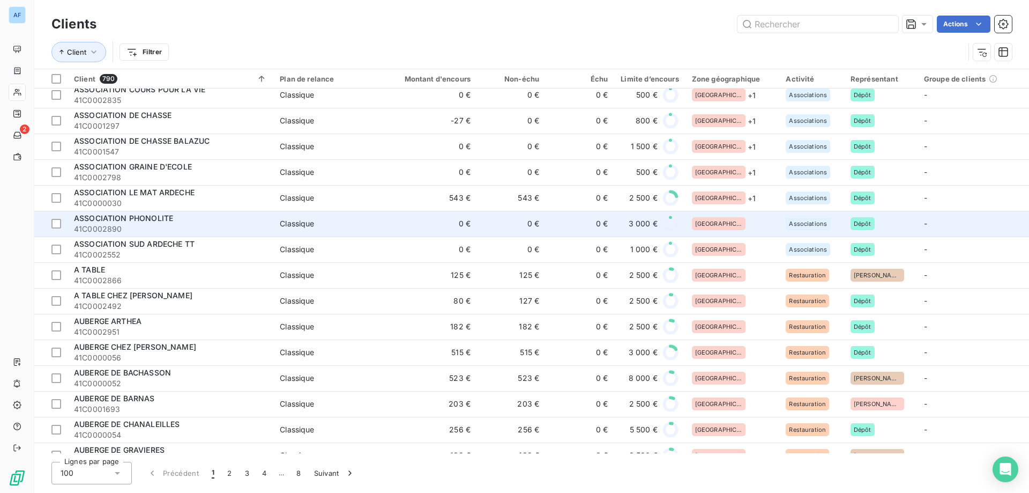
click at [727, 222] on div "[GEOGRAPHIC_DATA]" at bounding box center [732, 223] width 81 height 13
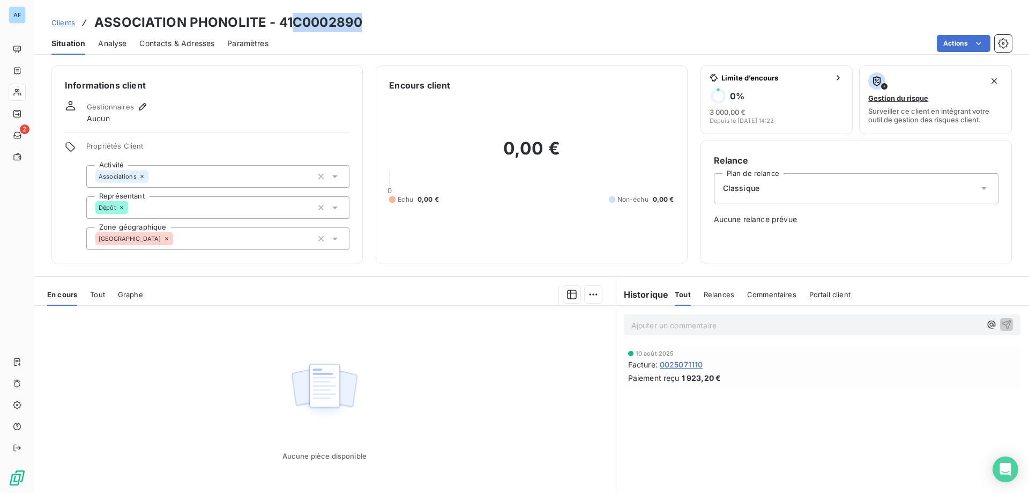
drag, startPoint x: 295, startPoint y: 22, endPoint x: 368, endPoint y: 21, distance: 73.5
click at [368, 21] on div "Clients ASSOCIATION PHONOLITE - 41C0002890" at bounding box center [531, 22] width 995 height 19
copy h3 "C0002890"
click at [157, 246] on div "[GEOGRAPHIC_DATA]" at bounding box center [217, 238] width 263 height 23
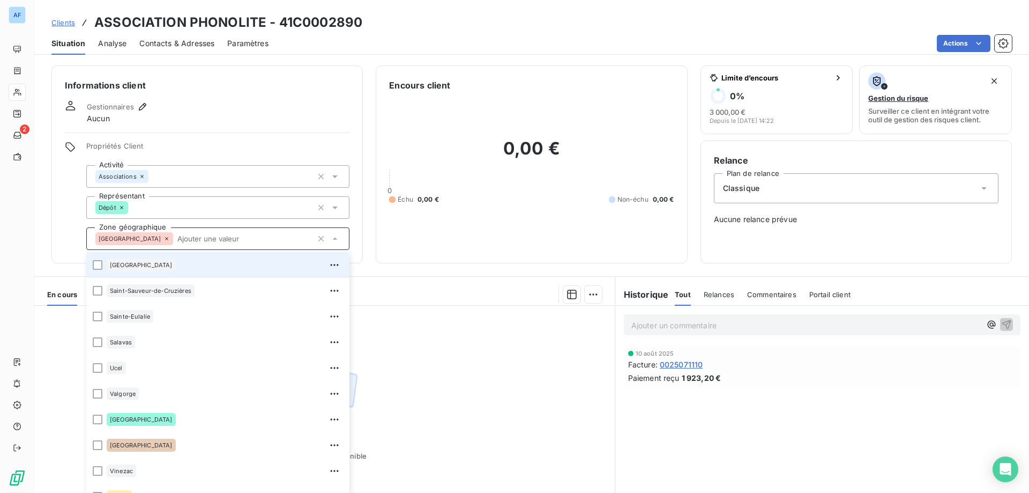
scroll to position [459, 0]
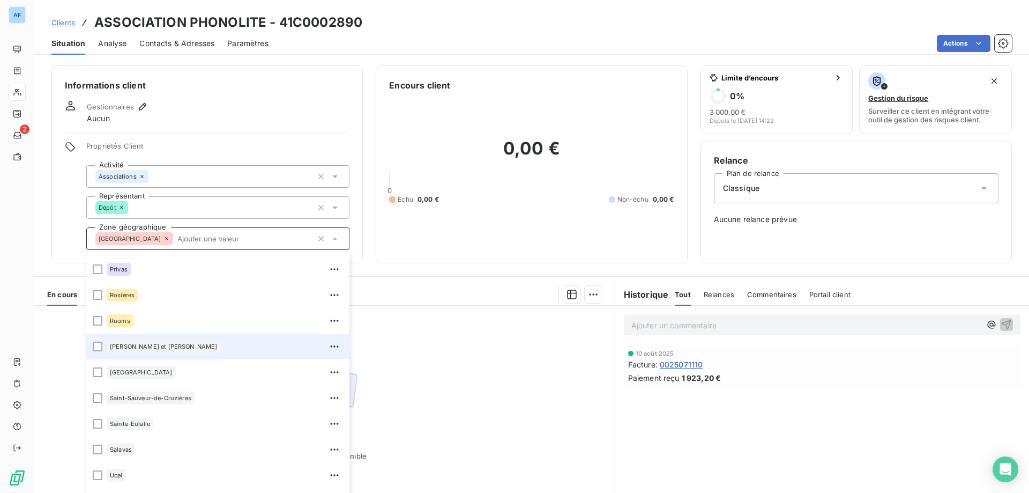
click at [169, 347] on span "[PERSON_NAME] et [PERSON_NAME]" at bounding box center [164, 346] width 108 height 6
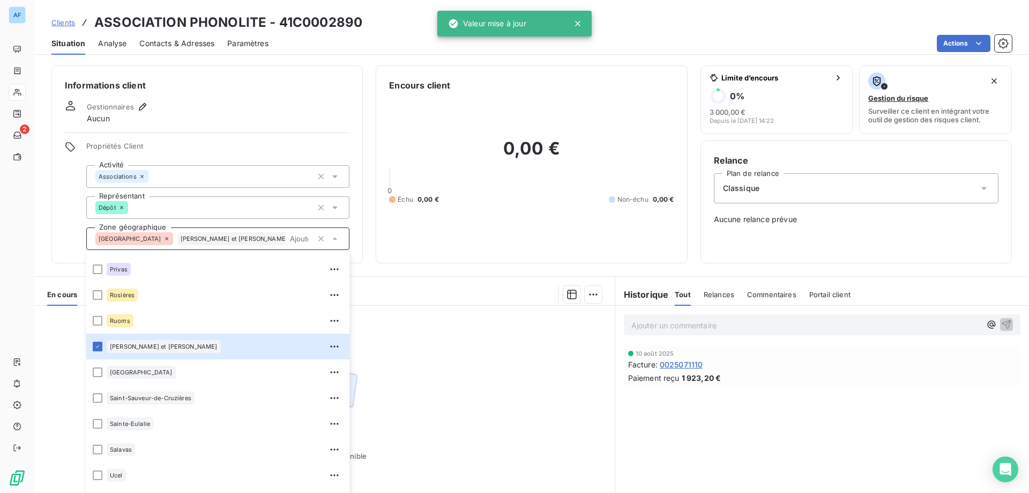
click at [476, 381] on div "Aucune pièce disponible" at bounding box center [324, 409] width 581 height 206
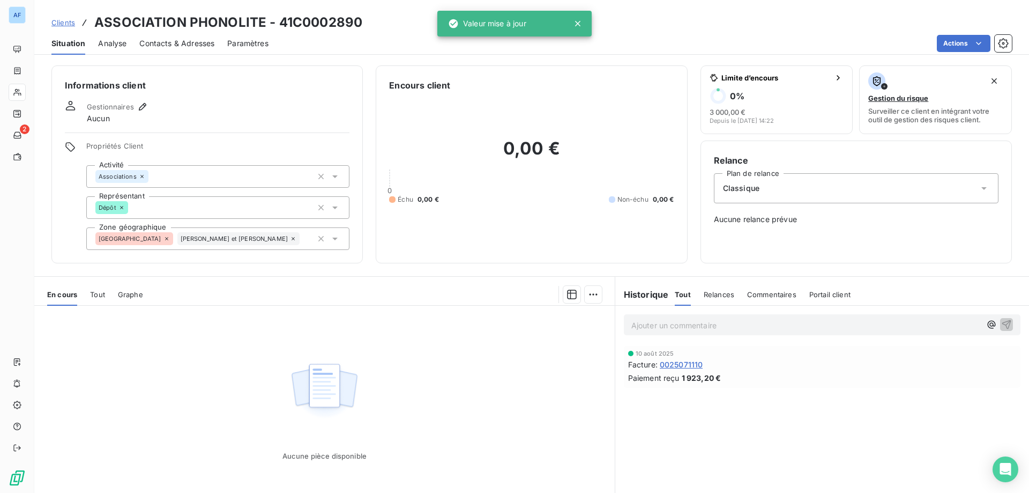
click at [64, 19] on span "Clients" at bounding box center [63, 22] width 24 height 9
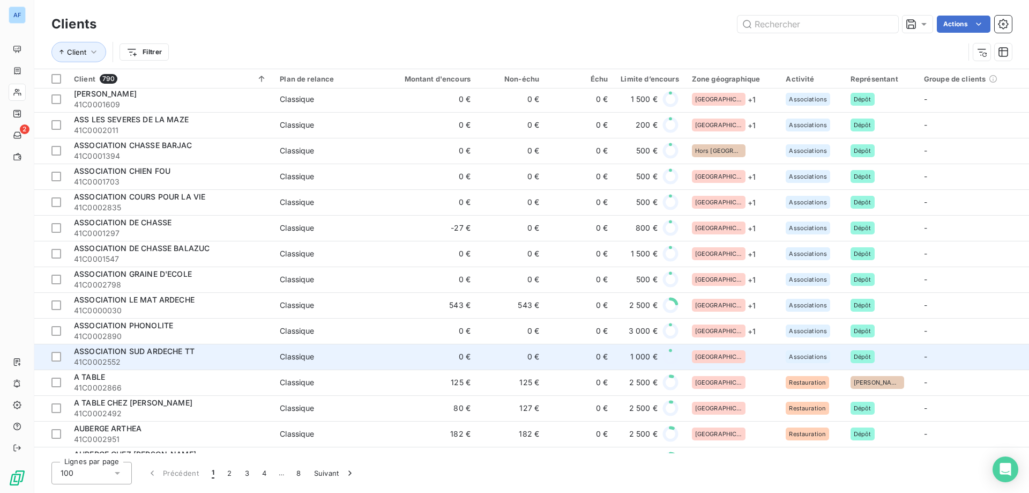
scroll to position [911, 0]
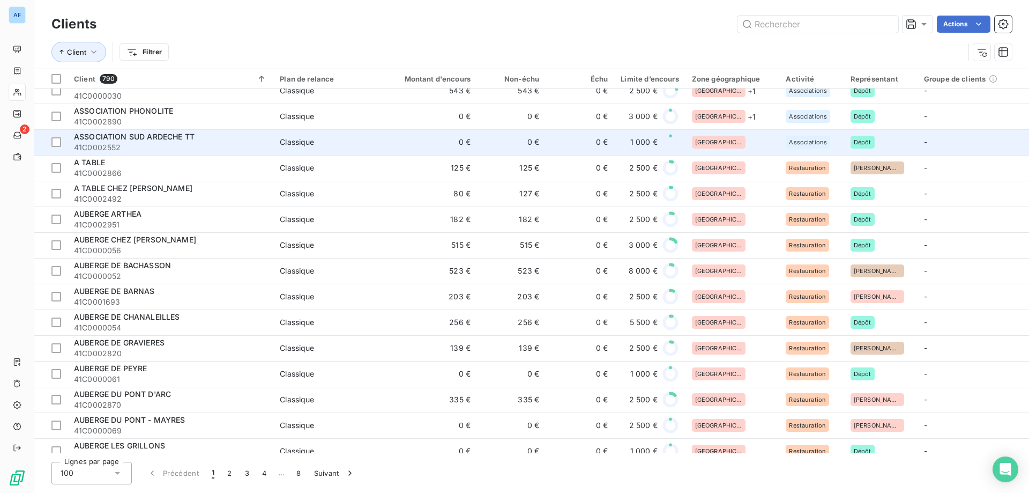
click at [736, 145] on div "[GEOGRAPHIC_DATA]" at bounding box center [732, 142] width 81 height 13
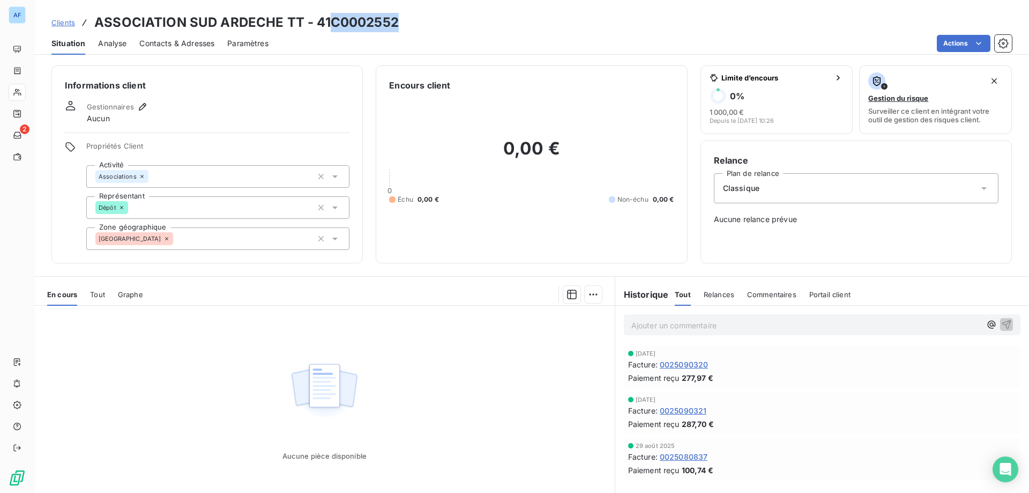
drag, startPoint x: 335, startPoint y: 23, endPoint x: 396, endPoint y: 24, distance: 61.1
click at [396, 24] on h3 "ASSOCIATION SUD ARDECHE TT - 41C0002552" at bounding box center [246, 22] width 305 height 19
copy h3 "C0002552"
click at [188, 237] on div "[GEOGRAPHIC_DATA]" at bounding box center [217, 238] width 263 height 23
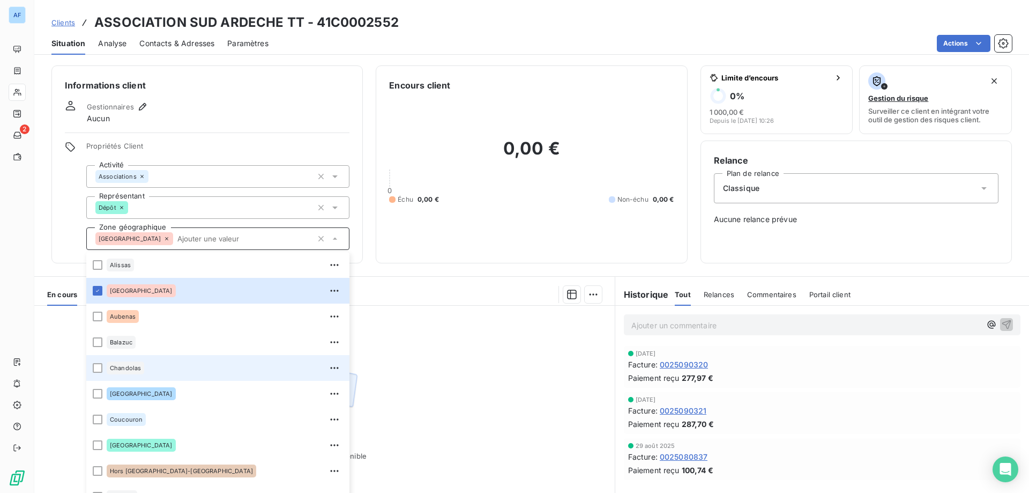
scroll to position [429, 0]
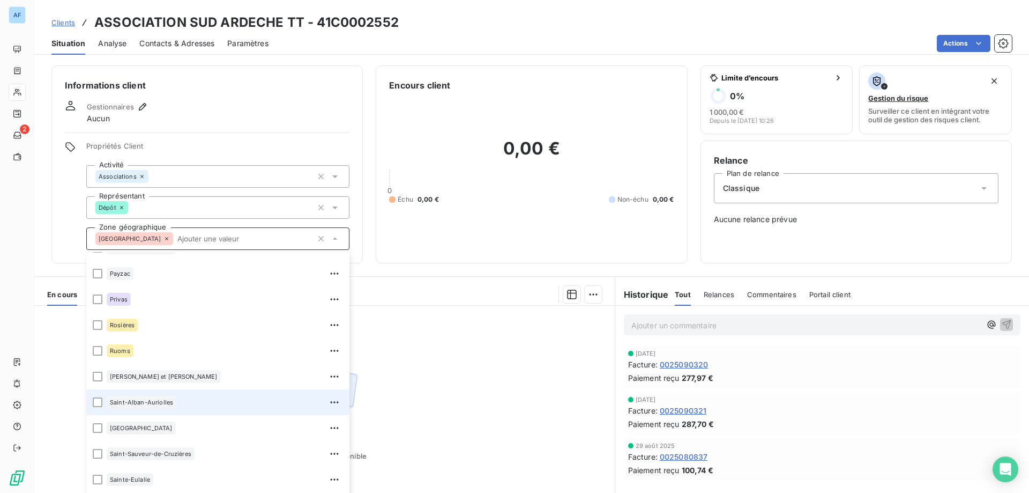
click at [174, 405] on div "Saint-Alban-Auriolles" at bounding box center [142, 402] width 70 height 13
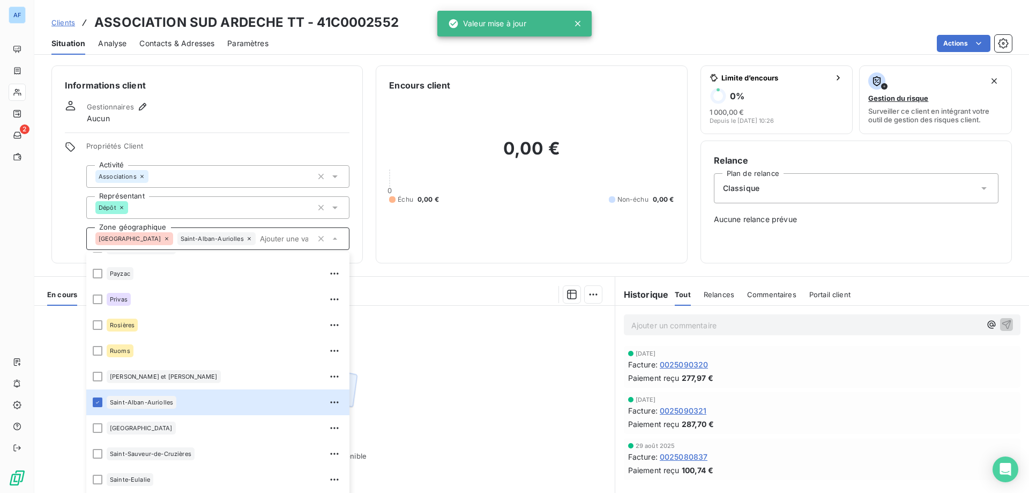
click at [501, 364] on div "Aucune pièce disponible" at bounding box center [324, 409] width 581 height 206
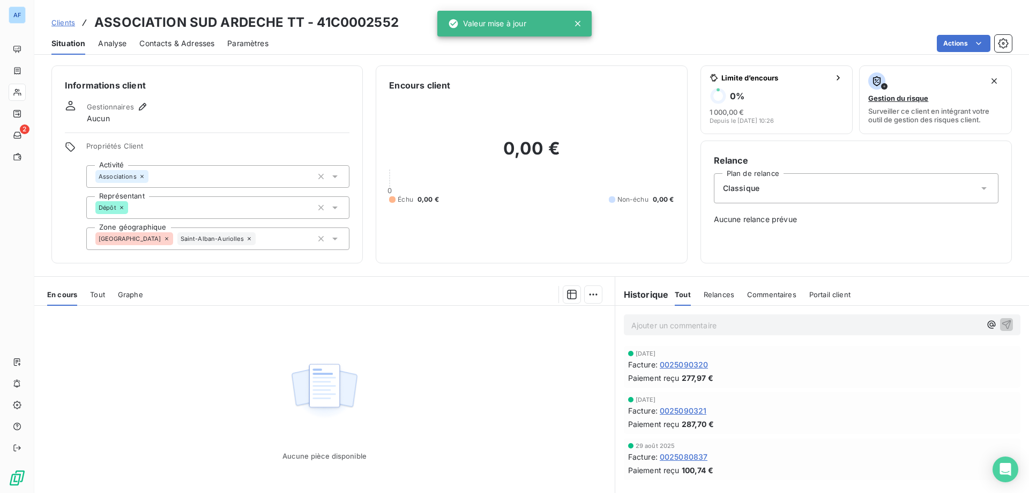
click at [65, 21] on span "Clients" at bounding box center [63, 22] width 24 height 9
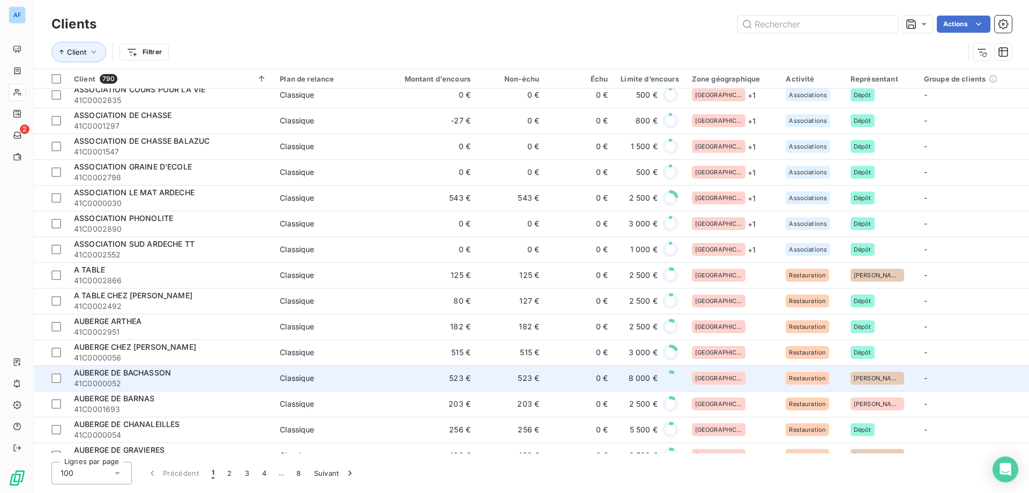
scroll to position [858, 0]
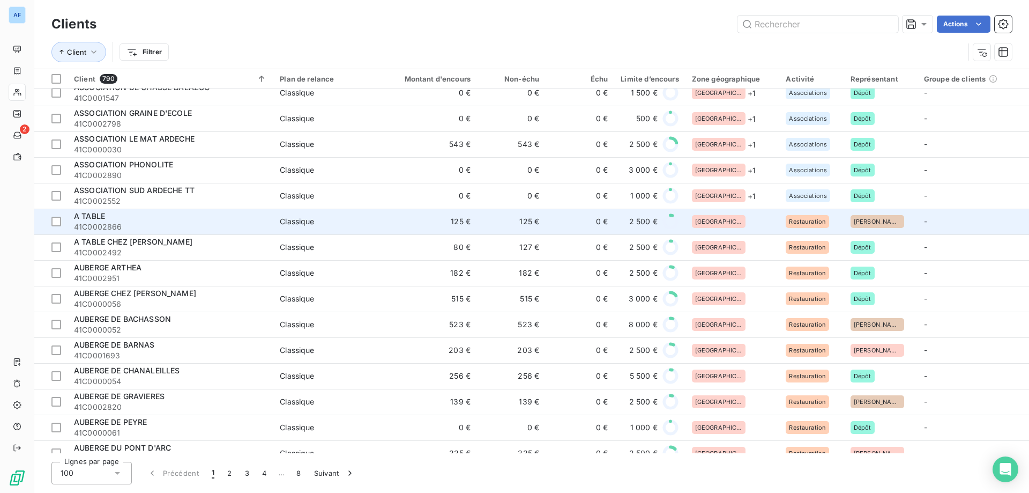
click at [733, 220] on div "[GEOGRAPHIC_DATA]" at bounding box center [732, 221] width 81 height 13
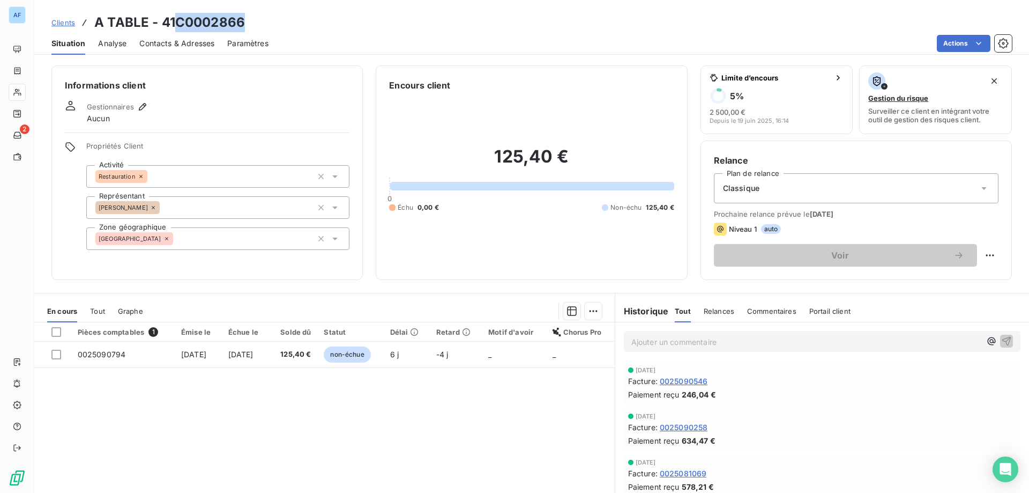
drag, startPoint x: 177, startPoint y: 21, endPoint x: 243, endPoint y: 21, distance: 65.9
click at [243, 21] on h3 "A TABLE - 41C0002866" at bounding box center [169, 22] width 151 height 19
copy h3 "C0002866"
click at [190, 240] on div "[GEOGRAPHIC_DATA]" at bounding box center [217, 238] width 263 height 23
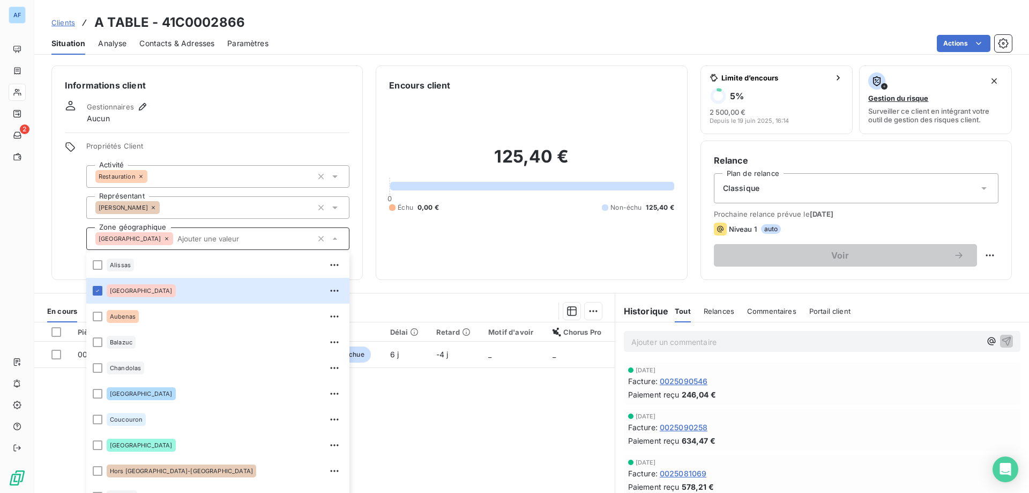
scroll to position [429, 0]
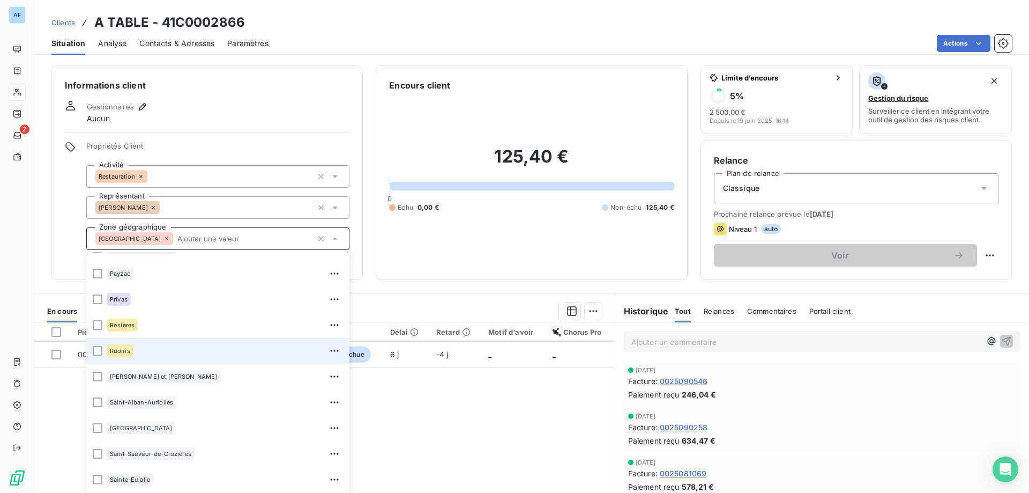
click at [154, 350] on div "Ruoms" at bounding box center [225, 350] width 236 height 17
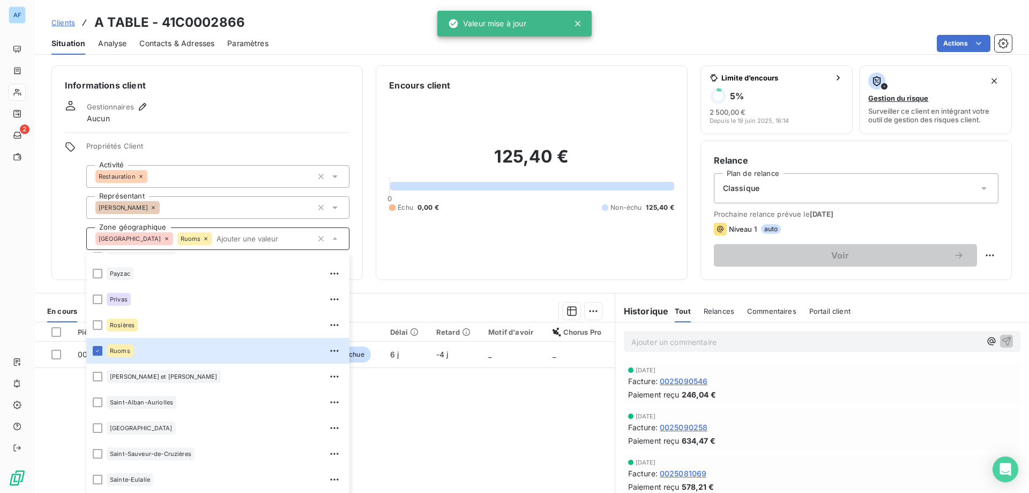
click at [69, 24] on span "Clients" at bounding box center [63, 22] width 24 height 9
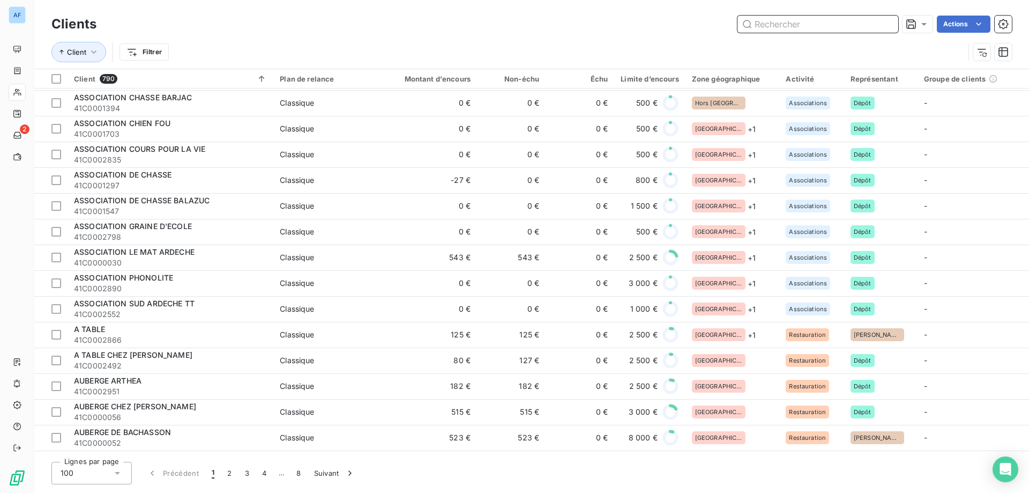
scroll to position [852, 0]
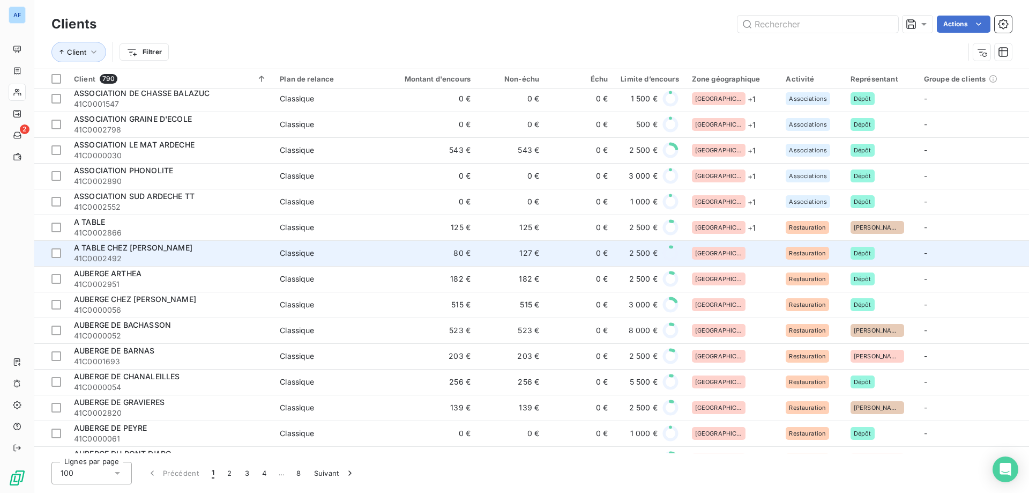
click at [728, 254] on div "[GEOGRAPHIC_DATA]" at bounding box center [732, 253] width 81 height 13
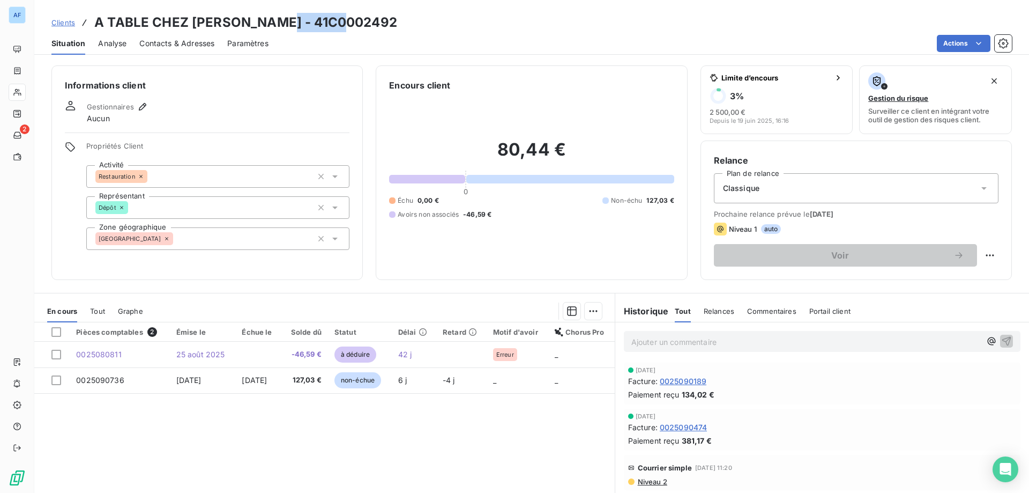
drag, startPoint x: 274, startPoint y: 19, endPoint x: 342, endPoint y: 23, distance: 68.2
click at [342, 23] on h3 "A TABLE CHEZ GABRIEL - 41C0002492" at bounding box center [245, 22] width 303 height 19
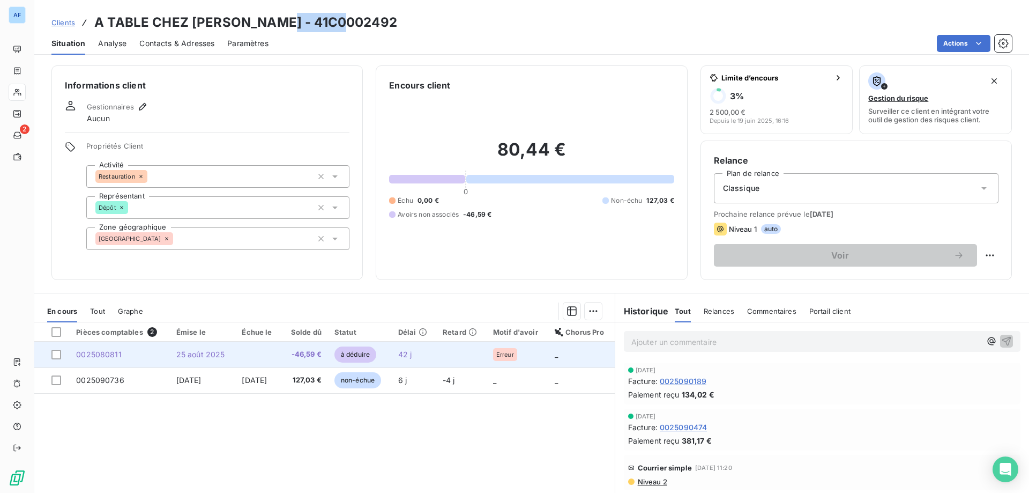
copy h3 "C0002492"
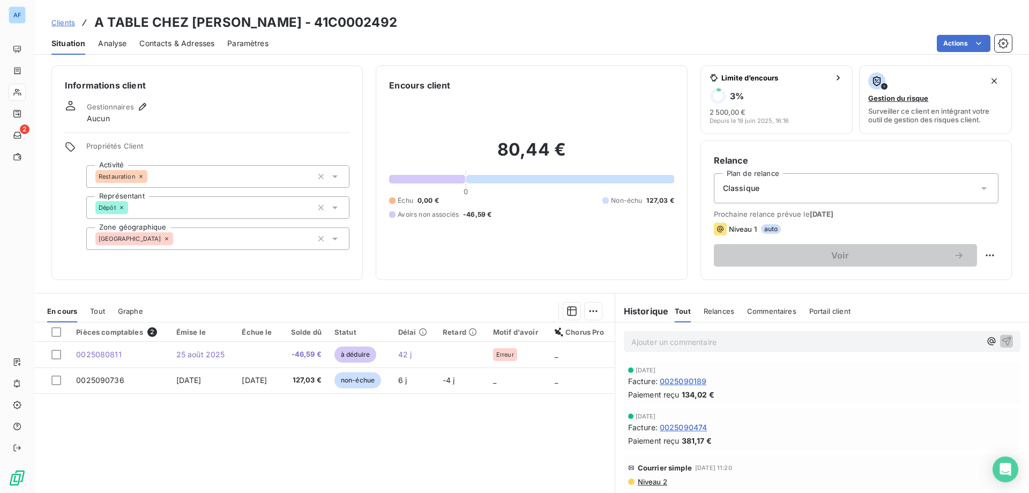
click at [171, 241] on div "[GEOGRAPHIC_DATA]" at bounding box center [217, 238] width 263 height 23
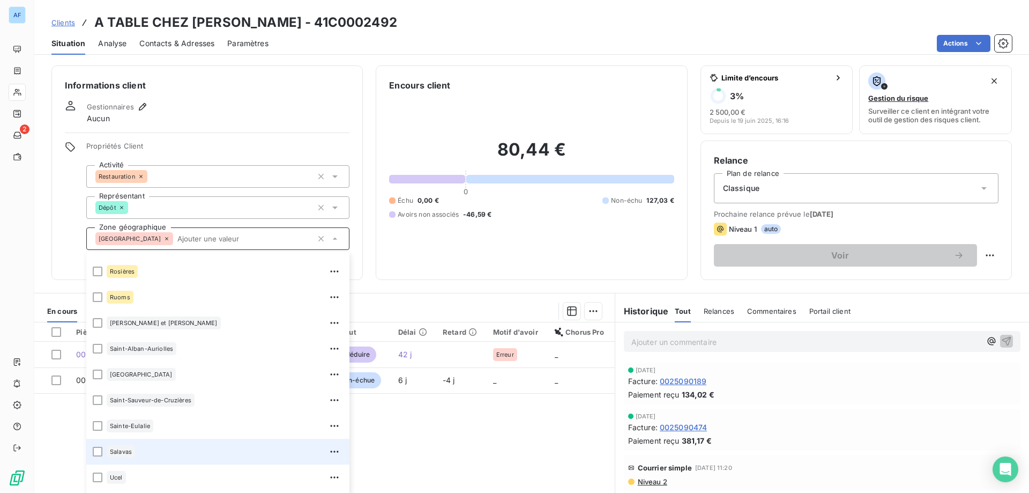
scroll to position [618, 0]
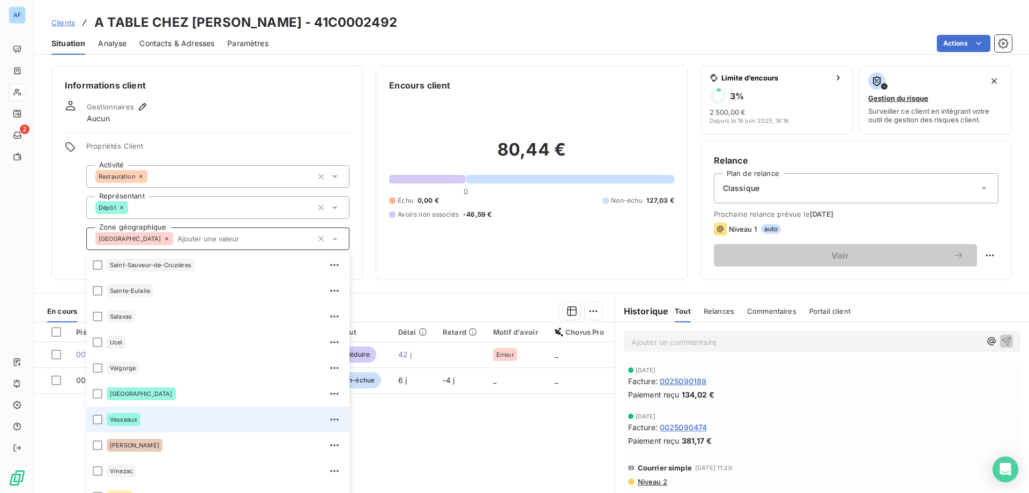
click at [172, 426] on div "Vesseaux" at bounding box center [225, 419] width 236 height 17
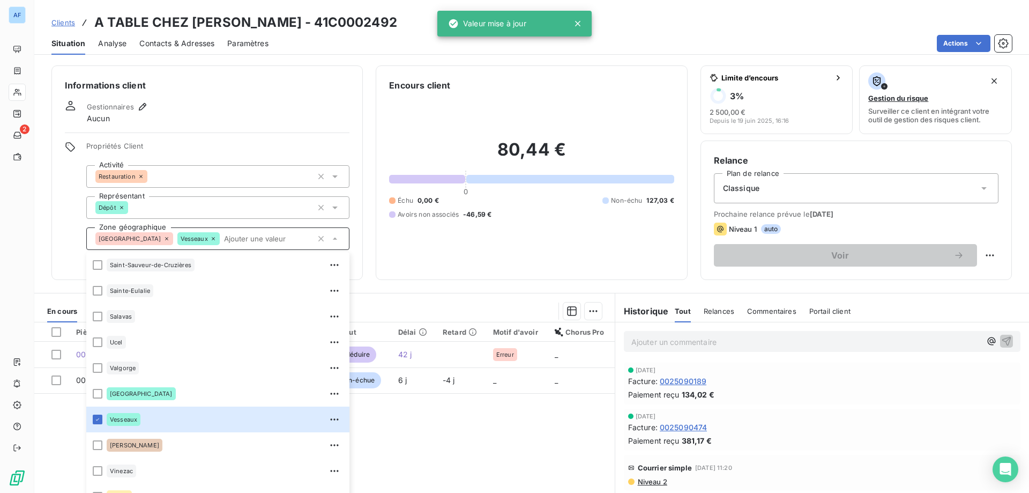
click at [67, 22] on span "Clients" at bounding box center [63, 22] width 24 height 9
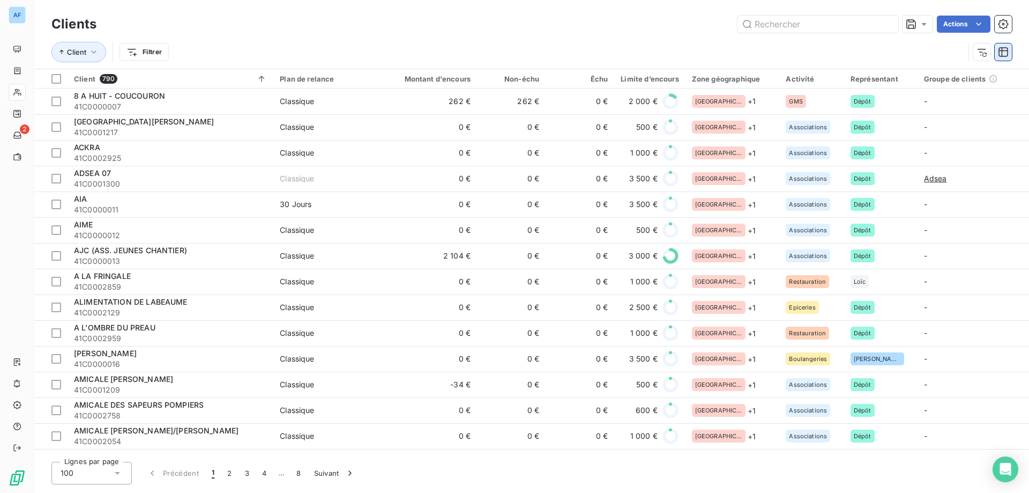
click at [1002, 59] on button "button" at bounding box center [1003, 51] width 17 height 17
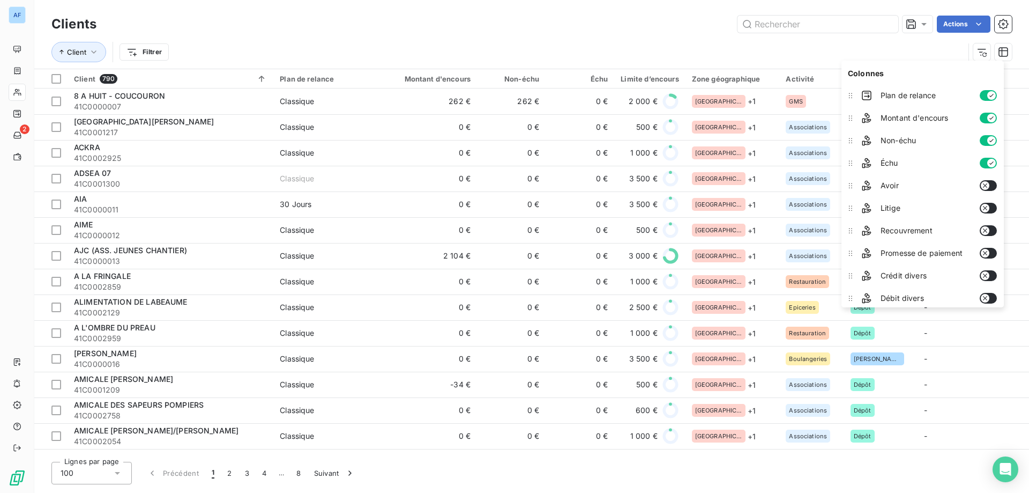
click at [920, 53] on div "Client Filtrer" at bounding box center [507, 52] width 913 height 20
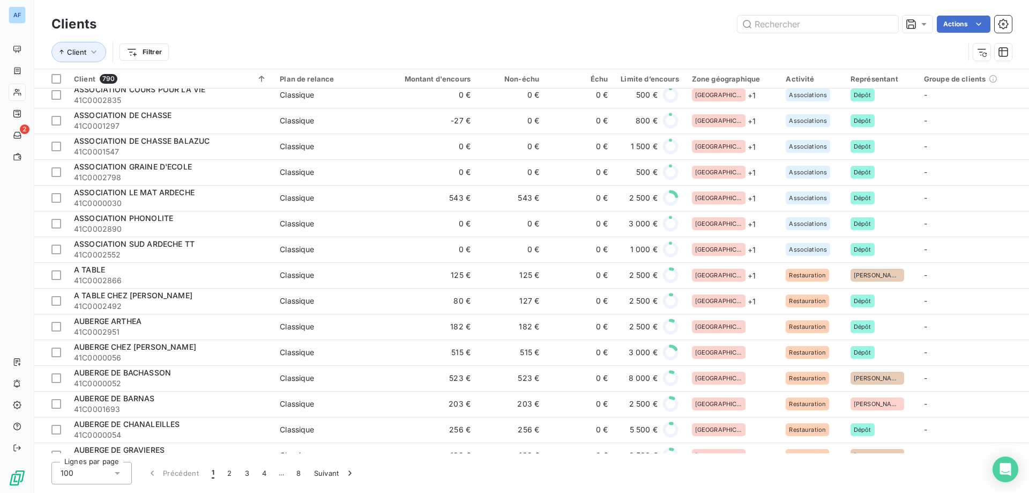
scroll to position [858, 0]
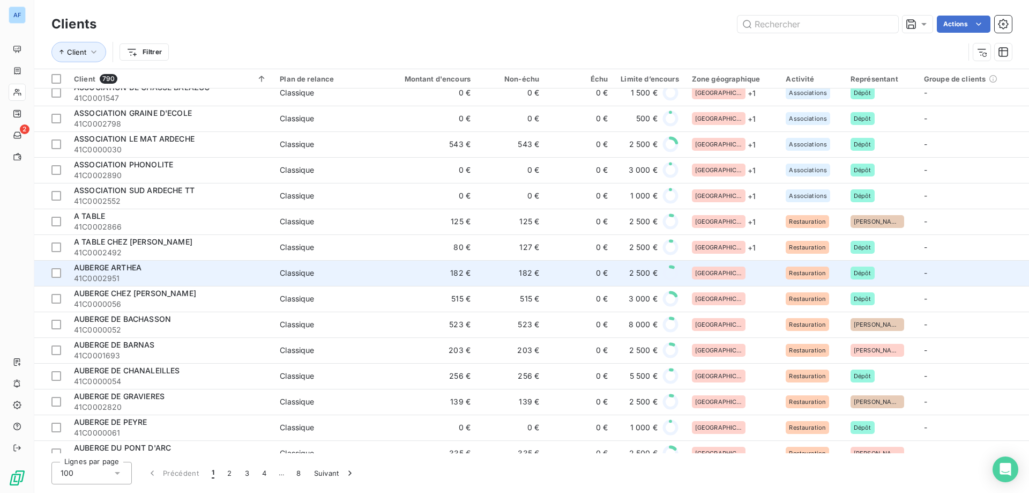
click at [732, 271] on div "[GEOGRAPHIC_DATA]" at bounding box center [732, 272] width 81 height 13
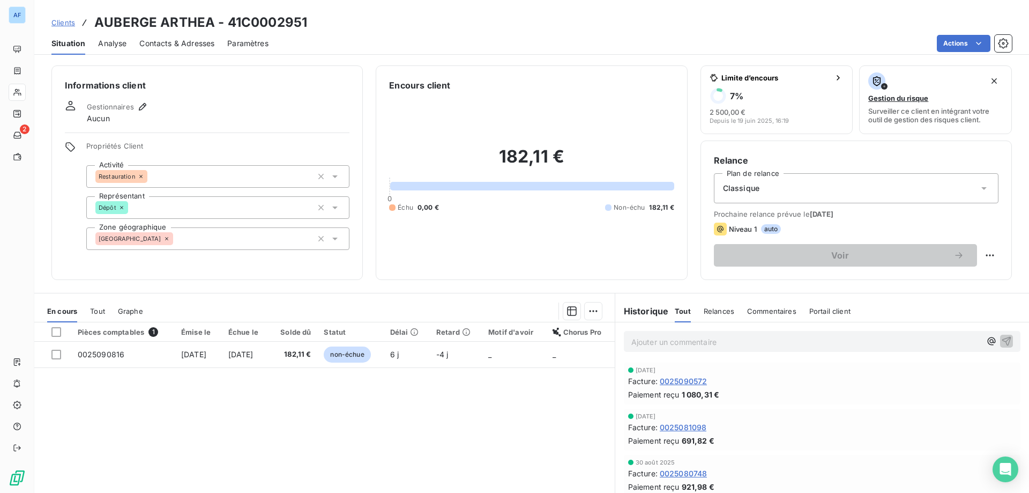
click at [241, 18] on h3 "AUBERGE ARTHEA - 41C0002951" at bounding box center [200, 22] width 213 height 19
drag, startPoint x: 242, startPoint y: 17, endPoint x: 307, endPoint y: 24, distance: 65.8
click at [307, 24] on div "Clients AUBERGE ARTHEA - 41C0002951" at bounding box center [531, 22] width 995 height 19
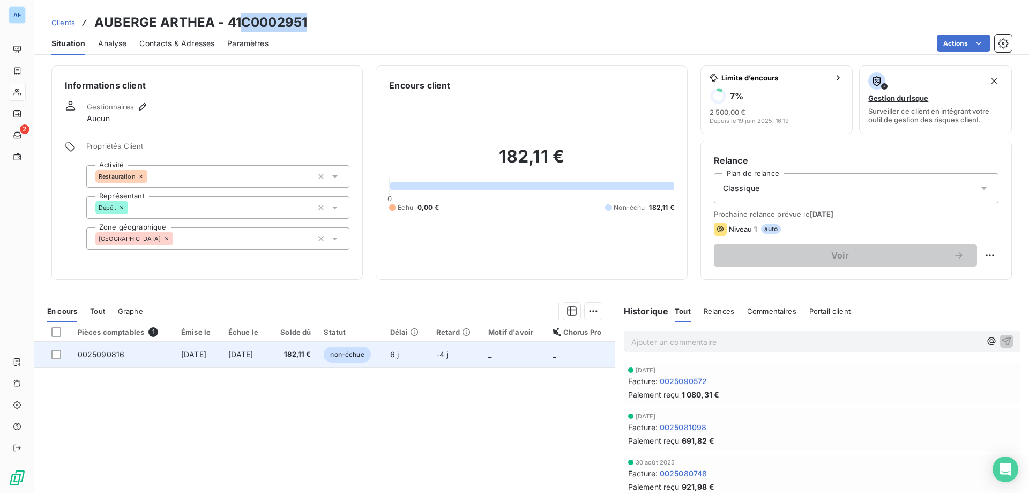
copy h3 "C0002951"
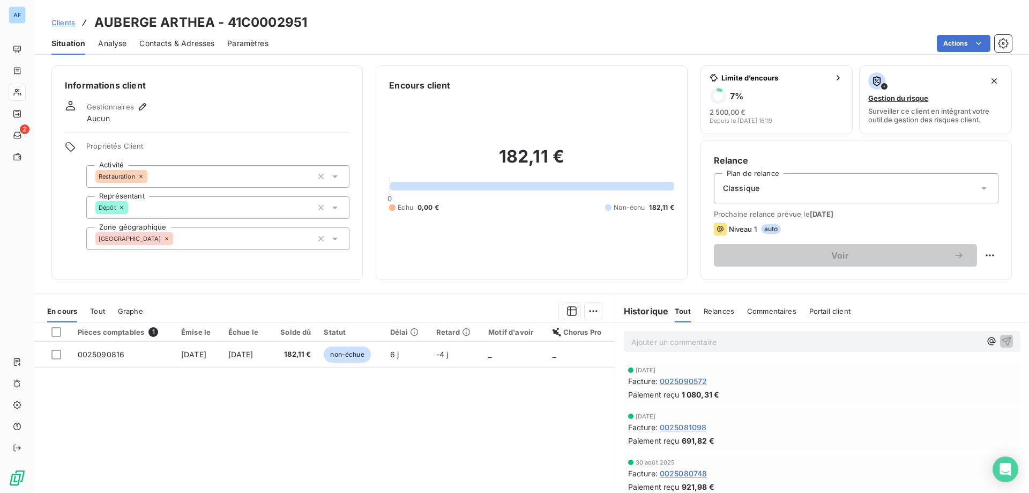
click at [201, 229] on div "[GEOGRAPHIC_DATA]" at bounding box center [217, 238] width 263 height 23
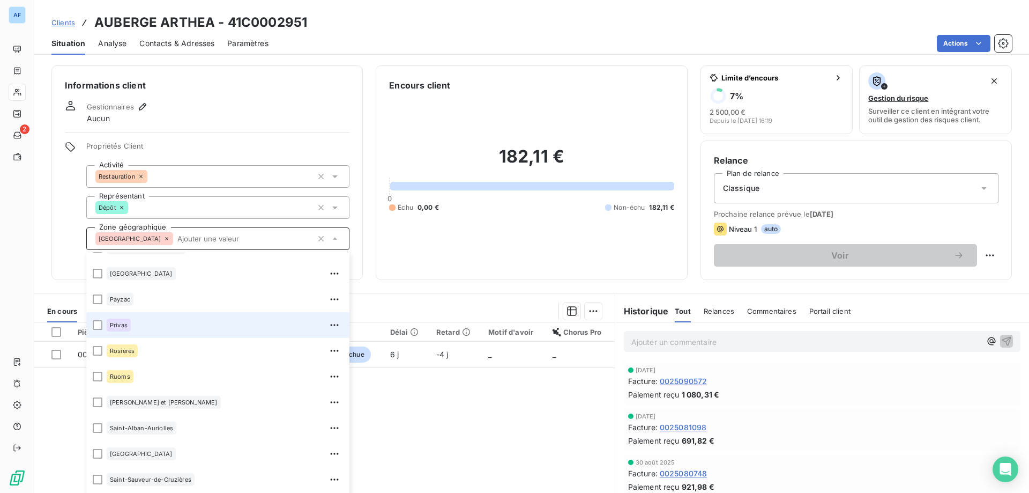
scroll to position [268, 0]
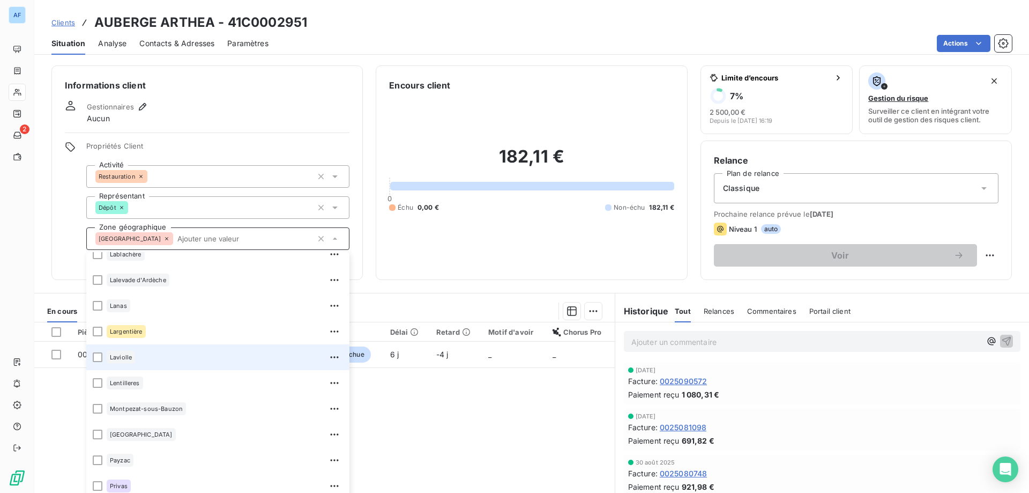
click at [164, 352] on div "Laviolle" at bounding box center [225, 356] width 236 height 17
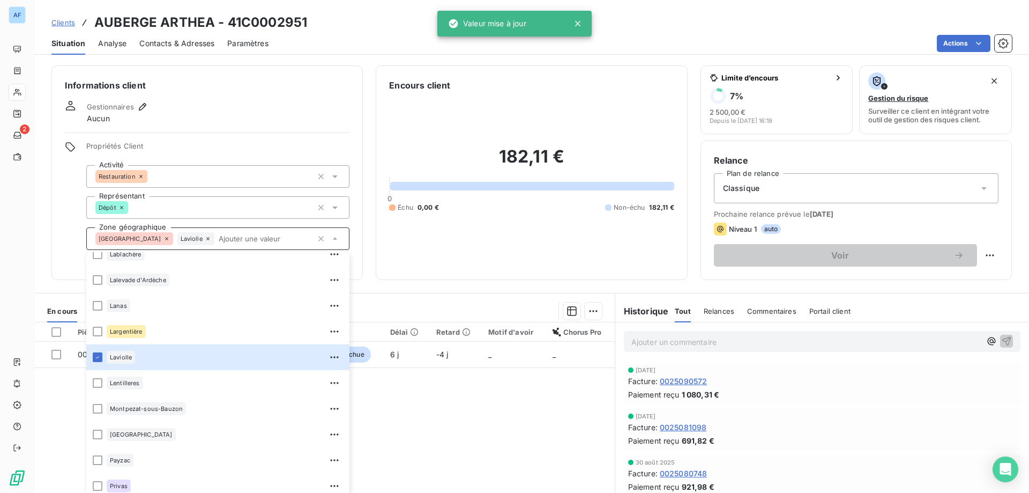
click at [66, 25] on span "Clients" at bounding box center [63, 22] width 24 height 9
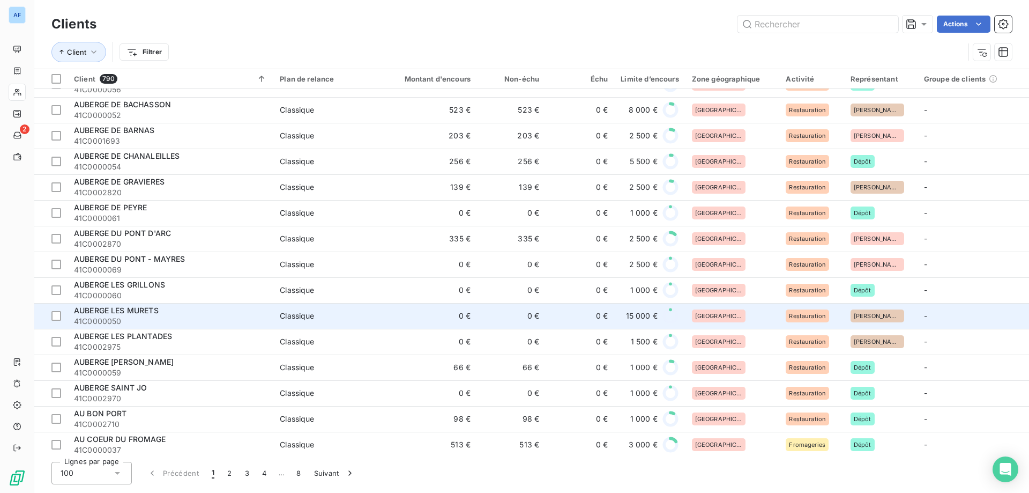
scroll to position [911, 0]
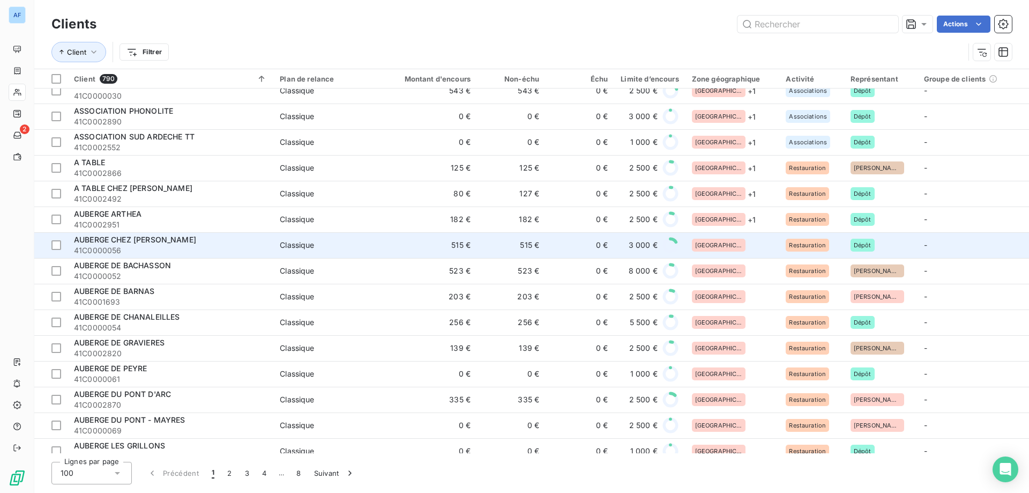
click at [731, 240] on div "[GEOGRAPHIC_DATA]" at bounding box center [732, 245] width 81 height 13
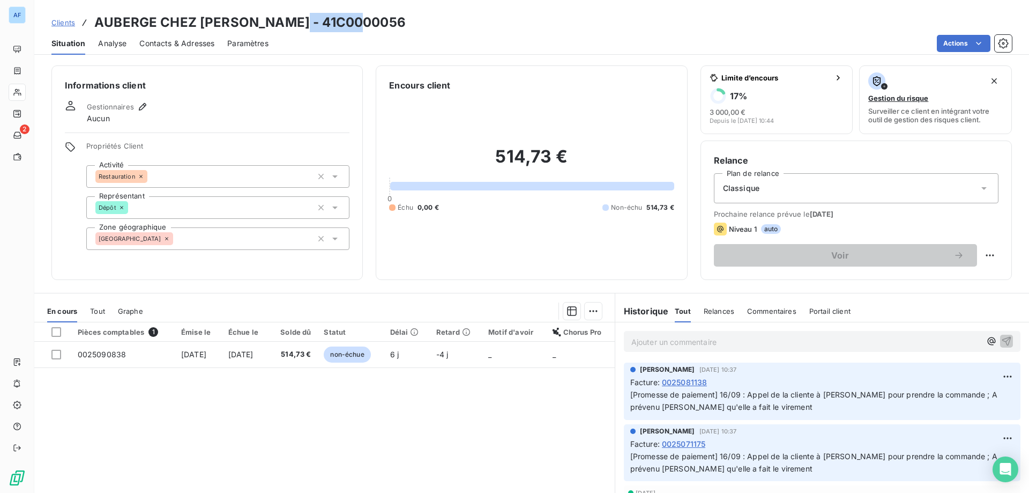
drag, startPoint x: 299, startPoint y: 19, endPoint x: 362, endPoint y: 23, distance: 63.9
click at [362, 23] on h3 "AUBERGE CHEZ [PERSON_NAME] - 41C0000056" at bounding box center [249, 22] width 311 height 19
copy h3 "C0000056"
click at [201, 232] on div "[GEOGRAPHIC_DATA]" at bounding box center [217, 238] width 263 height 23
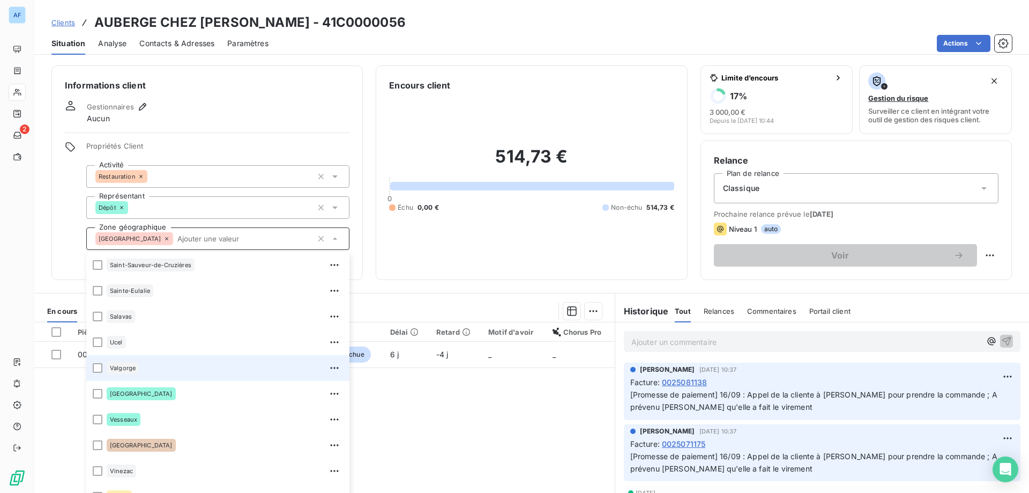
scroll to position [615, 0]
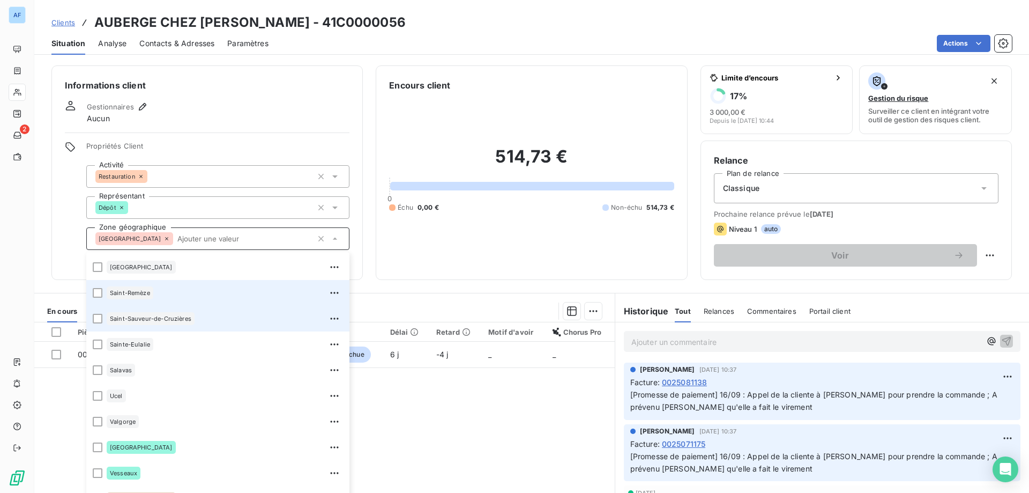
click at [150, 298] on div "Saint-Remèze" at bounding box center [130, 292] width 47 height 13
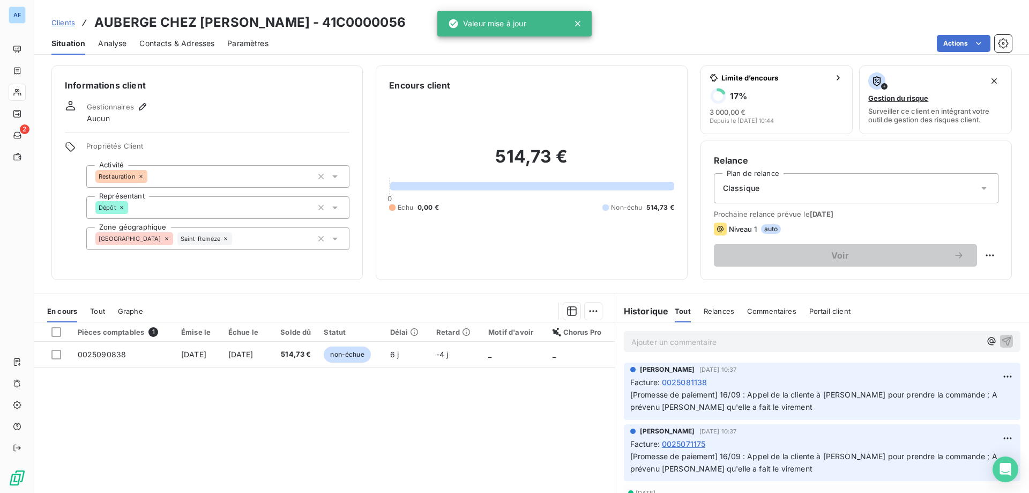
click at [64, 23] on span "Clients" at bounding box center [63, 22] width 24 height 9
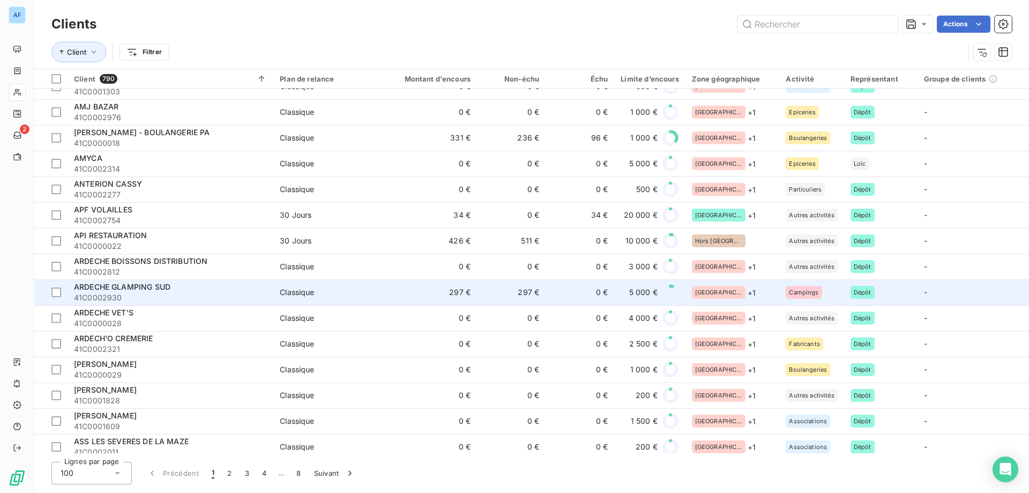
scroll to position [751, 0]
